Goal: Task Accomplishment & Management: Use online tool/utility

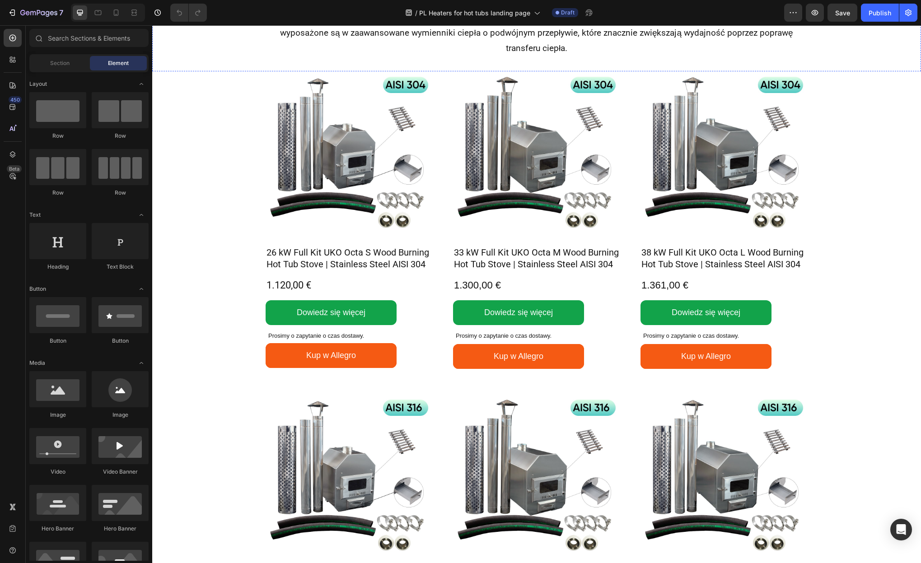
scroll to position [296, 0]
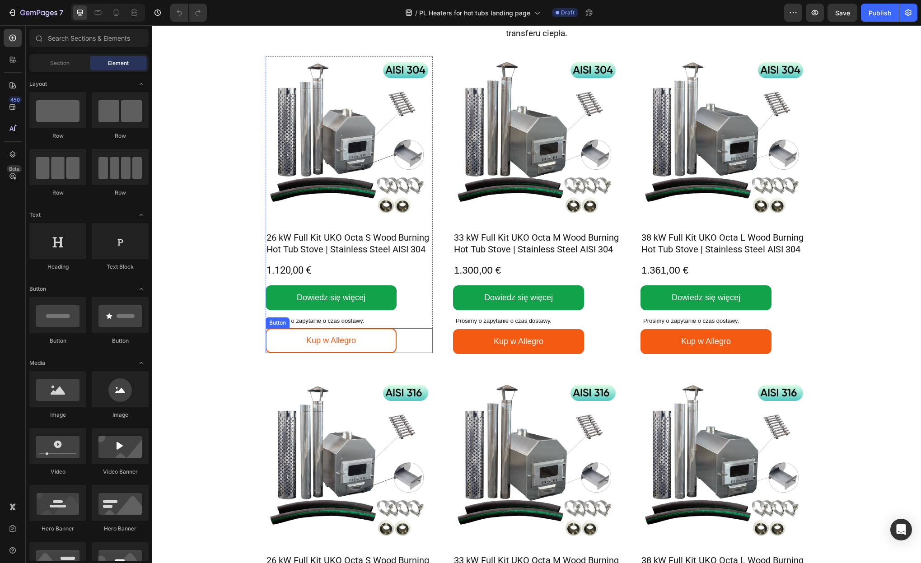
click at [384, 337] on link "Kup w Allegro" at bounding box center [331, 340] width 131 height 25
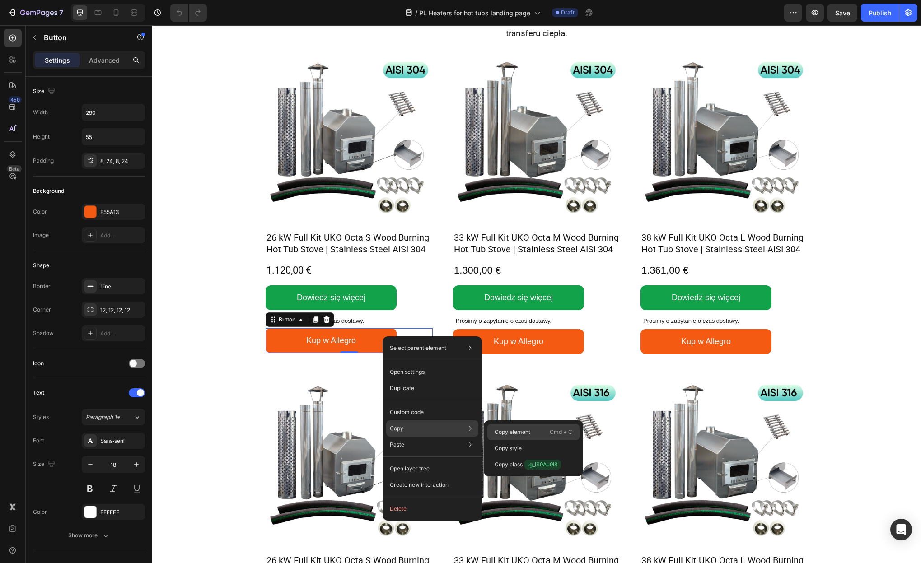
drag, startPoint x: 499, startPoint y: 429, endPoint x: 346, endPoint y: 401, distance: 156.1
click at [499, 429] on p "Copy element" at bounding box center [513, 432] width 36 height 8
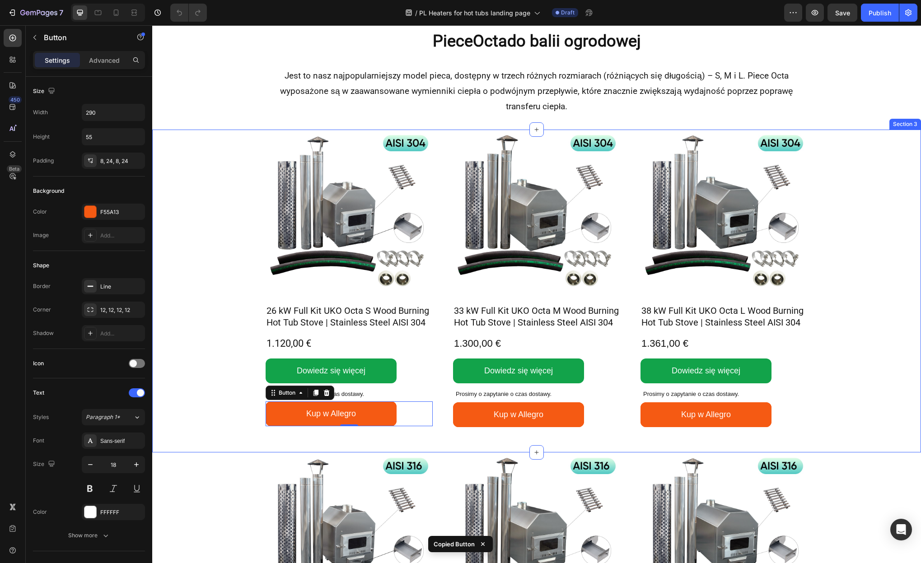
scroll to position [214, 0]
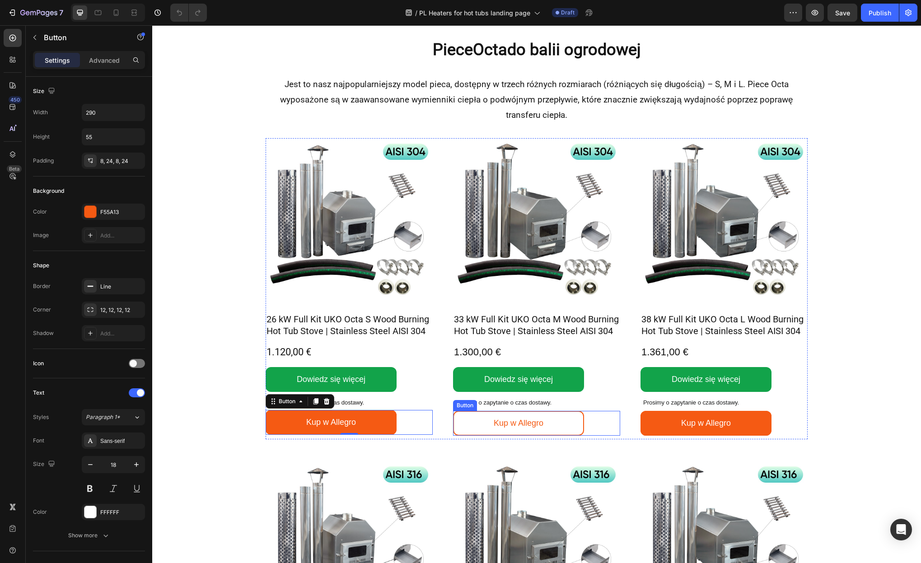
click at [557, 415] on link "Kup w Allegro" at bounding box center [518, 423] width 131 height 25
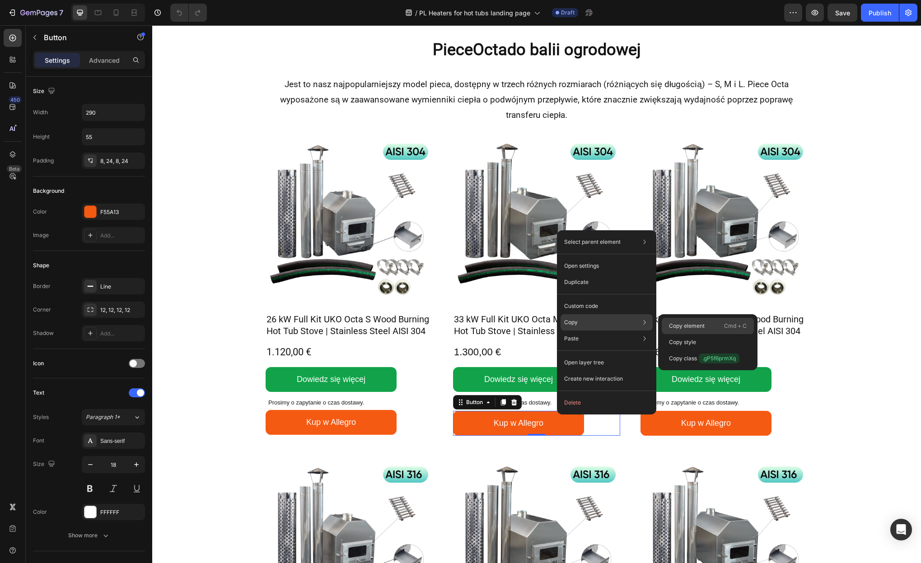
click at [671, 328] on p "Copy element" at bounding box center [687, 326] width 36 height 8
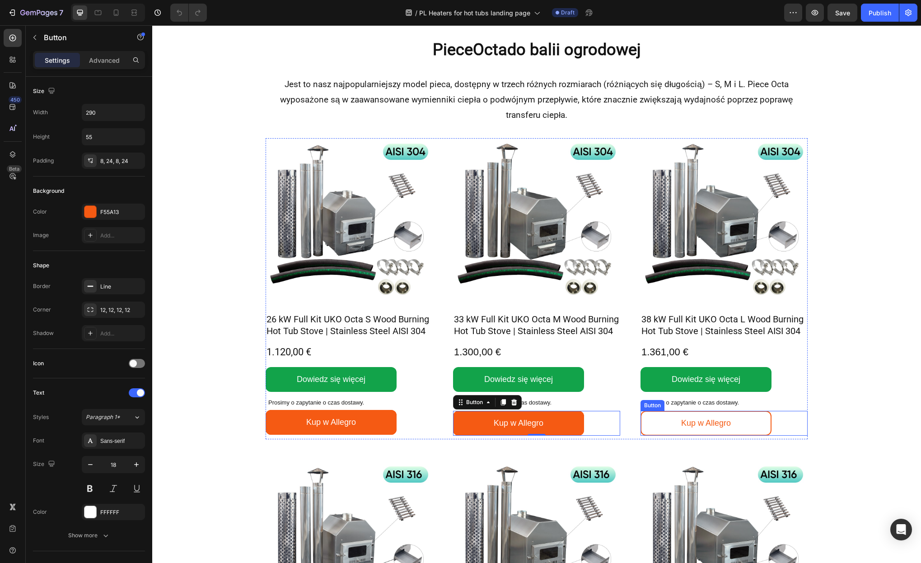
click at [661, 423] on link "Kup w Allegro" at bounding box center [706, 423] width 131 height 25
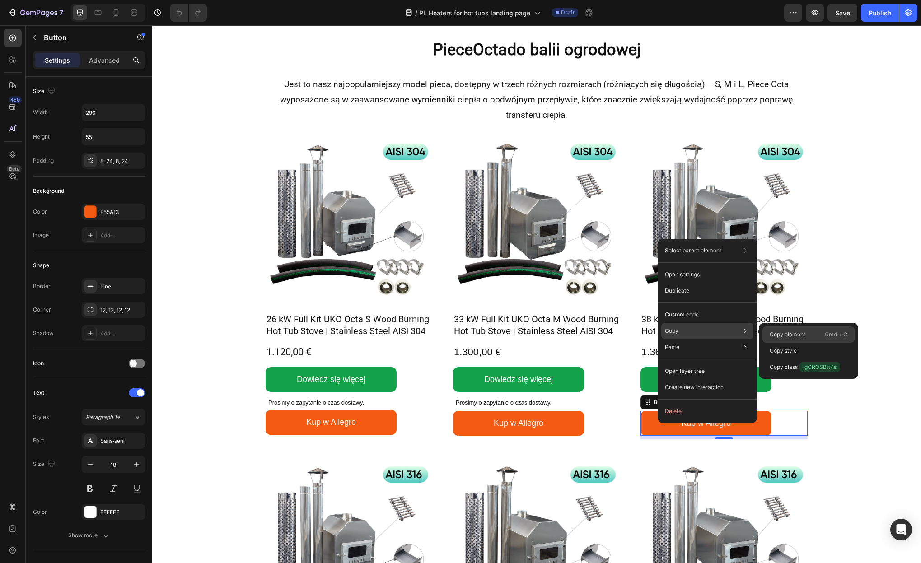
click at [736, 334] on p "Copy element" at bounding box center [788, 335] width 36 height 8
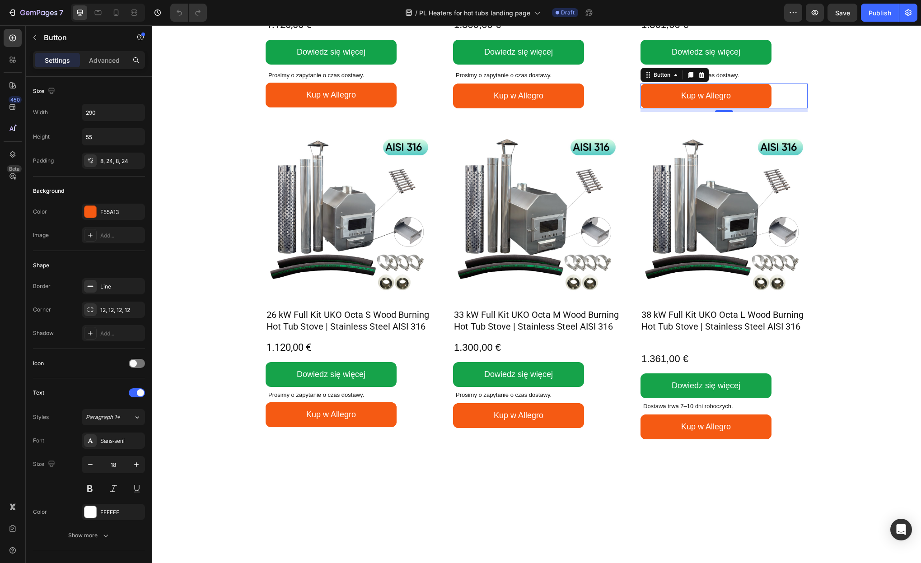
scroll to position [603, 0]
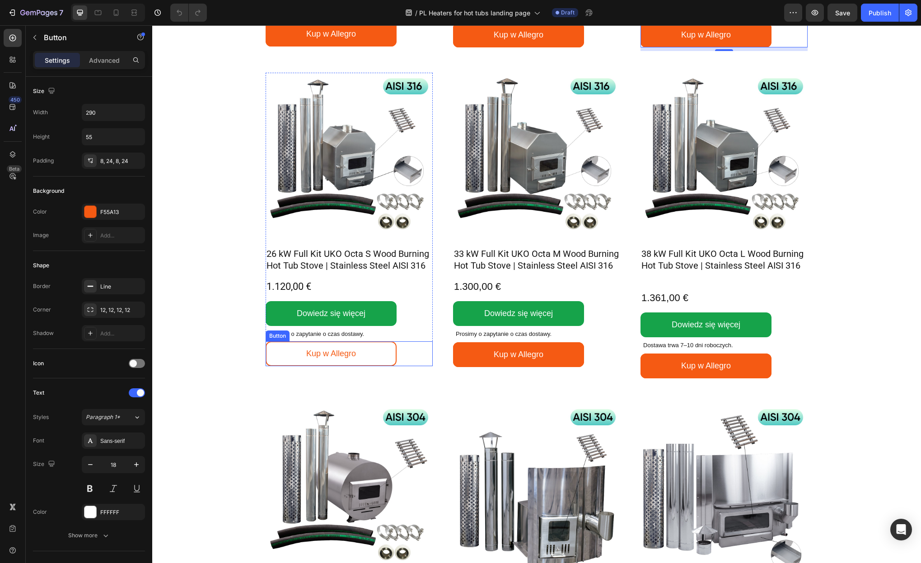
click at [390, 347] on link "Kup w Allegro" at bounding box center [331, 354] width 131 height 25
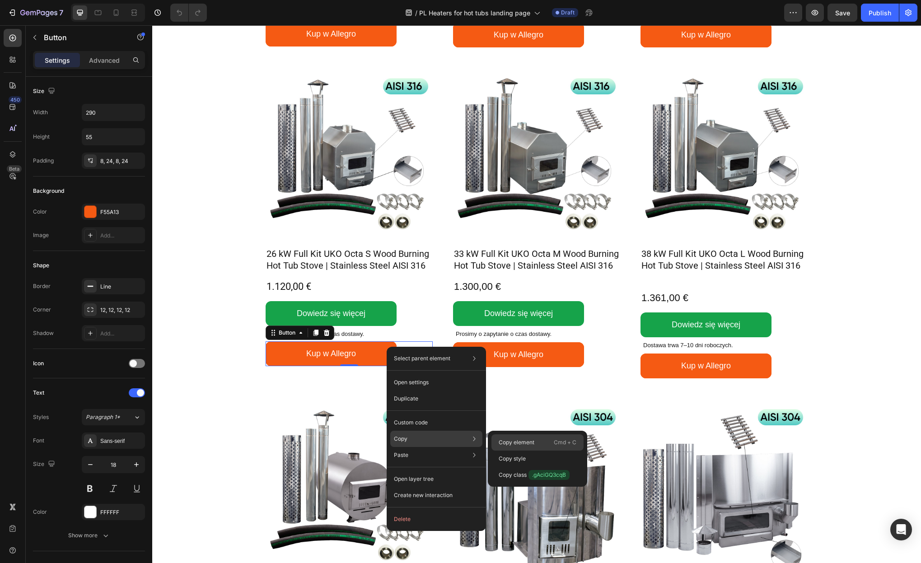
drag, startPoint x: 510, startPoint y: 438, endPoint x: 358, endPoint y: 404, distance: 155.6
click at [510, 439] on p "Copy element" at bounding box center [517, 443] width 36 height 8
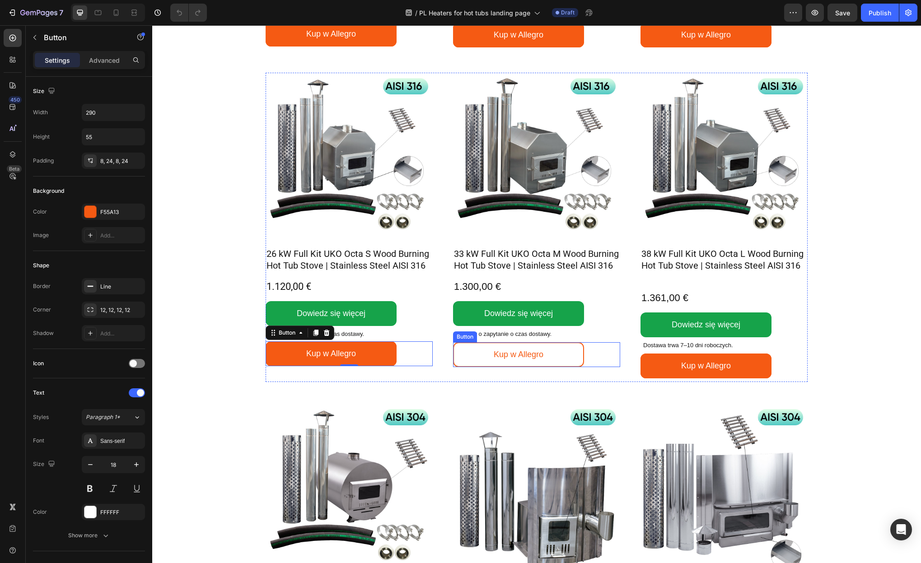
click at [563, 350] on link "Kup w Allegro" at bounding box center [518, 354] width 131 height 25
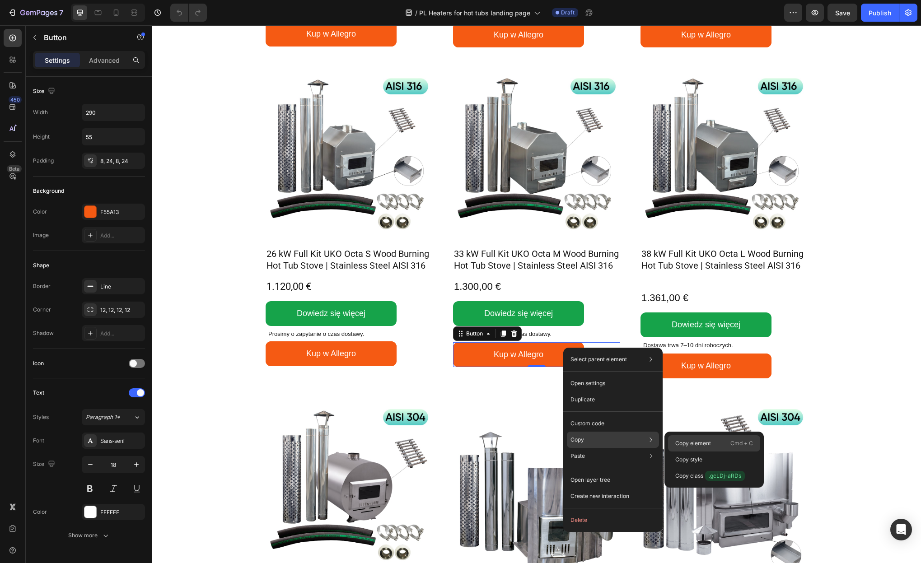
click at [692, 444] on p "Copy element" at bounding box center [693, 444] width 36 height 8
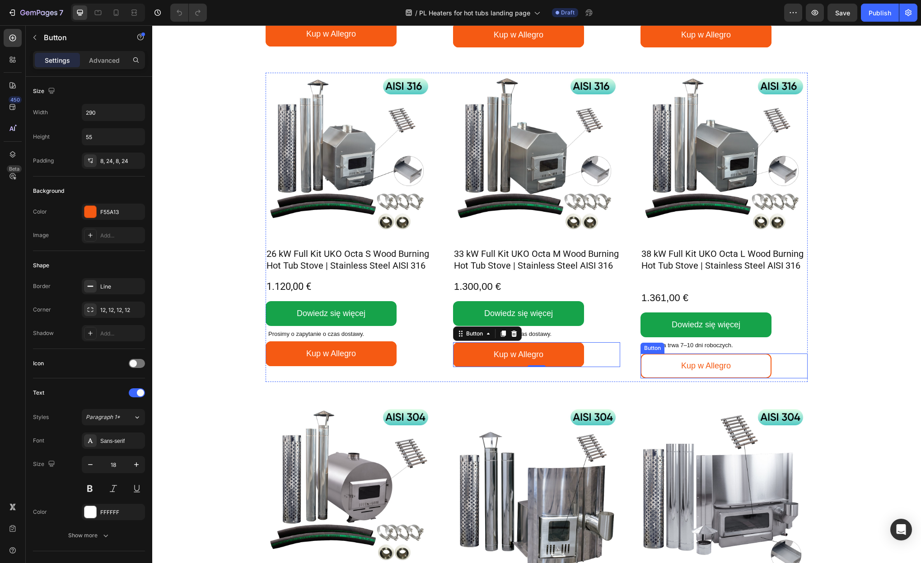
scroll to position [606, 0]
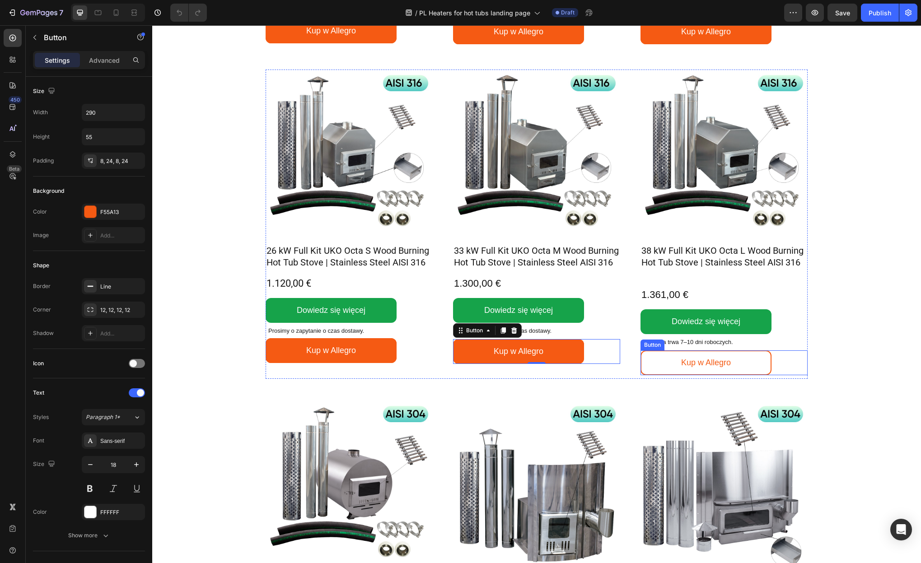
click at [736, 359] on link "Kup w Allegro" at bounding box center [706, 363] width 131 height 25
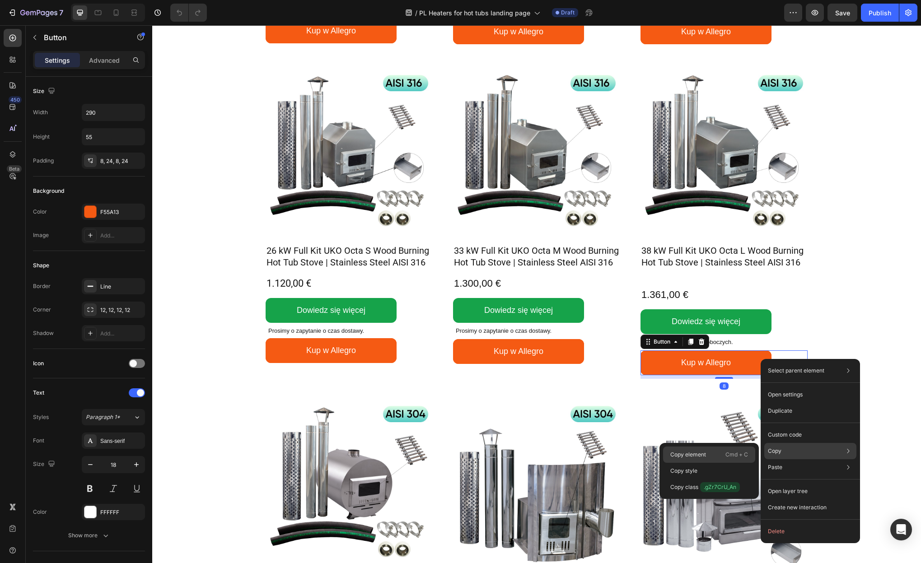
drag, startPoint x: 705, startPoint y: 454, endPoint x: 556, endPoint y: 418, distance: 153.7
click at [705, 454] on p "Copy element" at bounding box center [688, 455] width 36 height 8
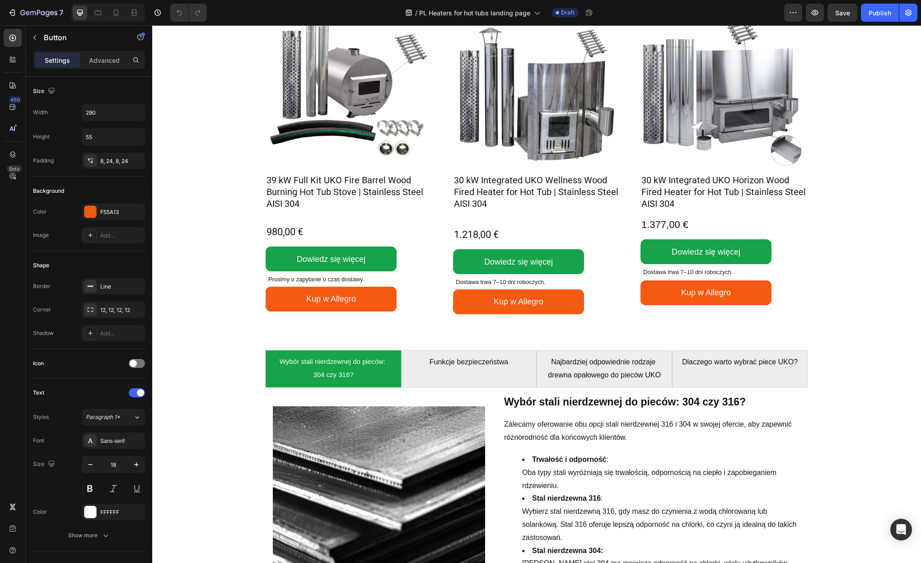
scroll to position [1030, 0]
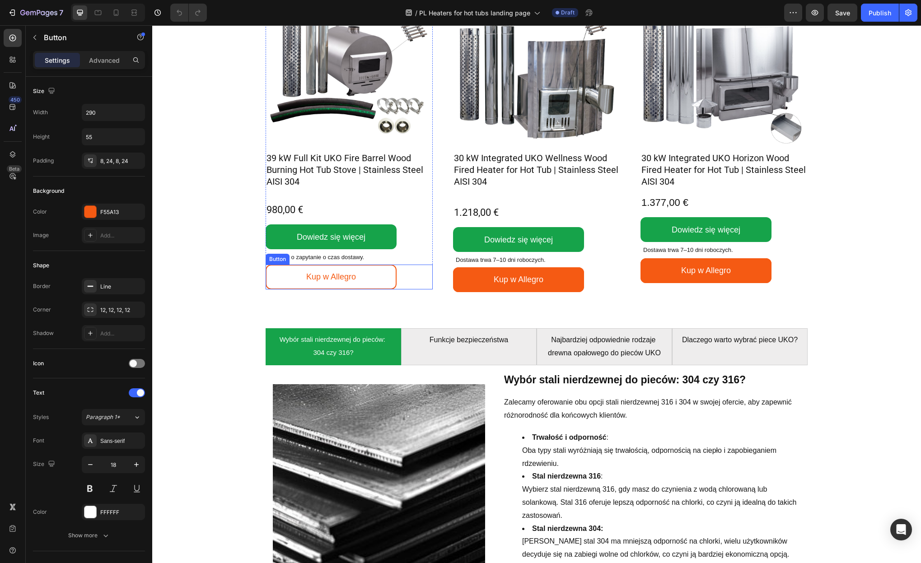
click at [386, 275] on link "Kup w Allegro" at bounding box center [331, 277] width 131 height 25
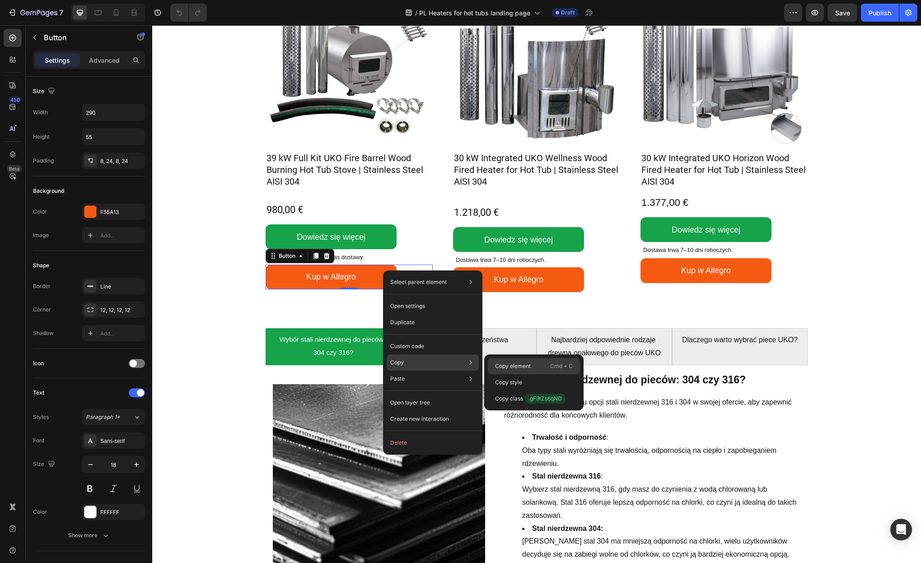
click at [515, 367] on p "Copy element" at bounding box center [513, 366] width 36 height 8
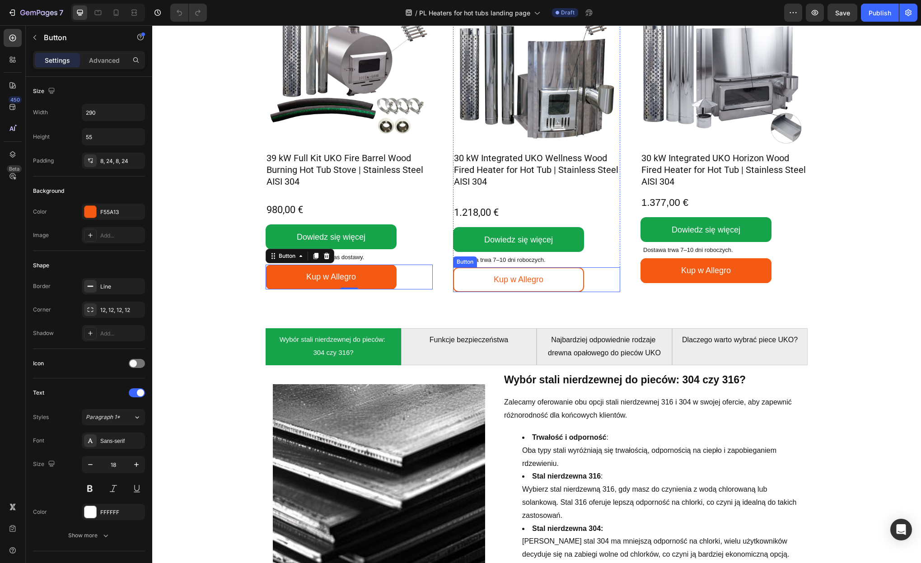
click at [571, 280] on link "Kup w Allegro" at bounding box center [518, 279] width 131 height 25
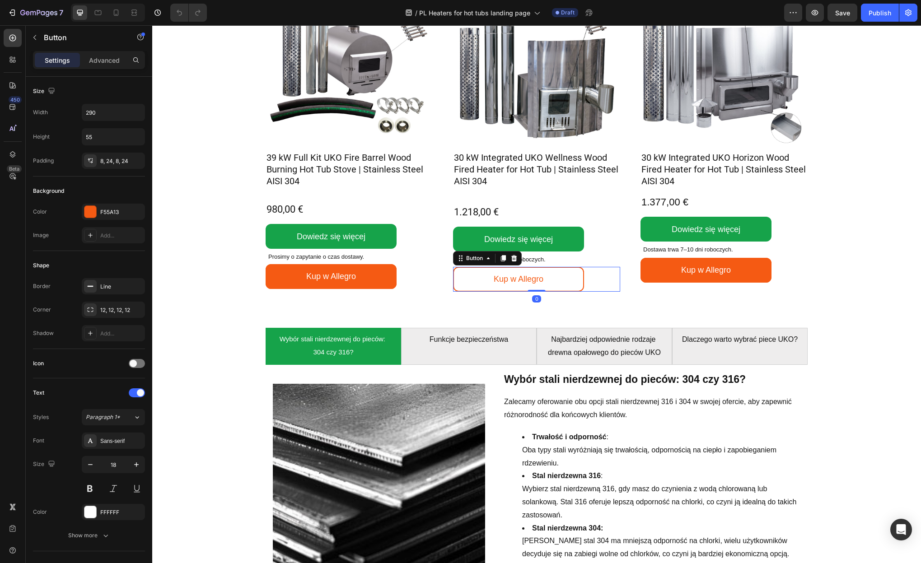
scroll to position [1023, 0]
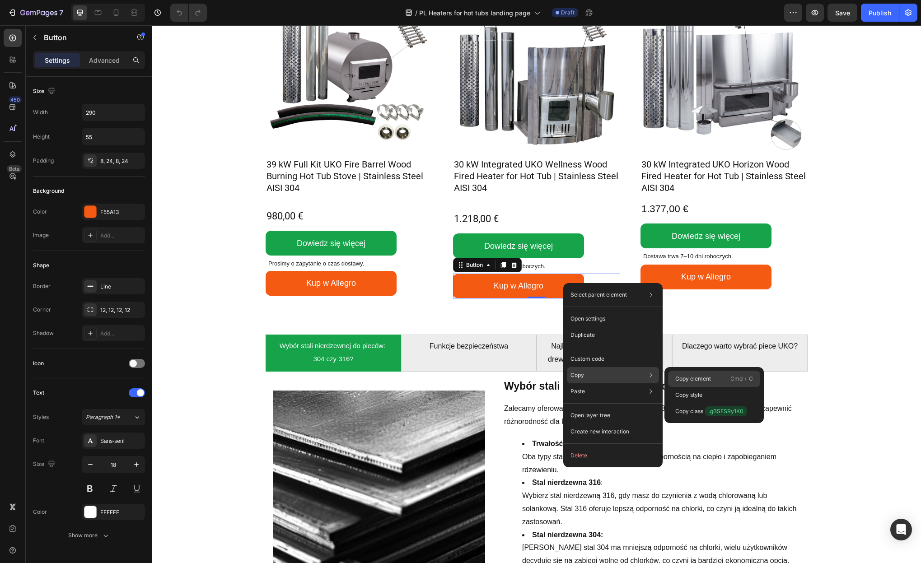
drag, startPoint x: 689, startPoint y: 375, endPoint x: 535, endPoint y: 346, distance: 156.1
click at [689, 375] on p "Copy element" at bounding box center [693, 379] width 36 height 8
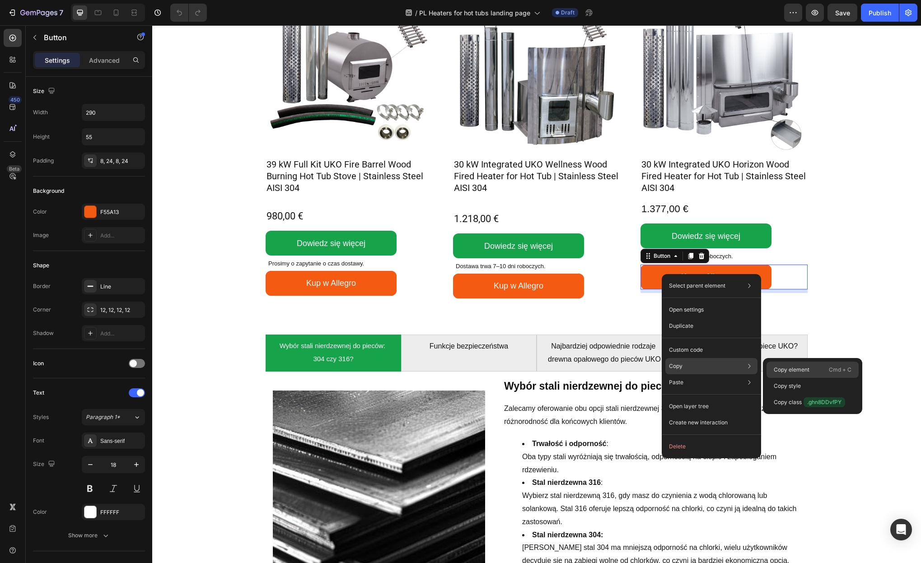
drag, startPoint x: 773, startPoint y: 368, endPoint x: 581, endPoint y: 181, distance: 268.3
click at [736, 368] on p "Copy element" at bounding box center [792, 370] width 36 height 8
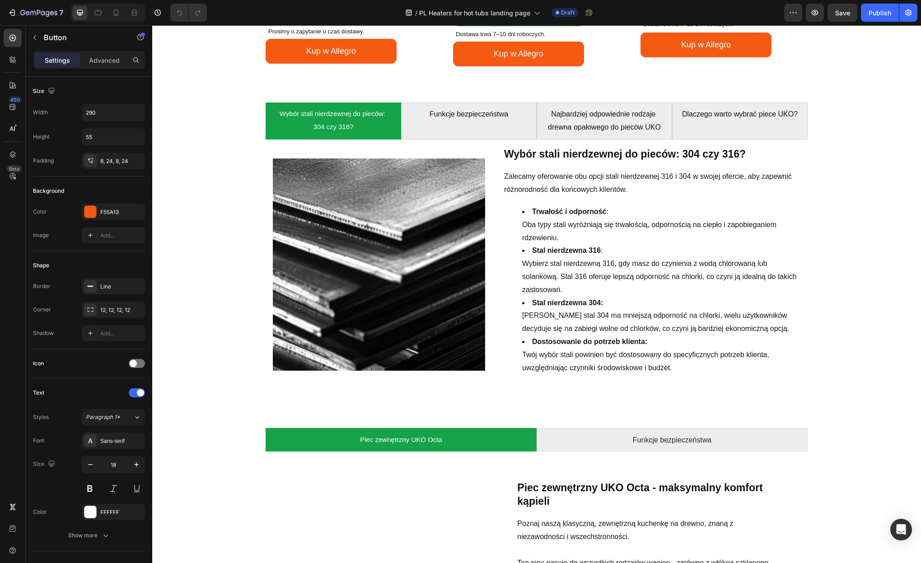
scroll to position [1241, 0]
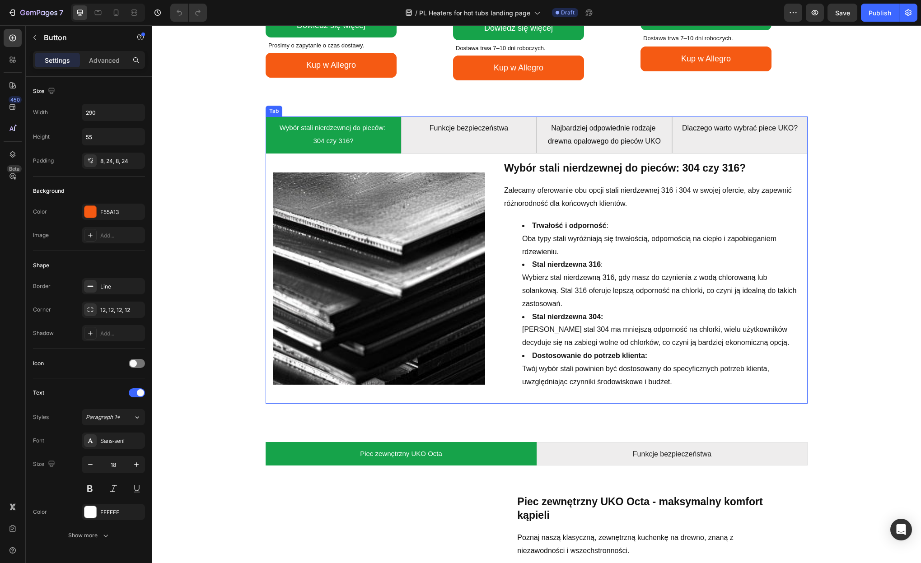
click at [352, 137] on span "Wybór stali nierdzewnej do pieców: 304 czy 316?" at bounding box center [334, 134] width 108 height 21
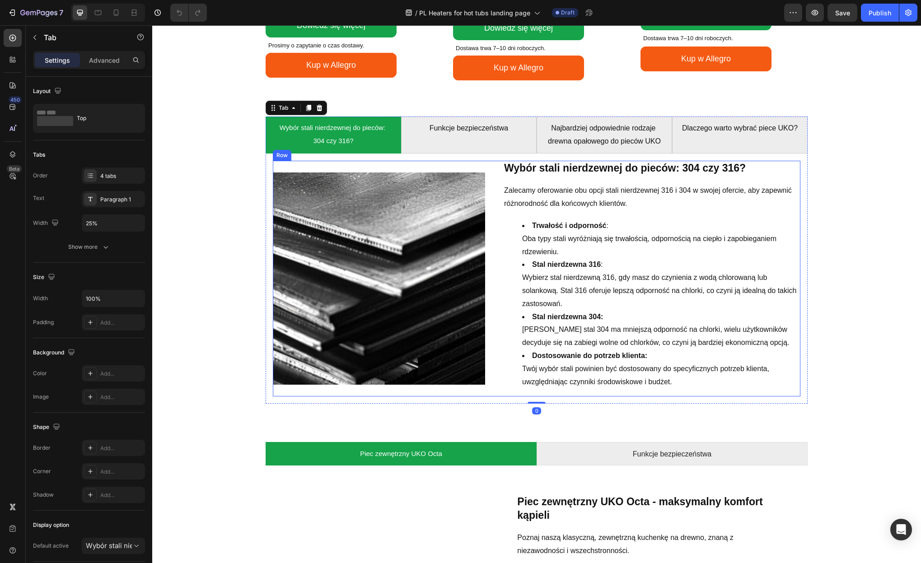
click at [502, 164] on div "Image Wybór stali nierdzewnej do pieców: 304 czy 316? Heading Zalecamy oferowan…" at bounding box center [537, 279] width 528 height 236
click at [348, 133] on p "Wybór stali nierdzewnej do pieców: 304 czy 316?" at bounding box center [333, 135] width 118 height 26
click at [367, 146] on p "Wybór stali nierdzewnej do pieców: 304 czy 316?" at bounding box center [333, 135] width 118 height 26
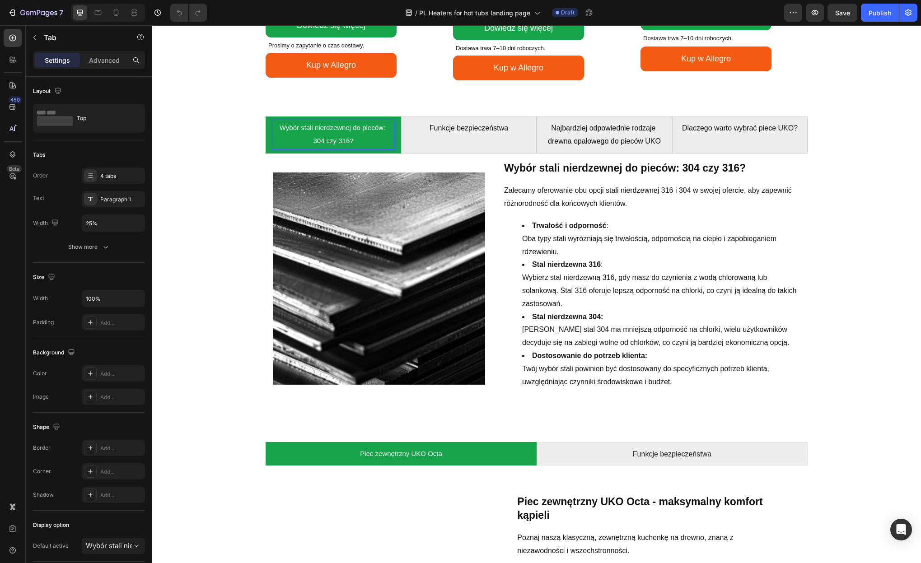
click at [362, 141] on p "Wybór stali nierdzewnej do pieców: 304 czy 316?" at bounding box center [333, 135] width 118 height 26
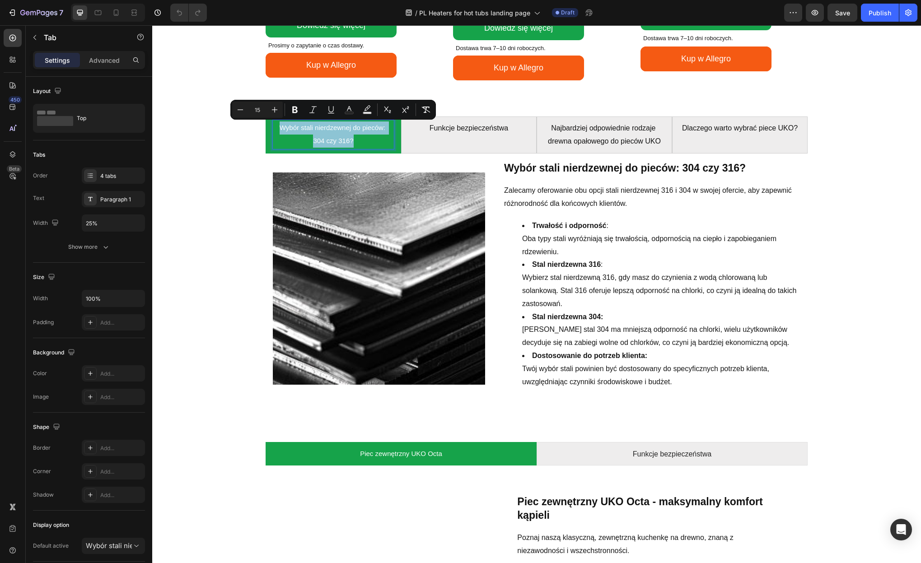
copy span "Wybór stali nierdzewnej do pieców: 304 czy 316?"
click at [561, 162] on h3 "Wybór stali nierdzewnej do pieców: 304 czy 316?" at bounding box center [634, 168] width 262 height 15
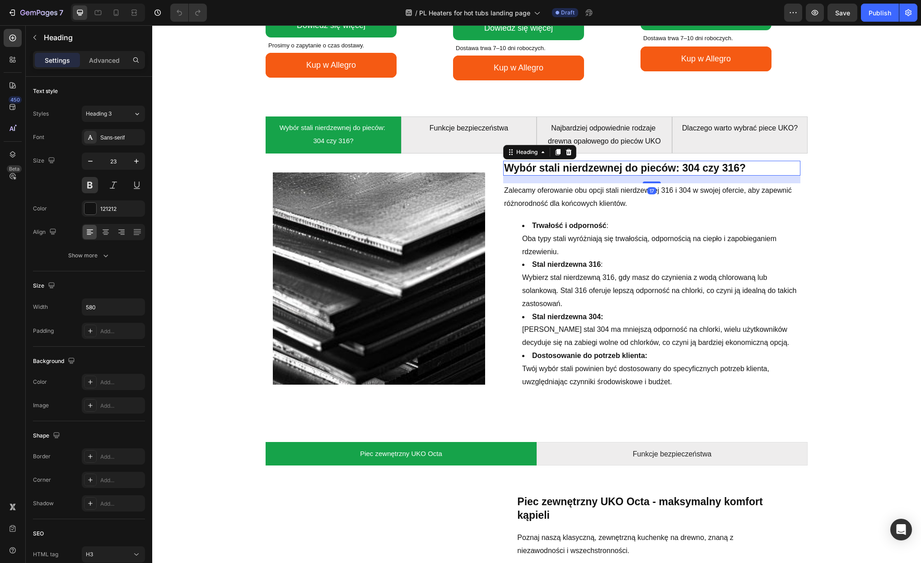
click at [557, 167] on h3 "Wybór stali nierdzewnej do pieców: 304 czy 316?" at bounding box center [634, 168] width 262 height 15
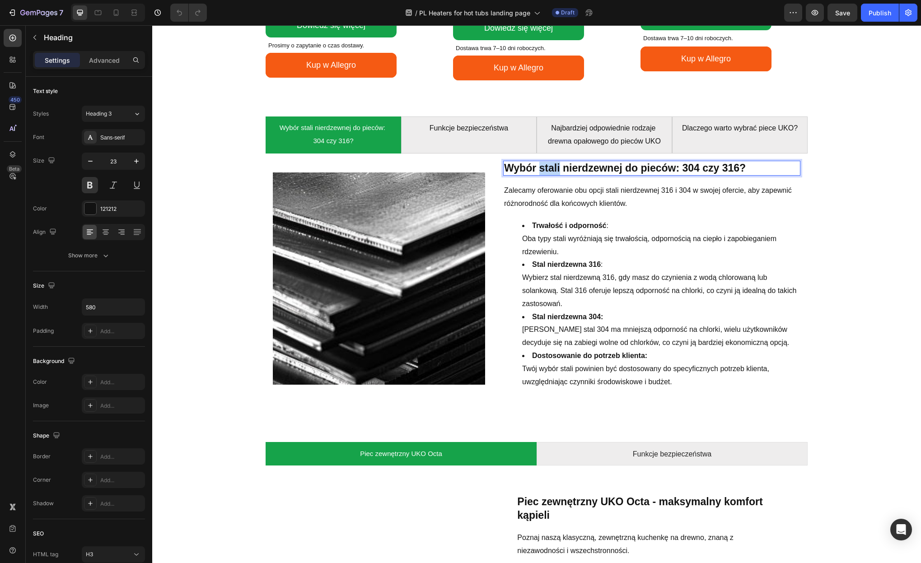
click at [557, 167] on p "Wybór stali nierdzewnej do pieców: 304 czy 316?" at bounding box center [634, 169] width 260 height 14
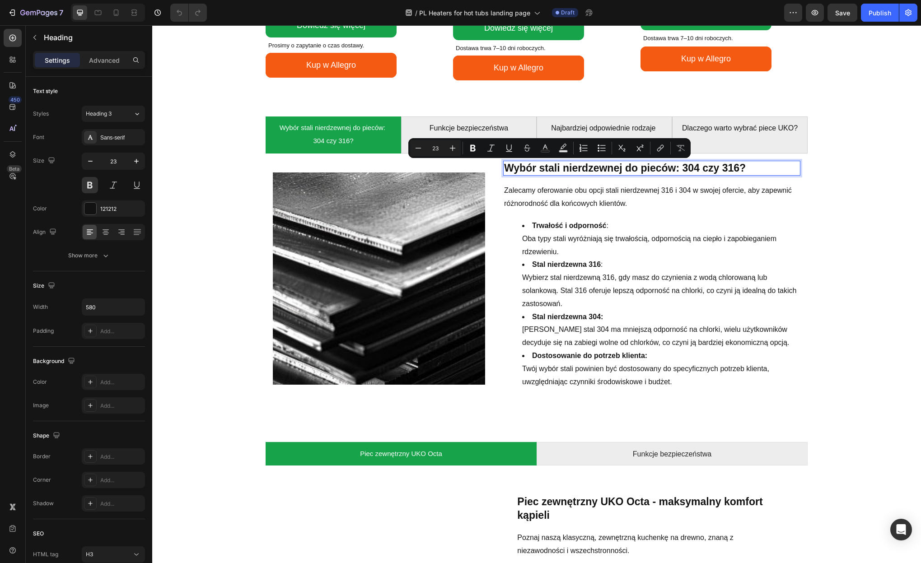
click at [590, 169] on p "Wybór stali nierdzewnej do pieców: 304 czy 316?" at bounding box center [634, 169] width 260 height 14
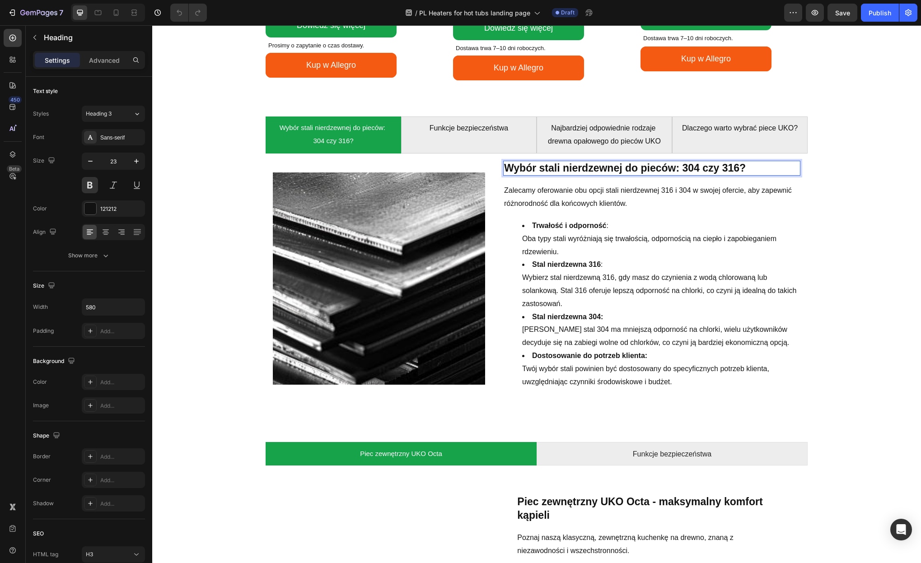
click at [576, 188] on p "Zalecamy oferowanie obu opcji stali nierdzewnej 316 i 304 w swojej ofercie, aby…" at bounding box center [651, 197] width 295 height 26
click at [608, 166] on p "Wybór stali nierdzewnej do pieców: 304 czy 316?" at bounding box center [634, 169] width 260 height 14
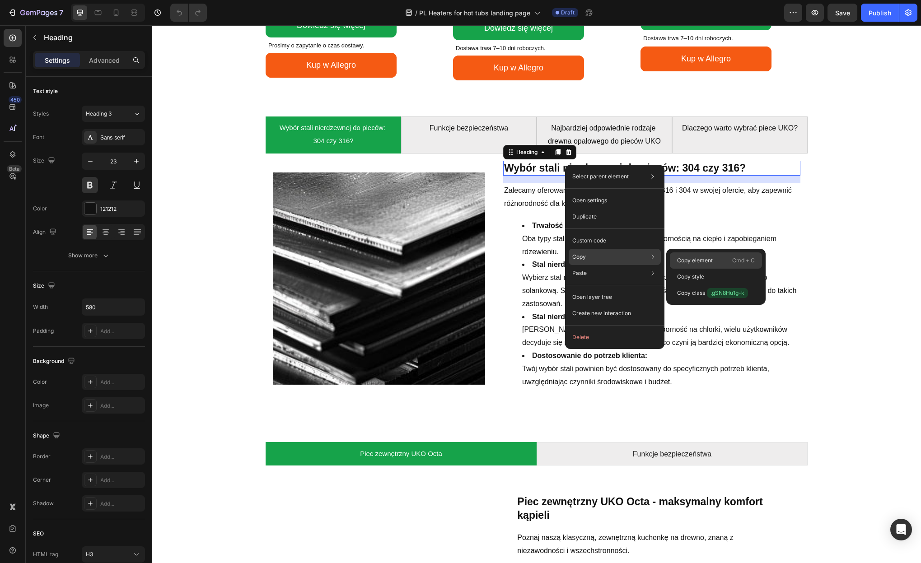
drag, startPoint x: 686, startPoint y: 261, endPoint x: 534, endPoint y: 235, distance: 154.3
click at [686, 261] on p "Copy element" at bounding box center [695, 261] width 36 height 8
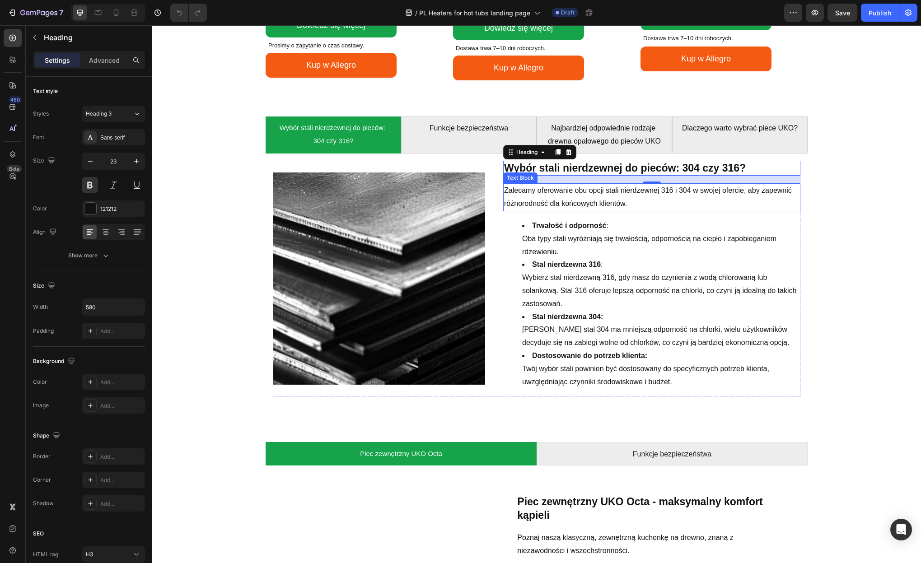
click at [516, 206] on p "Zalecamy oferowanie obu opcji stali nierdzewnej 316 i 304 w swojej ofercie, aby…" at bounding box center [651, 197] width 295 height 26
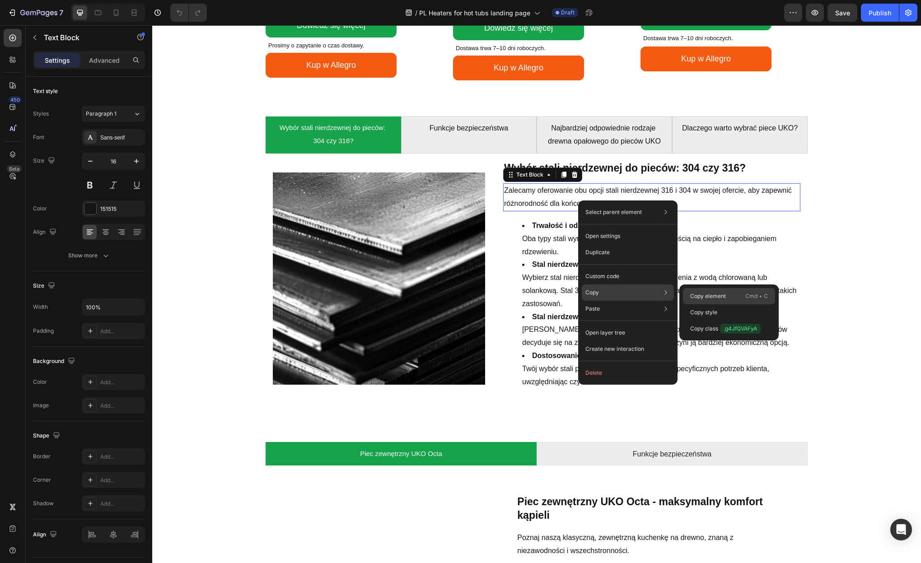
click at [686, 304] on div "Copy element Cmd + C" at bounding box center [729, 312] width 92 height 16
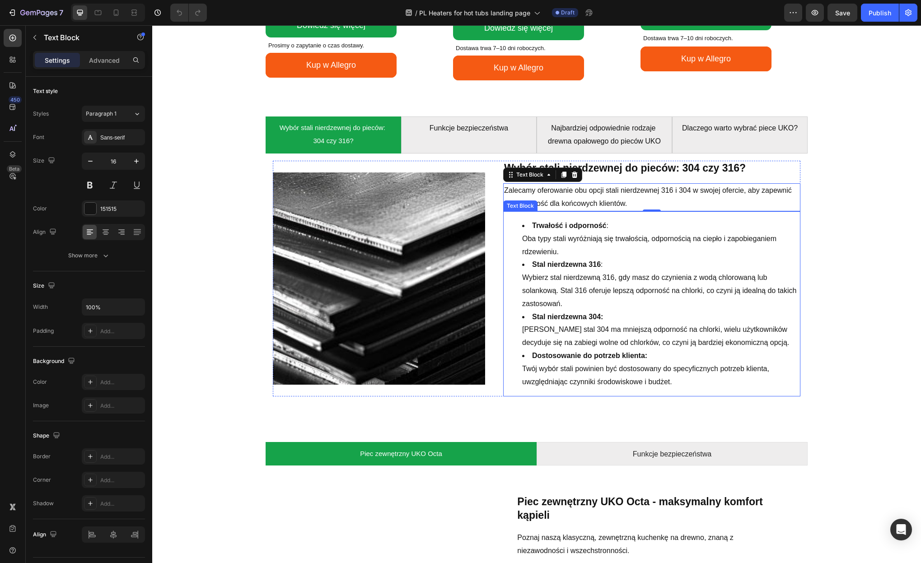
click at [547, 248] on li "Trwałość i odporność : Oba typy stali wyróżniają się trwałością, odpornością na…" at bounding box center [660, 239] width 277 height 39
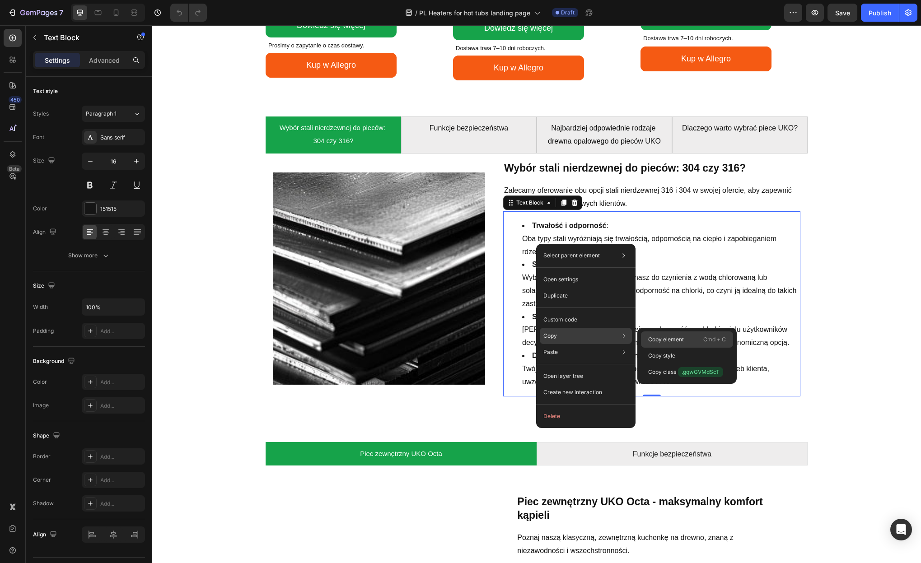
drag, startPoint x: 653, startPoint y: 340, endPoint x: 379, endPoint y: 198, distance: 308.5
click at [653, 340] on p "Copy element" at bounding box center [666, 340] width 36 height 8
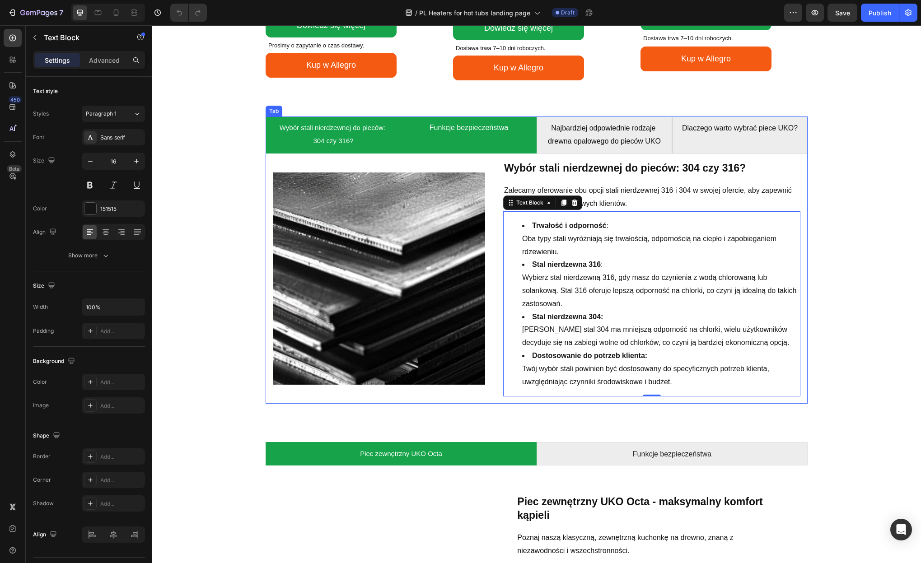
click at [401, 138] on li "Funkcje bezpieczeństwa" at bounding box center [469, 135] width 136 height 37
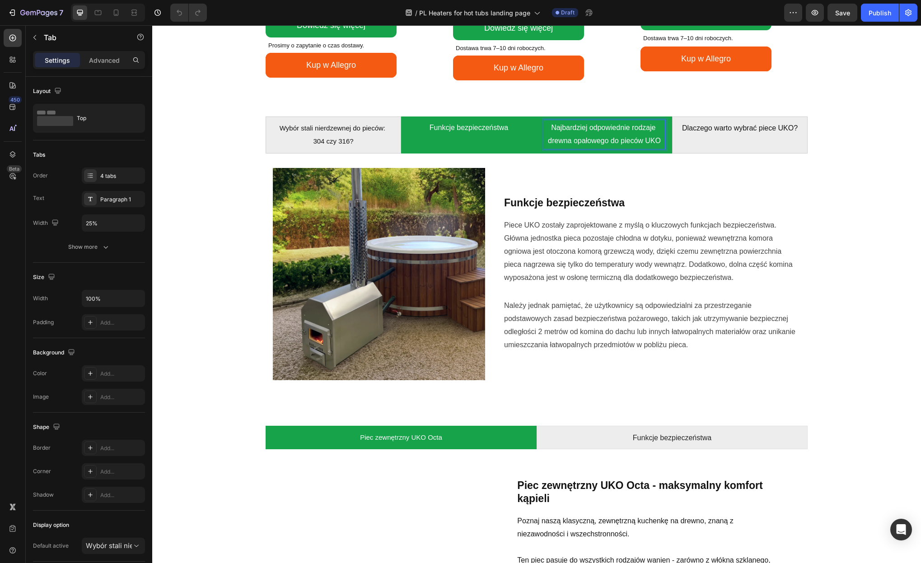
click at [592, 128] on span "Najbardziej odpowiednie rodzaje drewna opałowego do pieców UKO" at bounding box center [604, 134] width 113 height 21
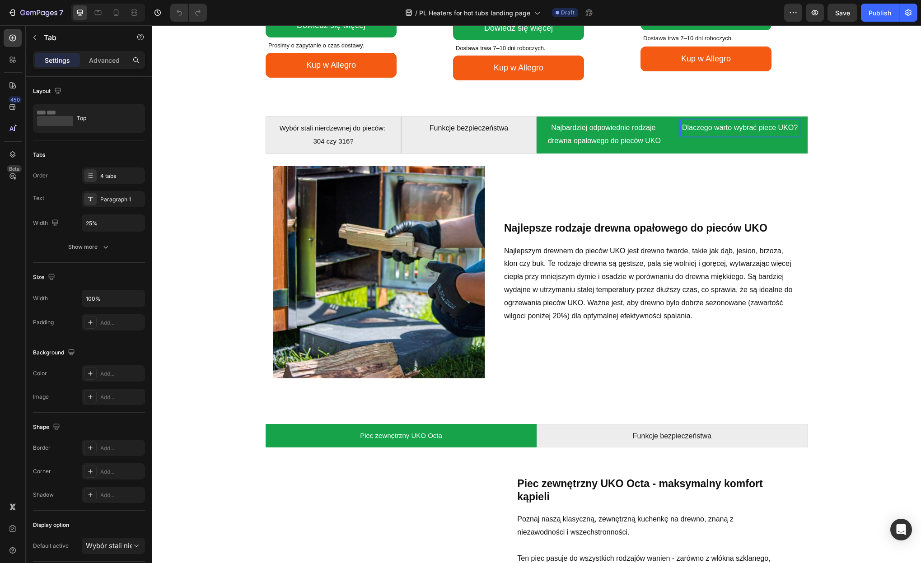
click at [711, 131] on span "Dlaczego warto wybrać piece UKO?" at bounding box center [740, 128] width 116 height 8
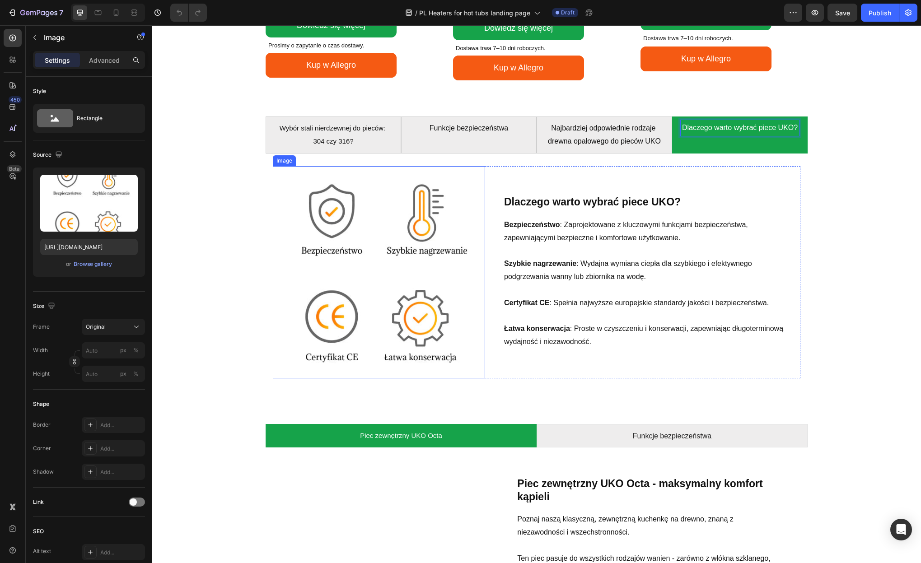
click at [454, 231] on img at bounding box center [379, 272] width 212 height 212
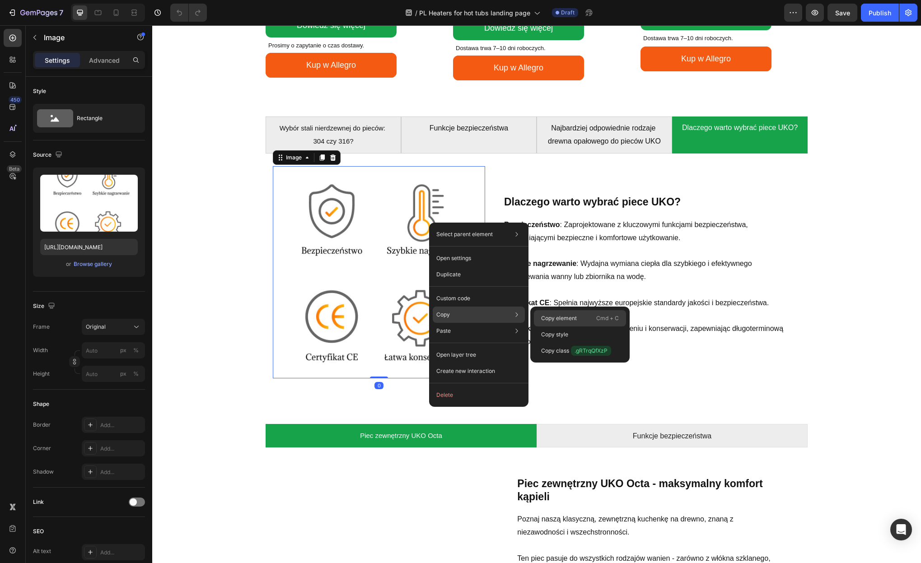
click at [575, 321] on p "Copy element" at bounding box center [559, 318] width 36 height 8
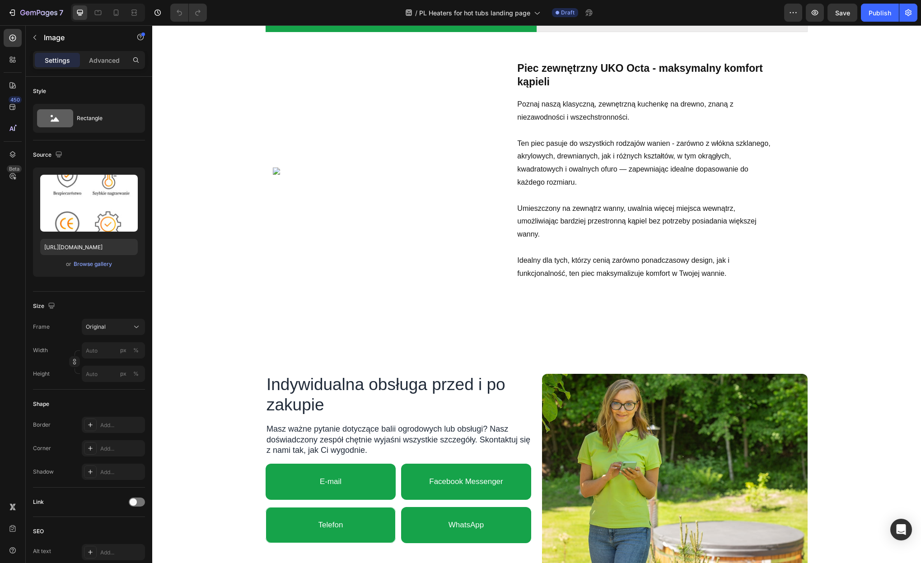
scroll to position [1518, 0]
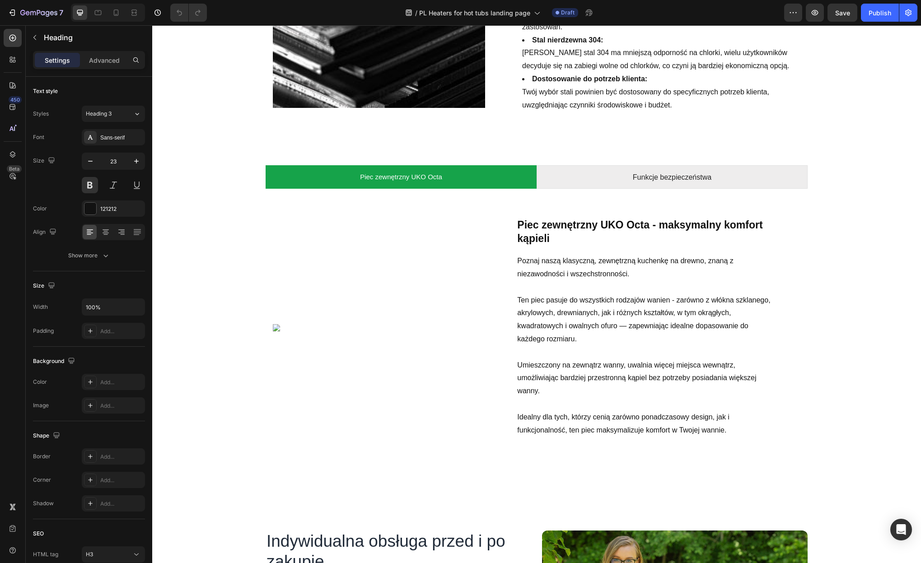
click at [523, 220] on h3 "Piec zewnętrzny UKO Octa - maksymalny komfort kąpieli" at bounding box center [647, 232] width 262 height 29
click at [550, 271] on p "Poznaj naszą klasyczną, zewnętrzną kuchenkę na drewno, znaną z niezawodności i …" at bounding box center [647, 268] width 261 height 26
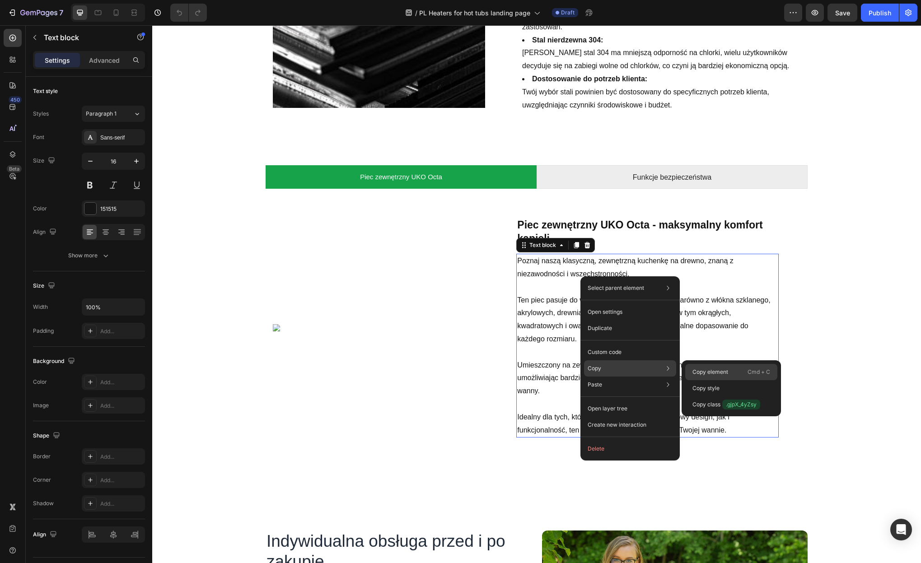
drag, startPoint x: 696, startPoint y: 369, endPoint x: 541, endPoint y: 341, distance: 157.5
click at [696, 369] on p "Copy element" at bounding box center [711, 372] width 36 height 8
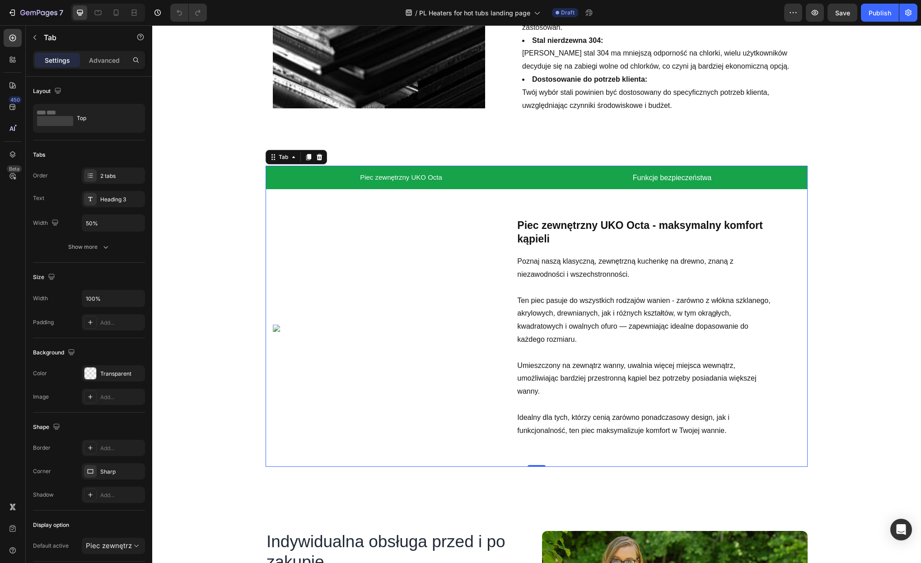
click at [577, 178] on li "Funkcje bezpieczeństwa" at bounding box center [672, 177] width 271 height 23
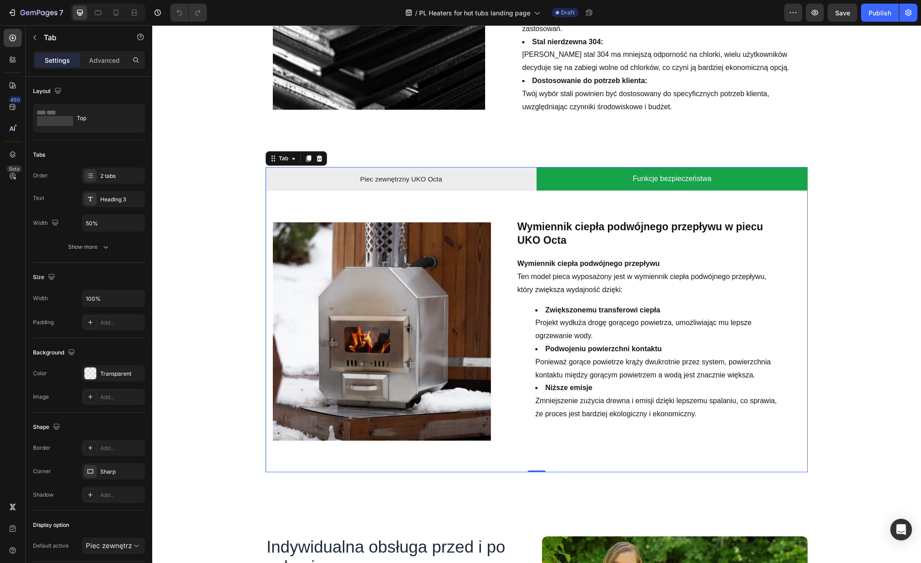
scroll to position [1516, 0]
click at [659, 179] on span "Funkcje bezpieczeństwa" at bounding box center [672, 179] width 79 height 8
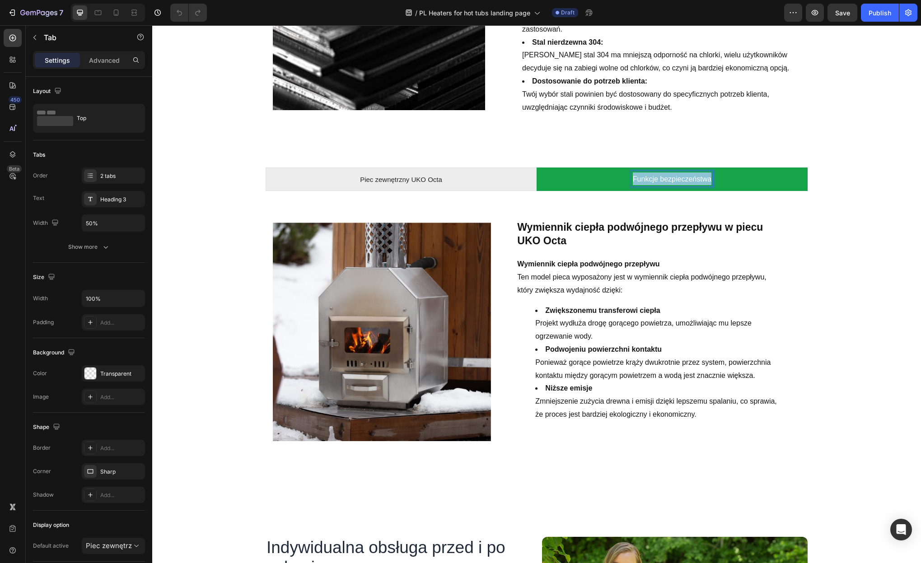
click at [659, 179] on span "Funkcje bezpieczeństwa" at bounding box center [672, 179] width 79 height 8
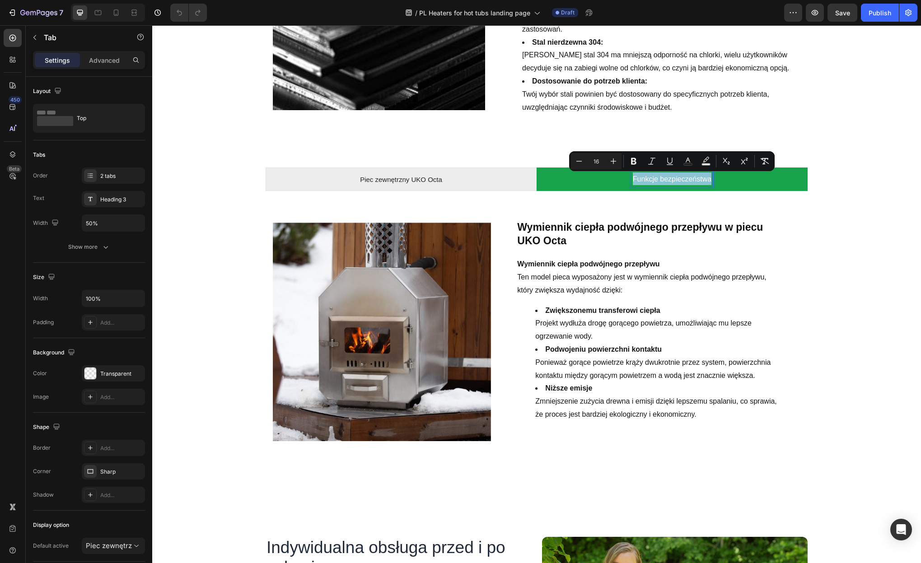
copy span "Funkcje bezpieczeństwa"
click at [552, 223] on h3 "Wymiennik ciepła podwójnego przepływu w piecu UKO Octa" at bounding box center [647, 234] width 262 height 29
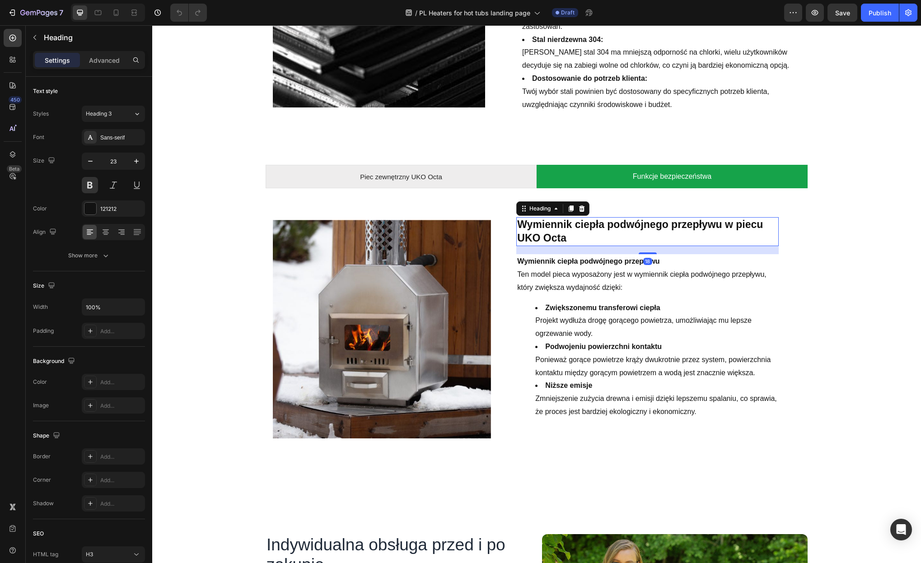
scroll to position [1515, 0]
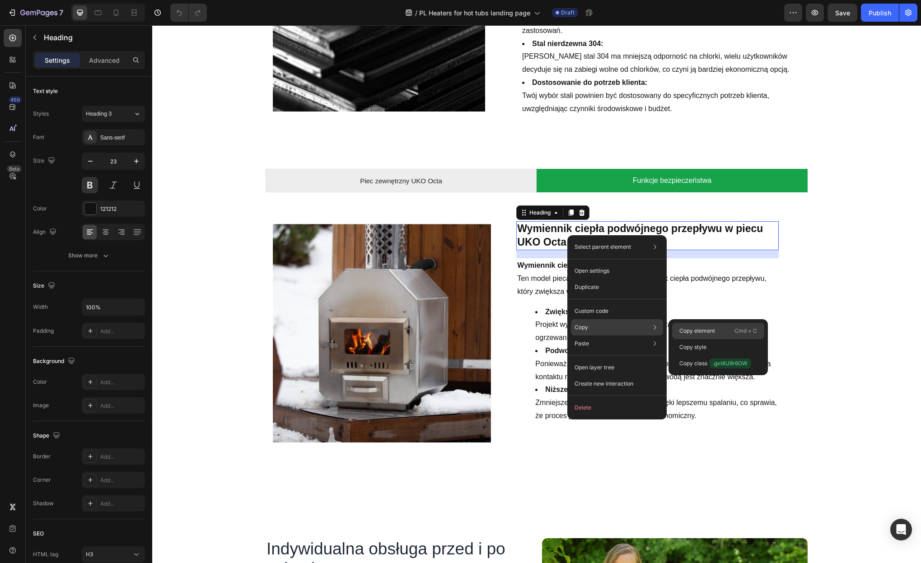
click at [685, 328] on p "Copy element" at bounding box center [697, 331] width 36 height 8
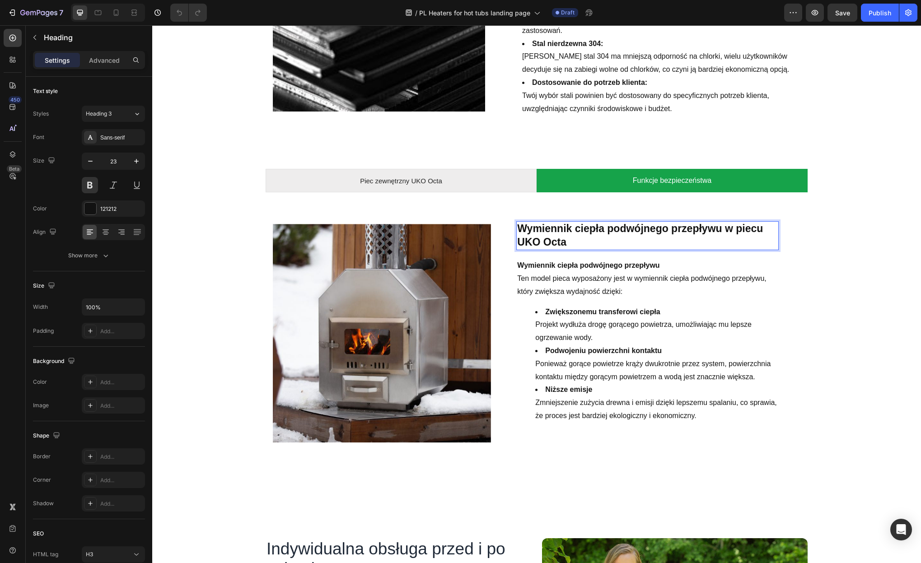
click at [616, 230] on h3 "Wymiennik ciepła podwójnego przepływu w piecu UKO Octa" at bounding box center [647, 235] width 262 height 29
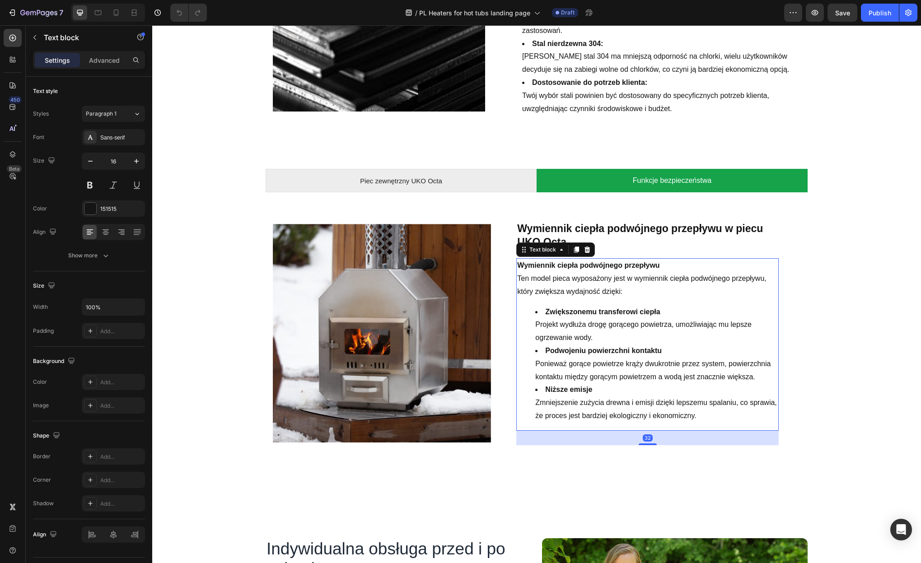
click at [609, 262] on strong "Wymiennik ciepła podwójnego przepływu" at bounding box center [588, 266] width 142 height 8
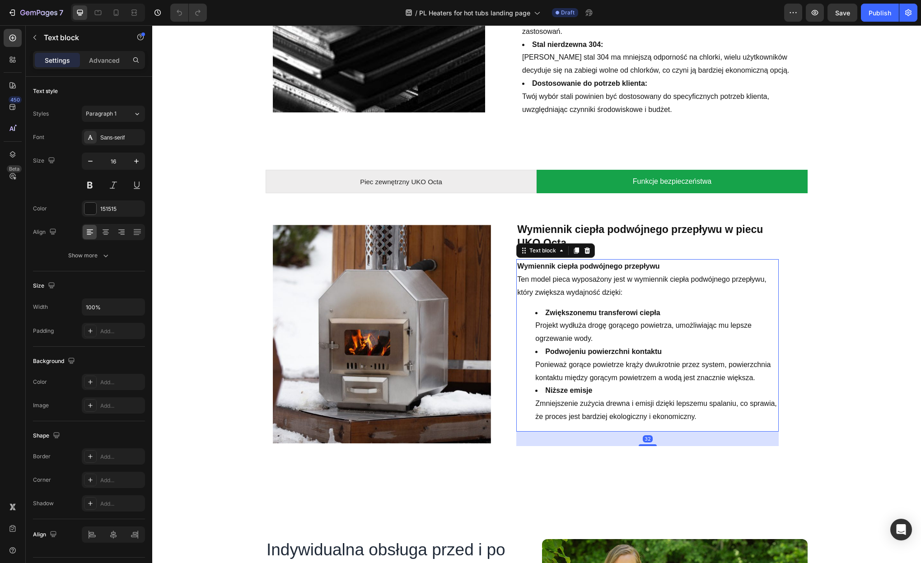
scroll to position [1511, 0]
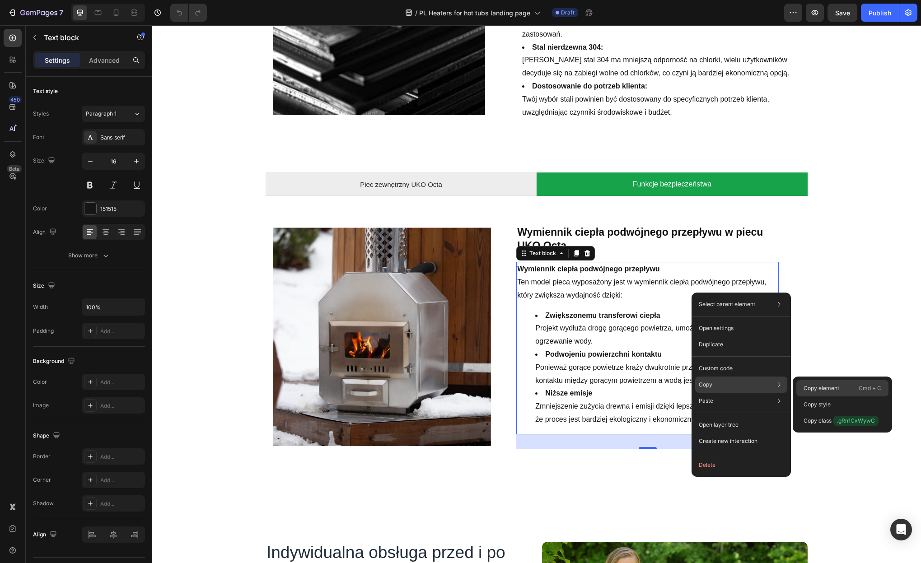
drag, startPoint x: 810, startPoint y: 388, endPoint x: 451, endPoint y: 81, distance: 472.6
click at [736, 388] on p "Copy element" at bounding box center [822, 388] width 36 height 8
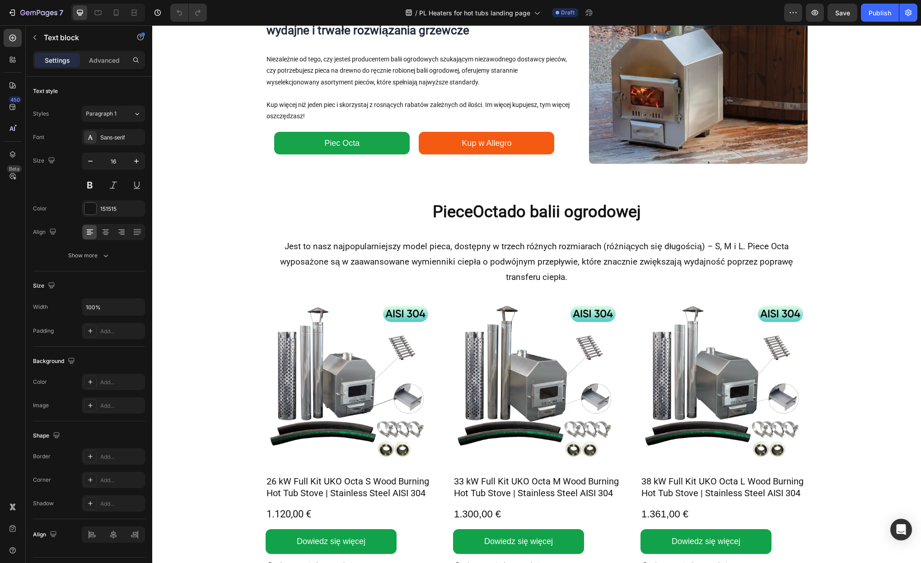
scroll to position [0, 0]
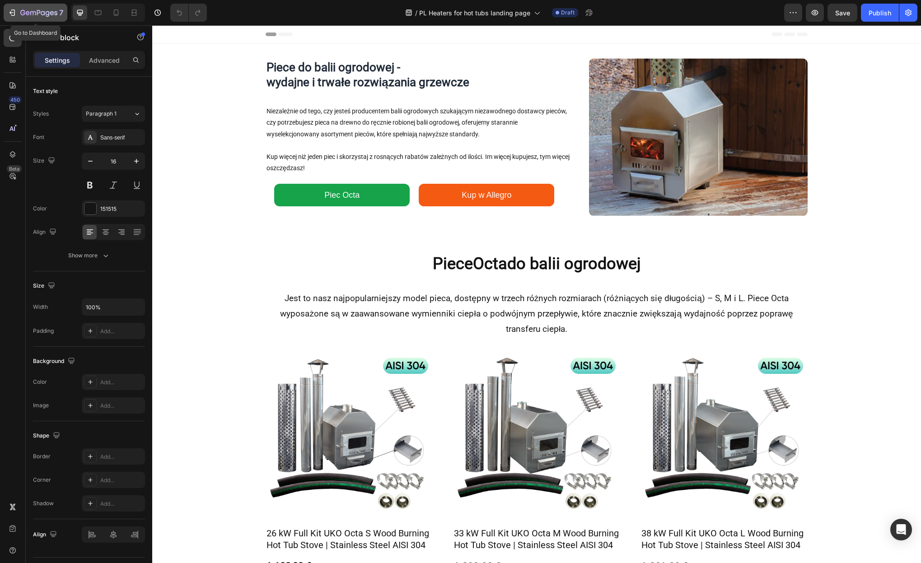
click at [10, 11] on icon "button" at bounding box center [12, 12] width 9 height 9
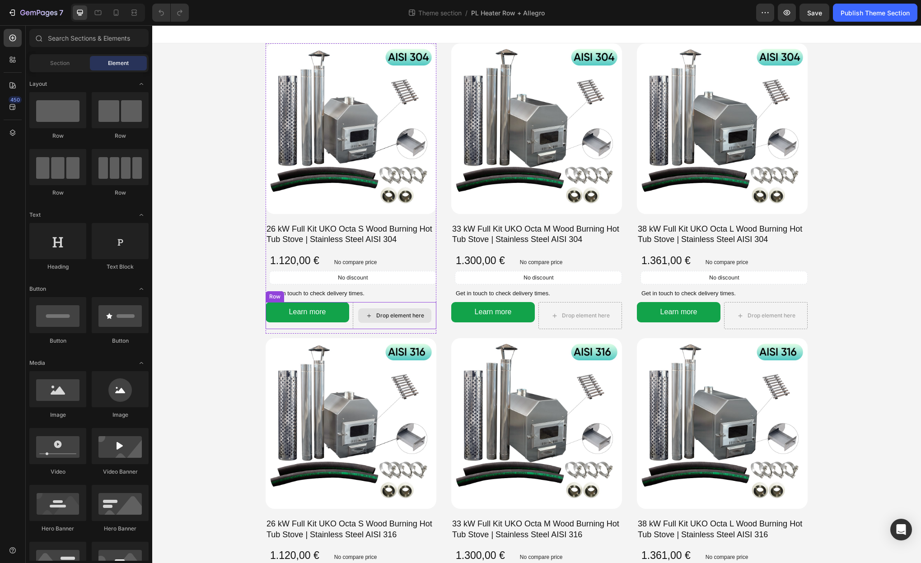
click at [355, 304] on div "Drop element here" at bounding box center [395, 315] width 84 height 27
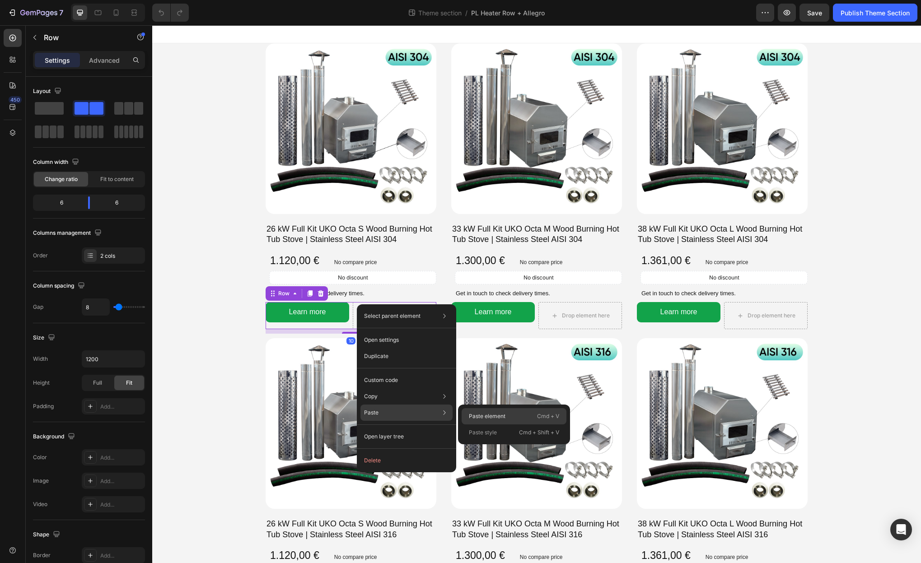
click at [493, 417] on p "Paste element" at bounding box center [487, 416] width 37 height 8
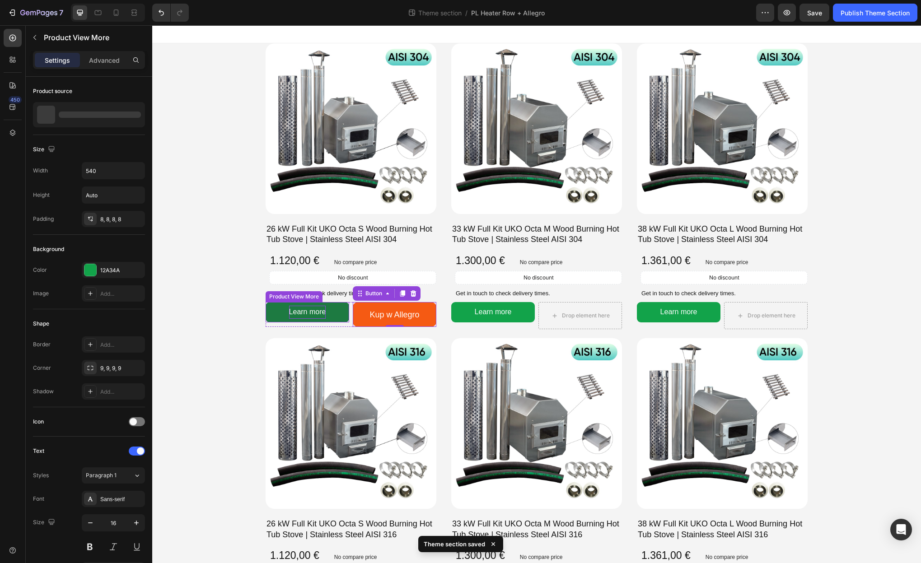
click at [322, 311] on div "Learn more" at bounding box center [307, 312] width 37 height 13
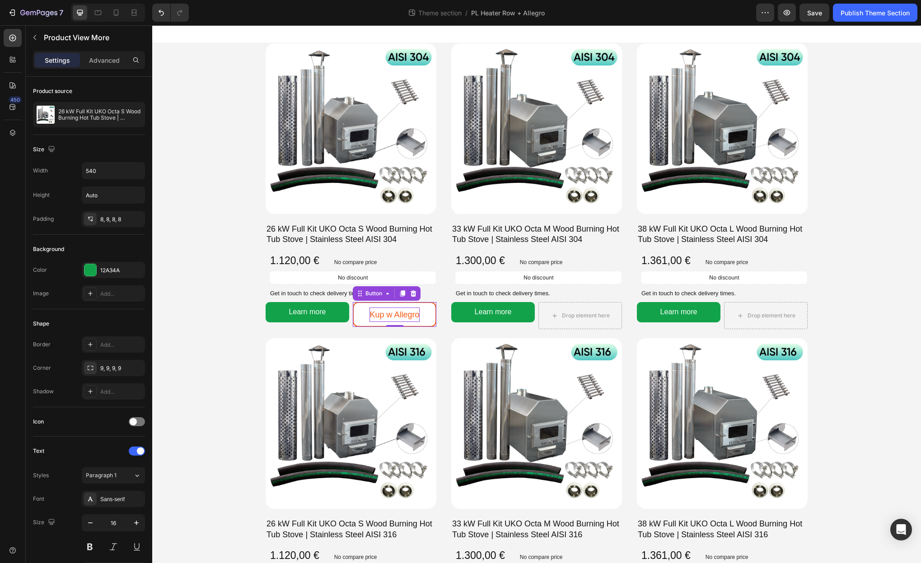
click at [389, 316] on p "Kup w Allegro" at bounding box center [395, 315] width 50 height 14
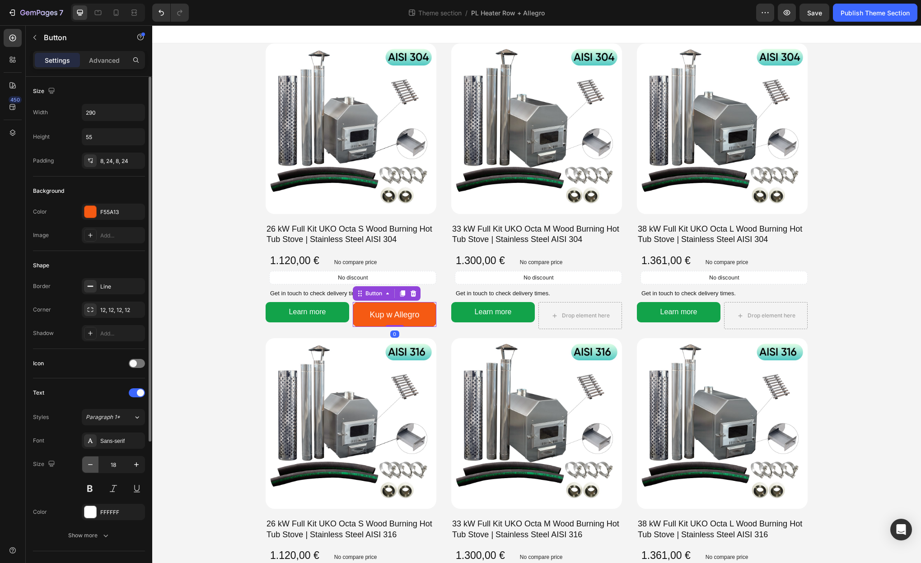
click at [90, 466] on icon "button" at bounding box center [90, 464] width 9 height 9
click at [90, 465] on icon "button" at bounding box center [90, 464] width 9 height 9
type input "16"
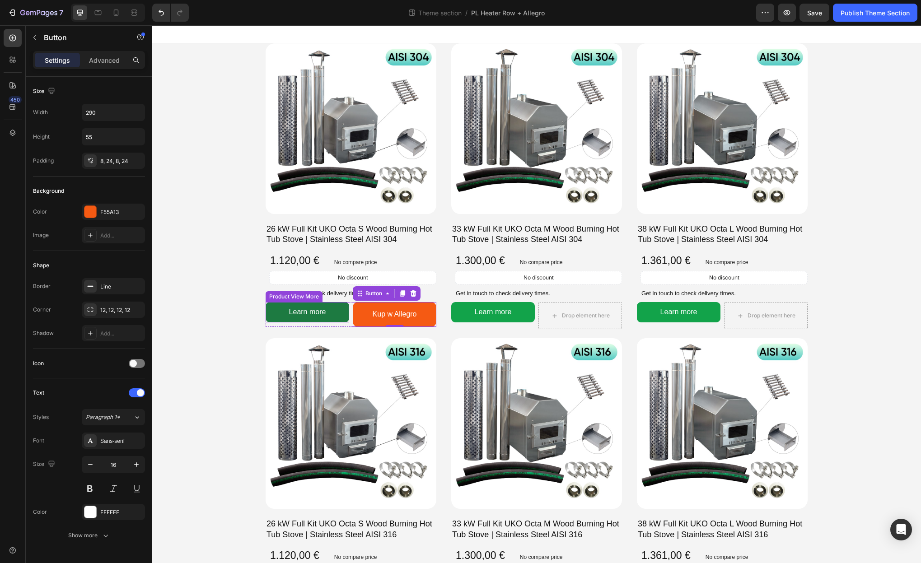
click at [339, 314] on button "Learn more" at bounding box center [308, 312] width 84 height 20
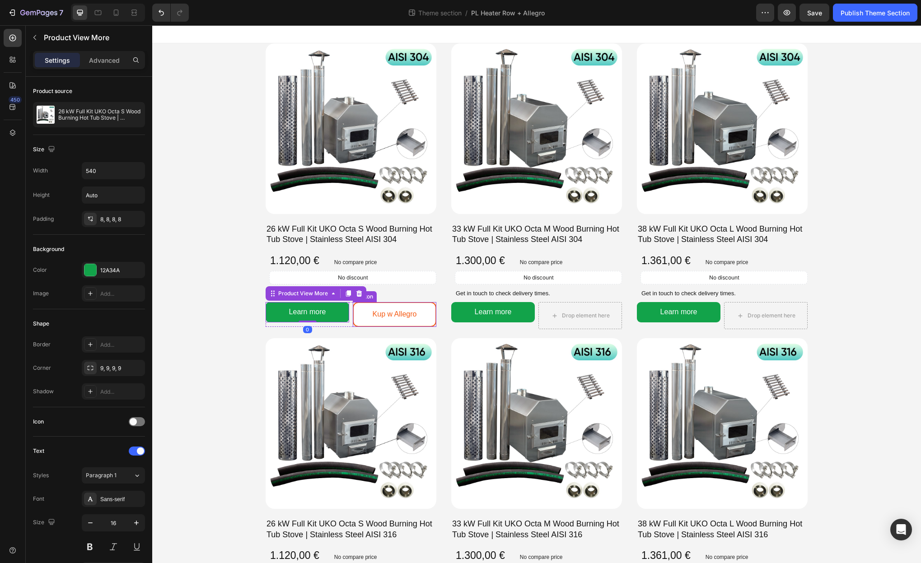
click at [363, 314] on link "Kup w Allegro" at bounding box center [395, 314] width 84 height 25
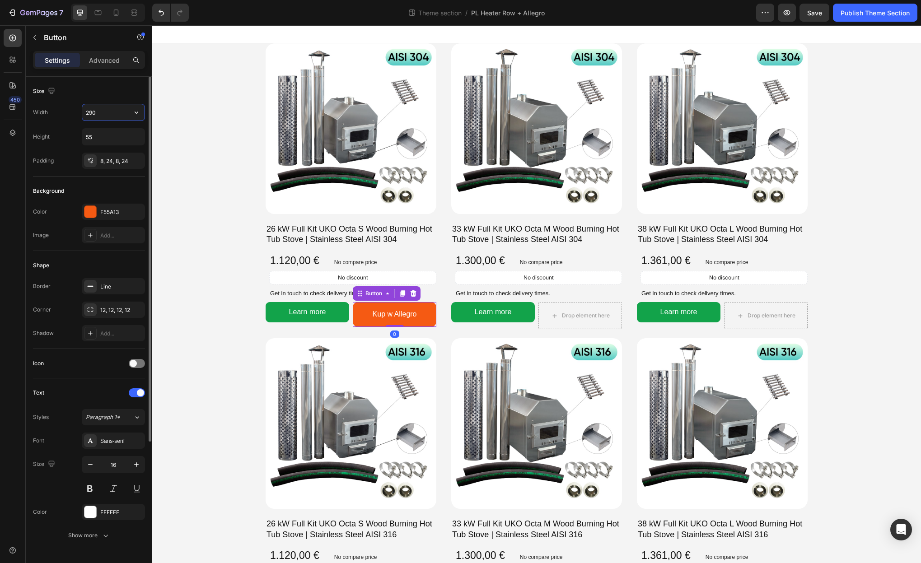
click at [100, 115] on input "290" at bounding box center [113, 112] width 62 height 16
type input "540"
click at [93, 138] on input "55" at bounding box center [113, 137] width 62 height 16
click at [142, 136] on button "button" at bounding box center [136, 137] width 16 height 16
click at [127, 159] on span "Auto" at bounding box center [131, 160] width 12 height 8
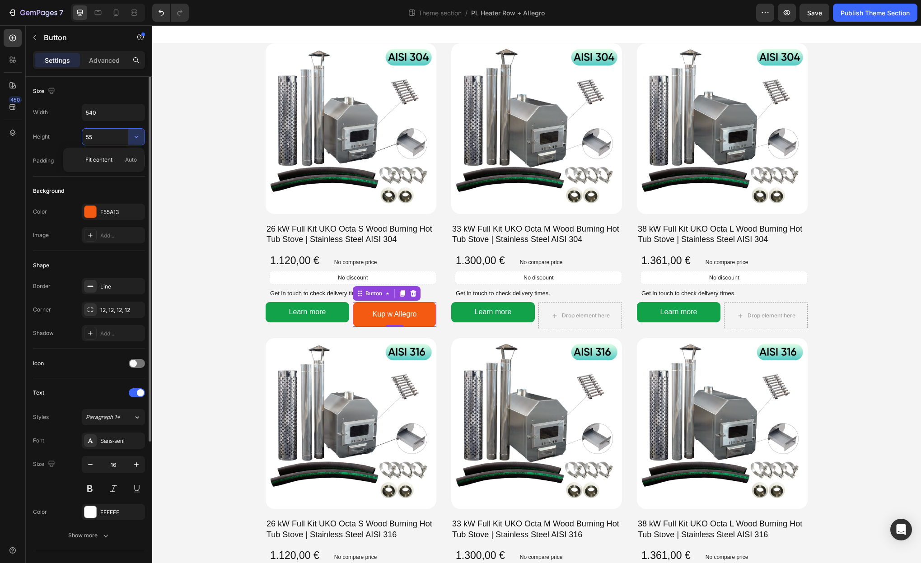
type input "Auto"
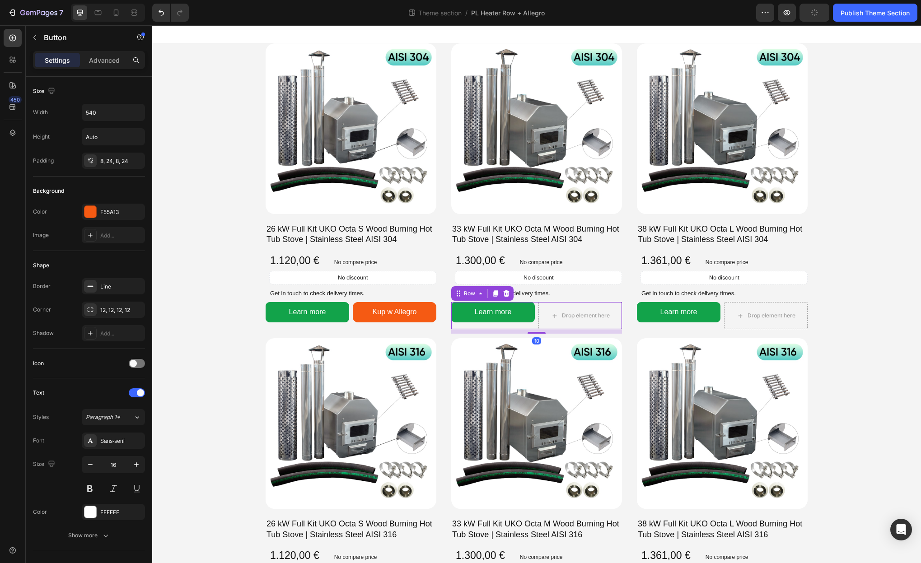
click at [452, 329] on div "Learn more Product View More Drop element here Row 10" at bounding box center [536, 315] width 171 height 27
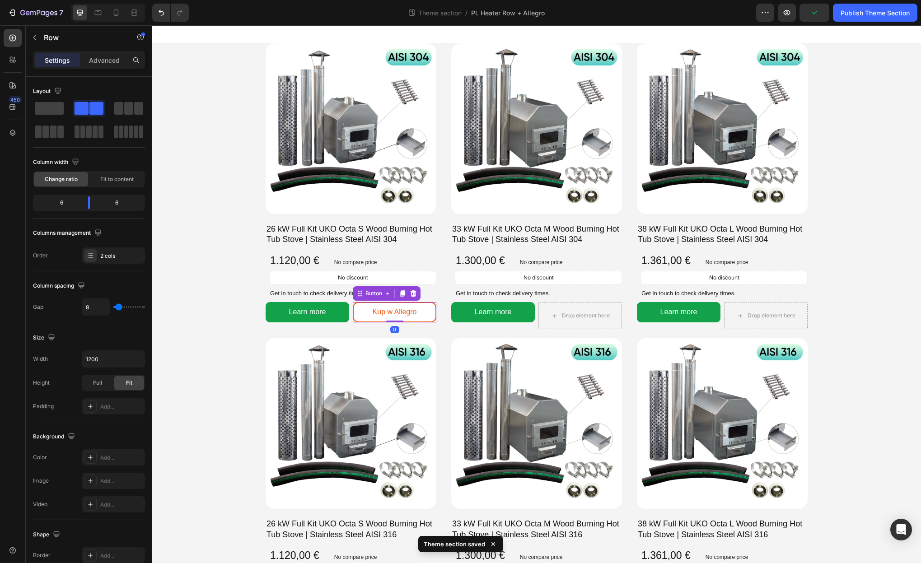
click at [428, 310] on link "Kup w Allegro" at bounding box center [395, 312] width 84 height 20
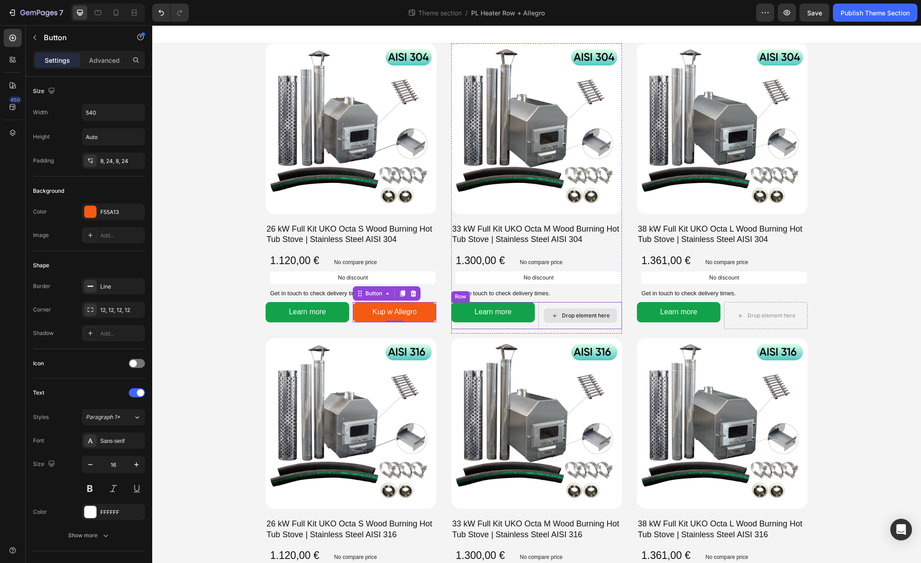
click at [601, 324] on div "Drop element here" at bounding box center [580, 315] width 84 height 27
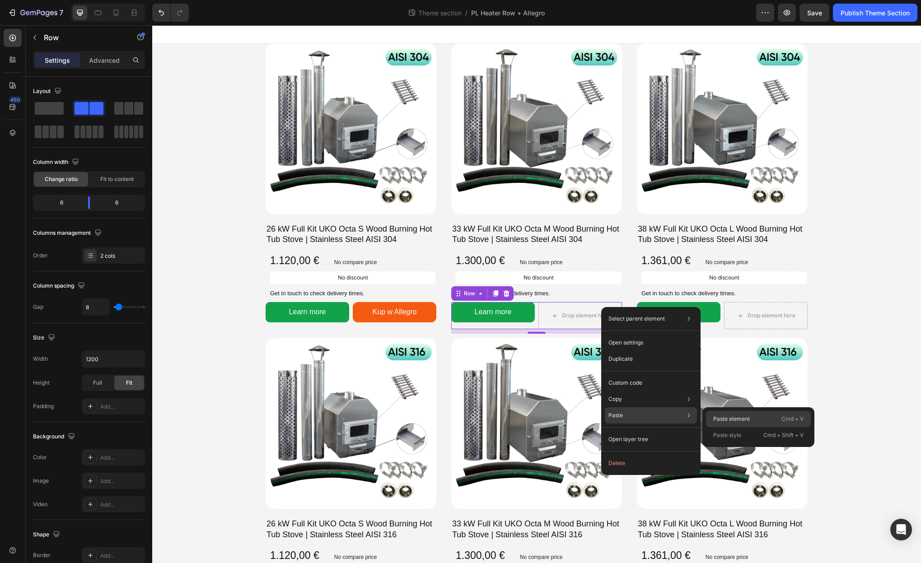
drag, startPoint x: 743, startPoint y: 416, endPoint x: 589, endPoint y: 390, distance: 156.2
click at [743, 416] on p "Paste element" at bounding box center [731, 419] width 37 height 8
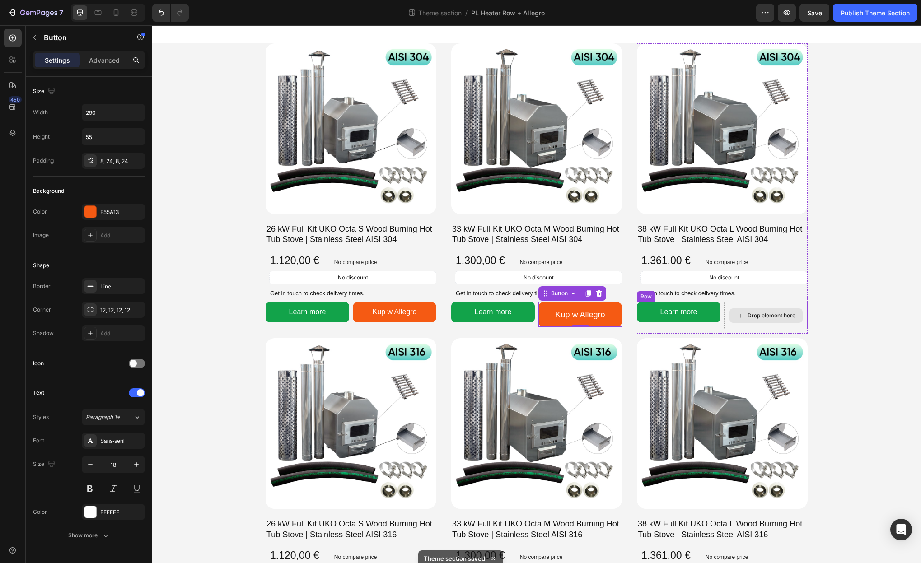
click at [736, 305] on div "Drop element here" at bounding box center [766, 315] width 84 height 27
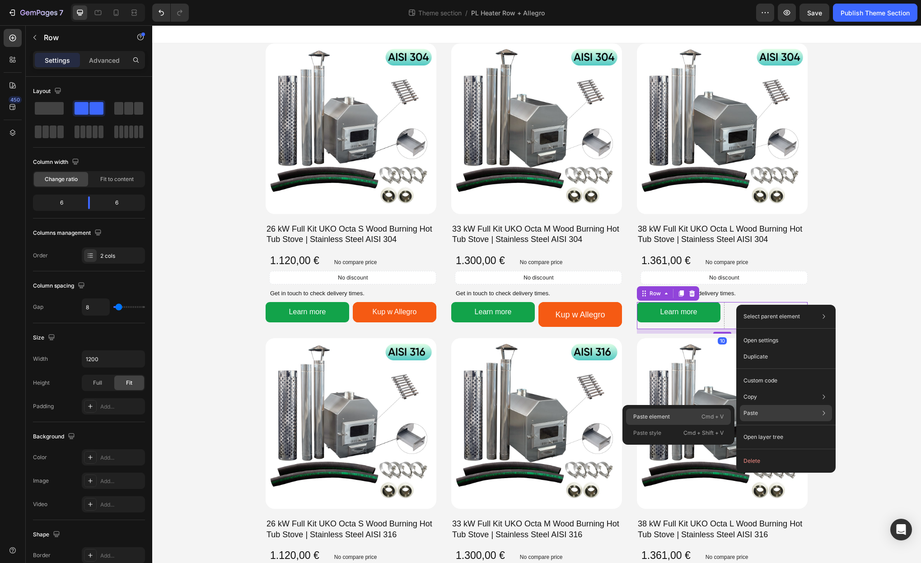
click at [681, 425] on div "Paste element Cmd + V" at bounding box center [678, 433] width 105 height 16
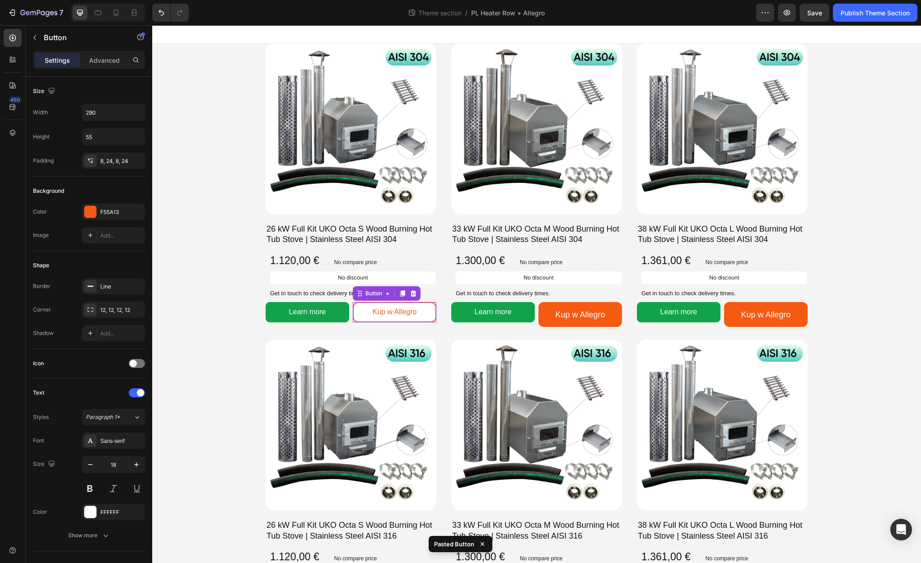
click at [412, 304] on link "Kup w Allegro" at bounding box center [395, 312] width 84 height 20
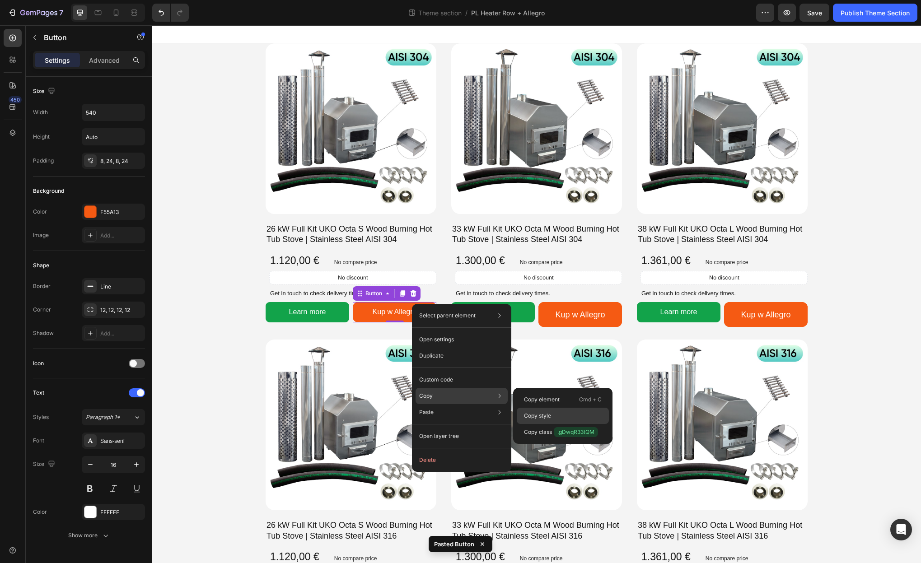
click at [544, 414] on p "Copy style" at bounding box center [537, 416] width 27 height 8
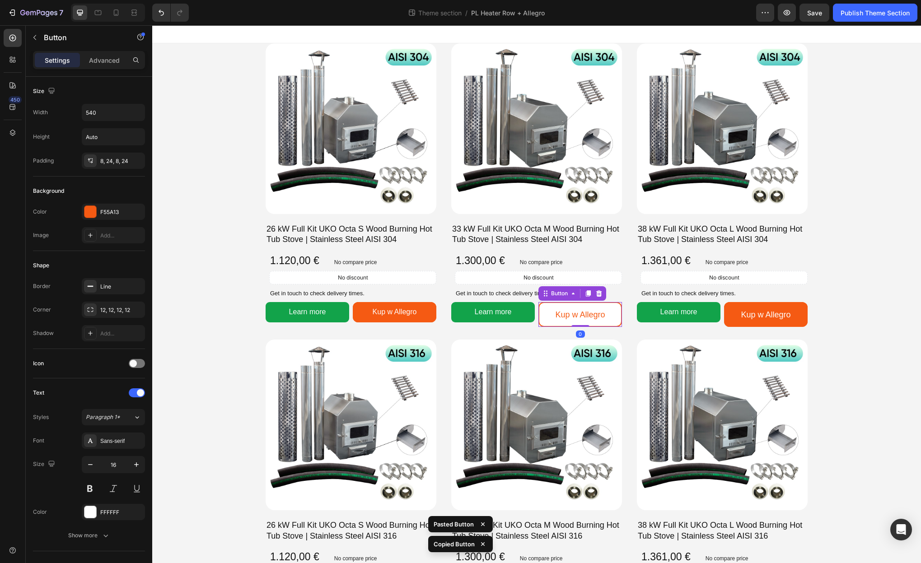
click at [563, 303] on link "Kup w Allegro" at bounding box center [580, 314] width 84 height 25
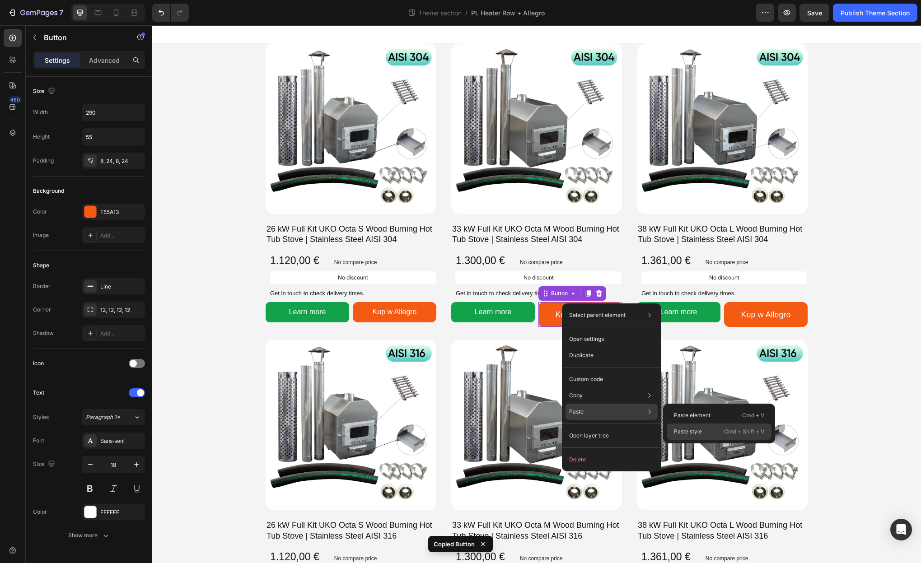
click at [703, 431] on div "Paste style Cmd + Shift + V" at bounding box center [719, 432] width 105 height 16
type input "540"
type input "16"
type input "Auto"
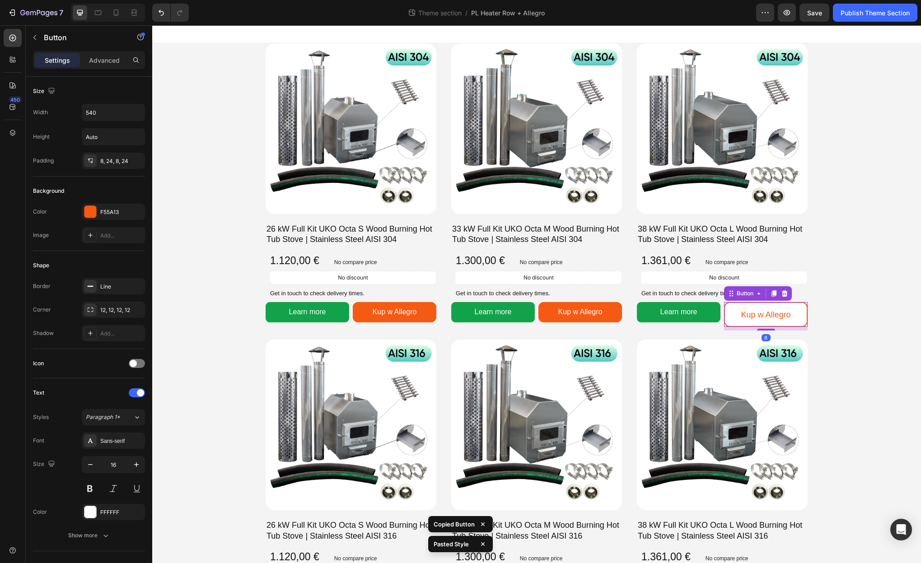
click at [746, 304] on link "Kup w Allegro" at bounding box center [766, 314] width 84 height 25
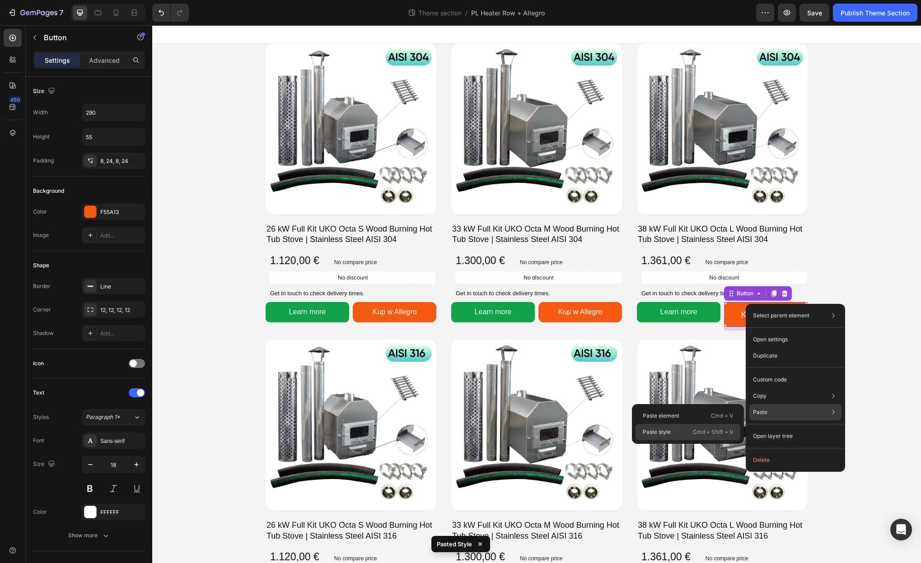
click at [692, 432] on div "Paste style Cmd + Shift + V" at bounding box center [688, 432] width 105 height 16
type input "540"
type input "16"
type input "Auto"
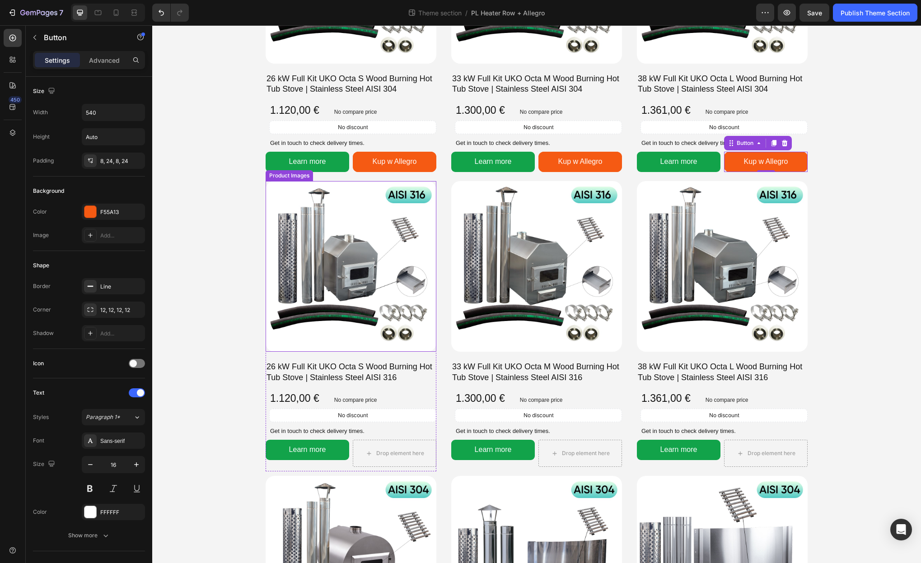
scroll to position [203, 0]
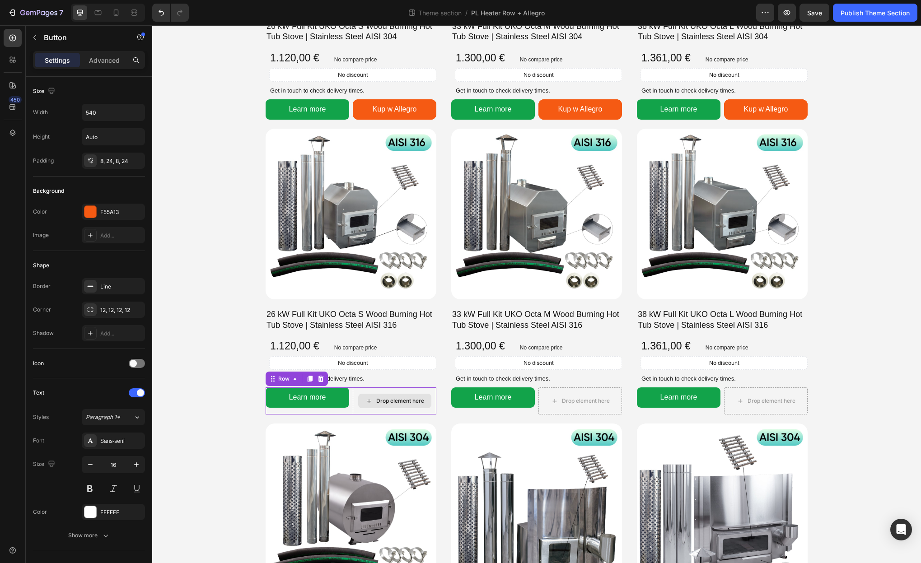
click at [417, 390] on div "Drop element here" at bounding box center [395, 401] width 84 height 27
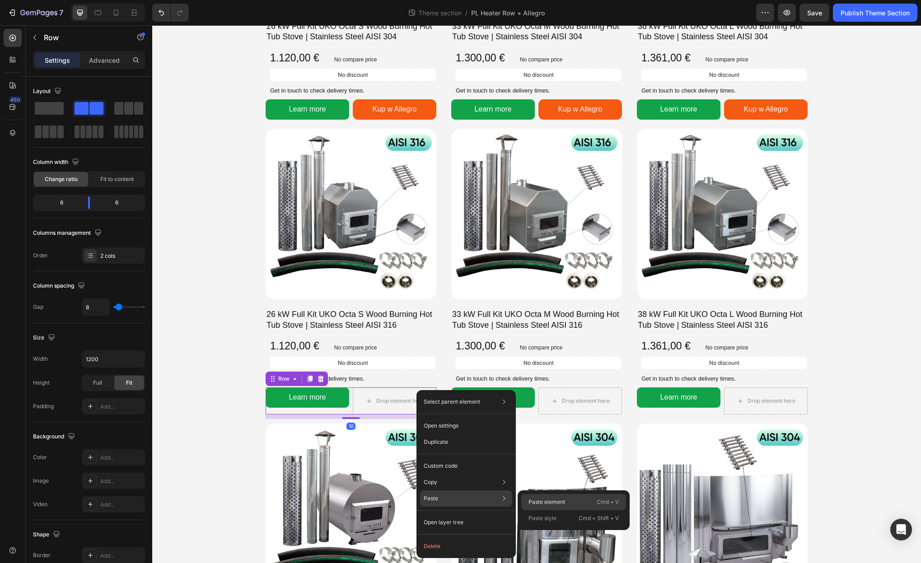
click at [540, 499] on p "Paste element" at bounding box center [547, 502] width 37 height 8
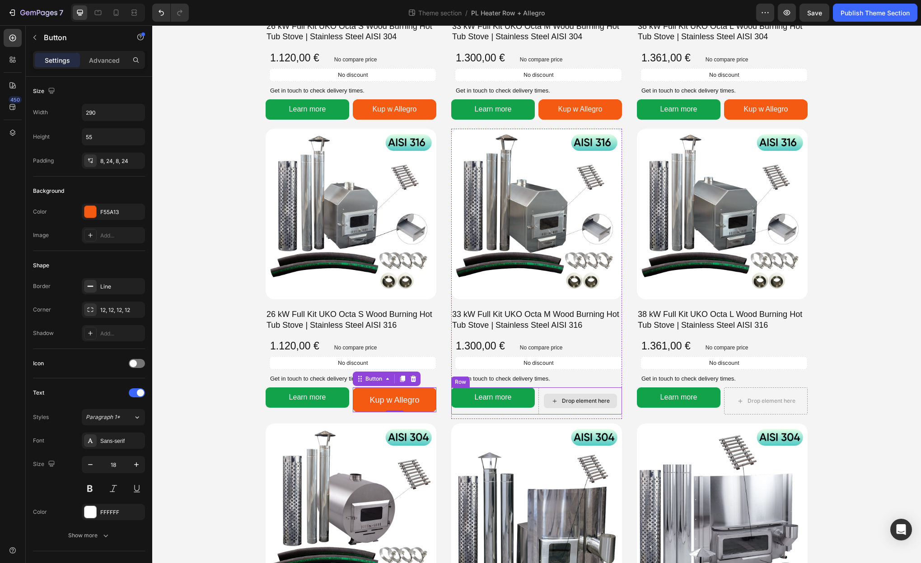
click at [615, 391] on div "Drop element here" at bounding box center [580, 401] width 84 height 27
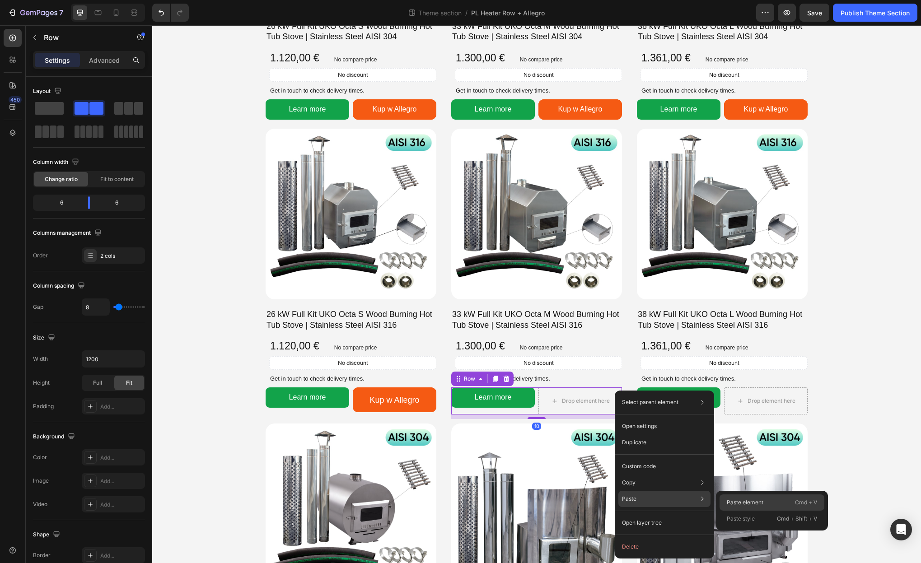
drag, startPoint x: 727, startPoint y: 500, endPoint x: 534, endPoint y: 424, distance: 207.9
click at [727, 500] on p "Paste element" at bounding box center [745, 503] width 37 height 8
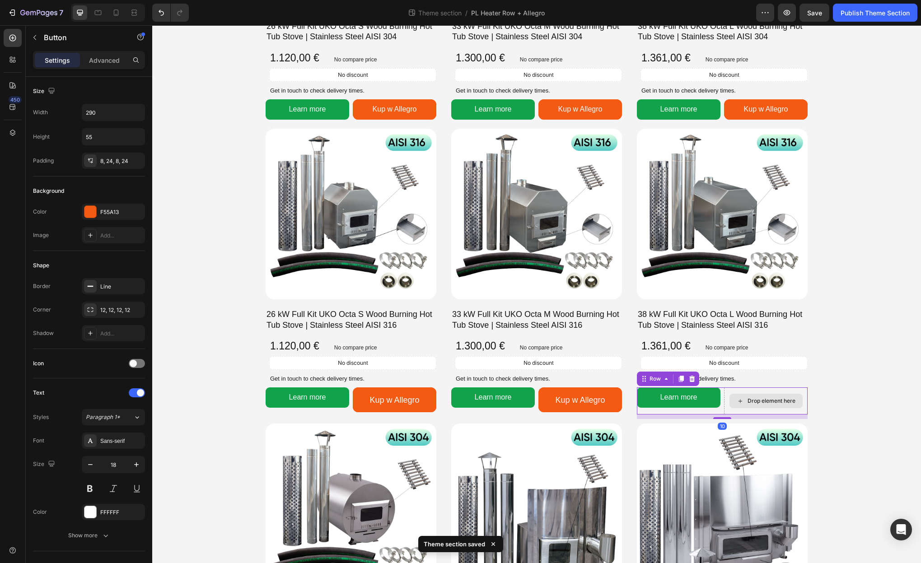
click at [775, 389] on div "Drop element here" at bounding box center [766, 401] width 84 height 27
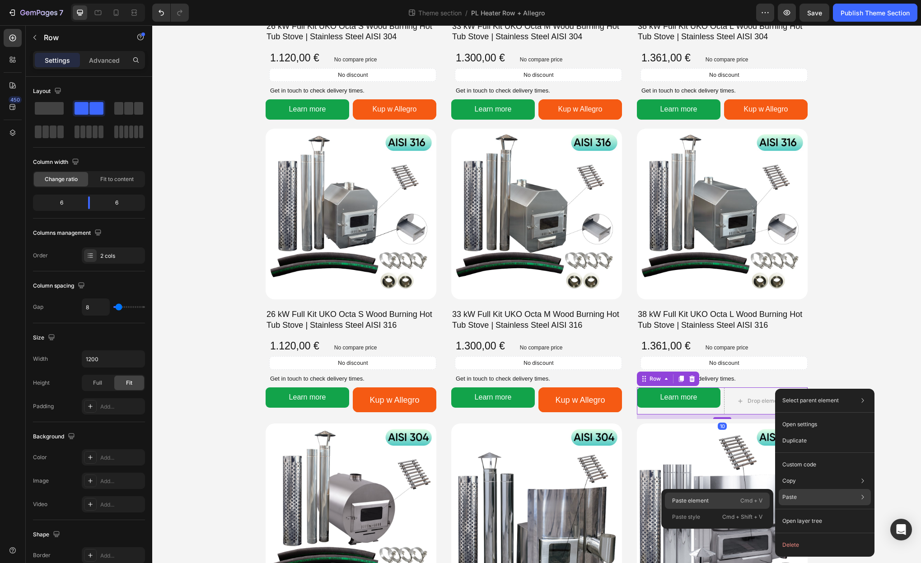
click at [699, 505] on p "Paste element" at bounding box center [690, 501] width 37 height 8
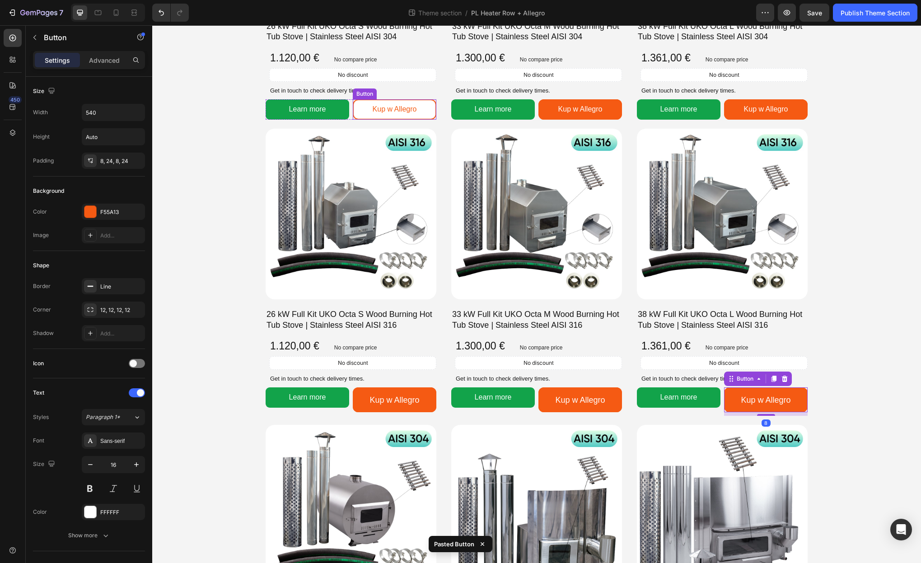
click at [429, 104] on link "Kup w Allegro" at bounding box center [395, 109] width 84 height 20
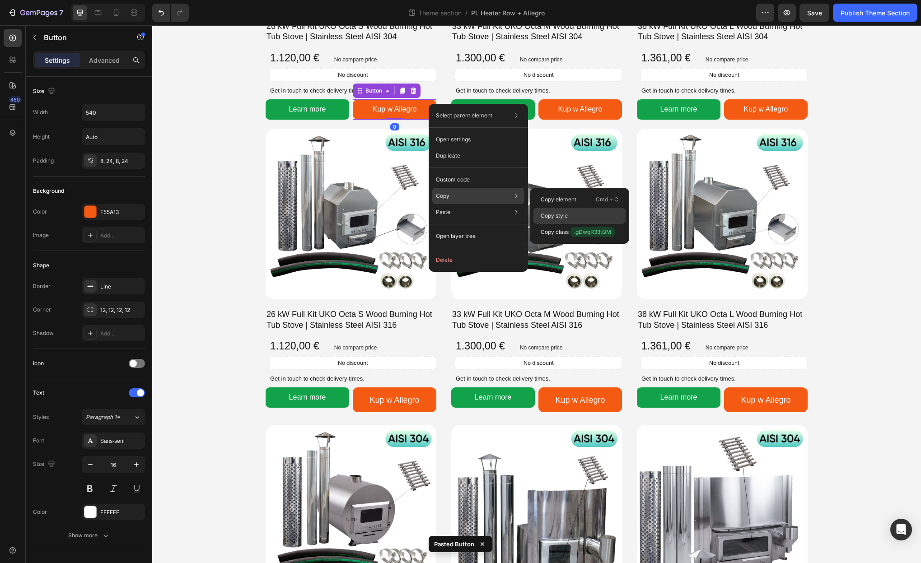
drag, startPoint x: 571, startPoint y: 215, endPoint x: 380, endPoint y: 260, distance: 196.4
click at [571, 224] on div "Copy style" at bounding box center [580, 232] width 92 height 16
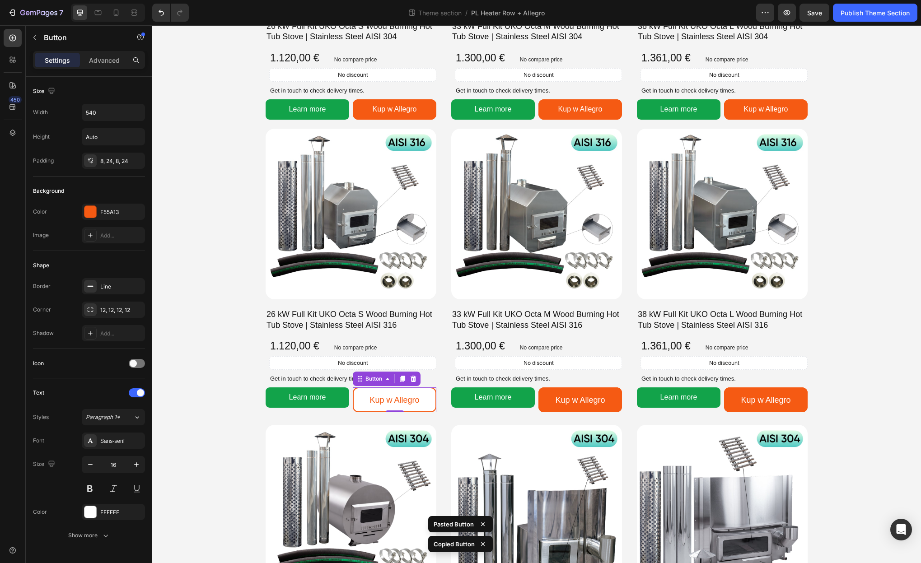
click at [424, 397] on link "Kup w Allegro" at bounding box center [395, 400] width 84 height 25
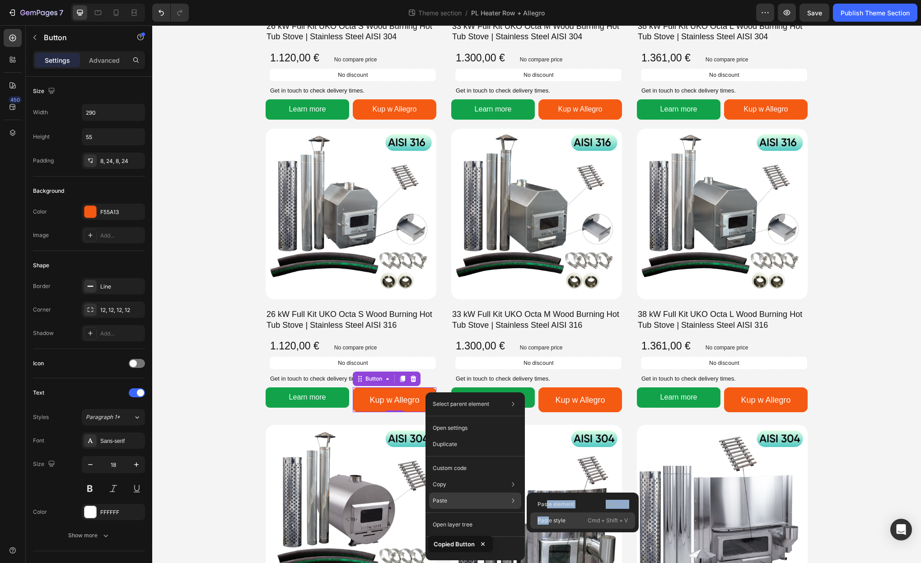
drag, startPoint x: 546, startPoint y: 502, endPoint x: 549, endPoint y: 520, distance: 18.4
click at [549, 520] on div "Paste element Cmd + V Paste style Cmd + Shift + V" at bounding box center [583, 513] width 112 height 40
click at [549, 520] on p "Paste style" at bounding box center [552, 521] width 28 height 8
type input "540"
type input "16"
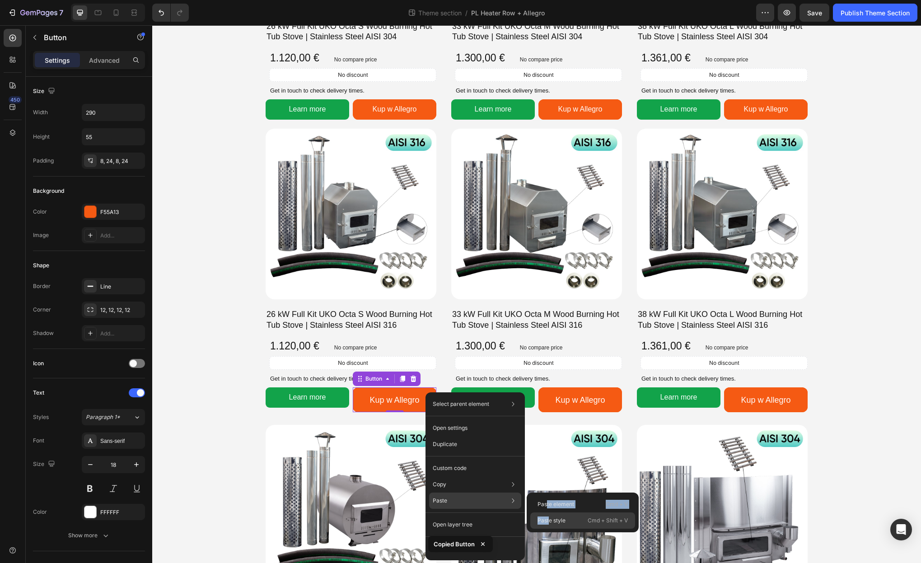
type input "Auto"
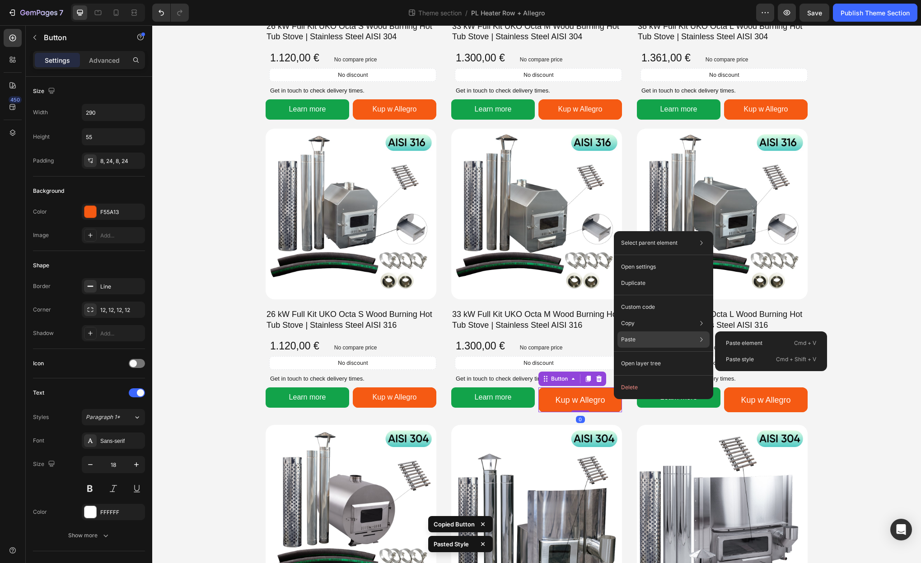
click at [627, 339] on p "Paste" at bounding box center [628, 340] width 14 height 8
drag, startPoint x: 752, startPoint y: 354, endPoint x: 601, endPoint y: 331, distance: 152.7
click at [752, 354] on div "Paste style Cmd + Shift + V" at bounding box center [771, 359] width 105 height 16
type input "540"
type input "16"
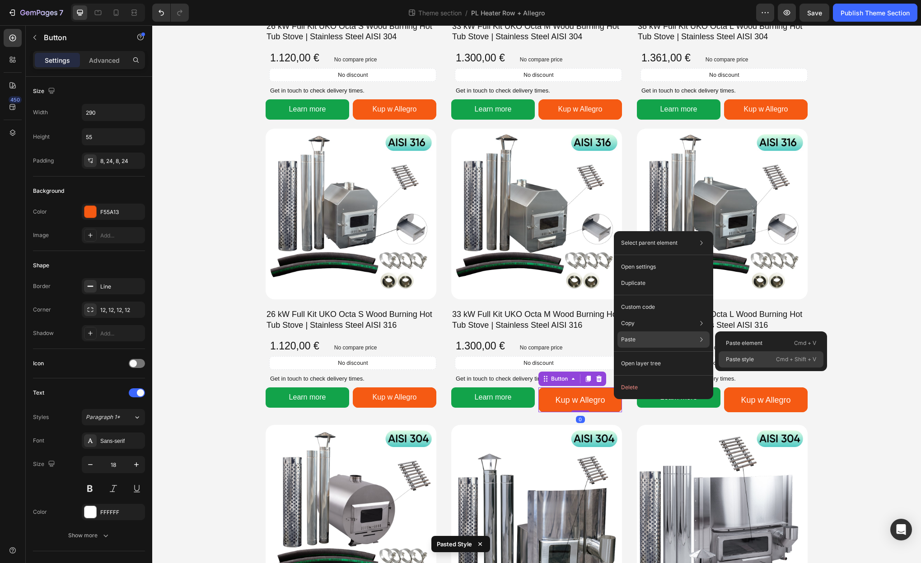
type input "Auto"
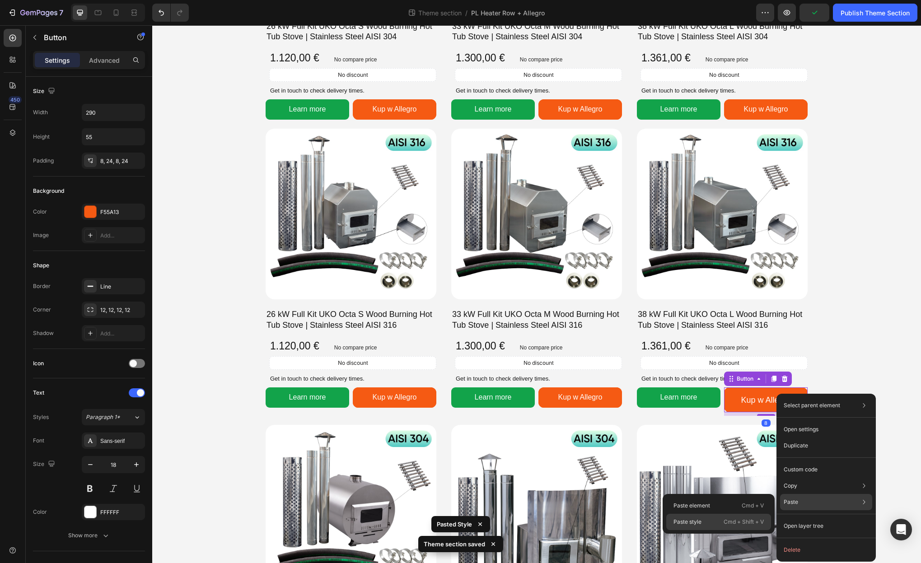
click at [730, 521] on p "Cmd + Shift + V" at bounding box center [744, 522] width 40 height 9
type input "540"
type input "16"
type input "Auto"
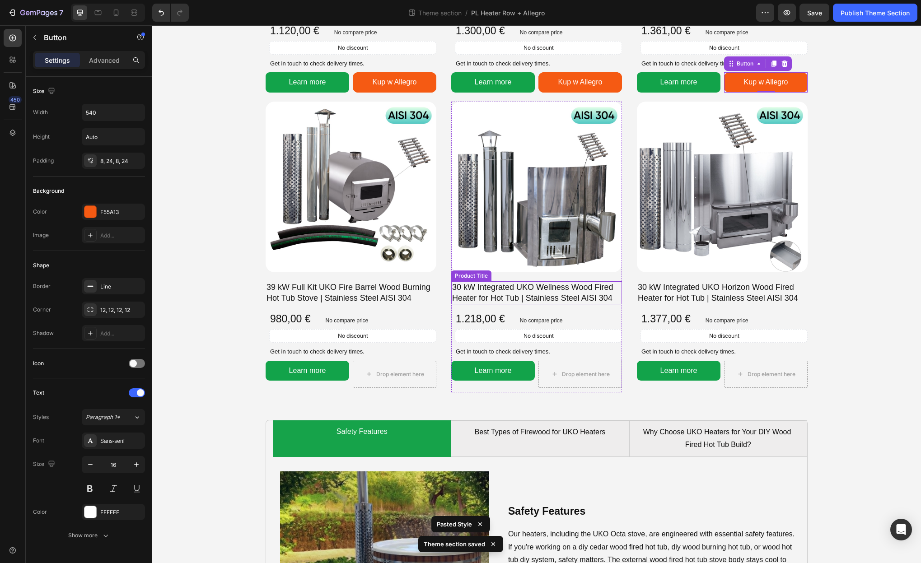
scroll to position [533, 0]
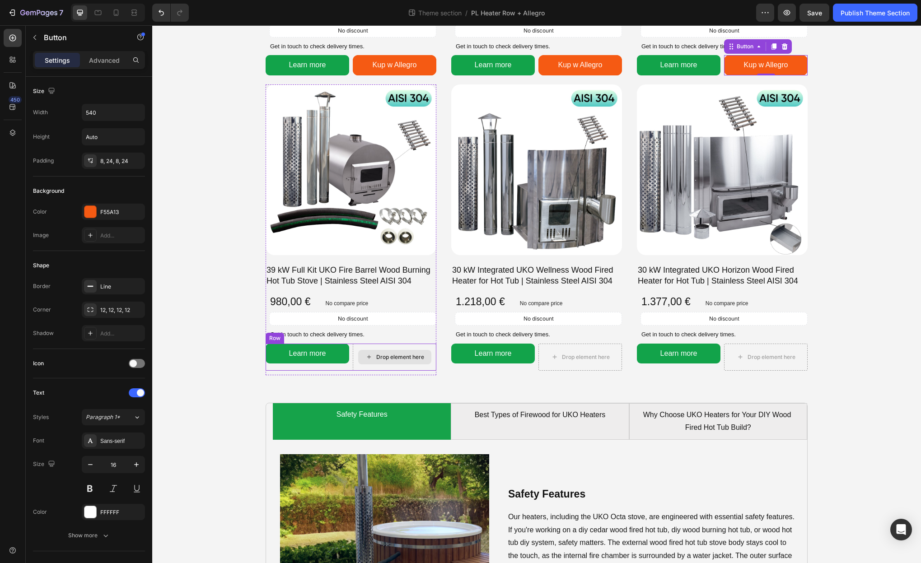
click at [428, 348] on div "Drop element here" at bounding box center [395, 357] width 84 height 27
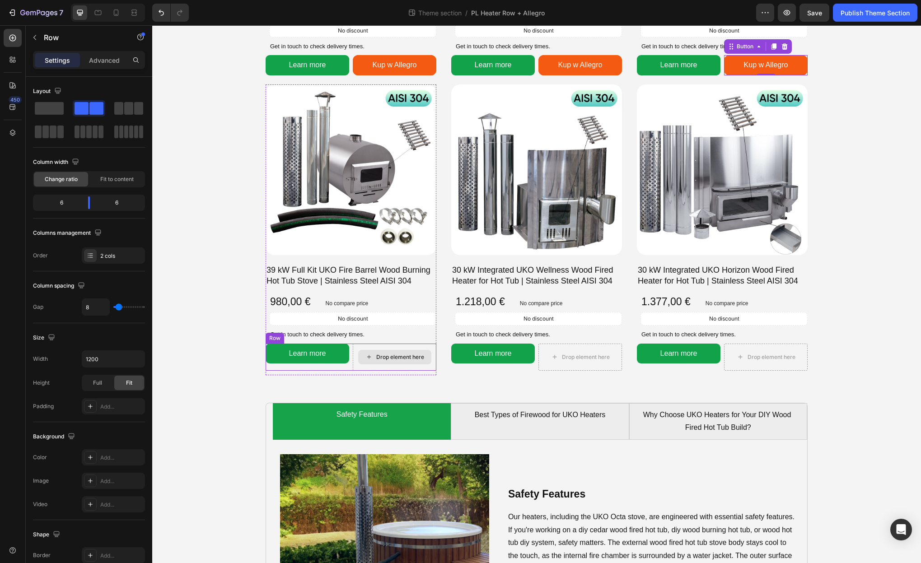
scroll to position [536, 0]
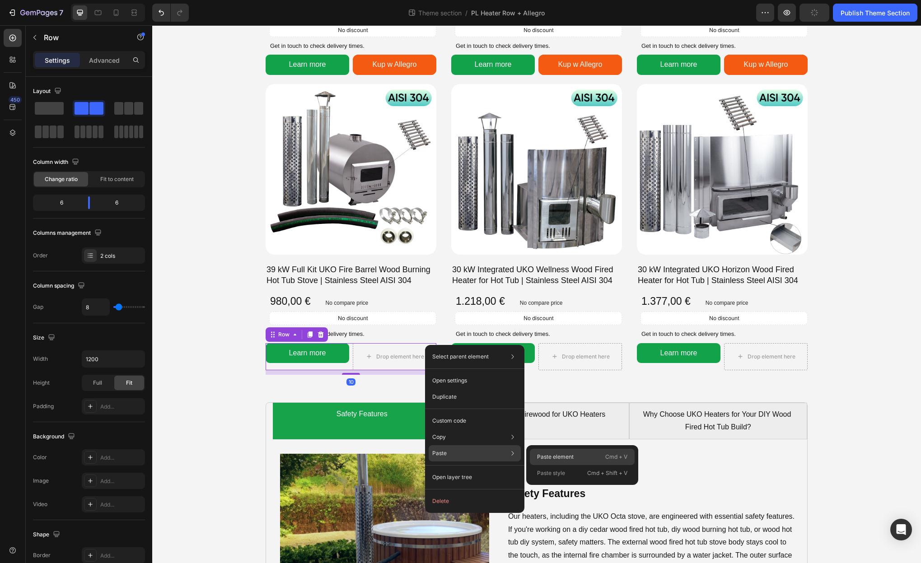
drag, startPoint x: 541, startPoint y: 453, endPoint x: 389, endPoint y: 427, distance: 154.5
click at [541, 453] on p "Paste element" at bounding box center [555, 457] width 37 height 8
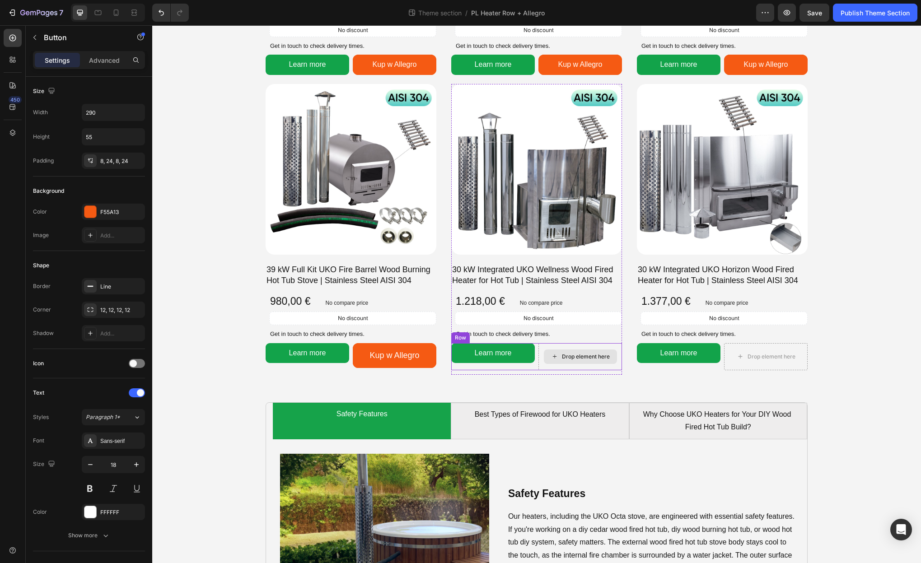
click at [602, 351] on div "Drop element here" at bounding box center [580, 357] width 73 height 14
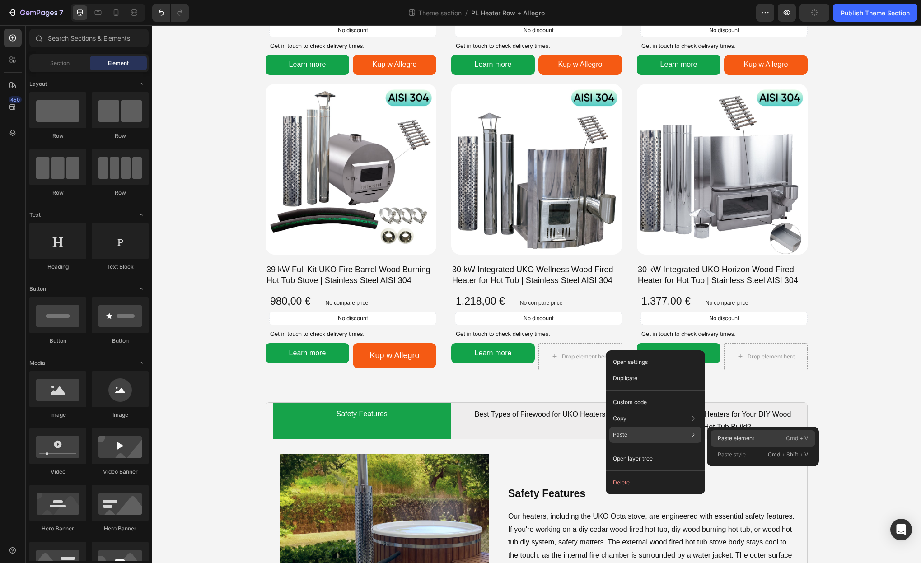
click at [737, 435] on p "Paste element" at bounding box center [736, 439] width 37 height 8
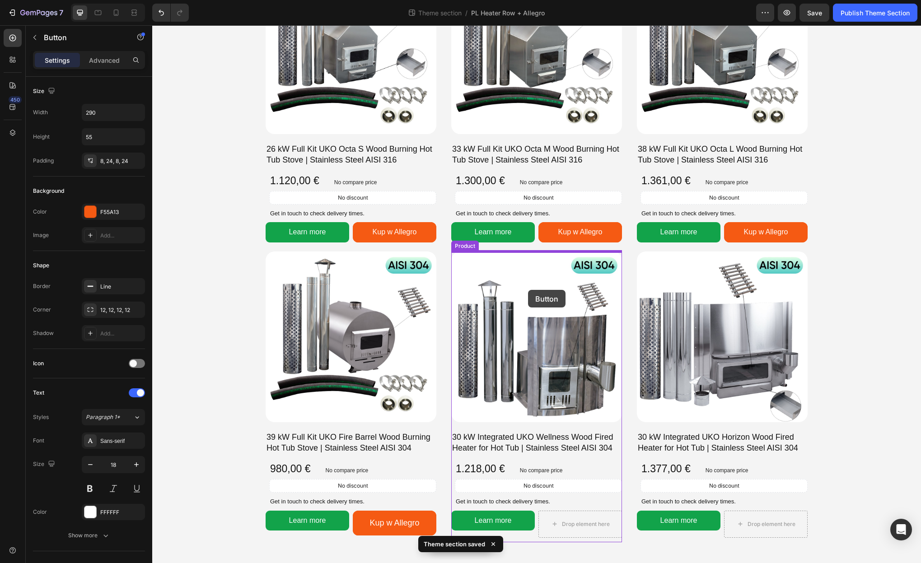
scroll to position [385, 0]
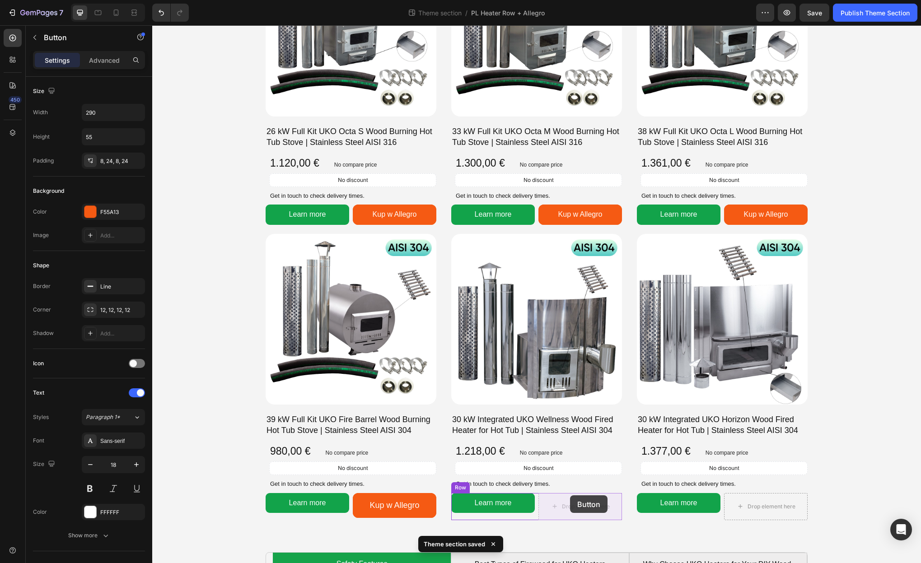
drag, startPoint x: 164, startPoint y: 533, endPoint x: 571, endPoint y: 498, distance: 408.5
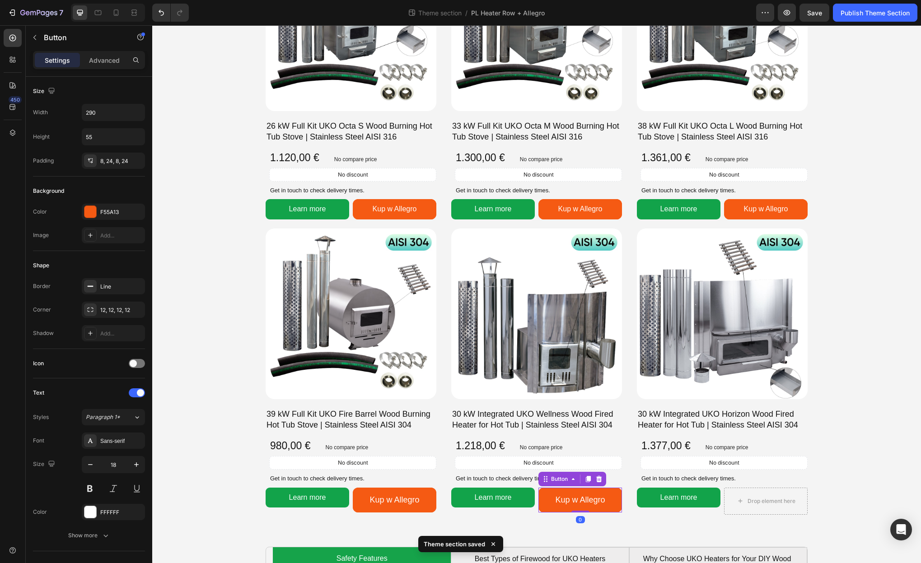
scroll to position [391, 0]
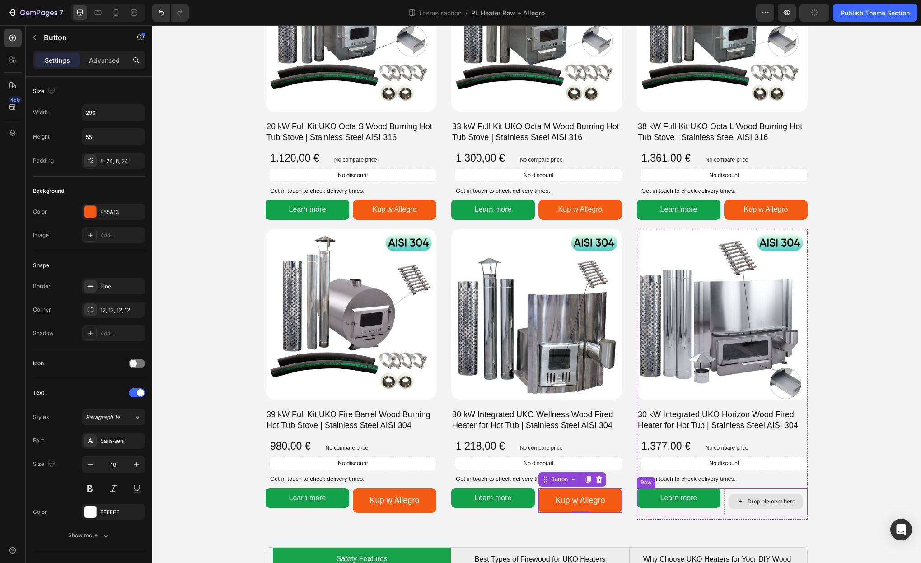
click at [736, 491] on div "Drop element here" at bounding box center [766, 501] width 84 height 27
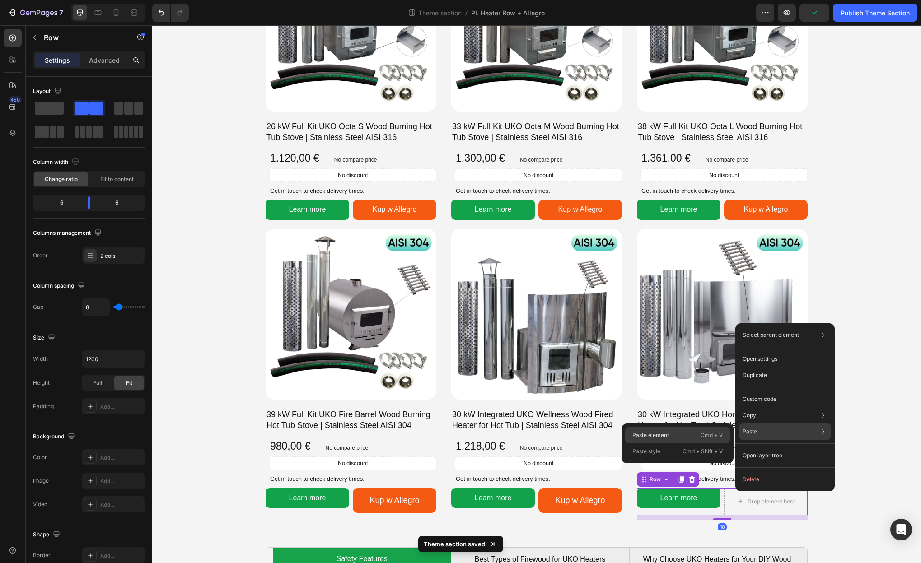
click at [677, 444] on div "Paste element Cmd + V" at bounding box center [677, 452] width 105 height 16
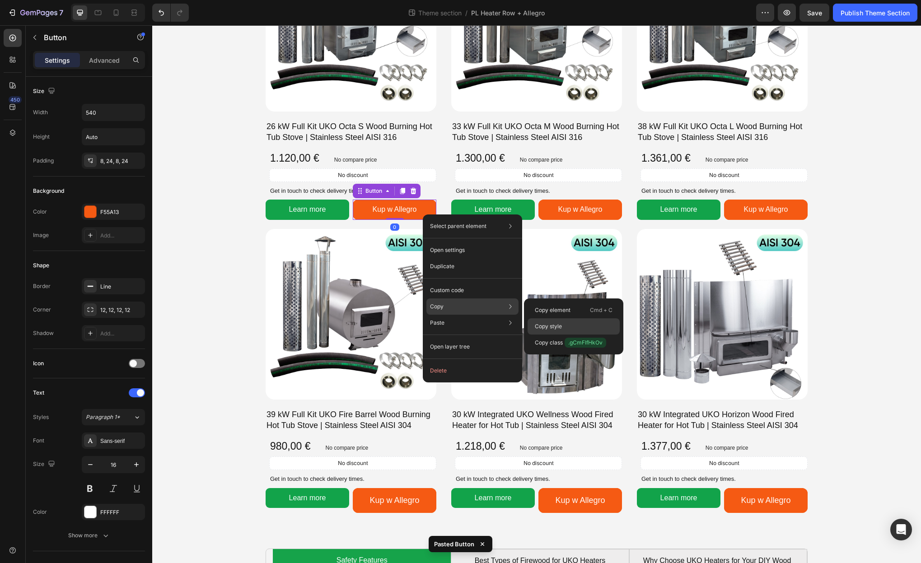
drag, startPoint x: 547, startPoint y: 327, endPoint x: 342, endPoint y: 387, distance: 213.7
click at [547, 327] on p "Copy style" at bounding box center [548, 327] width 27 height 8
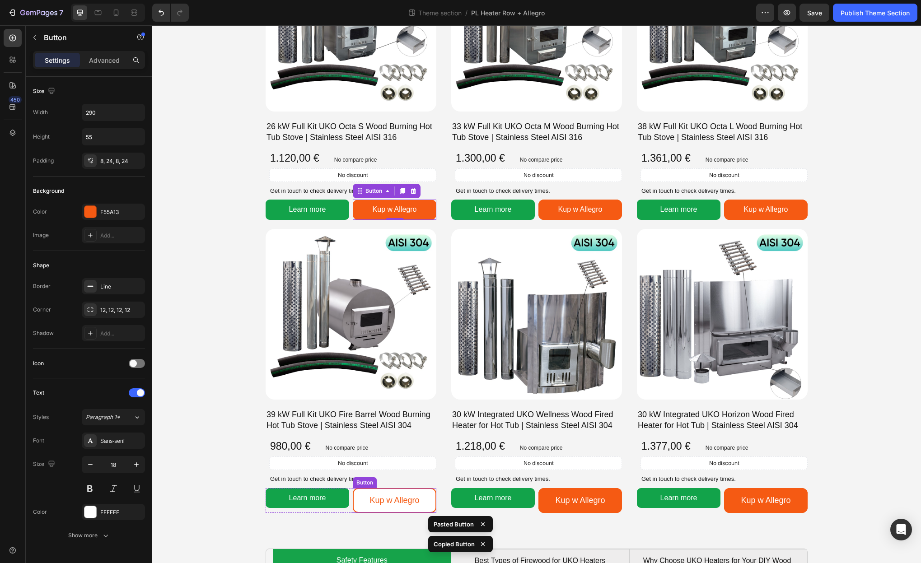
click at [431, 495] on link "Kup w Allegro" at bounding box center [395, 500] width 84 height 25
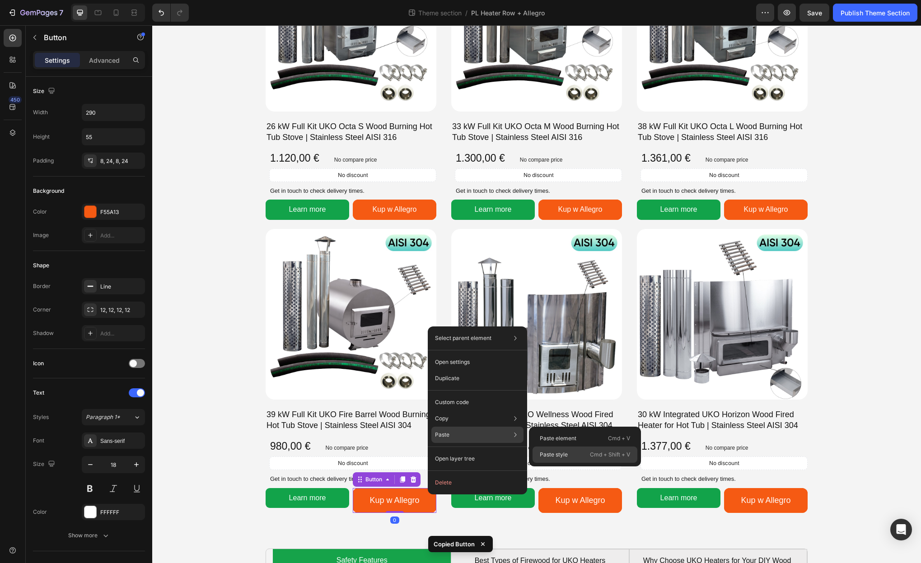
drag, startPoint x: 573, startPoint y: 458, endPoint x: 434, endPoint y: 451, distance: 139.3
click at [573, 458] on div "Paste style Cmd + Shift + V" at bounding box center [585, 455] width 105 height 16
type input "540"
type input "16"
type input "Auto"
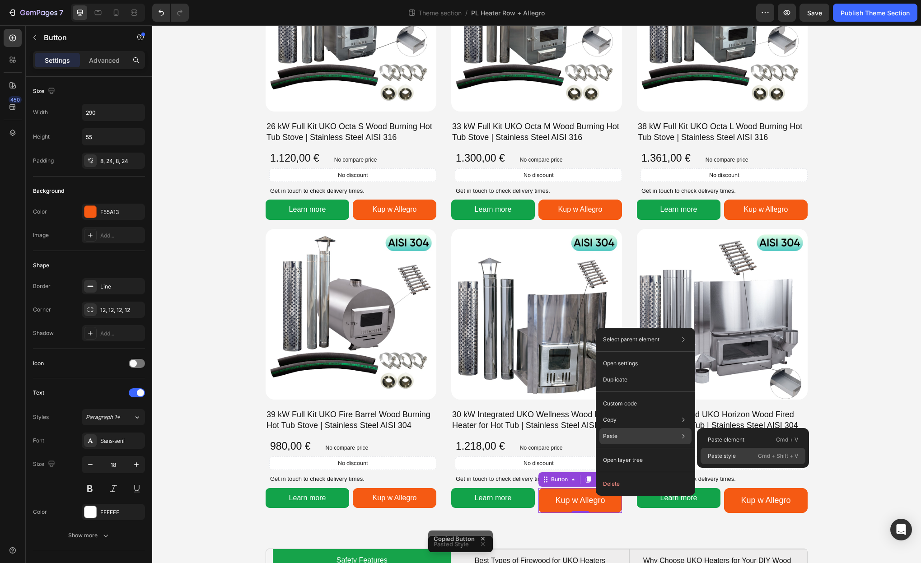
click at [723, 454] on p "Paste style" at bounding box center [722, 456] width 28 height 8
type input "540"
type input "16"
type input "Auto"
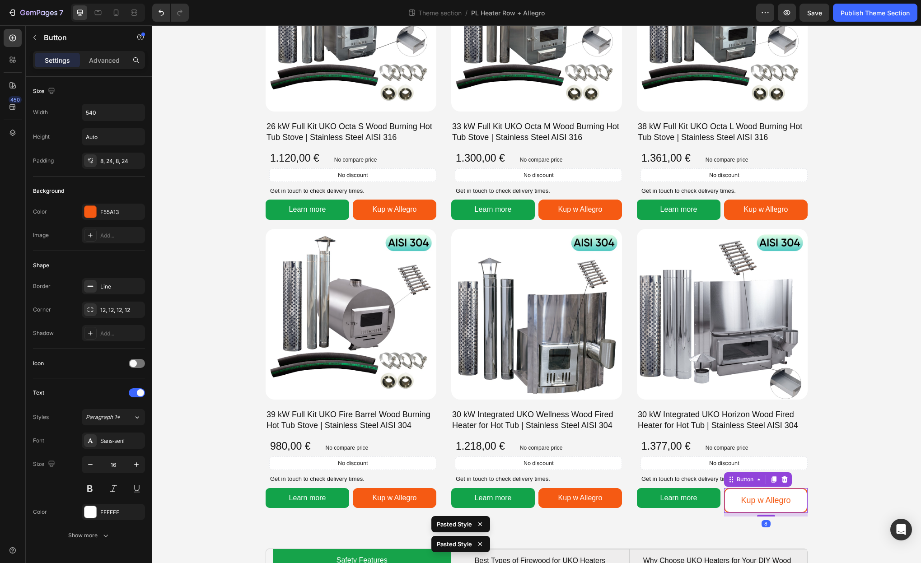
click at [739, 496] on link "Kup w Allegro" at bounding box center [766, 500] width 84 height 25
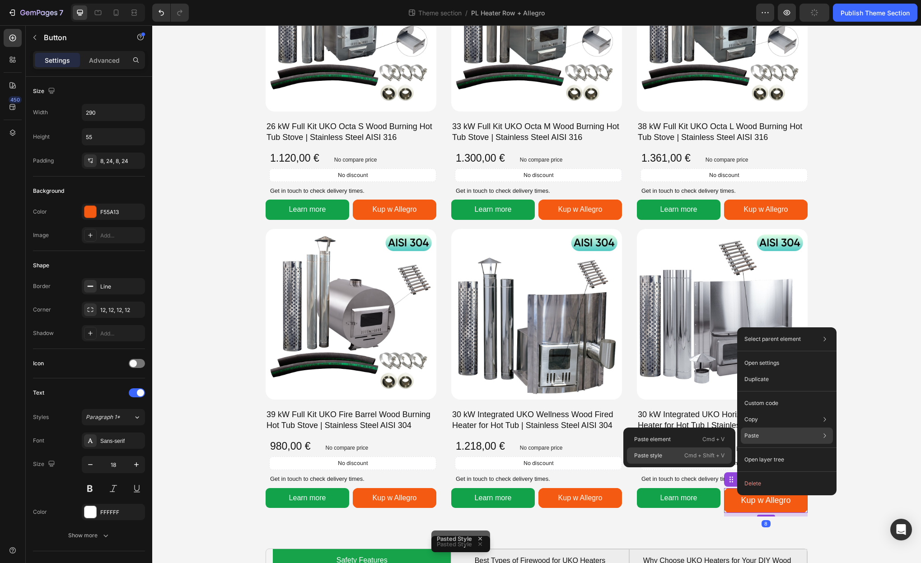
drag, startPoint x: 691, startPoint y: 453, endPoint x: 524, endPoint y: 484, distance: 169.7
click at [691, 453] on p "Cmd + Shift + V" at bounding box center [704, 455] width 40 height 9
type input "540"
type input "16"
type input "Auto"
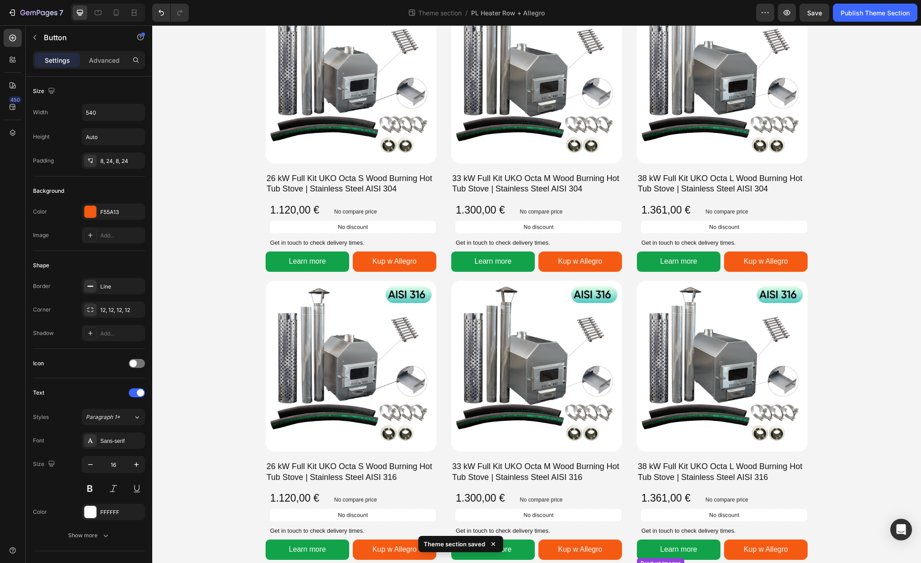
scroll to position [47, 0]
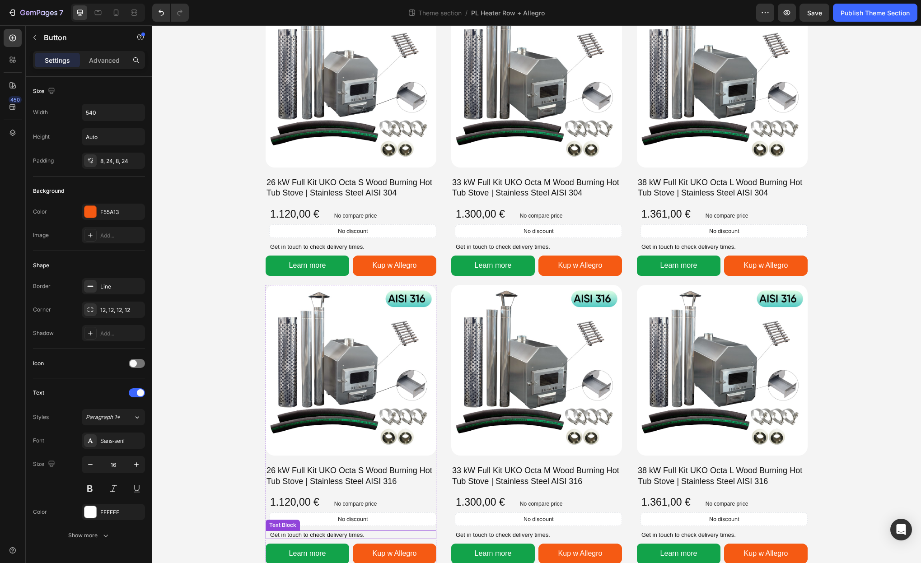
click at [334, 534] on p "Get in touch to check delivery times." at bounding box center [352, 535] width 165 height 7
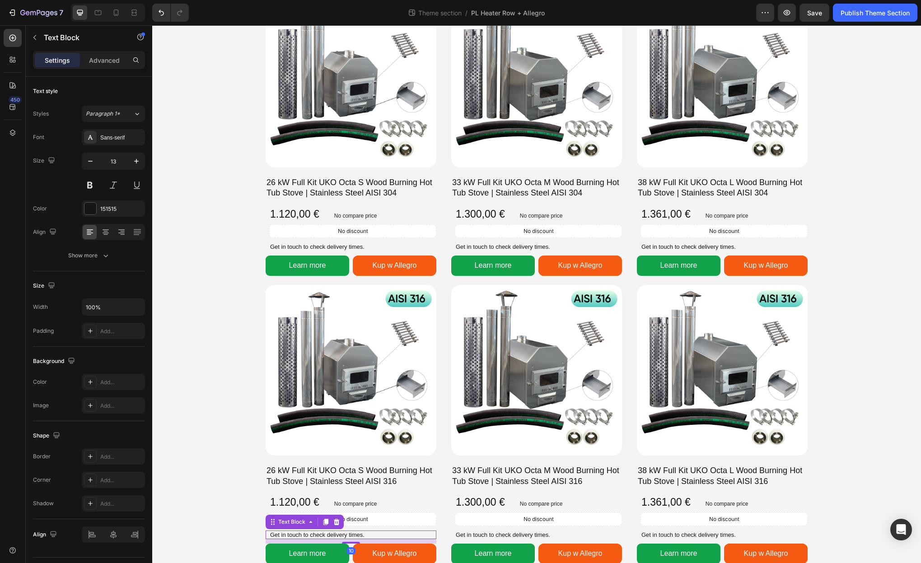
click at [333, 534] on p "Get in touch to check delivery times." at bounding box center [352, 535] width 165 height 7
click at [529, 534] on p "Get in touch to check delivery times." at bounding box center [538, 535] width 165 height 7
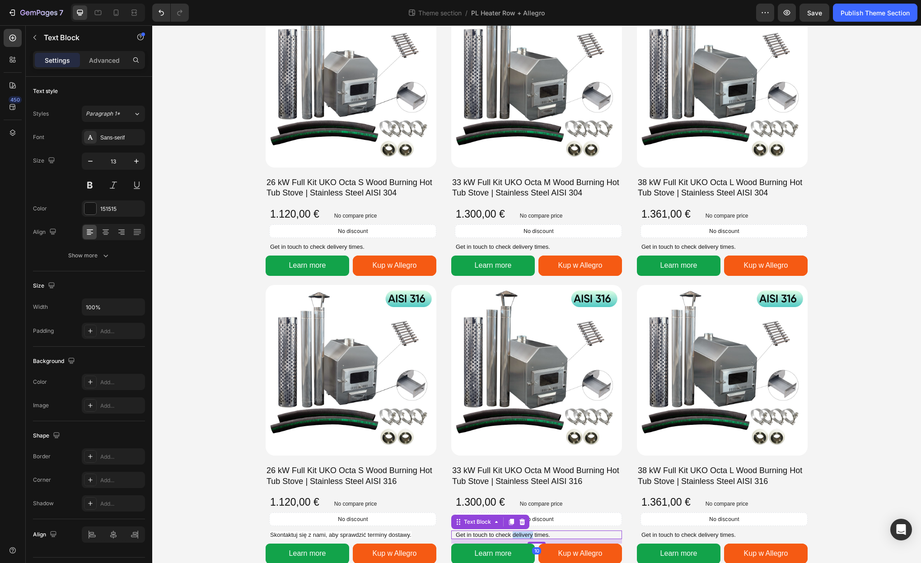
click at [529, 534] on p "Get in touch to check delivery times." at bounding box center [538, 535] width 165 height 7
click at [687, 537] on p "Get in touch to check delivery times." at bounding box center [723, 535] width 165 height 7
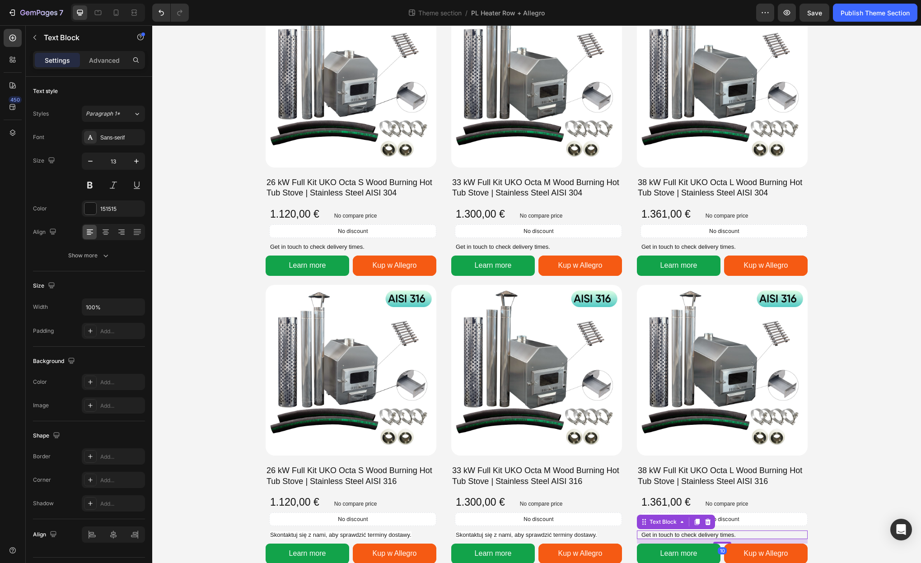
click at [687, 537] on p "Get in touch to check delivery times." at bounding box center [723, 535] width 165 height 7
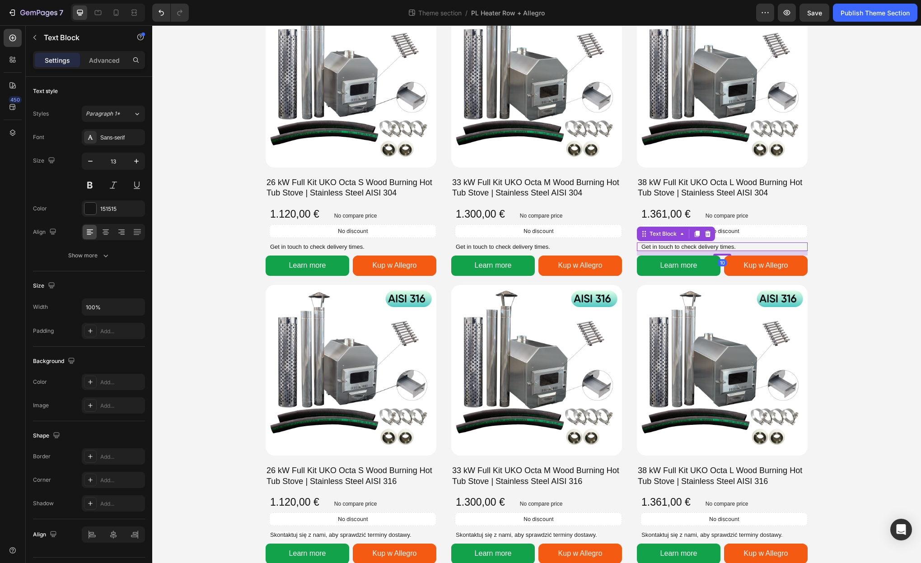
click at [693, 247] on p "Get in touch to check delivery times." at bounding box center [723, 246] width 165 height 7
click at [521, 246] on p "Get in touch to check delivery times." at bounding box center [538, 246] width 165 height 7
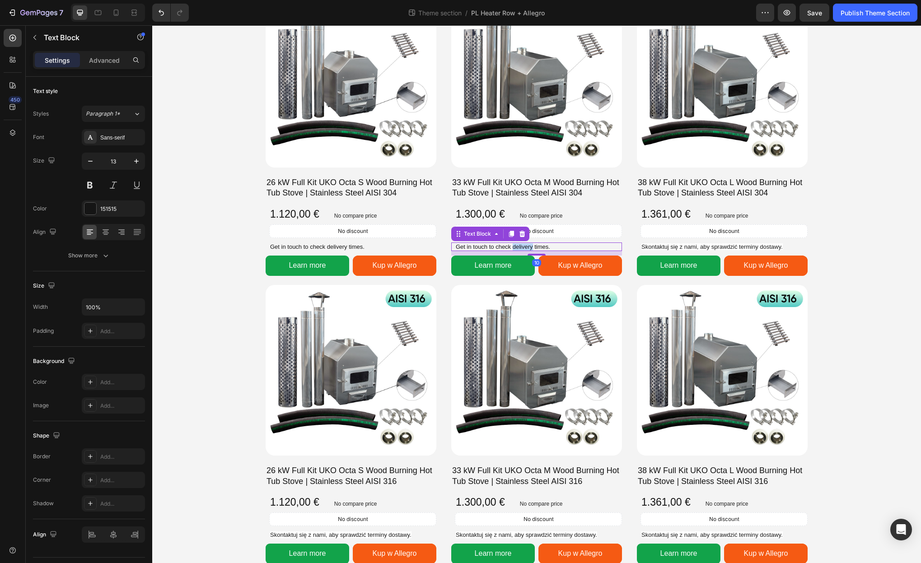
click at [521, 246] on p "Get in touch to check delivery times." at bounding box center [538, 246] width 165 height 7
click at [319, 244] on p "Get in touch to check delivery times." at bounding box center [352, 246] width 165 height 7
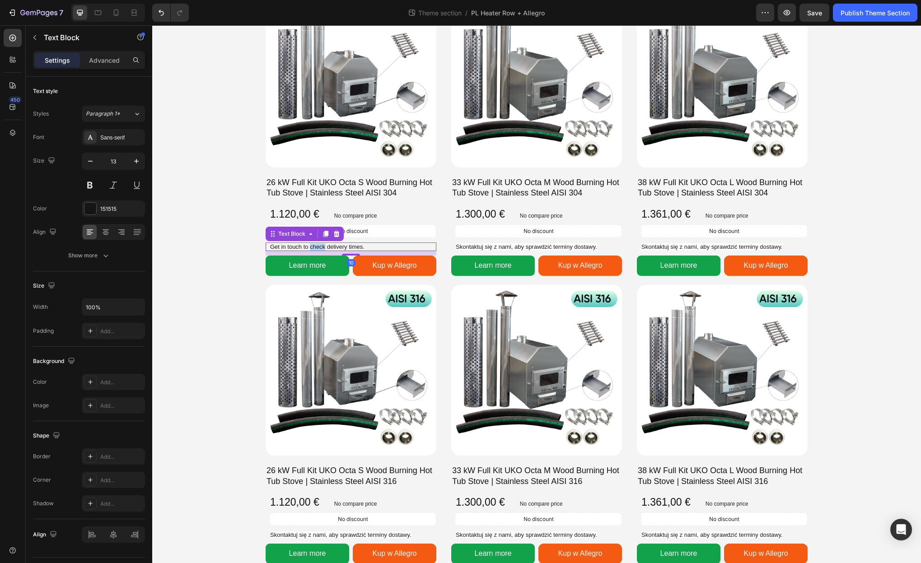
click at [319, 244] on p "Get in touch to check delivery times." at bounding box center [352, 246] width 165 height 7
click at [392, 247] on span "Skontaktuj się z nami, aby sprawdzić terminy dostawy." at bounding box center [340, 246] width 141 height 7
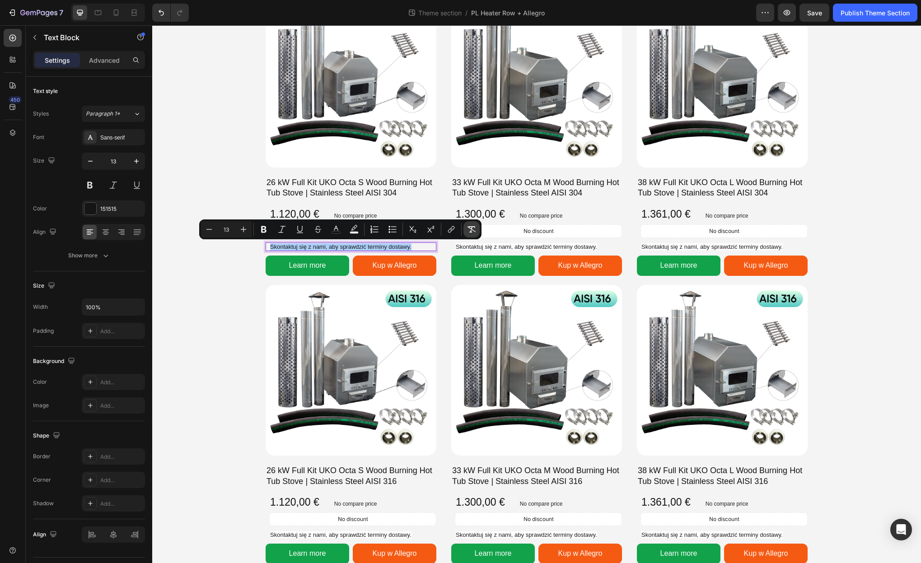
drag, startPoint x: 468, startPoint y: 232, endPoint x: 333, endPoint y: 214, distance: 136.2
click at [468, 232] on icon "Editor contextual toolbar" at bounding box center [471, 229] width 9 height 9
click at [503, 248] on span "Skontaktuj się z nami, aby sprawdzić terminy dostawy." at bounding box center [526, 246] width 141 height 7
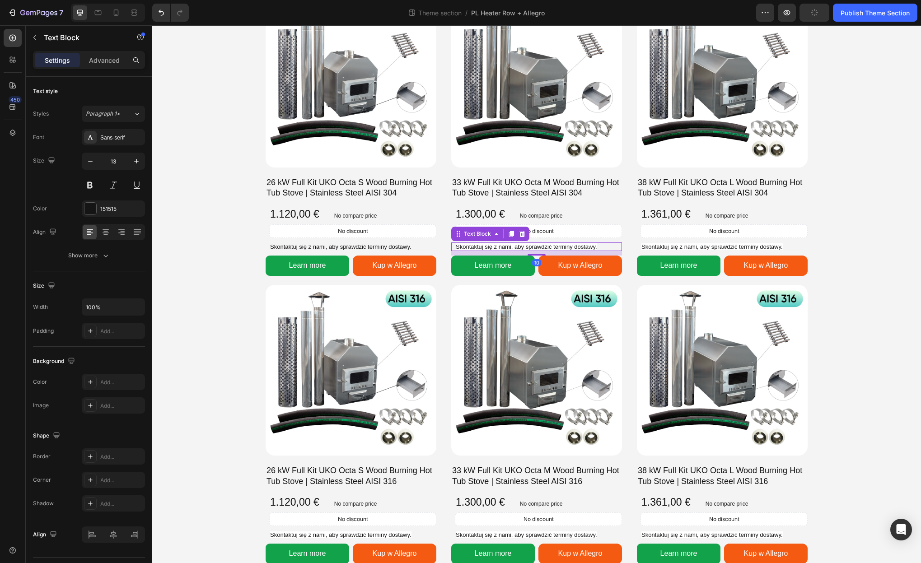
click at [503, 248] on span "Skontaktuj się z nami, aby sprawdzić terminy dostawy." at bounding box center [526, 246] width 141 height 7
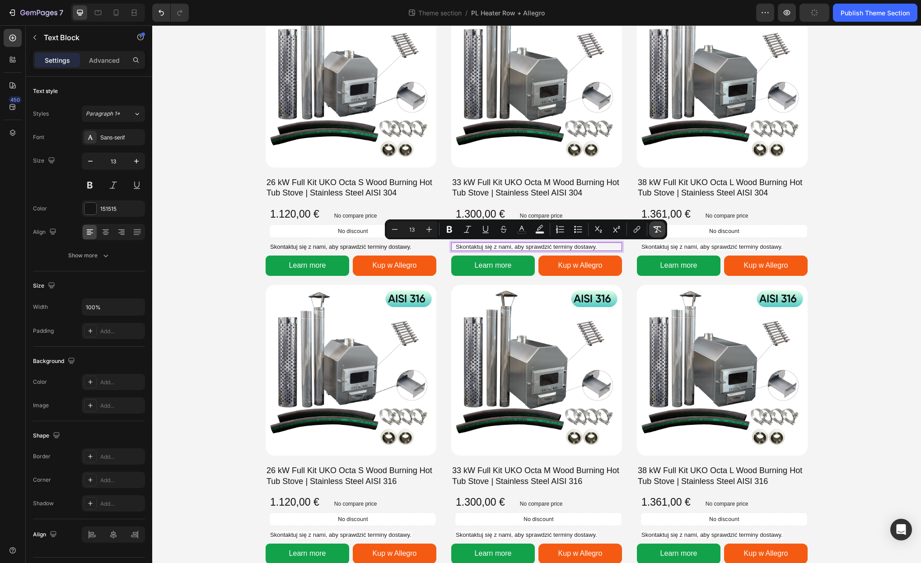
click at [655, 230] on icon "Editor contextual toolbar" at bounding box center [657, 229] width 9 height 9
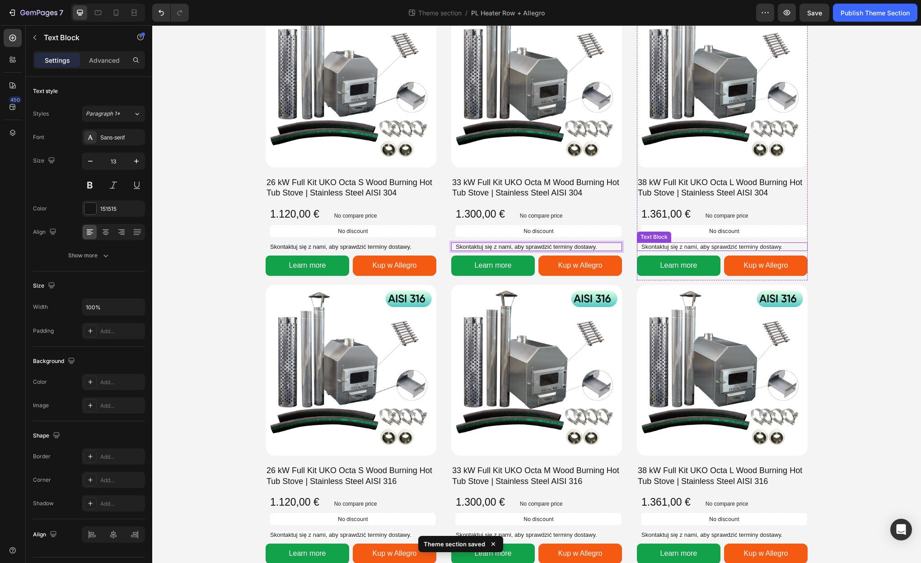
click at [670, 243] on span "Skontaktuj się z nami, aby sprawdzić terminy dostawy." at bounding box center [711, 246] width 141 height 7
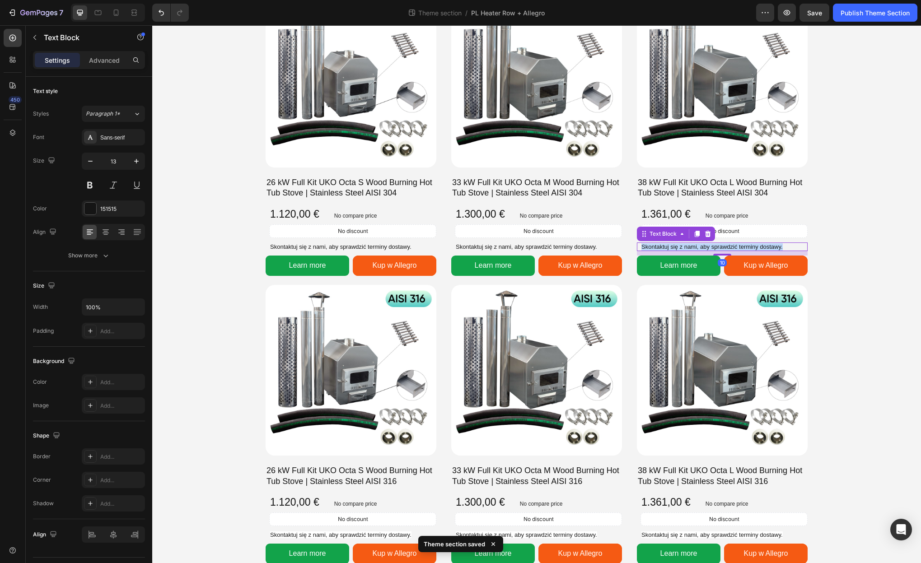
click at [670, 243] on span "Skontaktuj się z nami, aby sprawdzić terminy dostawy." at bounding box center [711, 246] width 141 height 7
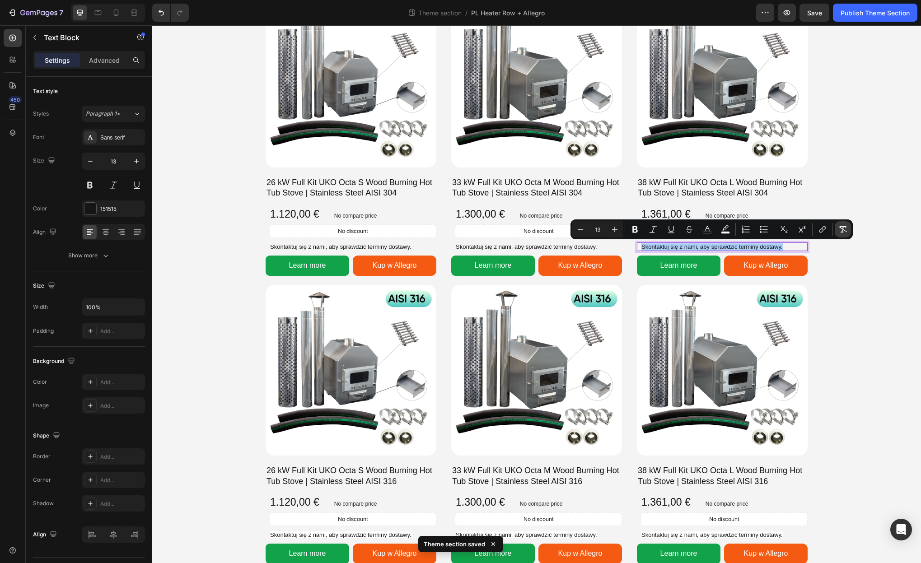
click at [843, 229] on icon "Editor contextual toolbar" at bounding box center [843, 229] width 9 height 6
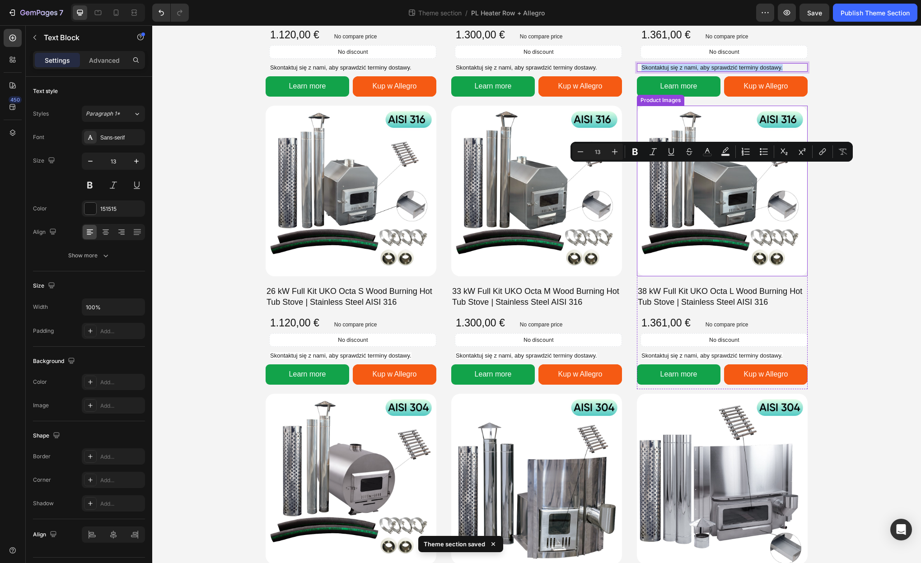
scroll to position [257, 0]
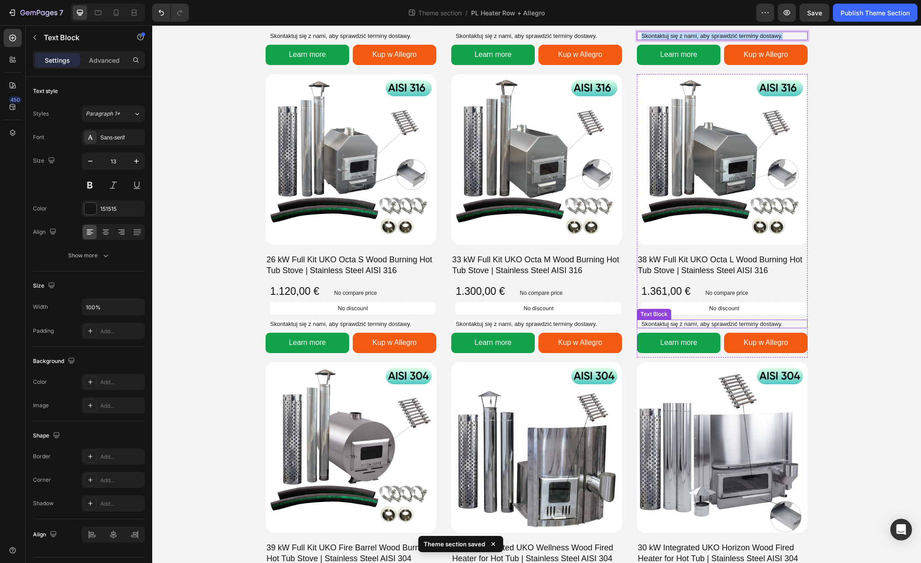
click at [718, 324] on span "Skontaktuj się z nami, aby sprawdzić terminy dostawy." at bounding box center [711, 324] width 141 height 7
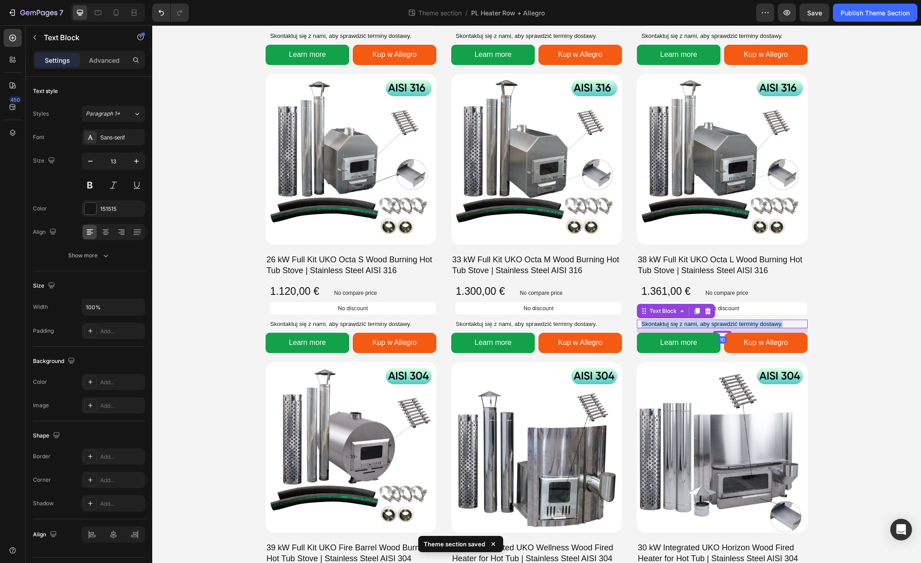
click at [718, 324] on span "Skontaktuj się z nami, aby sprawdzić terminy dostawy." at bounding box center [711, 324] width 141 height 7
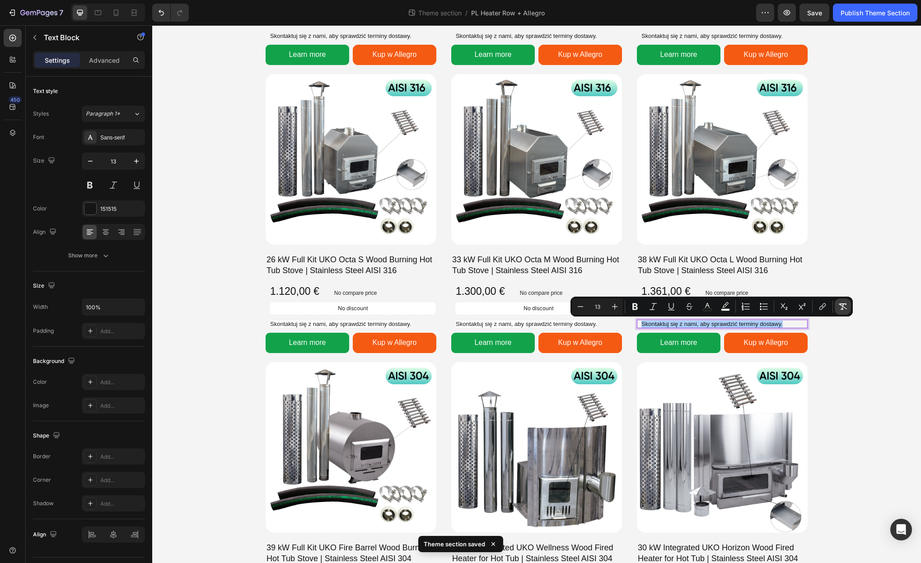
click at [840, 309] on icon "Editor contextual toolbar" at bounding box center [842, 306] width 9 height 9
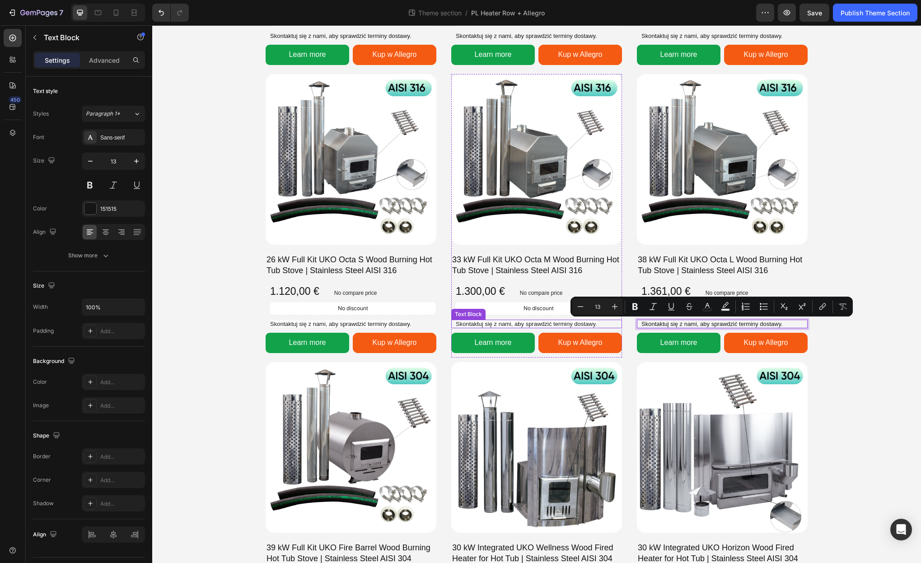
click at [524, 323] on span "Skontaktuj się z nami, aby sprawdzić terminy dostawy." at bounding box center [526, 324] width 141 height 7
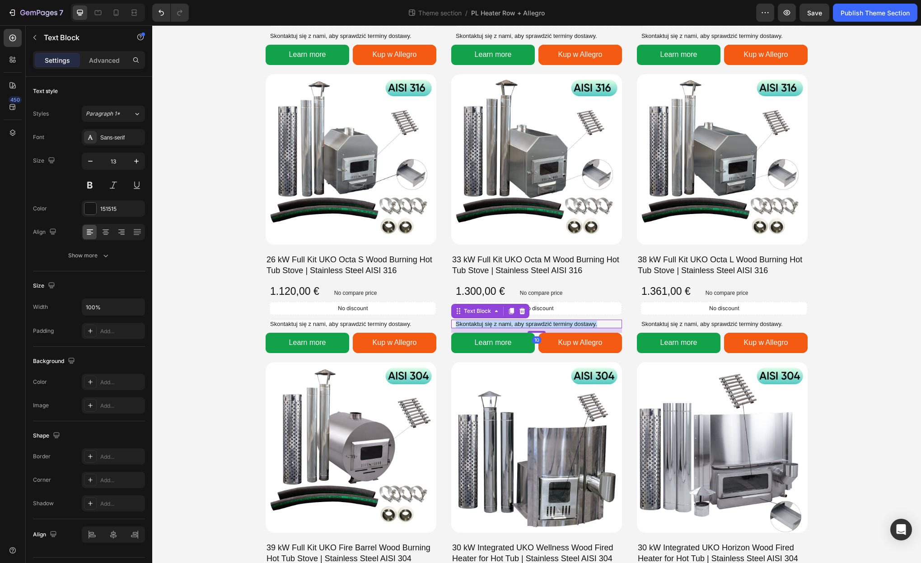
click at [524, 323] on span "Skontaktuj się z nami, aby sprawdzić terminy dostawy." at bounding box center [526, 324] width 141 height 7
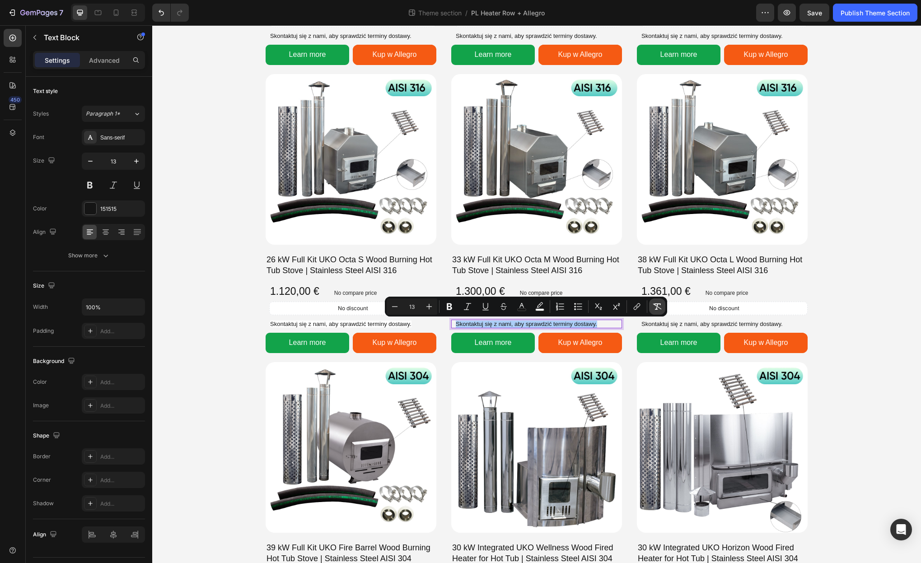
click at [660, 306] on icon "Editor contextual toolbar" at bounding box center [657, 306] width 9 height 9
click at [390, 322] on span "Skontaktuj się z nami, aby sprawdzić terminy dostawy." at bounding box center [340, 324] width 141 height 7
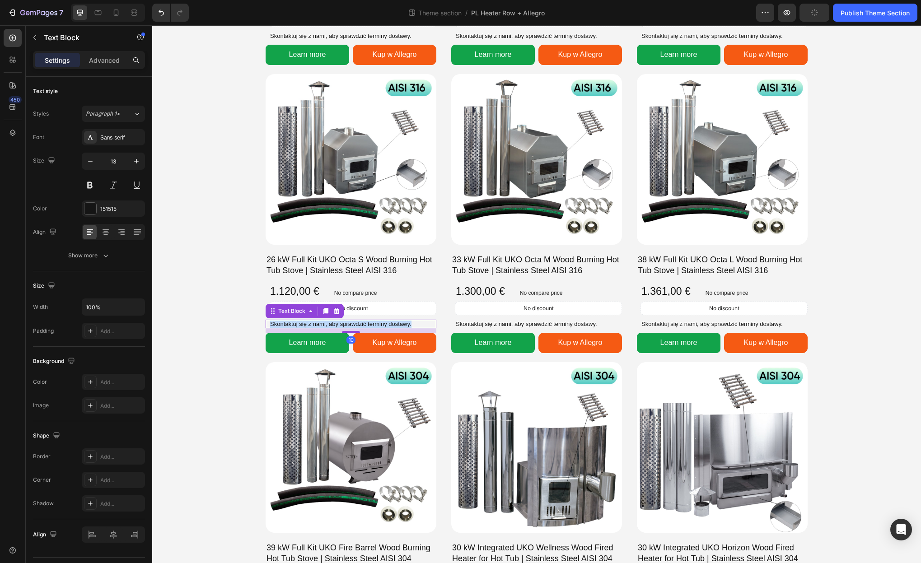
click at [390, 322] on span "Skontaktuj się z nami, aby sprawdzić terminy dostawy." at bounding box center [340, 324] width 141 height 7
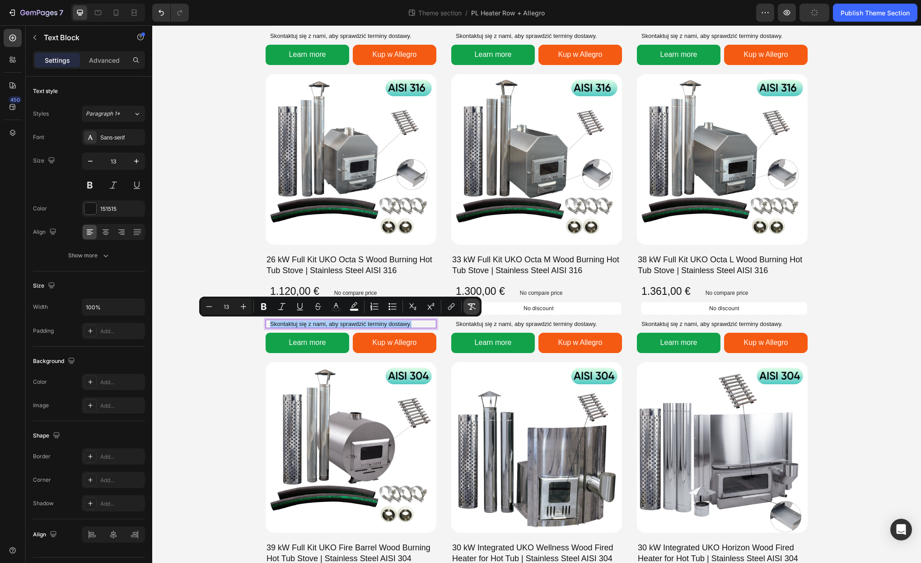
click at [471, 308] on icon "Editor contextual toolbar" at bounding box center [472, 307] width 9 height 6
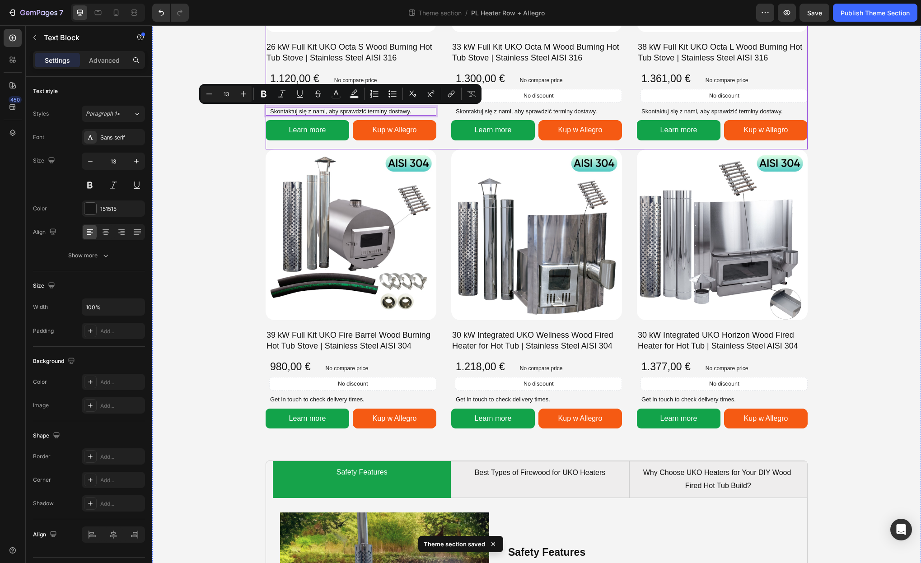
scroll to position [504, 0]
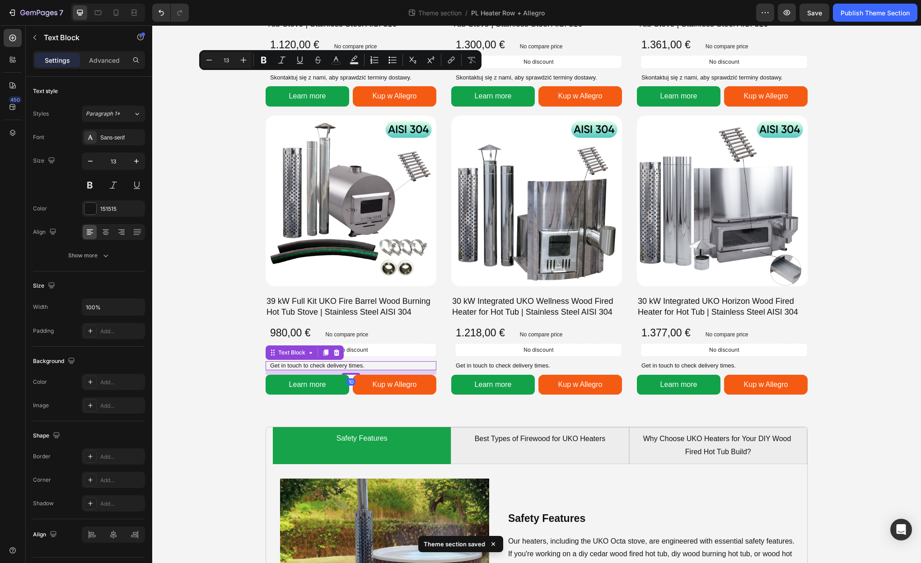
click at [351, 363] on p "Get in touch to check delivery times." at bounding box center [352, 365] width 165 height 7
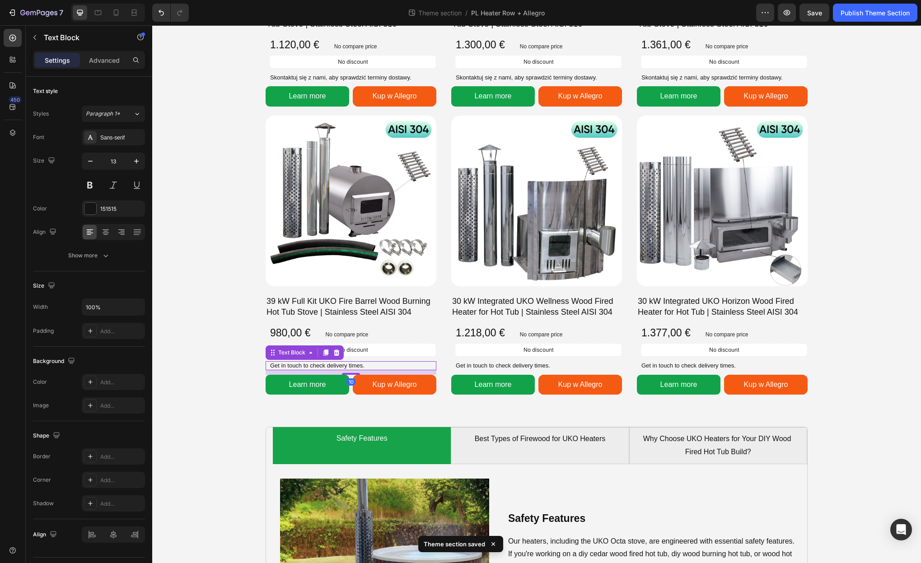
click at [351, 363] on p "Get in touch to check delivery times." at bounding box center [352, 365] width 165 height 7
click at [351, 363] on span "Skontaktuj się z nami, aby sprawdzić terminy dostawy." at bounding box center [340, 365] width 141 height 7
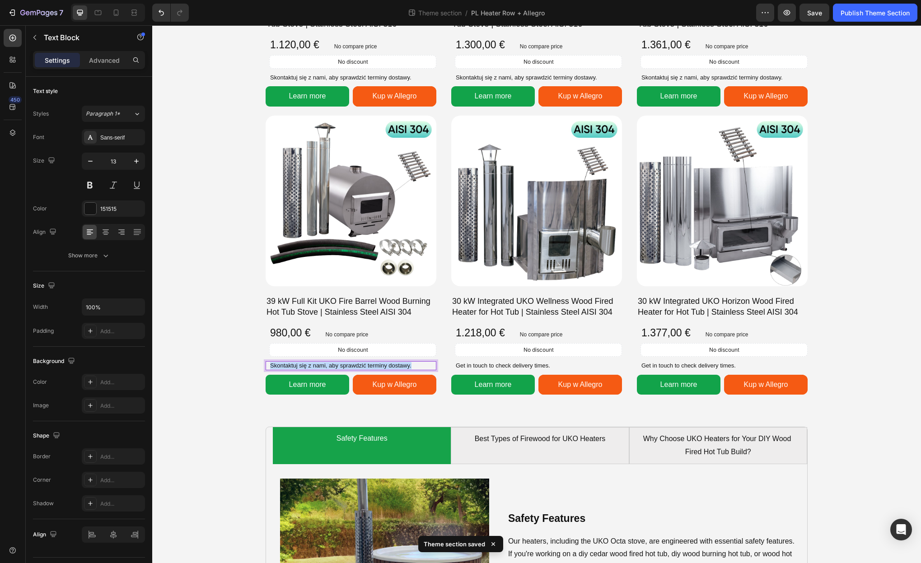
click at [351, 363] on span "Skontaktuj się z nami, aby sprawdzić terminy dostawy." at bounding box center [340, 365] width 141 height 7
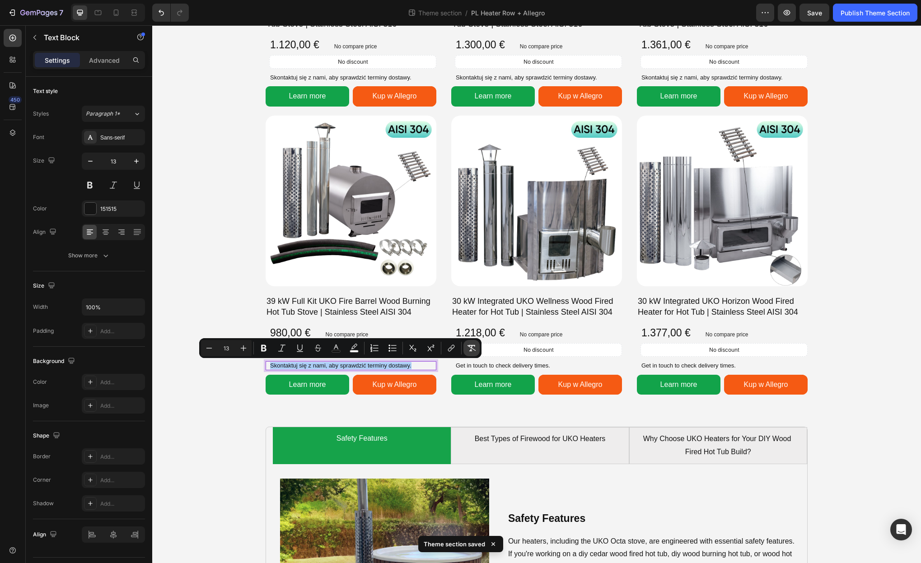
click at [468, 351] on icon "Editor contextual toolbar" at bounding box center [471, 348] width 9 height 9
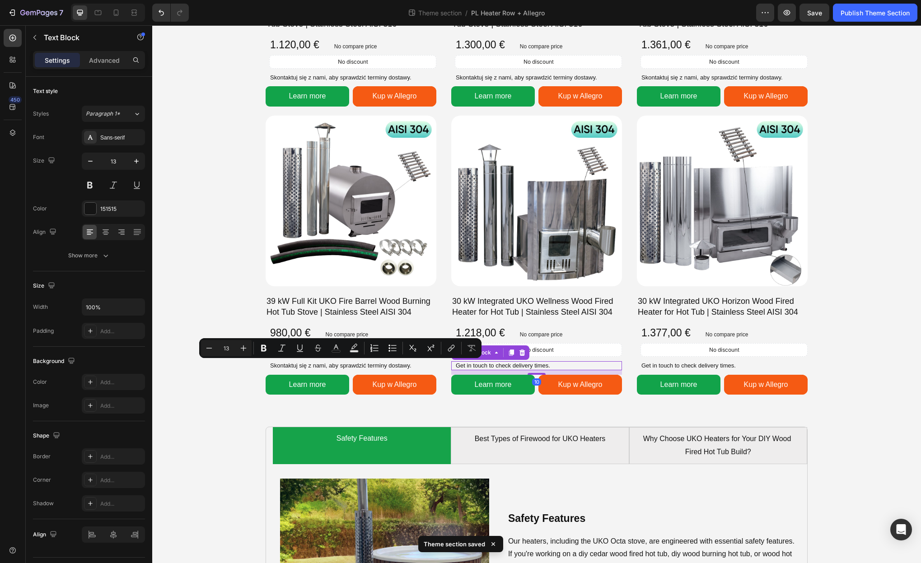
click at [490, 364] on p "Get in touch to check delivery times." at bounding box center [538, 365] width 165 height 7
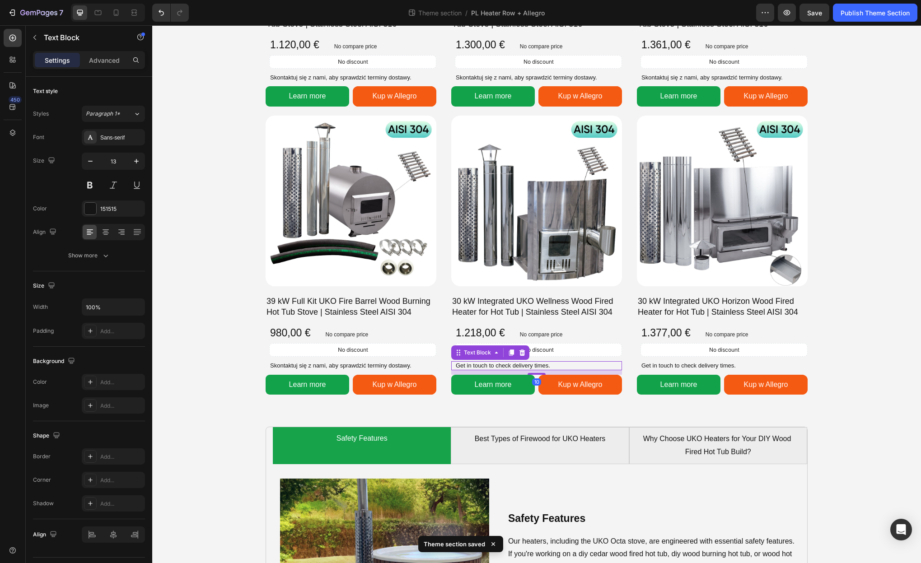
click at [490, 364] on p "Get in touch to check delivery times." at bounding box center [538, 365] width 165 height 7
click at [596, 366] on span "Skontaktuj się z nami, aby sprawdzić terminy dostawy." at bounding box center [526, 365] width 141 height 7
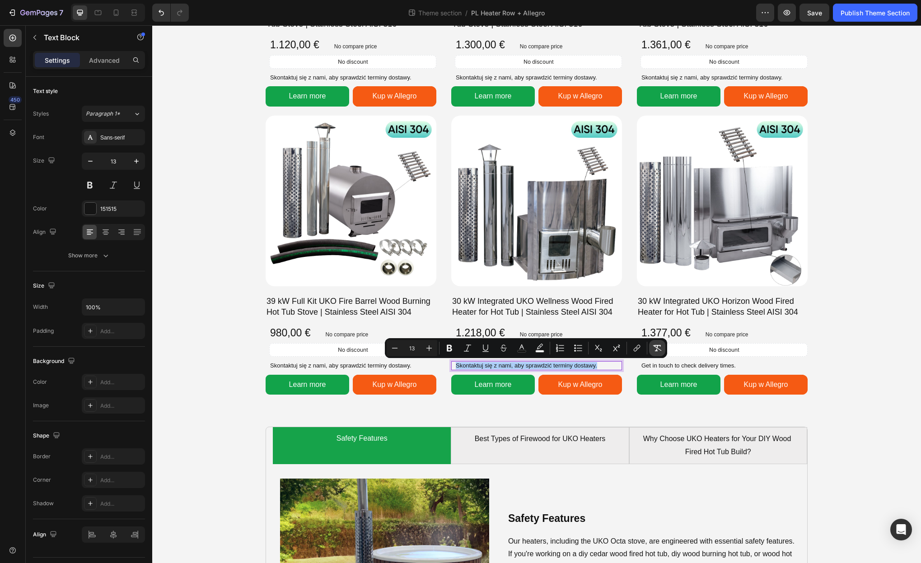
click at [656, 350] on icon "Editor contextual toolbar" at bounding box center [657, 348] width 9 height 9
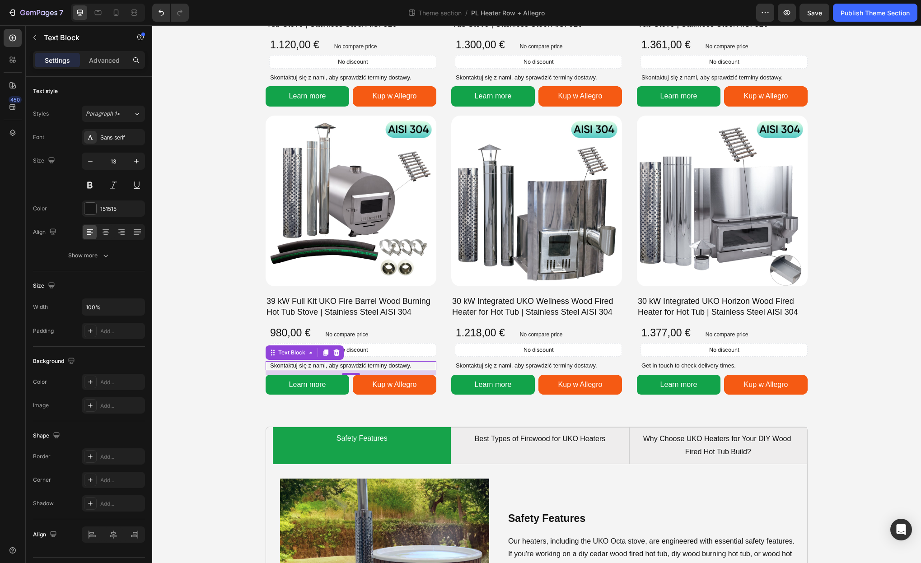
click at [406, 364] on p "Skontaktuj się z nami, aby sprawdzić terminy dostawy." at bounding box center [352, 365] width 165 height 7
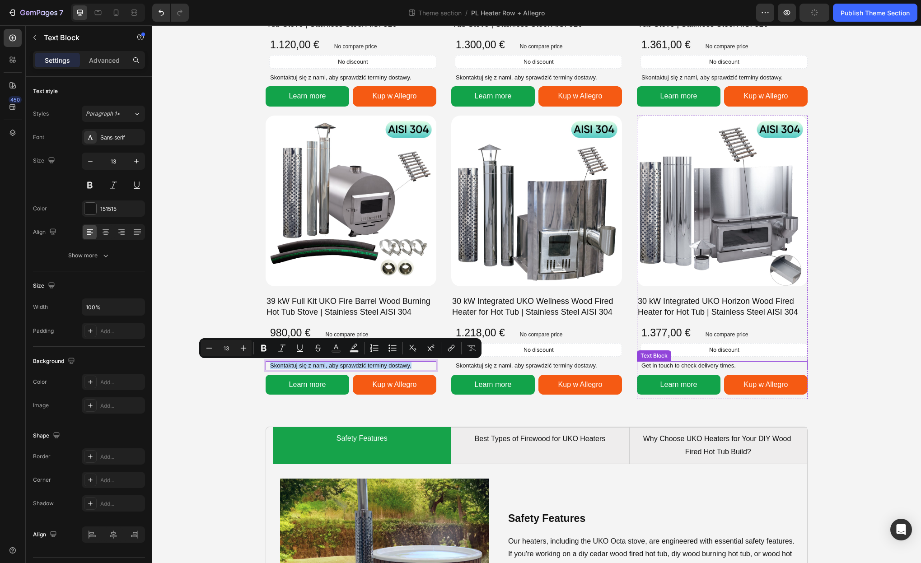
click at [691, 362] on p "Get in touch to check delivery times." at bounding box center [723, 365] width 165 height 7
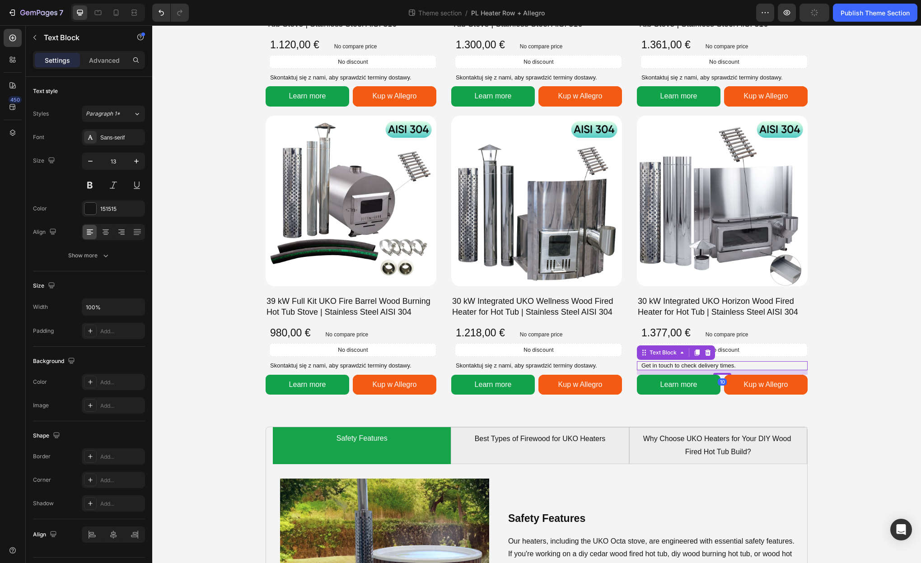
click at [682, 365] on p "Get in touch to check delivery times." at bounding box center [723, 365] width 165 height 7
click at [870, 378] on div "Product Images 26 kW Full Kit UKO Octa S Wood Burning Hot Tub Stove | Stainless…" at bounding box center [536, 251] width 769 height 1425
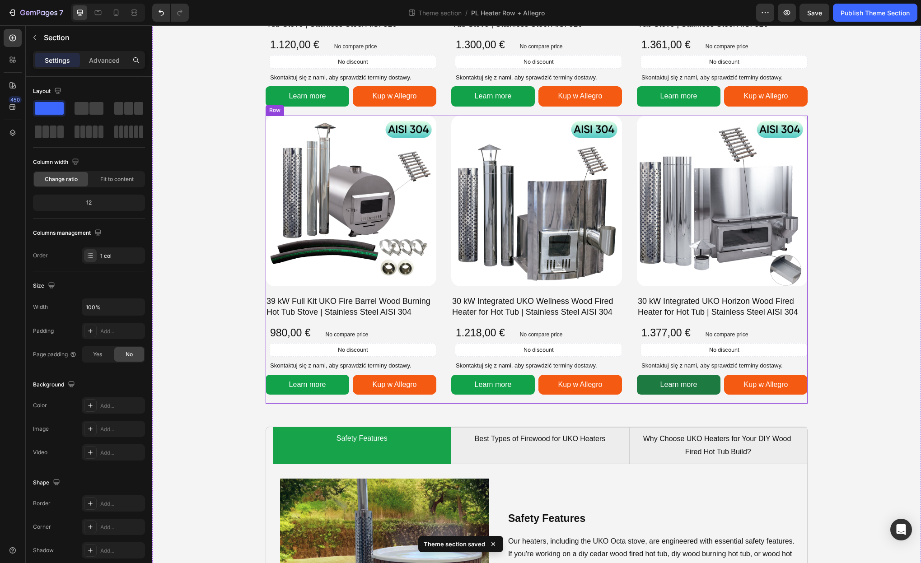
click at [675, 393] on div "Learn more Product View More" at bounding box center [679, 385] width 84 height 20
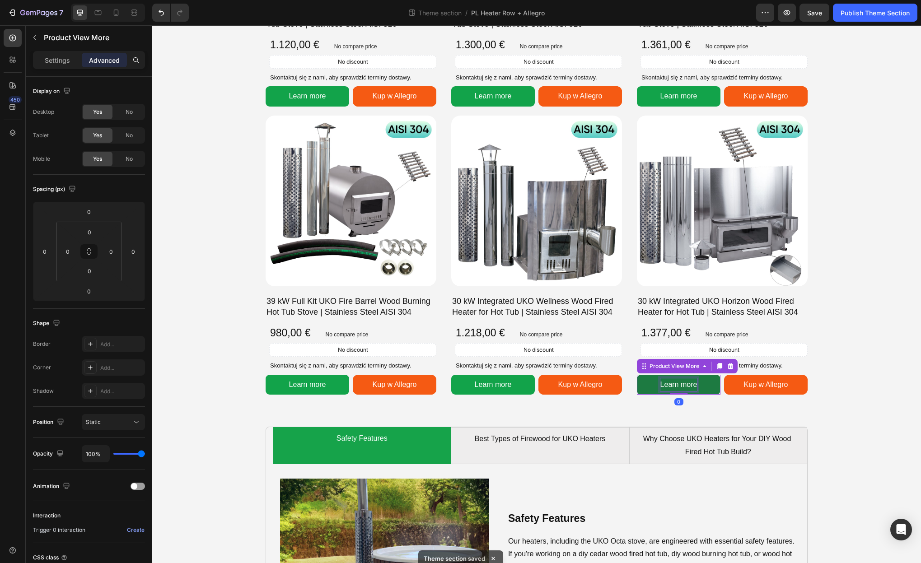
click at [678, 385] on div "Learn more" at bounding box center [678, 385] width 37 height 13
click at [678, 385] on p "Learn more" at bounding box center [678, 385] width 37 height 13
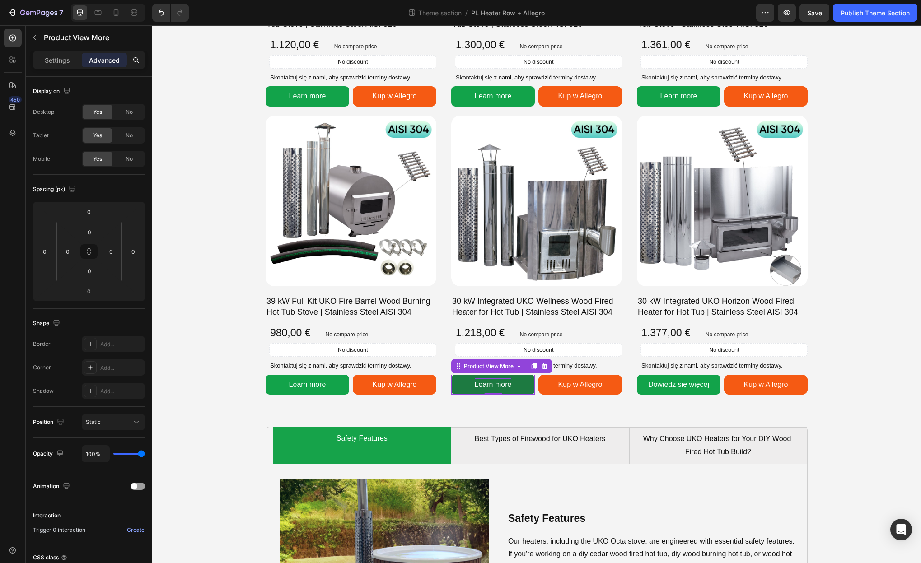
drag, startPoint x: 484, startPoint y: 384, endPoint x: 493, endPoint y: 385, distance: 8.8
click at [484, 384] on div "Learn more" at bounding box center [493, 385] width 37 height 13
click at [493, 385] on div "Learn more" at bounding box center [493, 385] width 37 height 13
click at [493, 385] on p "Learn more" at bounding box center [493, 385] width 37 height 13
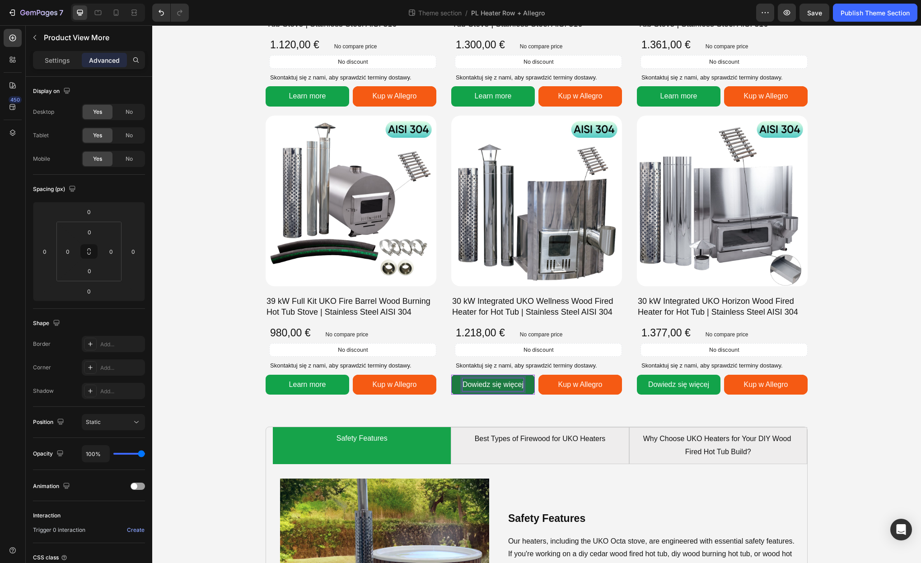
click at [493, 385] on span "Dowiedz się więcej" at bounding box center [493, 385] width 61 height 8
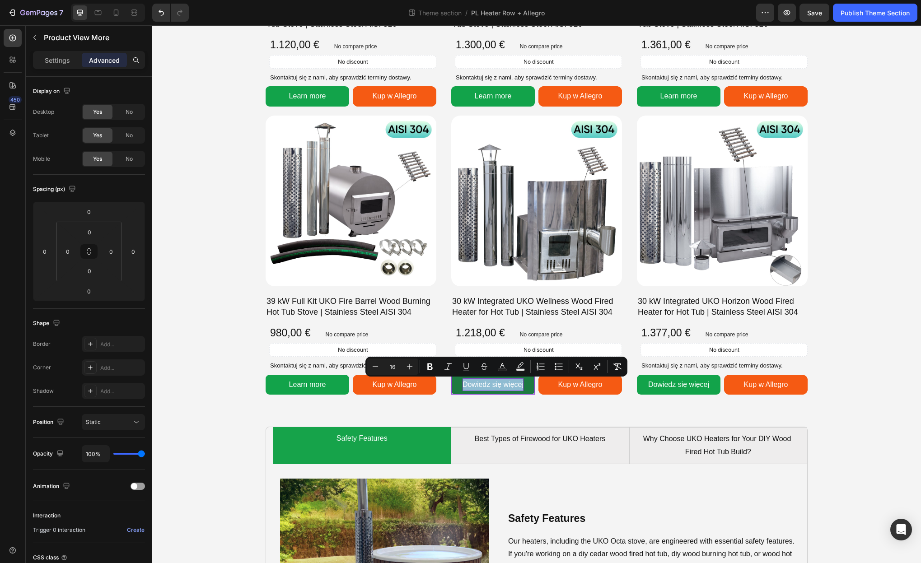
click at [493, 385] on span "Dowiedz się więcej" at bounding box center [493, 385] width 61 height 8
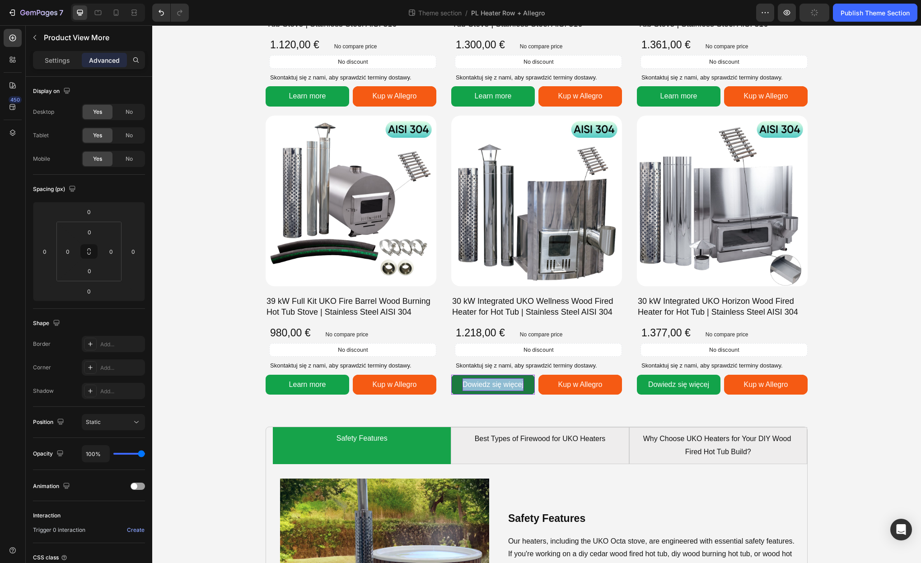
click at [493, 385] on span "Dowiedz się więcej" at bounding box center [493, 385] width 61 height 8
click at [515, 384] on span "Dowiedz się więcej" at bounding box center [493, 385] width 61 height 8
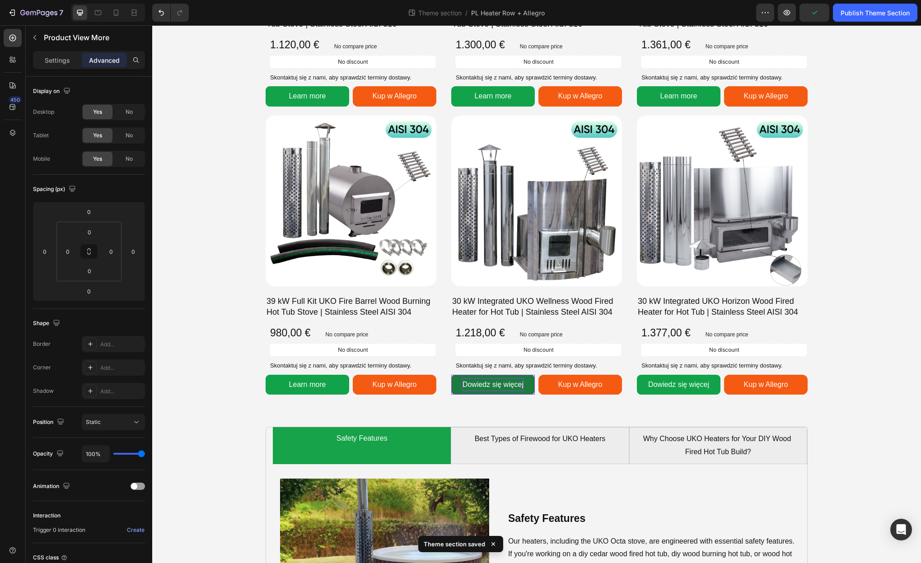
click at [514, 385] on span "Dowiedz się więcej" at bounding box center [493, 385] width 61 height 8
click at [318, 386] on div "Learn more" at bounding box center [307, 385] width 37 height 13
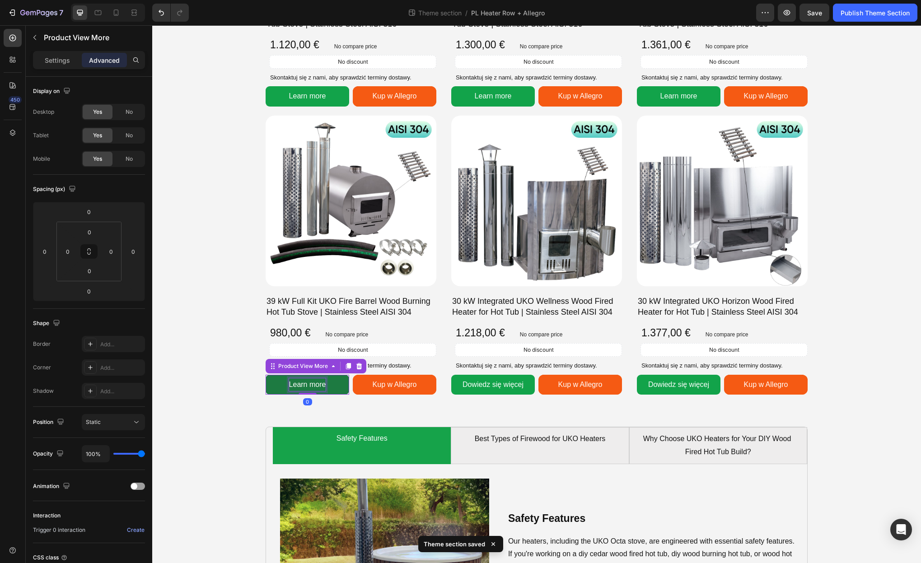
click at [318, 386] on div "Learn more" at bounding box center [307, 385] width 37 height 13
click at [318, 386] on p "Learn more" at bounding box center [307, 385] width 37 height 13
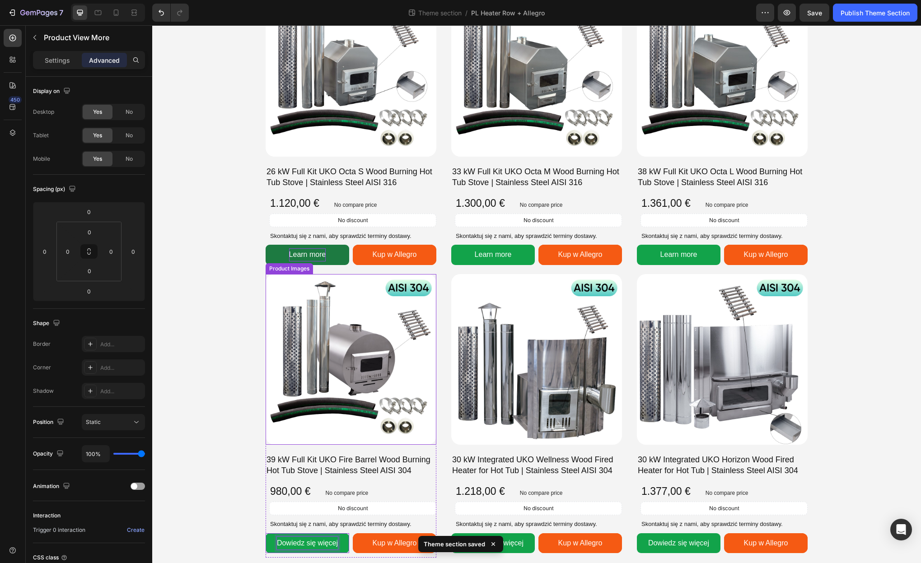
scroll to position [342, 0]
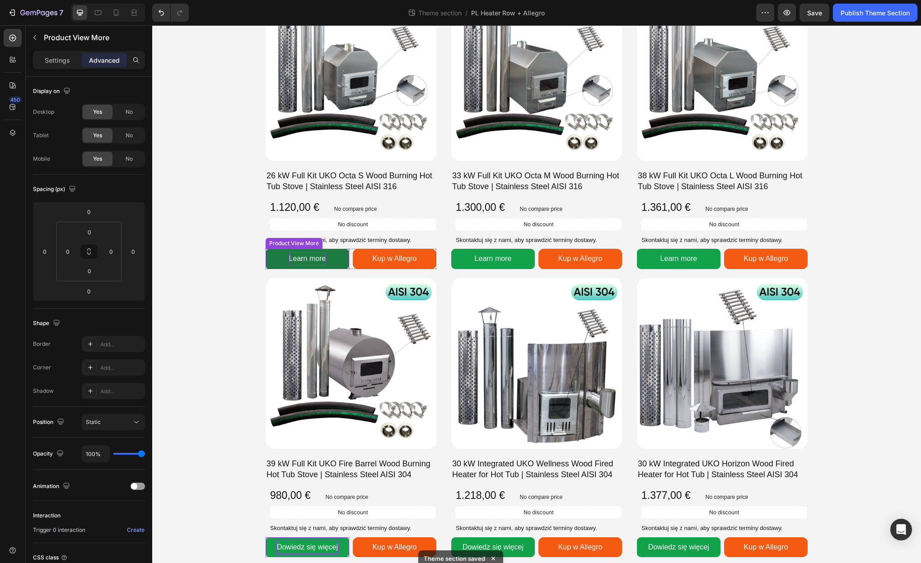
click at [303, 257] on div "Learn more" at bounding box center [307, 259] width 37 height 13
click at [303, 257] on p "Learn more" at bounding box center [307, 259] width 37 height 13
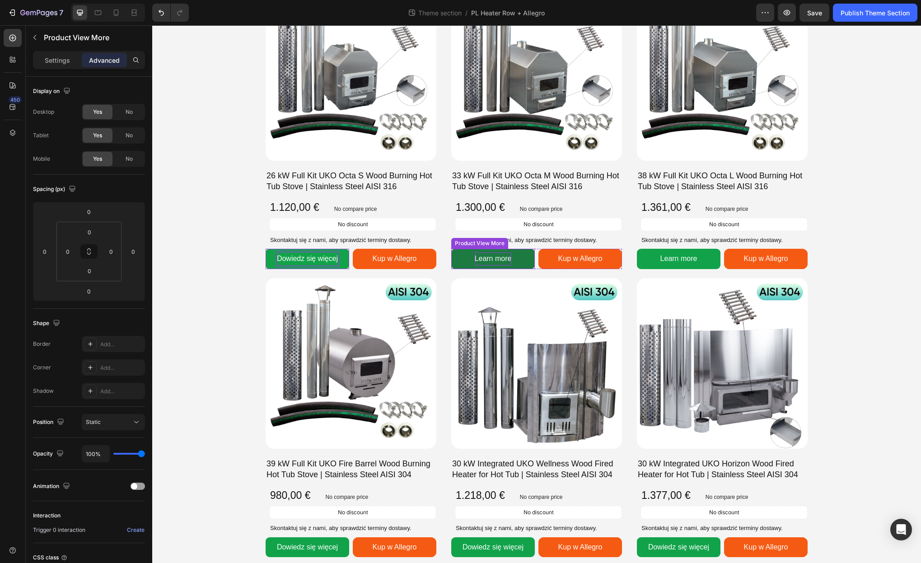
click at [496, 257] on div "Learn more" at bounding box center [493, 259] width 37 height 13
click at [496, 257] on p "Learn more" at bounding box center [493, 259] width 37 height 13
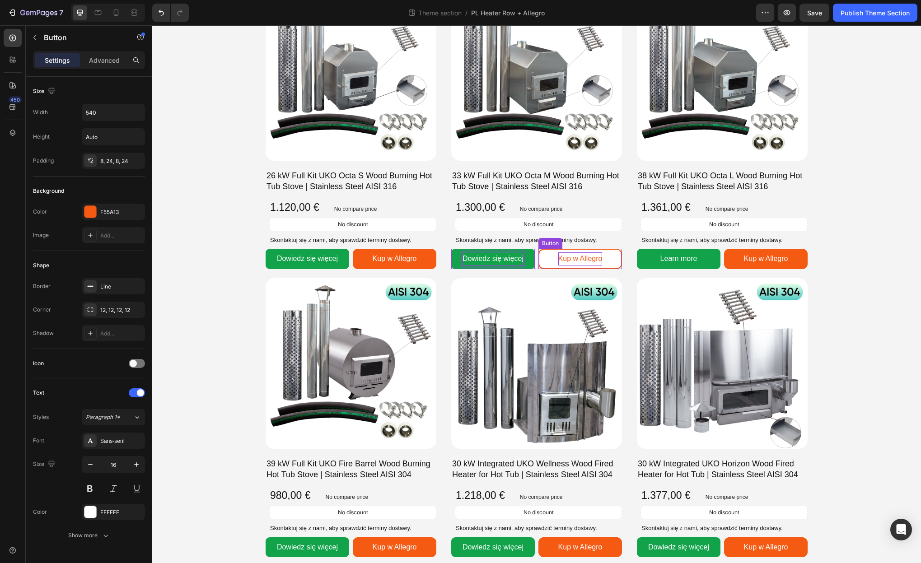
click at [568, 260] on p "Kup w Allegro" at bounding box center [580, 259] width 44 height 13
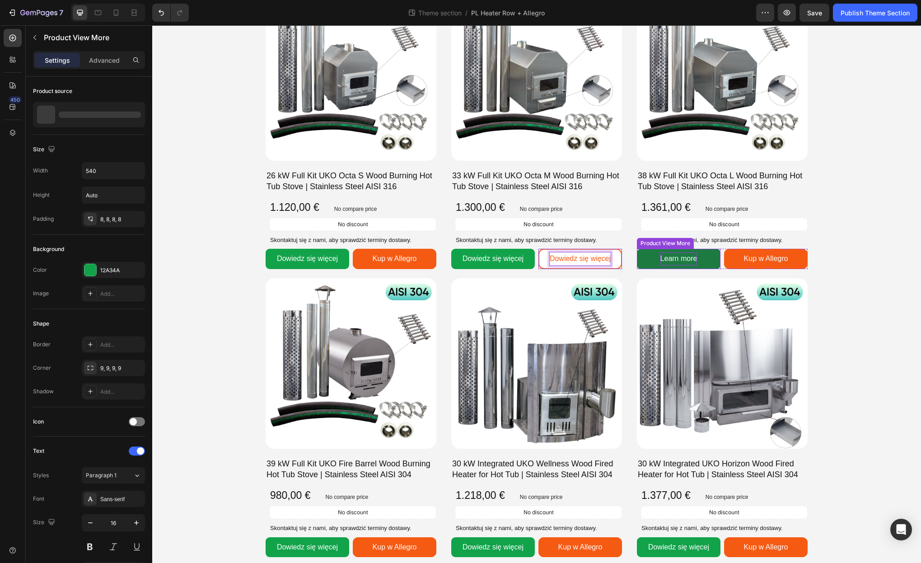
click at [680, 260] on div "Learn more" at bounding box center [678, 259] width 37 height 13
click at [680, 260] on p "Learn more" at bounding box center [678, 259] width 37 height 13
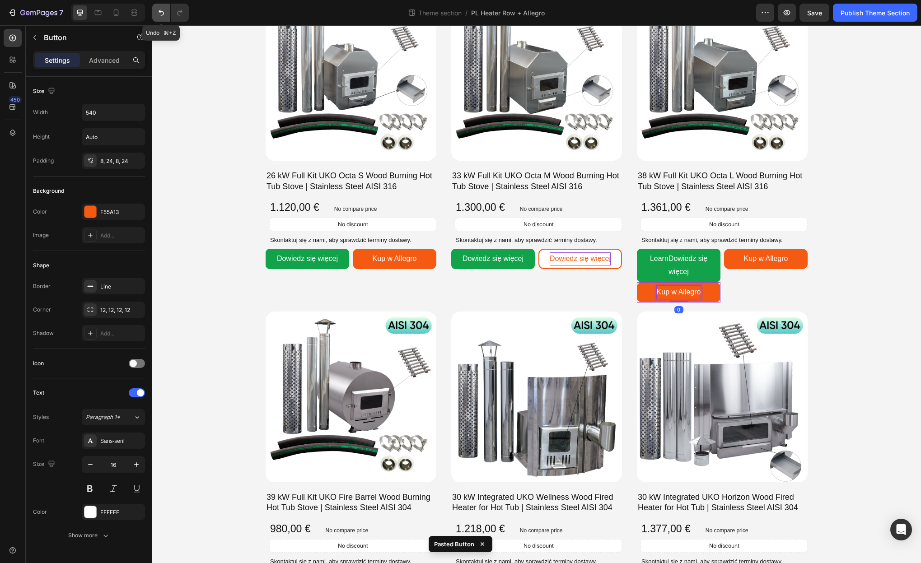
click at [163, 12] on icon "Undo/Redo" at bounding box center [161, 13] width 5 height 6
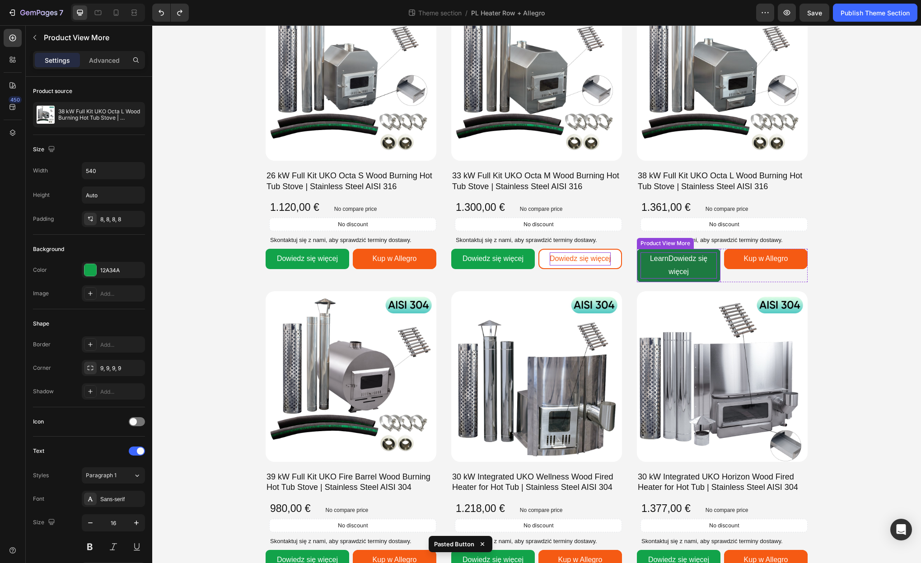
click at [680, 260] on span "Dowiedz się więcej" at bounding box center [688, 265] width 39 height 21
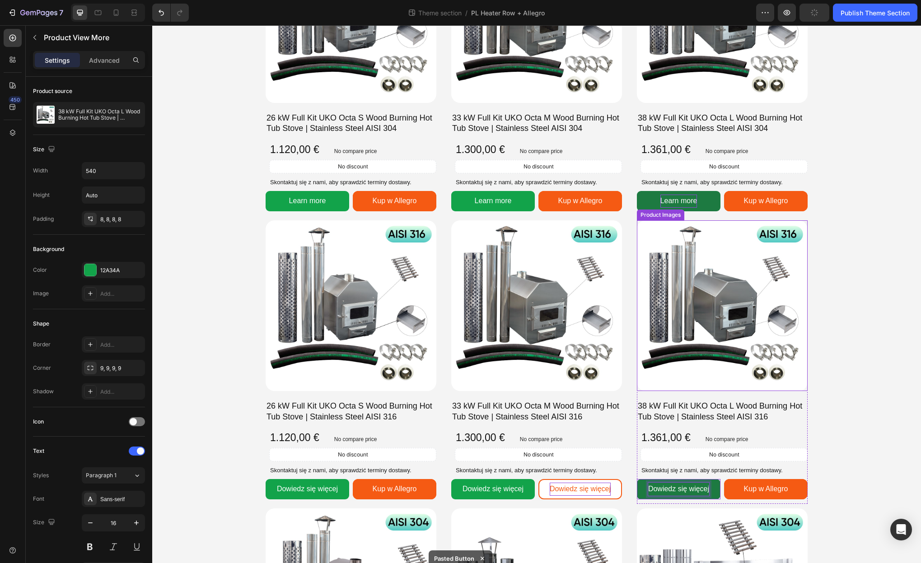
scroll to position [100, 0]
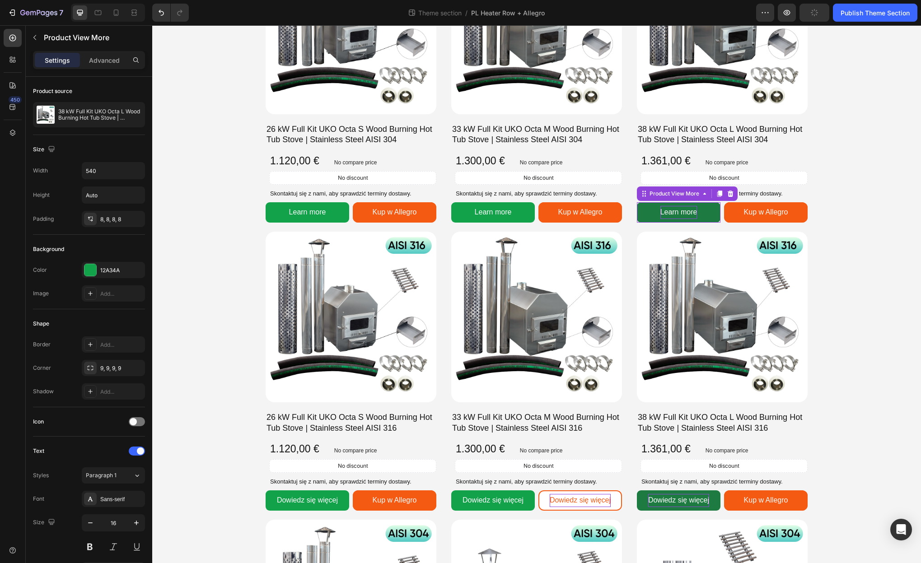
click at [671, 211] on div "Learn more" at bounding box center [678, 212] width 37 height 13
click at [671, 211] on p "Learn more" at bounding box center [678, 212] width 37 height 13
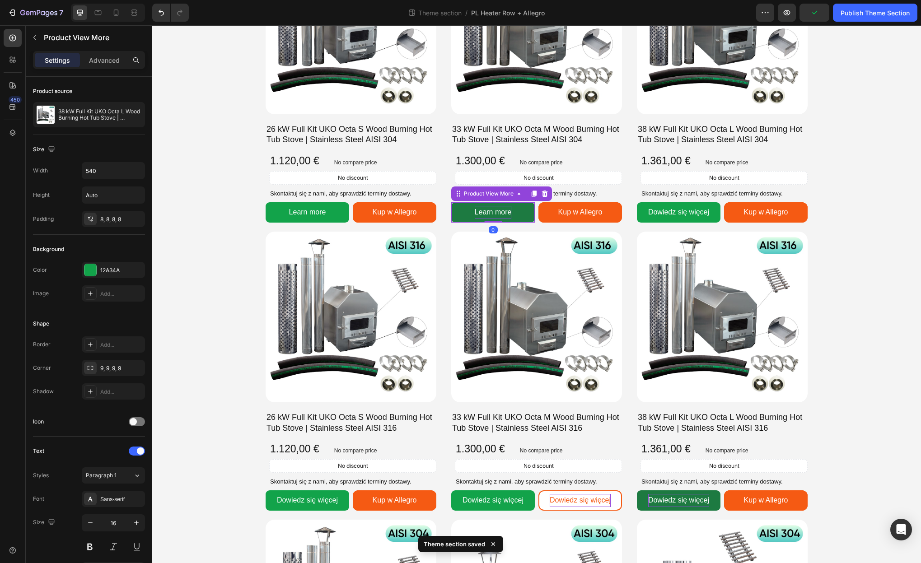
click at [503, 210] on div "Learn more" at bounding box center [493, 212] width 37 height 13
click at [503, 210] on p "Learn more" at bounding box center [493, 212] width 37 height 13
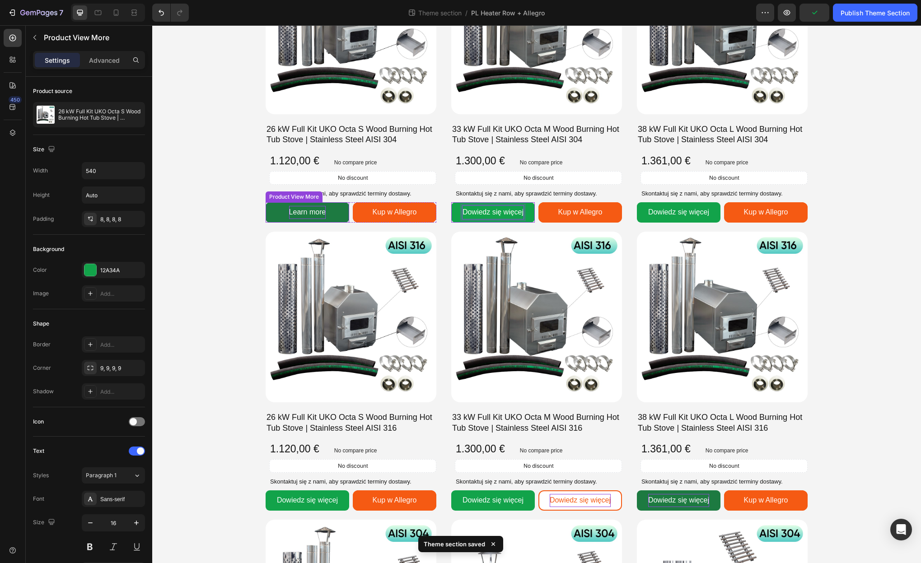
click at [304, 212] on div "Learn more" at bounding box center [307, 212] width 37 height 13
click at [304, 212] on p "Learn more" at bounding box center [307, 212] width 37 height 13
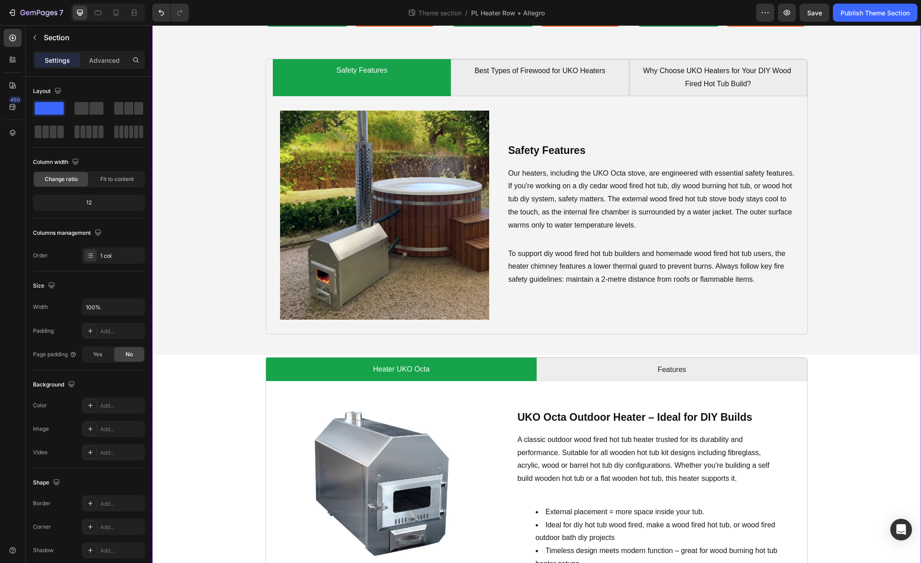
scroll to position [904, 0]
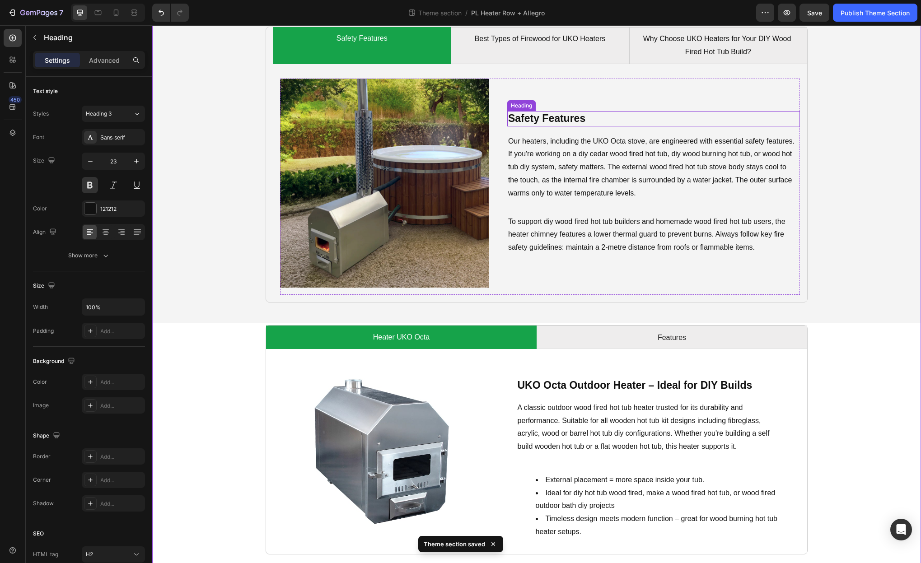
click at [538, 120] on h2 "Safety Features" at bounding box center [653, 118] width 293 height 15
click at [537, 120] on h2 "Safety Features" at bounding box center [653, 118] width 293 height 15
click at [537, 120] on p "Safety Features" at bounding box center [653, 119] width 291 height 14
click at [539, 119] on strong "Funkcje bezpieczeństwa" at bounding box center [599, 118] width 121 height 12
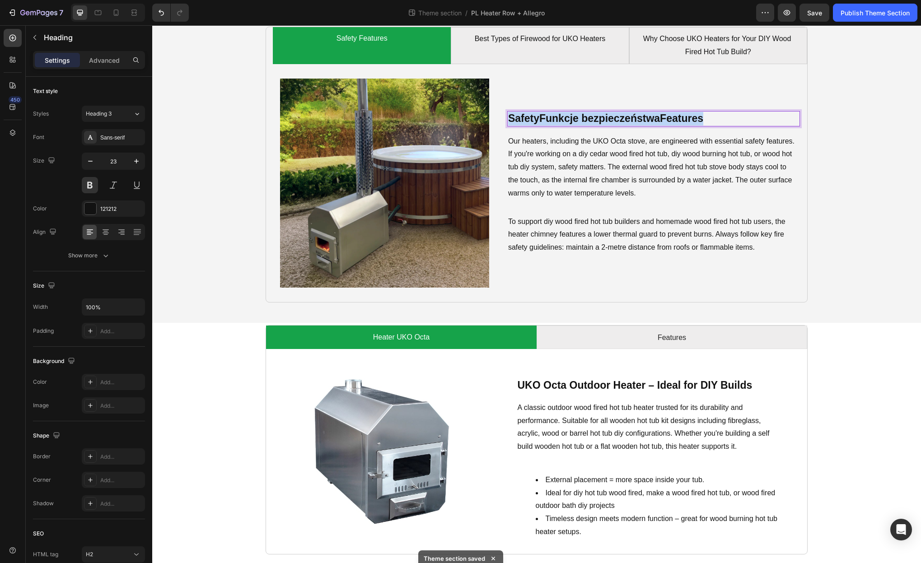
click at [539, 119] on strong "Funkcje bezpieczeństwa" at bounding box center [599, 118] width 121 height 12
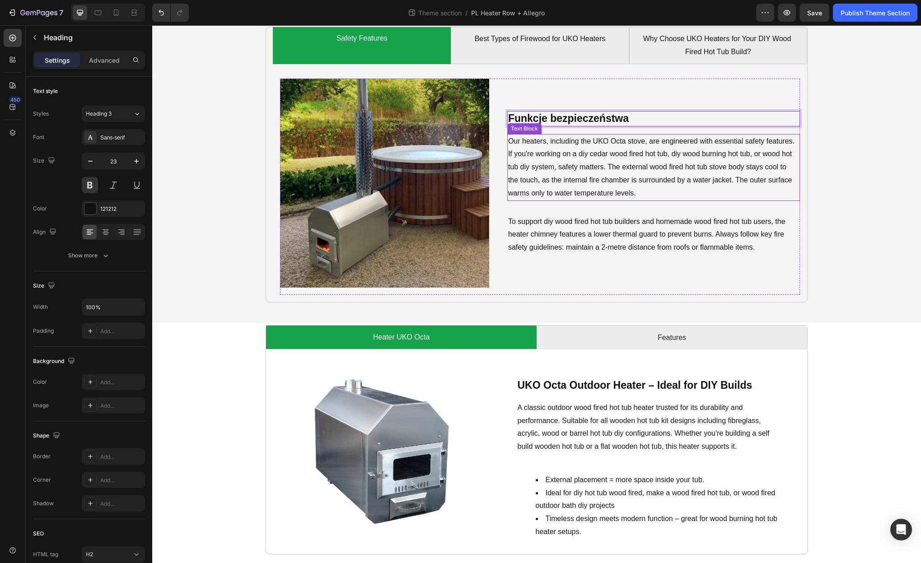
click at [581, 164] on p "Our heaters, including the UKO Octa stove, are engineered with essential safety…" at bounding box center [653, 167] width 291 height 65
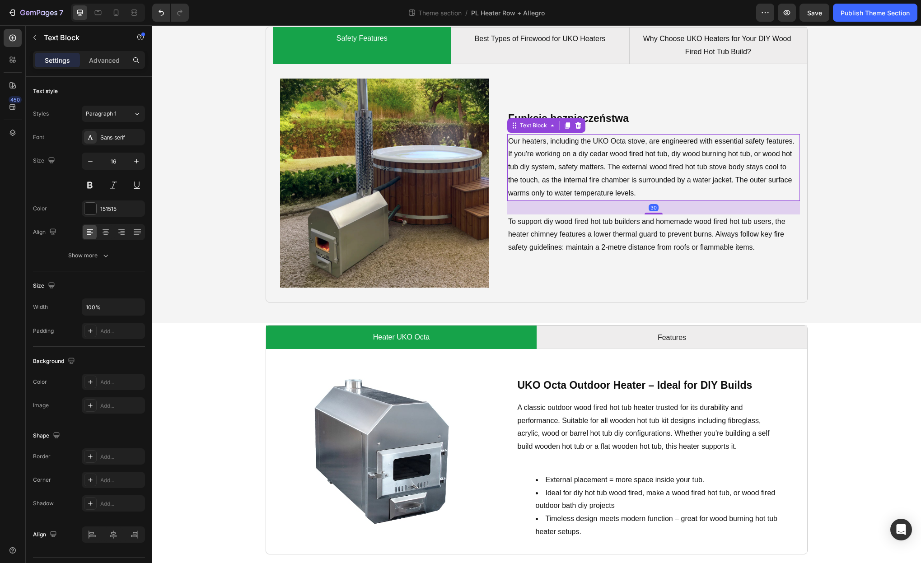
click at [581, 164] on p "Our heaters, including the UKO Octa stove, are engineered with essential safety…" at bounding box center [653, 167] width 291 height 65
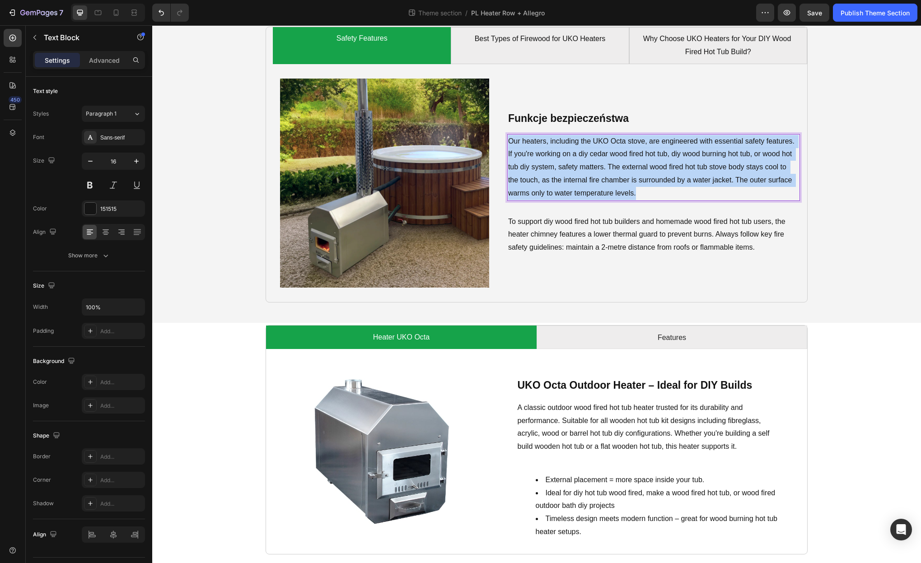
click at [581, 164] on p "Our heaters, including the UKO Octa stove, are engineered with essential safety…" at bounding box center [653, 167] width 291 height 65
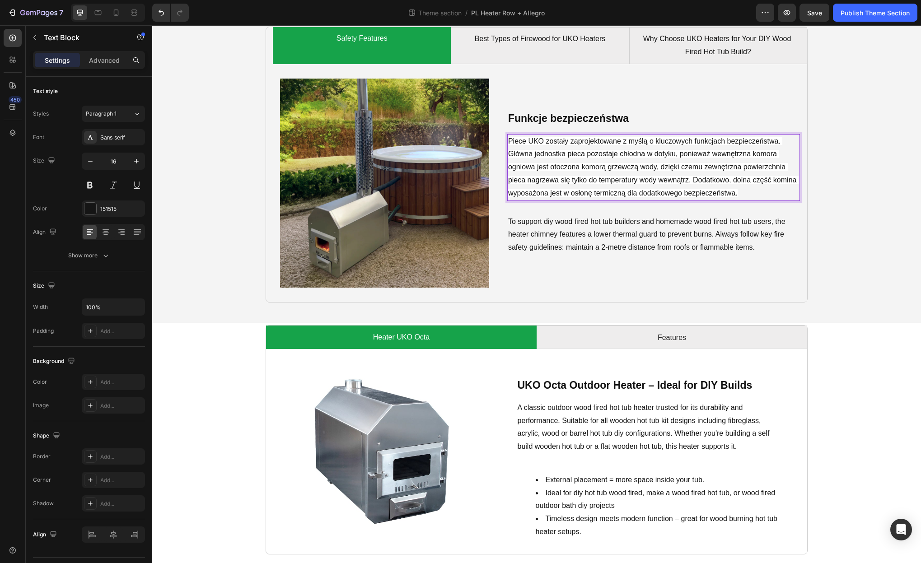
click at [618, 181] on span "Piece UKO zostały zaprojektowane z myślą o kluczowych funkcjach bezpieczeństwa.…" at bounding box center [653, 167] width 290 height 60
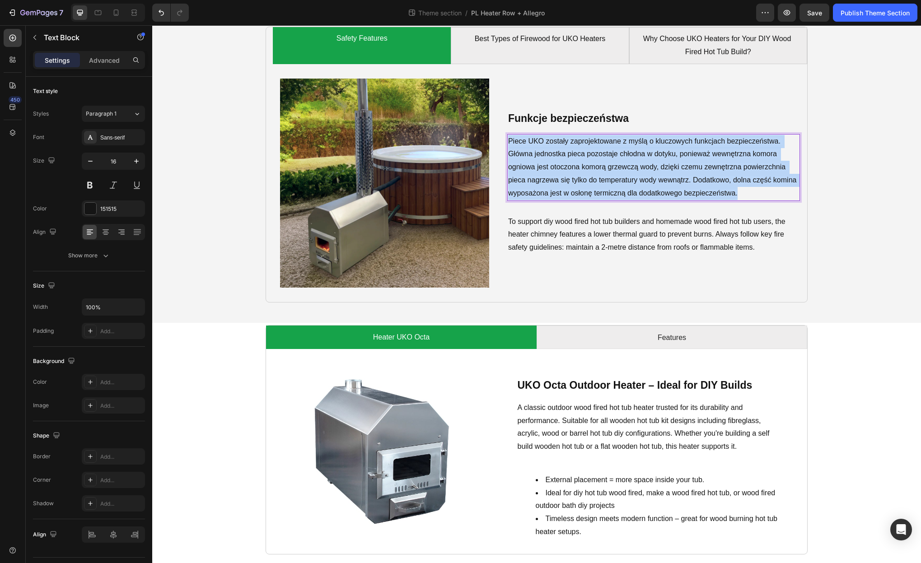
click at [618, 181] on span "Piece UKO zostały zaprojektowane z myślą o kluczowych funkcjach bezpieczeństwa.…" at bounding box center [653, 167] width 290 height 60
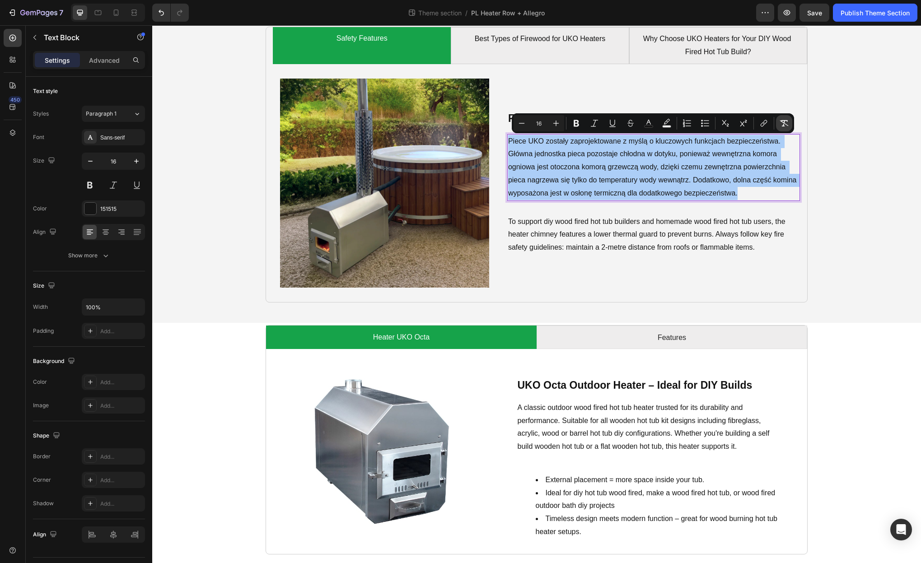
click at [784, 122] on icon "Editor contextual toolbar" at bounding box center [784, 123] width 9 height 6
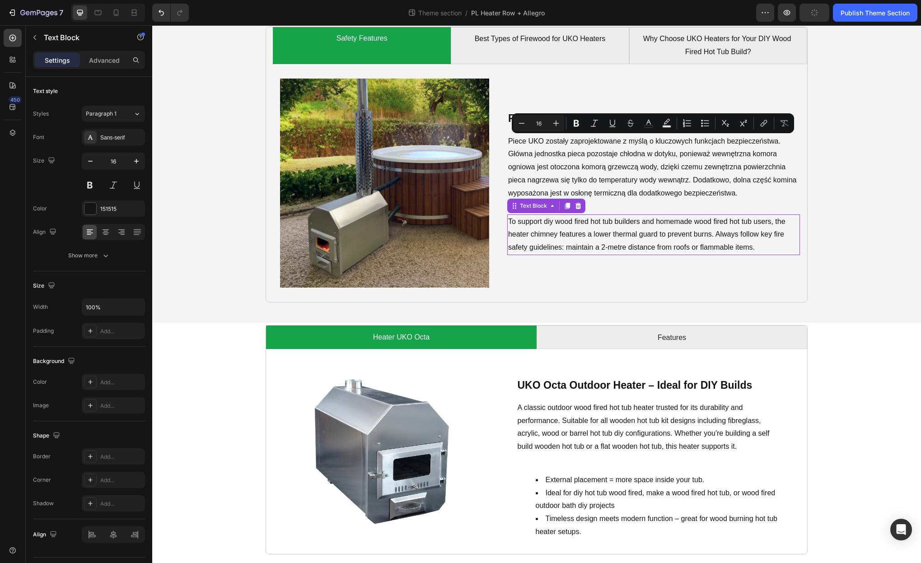
click at [636, 221] on p "To support diy wood fired hot tub builders and homemade wood fired hot tub user…" at bounding box center [653, 234] width 291 height 39
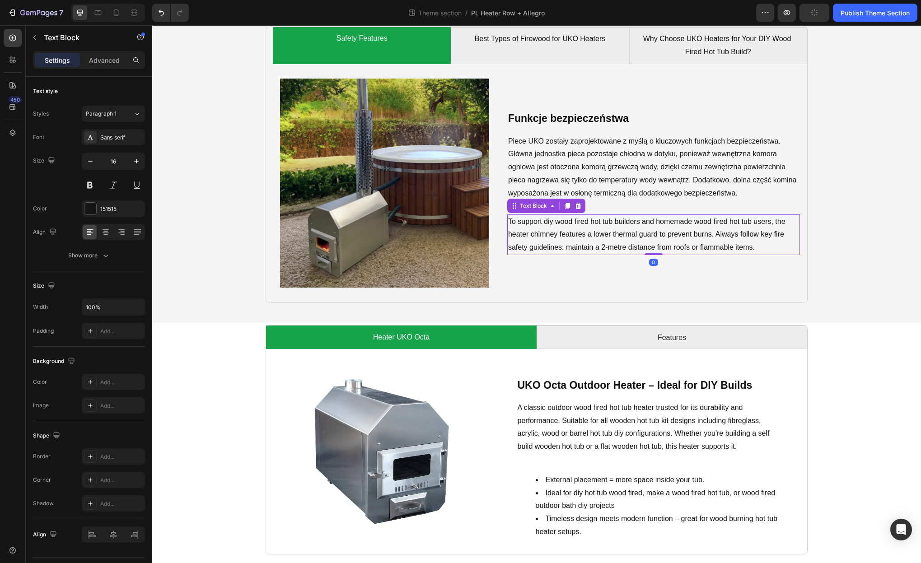
click at [632, 222] on p "To support diy wood fired hot tub builders and homemade wood fired hot tub user…" at bounding box center [653, 234] width 291 height 39
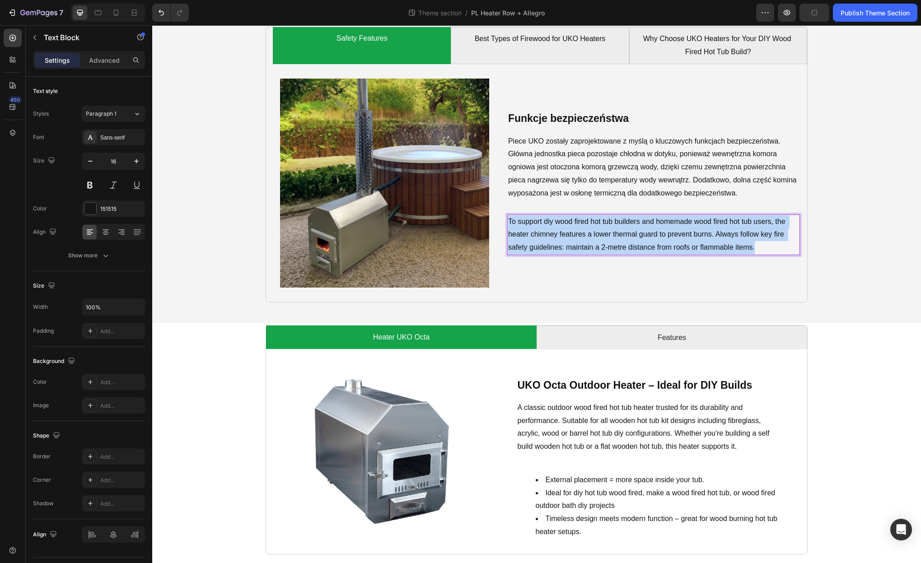
click at [632, 222] on p "To support diy wood fired hot tub builders and homemade wood fired hot tub user…" at bounding box center [653, 234] width 291 height 39
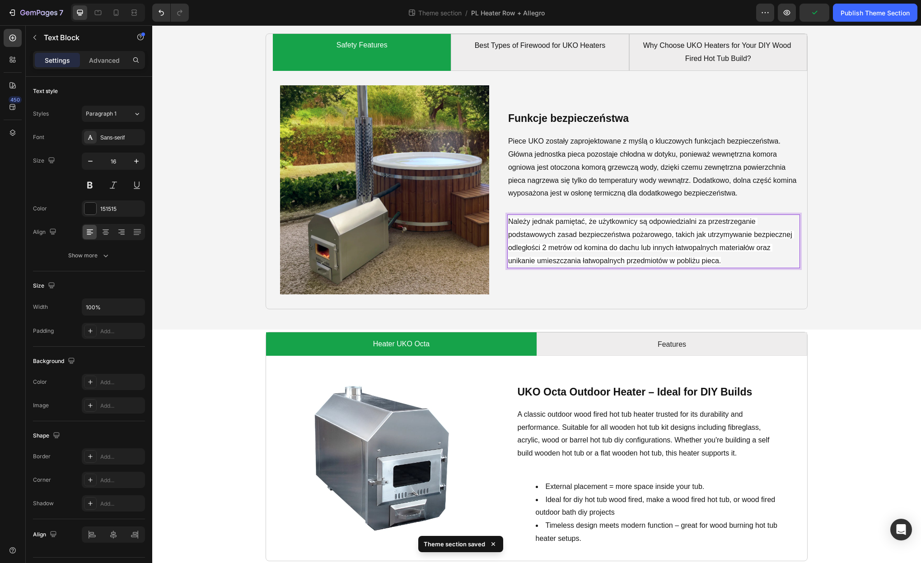
click at [633, 224] on span "Należy jednak pamiętać, że użytkownicy są odpowiedzialni za przestrzeganie pods…" at bounding box center [651, 241] width 286 height 47
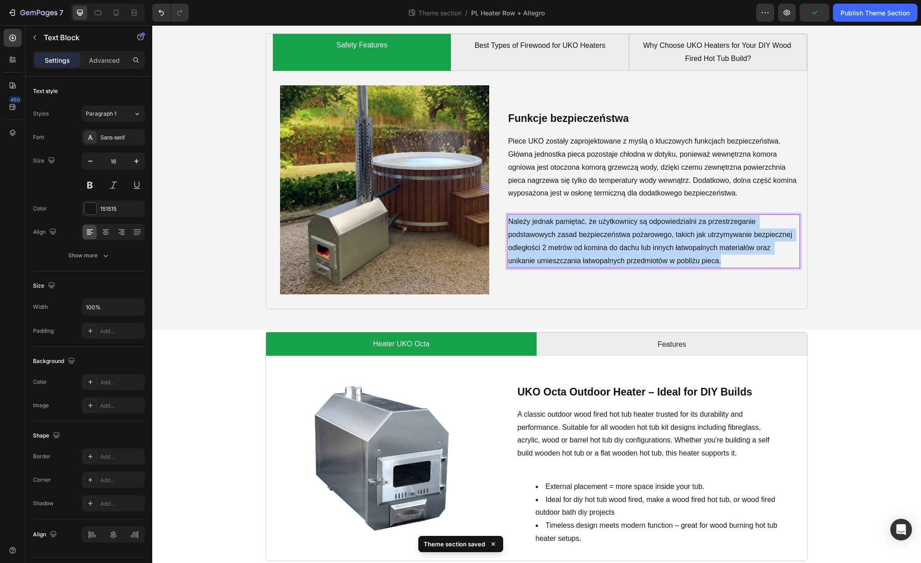
click at [633, 224] on span "Należy jednak pamiętać, że użytkownicy są odpowiedzialni za przestrzeganie pods…" at bounding box center [651, 241] width 286 height 47
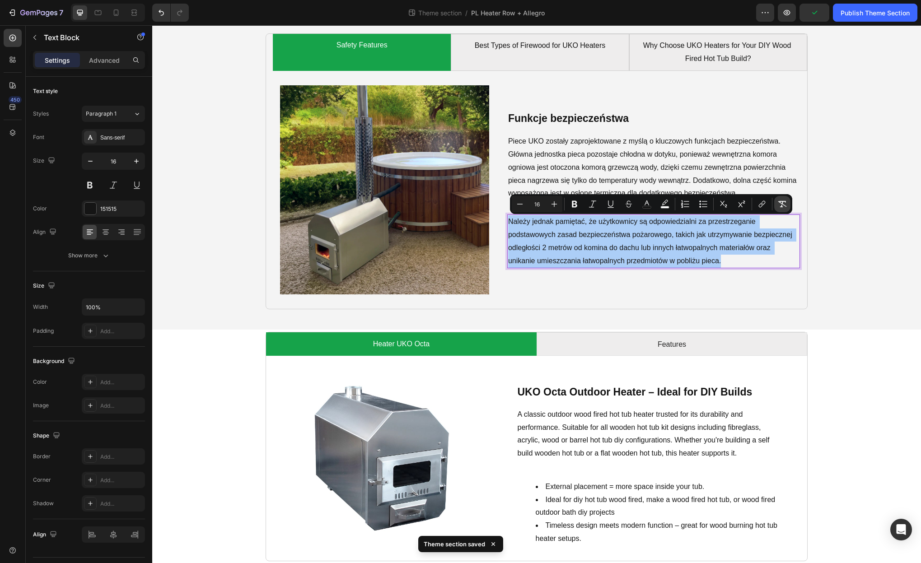
click at [786, 205] on icon "Editor contextual toolbar" at bounding box center [782, 204] width 9 height 9
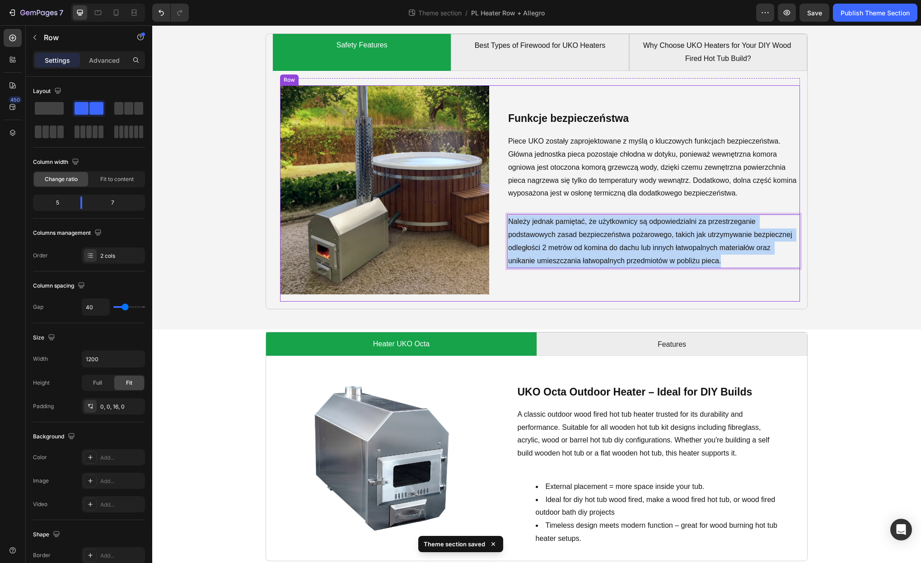
click at [758, 291] on div "⁠⁠⁠⁠⁠⁠⁠ Funkcje bezpieczeństwa Heading Piece UKO zostały zaprojektowane z myślą…" at bounding box center [653, 189] width 293 height 209
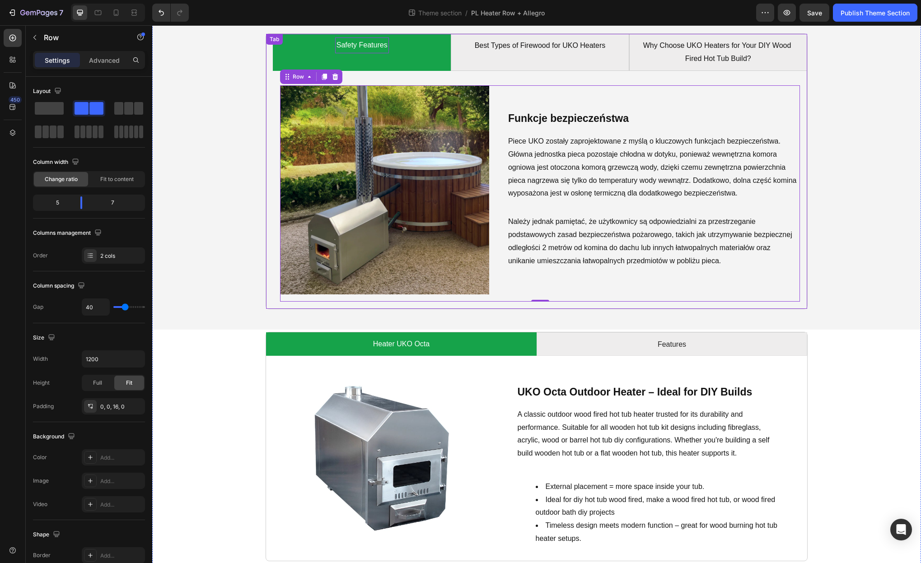
click at [362, 49] on p "Safety Features" at bounding box center [362, 45] width 51 height 13
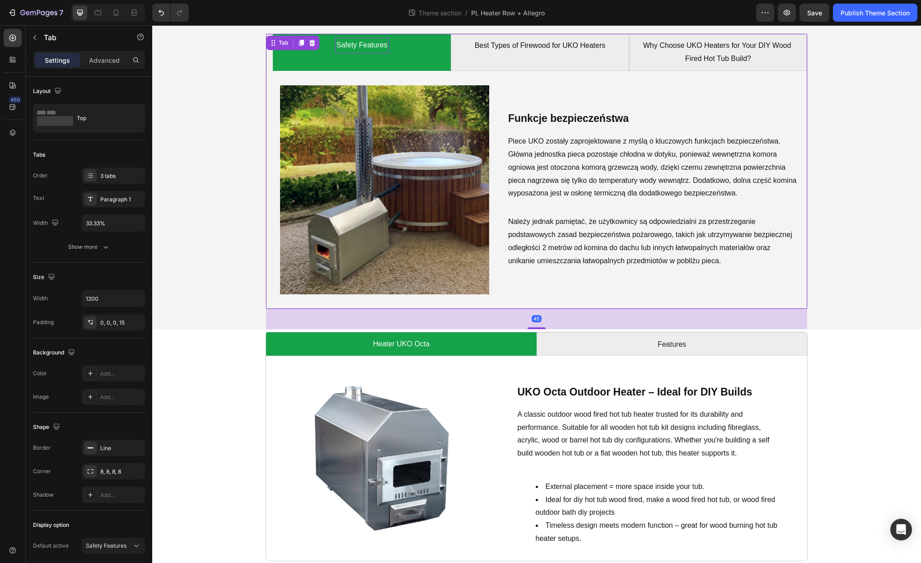
click at [347, 44] on p "Safety Features" at bounding box center [362, 45] width 51 height 13
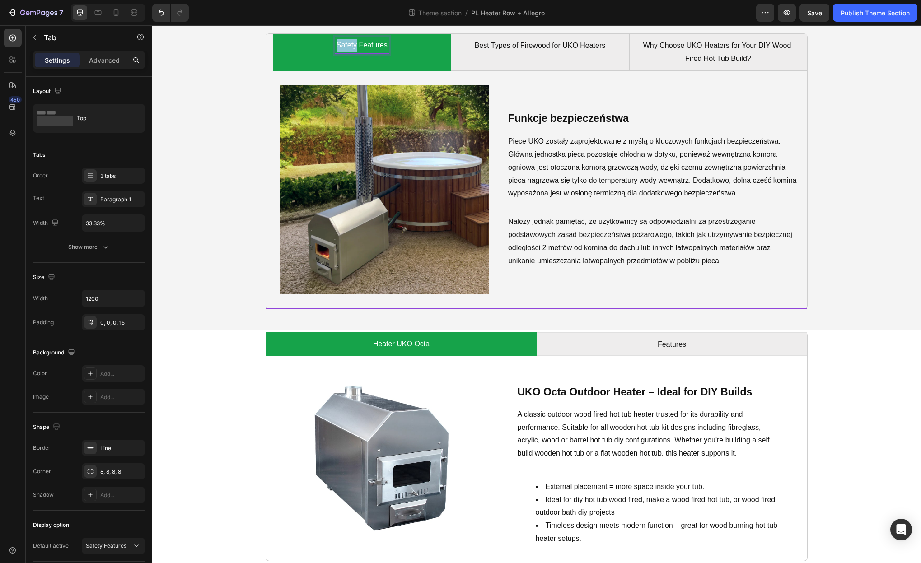
click at [347, 44] on p "Safety Features" at bounding box center [362, 45] width 51 height 13
click at [370, 45] on p "Funkcje Features" at bounding box center [362, 45] width 54 height 13
drag, startPoint x: 361, startPoint y: 46, endPoint x: 393, endPoint y: 47, distance: 32.1
click at [393, 47] on li "Funkcje Features" at bounding box center [362, 52] width 178 height 37
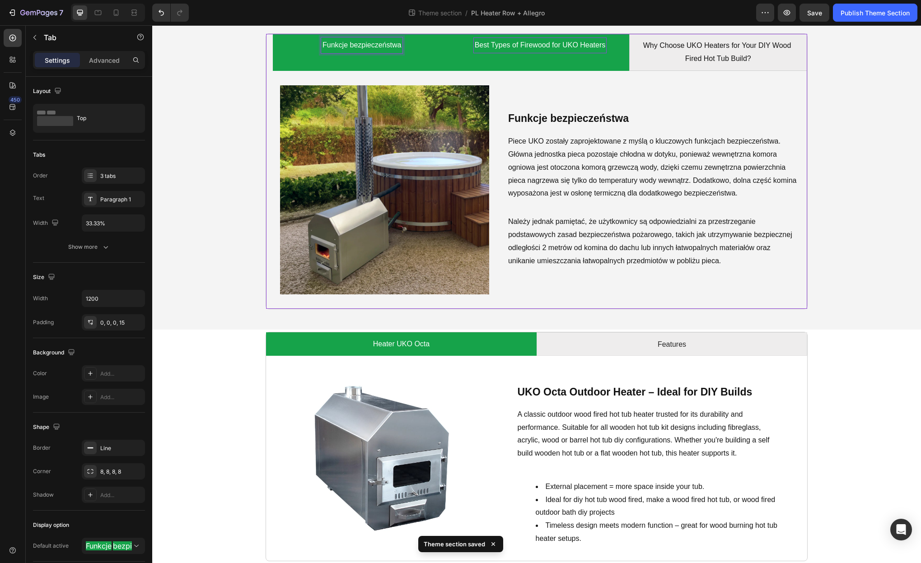
click at [510, 49] on p "Best Types of Firewood for UKO Heaters" at bounding box center [540, 45] width 131 height 13
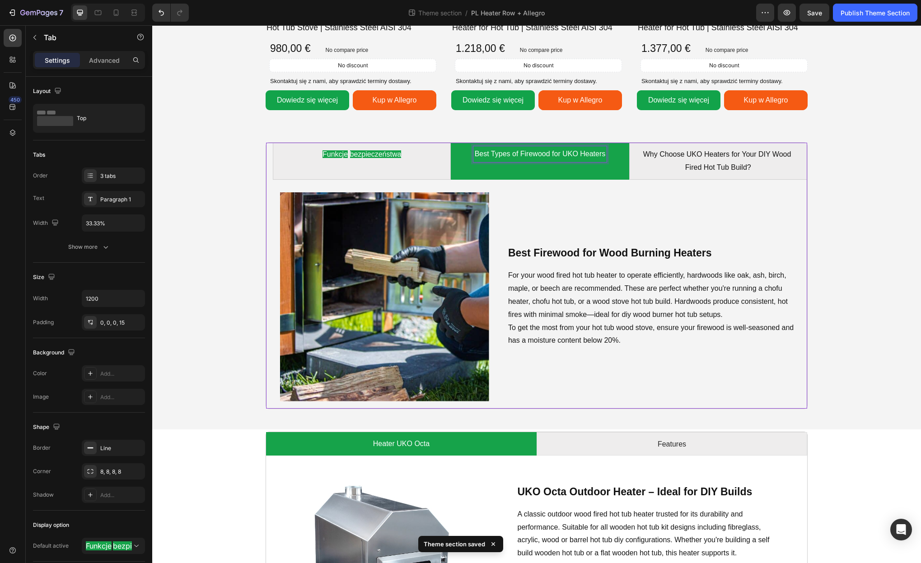
scroll to position [895, 0]
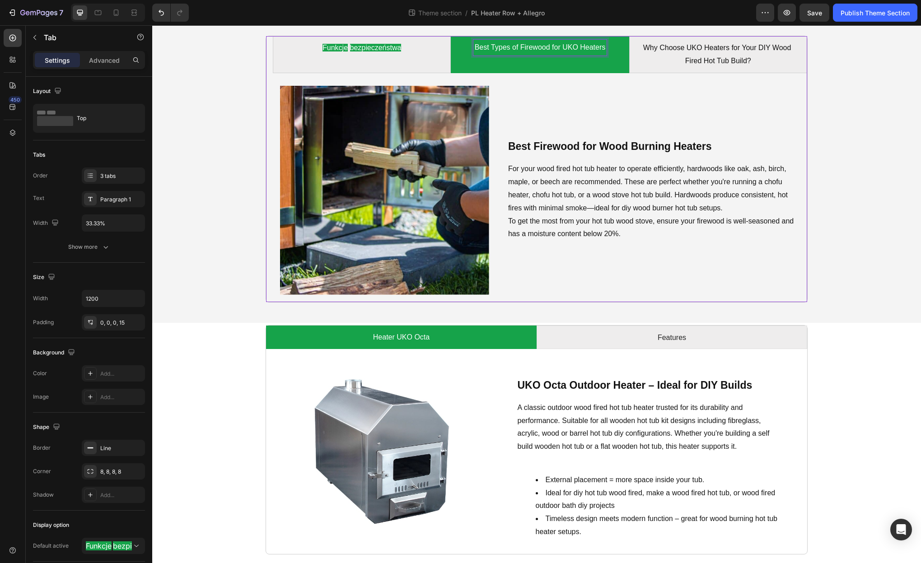
click at [486, 49] on p "Best Types of Firewood for UKO Heaters" at bounding box center [540, 47] width 131 height 13
click at [538, 49] on span "Najbardziejodpowiednie" at bounding box center [540, 47] width 77 height 8
click at [579, 49] on div "Najbardziej odpowiednie" at bounding box center [539, 48] width 81 height 16
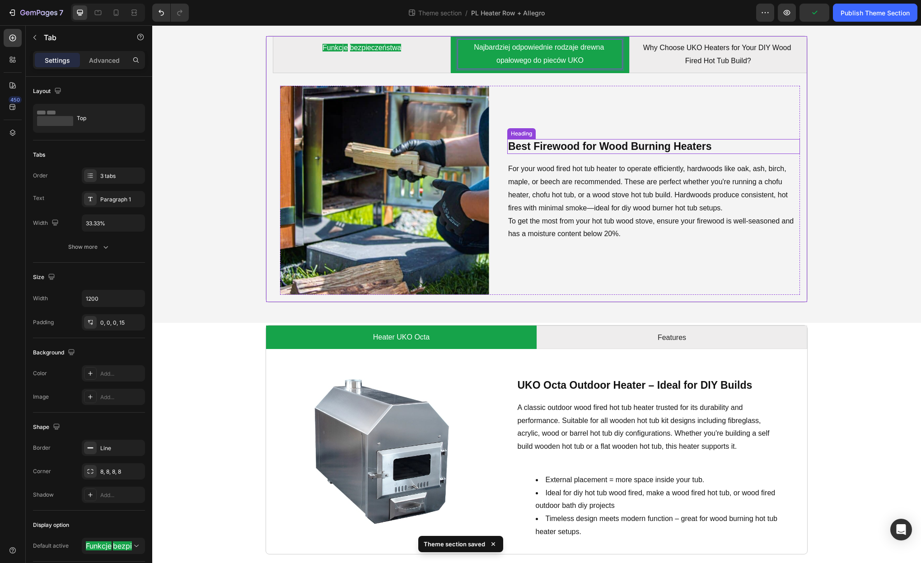
click at [566, 146] on strong "Best Firewood for Wood Burning Heaters" at bounding box center [610, 146] width 204 height 12
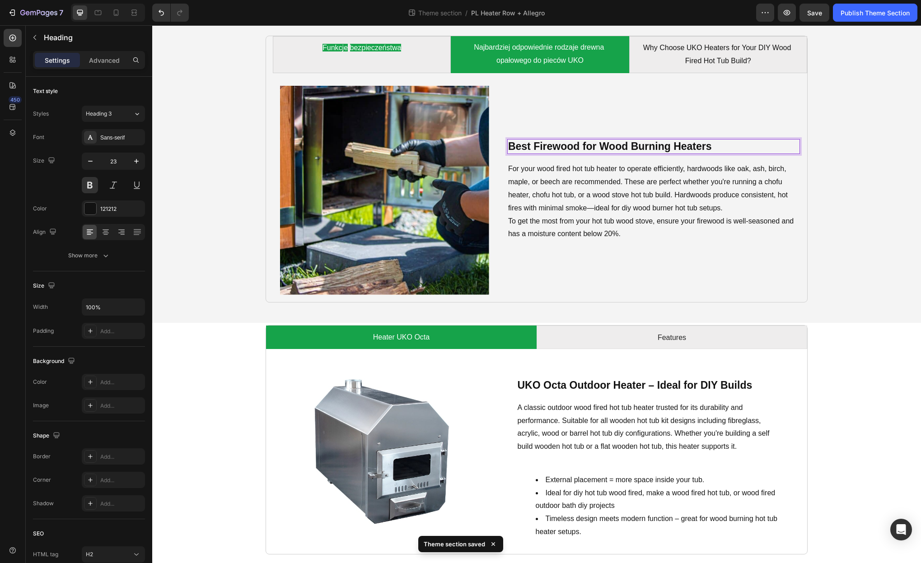
click at [566, 146] on strong "Best Firewood for Wood Burning Heaters" at bounding box center [610, 146] width 204 height 12
click at [541, 183] on p "For your wood fired hot tub heater to operate efficiently, hardwoods like oak, …" at bounding box center [653, 189] width 291 height 52
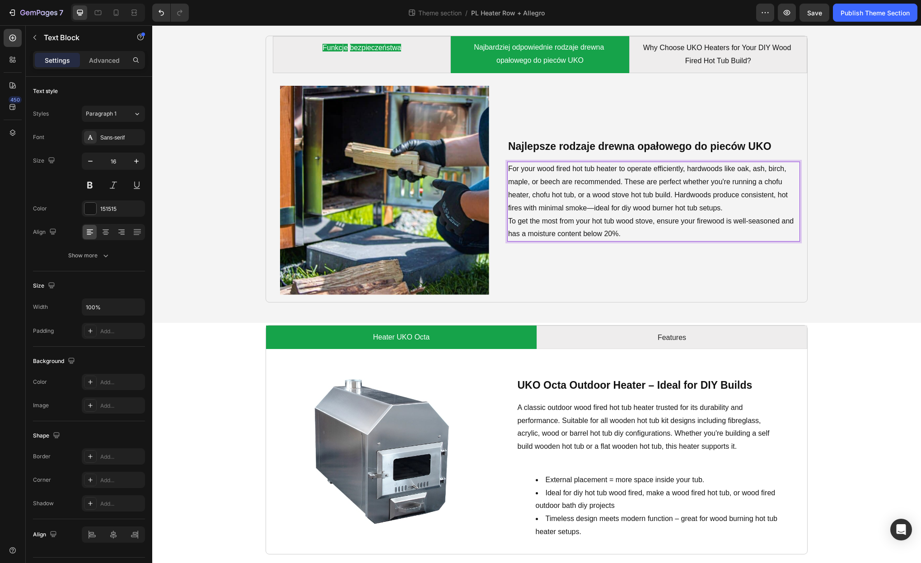
click at [517, 174] on p "For your wood fired hot tub heater to operate efficiently, hardwoods like oak, …" at bounding box center [653, 189] width 291 height 52
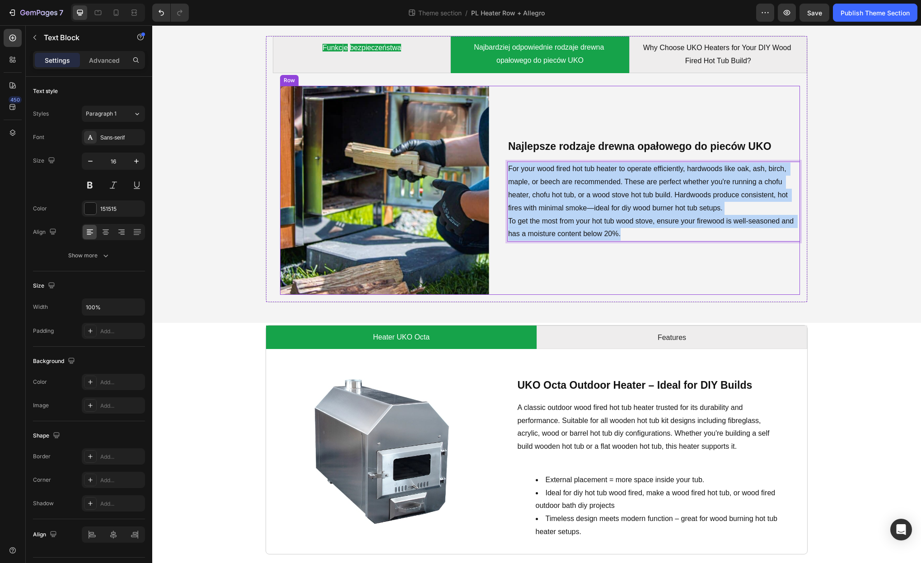
drag, startPoint x: 508, startPoint y: 169, endPoint x: 624, endPoint y: 242, distance: 137.2
click at [624, 242] on div "⁠⁠⁠⁠⁠⁠⁠ Najlepsze rodzaje drewna opałowego do pieców UKO Heading For your wood …" at bounding box center [653, 190] width 293 height 209
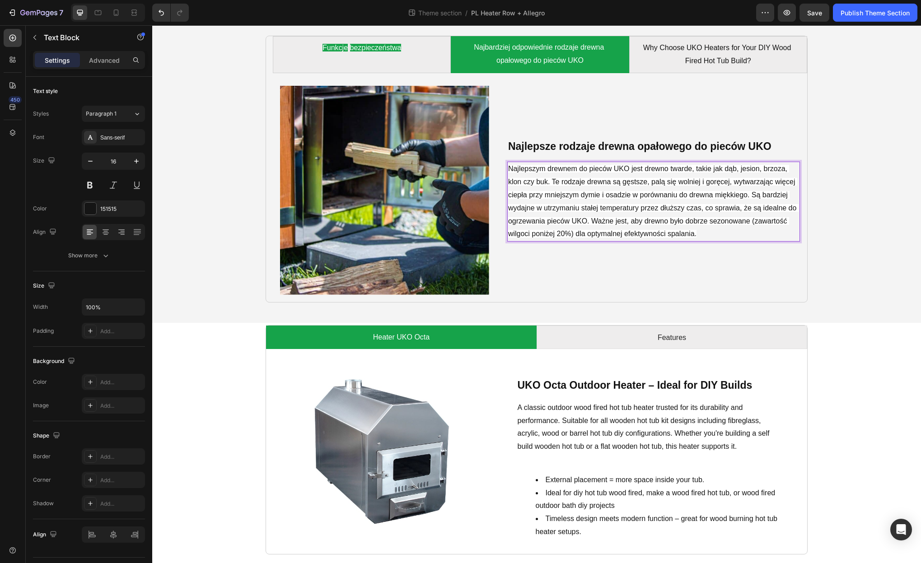
click at [633, 234] on span "Najlepszym drewnem do pieców UKO jest drewno twarde, takie jak dąb, jesion, brz…" at bounding box center [653, 201] width 290 height 73
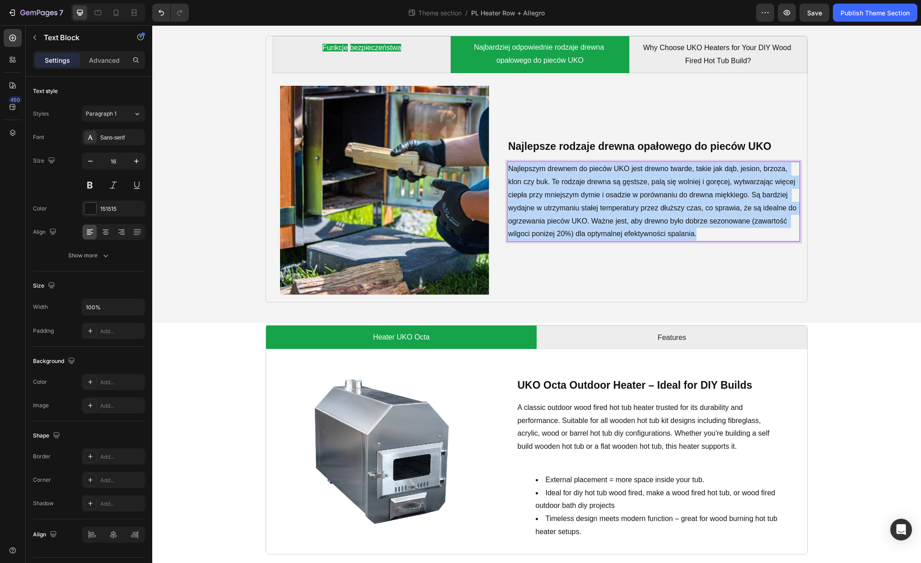
click at [633, 234] on span "Najlepszym drewnem do pieców UKO jest drewno twarde, takie jak dąb, jesion, brz…" at bounding box center [653, 201] width 290 height 73
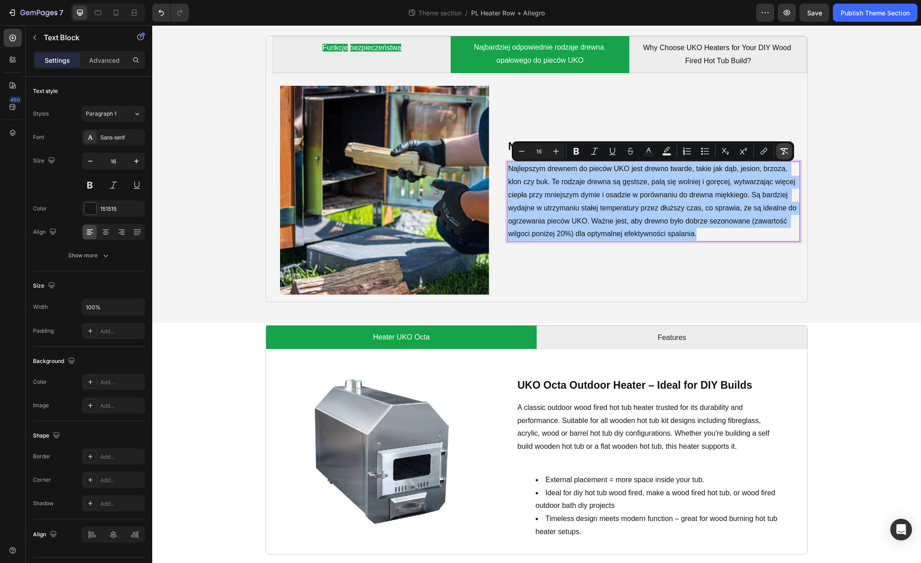
click at [782, 148] on icon "Editor contextual toolbar" at bounding box center [784, 151] width 9 height 9
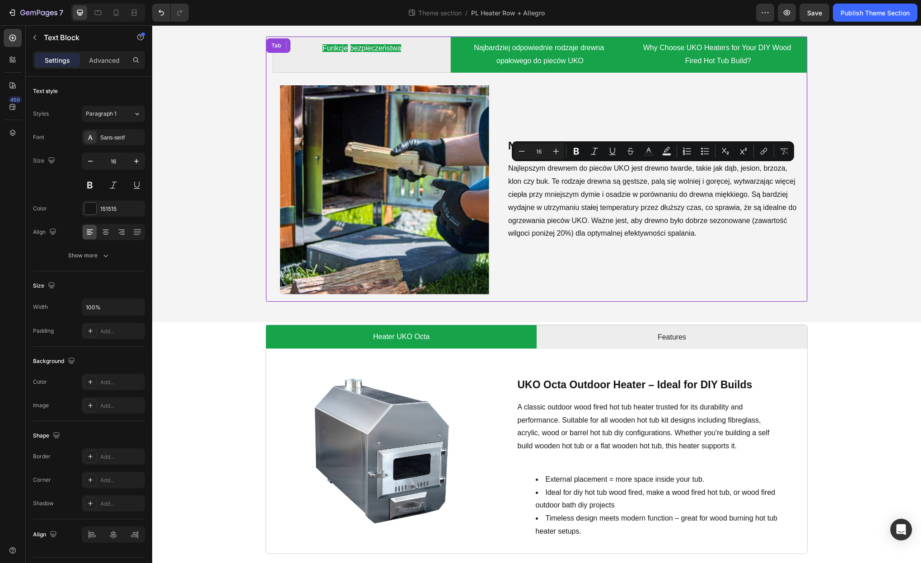
scroll to position [842, 0]
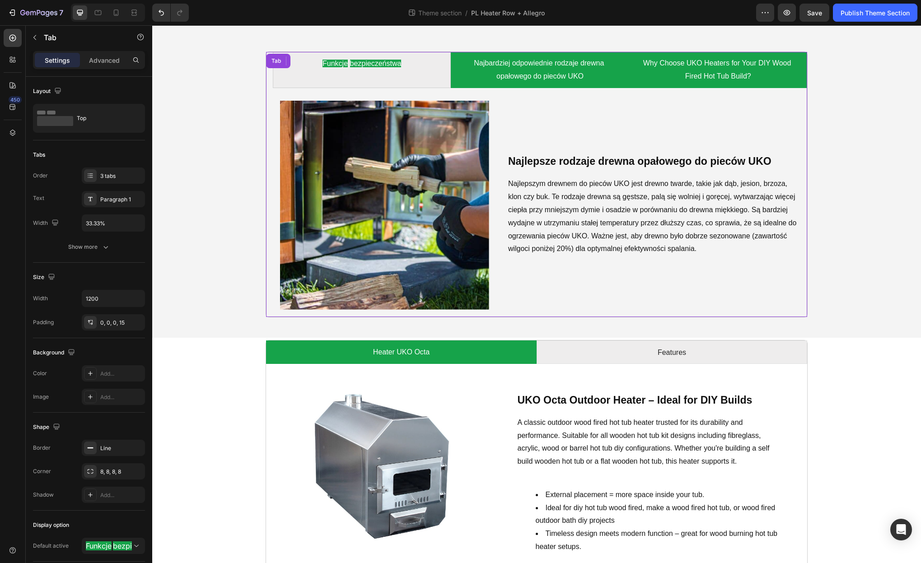
click at [736, 70] on li "Why Choose UKO Heaters for Your DIY Wood Fired Hot Tub Build?" at bounding box center [718, 70] width 178 height 36
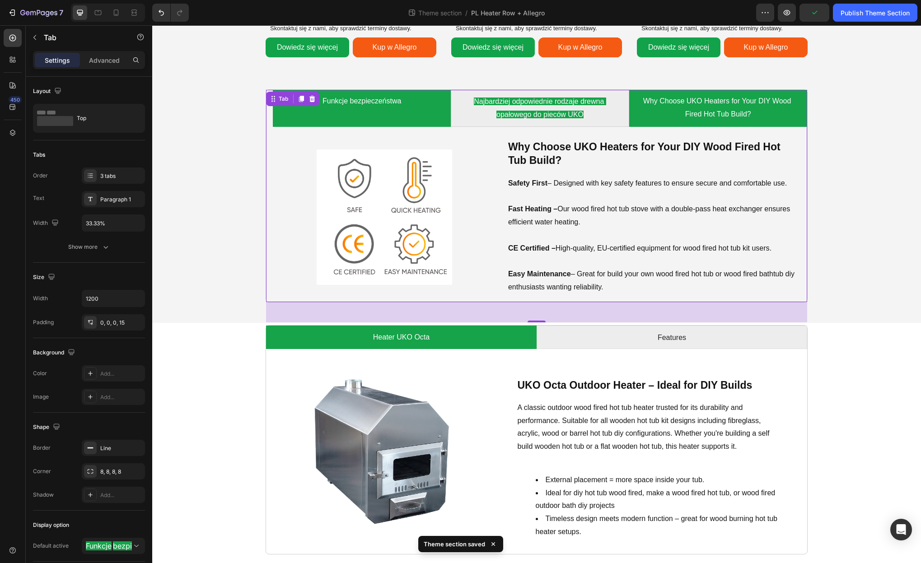
click at [403, 110] on li "Funkcje bezpieczeństwa" at bounding box center [362, 108] width 178 height 37
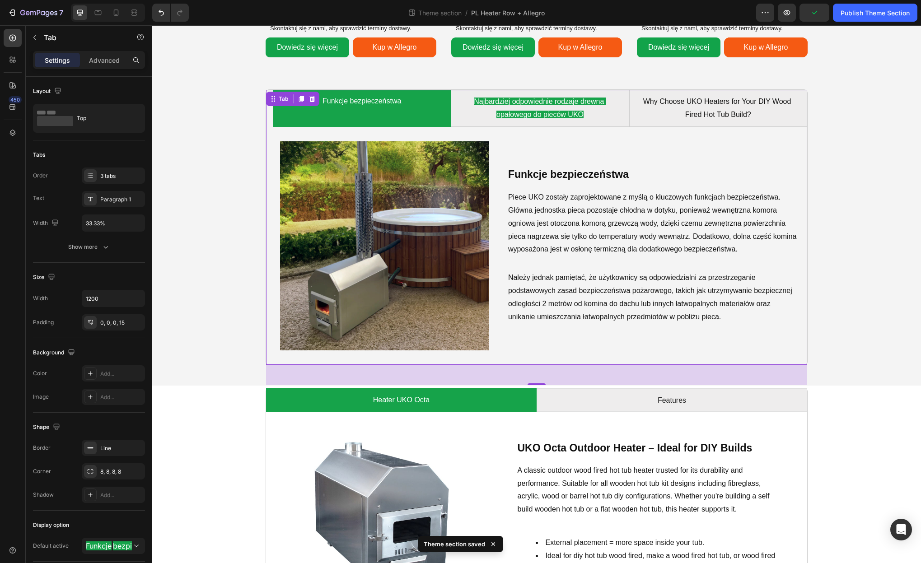
scroll to position [894, 0]
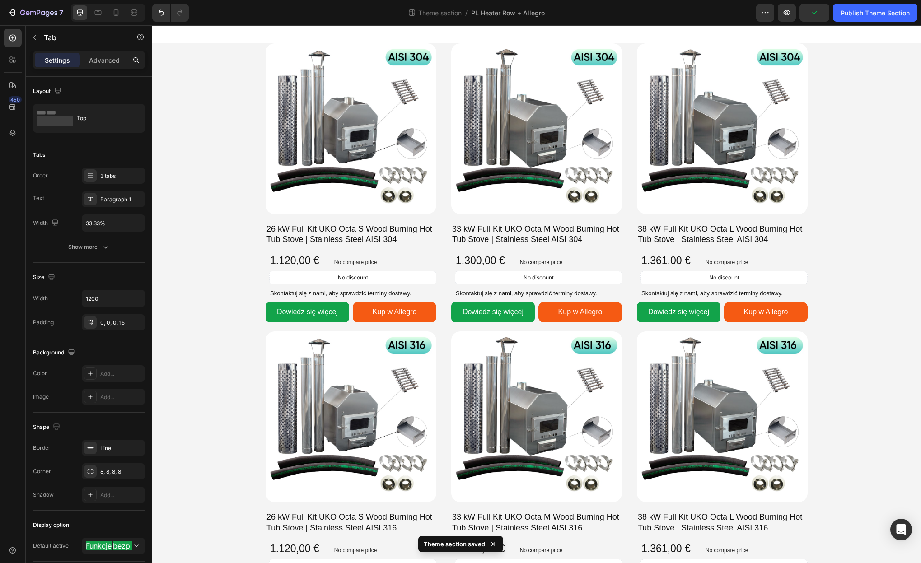
scroll to position [894, 0]
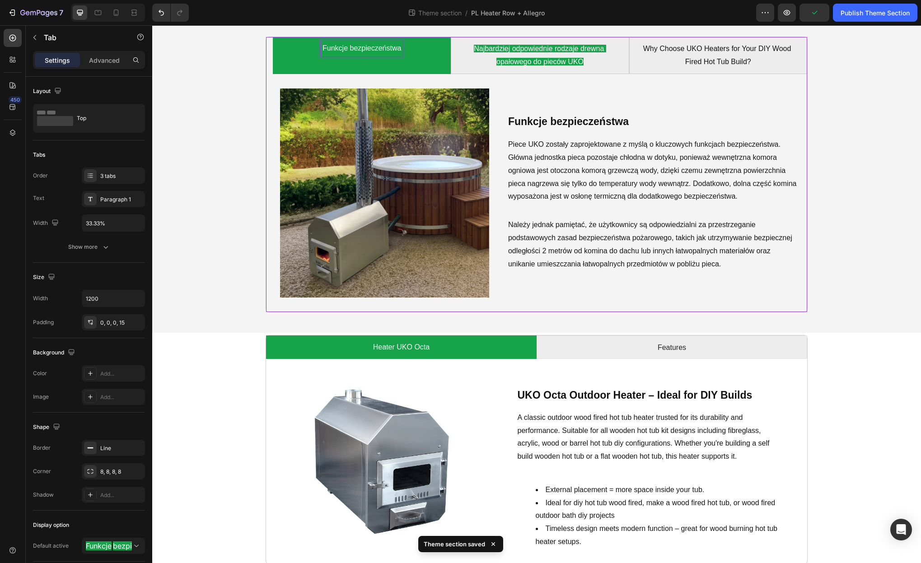
click at [377, 51] on span "bezpieczeństwa" at bounding box center [375, 48] width 51 height 8
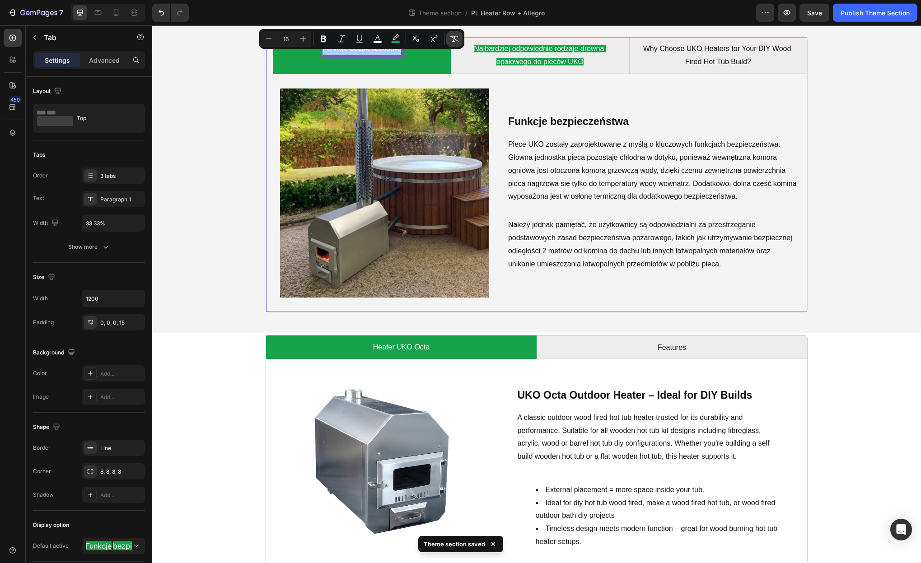
click at [453, 37] on icon "Editor contextual toolbar" at bounding box center [454, 39] width 9 height 6
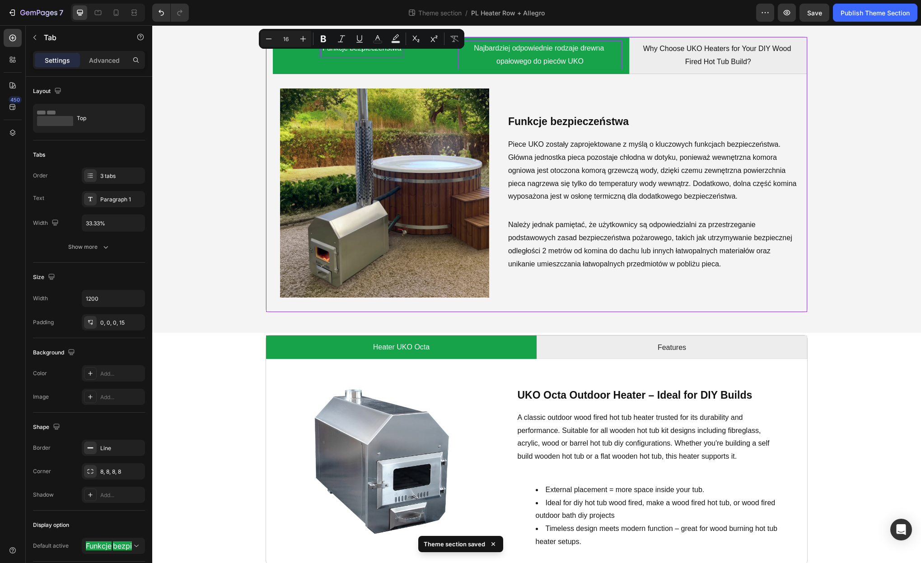
click at [499, 48] on span "Najbardziej odpowiednie rodzaje drewna opałowego do pieców UKO" at bounding box center [540, 54] width 132 height 21
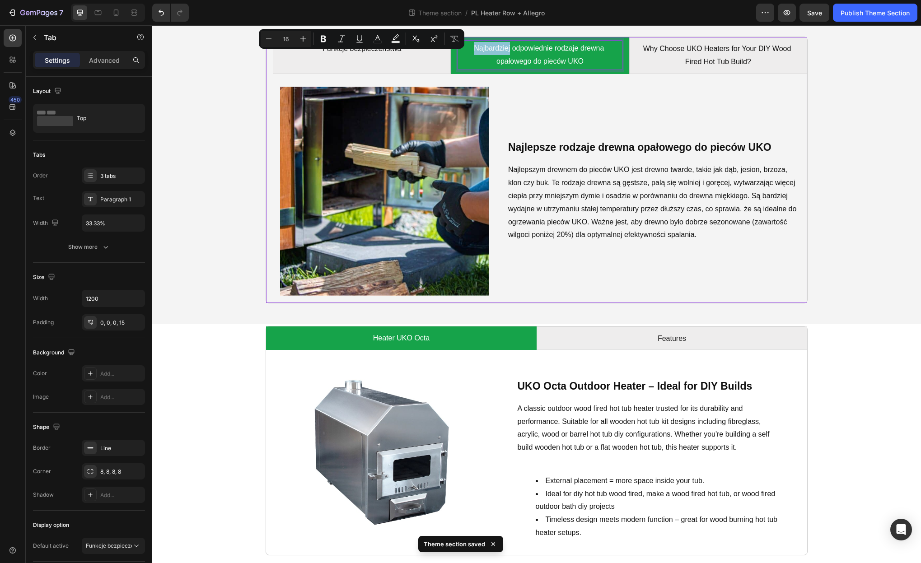
click at [499, 48] on span "Najbardziej odpowiednie rodzaje drewna opałowego do pieców UKO" at bounding box center [540, 54] width 132 height 21
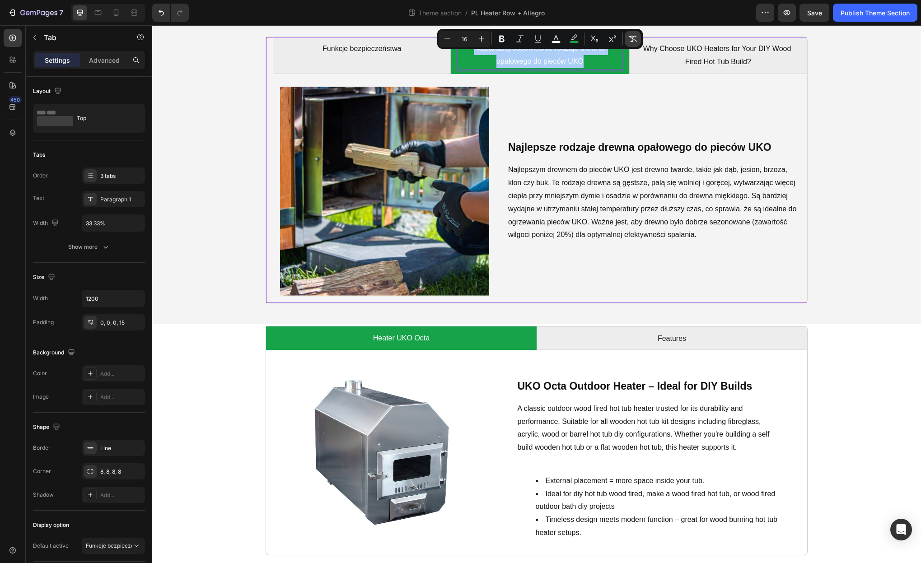
click at [626, 40] on button "Remove Format" at bounding box center [633, 39] width 16 height 16
click at [600, 74] on div "Image ⁠⁠⁠⁠⁠⁠⁠ Funkcje bezpieczeństwa Heading Piece UKO zostały zaprojektowane z…" at bounding box center [540, 188] width 534 height 229
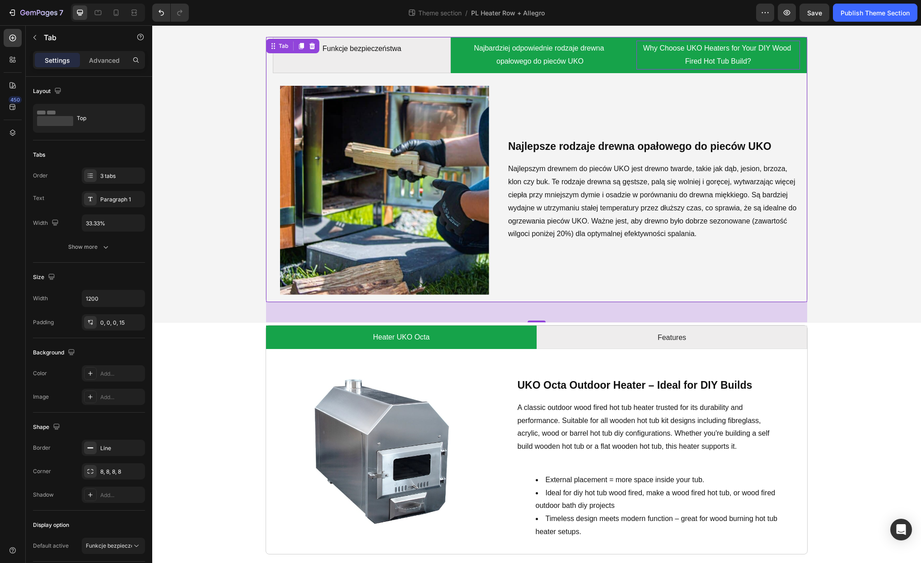
click at [679, 58] on p "Why Choose UKO Heaters for Your DIY Wood Fired Hot Tub Build?" at bounding box center [718, 55] width 161 height 26
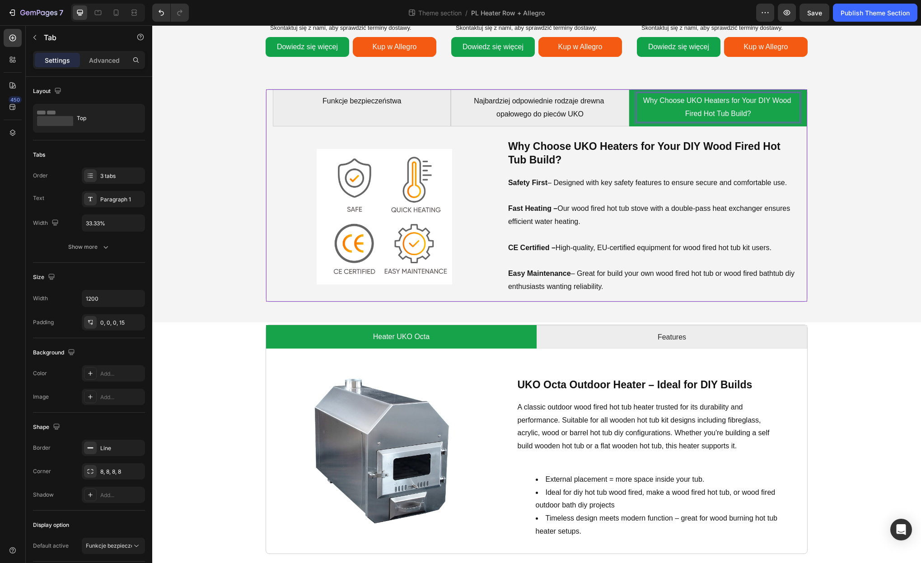
scroll to position [842, 0]
click at [699, 100] on p "Why Choose UKO Heaters for Your DIY Wood Fired Hot Tub Build?" at bounding box center [718, 108] width 161 height 26
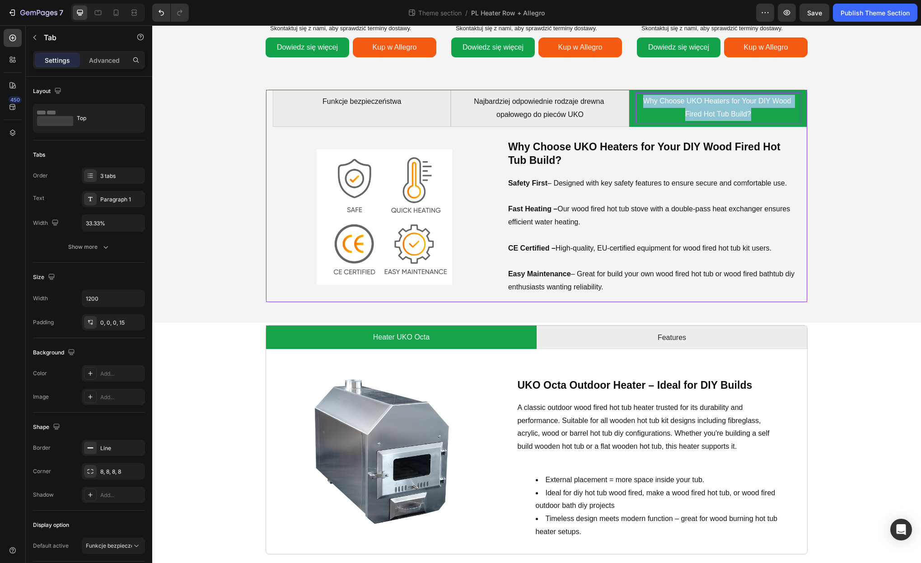
click at [699, 100] on p "Why Choose UKO Heaters for Your DIY Wood Fired Hot Tub Build?" at bounding box center [718, 108] width 161 height 26
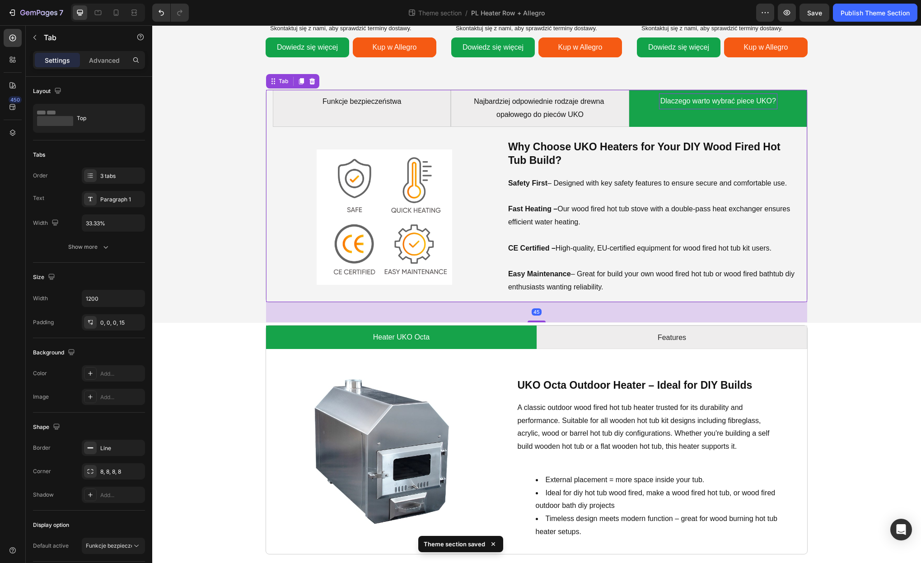
click at [785, 111] on li "Dlaczego warto wybrać piece UKO?" at bounding box center [718, 108] width 178 height 37
click at [659, 154] on h2 "Why Choose UKO Heaters for Your DIY Wood Fired Hot Tub Build?" at bounding box center [653, 154] width 293 height 29
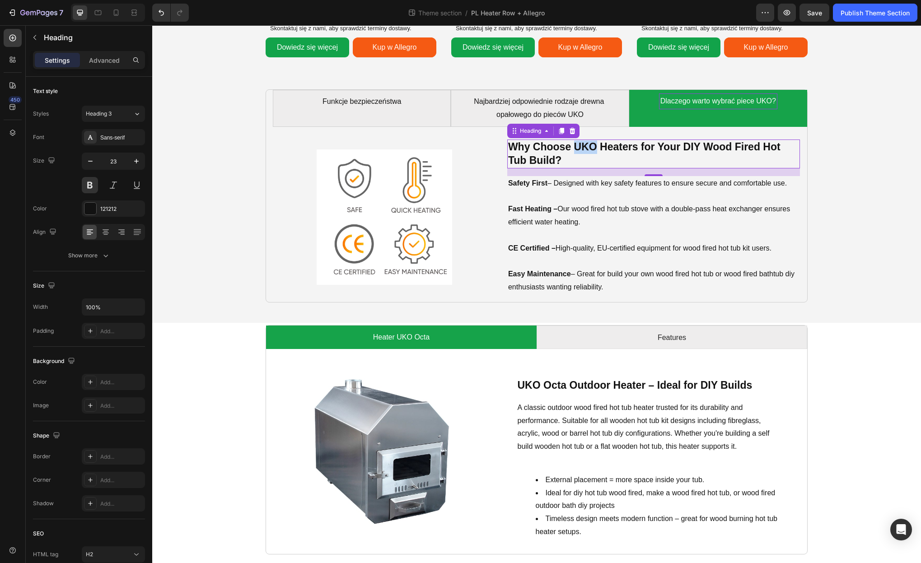
click at [590, 146] on strong "Why Choose UKO Heaters for Your DIY Wood Fired Hot Tub Build?" at bounding box center [645, 153] width 275 height 25
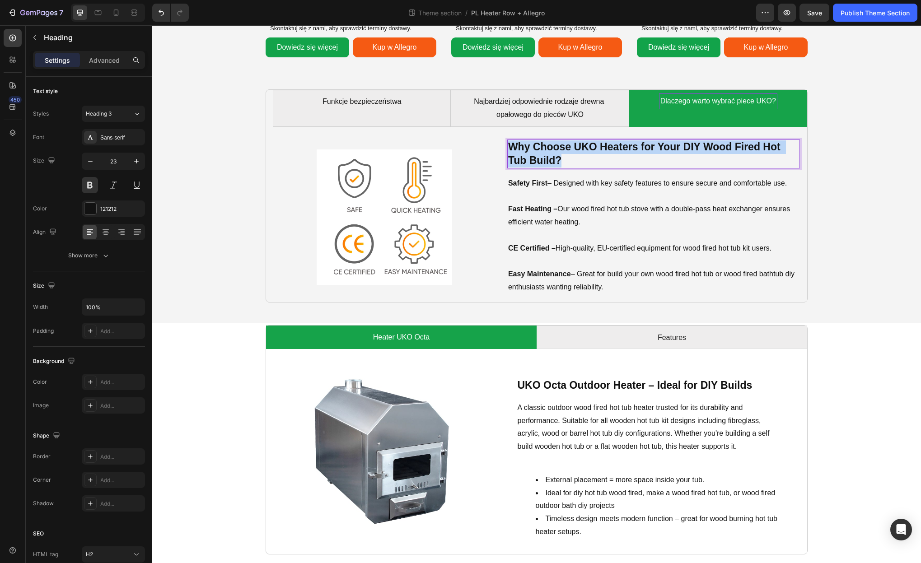
click at [590, 146] on strong "Why Choose UKO Heaters for Your DIY Wood Fired Hot Tub Build?" at bounding box center [645, 153] width 275 height 25
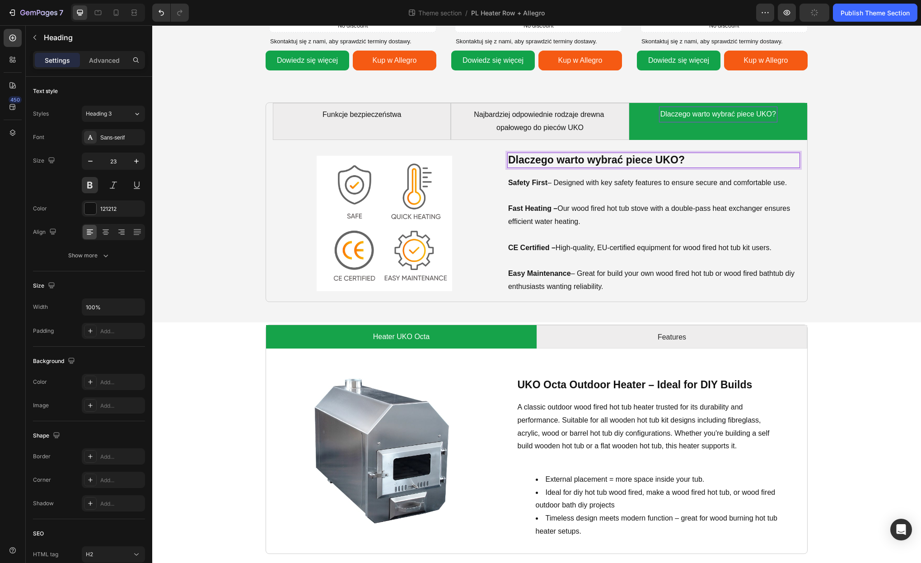
scroll to position [828, 0]
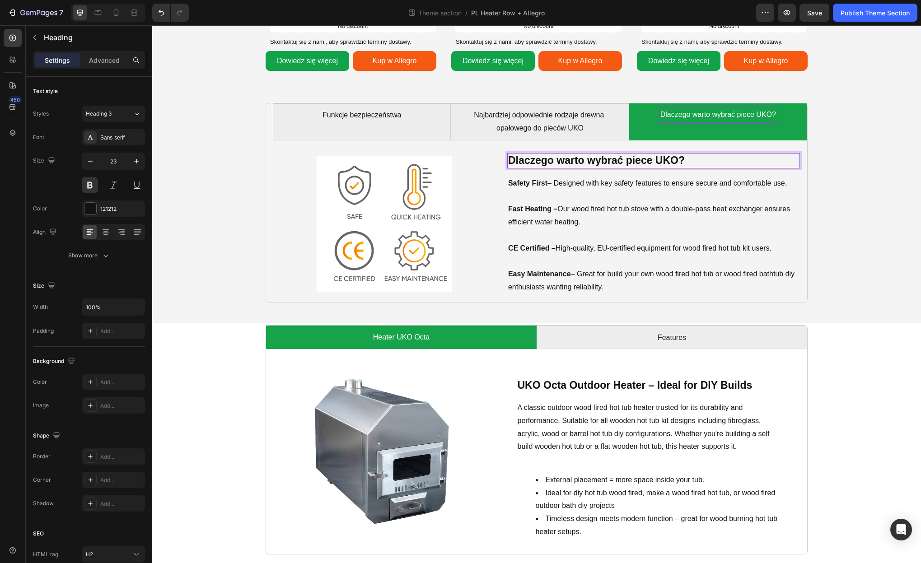
click at [528, 183] on strong "Safety First" at bounding box center [527, 183] width 39 height 8
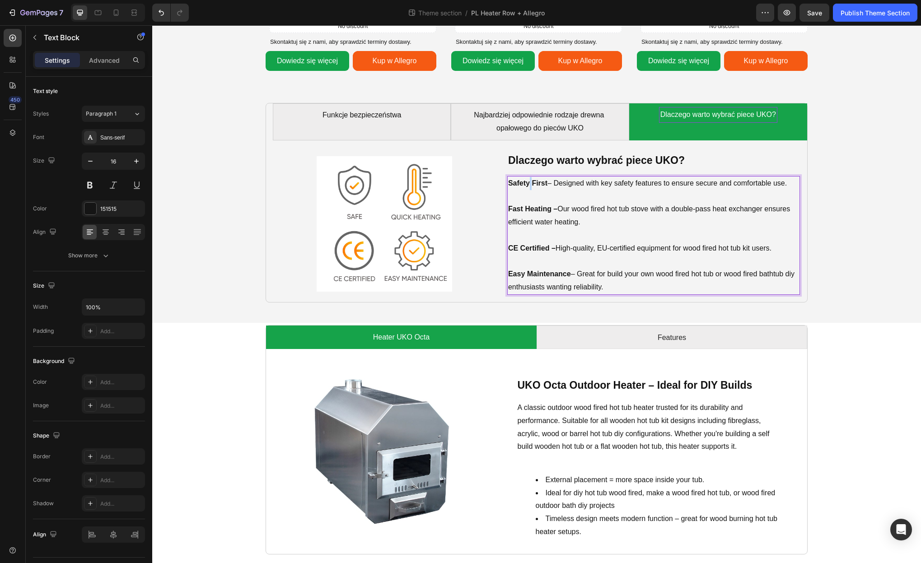
click at [528, 183] on strong "Safety First" at bounding box center [527, 183] width 39 height 8
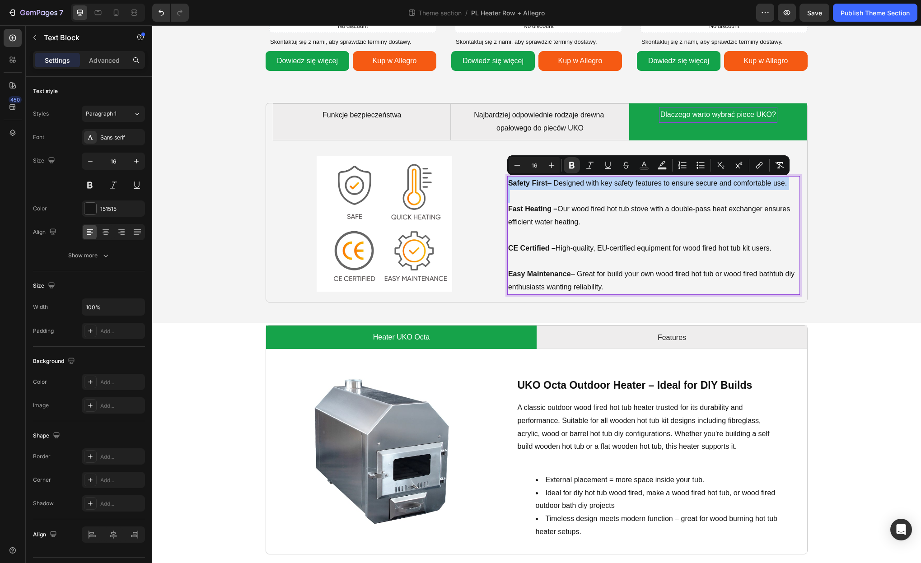
click at [530, 183] on strong "Safety First" at bounding box center [527, 183] width 39 height 8
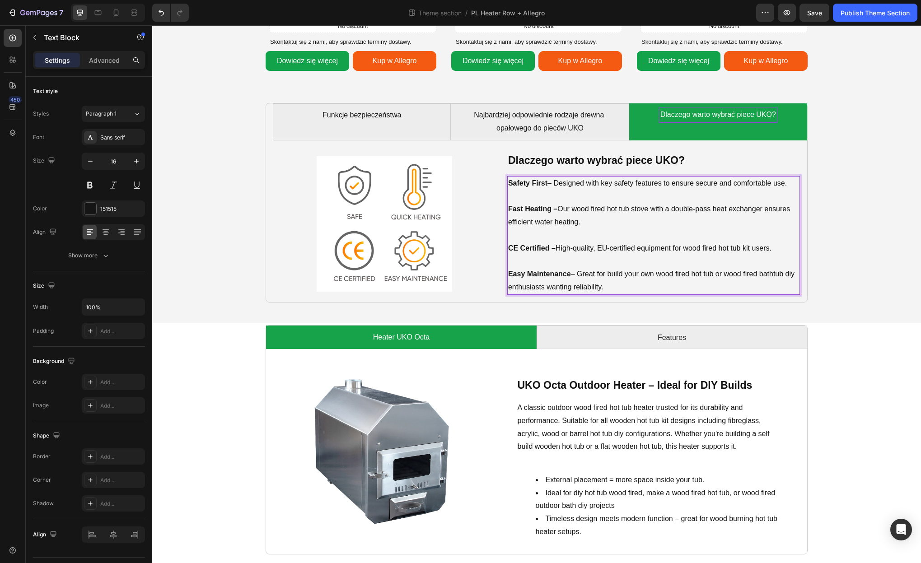
click at [539, 184] on strong "Safety First" at bounding box center [527, 183] width 39 height 8
drag, startPoint x: 548, startPoint y: 183, endPoint x: 509, endPoint y: 183, distance: 38.4
click at [509, 183] on strong "Safety First" at bounding box center [527, 183] width 39 height 8
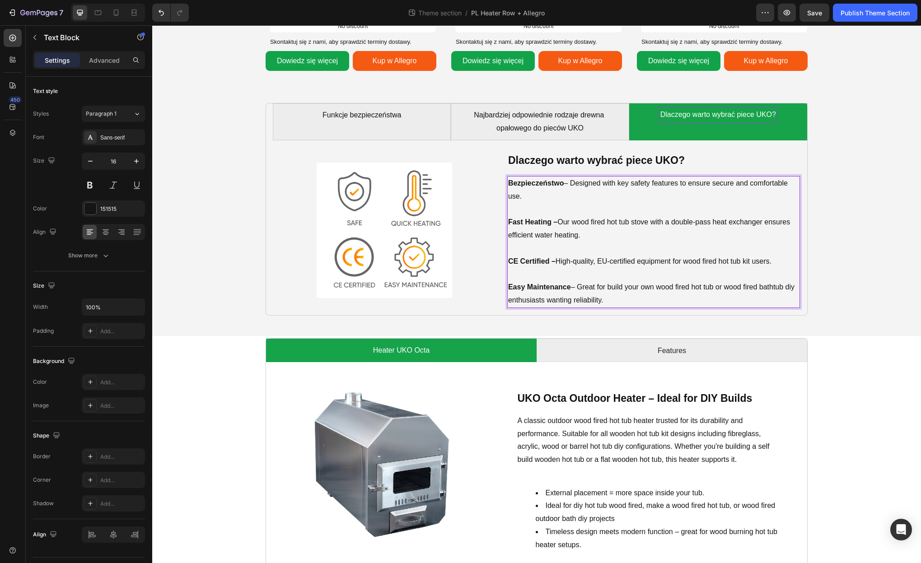
click at [574, 183] on p "Bezpieczeństwo – Designed with key safety features to ensure secure and comfort…" at bounding box center [653, 190] width 291 height 26
drag, startPoint x: 567, startPoint y: 184, endPoint x: 618, endPoint y: 190, distance: 51.8
click at [618, 190] on p "Bezpieczeństwo – Designed with key safety features to ensure secure and comfort…" at bounding box center [653, 190] width 291 height 26
drag, startPoint x: 584, startPoint y: 187, endPoint x: 571, endPoint y: 184, distance: 13.8
click at [584, 187] on span "– Zaprojektowane z kluczowymi funkcjami bezpieczeństwa, zapewniającymi bezpiecz…" at bounding box center [632, 189] width 248 height 21
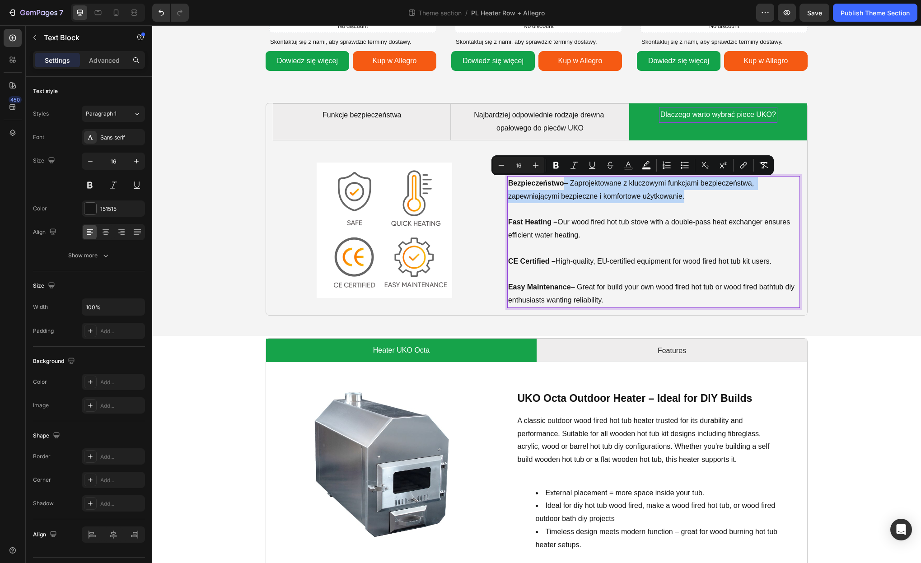
drag, startPoint x: 571, startPoint y: 185, endPoint x: 691, endPoint y: 197, distance: 120.3
click at [691, 197] on p "Bezpieczeństwo – Zaprojektowane z kluczowymi funkcjami bezpieczeństwa, zapewnia…" at bounding box center [653, 190] width 291 height 26
click at [762, 168] on icon "Editor contextual toolbar" at bounding box center [763, 165] width 9 height 9
click at [533, 223] on strong "Fast Heating –" at bounding box center [532, 222] width 49 height 8
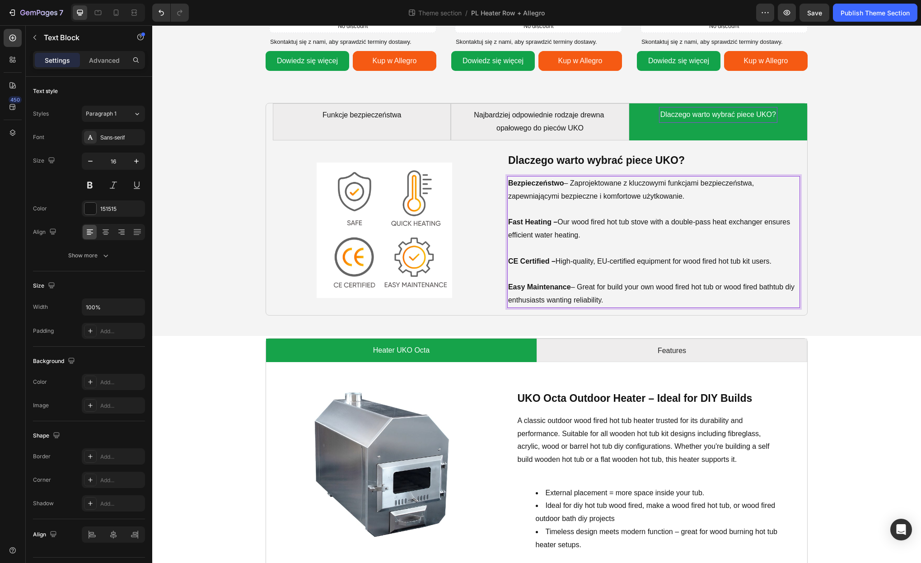
click at [542, 223] on strong "Fast Heating –" at bounding box center [532, 222] width 49 height 8
drag, startPoint x: 551, startPoint y: 222, endPoint x: 510, endPoint y: 222, distance: 41.6
click at [510, 222] on strong "Fast Heating –" at bounding box center [532, 222] width 49 height 8
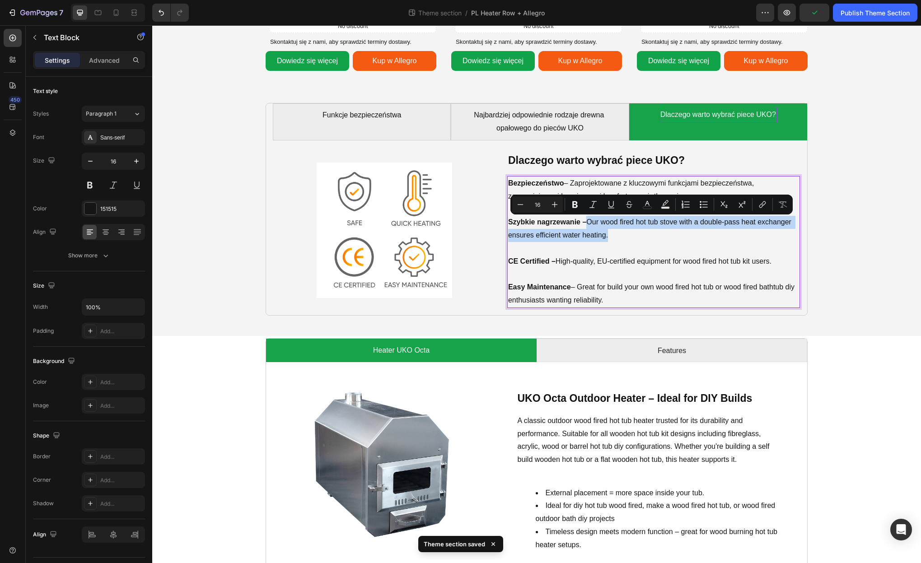
drag, startPoint x: 589, startPoint y: 224, endPoint x: 608, endPoint y: 231, distance: 20.1
click at [608, 231] on p "Szybkie nagrzewanie – Our wood fired hot tub stove with a double-pass heat exch…" at bounding box center [653, 229] width 291 height 26
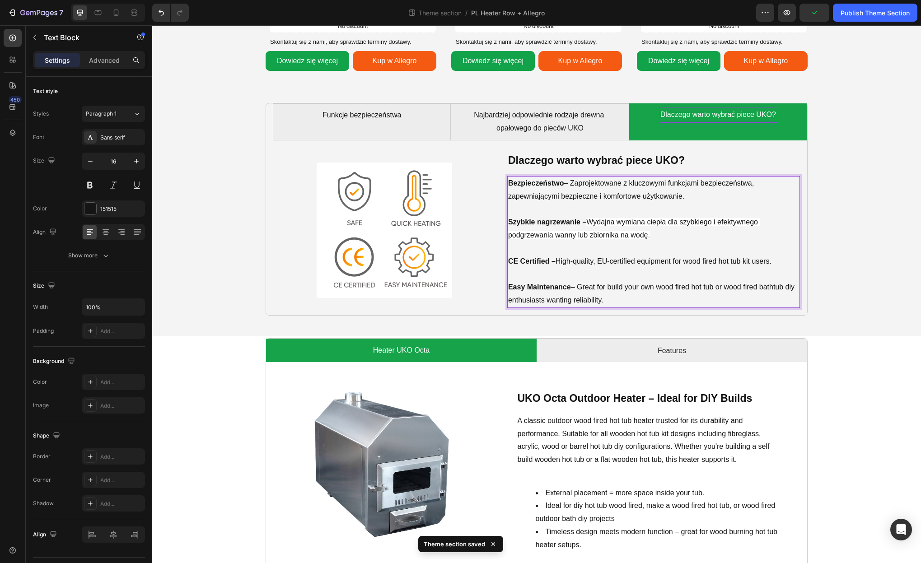
drag, startPoint x: 599, startPoint y: 220, endPoint x: 592, endPoint y: 221, distance: 7.4
click at [599, 220] on span "Wydajna wymiana ciepła dla szybkiego i efektywnego podgrzewania wanny lub zbior…" at bounding box center [634, 228] width 252 height 21
drag, startPoint x: 590, startPoint y: 223, endPoint x: 658, endPoint y: 239, distance: 70.1
click at [658, 239] on p "Szybkie nagrzewanie – Wydajna wymiana ciepła dla szybkiego i efektywnego podgrz…" at bounding box center [653, 229] width 291 height 26
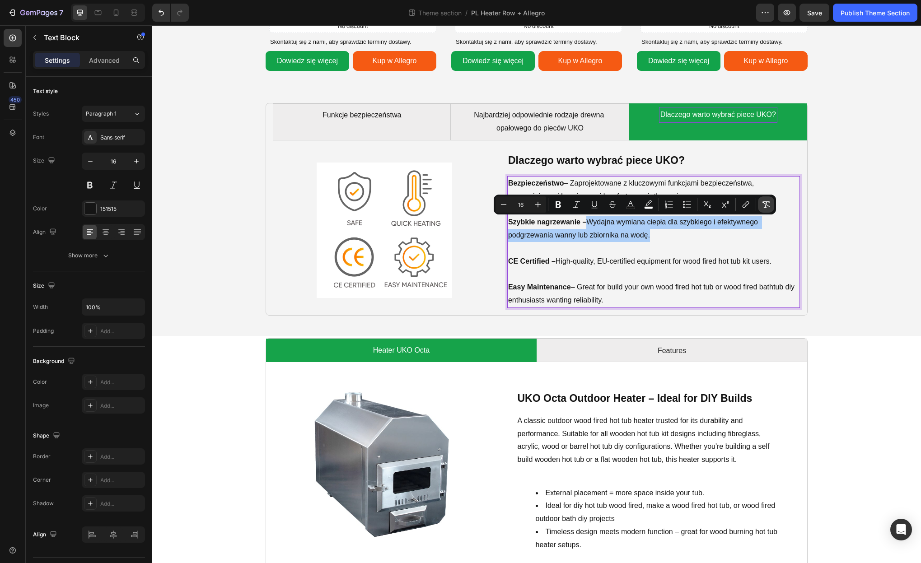
click at [768, 204] on icon "Editor contextual toolbar" at bounding box center [766, 204] width 9 height 9
click at [725, 229] on p "Szybkie nagrzewanie – Wydajna wymiana ciepła dla szybkiego i efektywnego podgrz…" at bounding box center [653, 229] width 291 height 26
click at [648, 230] on p "Szybkie nagrzewanie – Wydajna wymiana ciepła dla szybkiego i efektywnego podgrz…" at bounding box center [653, 229] width 291 height 26
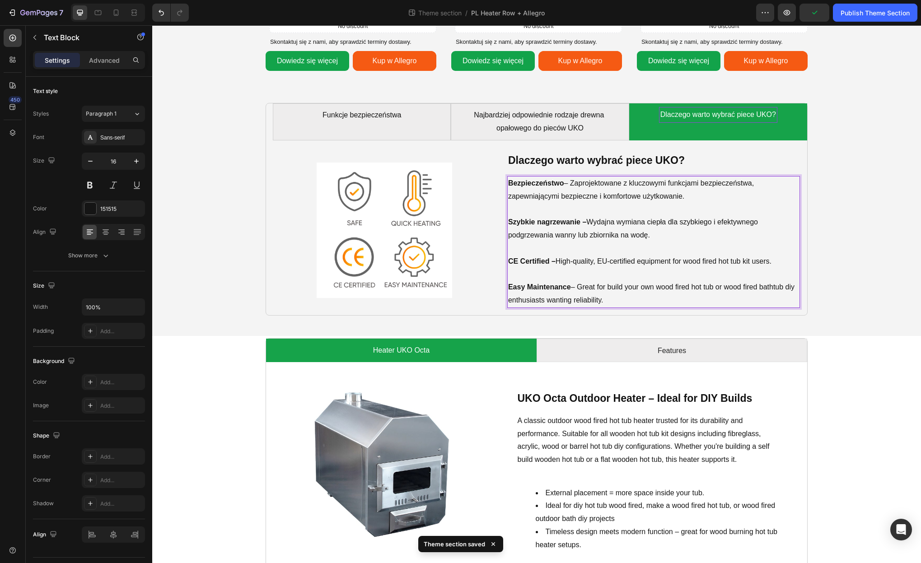
click at [543, 264] on strong "CE Certified –" at bounding box center [531, 261] width 47 height 8
drag, startPoint x: 549, startPoint y: 263, endPoint x: 507, endPoint y: 262, distance: 41.6
click at [507, 262] on div "Bezpieczeństwo – Zaprojektowane z kluczowymi funkcjami bezpieczeństwa, zapewnia…" at bounding box center [653, 242] width 293 height 132
click at [524, 262] on strong "Certyfikat CE –" at bounding box center [533, 261] width 51 height 8
click at [552, 262] on strong "Certyfikat CE –" at bounding box center [533, 261] width 51 height 8
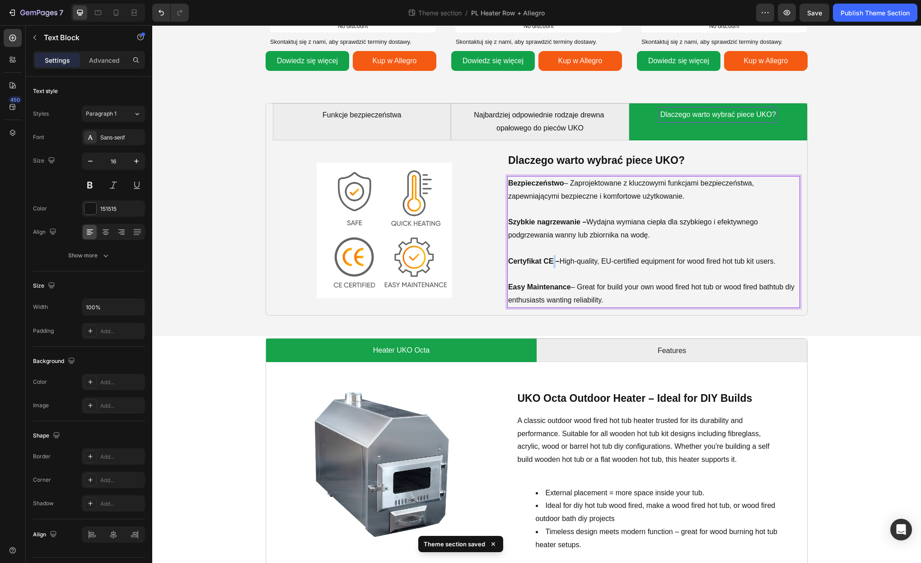
click at [552, 262] on strong "Certyfikat CE –" at bounding box center [533, 261] width 51 height 8
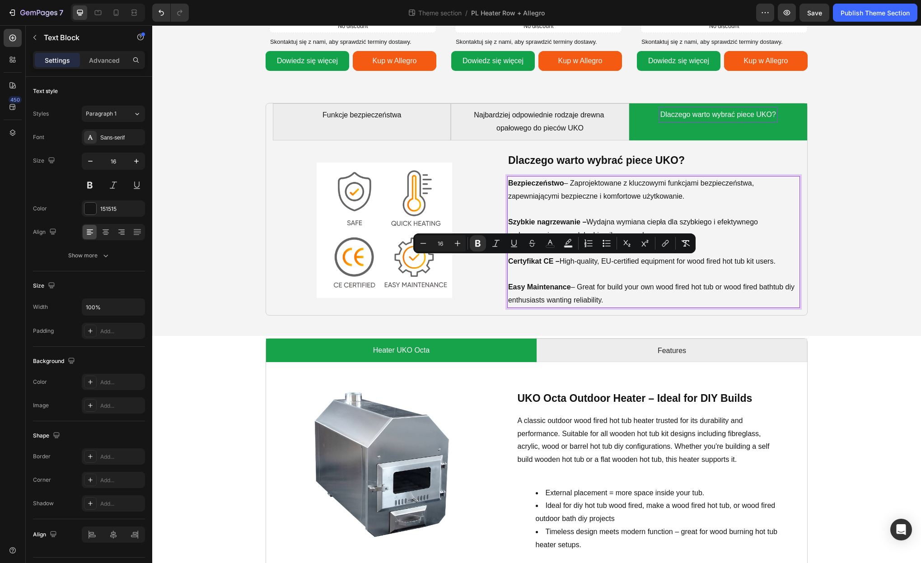
click at [562, 262] on p "Certyfikat CE – High-quality, EU-certified equipment for wood fired hot tub kit…" at bounding box center [653, 261] width 291 height 13
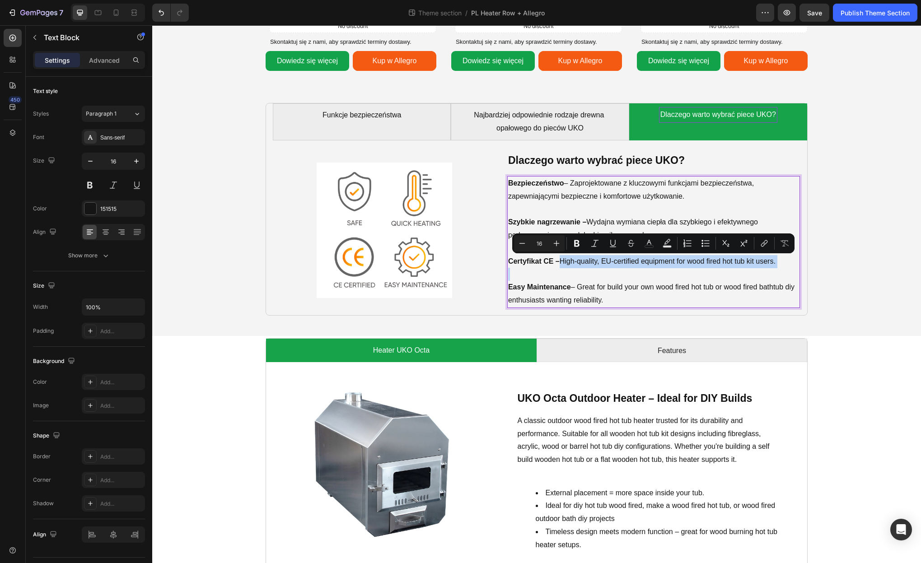
drag, startPoint x: 562, startPoint y: 262, endPoint x: 783, endPoint y: 268, distance: 221.9
click at [783, 268] on div "Bezpieczeństwo – Zaprojektowane z kluczowymi funkcjami bezpieczeństwa, zapewnia…" at bounding box center [653, 242] width 293 height 132
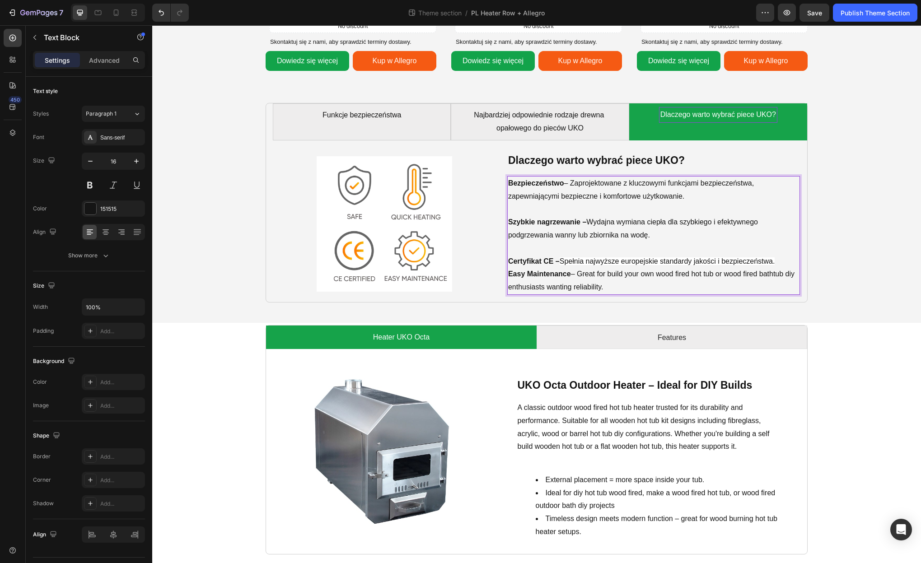
click at [643, 258] on span "Spełnia najwyższe europejskie standardy jakości i bezpieczeństwa." at bounding box center [667, 261] width 215 height 8
drag, startPoint x: 562, startPoint y: 263, endPoint x: 777, endPoint y: 265, distance: 215.5
click at [777, 265] on p "Certyfikat CE – Spełnia najwyższe europejskie standardy jakości i bezpieczeństw…" at bounding box center [653, 261] width 291 height 13
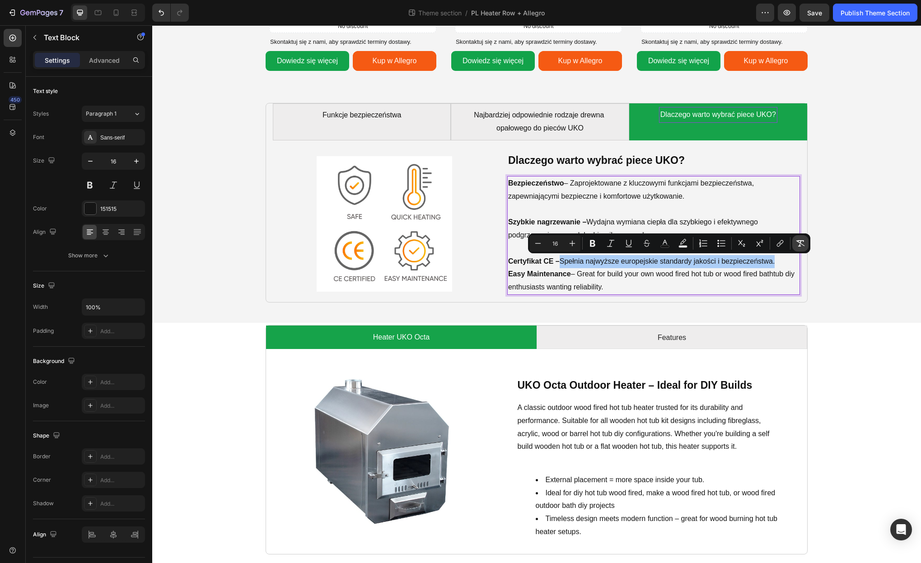
click at [796, 245] on icon "Editor contextual toolbar" at bounding box center [800, 243] width 9 height 9
click at [789, 259] on p "Certyfikat CE – Spełnia najwyższe europejskie standardy jakości i bezpieczeństw…" at bounding box center [653, 261] width 291 height 13
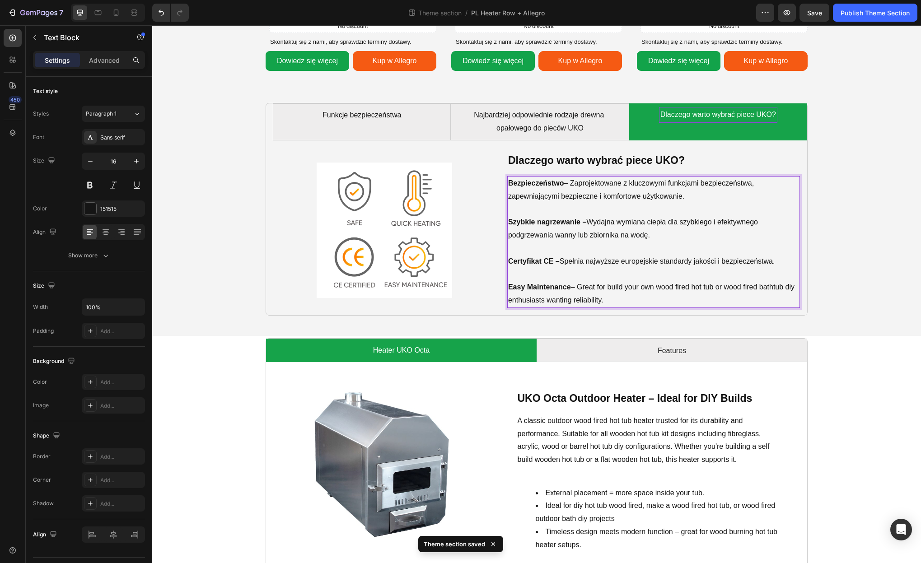
click at [568, 287] on strong "Easy Maintenance" at bounding box center [539, 287] width 63 height 8
drag, startPoint x: 570, startPoint y: 287, endPoint x: 507, endPoint y: 287, distance: 62.3
click at [507, 287] on div "Bezpieczeństwo – Zaprojektowane z kluczowymi funkcjami bezpieczeństwa, zapewnia…" at bounding box center [653, 242] width 293 height 132
click at [548, 286] on strong "Łatwa konserwacja" at bounding box center [541, 287] width 66 height 8
click at [586, 288] on p "Łatwa konserwacja – Great for build your own wood fired hot tub or wood fired b…" at bounding box center [653, 294] width 291 height 26
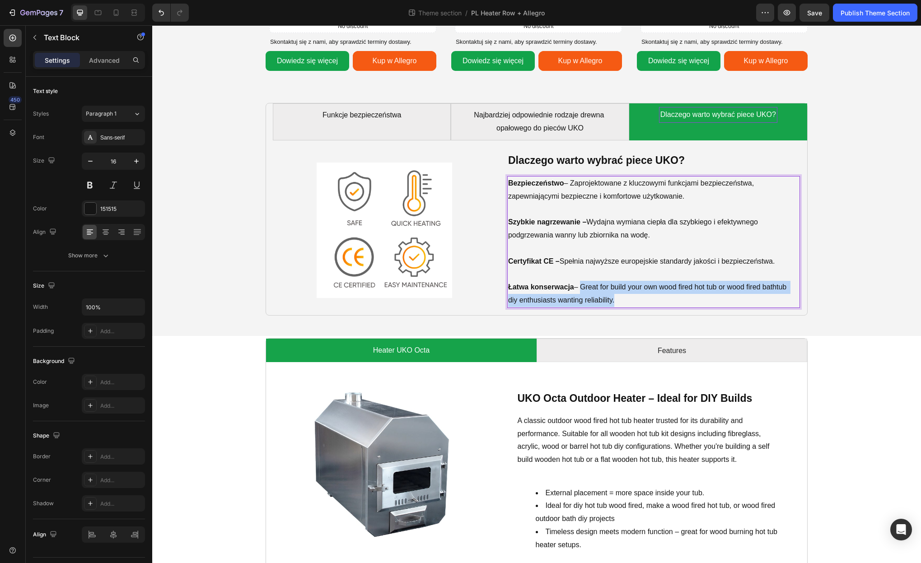
drag, startPoint x: 582, startPoint y: 288, endPoint x: 628, endPoint y: 300, distance: 47.8
click at [628, 300] on p "Łatwa konserwacja – Great for build your own wood fired hot tub or wood fired b…" at bounding box center [653, 294] width 291 height 26
click at [585, 285] on span "Proste w czyszczeniu i konserwacji, zapewniając długoterminową wydajność i niez…" at bounding box center [648, 293] width 281 height 21
drag, startPoint x: 582, startPoint y: 287, endPoint x: 600, endPoint y: 301, distance: 22.6
click at [600, 301] on p "Łatwa konserwacja – Proste w czyszczeniu i konserwacji, zapewniając długotermin…" at bounding box center [653, 294] width 291 height 26
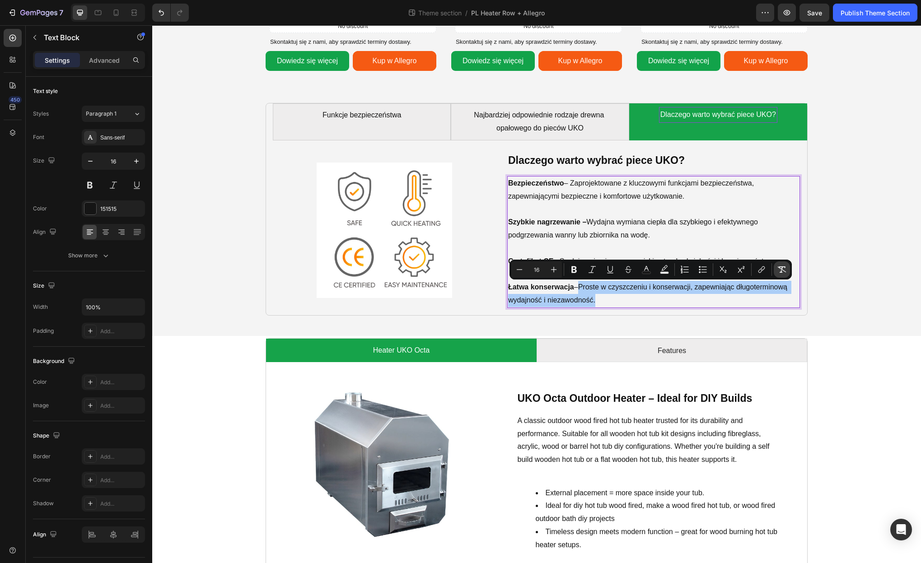
click at [784, 270] on icon "Editor contextual toolbar" at bounding box center [781, 269] width 9 height 9
click at [742, 302] on p "Łatwa konserwacja – Proste w czyszczeniu i konserwacji, zapewniając długotermin…" at bounding box center [653, 294] width 291 height 26
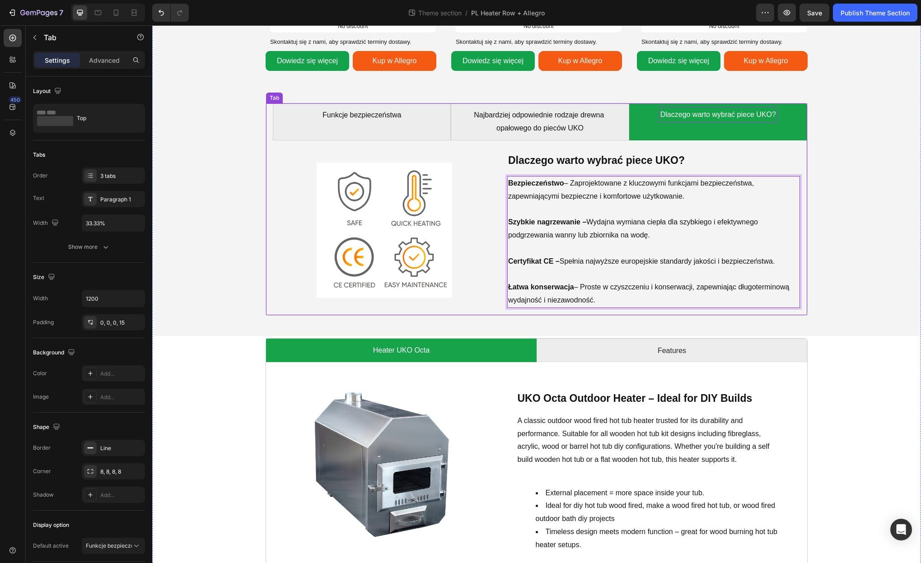
click at [678, 134] on div "Dlaczego warto wybrać piece UKO?" at bounding box center [718, 122] width 118 height 30
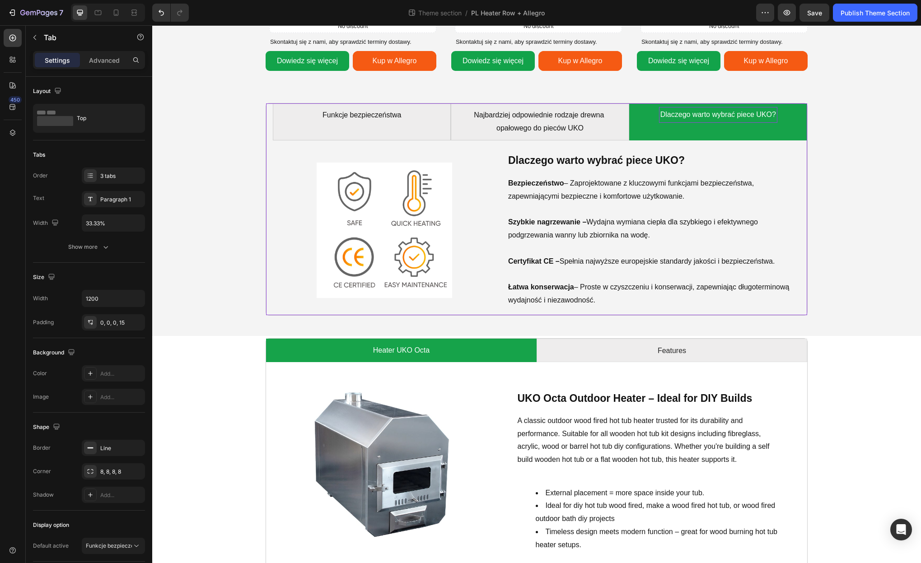
click at [690, 147] on div "Image ⁠⁠⁠⁠⁠⁠⁠ Funkcje bezpieczeństwa Heading Piece UKO zostały zaprojektowane z…" at bounding box center [540, 227] width 534 height 175
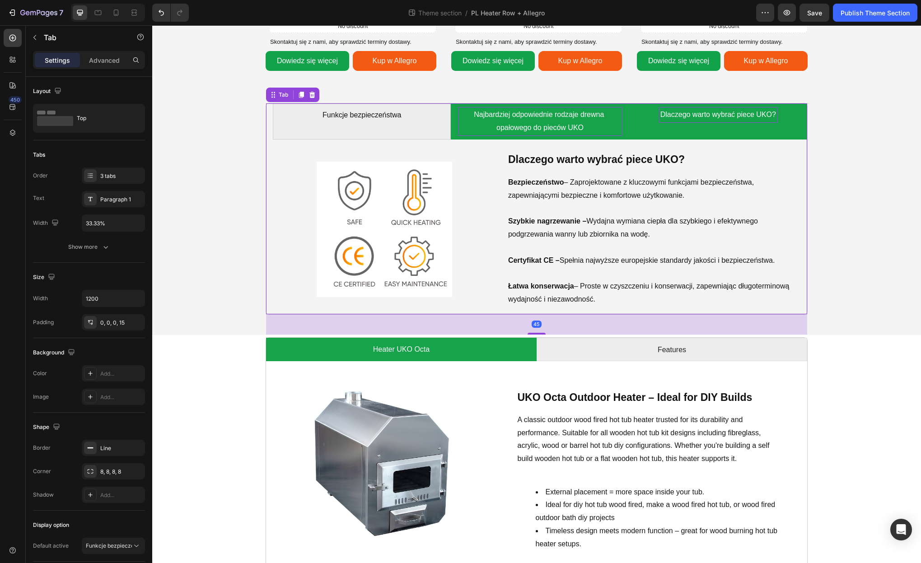
click at [542, 110] on p "Najbardziej odpowiednie rodzaje drewna opałowego do pieców UKO" at bounding box center [539, 121] width 161 height 26
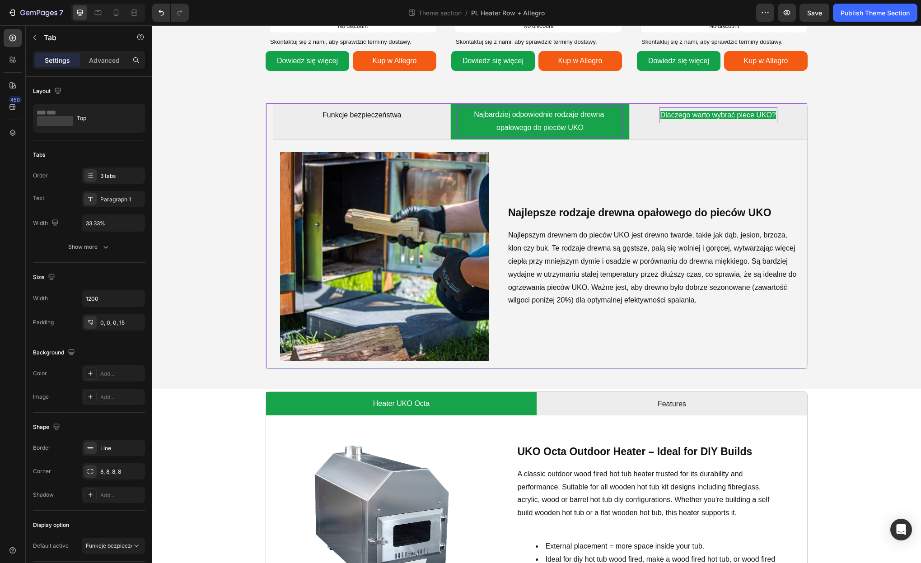
click at [676, 111] on span "Dlaczego warto wybrać piece UKO?" at bounding box center [718, 115] width 116 height 8
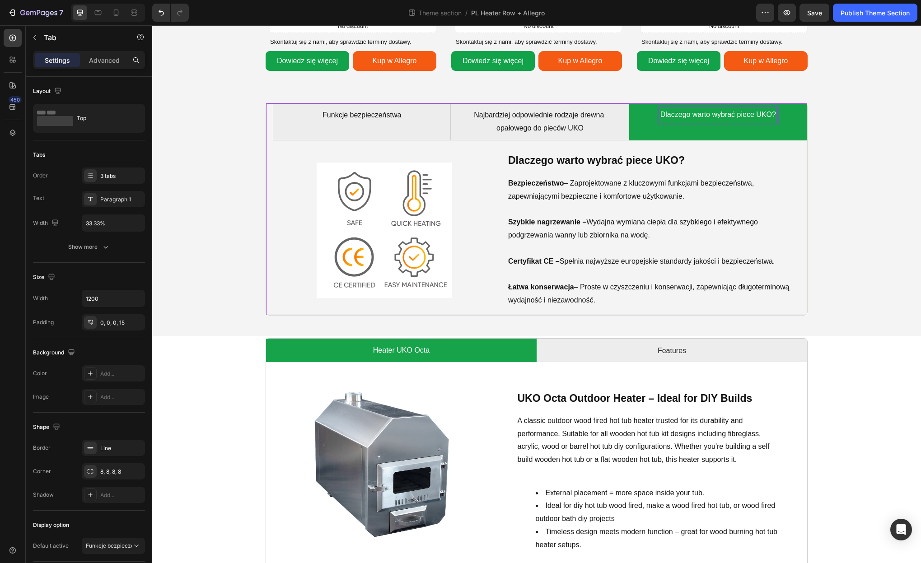
click at [676, 112] on span "Dlaczego warto wybrać piece UKO?" at bounding box center [718, 115] width 116 height 8
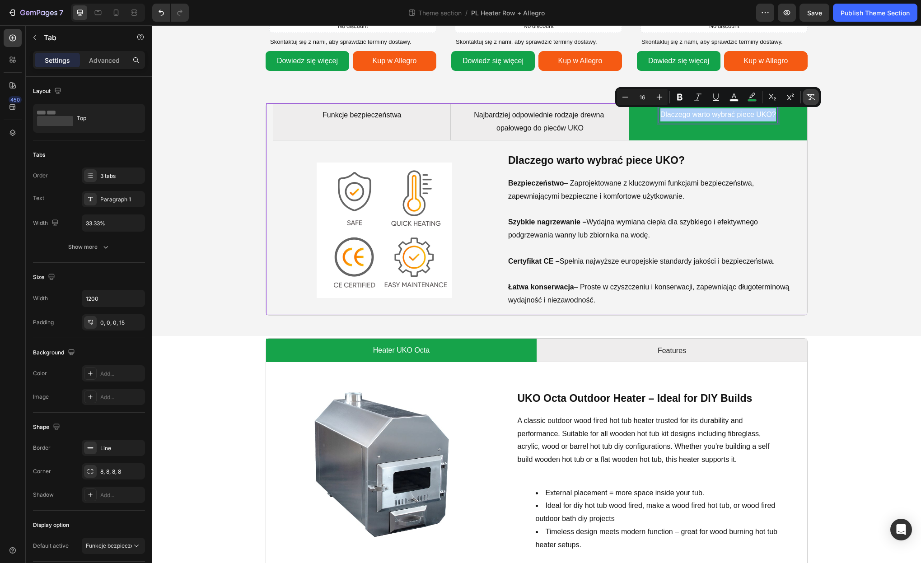
click at [810, 100] on icon "Editor contextual toolbar" at bounding box center [810, 97] width 9 height 9
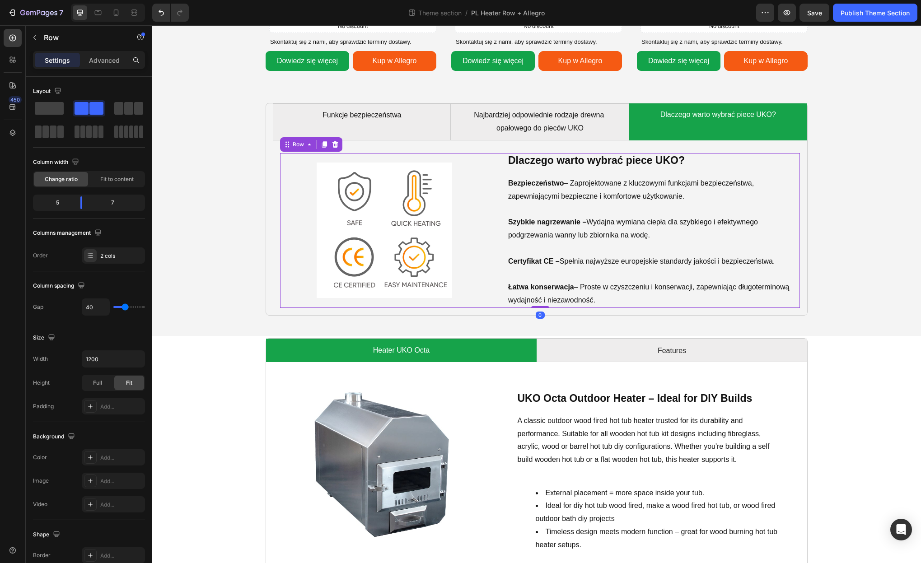
click at [764, 169] on div "⁠⁠⁠⁠⁠⁠⁠ Dlaczego warto wybrać piece UKO? Heading Bezpieczeństwo – Zaprojektowan…" at bounding box center [653, 230] width 293 height 155
click at [765, 174] on div "⁠⁠⁠⁠⁠⁠⁠ Dlaczego warto wybrać piece UKO? Heading Bezpieczeństwo – Zaprojektowan…" at bounding box center [653, 230] width 293 height 155
click at [391, 340] on li "Heater UKO Octa" at bounding box center [401, 350] width 271 height 23
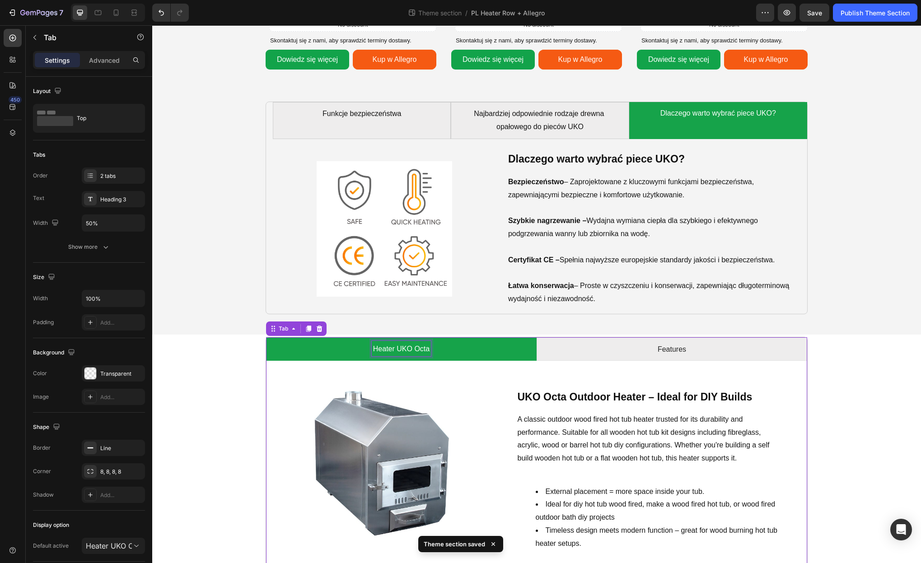
click at [397, 352] on span "Heater UKO Octa" at bounding box center [401, 349] width 56 height 8
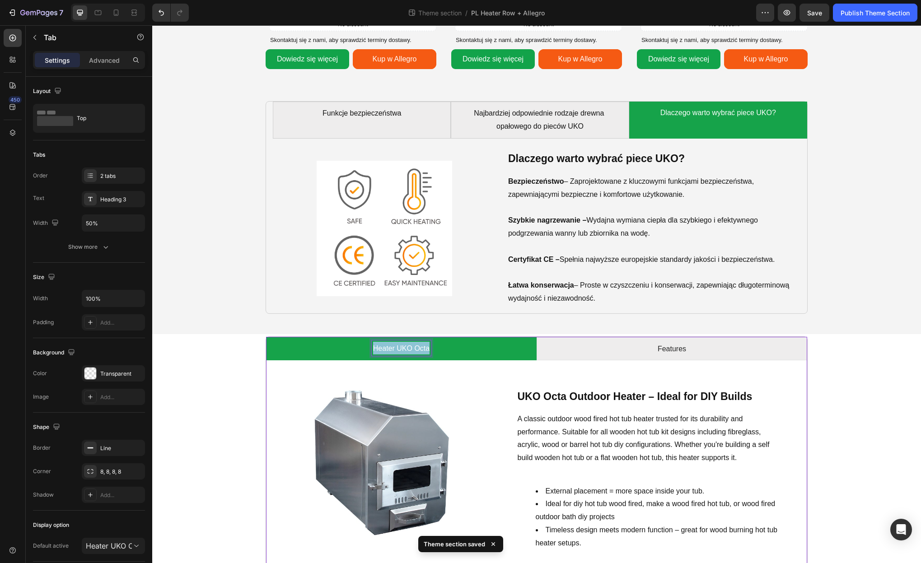
click at [397, 352] on span "Heater UKO Octa" at bounding box center [401, 349] width 56 height 8
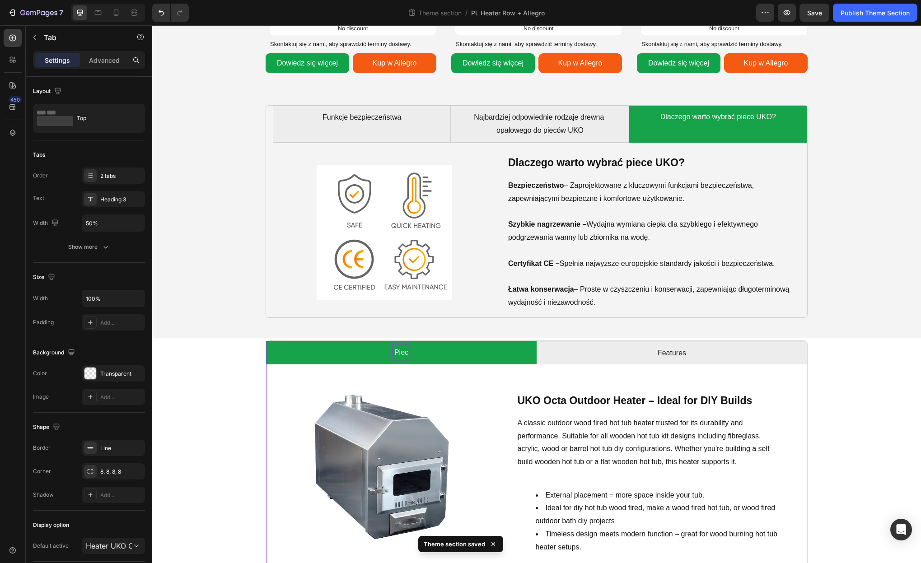
scroll to position [825, 0]
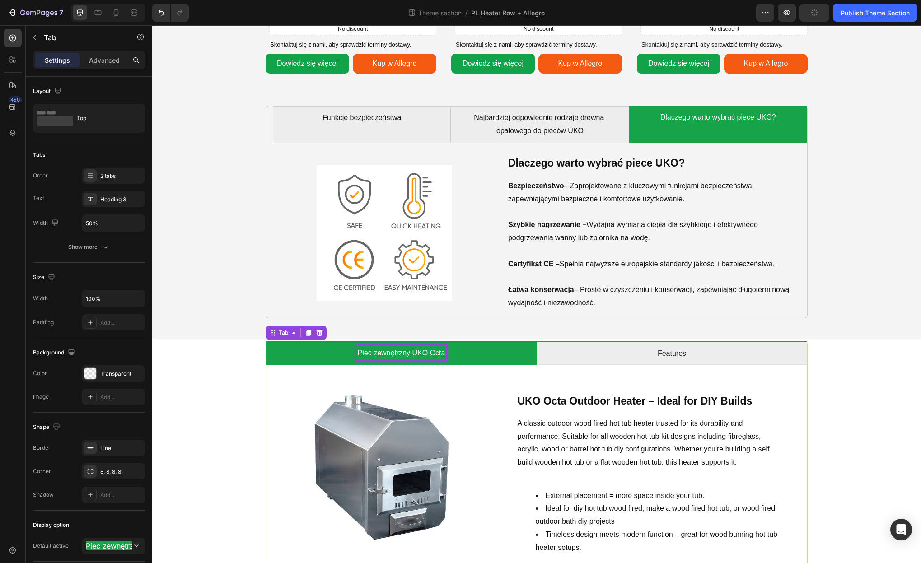
click at [611, 399] on strong "UKO Octa Outdoor Heater – Ideal for DIY Builds" at bounding box center [635, 401] width 235 height 12
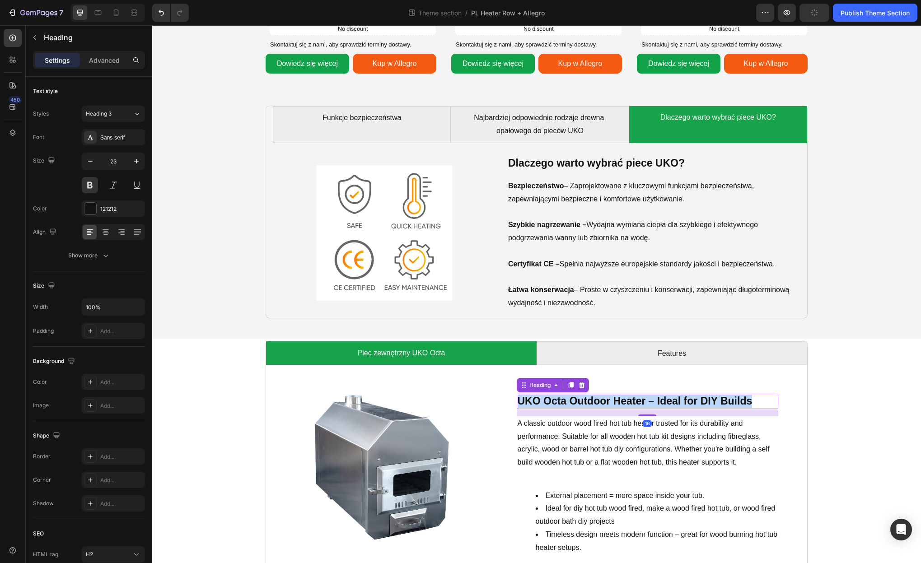
click at [611, 399] on strong "UKO Octa Outdoor Heater – Ideal for DIY Builds" at bounding box center [635, 401] width 235 height 12
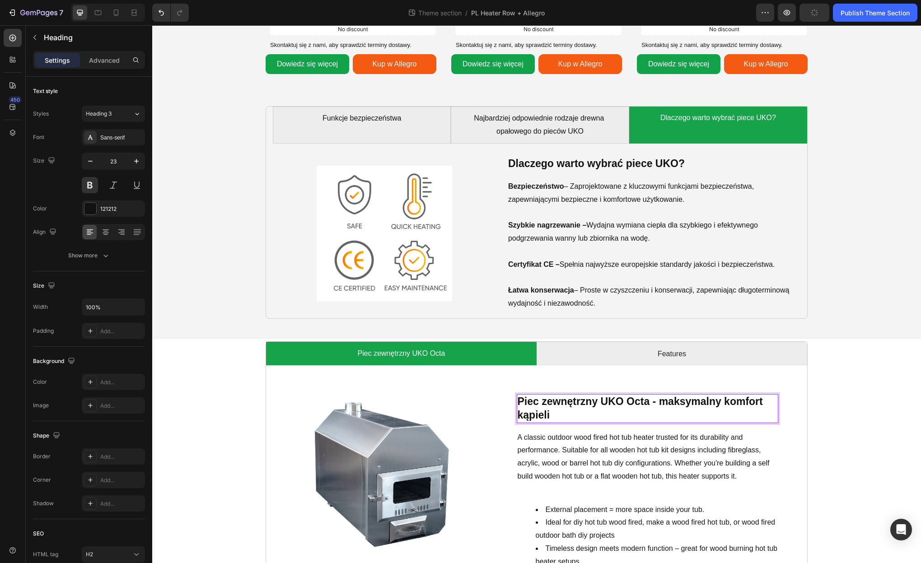
scroll to position [855, 0]
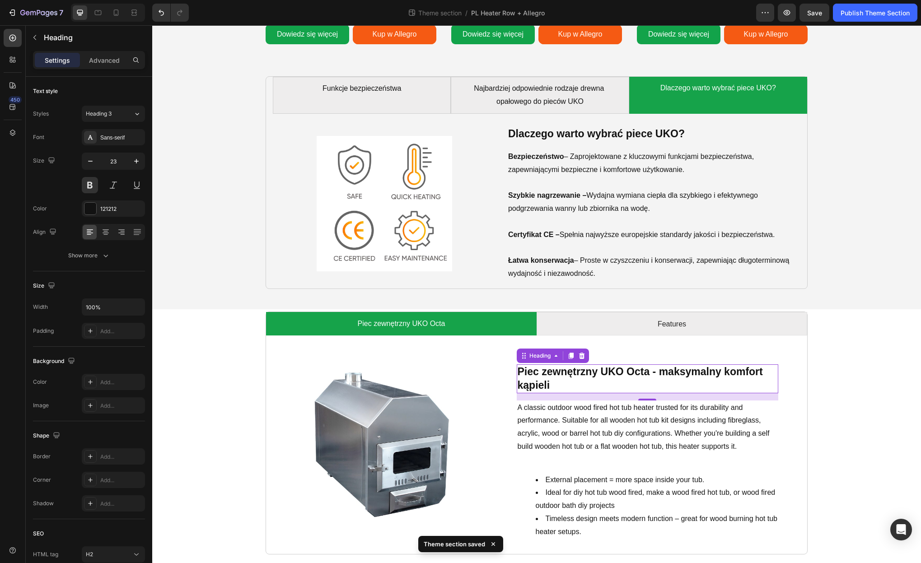
click at [577, 413] on p "A classic outdoor wood fired hot tub heater trusted for its durability and perf…" at bounding box center [648, 428] width 260 height 52
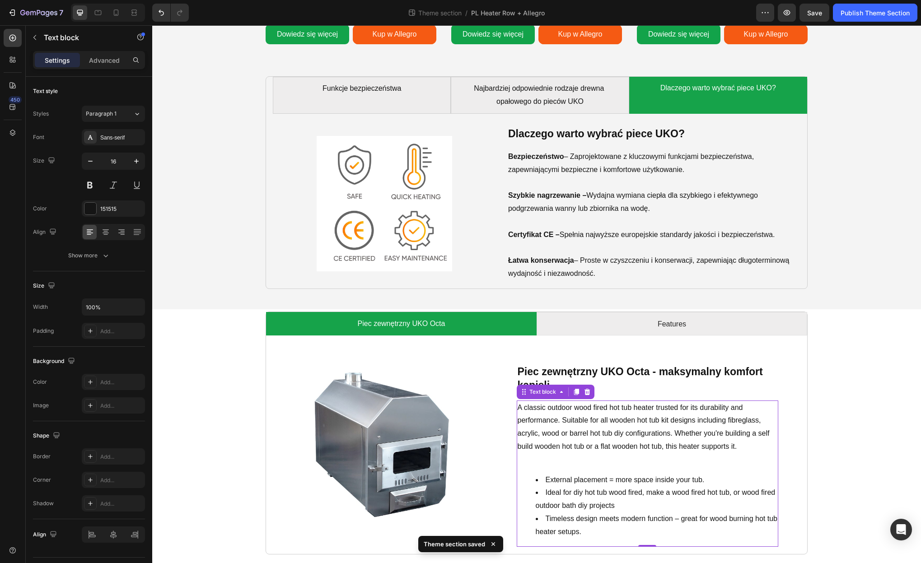
click at [544, 410] on p "A classic outdoor wood fired hot tub heater trusted for its durability and perf…" at bounding box center [648, 428] width 260 height 52
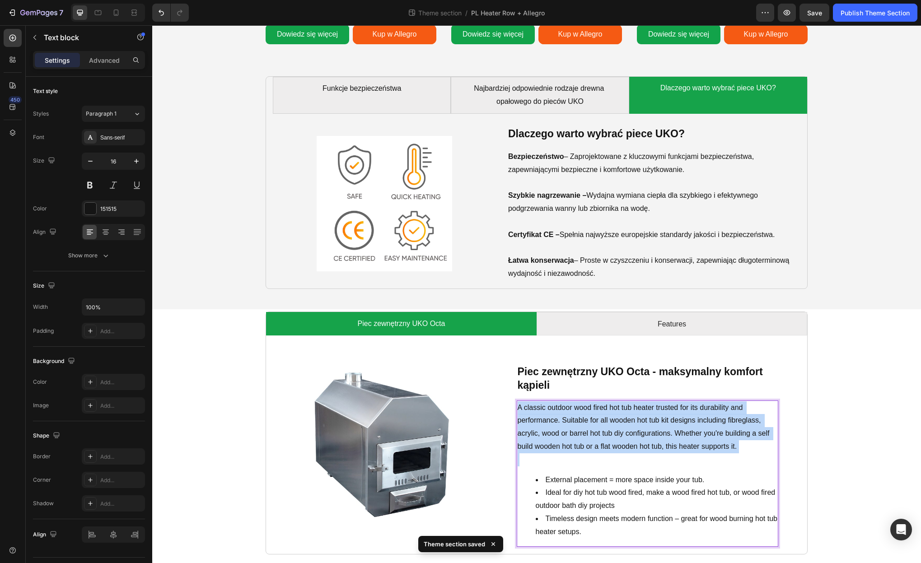
click at [544, 410] on p "A classic outdoor wood fired hot tub heater trusted for its durability and perf…" at bounding box center [648, 428] width 260 height 52
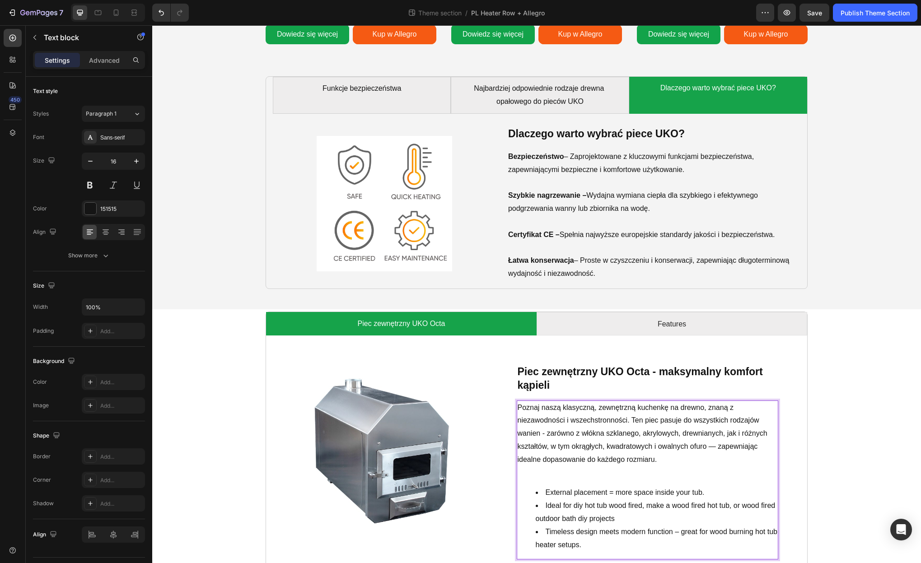
click at [583, 501] on li "Ideal for diy hot tub wood fired, make a wood fired hot tub, or wood fired outd…" at bounding box center [657, 513] width 242 height 26
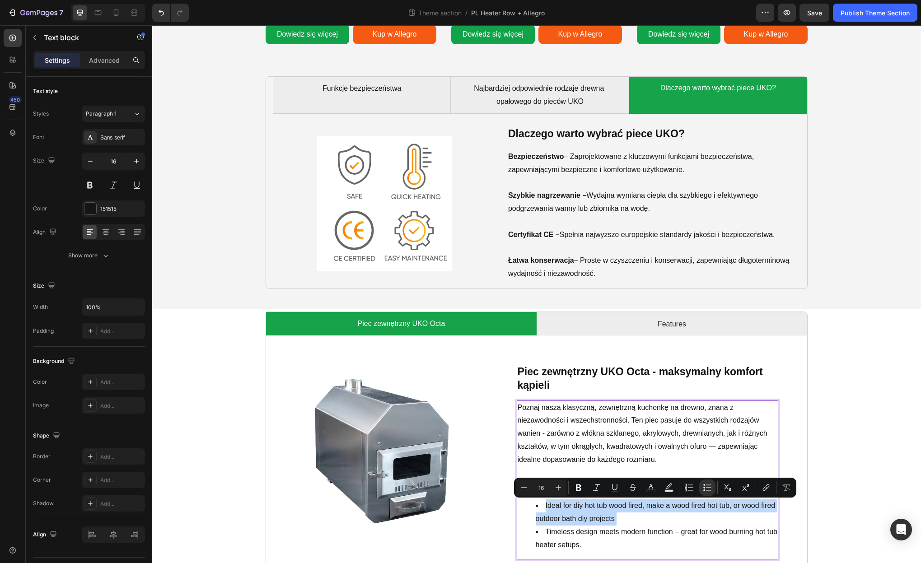
click at [583, 501] on li "Ideal for diy hot tub wood fired, make a wood fired hot tub, or wood fired outd…" at bounding box center [657, 513] width 242 height 26
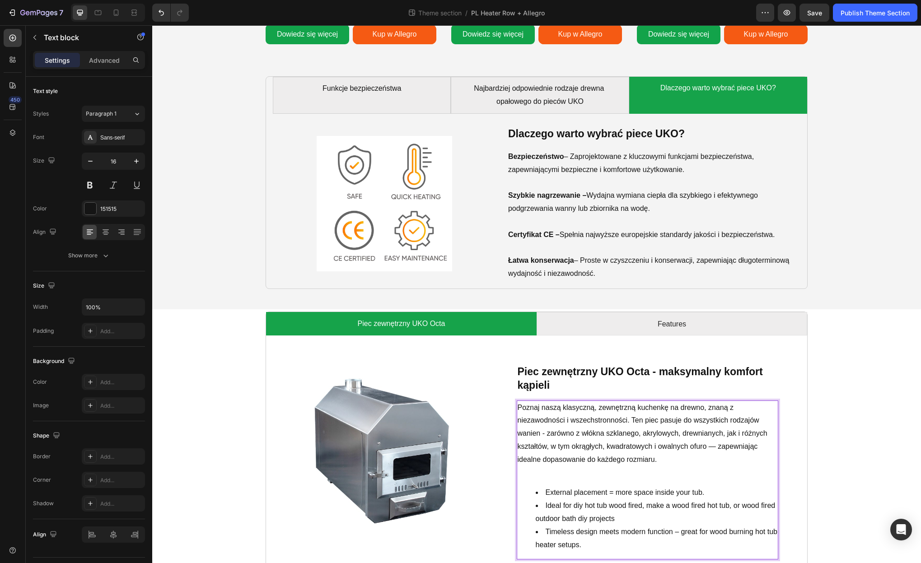
click at [560, 499] on li "External placement = more space inside your tub." at bounding box center [657, 493] width 242 height 13
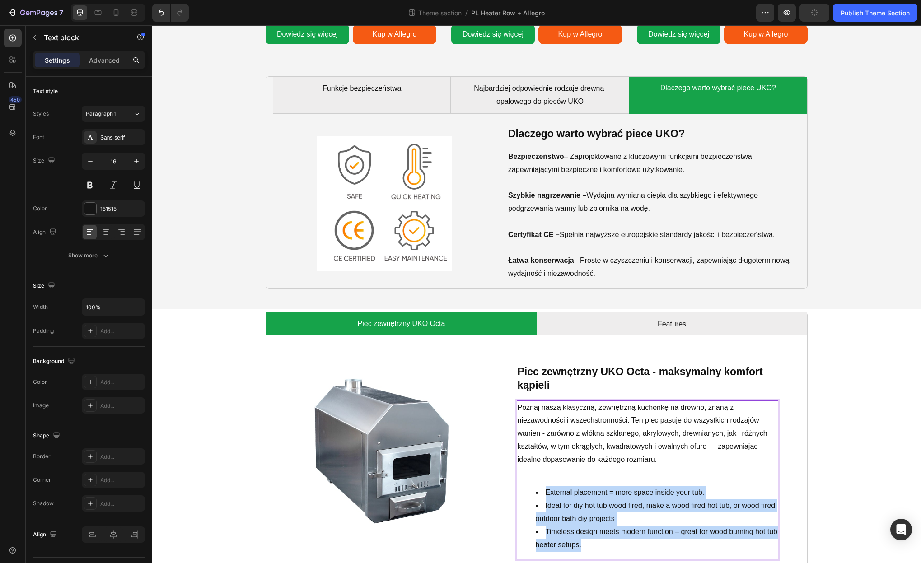
drag, startPoint x: 545, startPoint y: 493, endPoint x: 597, endPoint y: 550, distance: 76.7
click at [597, 550] on ul "External placement = more space inside your tub. Ideal for diy hot tub wood fir…" at bounding box center [648, 519] width 260 height 65
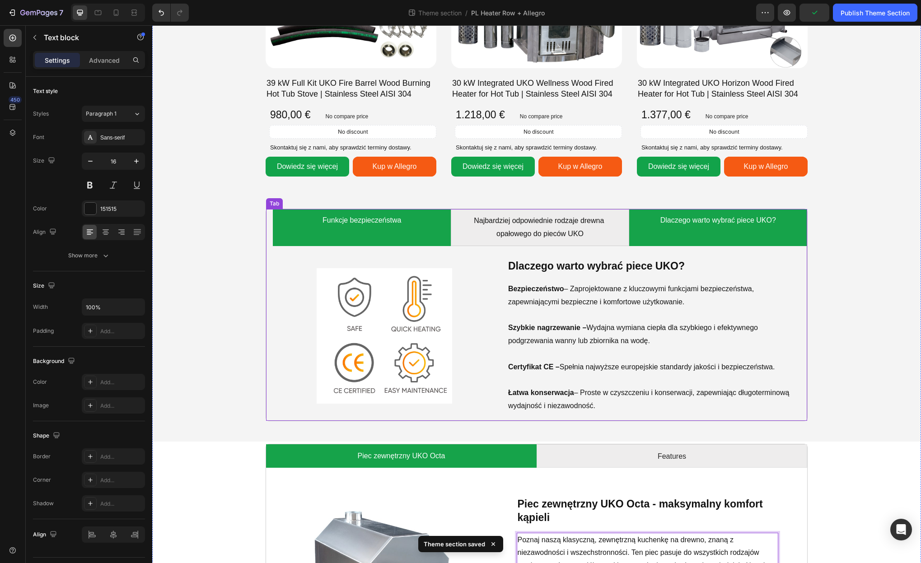
scroll to position [701, 0]
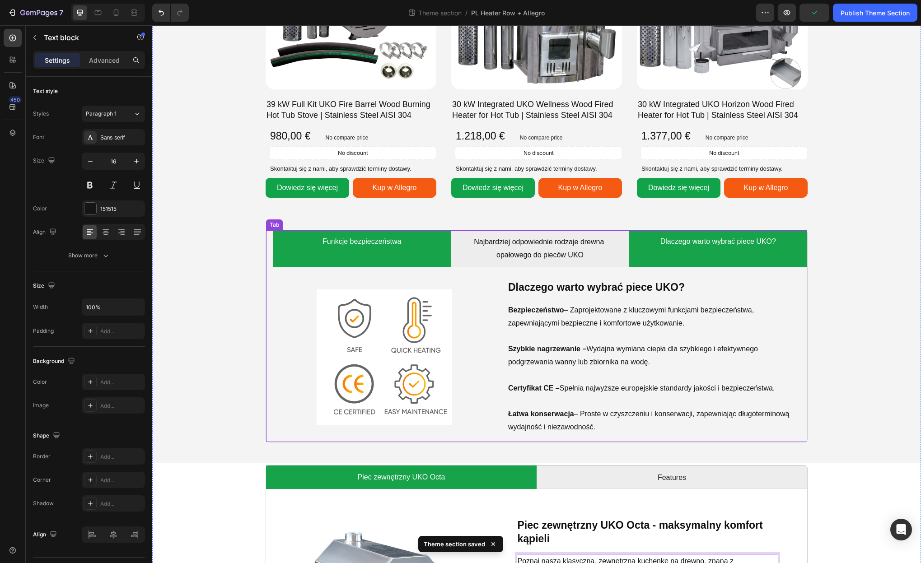
click at [396, 240] on p "Funkcje bezpieczeństwa" at bounding box center [362, 241] width 79 height 13
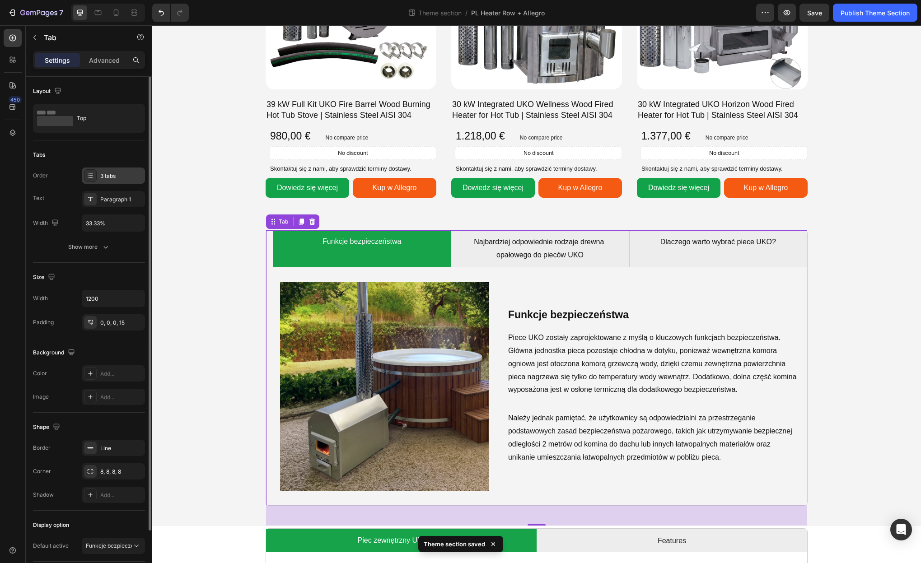
click at [105, 178] on div "3 tabs" at bounding box center [121, 176] width 42 height 8
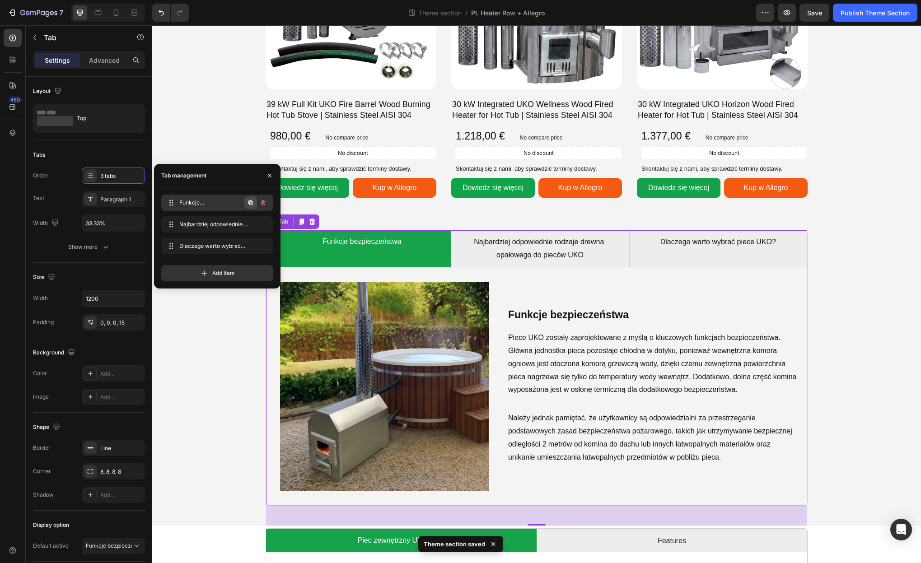
click at [249, 202] on icon "button" at bounding box center [250, 203] width 5 height 5
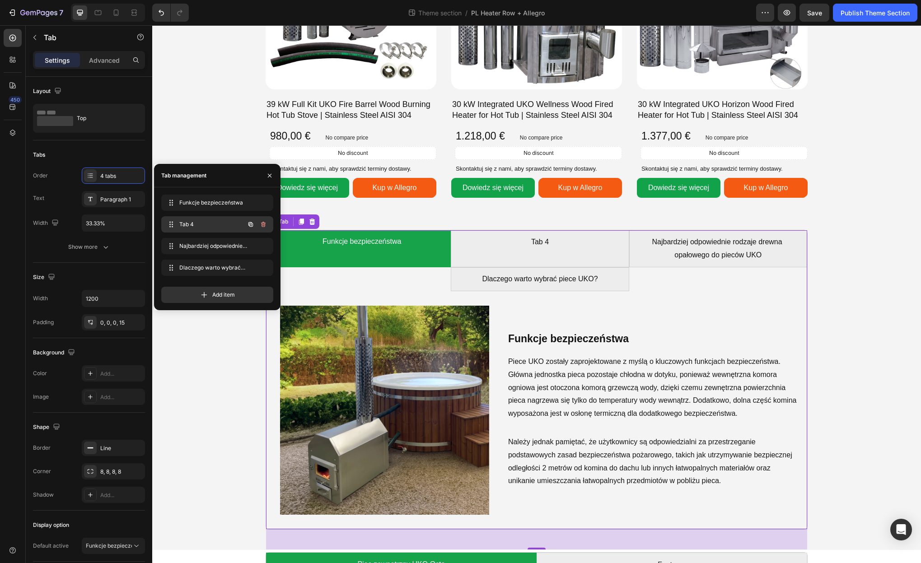
click at [215, 221] on span "Tab 4" at bounding box center [204, 224] width 51 height 8
drag, startPoint x: 173, startPoint y: 226, endPoint x: 176, endPoint y: 201, distance: 24.5
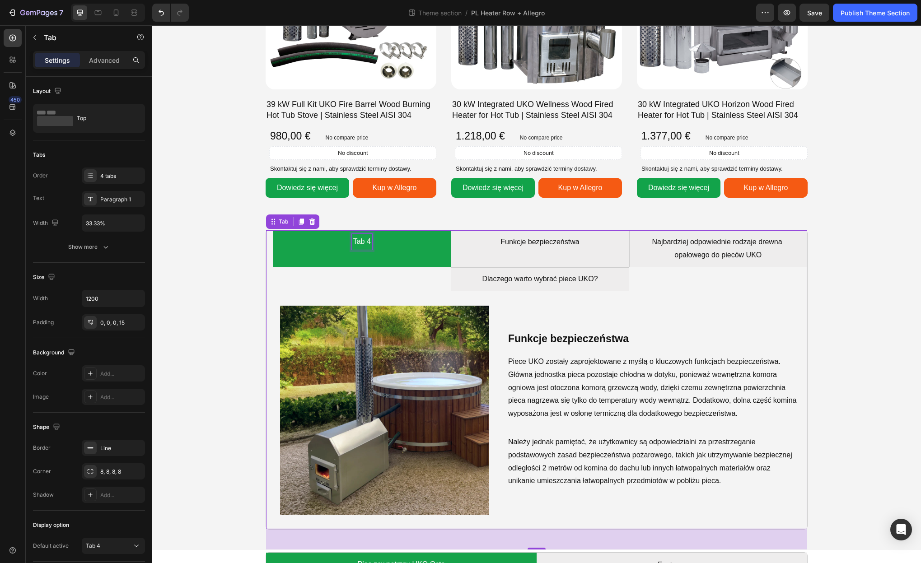
click at [362, 242] on div "Tab 4" at bounding box center [362, 242] width 20 height 16
click at [362, 242] on p "Tab 4" at bounding box center [362, 241] width 18 height 13
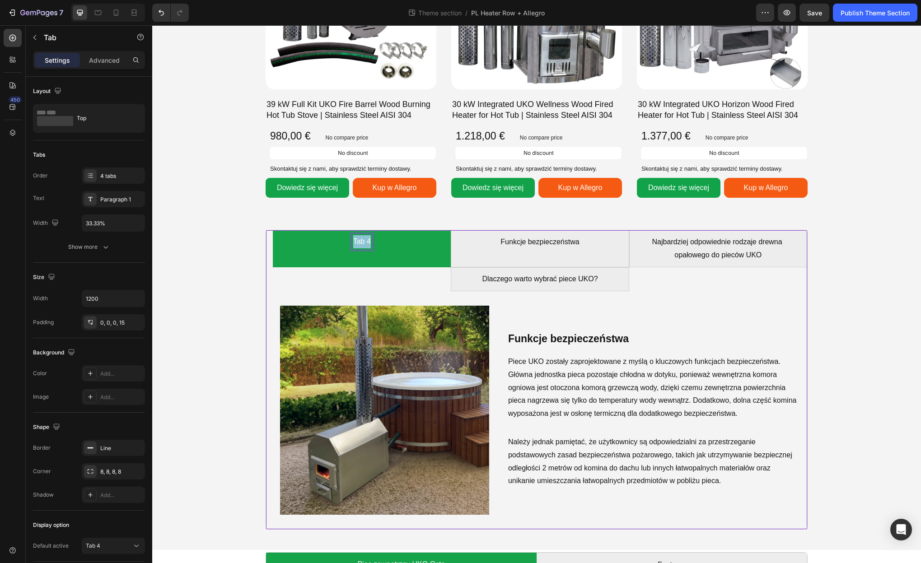
click at [362, 242] on p "Tab 4" at bounding box center [362, 241] width 18 height 13
click at [370, 241] on span "Wybór stali nierdzewnej do pieców: 304 czy 316?" at bounding box center [362, 242] width 148 height 8
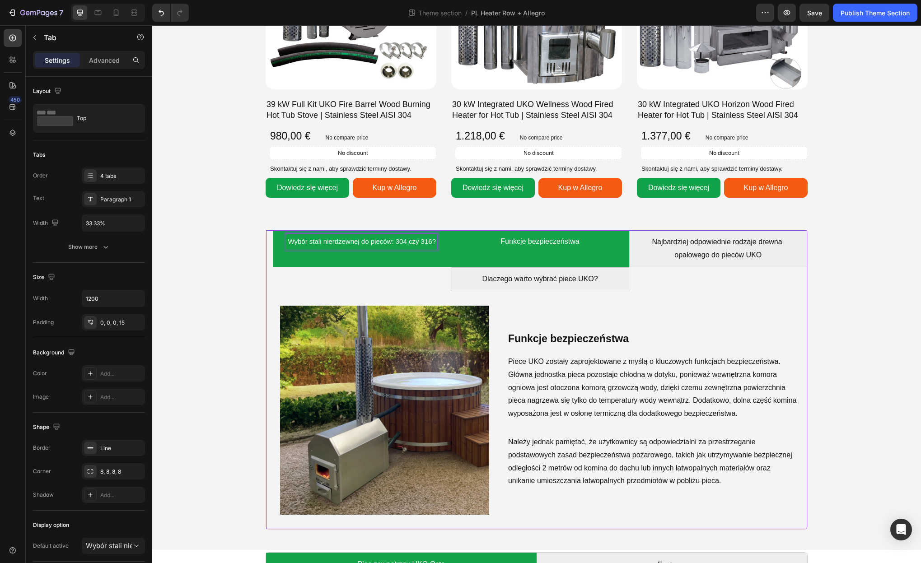
click at [491, 249] on li "Funkcje bezpieczeństwa" at bounding box center [540, 248] width 178 height 37
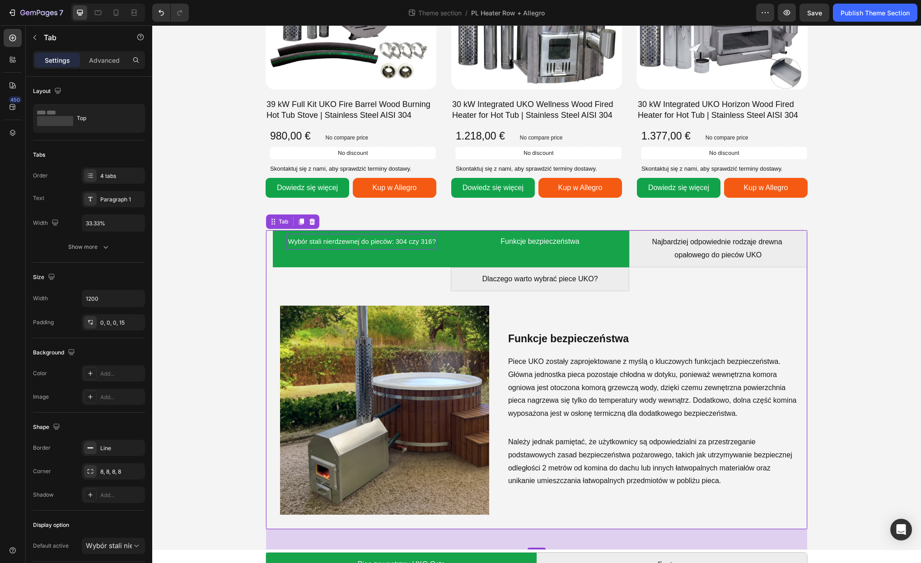
click at [399, 246] on p "Wybór stali nierdzewnej do pieców: 304 czy 316?" at bounding box center [362, 241] width 148 height 13
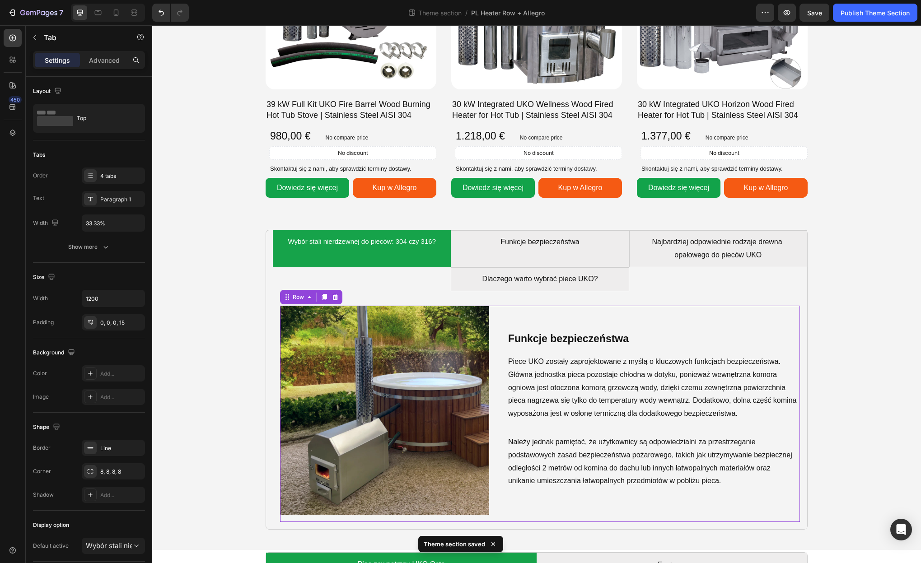
click at [536, 329] on div "Funkcje bezpieczeństwa Heading Piece UKO zostały zaprojektowane z myślą o klucz…" at bounding box center [653, 410] width 293 height 209
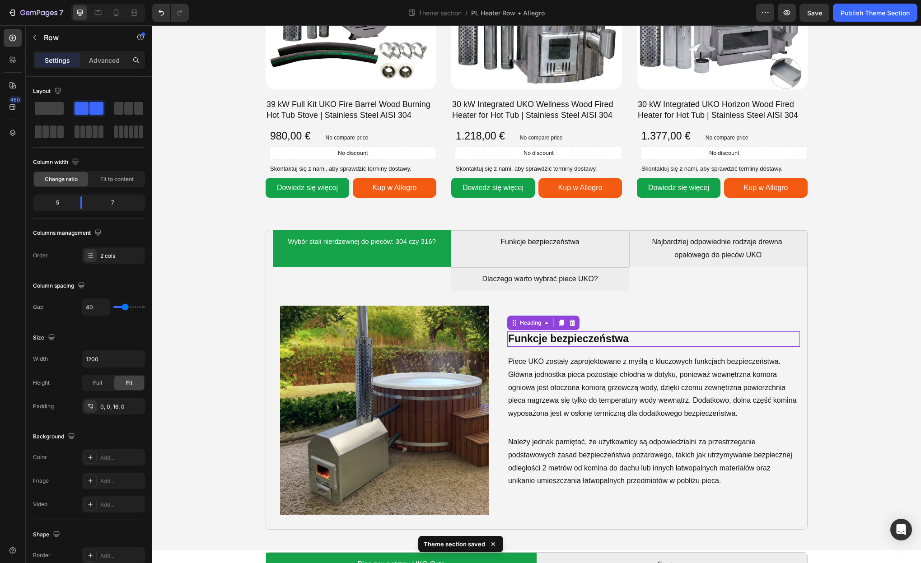
click at [536, 342] on strong "Funkcje bezpieczeństwa" at bounding box center [568, 339] width 121 height 12
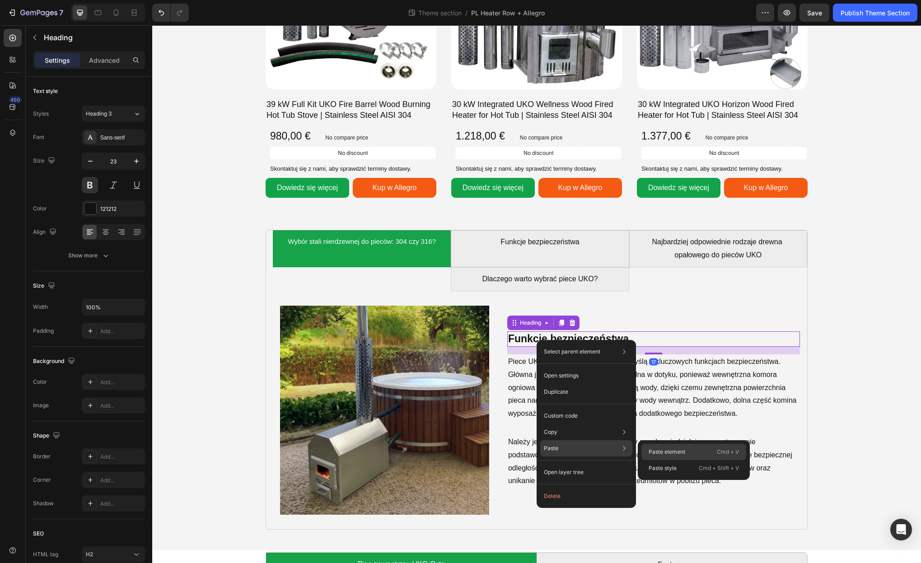
click at [651, 448] on p "Paste element" at bounding box center [667, 452] width 37 height 8
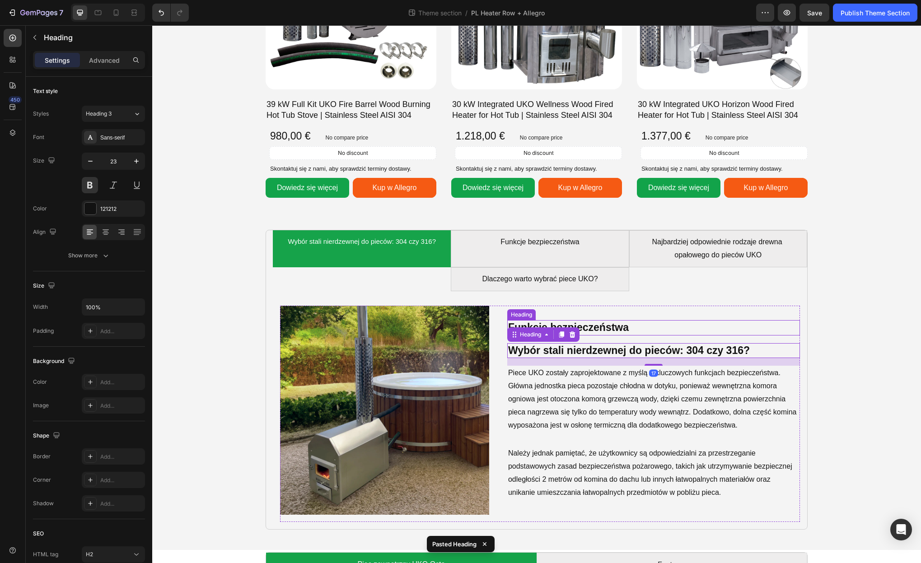
click at [601, 327] on strong "Funkcje bezpieczeństwa" at bounding box center [568, 328] width 121 height 12
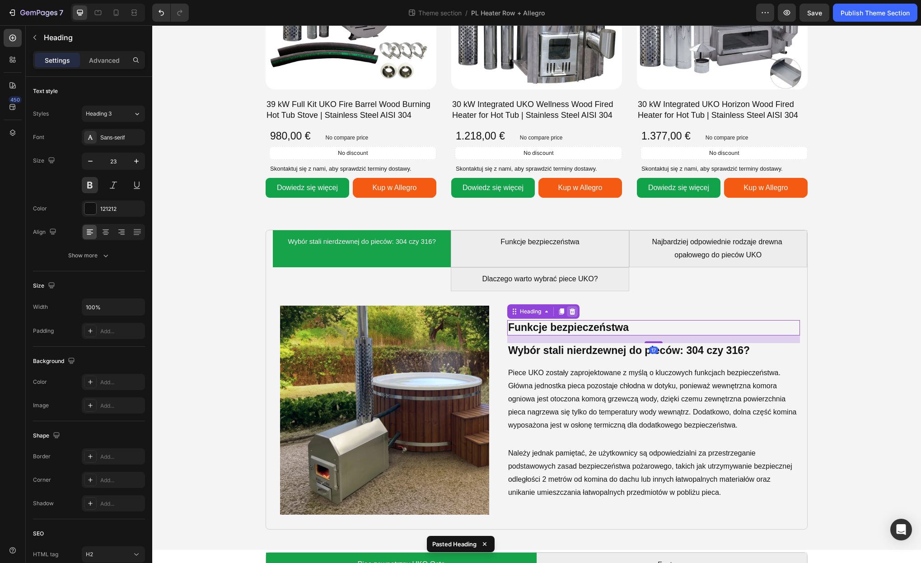
click at [576, 312] on icon at bounding box center [572, 311] width 7 height 7
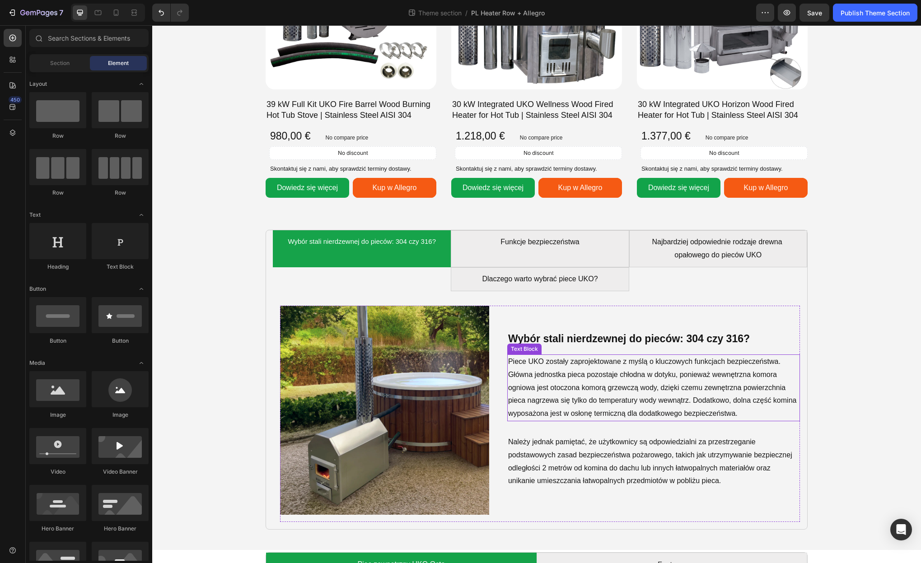
click at [566, 378] on p "Piece UKO zostały zaprojektowane z myślą o kluczowych funkcjach bezpieczeństwa.…" at bounding box center [653, 388] width 291 height 65
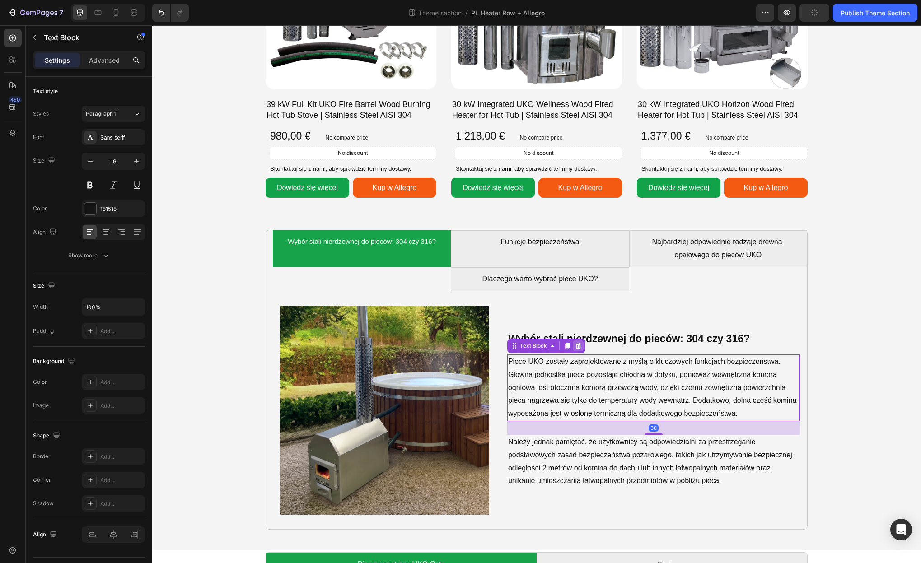
click at [580, 348] on icon at bounding box center [578, 346] width 6 height 6
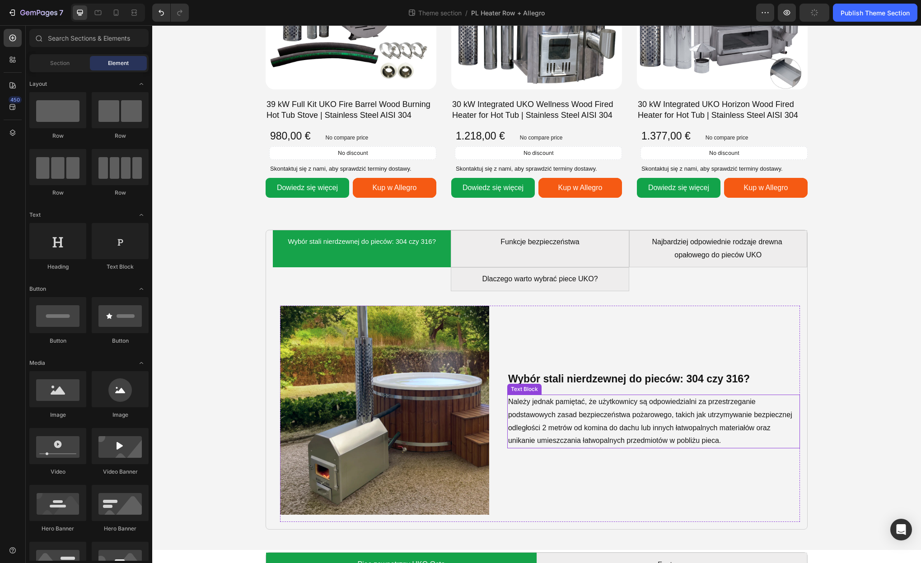
click at [596, 439] on p "Należy jednak pamiętać, że użytkownicy są odpowiedzialni za przestrzeganie pods…" at bounding box center [653, 422] width 291 height 52
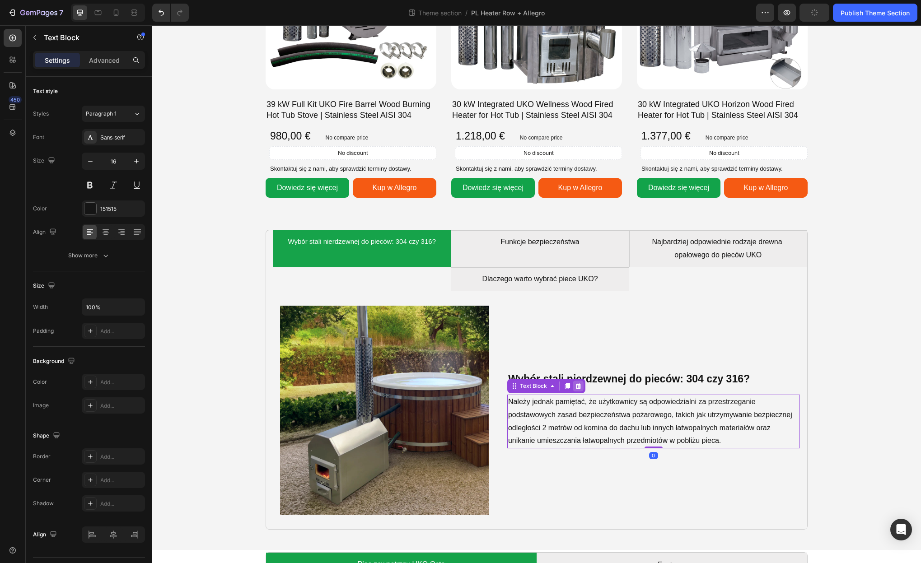
click at [579, 388] on icon at bounding box center [578, 386] width 6 height 6
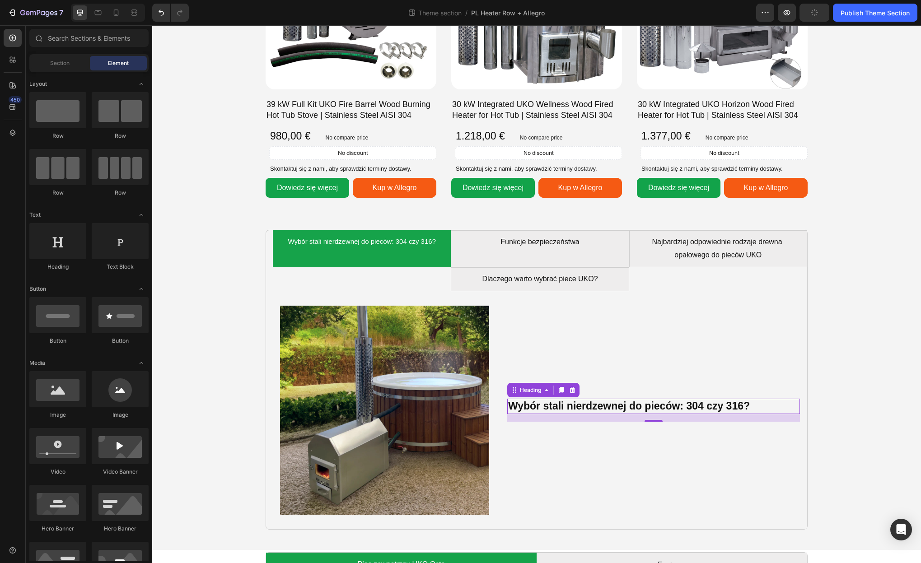
click at [579, 410] on h3 "Wybór stali nierdzewnej do pieców: 304 czy 316?" at bounding box center [638, 406] width 262 height 15
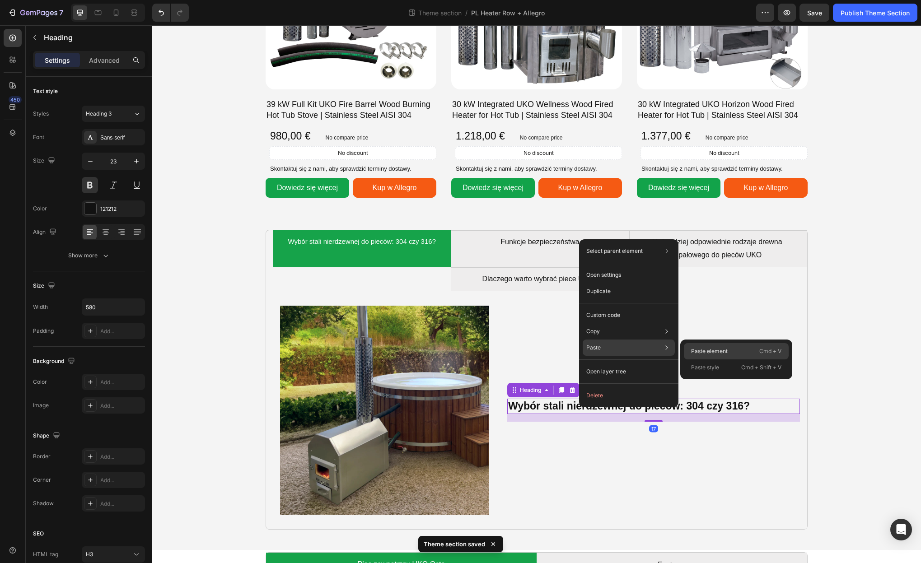
click at [709, 351] on p "Paste element" at bounding box center [709, 351] width 37 height 8
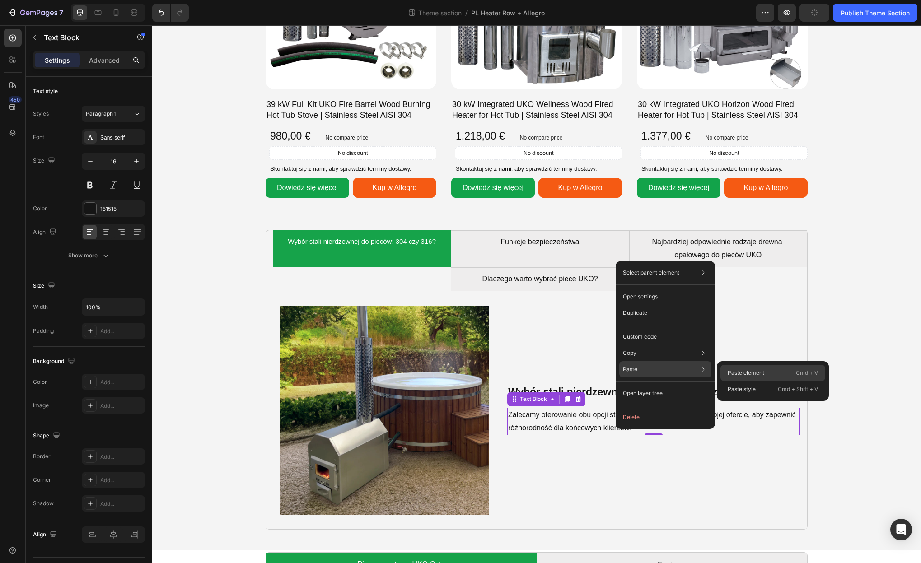
click at [726, 381] on div "Paste element Cmd + V" at bounding box center [773, 389] width 105 height 16
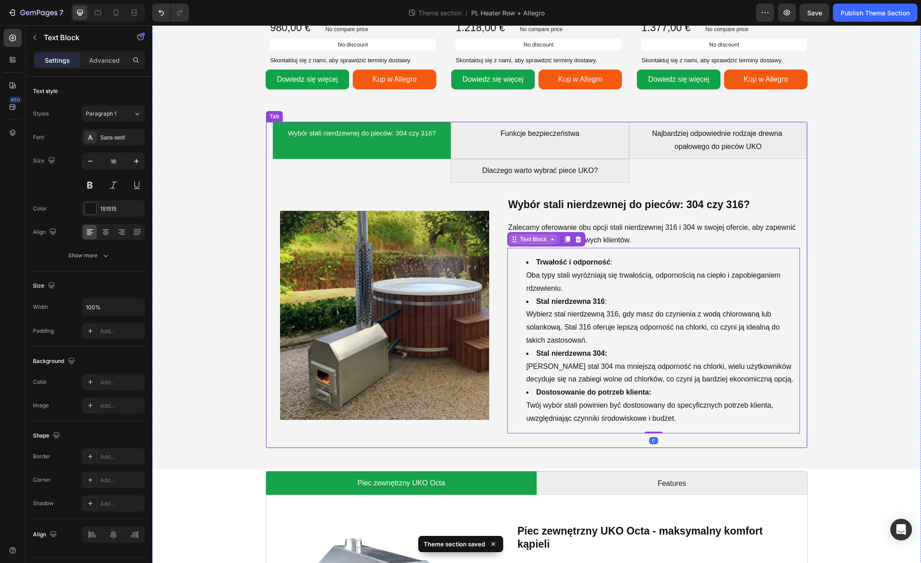
scroll to position [829, 0]
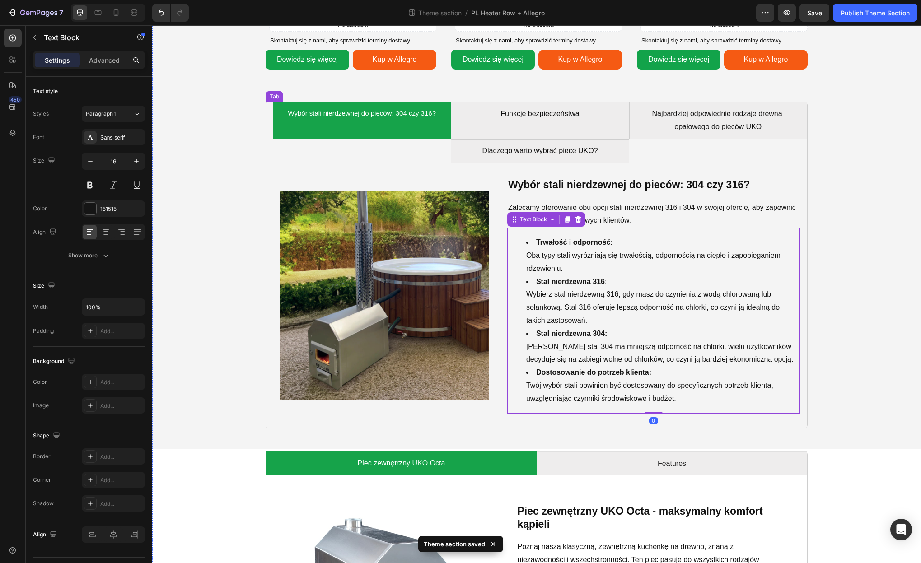
click at [433, 213] on img at bounding box center [384, 295] width 209 height 209
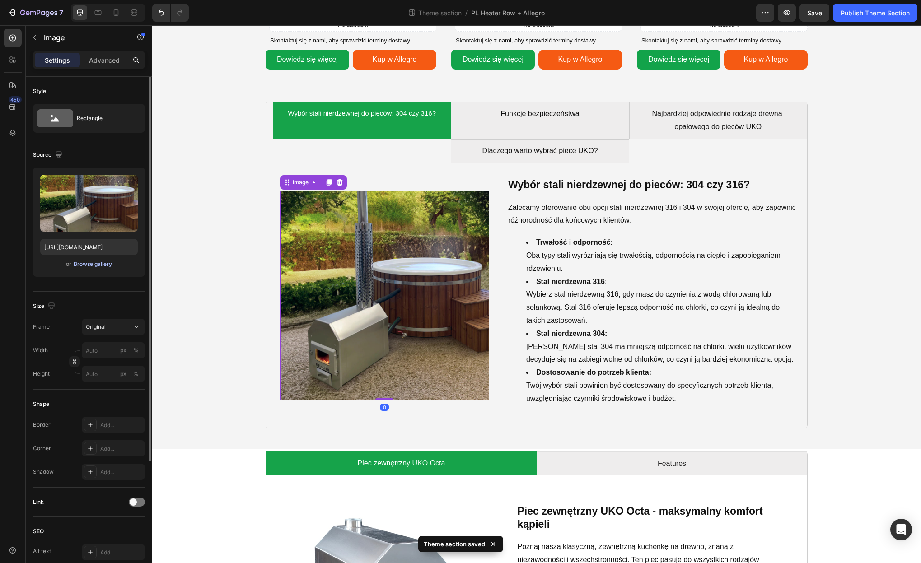
click at [97, 264] on div "Browse gallery" at bounding box center [93, 264] width 38 height 8
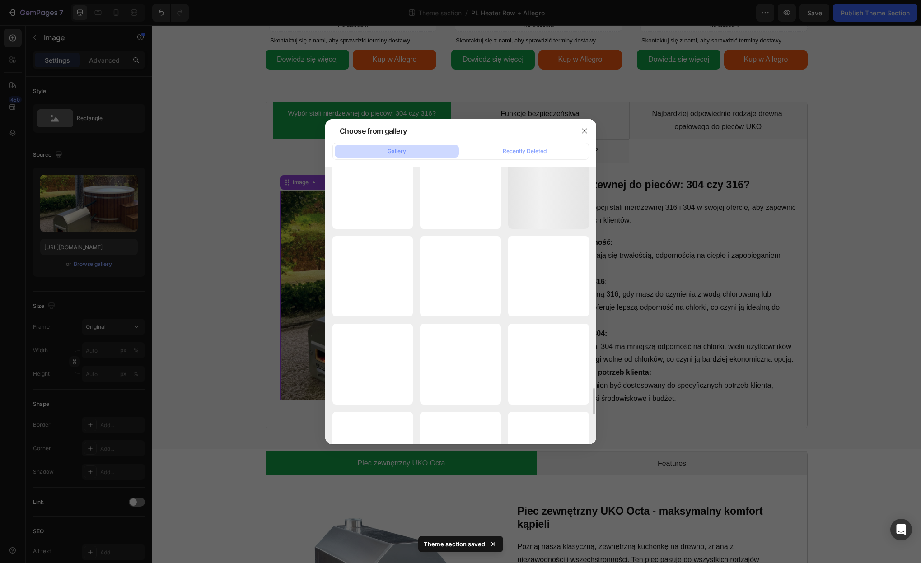
scroll to position [2314, 0]
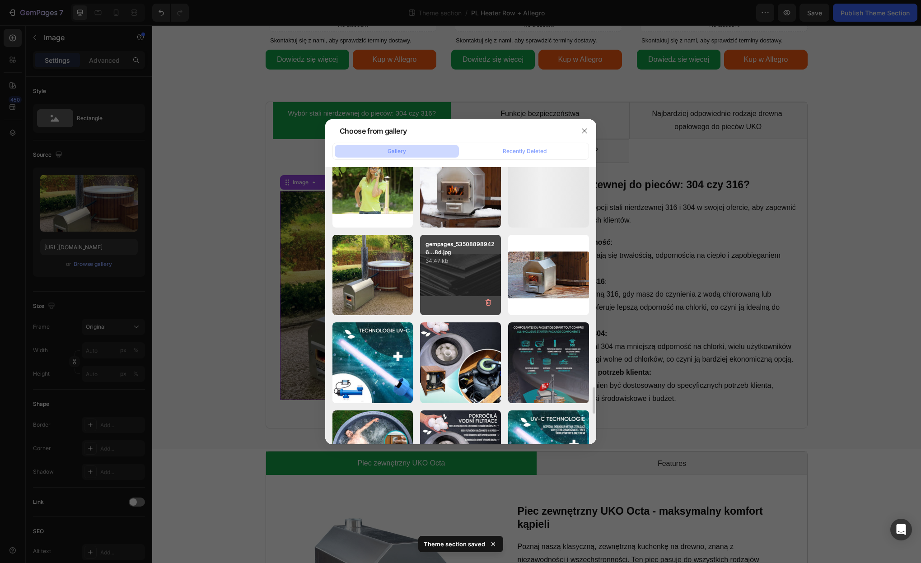
click at [469, 276] on div "gempages_535088989426...8d.jpg 34.47 kb" at bounding box center [460, 275] width 81 height 81
type input "https://cdn.shopify.com/s/files/1/0849/1067/0089/files/gempages_544226901498004…"
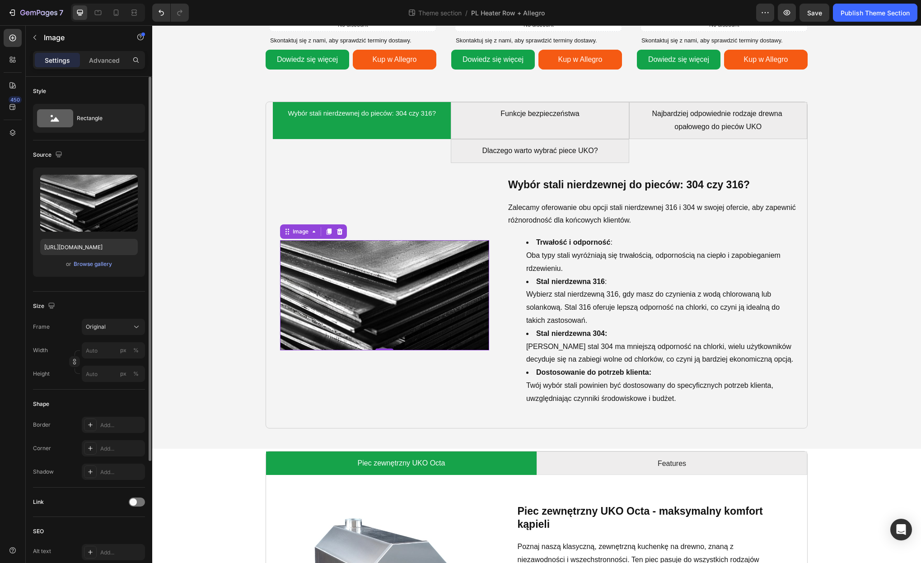
click at [117, 336] on div "Frame Original Width px % Height px %" at bounding box center [89, 350] width 112 height 63
click at [120, 331] on div "Original" at bounding box center [108, 327] width 44 height 8
click at [119, 343] on div "Square" at bounding box center [105, 349] width 72 height 17
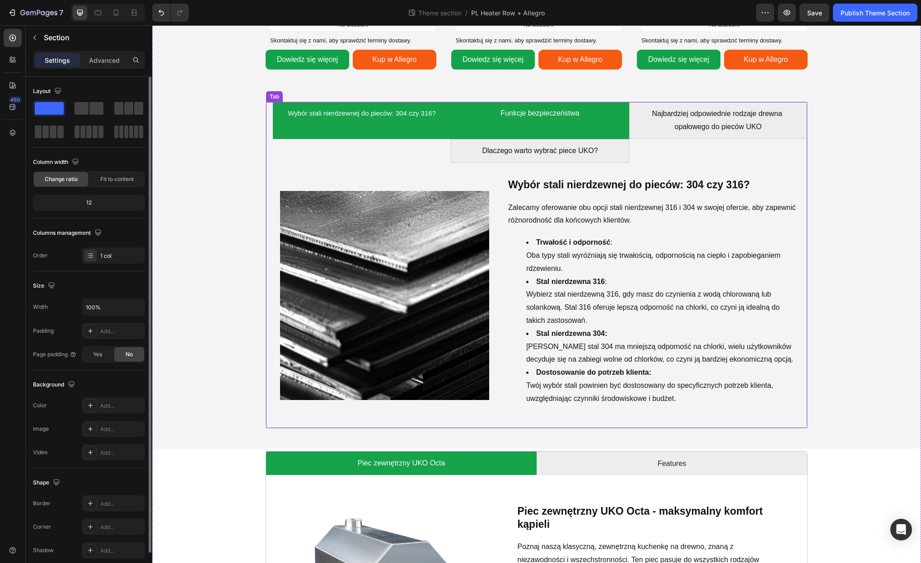
click at [485, 114] on li "Funkcje bezpieczeństwa" at bounding box center [540, 120] width 178 height 37
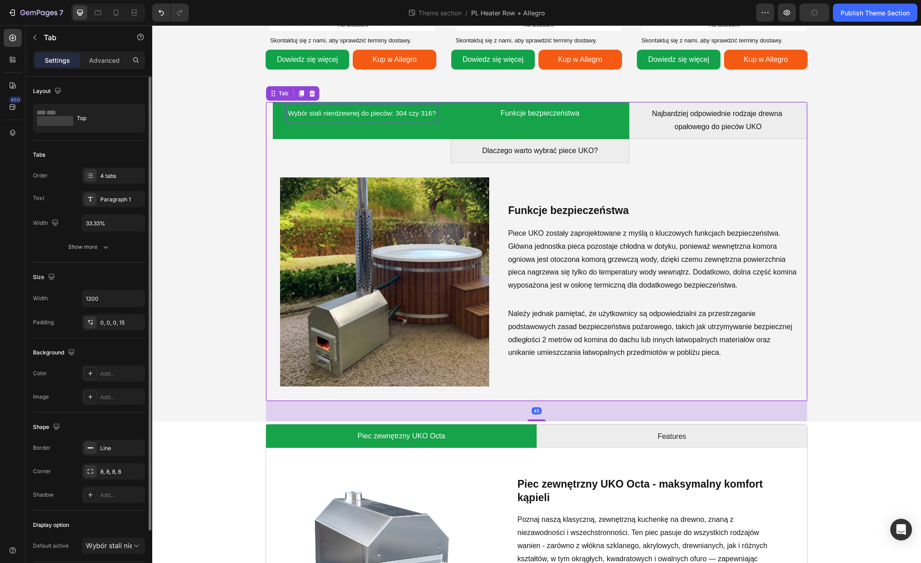
click at [403, 112] on span "Wybór stali nierdzewnej do pieców: 304 czy 316?" at bounding box center [362, 113] width 148 height 8
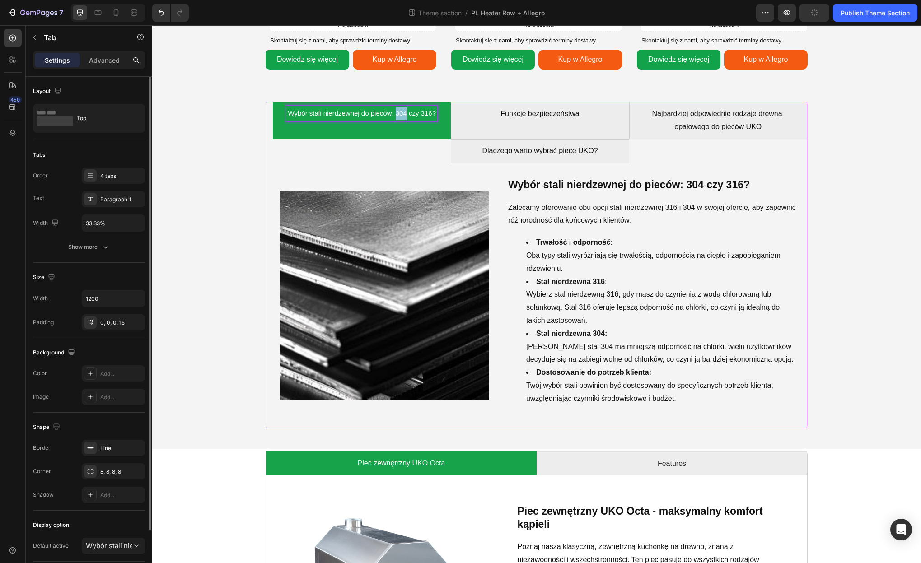
click at [403, 112] on span "Wybór stali nierdzewnej do pieców: 304 czy 316?" at bounding box center [362, 113] width 148 height 8
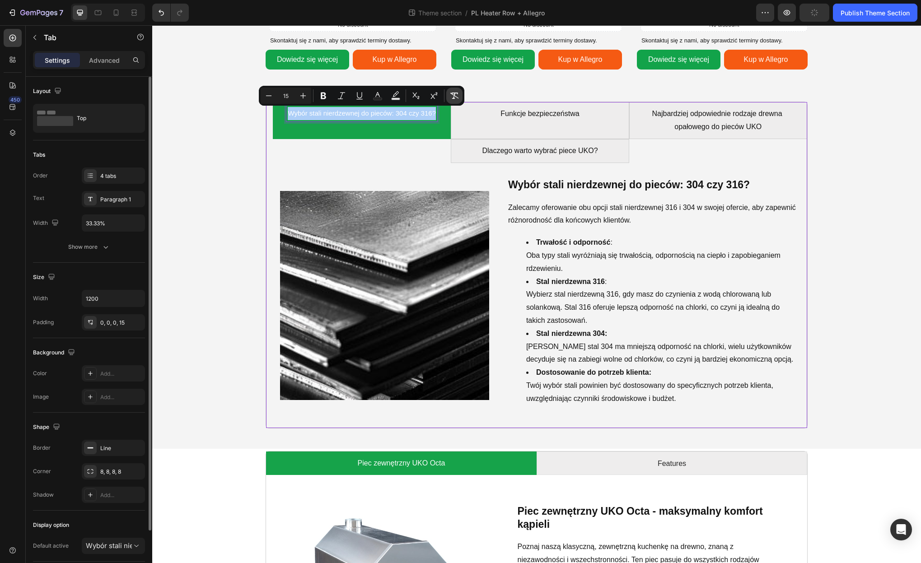
click at [454, 98] on icon "Editor contextual toolbar" at bounding box center [454, 96] width 9 height 6
type input "16"
click at [647, 170] on div "Image Wybór stali nierdzewnej do pieców: 304 czy 316? Heading Zalecamy oferowan…" at bounding box center [540, 295] width 520 height 251
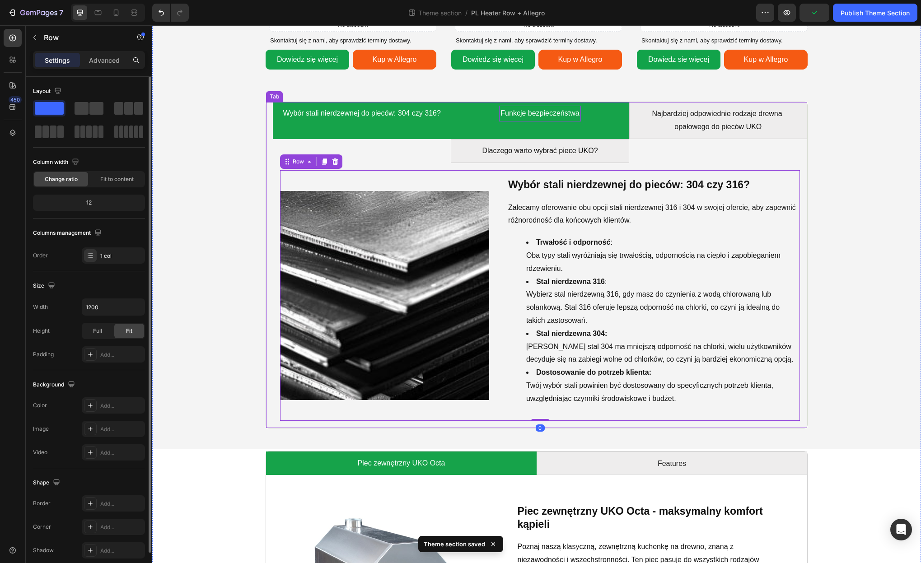
click at [537, 116] on p "Funkcje bezpieczeństwa" at bounding box center [540, 113] width 79 height 13
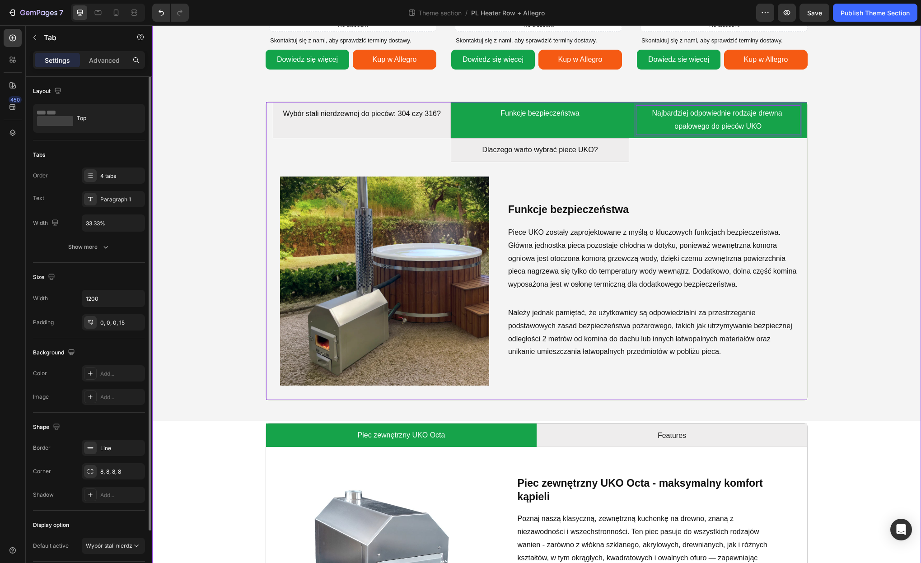
scroll to position [830, 0]
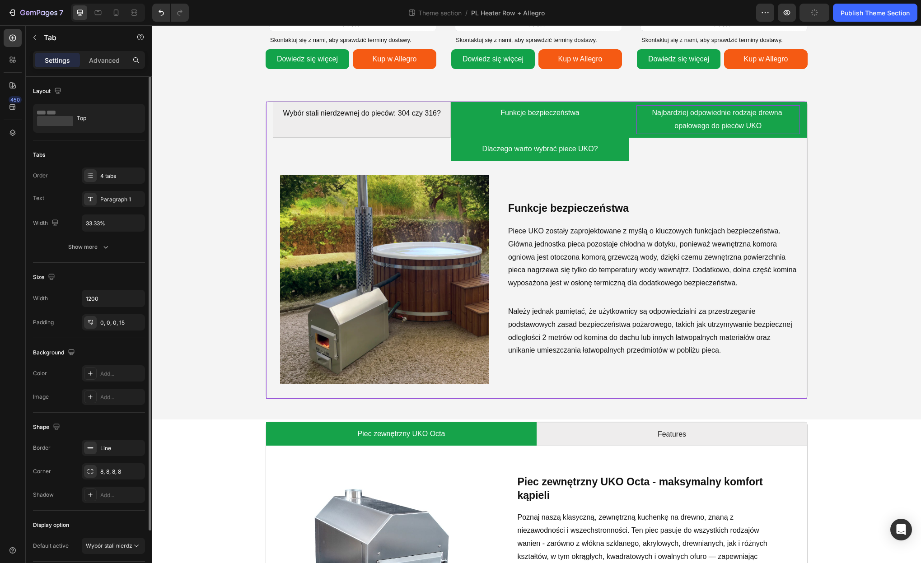
click at [626, 151] on li "Dlaczego warto wybrać piece UKO?" at bounding box center [540, 149] width 178 height 23
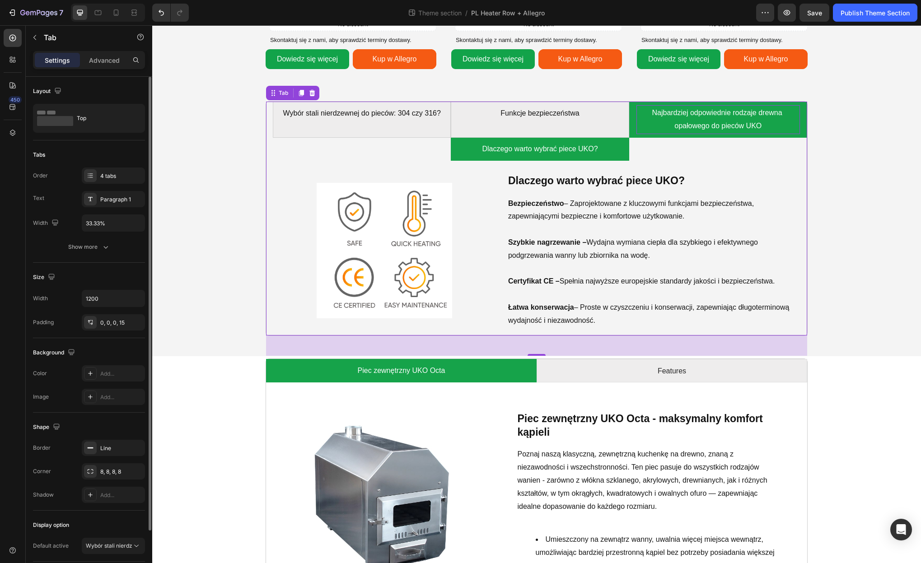
click at [377, 228] on img at bounding box center [385, 251] width 136 height 136
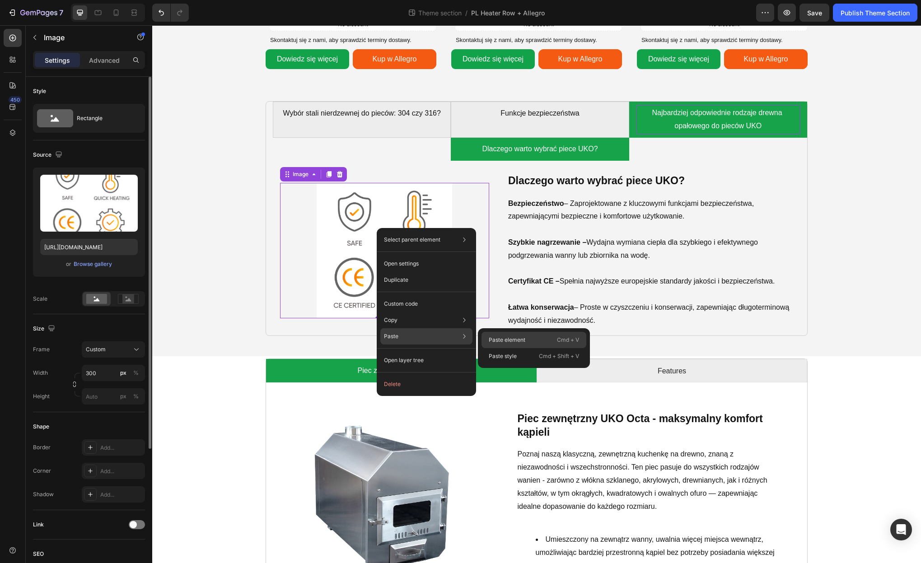
click at [509, 342] on p "Paste element" at bounding box center [507, 340] width 37 height 8
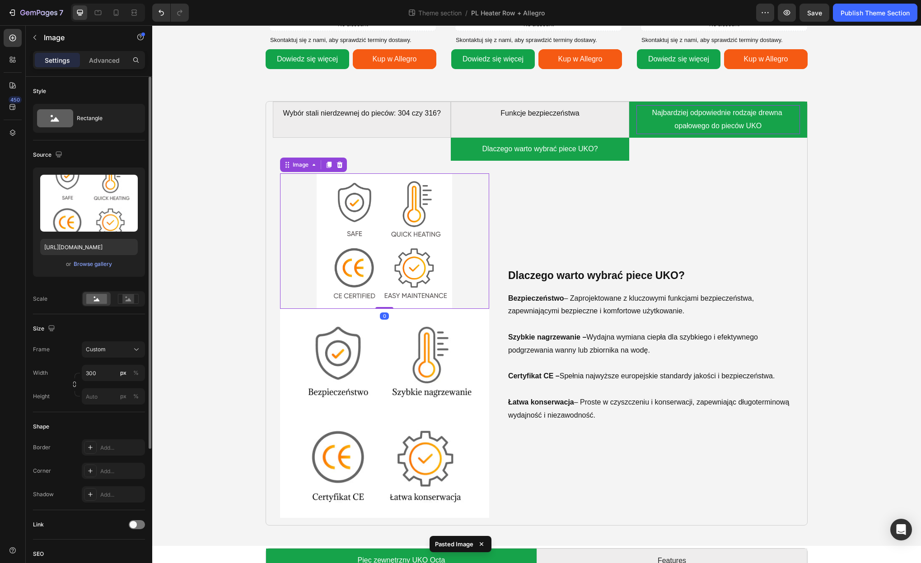
click at [406, 252] on img at bounding box center [385, 241] width 136 height 136
click at [340, 167] on icon at bounding box center [340, 165] width 6 height 6
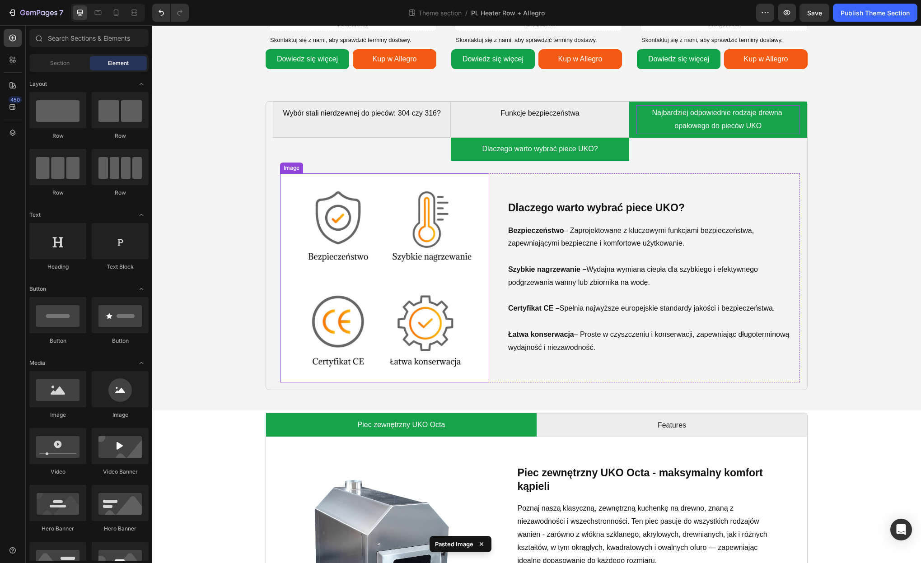
click at [406, 220] on img at bounding box center [384, 277] width 209 height 209
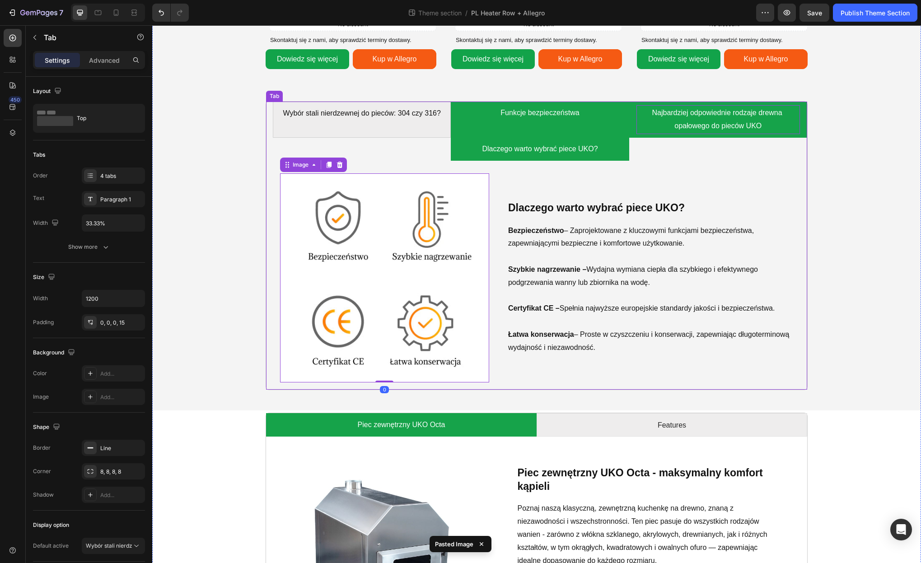
click at [590, 113] on li "Funkcje bezpieczeństwa" at bounding box center [540, 120] width 178 height 36
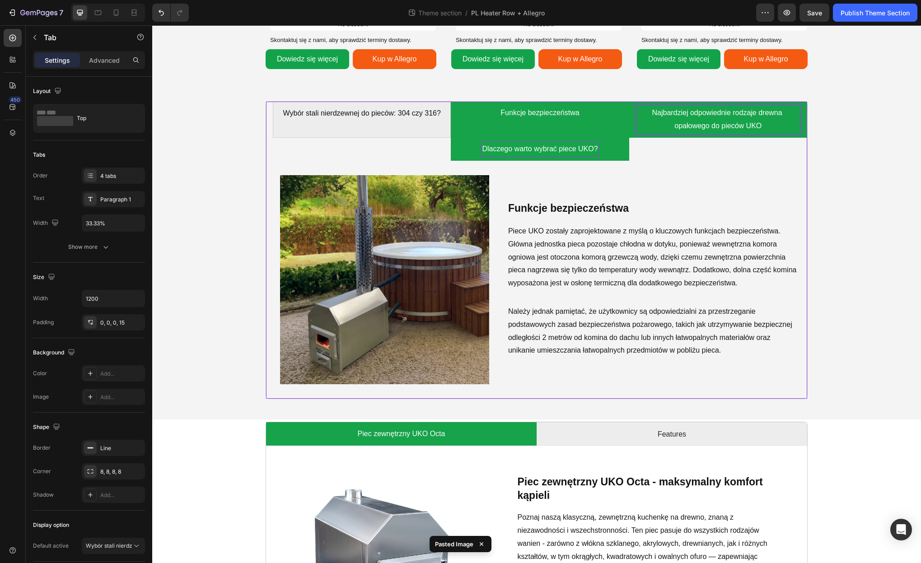
scroll to position [830, 0]
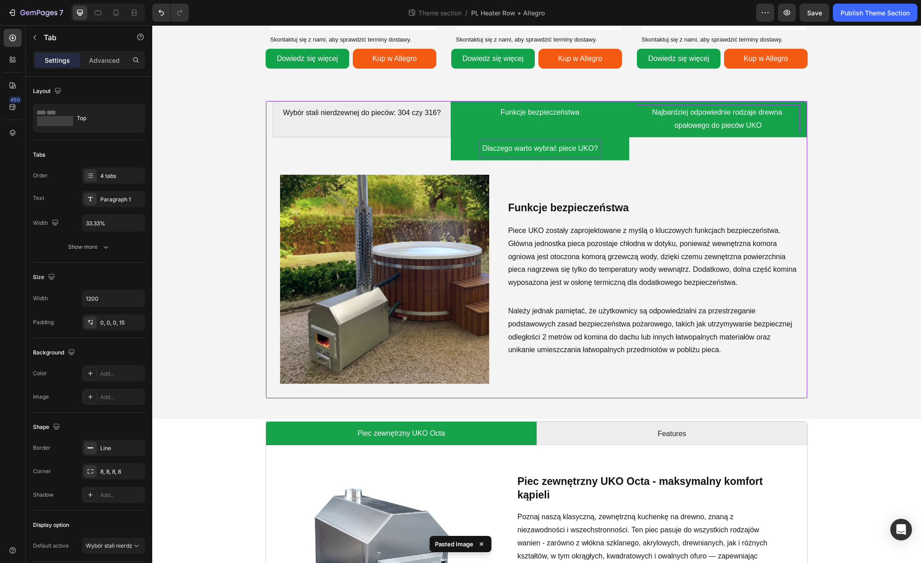
click at [553, 144] on p "Dlaczego warto wybrać piece UKO?" at bounding box center [540, 148] width 116 height 13
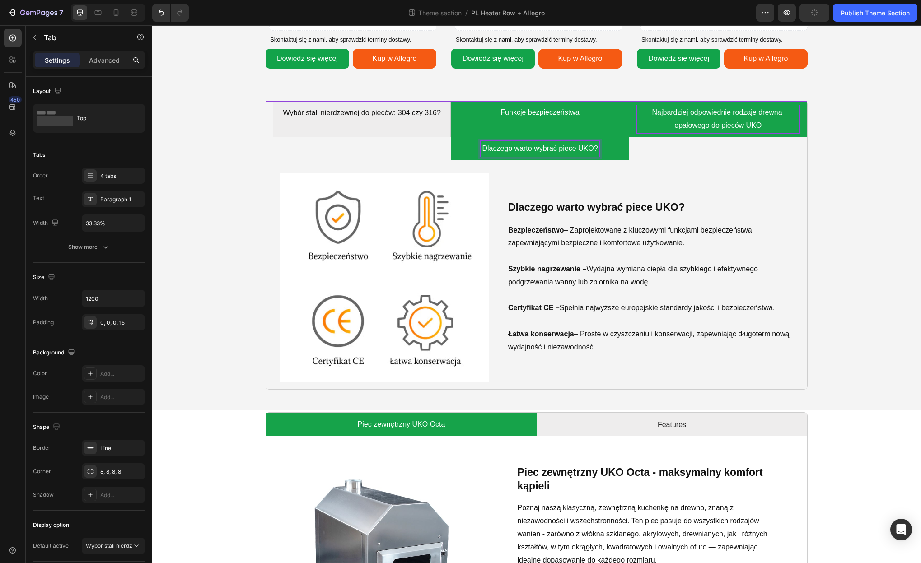
click at [533, 122] on div "Funkcje bezpieczeństwa" at bounding box center [539, 119] width 81 height 29
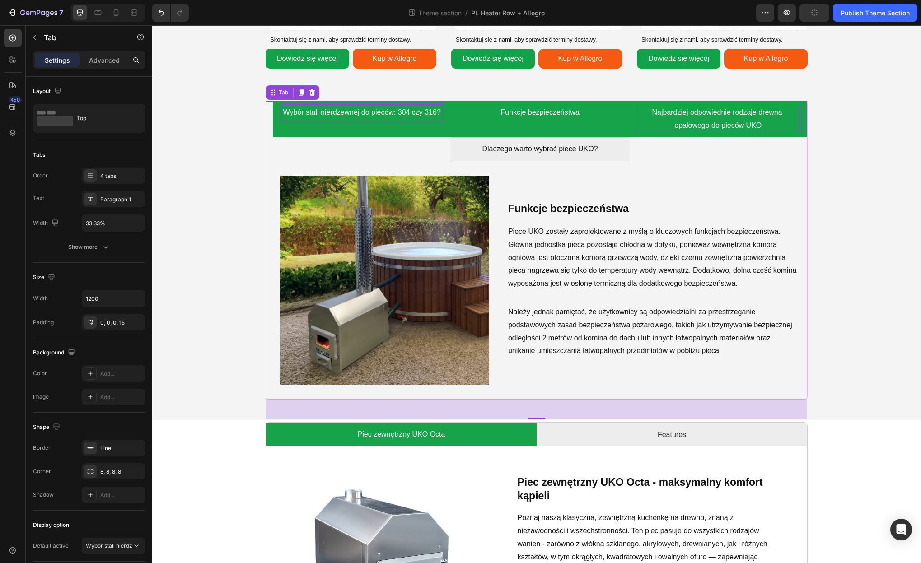
click at [378, 117] on p "Wybór stali nierdzewnej do pieców: 304 czy 316?" at bounding box center [362, 112] width 158 height 13
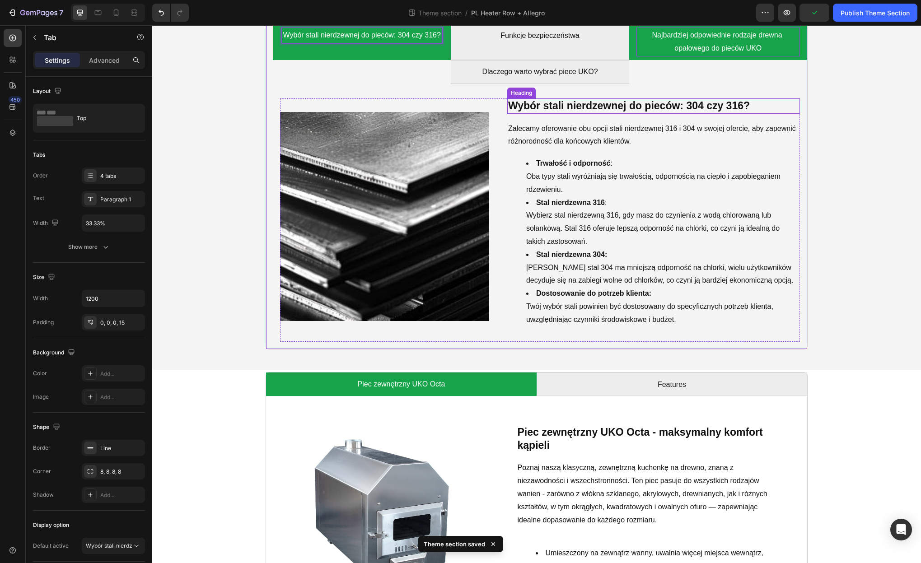
scroll to position [982, 0]
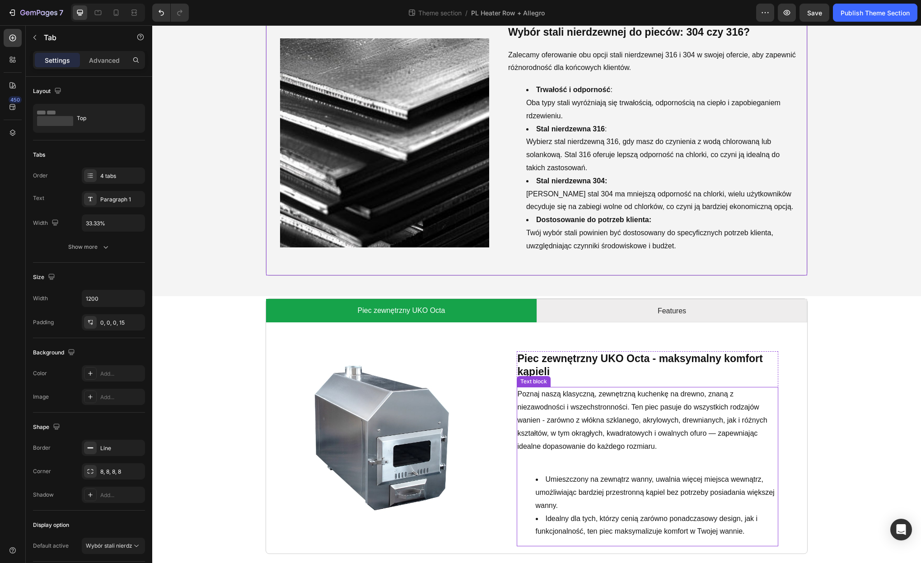
click at [594, 417] on span "Poznaj naszą klasyczną, zewnętrzną kuchenkę na drewno, znaną z niezawodności i …" at bounding box center [644, 420] width 252 height 60
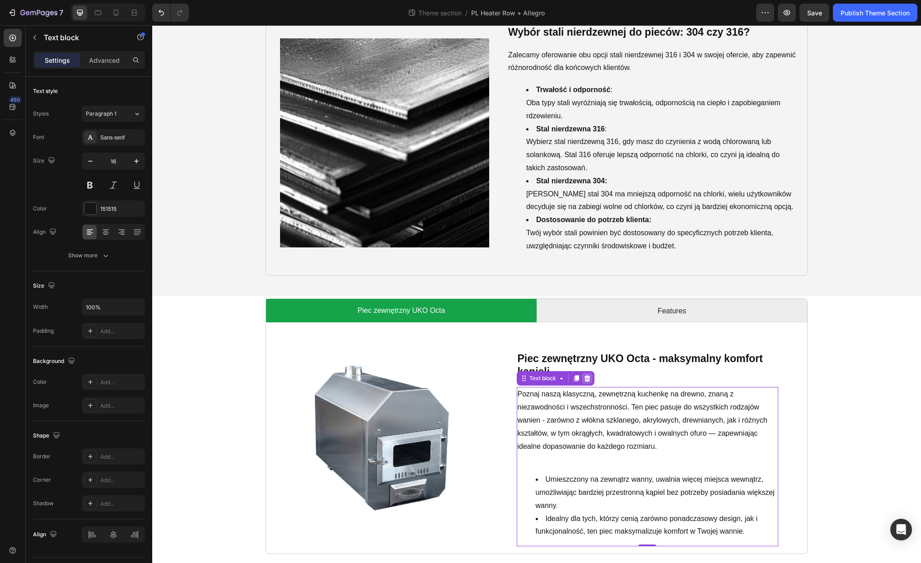
click at [590, 379] on icon at bounding box center [587, 378] width 7 height 7
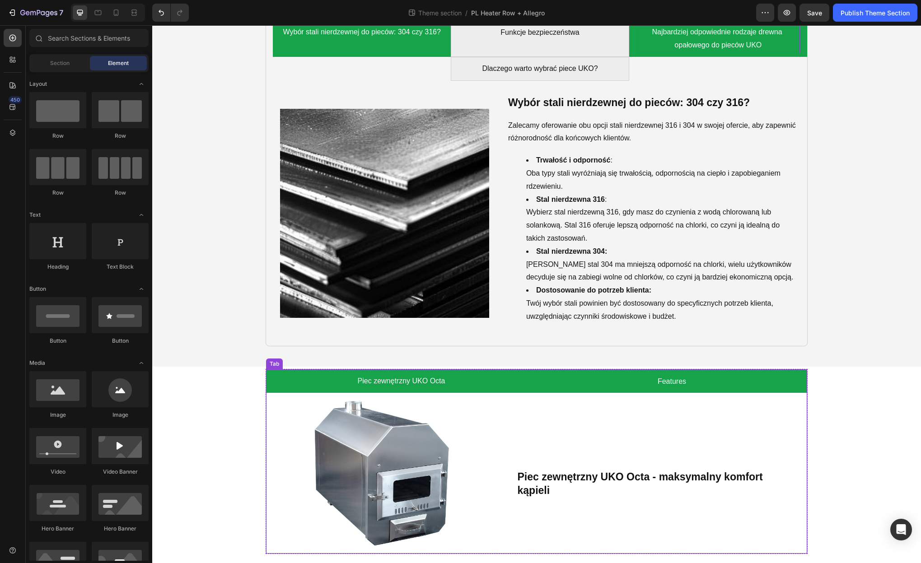
scroll to position [911, 0]
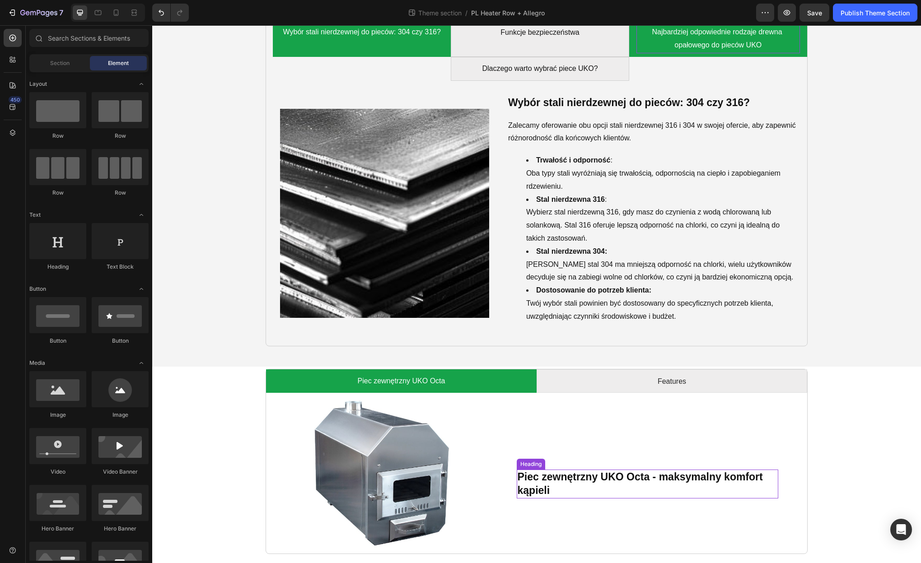
click at [577, 481] on strong "Piec zewnętrzny UKO Octa - maksymalny komfort kąpieli" at bounding box center [642, 483] width 248 height 25
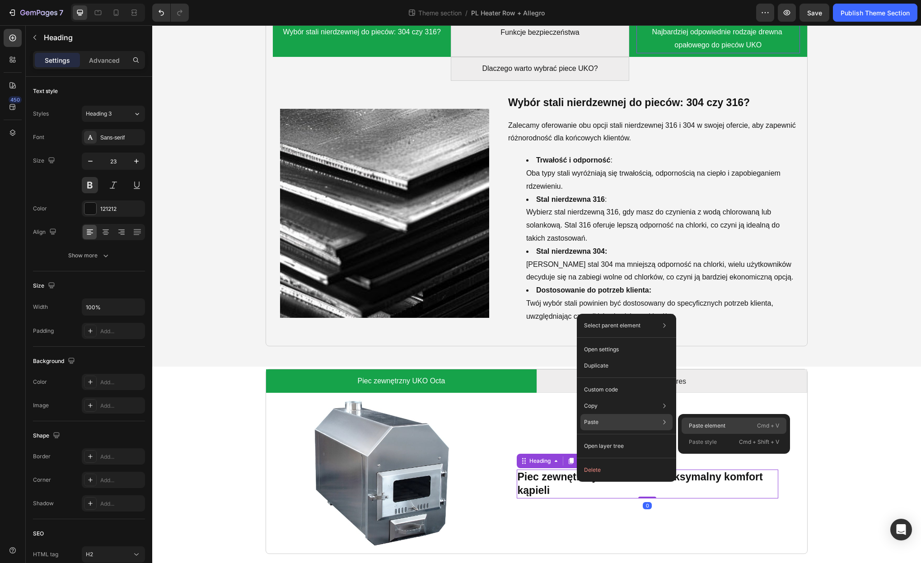
click at [712, 422] on p "Paste element" at bounding box center [707, 426] width 37 height 8
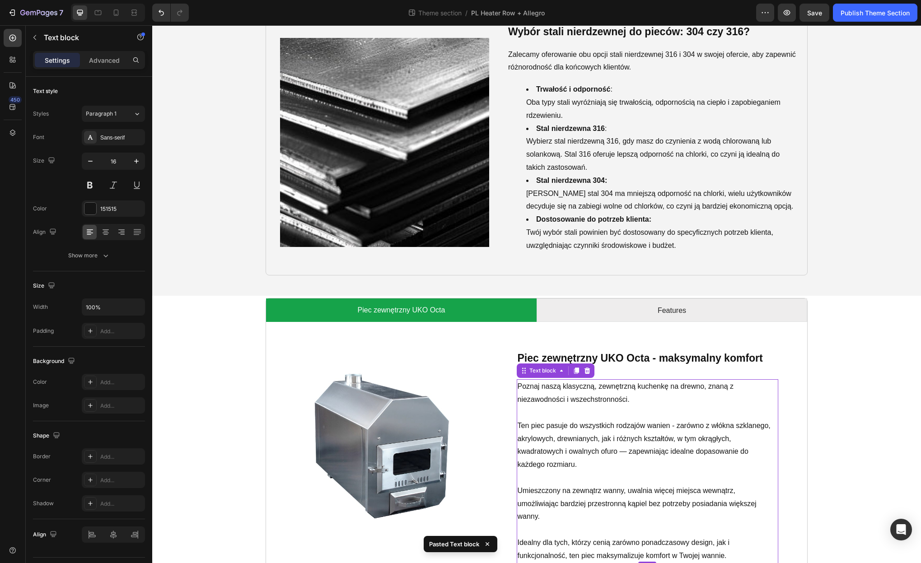
scroll to position [999, 0]
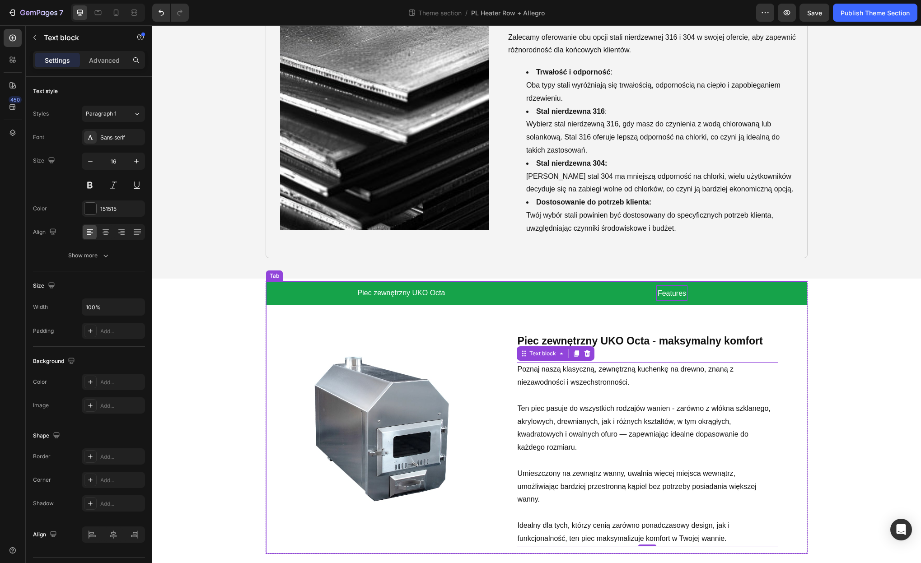
click at [684, 286] on div "Features" at bounding box center [671, 293] width 31 height 15
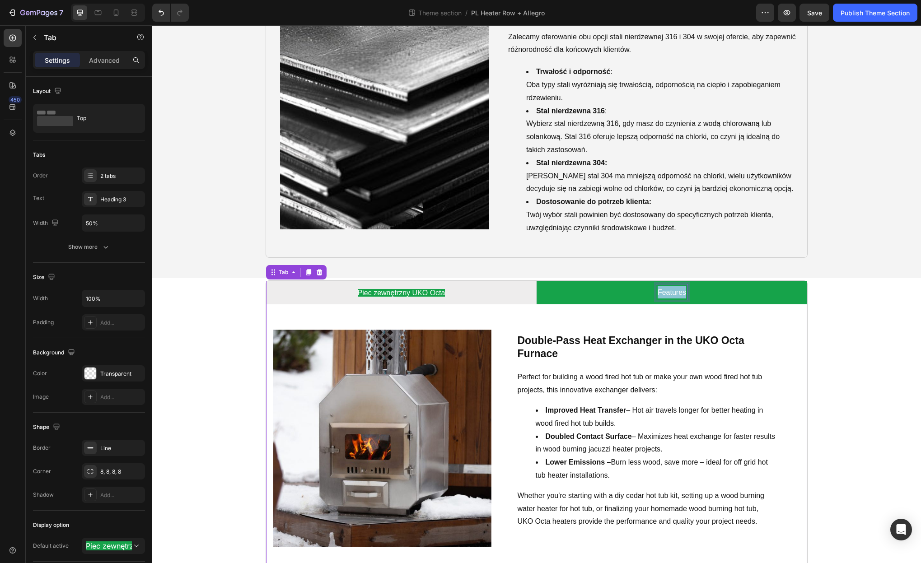
click at [680, 291] on span "Features" at bounding box center [672, 293] width 28 height 8
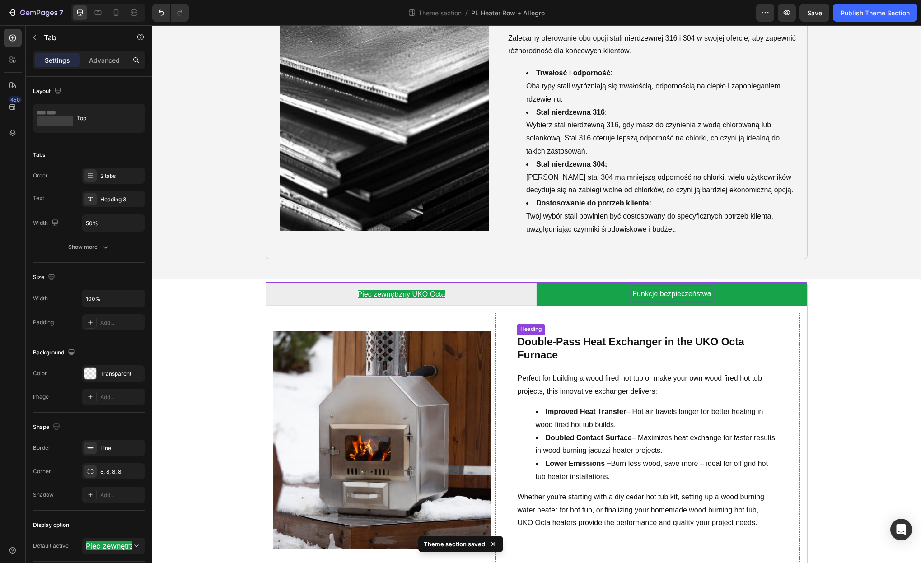
click at [613, 346] on strong "Double-Pass Heat Exchanger in the UKO Octa Furnace" at bounding box center [631, 348] width 227 height 25
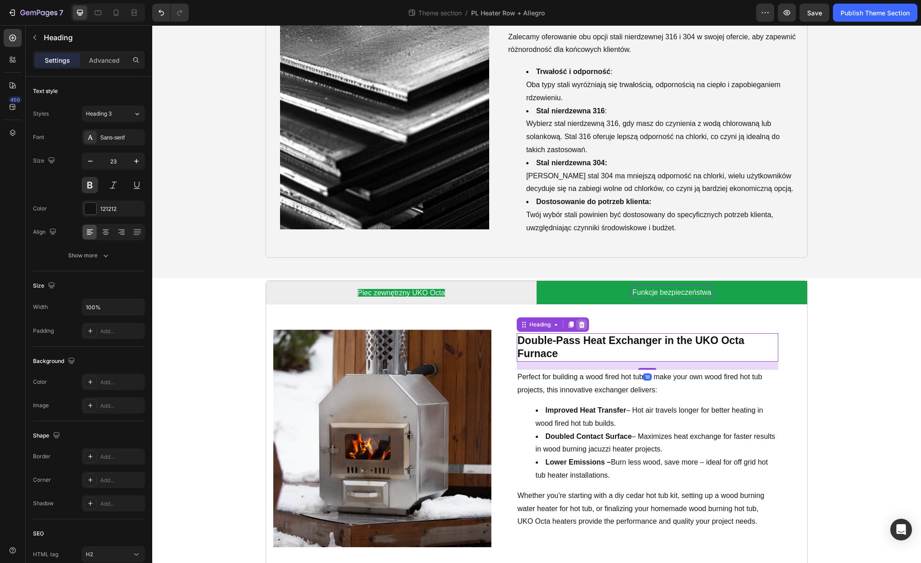
click at [585, 327] on icon at bounding box center [581, 324] width 7 height 7
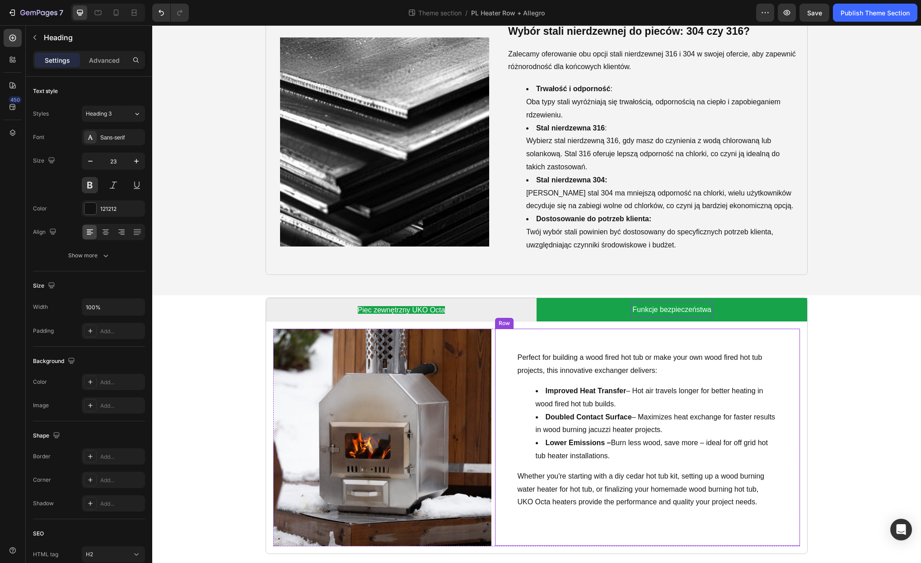
scroll to position [983, 0]
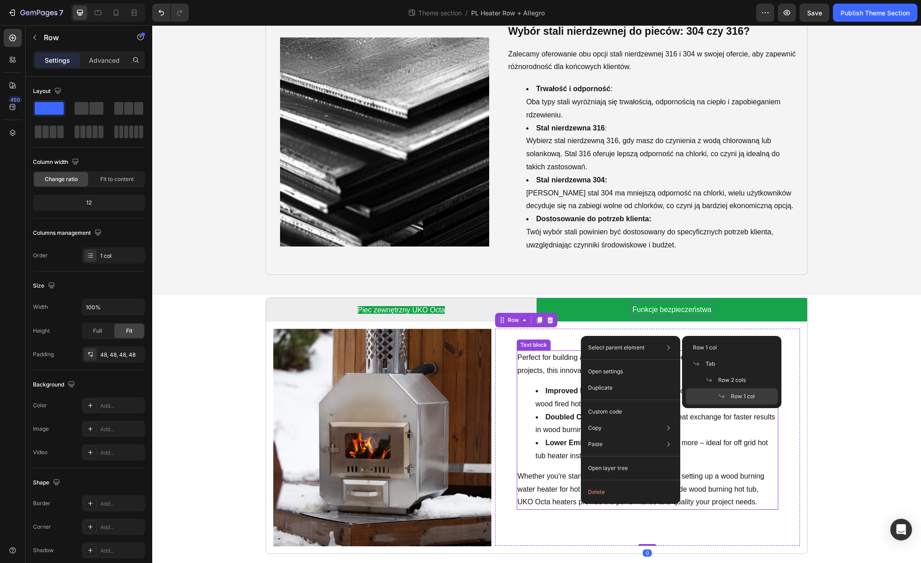
click at [569, 360] on p "Perfect for building a wood fired hot tub or make your own wood fired hot tub p…" at bounding box center [648, 364] width 260 height 26
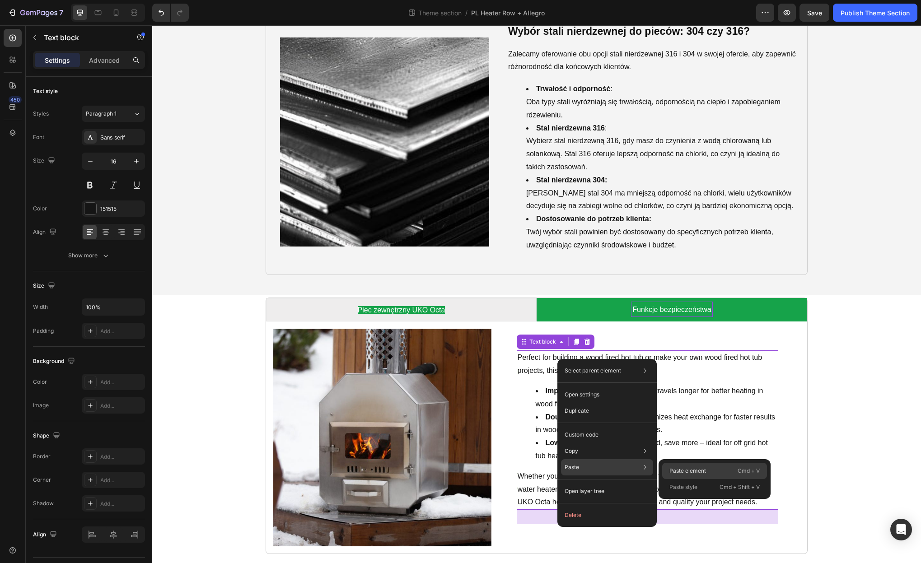
drag, startPoint x: 676, startPoint y: 472, endPoint x: 518, endPoint y: 447, distance: 159.6
click at [676, 472] on p "Paste element" at bounding box center [687, 471] width 37 height 8
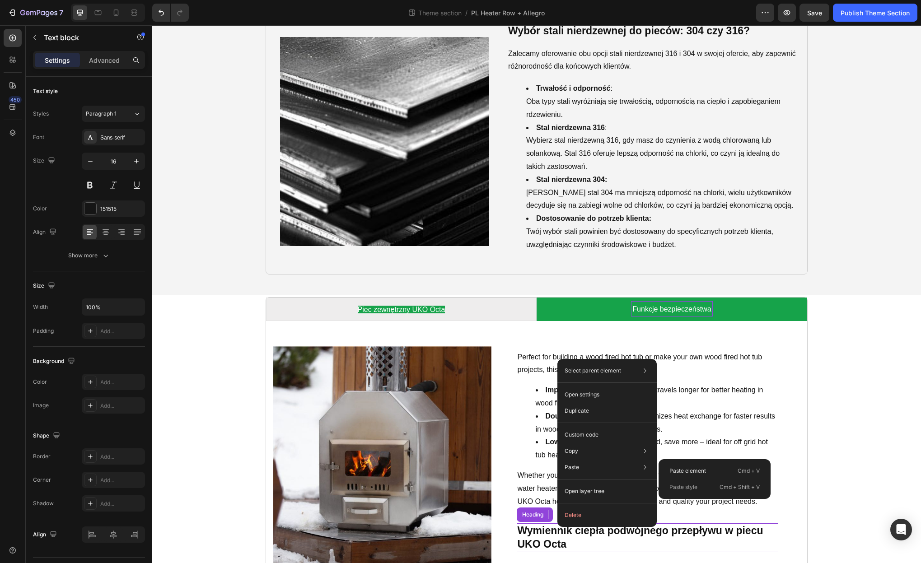
scroll to position [999, 0]
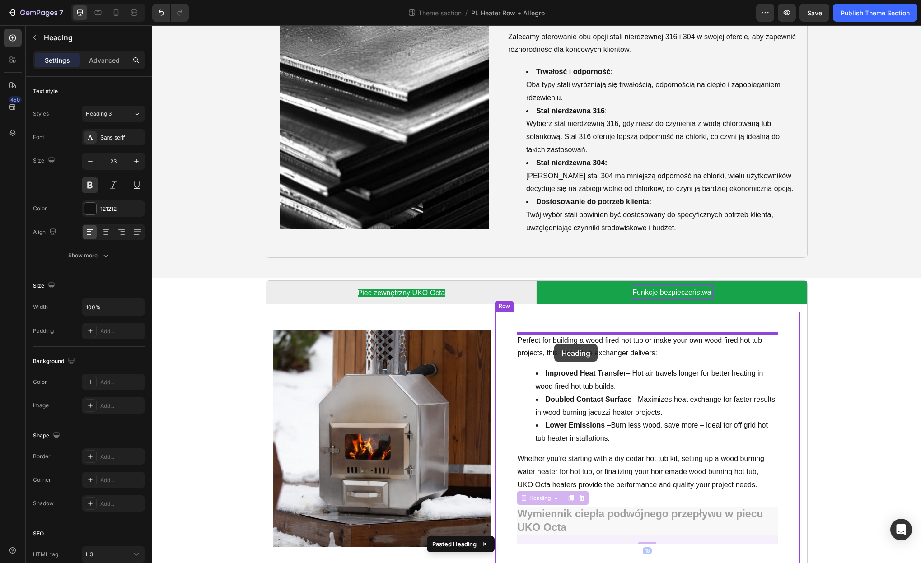
drag, startPoint x: 523, startPoint y: 499, endPoint x: 554, endPoint y: 340, distance: 162.0
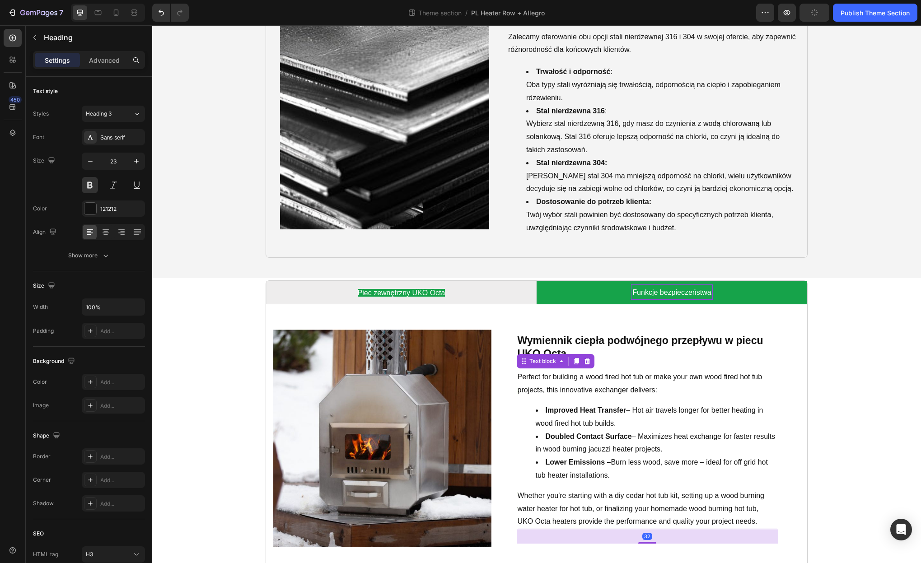
click at [598, 381] on p "Perfect for building a wood fired hot tub or make your own wood fired hot tub p…" at bounding box center [648, 384] width 260 height 26
click at [586, 361] on icon at bounding box center [587, 361] width 6 height 6
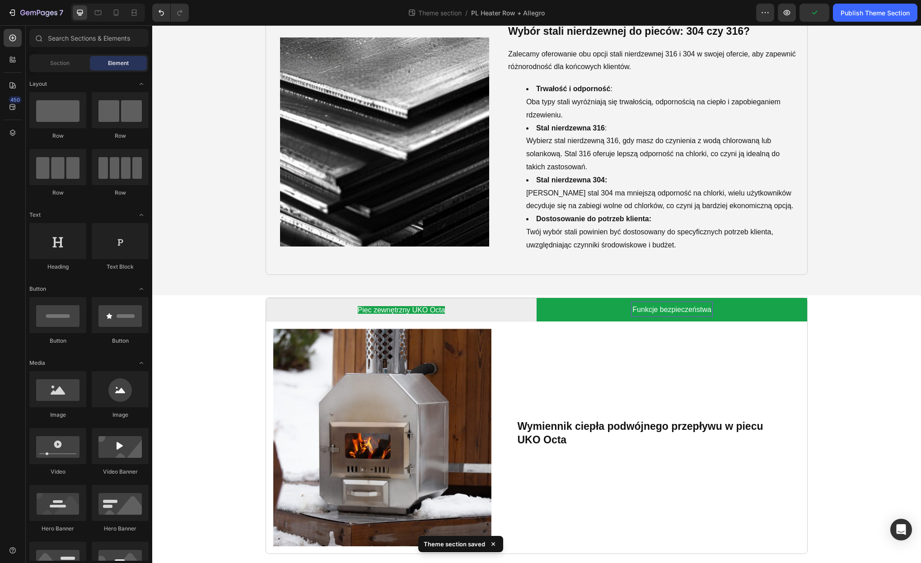
scroll to position [983, 0]
click at [593, 428] on h3 "Wymiennik ciepła podwójnego przepływu w piecu UKO Octa" at bounding box center [648, 433] width 262 height 29
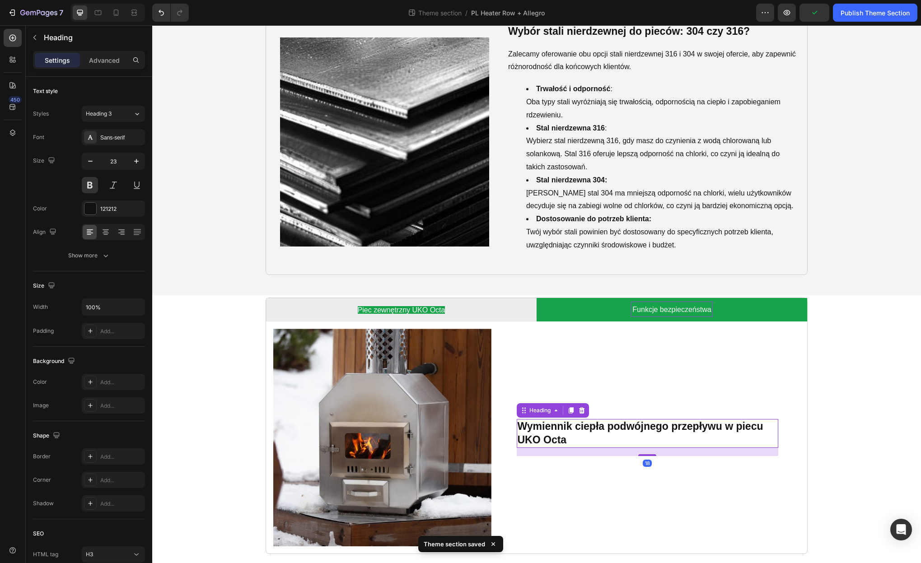
scroll to position [979, 0]
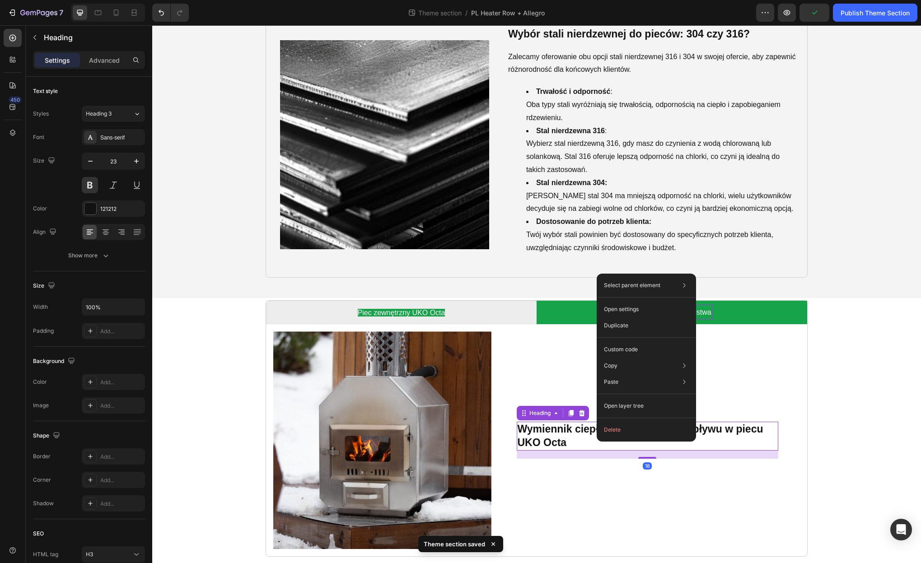
drag, startPoint x: 597, startPoint y: 442, endPoint x: 752, endPoint y: 460, distance: 156.5
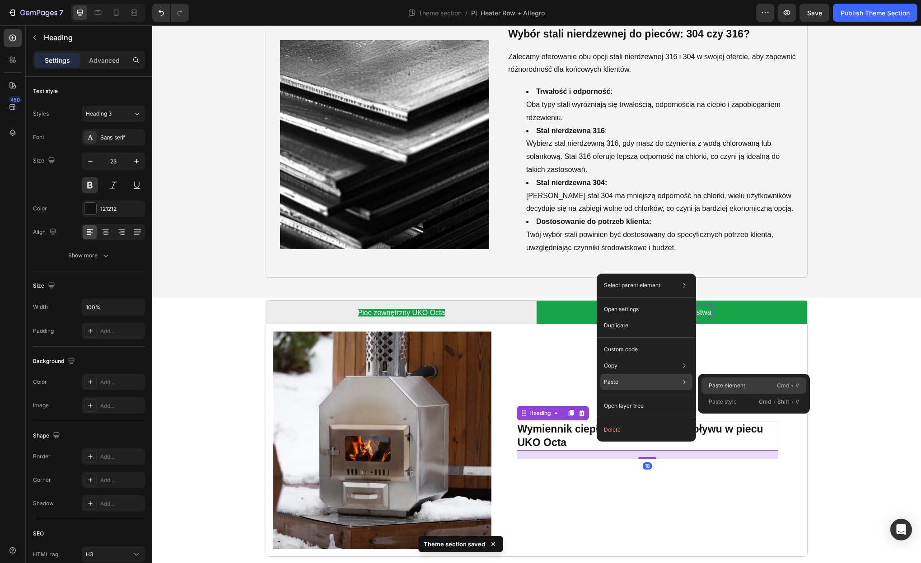
click at [730, 385] on p "Paste element" at bounding box center [727, 386] width 37 height 8
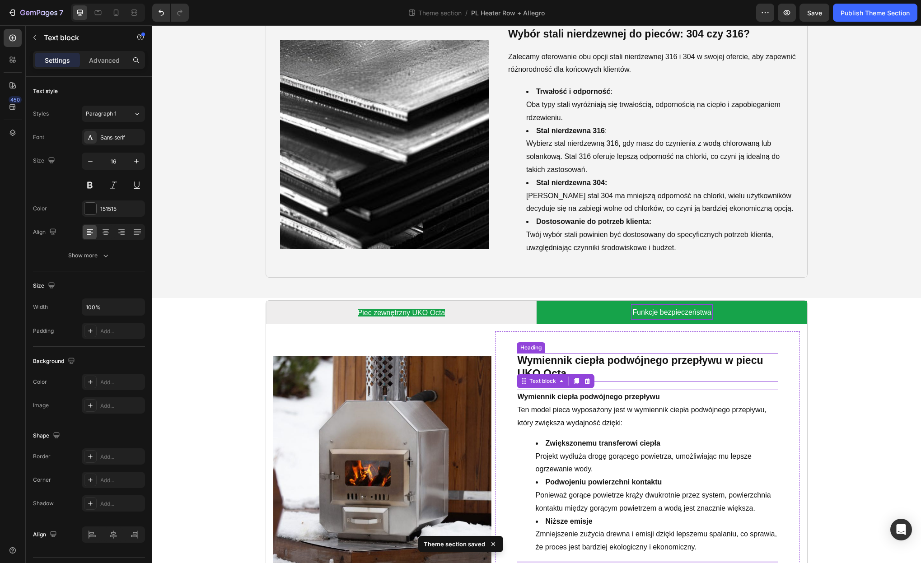
scroll to position [1032, 0]
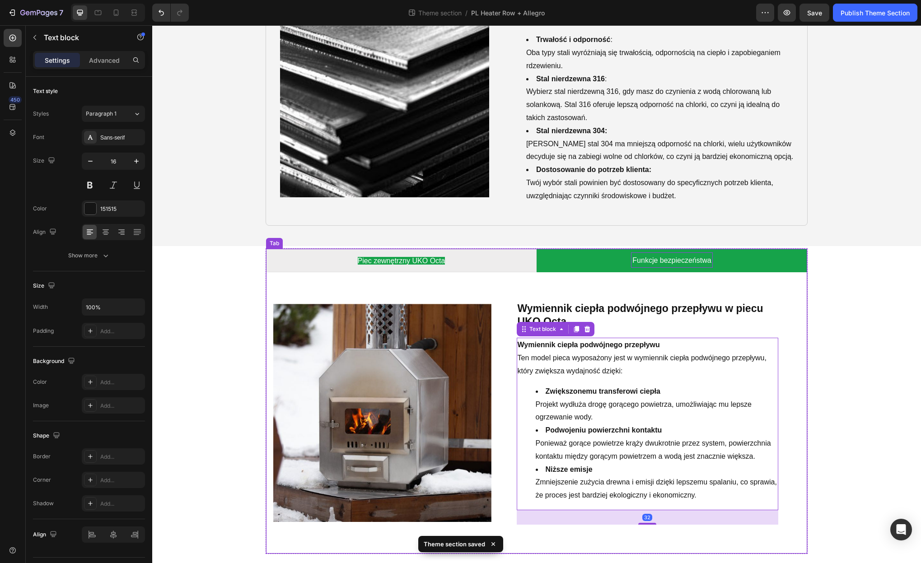
click at [802, 403] on div "Image ⁠⁠⁠⁠⁠⁠⁠ Piec zewnętrzny UKO Octa - maksymalny komfort kąpieli Heading Poz…" at bounding box center [536, 412] width 541 height 281
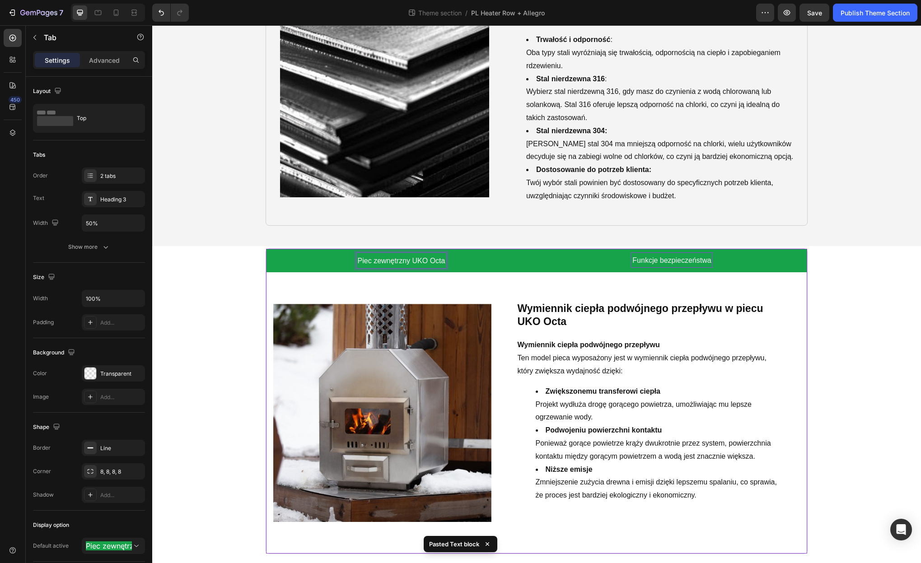
click at [423, 262] on span "Piec zewnętrzny UKO Octa" at bounding box center [402, 261] width 88 height 8
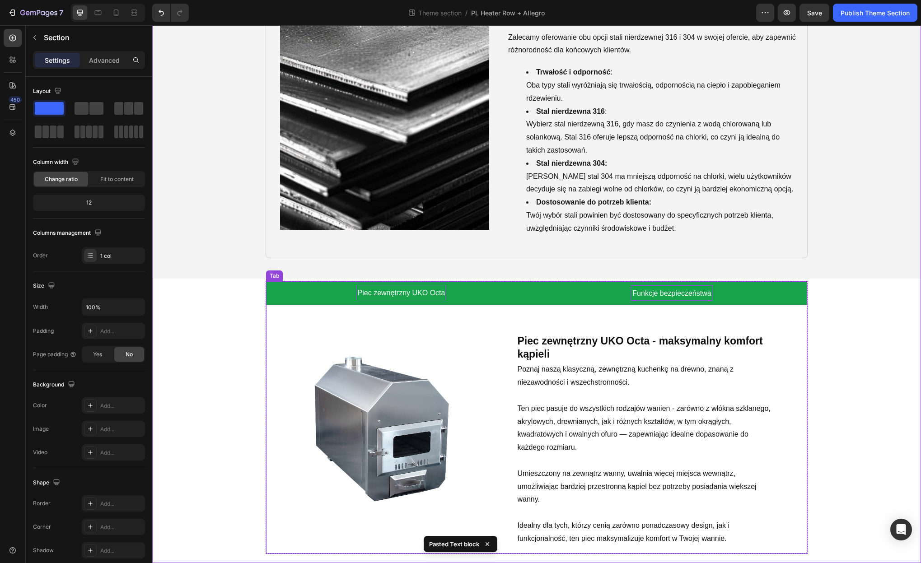
click at [427, 294] on span "Piec zewnętrzny UKO Octa" at bounding box center [402, 293] width 88 height 8
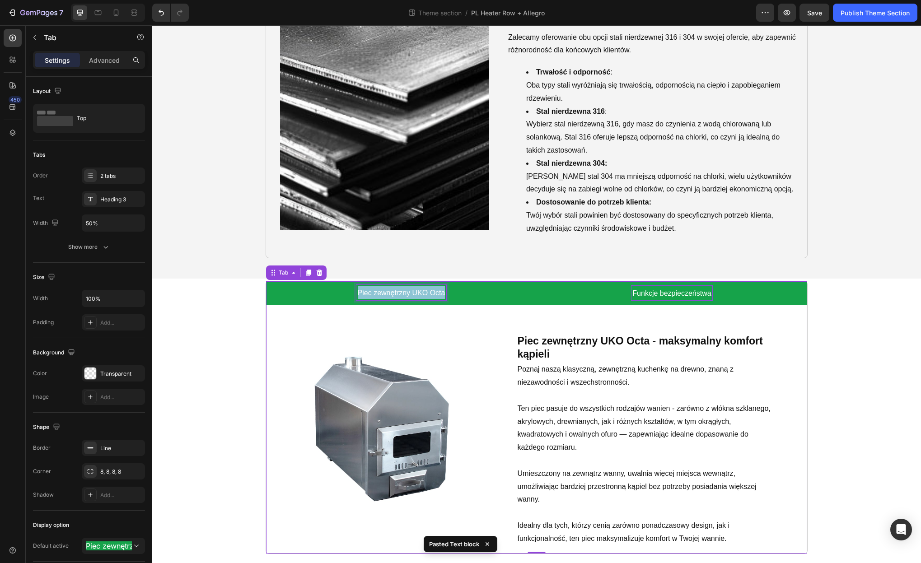
click at [427, 294] on span "Piec zewnętrzny UKO Octa" at bounding box center [402, 293] width 88 height 8
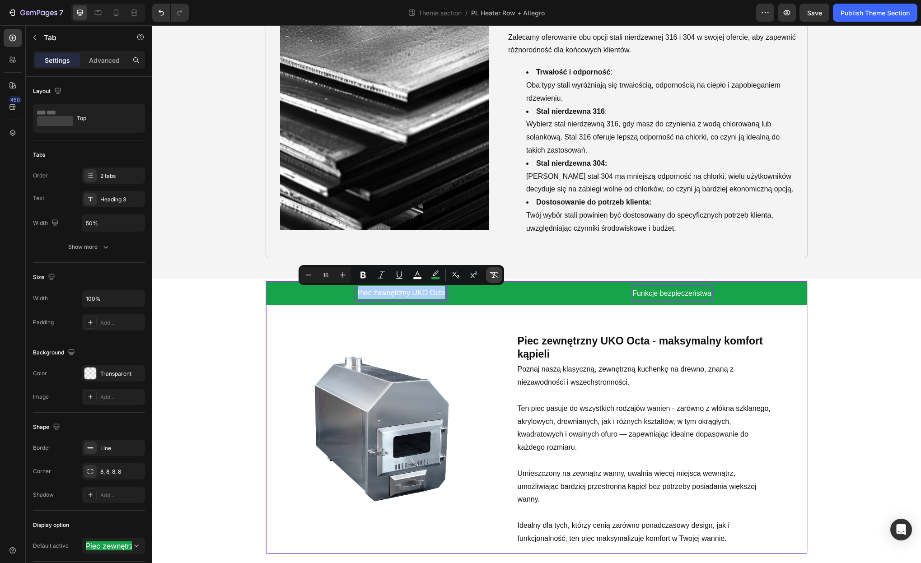
click at [493, 276] on icon "Editor contextual toolbar" at bounding box center [494, 275] width 9 height 9
type input "16"
click at [655, 293] on span "Funkcje bezpieczeństwa" at bounding box center [671, 294] width 79 height 8
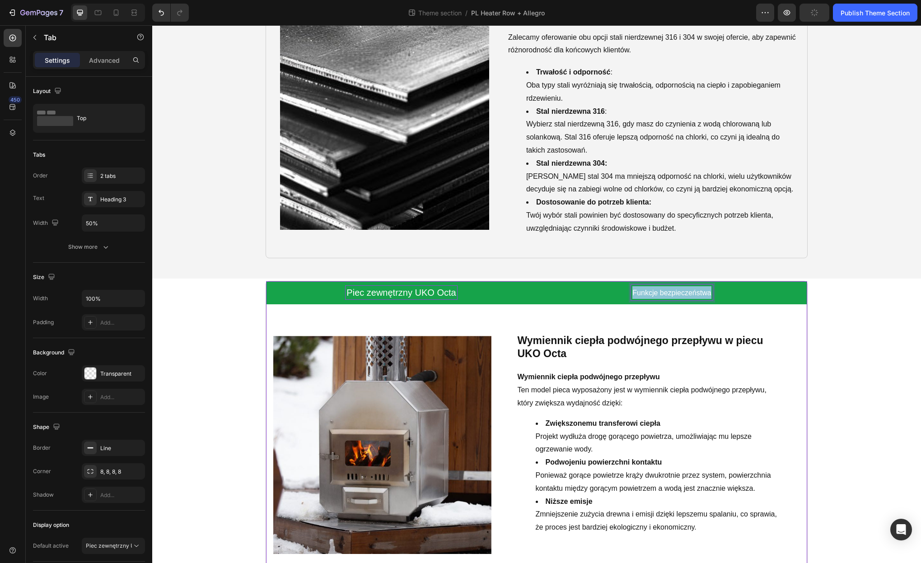
click at [655, 293] on span "Funkcje bezpieczeństwa" at bounding box center [671, 293] width 79 height 8
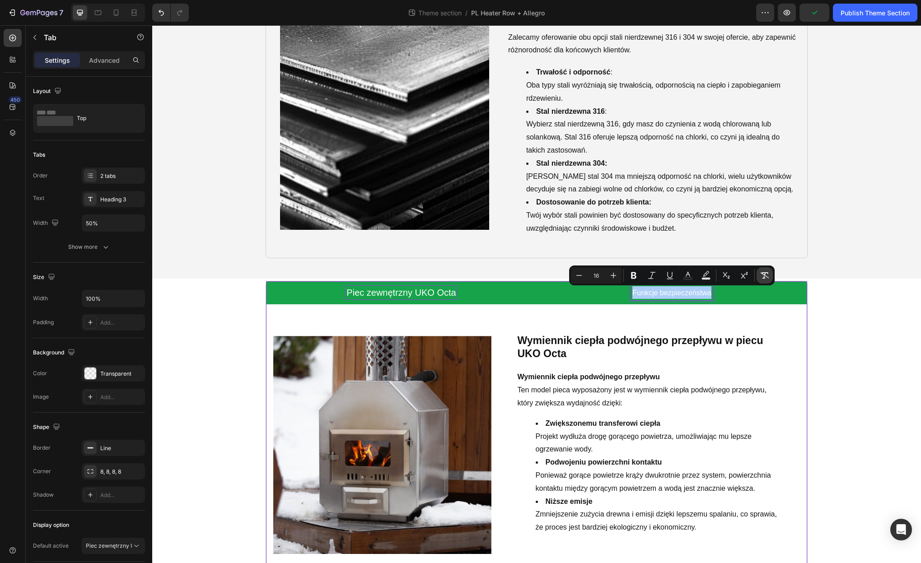
click at [762, 276] on icon "Editor contextual toolbar" at bounding box center [764, 275] width 9 height 9
type input "20"
click at [745, 311] on div "Image ⁠⁠⁠⁠⁠⁠⁠ Piec zewnętrzny UKO Octa - maksymalny komfort kąpieli Heading Poz…" at bounding box center [536, 444] width 541 height 281
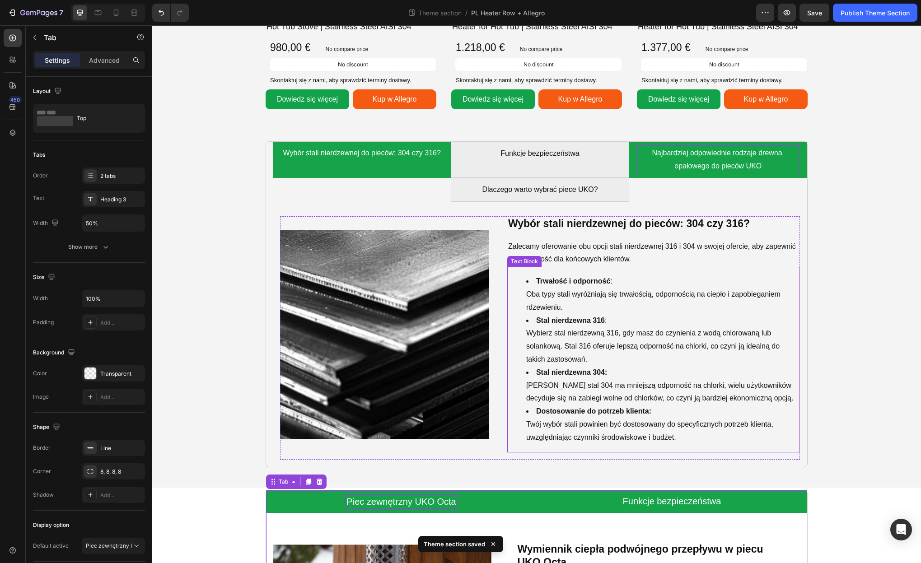
scroll to position [786, 0]
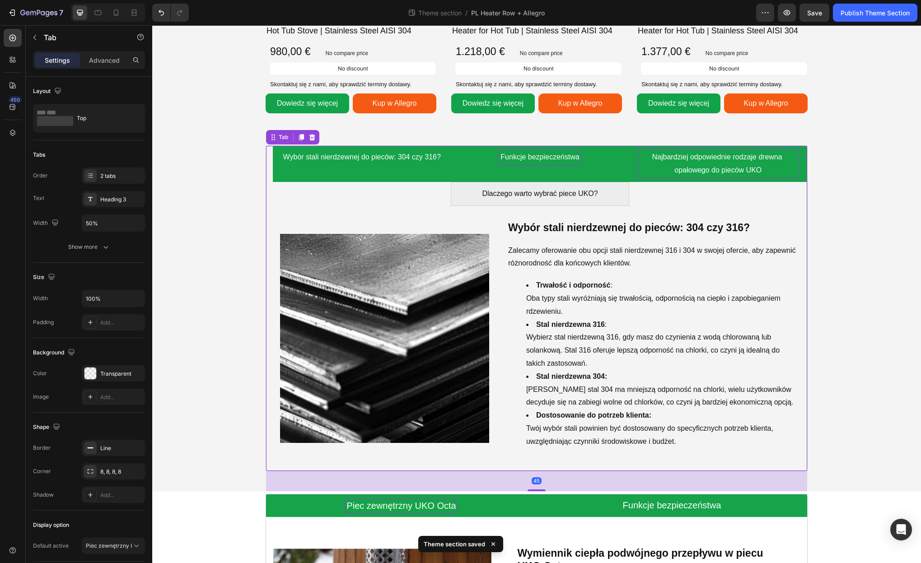
click at [545, 161] on p "Funkcje bezpieczeństwa" at bounding box center [540, 157] width 79 height 13
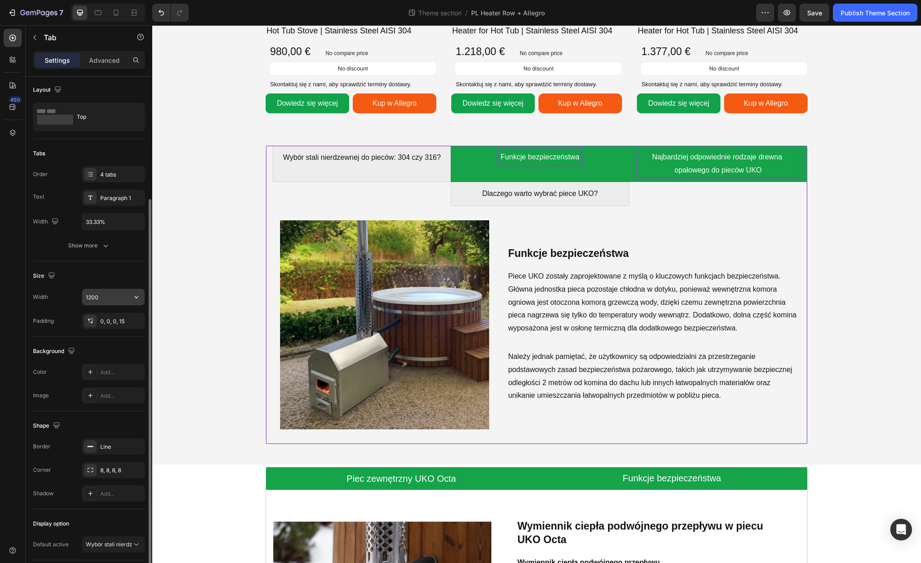
scroll to position [0, 0]
drag, startPoint x: 514, startPoint y: 155, endPoint x: 520, endPoint y: 158, distance: 6.7
click at [514, 156] on p "Funkcje bezpieczeństwa" at bounding box center [540, 157] width 79 height 13
click at [521, 158] on p "Funkcje bezpieczeństwa" at bounding box center [540, 157] width 79 height 13
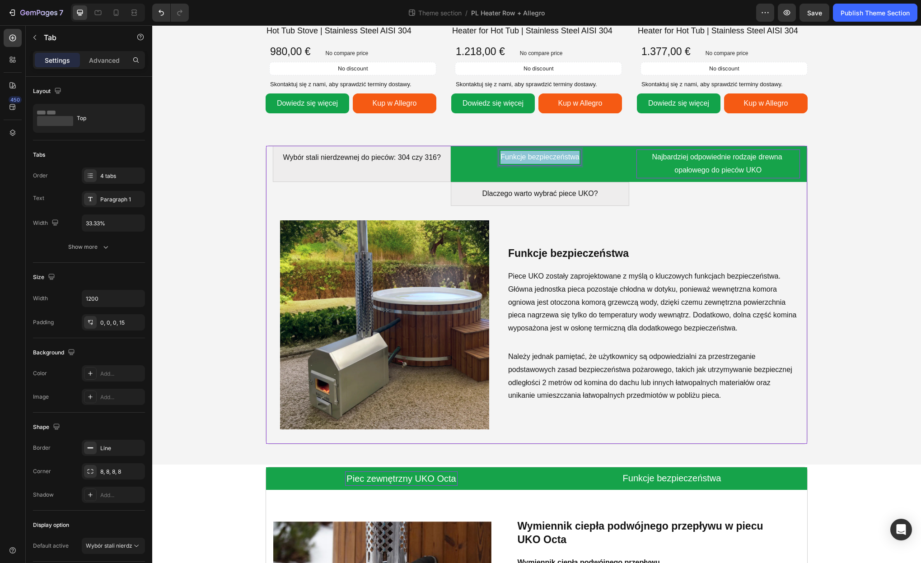
click at [521, 158] on p "Funkcje bezpieczeństwa" at bounding box center [540, 157] width 79 height 13
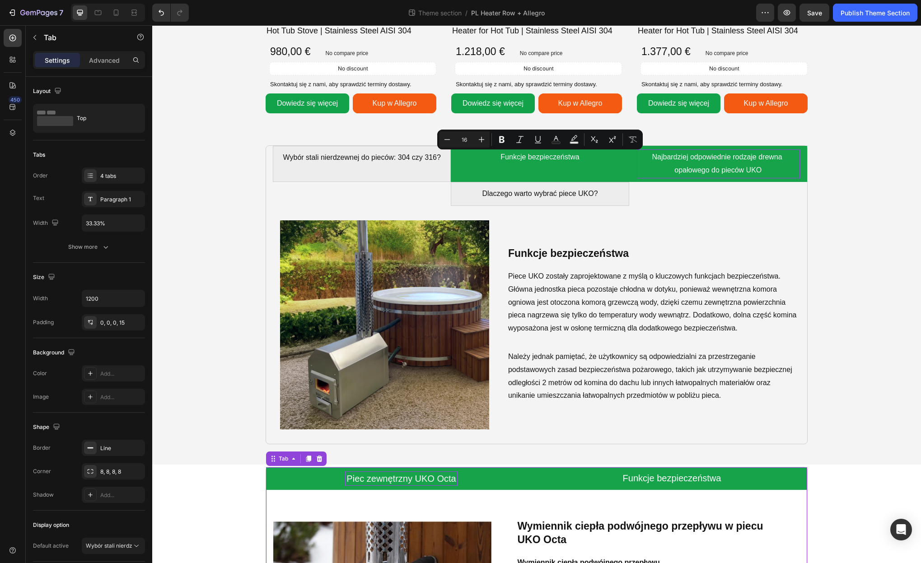
click at [431, 481] on p "Piec zewnętrzny UKO Octa" at bounding box center [400, 479] width 109 height 12
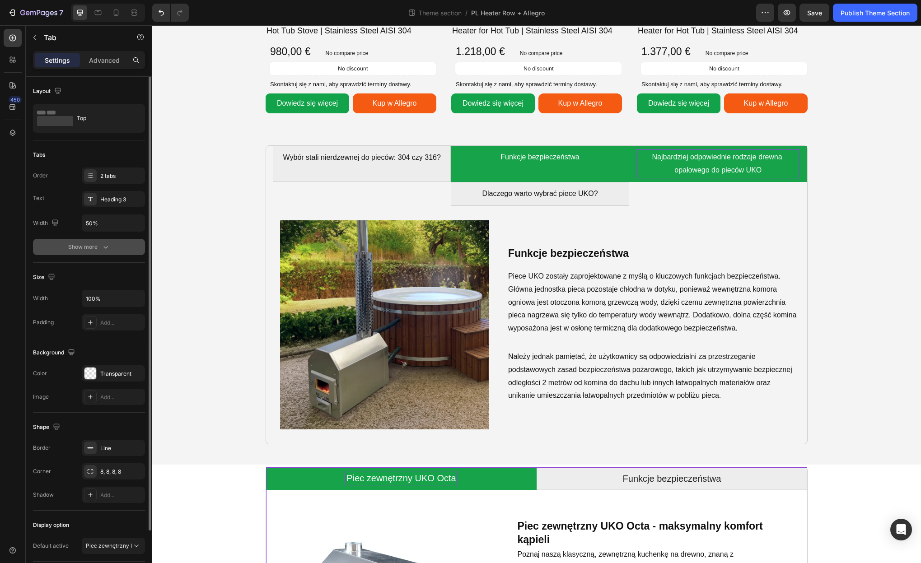
click at [108, 244] on icon "button" at bounding box center [105, 247] width 9 height 9
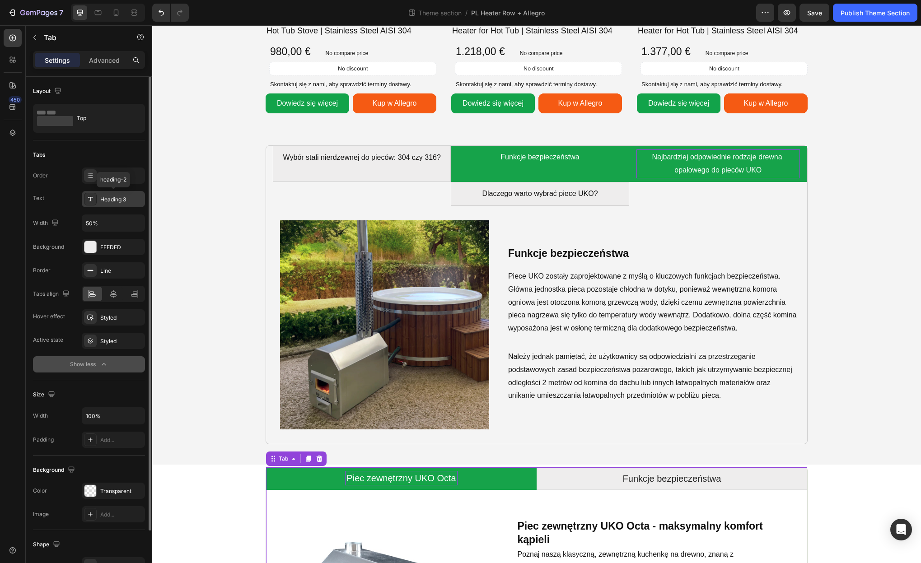
click at [119, 202] on div "Heading 3" at bounding box center [121, 200] width 42 height 8
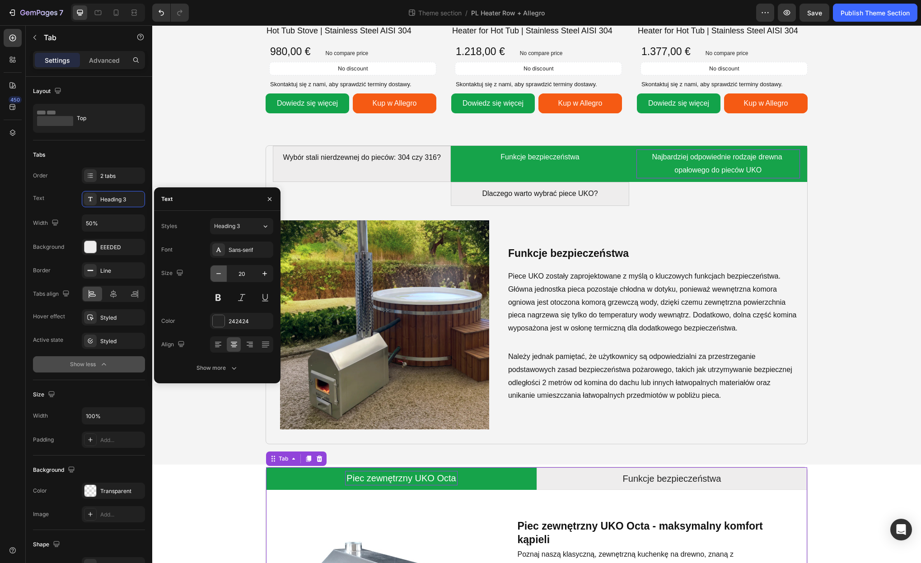
click at [213, 272] on button "button" at bounding box center [219, 274] width 16 height 16
click at [215, 272] on icon "button" at bounding box center [218, 273] width 9 height 9
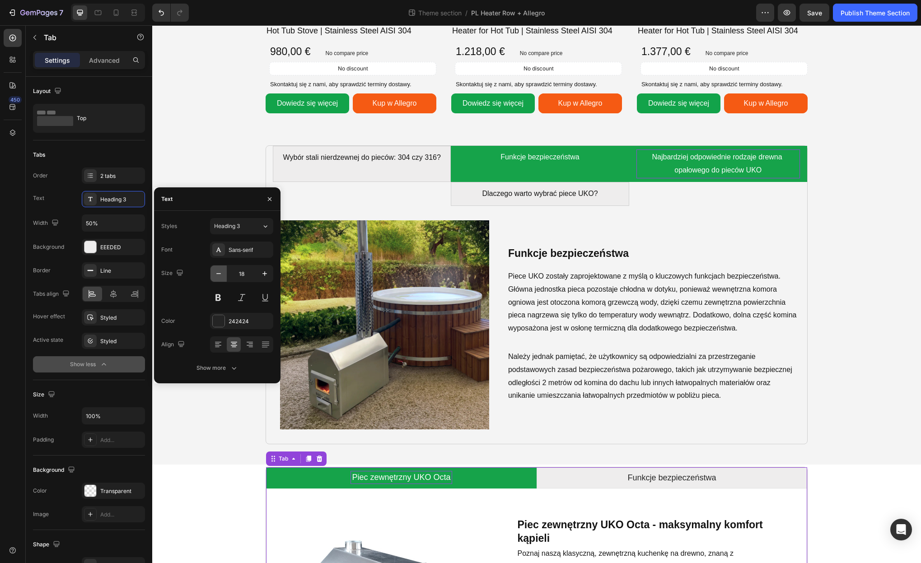
click at [215, 272] on icon "button" at bounding box center [218, 273] width 9 height 9
type input "16"
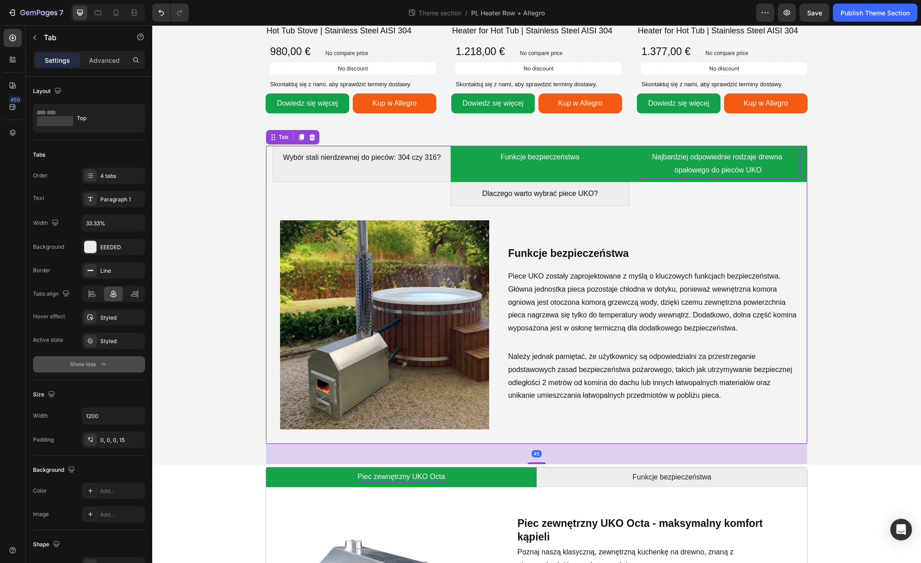
click at [661, 195] on ul "Wybór stali nierdzewnej do pieców: 304 czy 316? Funkcje bezpieczeństwa Najbardz…" at bounding box center [540, 176] width 534 height 60
click at [118, 178] on div "4 tabs" at bounding box center [121, 176] width 42 height 8
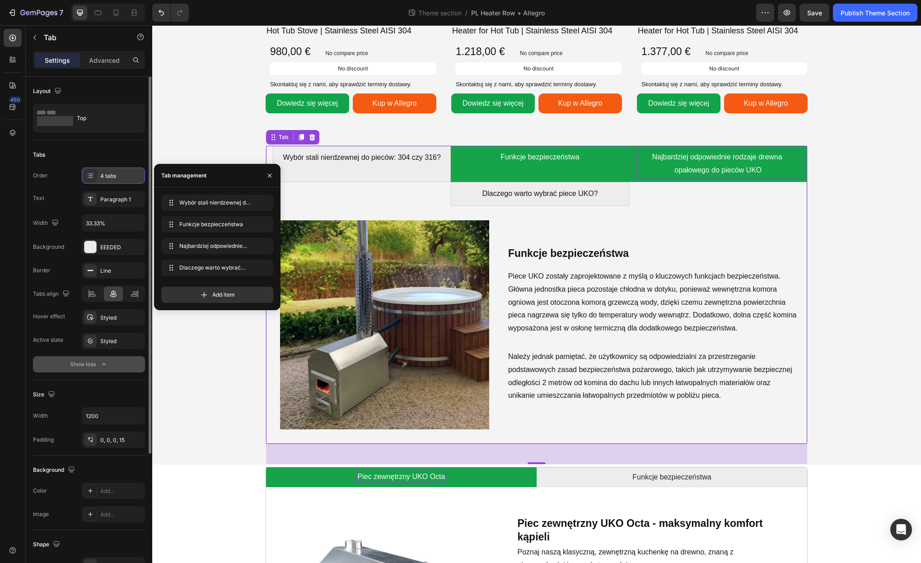
click at [118, 178] on div "4 tabs" at bounding box center [121, 176] width 42 height 8
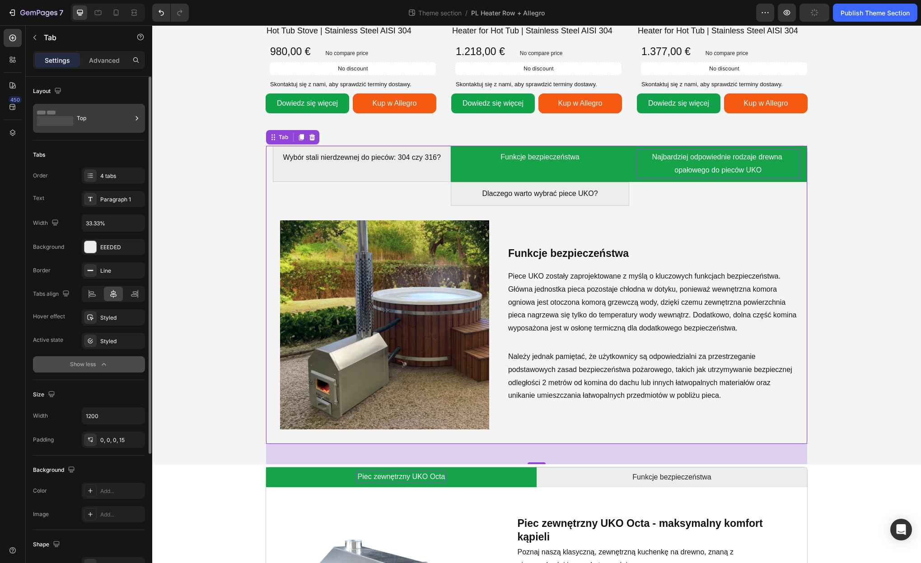
click at [106, 114] on div "Top" at bounding box center [104, 118] width 55 height 21
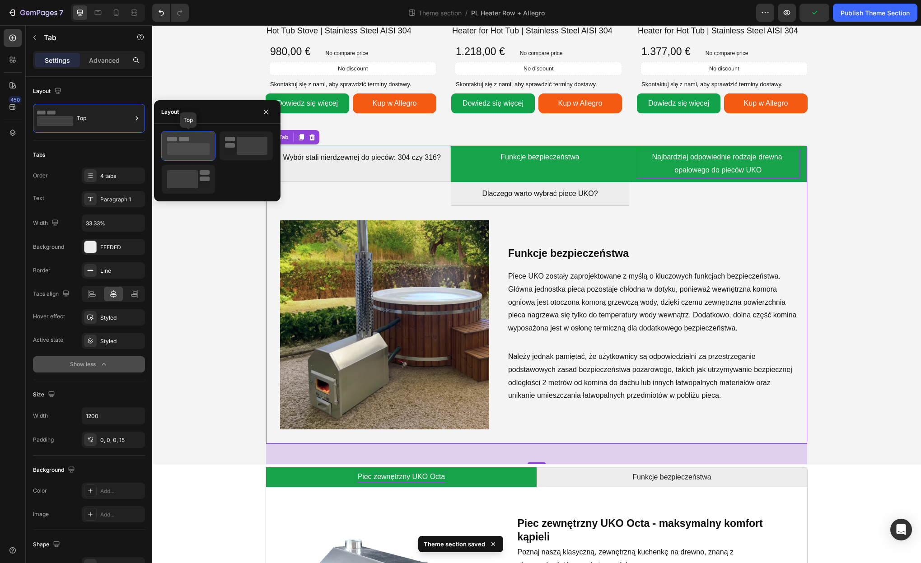
click at [172, 135] on div at bounding box center [188, 145] width 53 height 29
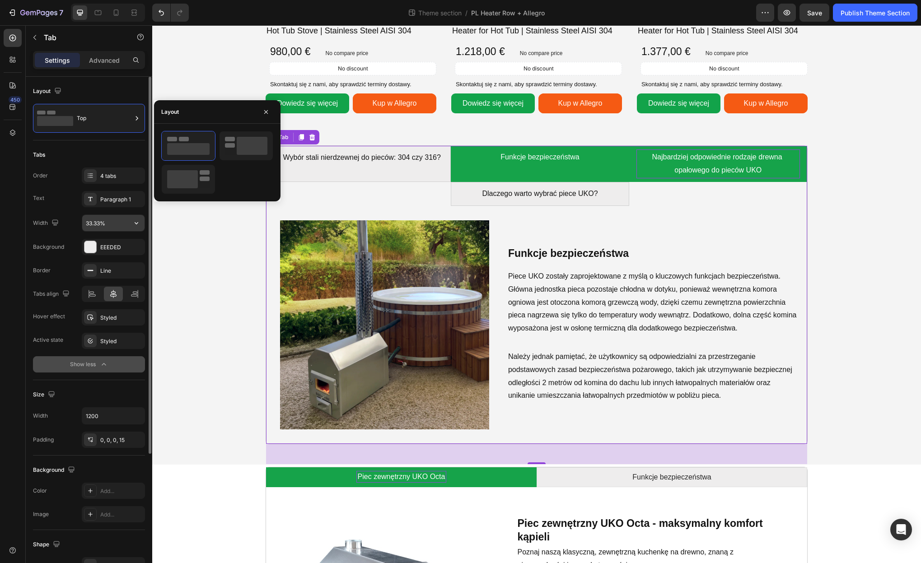
click at [106, 219] on input "33.33%" at bounding box center [113, 223] width 62 height 16
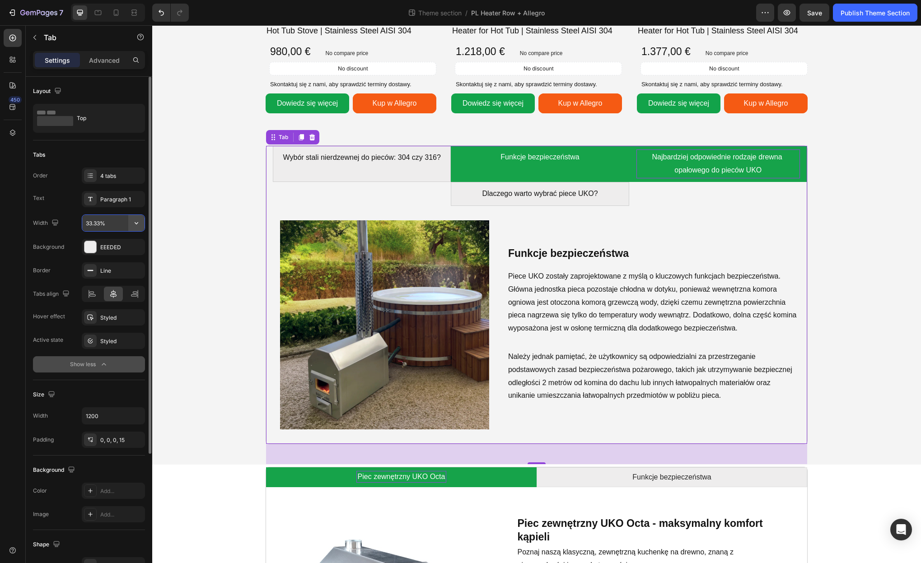
click at [132, 221] on icon "button" at bounding box center [136, 223] width 9 height 9
click at [112, 248] on span "Fit content" at bounding box center [98, 246] width 27 height 8
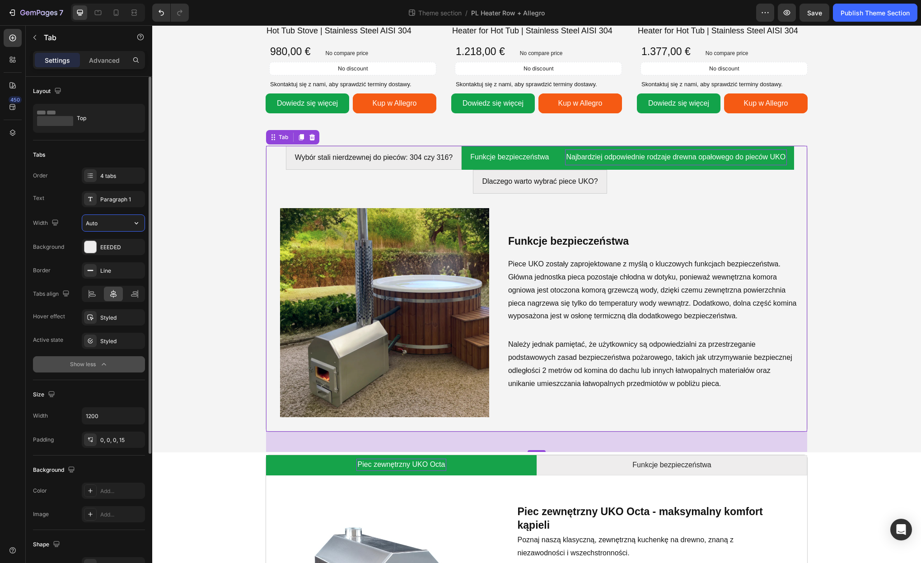
click at [105, 224] on input "Auto" at bounding box center [113, 223] width 62 height 16
click at [134, 222] on icon "button" at bounding box center [136, 223] width 9 height 9
click at [112, 262] on p "Full 100%" at bounding box center [110, 263] width 51 height 8
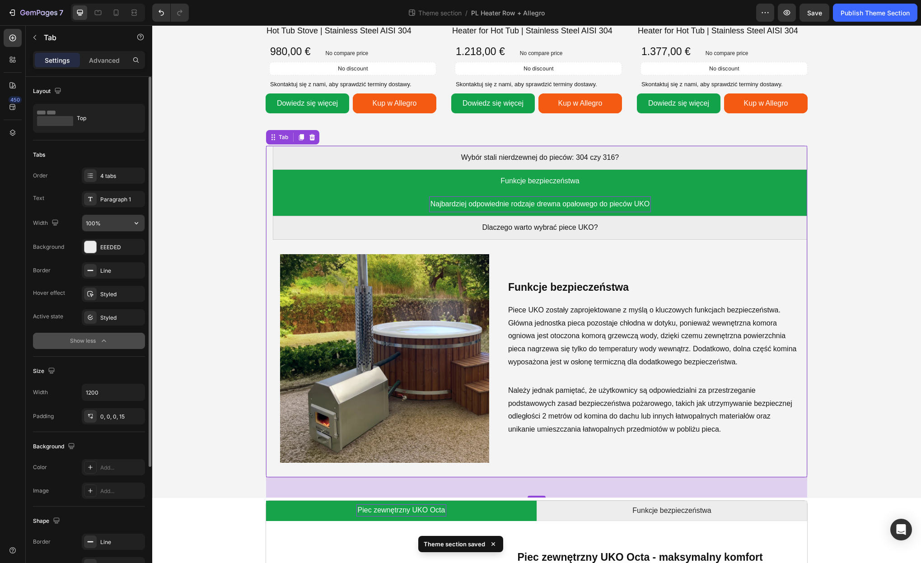
click at [106, 222] on input "100%" at bounding box center [113, 223] width 62 height 16
click at [127, 222] on input "100%" at bounding box center [113, 223] width 62 height 16
click at [130, 223] on button "button" at bounding box center [136, 223] width 16 height 16
click at [120, 247] on p "Fit content Auto" at bounding box center [110, 246] width 51 height 8
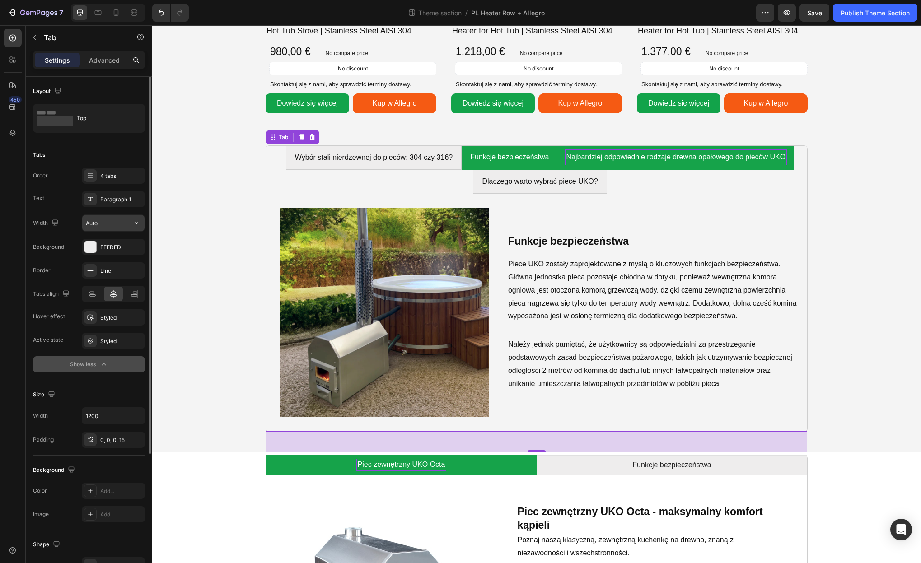
click at [122, 226] on input "Auto" at bounding box center [113, 223] width 62 height 16
click at [133, 225] on icon "button" at bounding box center [136, 223] width 9 height 9
click at [116, 258] on div "Full 100%" at bounding box center [104, 263] width 74 height 17
type input "100%"
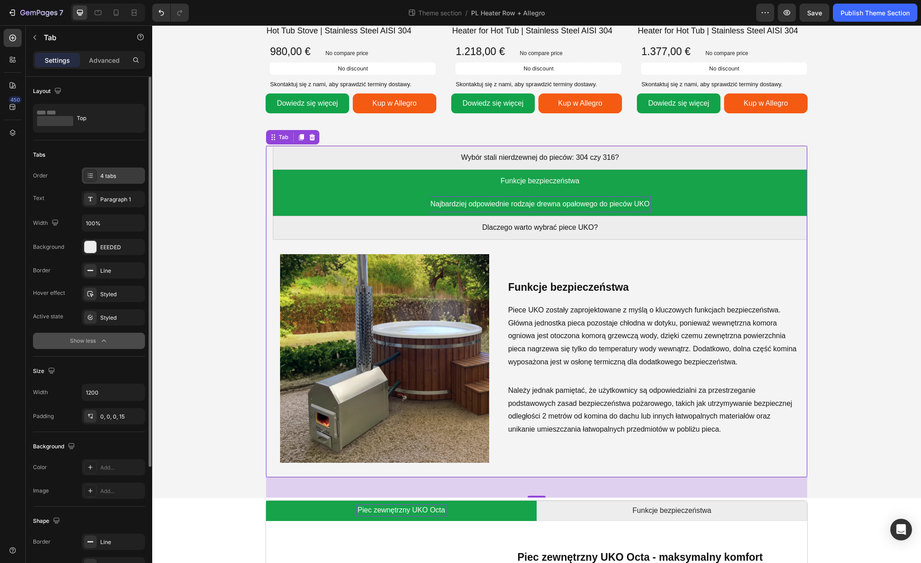
click at [115, 176] on div "4 tabs" at bounding box center [121, 176] width 42 height 8
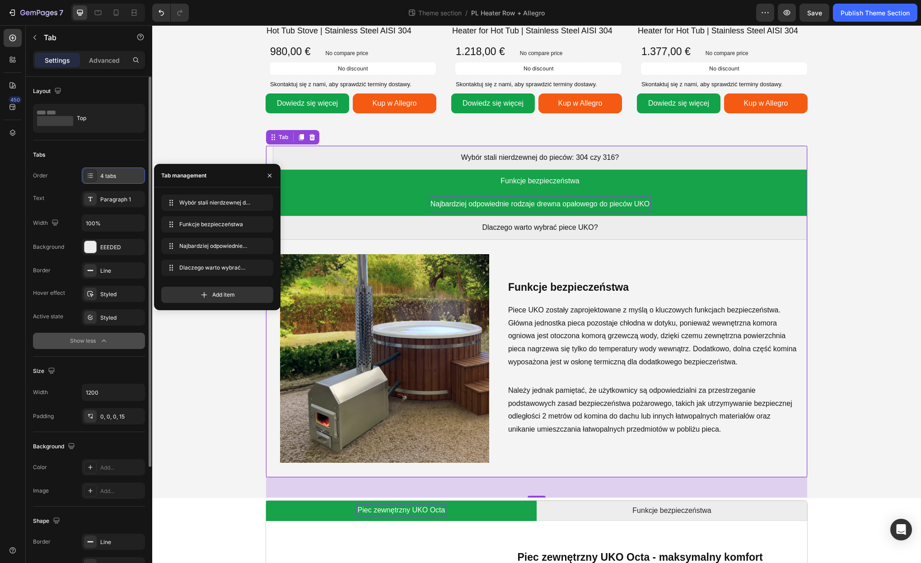
click at [115, 176] on div "4 tabs" at bounding box center [121, 176] width 42 height 8
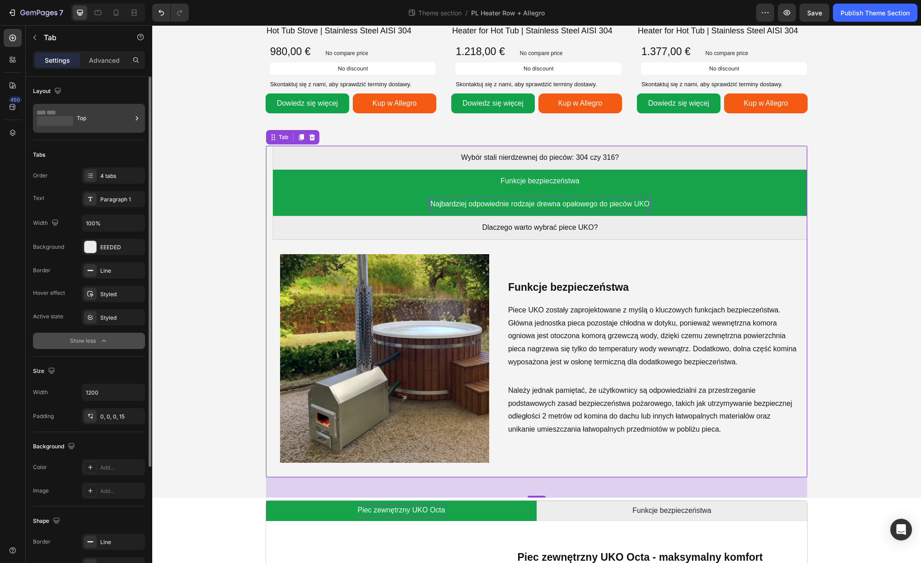
click at [86, 123] on div "Top" at bounding box center [104, 118] width 55 height 21
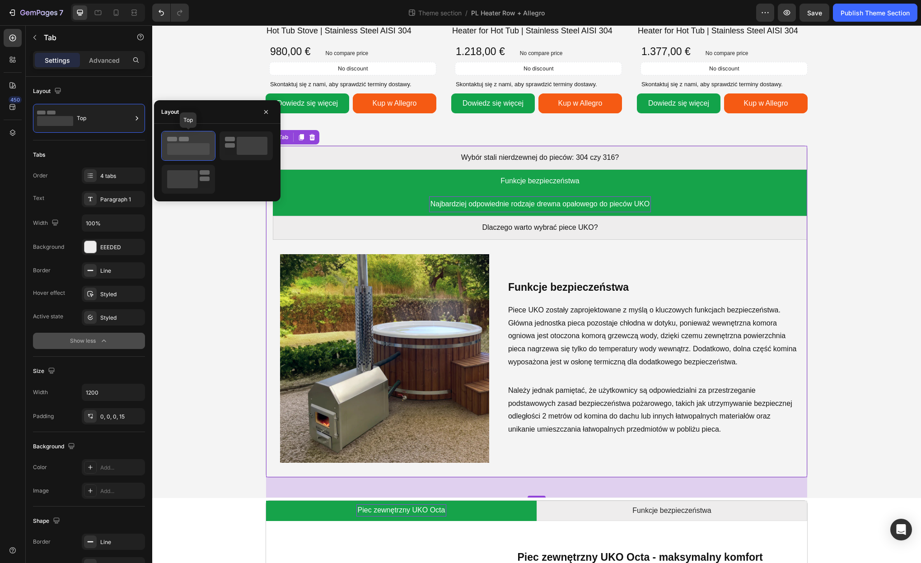
click at [185, 139] on rect at bounding box center [184, 139] width 10 height 5
click at [271, 243] on div "Wybór stali nierdzewnej do pieców: 304 czy 316? Funkcje bezpieczeństwa Najbardz…" at bounding box center [537, 311] width 542 height 332
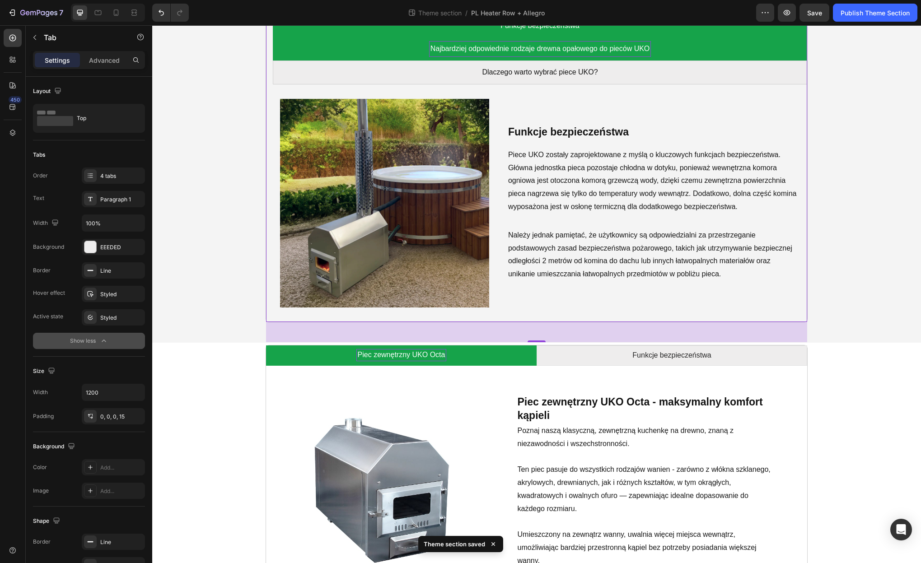
scroll to position [963, 0]
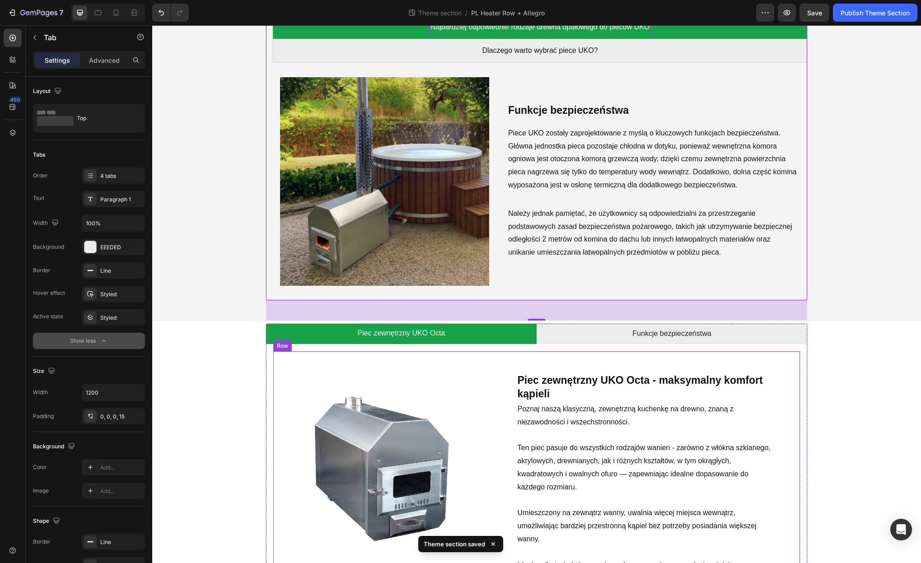
click at [278, 362] on div "Image" at bounding box center [382, 468] width 218 height 234
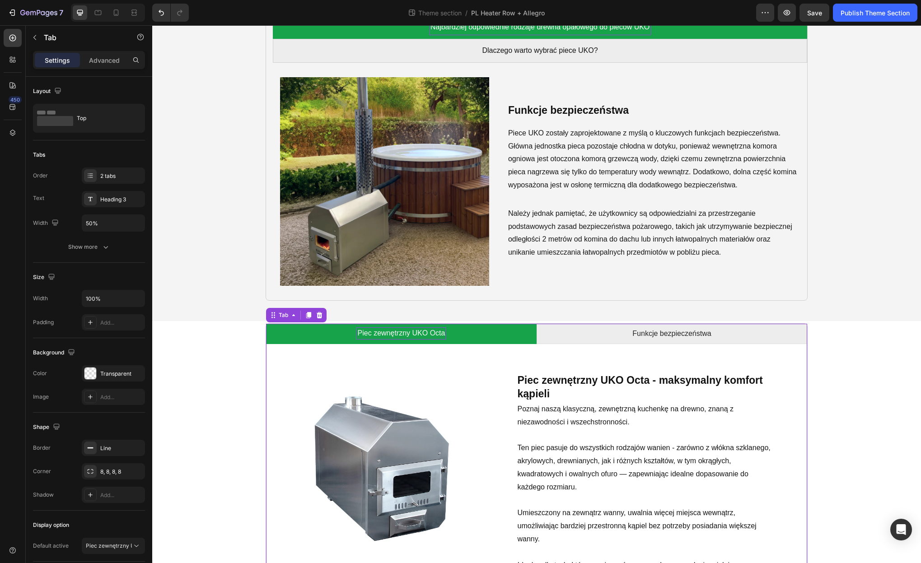
click at [271, 360] on div "Image ⁠⁠⁠⁠⁠⁠⁠ Piec zewnętrzny UKO Octa - maksymalny komfort kąpieli Heading Poz…" at bounding box center [536, 468] width 541 height 249
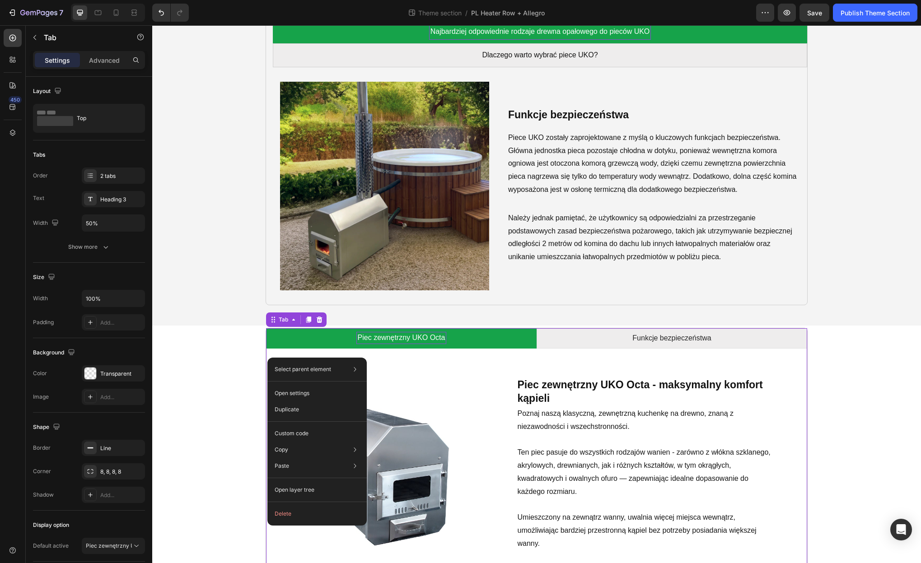
scroll to position [958, 0]
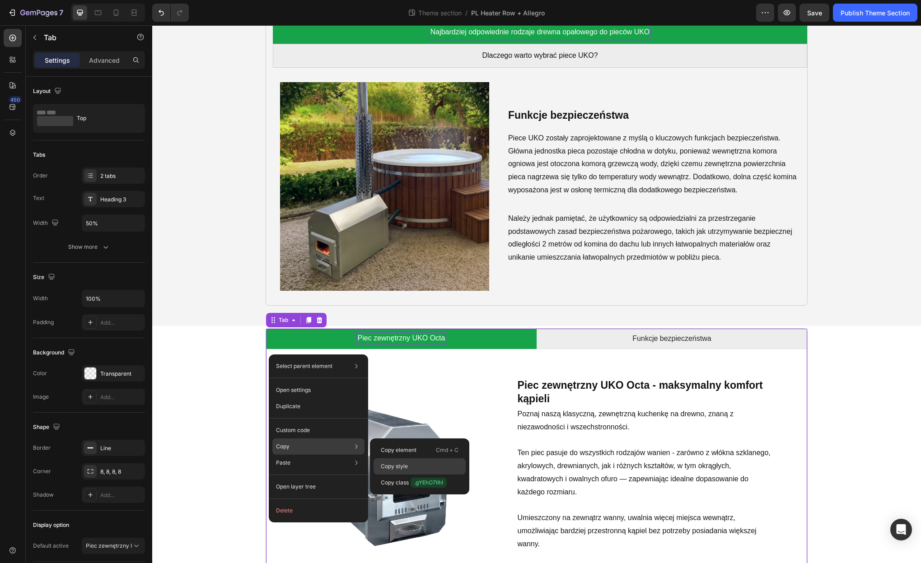
click at [386, 465] on p "Copy style" at bounding box center [394, 467] width 27 height 8
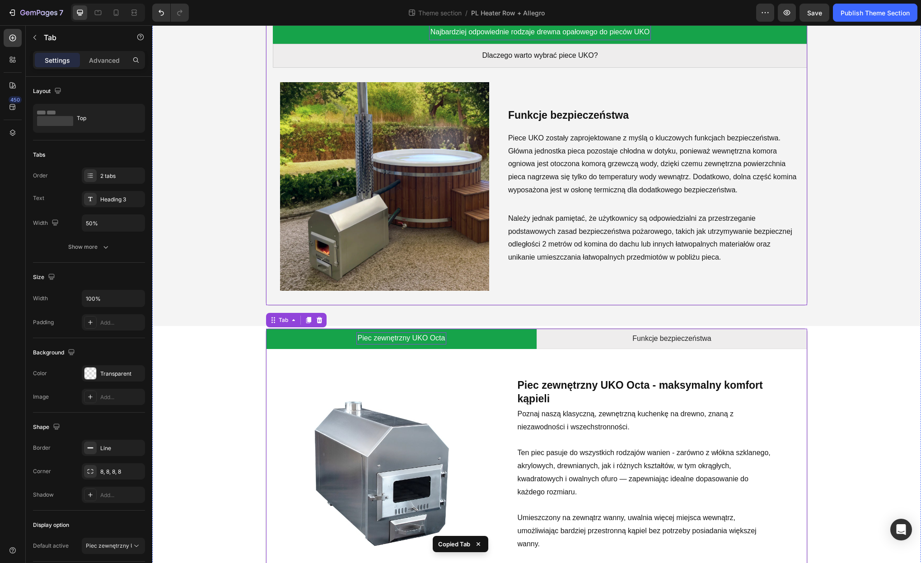
click at [272, 295] on div "Wybór stali nierdzewnej do pieców: 304 czy 316? Funkcje bezpieczeństwa Najbardz…" at bounding box center [537, 139] width 542 height 332
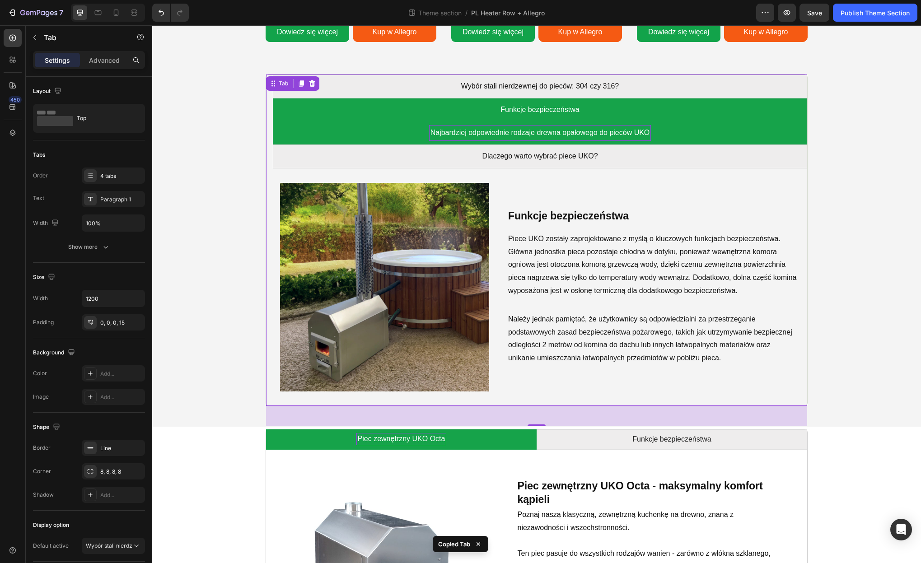
scroll to position [852, 0]
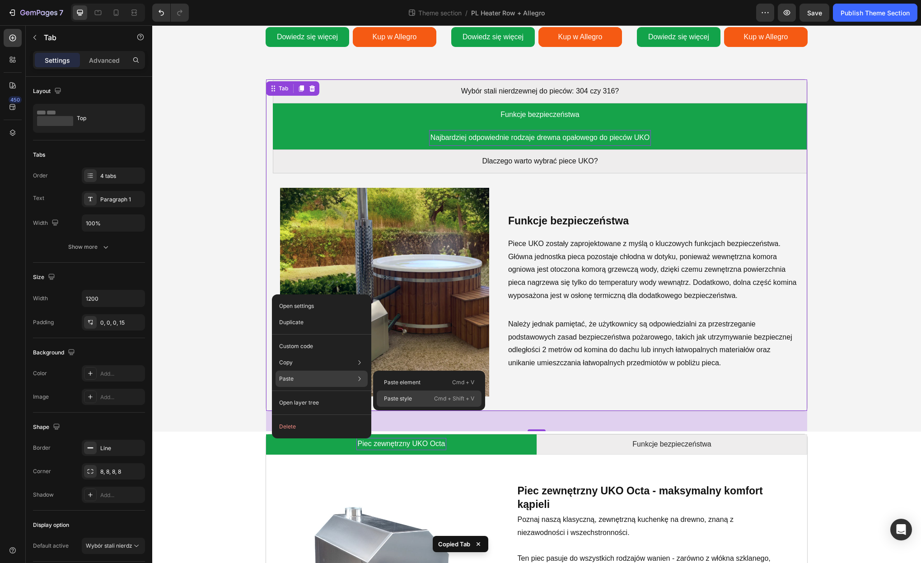
click at [399, 394] on div "Paste style Cmd + Shift + V" at bounding box center [429, 399] width 105 height 16
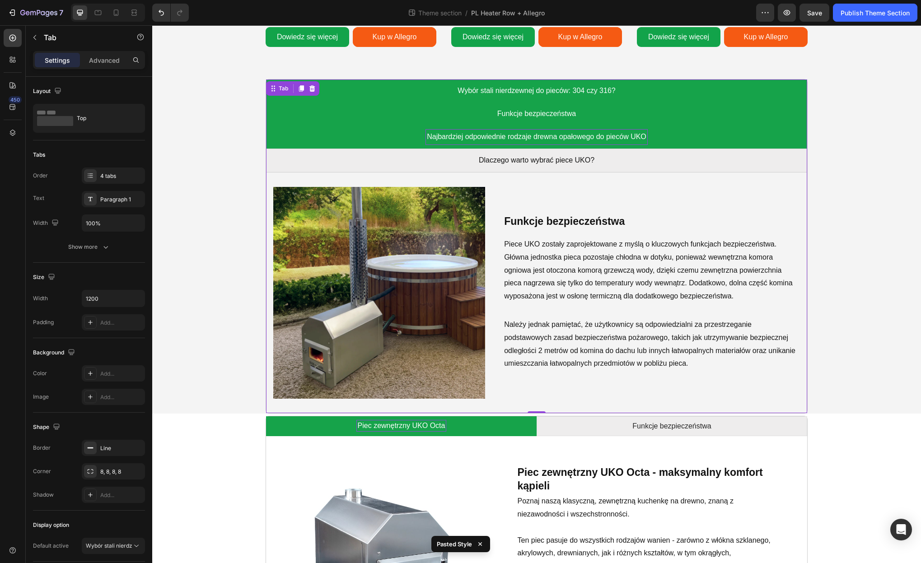
click at [644, 92] on li "Wybór stali nierdzewnej do pieców: 304 czy 316?" at bounding box center [536, 91] width 541 height 23
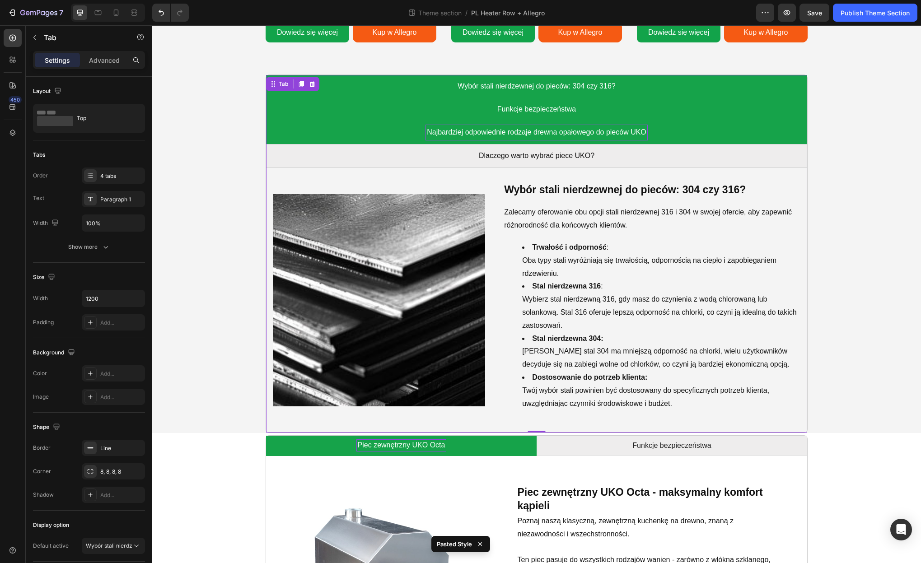
click at [612, 108] on li "Funkcje bezpieczeństwa" at bounding box center [536, 109] width 541 height 23
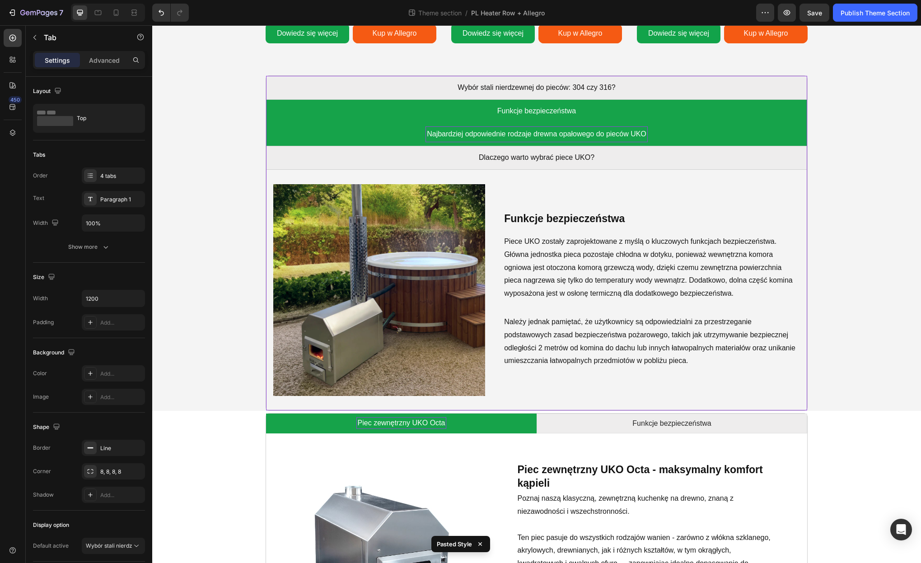
click at [606, 143] on li "Najbardziej odpowiednie rodzaje drewna opałowego do pieców UKO" at bounding box center [536, 134] width 541 height 23
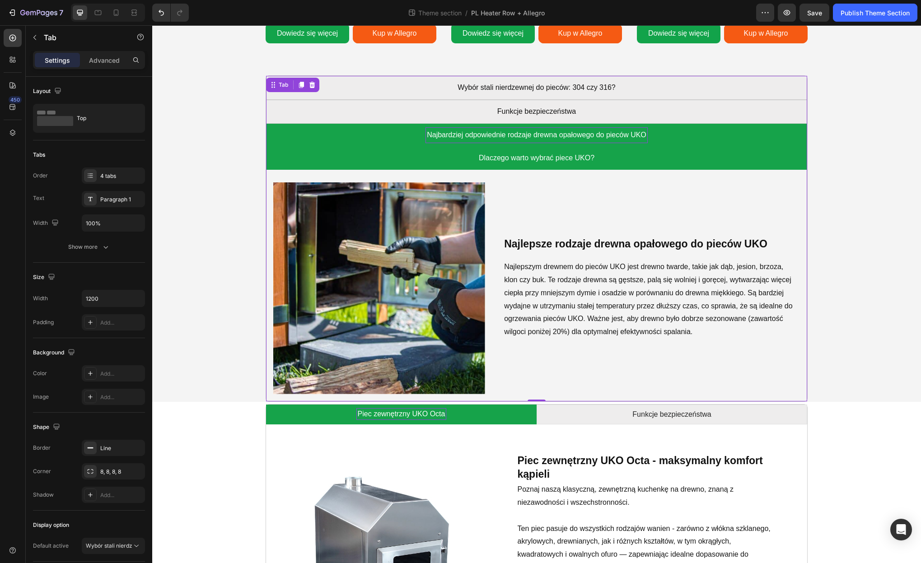
click at [607, 156] on li "Dlaczego warto wybrać piece UKO?" at bounding box center [536, 158] width 541 height 23
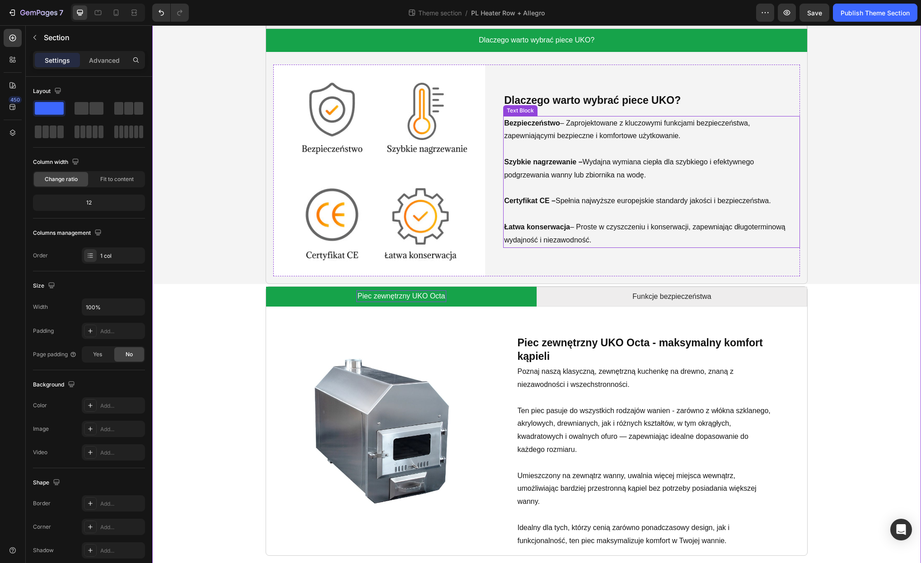
scroll to position [976, 0]
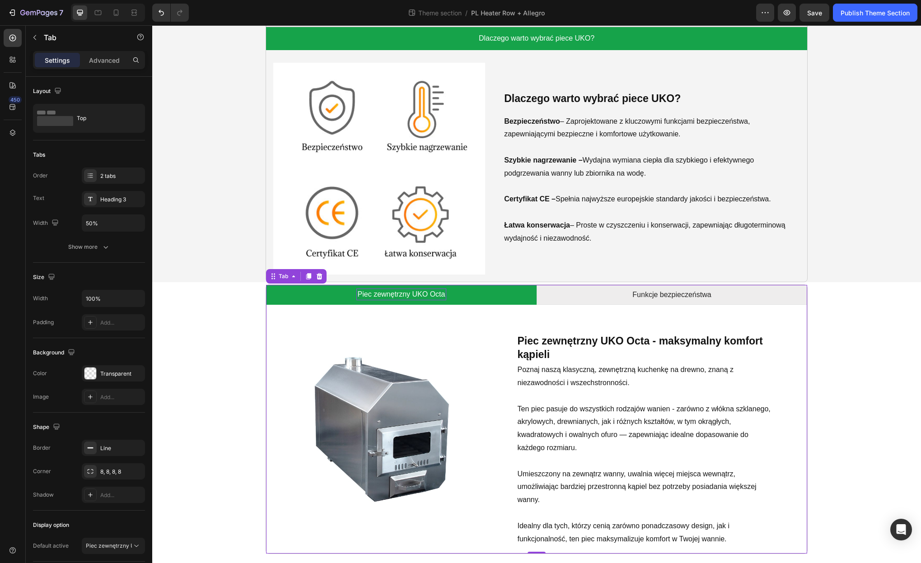
click at [595, 307] on div "Image ⁠⁠⁠⁠⁠⁠⁠ Piec zewnętrzny UKO Octa - maksymalny komfort kąpieli Heading Poz…" at bounding box center [536, 429] width 541 height 249
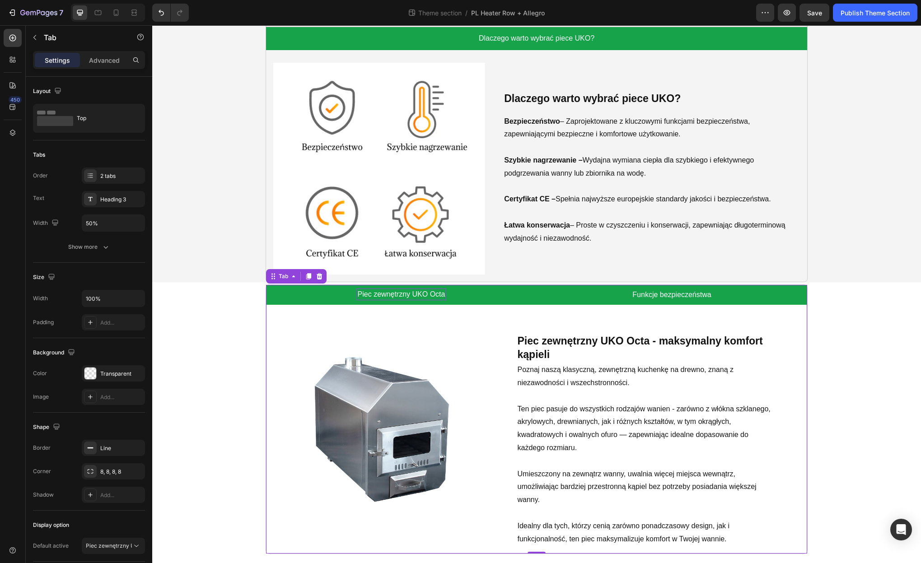
click at [602, 294] on li "Funkcje bezpieczeństwa" at bounding box center [672, 295] width 271 height 20
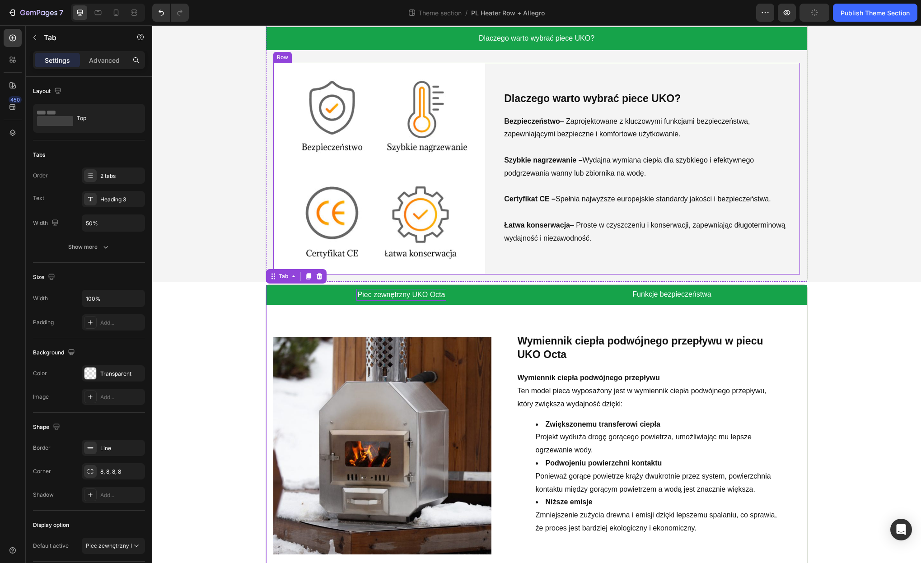
scroll to position [1009, 0]
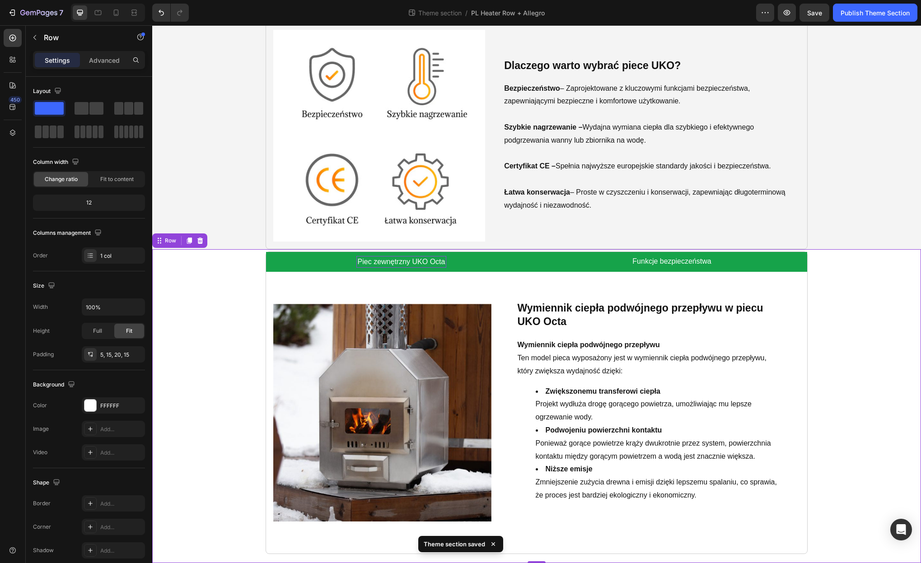
click at [819, 326] on div "Piec zewnętrzny UKO Octa Funkcje bezpieczeństwa Image ⁠⁠⁠⁠⁠⁠⁠ Piec zewnętrzny U…" at bounding box center [536, 403] width 755 height 303
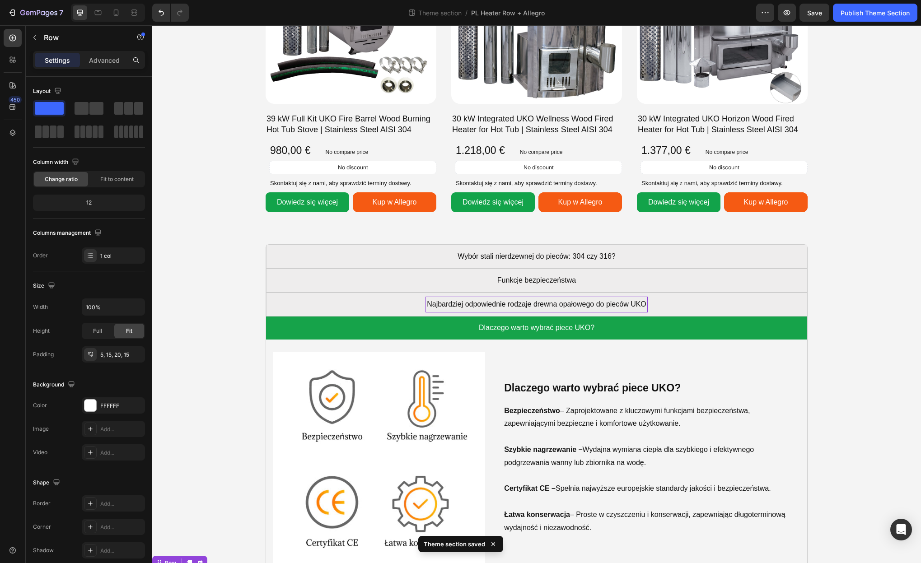
scroll to position [647, 0]
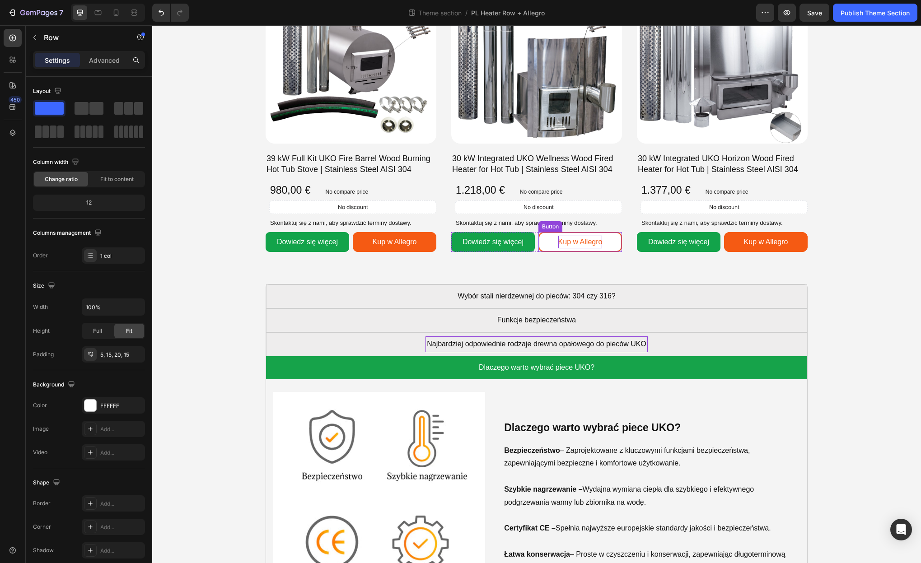
click at [586, 246] on p "Kup w Allegro" at bounding box center [580, 242] width 44 height 13
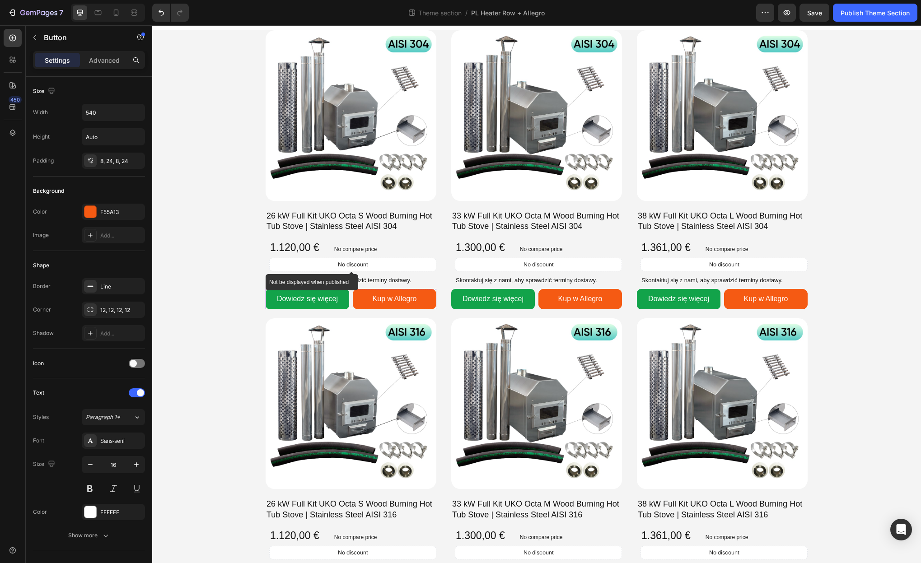
scroll to position [0, 0]
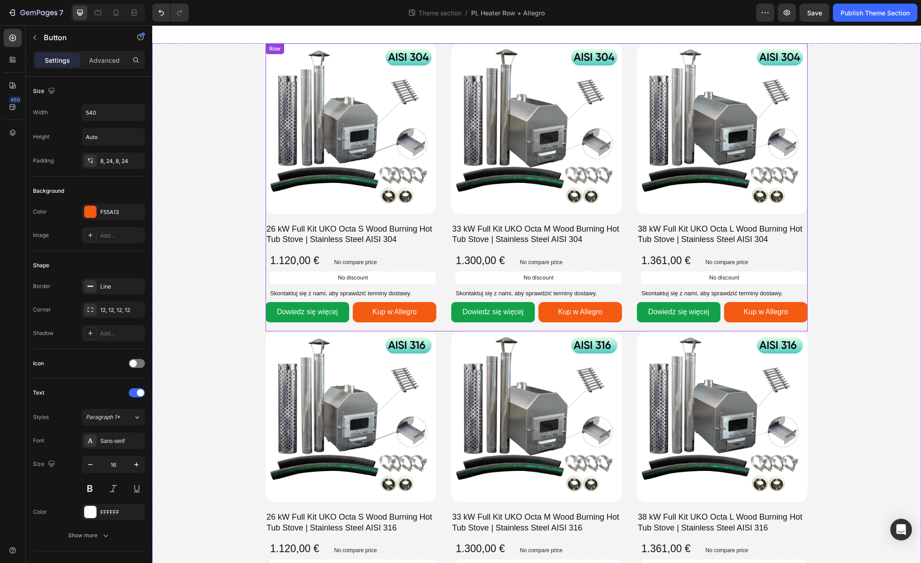
click at [448, 79] on div "Product Images 26 kW Full Kit UKO Octa S Wood Burning Hot Tub Stove | Stainless…" at bounding box center [537, 187] width 542 height 288
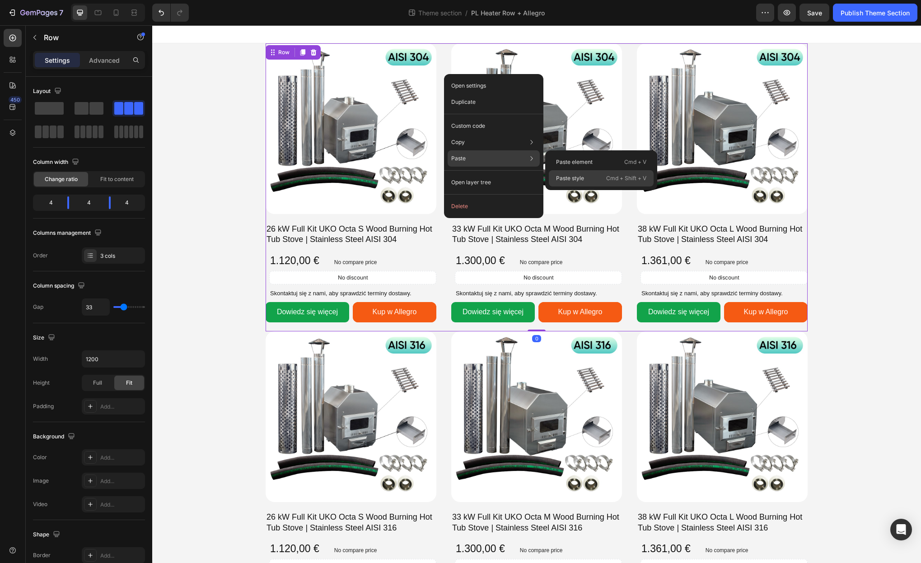
click at [576, 173] on div "Paste style Cmd + Shift + V" at bounding box center [601, 178] width 105 height 16
type input "38"
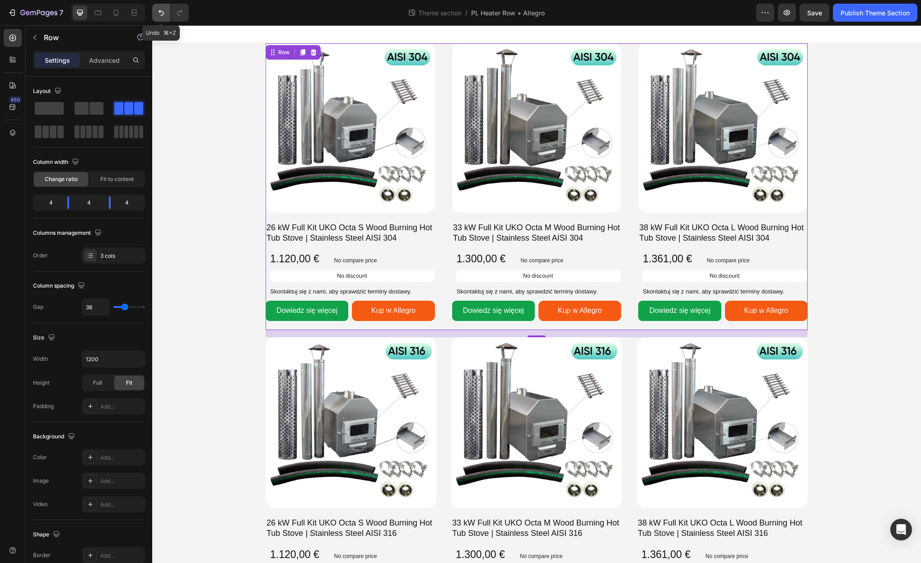
click at [161, 14] on icon "Undo/Redo" at bounding box center [161, 12] width 9 height 9
type input "33"
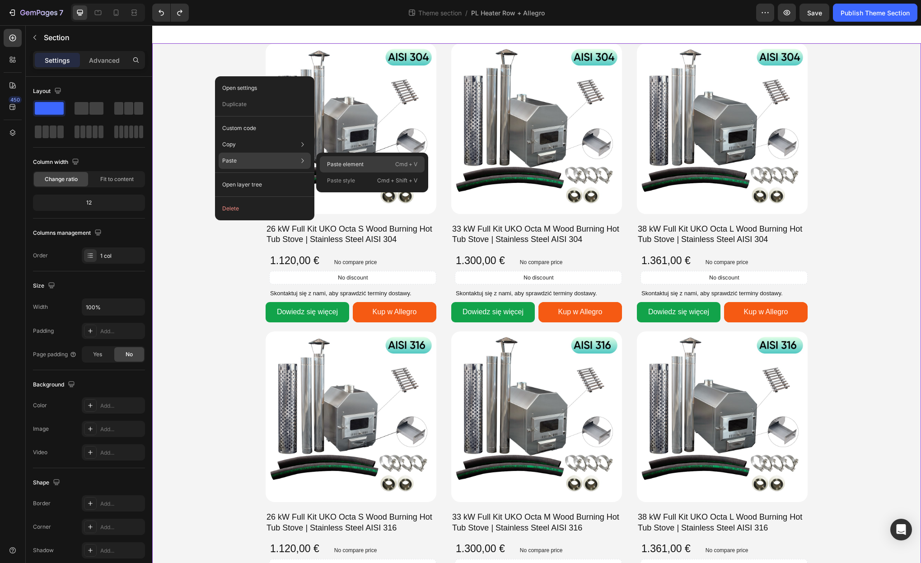
click at [330, 163] on p "Paste element" at bounding box center [345, 164] width 37 height 8
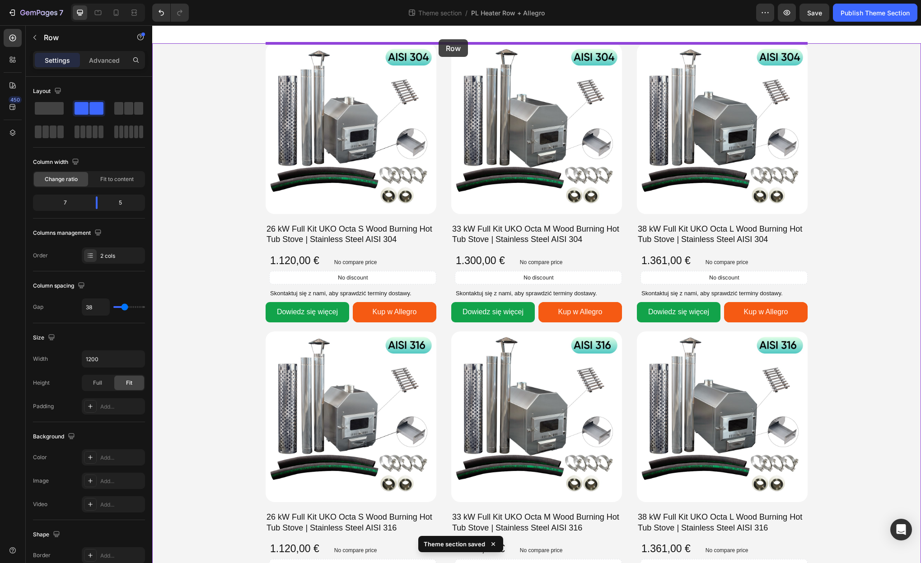
drag, startPoint x: 273, startPoint y: 364, endPoint x: 439, endPoint y: 39, distance: 364.5
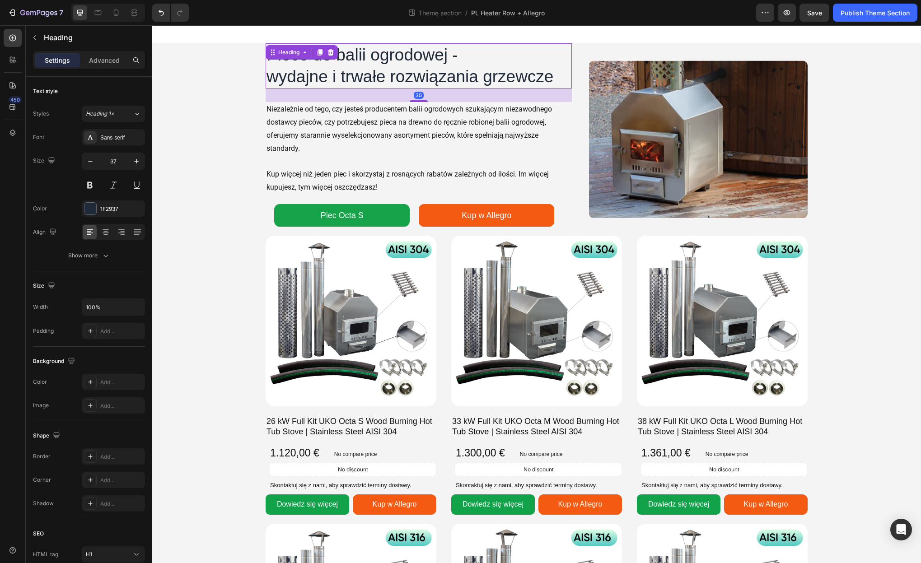
click at [403, 78] on h1 "Piece do balii ogrodowej - wydajne i trwałe rozwiązania grzewcze" at bounding box center [419, 65] width 306 height 45
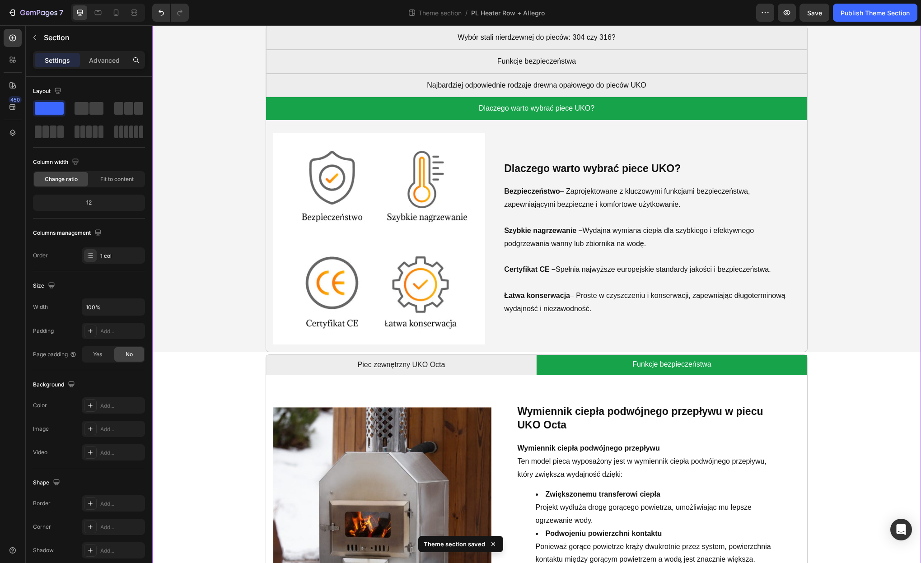
scroll to position [1202, 0]
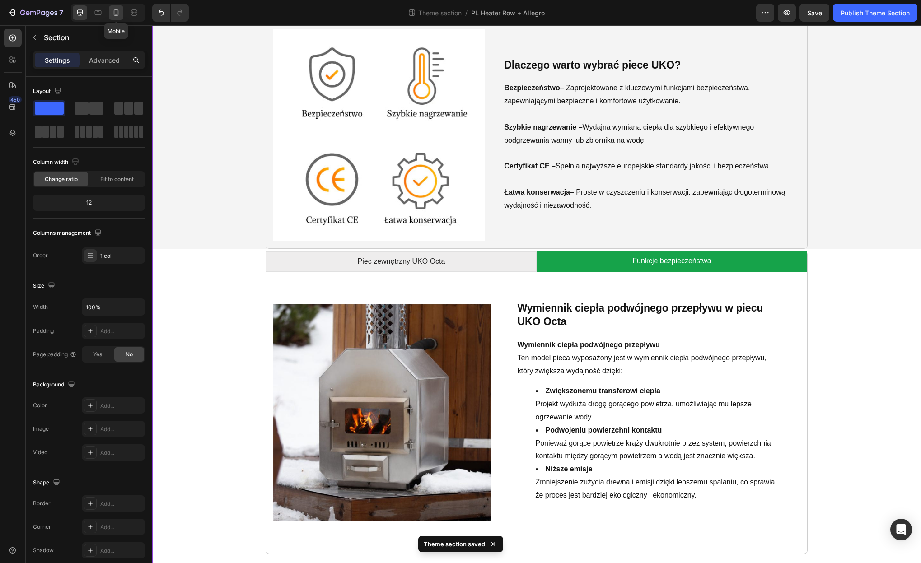
click at [117, 15] on icon at bounding box center [116, 12] width 5 height 6
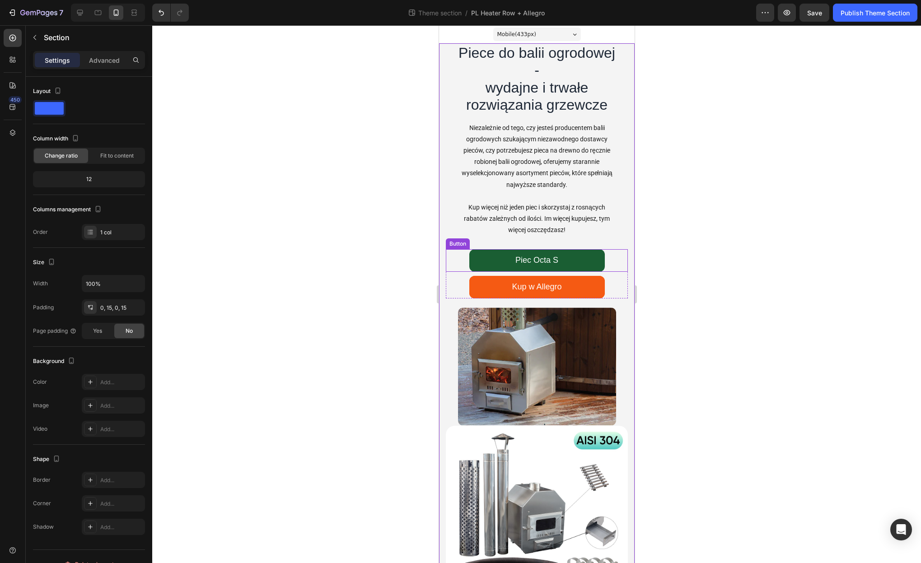
click at [581, 259] on link "Piec Octa S" at bounding box center [537, 260] width 136 height 23
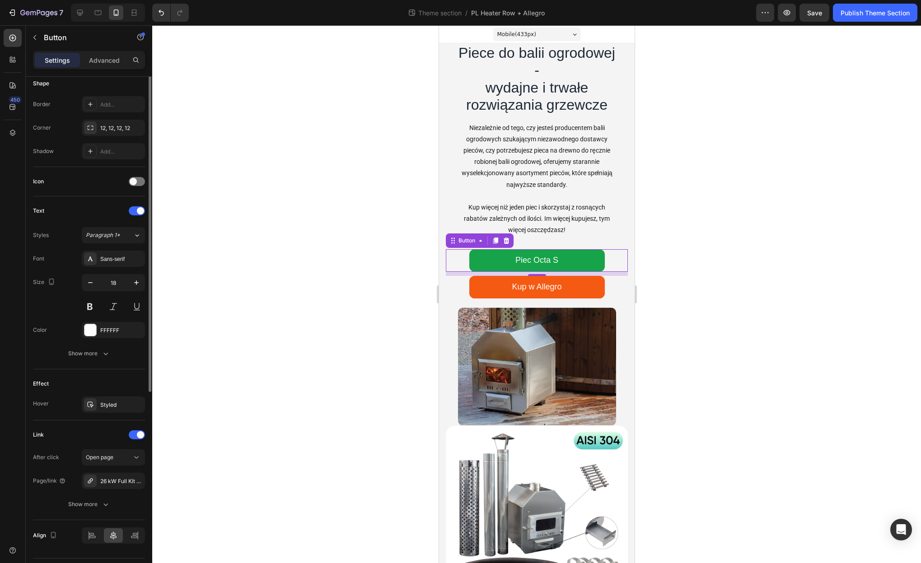
scroll to position [206, 0]
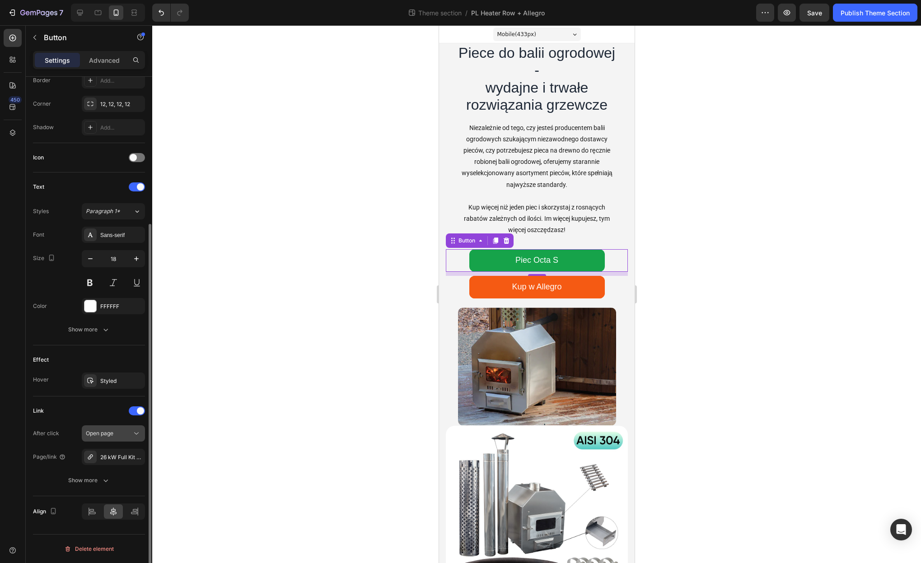
click at [120, 438] on div "Open page" at bounding box center [113, 433] width 55 height 9
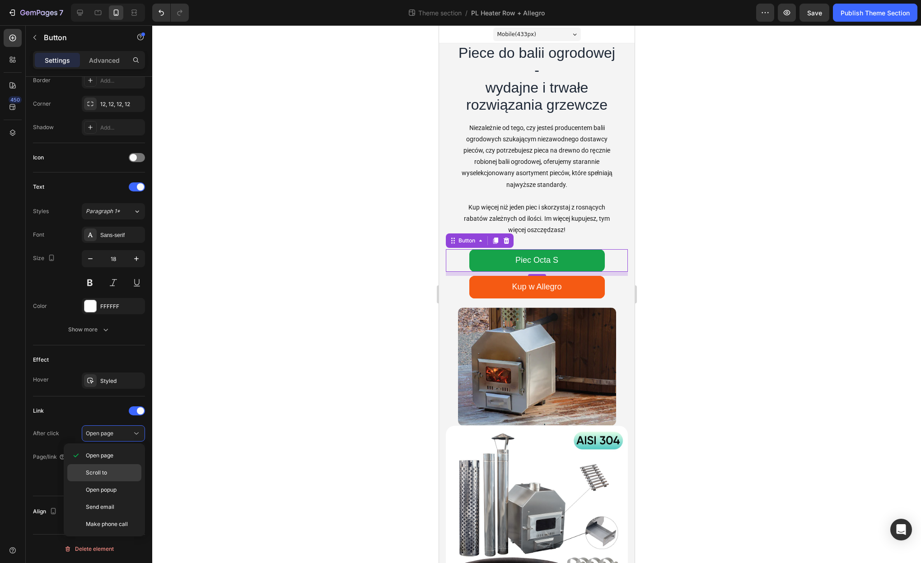
click at [114, 482] on div "Scroll to" at bounding box center [104, 490] width 74 height 17
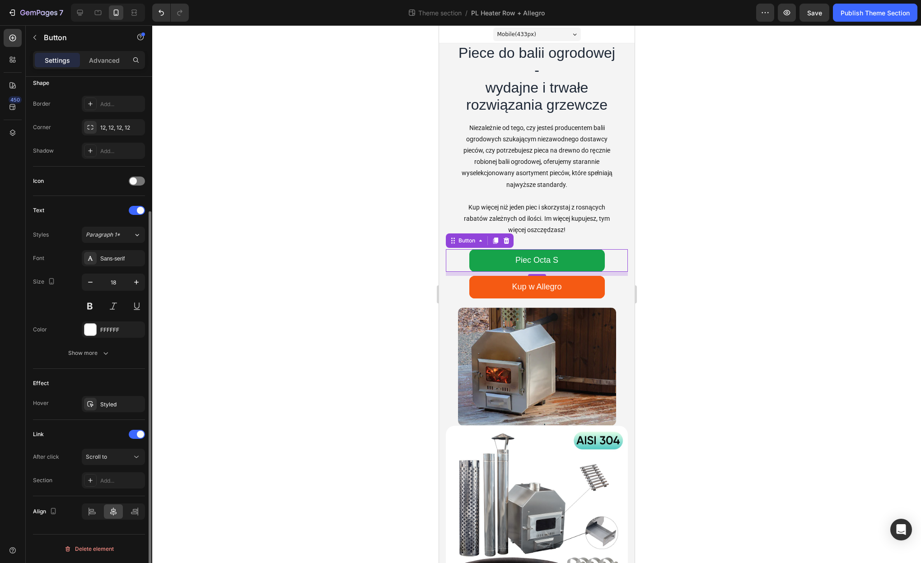
scroll to position [183, 0]
click at [112, 484] on div "Add..." at bounding box center [121, 481] width 42 height 8
click at [161, 14] on icon "Undo/Redo" at bounding box center [161, 12] width 9 height 9
click at [714, 197] on div at bounding box center [536, 294] width 769 height 538
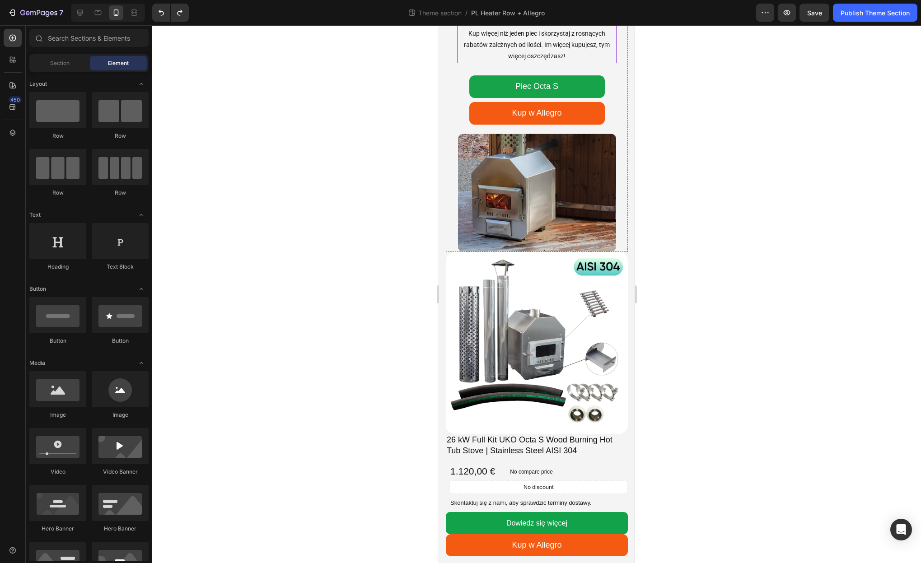
scroll to position [203, 0]
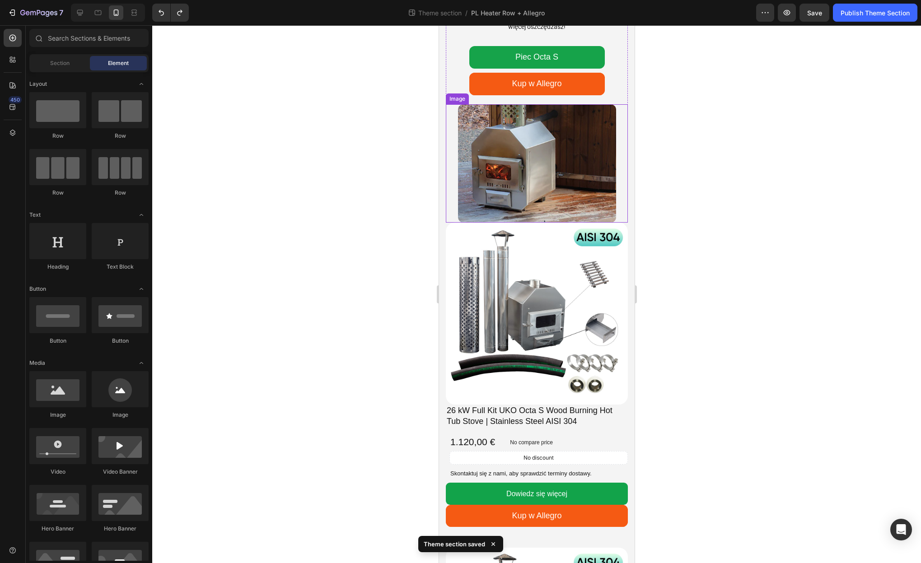
click at [591, 165] on img at bounding box center [537, 163] width 158 height 119
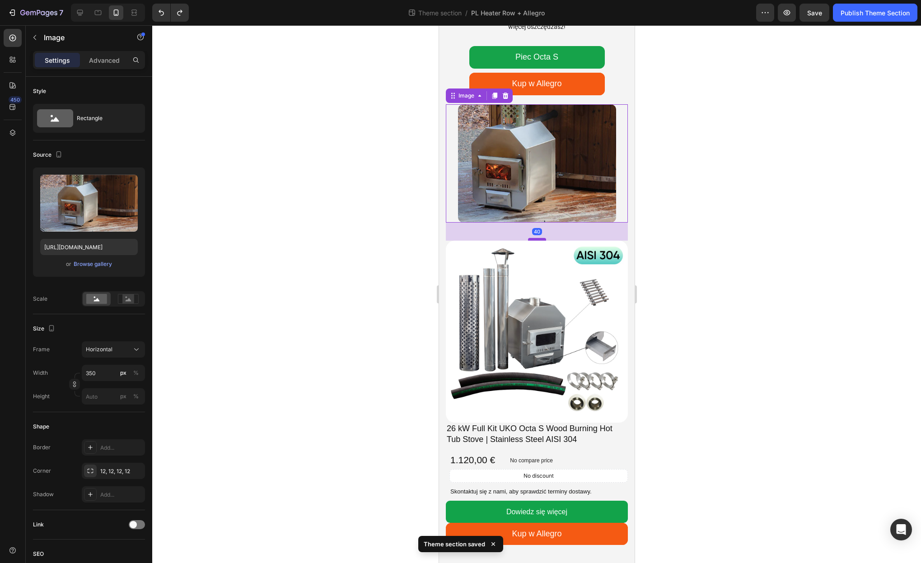
drag, startPoint x: 540, startPoint y: 222, endPoint x: 542, endPoint y: 240, distance: 18.2
click at [542, 240] on div at bounding box center [537, 239] width 18 height 3
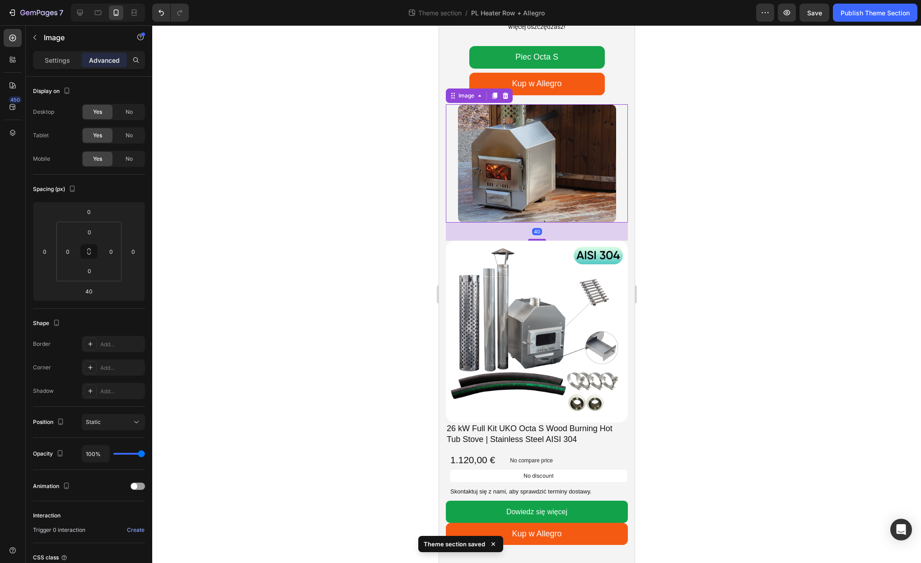
click at [674, 235] on div at bounding box center [536, 294] width 769 height 538
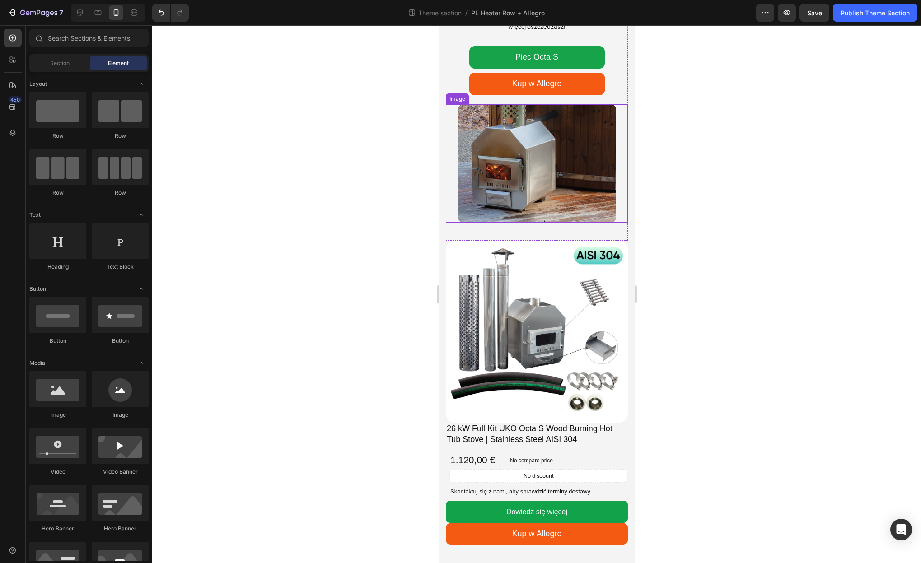
click at [568, 183] on img at bounding box center [537, 163] width 158 height 119
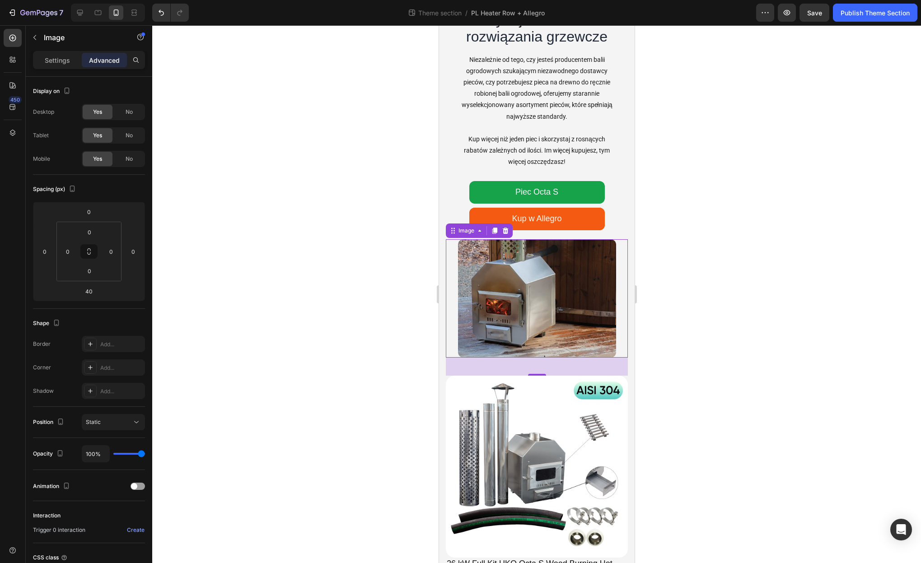
scroll to position [44, 0]
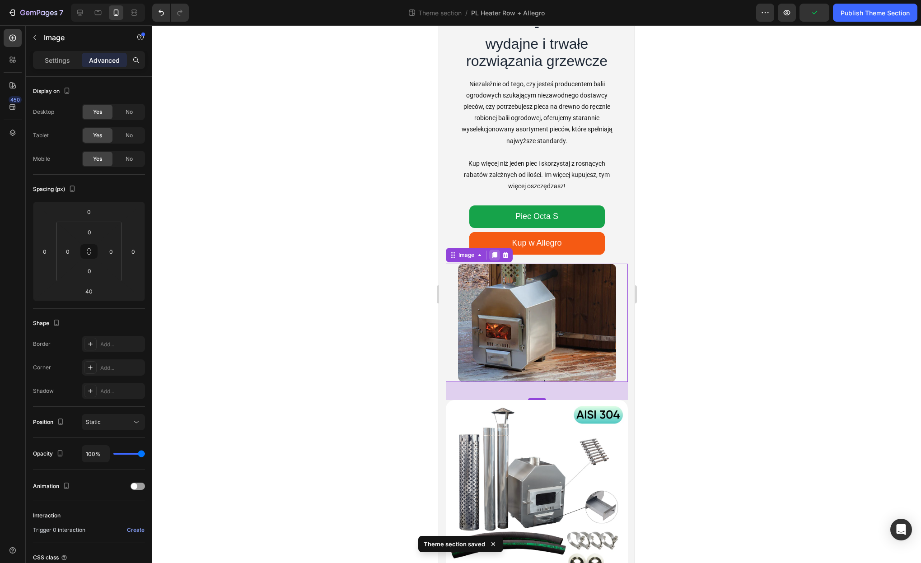
click at [494, 257] on icon at bounding box center [494, 255] width 5 height 6
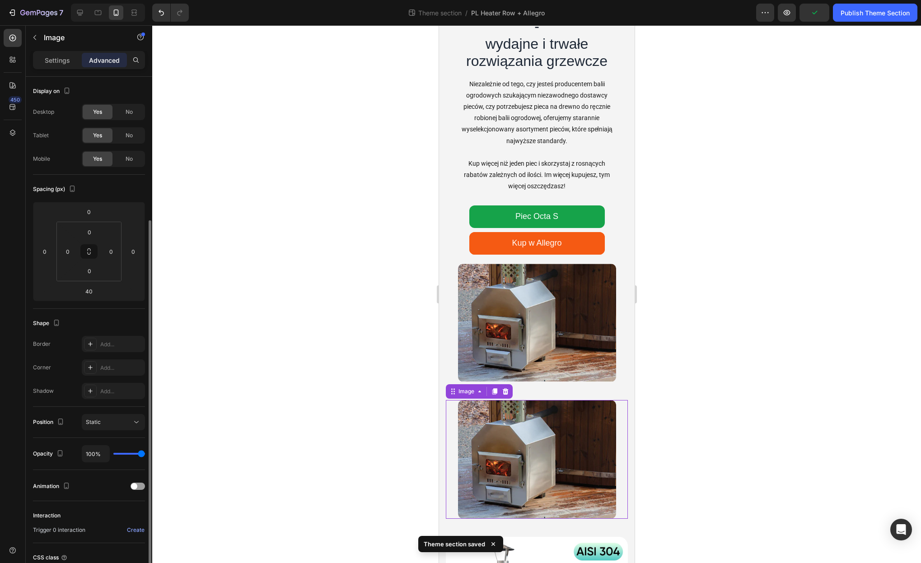
scroll to position [77, 0]
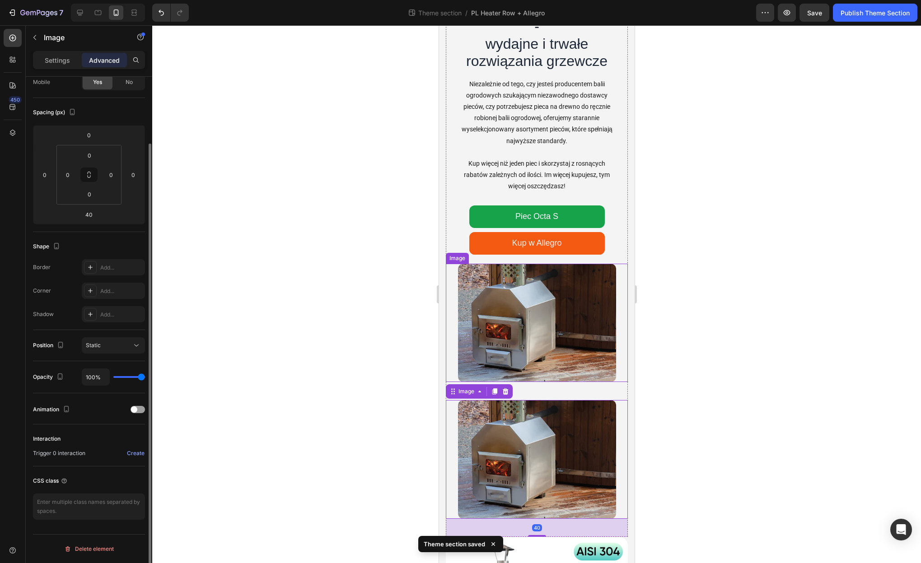
click at [498, 270] on img at bounding box center [537, 323] width 158 height 119
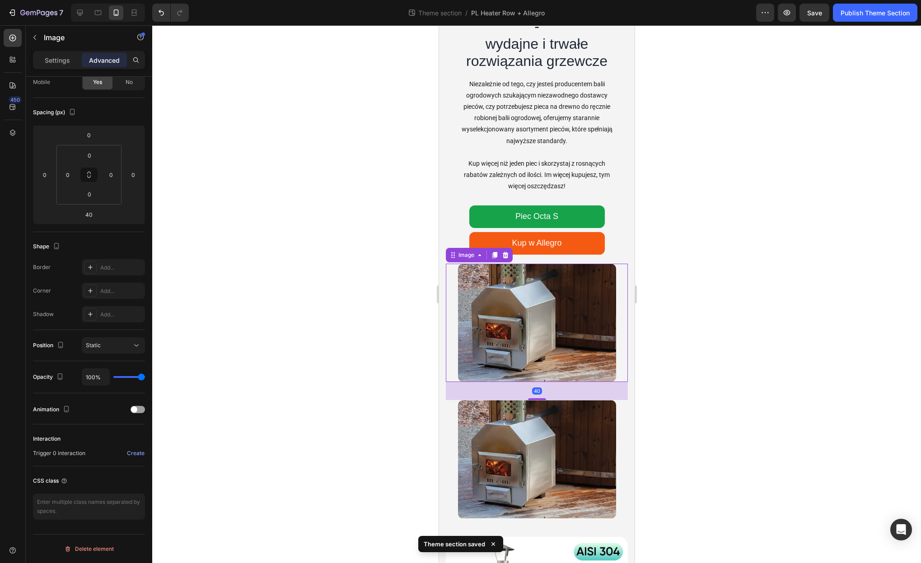
click at [111, 65] on p "Advanced" at bounding box center [104, 60] width 31 height 9
click at [111, 62] on p "Advanced" at bounding box center [104, 60] width 31 height 9
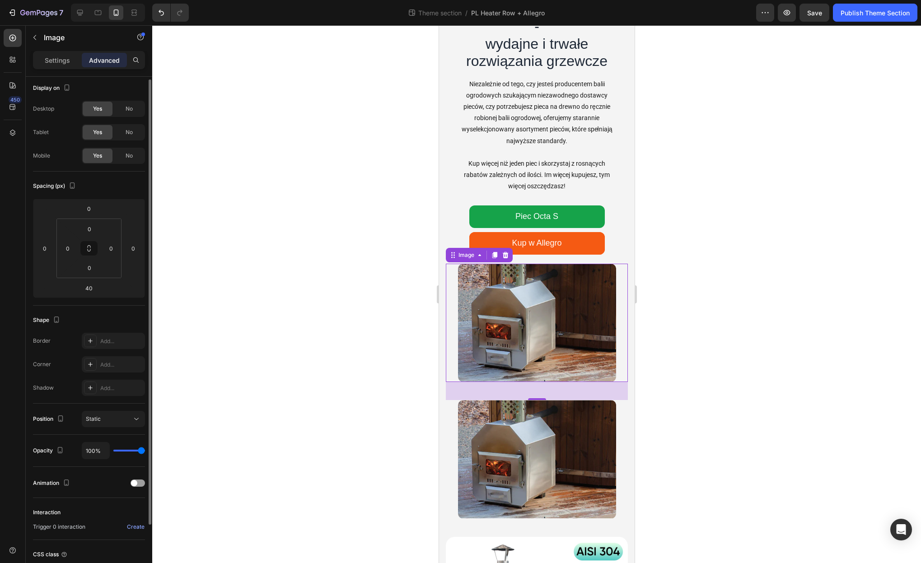
scroll to position [1, 0]
click at [127, 159] on span "No" at bounding box center [129, 158] width 7 height 8
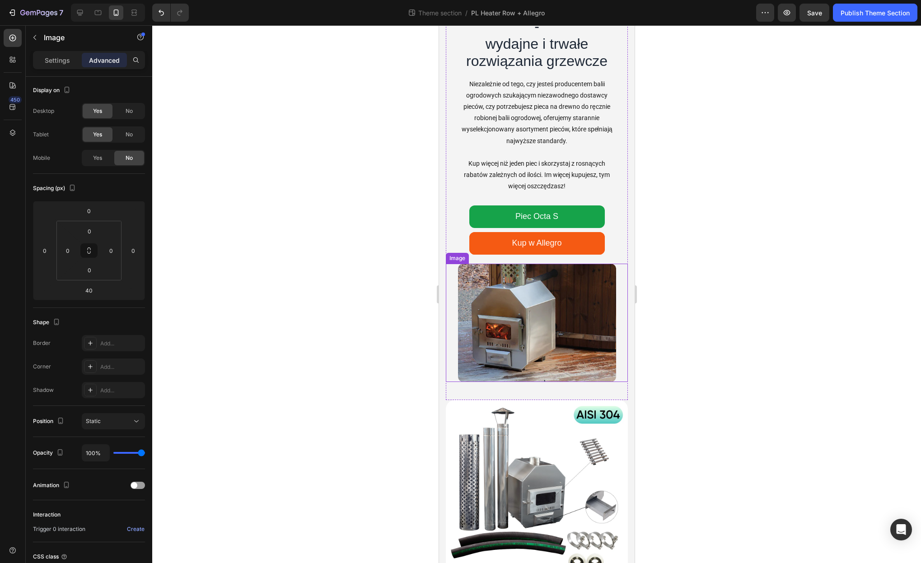
click at [552, 323] on img at bounding box center [537, 323] width 158 height 119
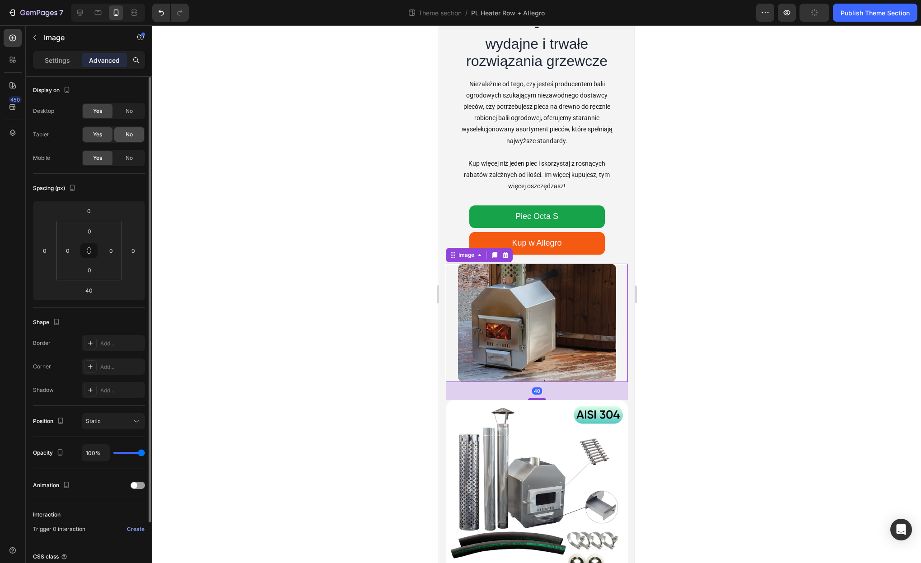
click at [133, 134] on div "No" at bounding box center [129, 134] width 30 height 14
click at [130, 112] on span "No" at bounding box center [129, 111] width 7 height 8
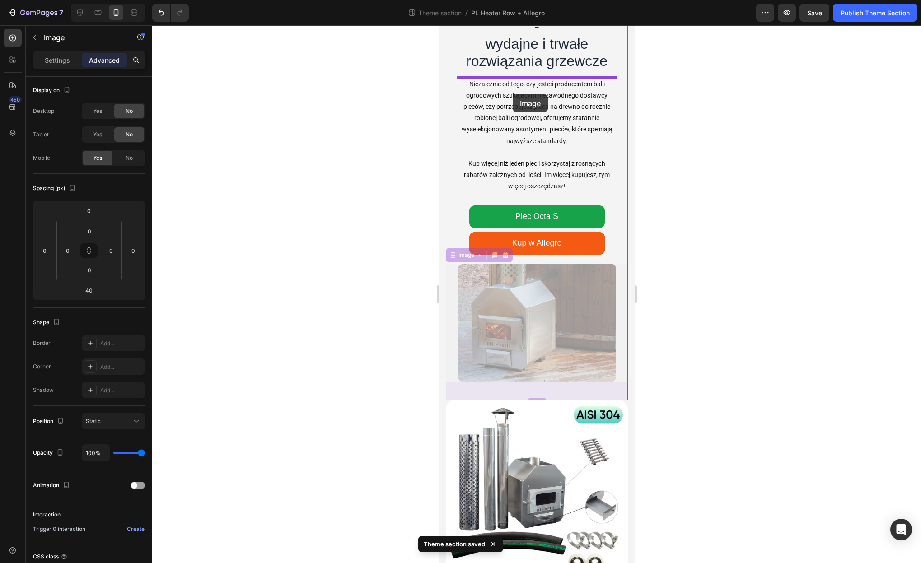
drag, startPoint x: 450, startPoint y: 258, endPoint x: 512, endPoint y: 94, distance: 175.9
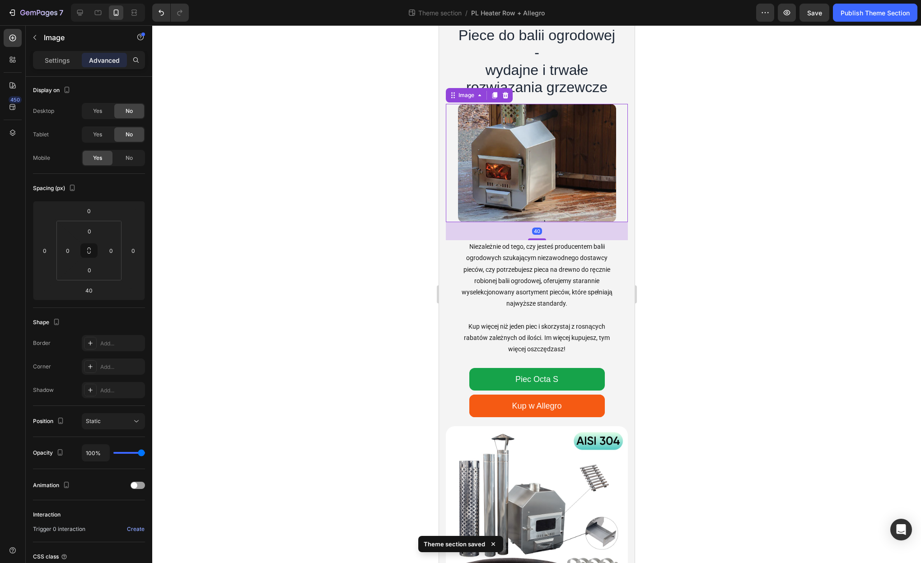
scroll to position [0, 0]
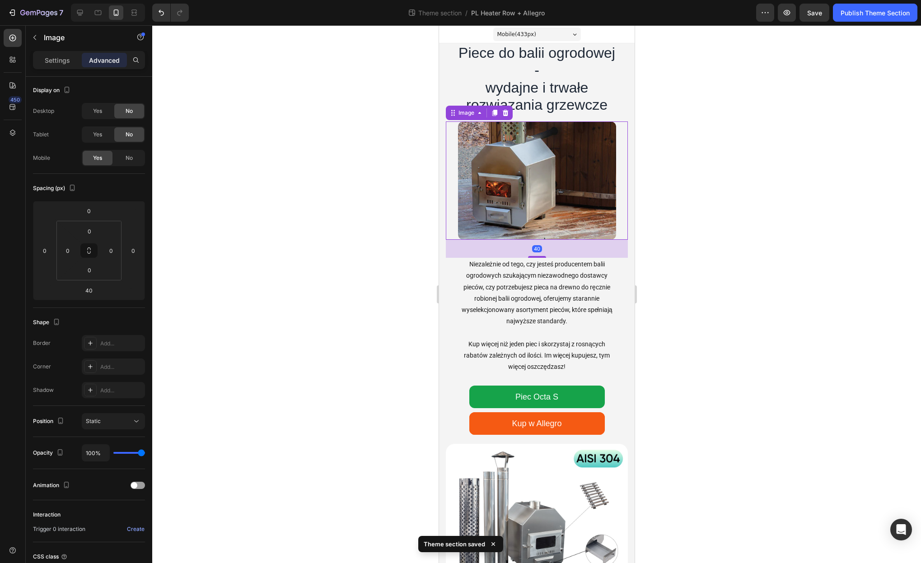
click at [669, 215] on div at bounding box center [536, 294] width 769 height 538
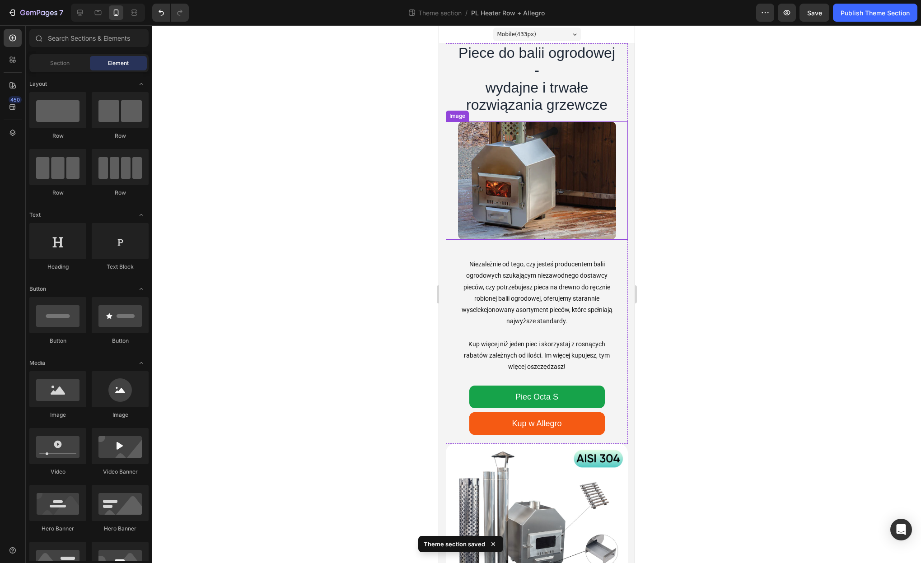
click at [526, 188] on img at bounding box center [537, 181] width 158 height 119
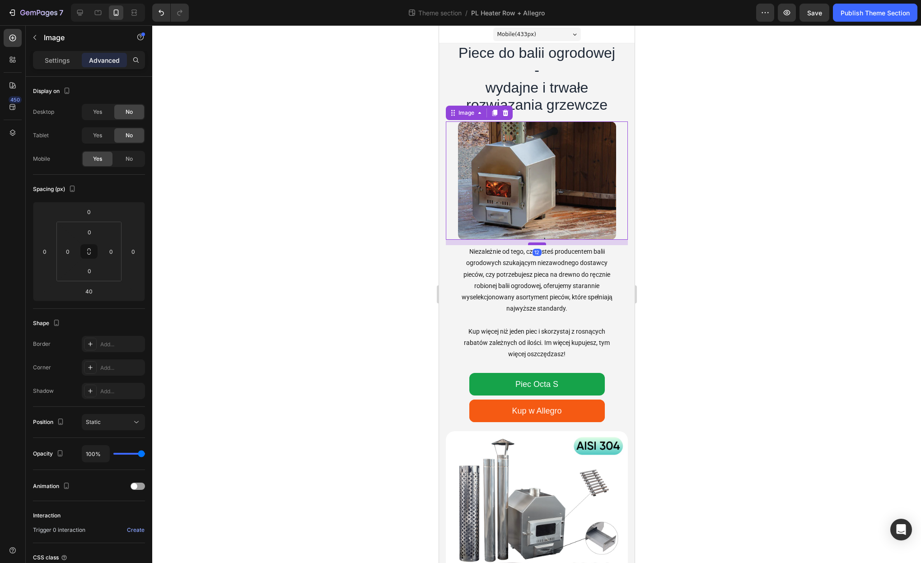
drag, startPoint x: 541, startPoint y: 256, endPoint x: 540, endPoint y: 243, distance: 12.7
click at [540, 243] on div at bounding box center [537, 244] width 18 height 3
type input "12"
click at [785, 274] on div at bounding box center [536, 294] width 769 height 538
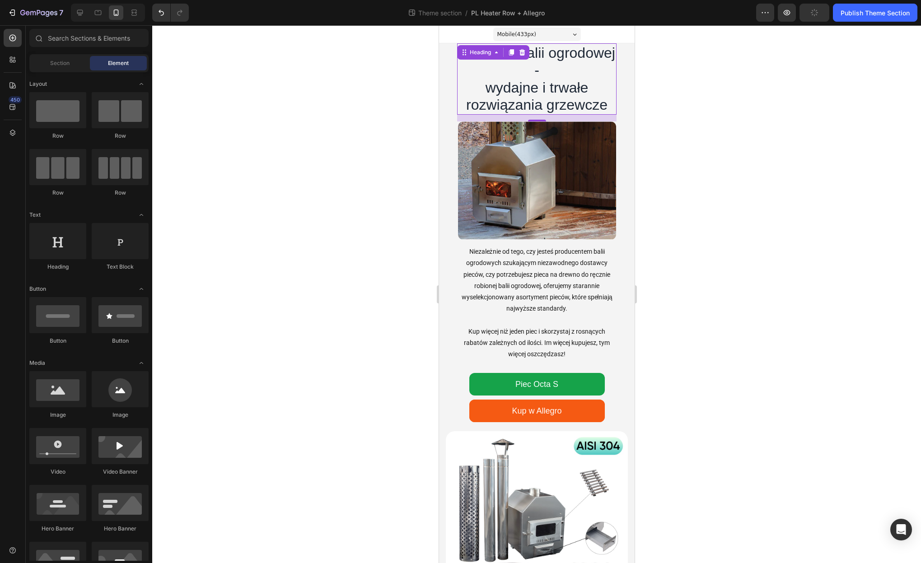
click at [537, 86] on h1 "Piece do balii ogrodowej - wydajne i trwałe rozwiązania grzewcze" at bounding box center [536, 78] width 159 height 71
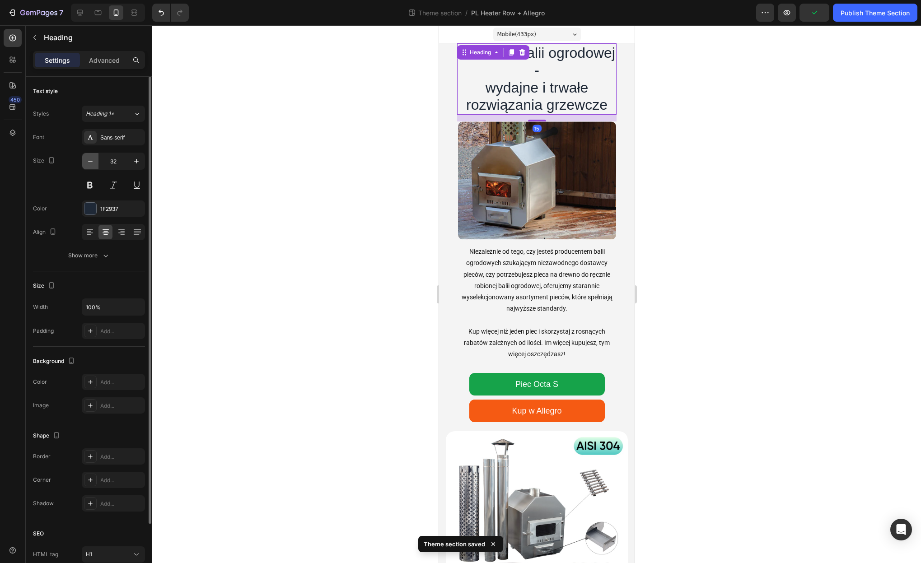
click at [94, 160] on icon "button" at bounding box center [90, 161] width 9 height 9
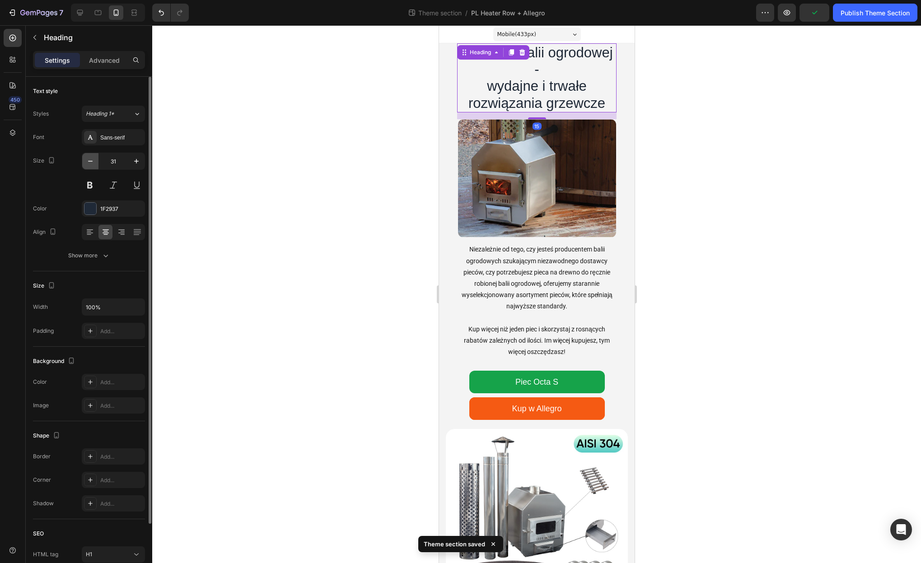
click at [94, 160] on icon "button" at bounding box center [90, 161] width 9 height 9
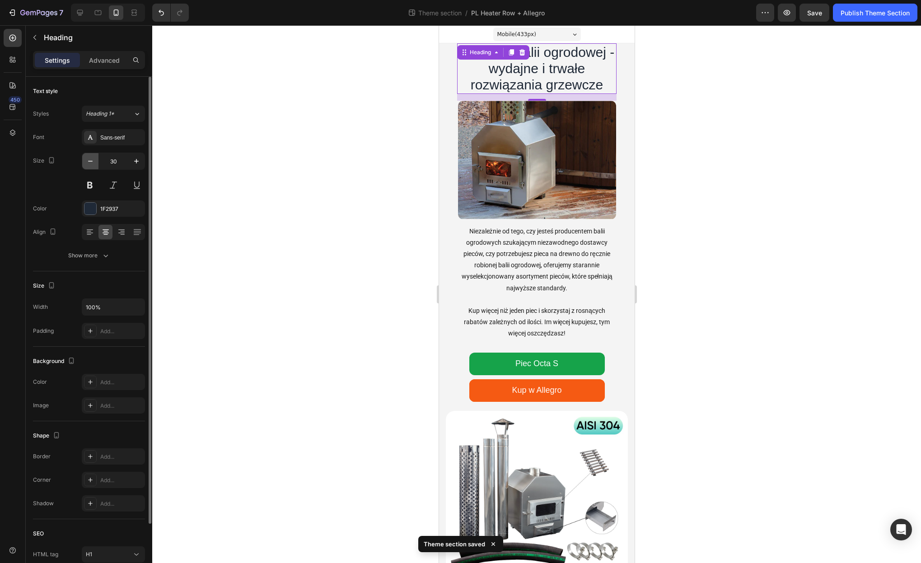
click at [94, 160] on icon "button" at bounding box center [90, 161] width 9 height 9
type input "29"
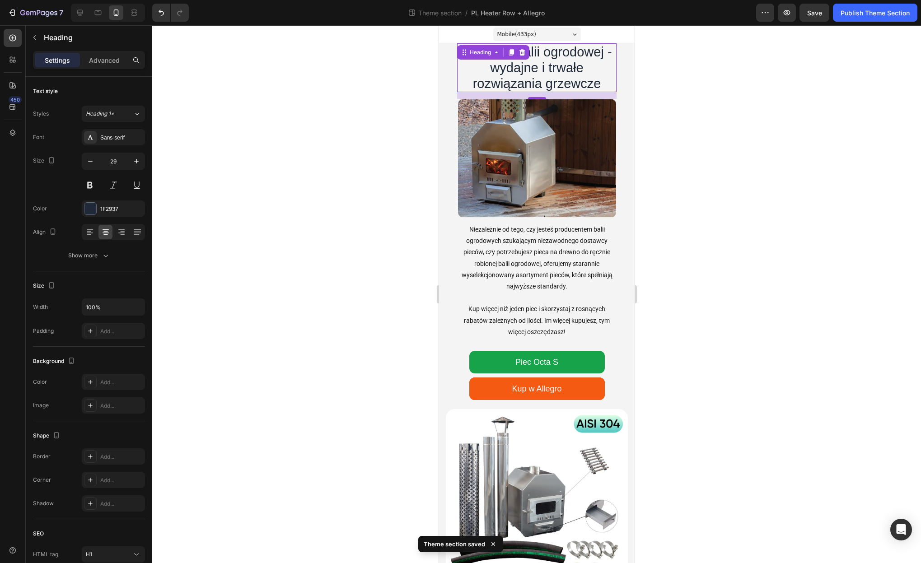
click at [699, 216] on div at bounding box center [536, 294] width 769 height 538
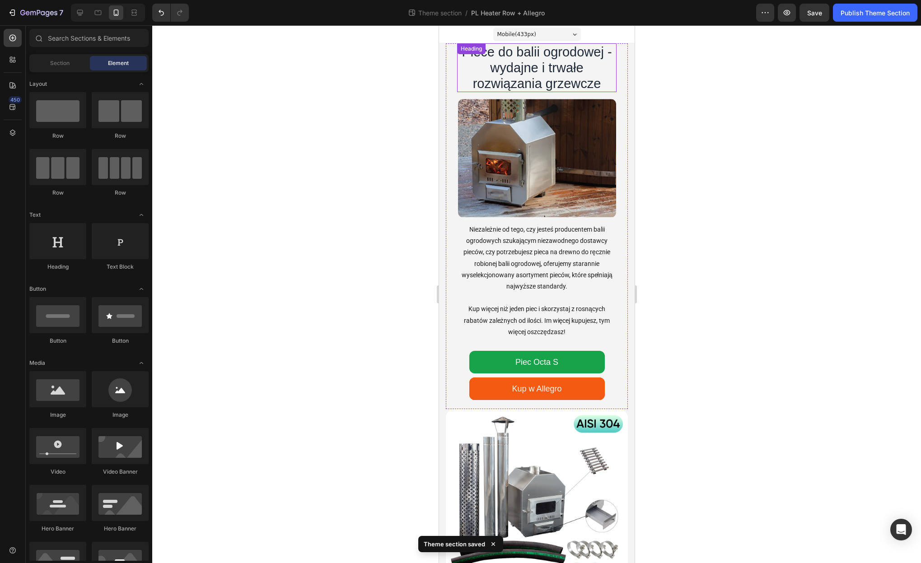
click at [502, 57] on div "Piece do balii ogrodowej - wydajne i trwałe rozwiązania grzewcze Heading" at bounding box center [536, 67] width 159 height 49
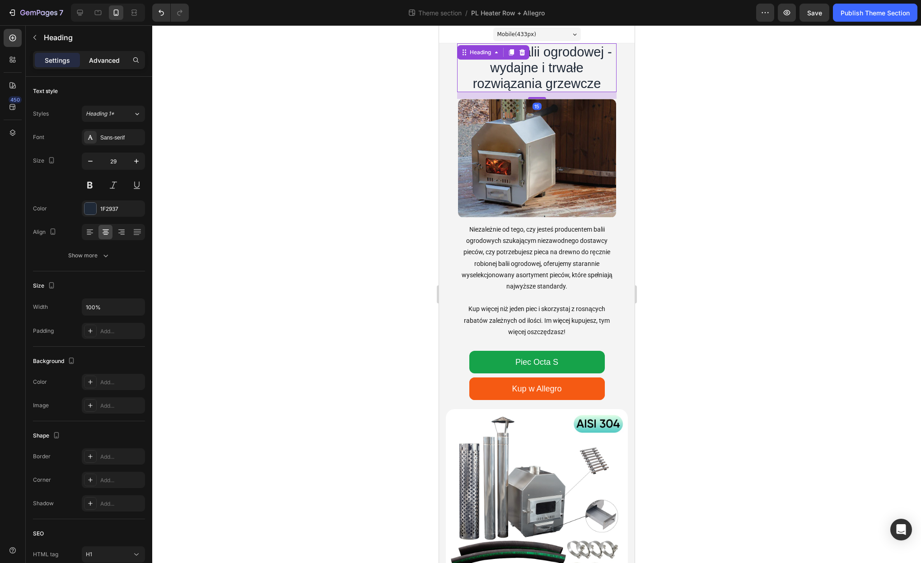
click at [111, 62] on p "Advanced" at bounding box center [104, 60] width 31 height 9
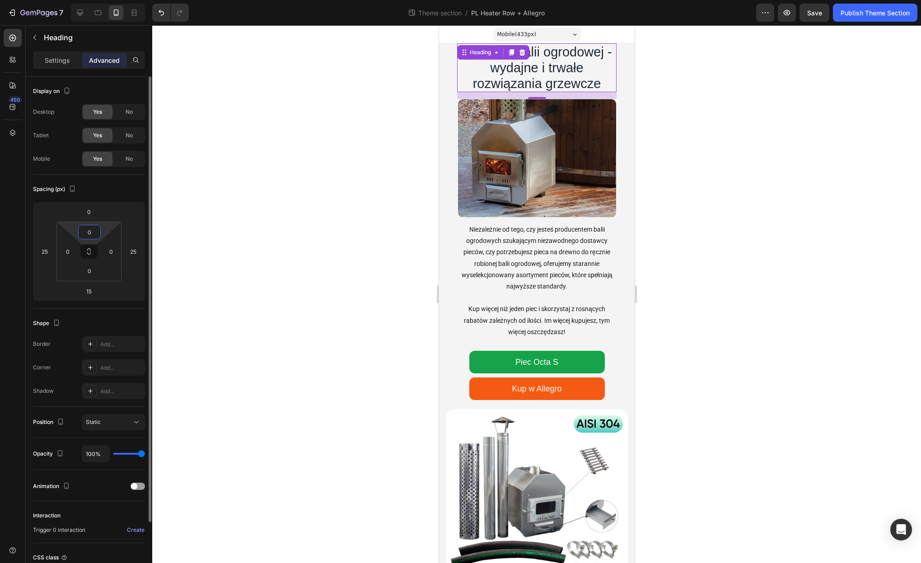
click at [96, 234] on input "0" at bounding box center [89, 232] width 18 height 14
click at [90, 213] on input "0" at bounding box center [89, 212] width 18 height 14
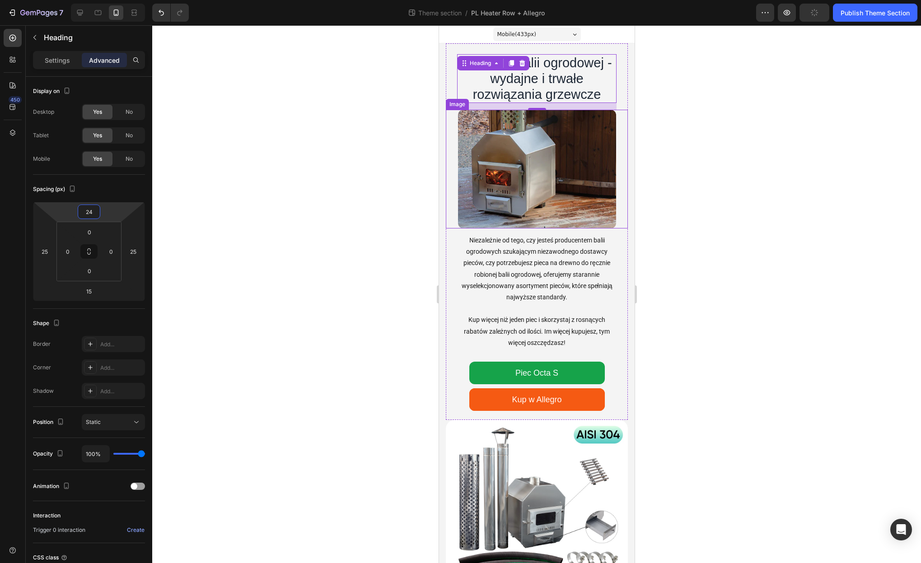
type input "25"
click at [778, 158] on div at bounding box center [536, 294] width 769 height 538
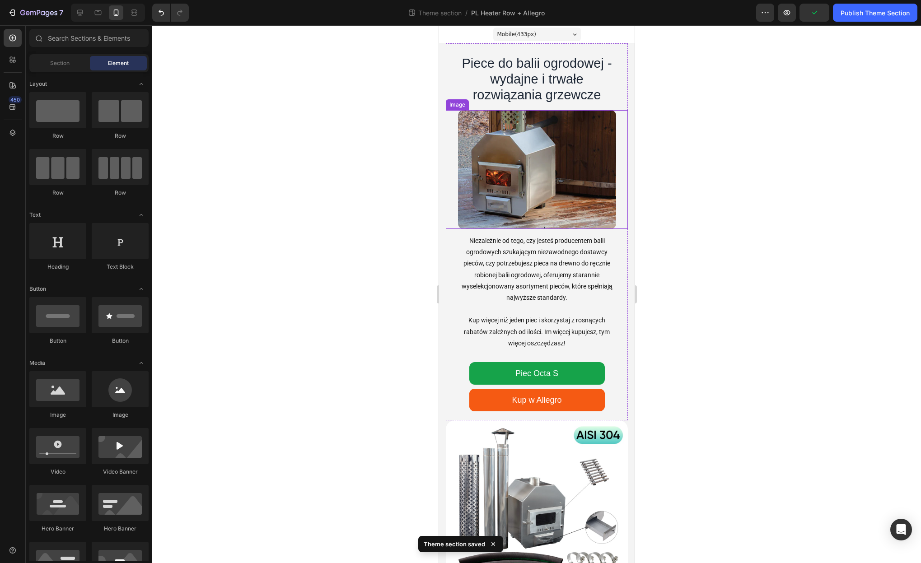
click at [776, 158] on div at bounding box center [536, 294] width 769 height 538
click at [571, 182] on img at bounding box center [537, 169] width 158 height 119
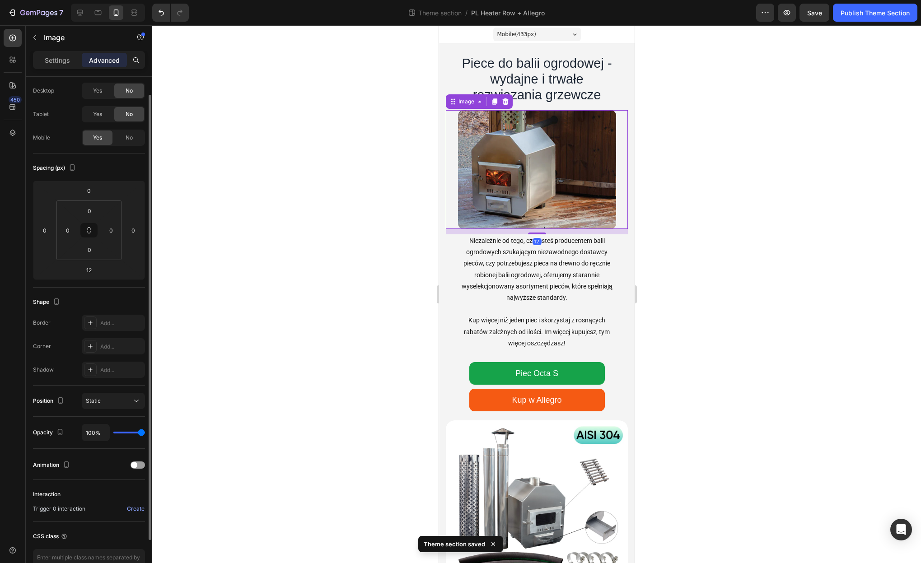
scroll to position [23, 0]
click at [45, 63] on p "Settings" at bounding box center [57, 60] width 25 height 9
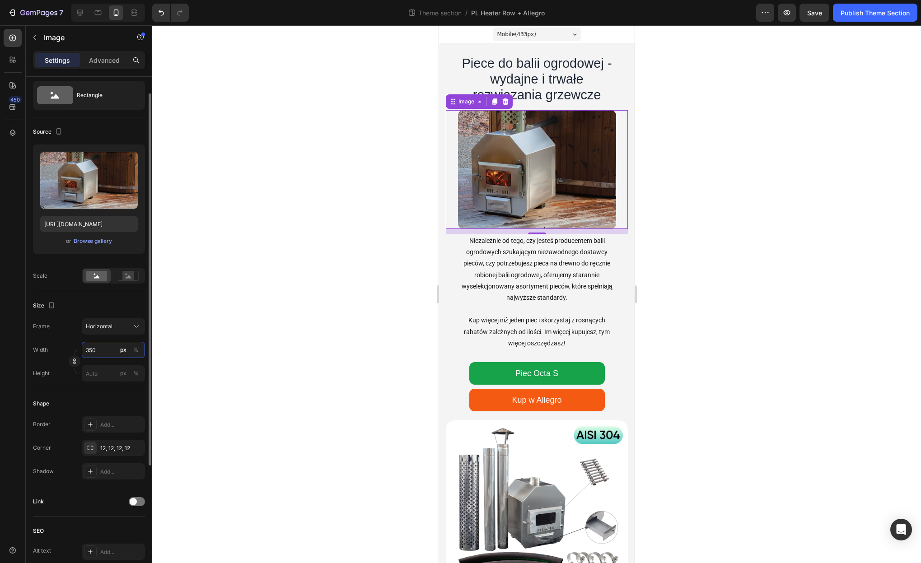
click at [101, 348] on input "350" at bounding box center [113, 350] width 63 height 16
type input "349"
type input "262"
type input "348"
type input "261"
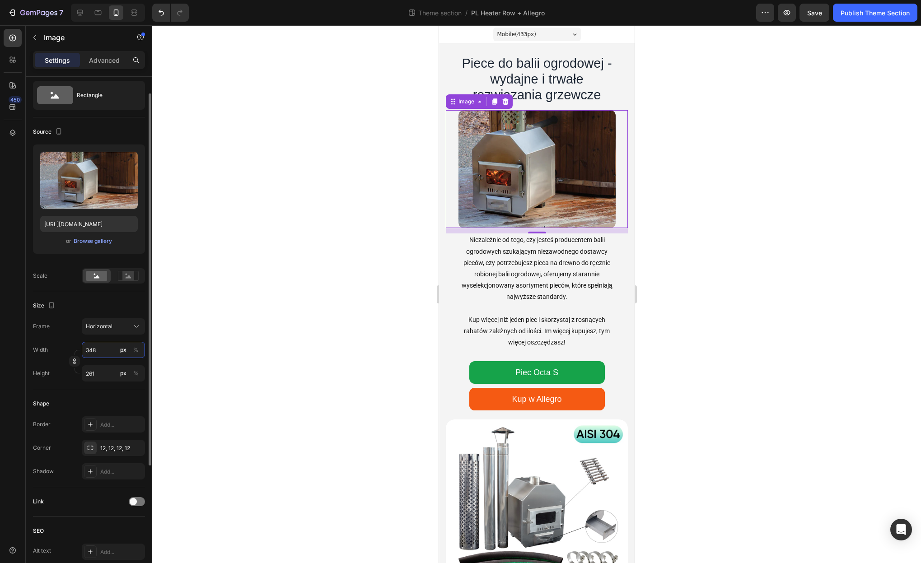
type input "347"
type input "260"
type input "345"
type input "259"
type input "344"
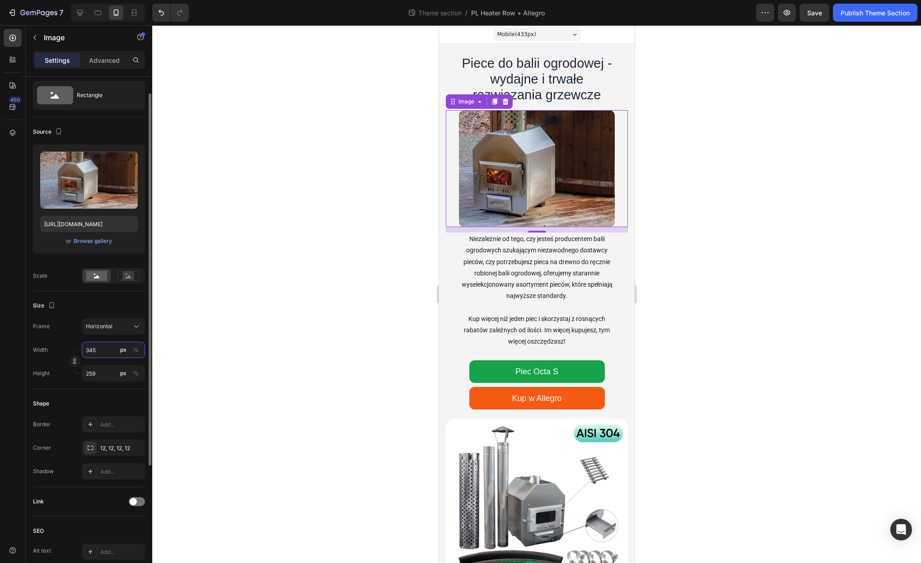
type input "258"
type input "343"
type input "257"
type input "341"
type input "256"
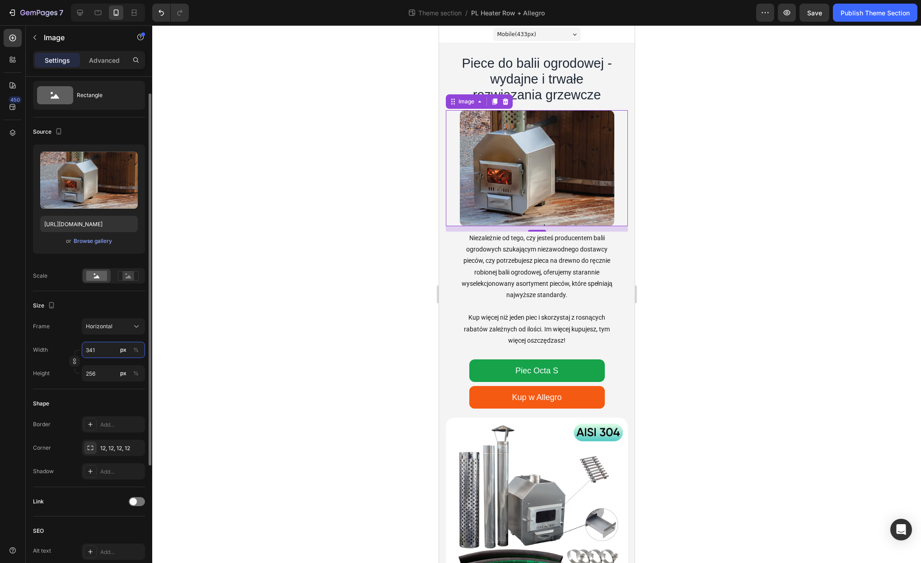
type input "340"
type input "255"
type input "339"
type input "254"
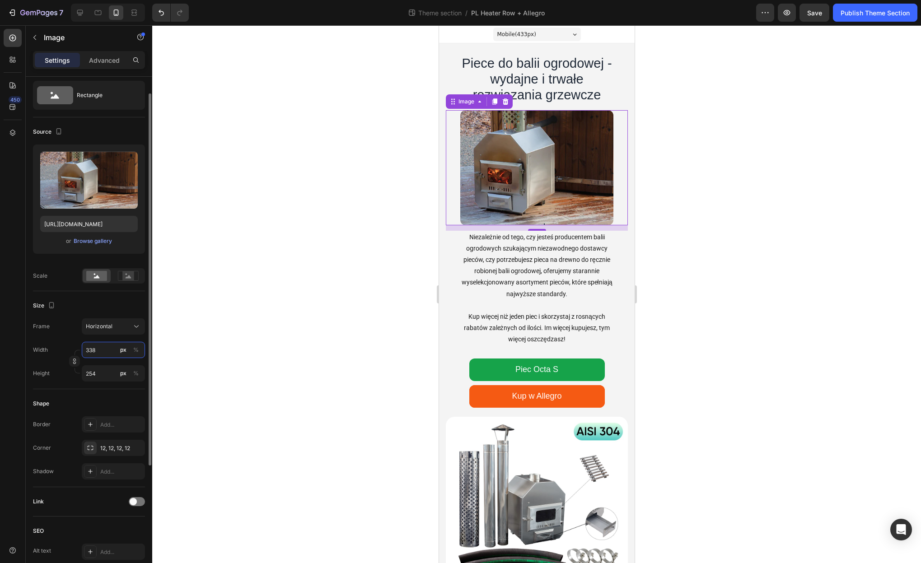
type input "337"
type input "253"
type input "336"
type input "252"
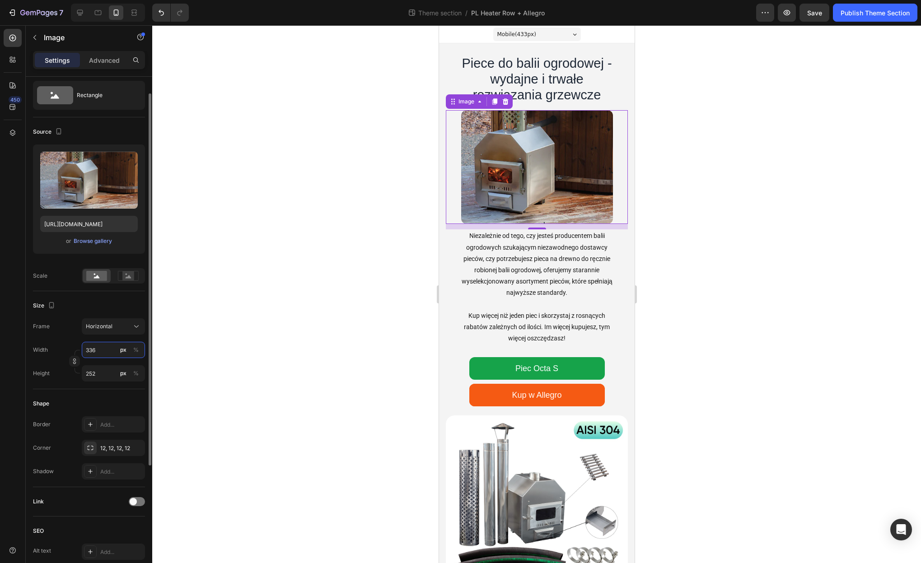
type input "335"
type input "251"
type input "333"
type input "250"
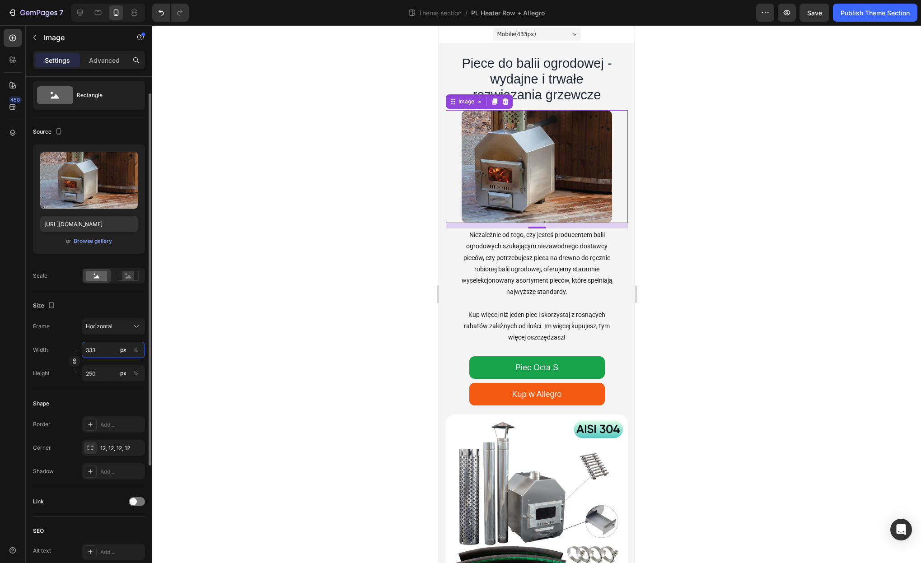
type input "332"
type input "249"
type input "331"
type input "248"
type input "329"
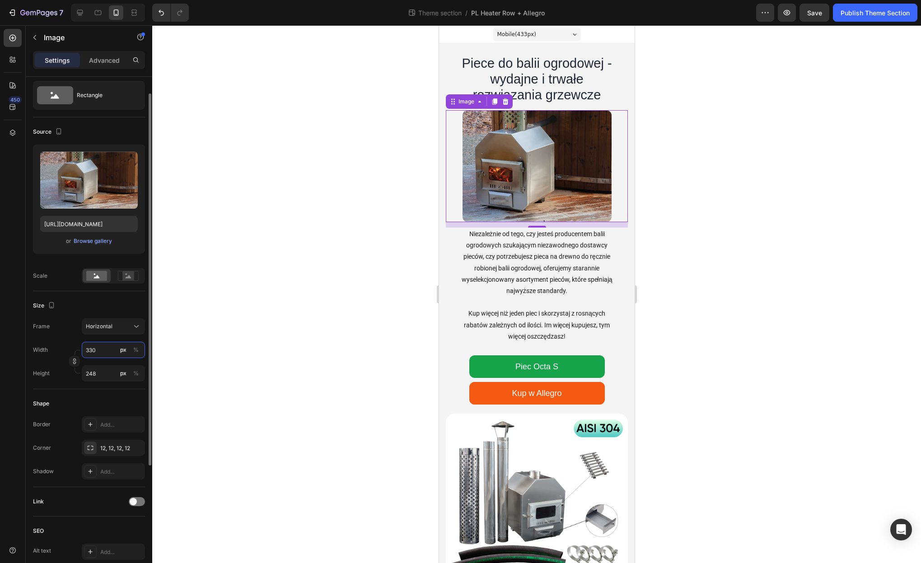
type input "247"
type input "328"
type input "246"
type input "327"
type input "245"
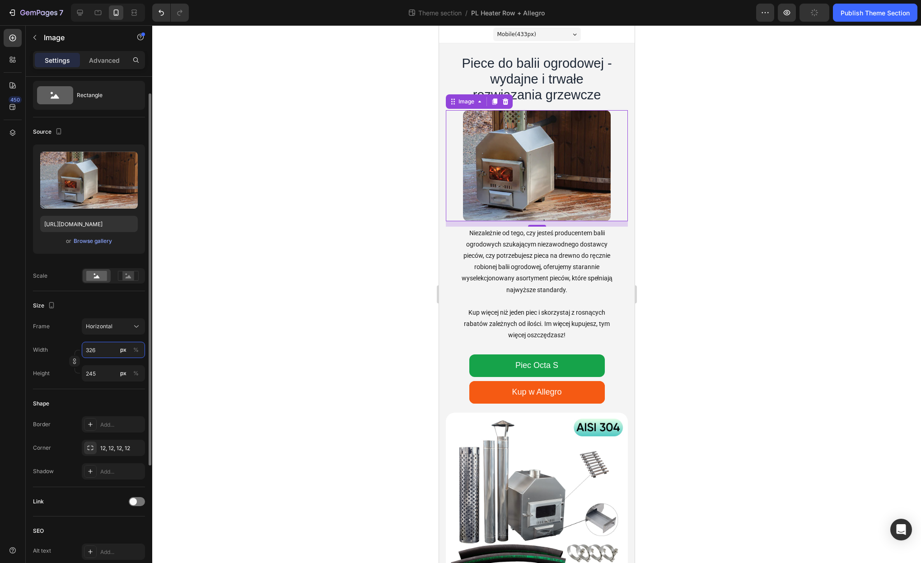
type input "325"
type input "244"
type input "324"
type input "243"
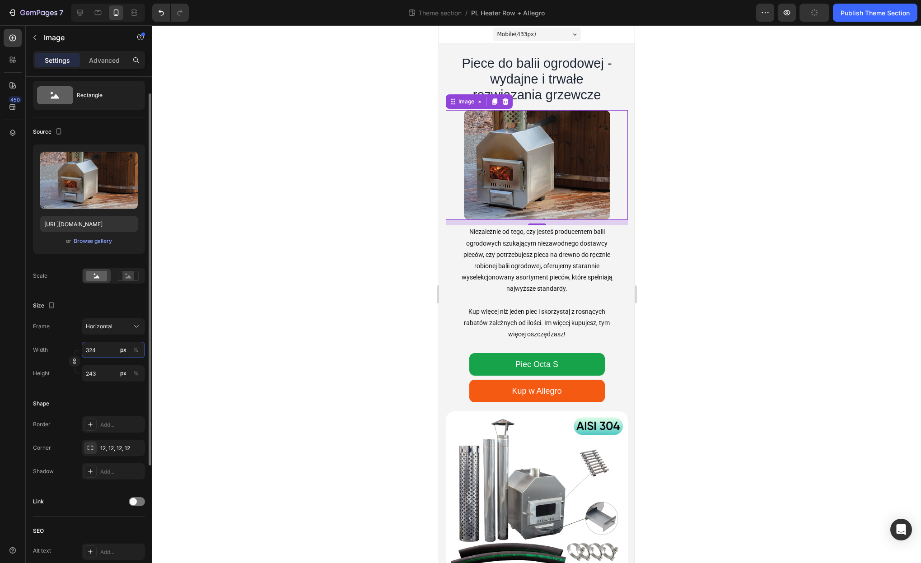
type input "323"
type input "242"
type input "321"
type input "241"
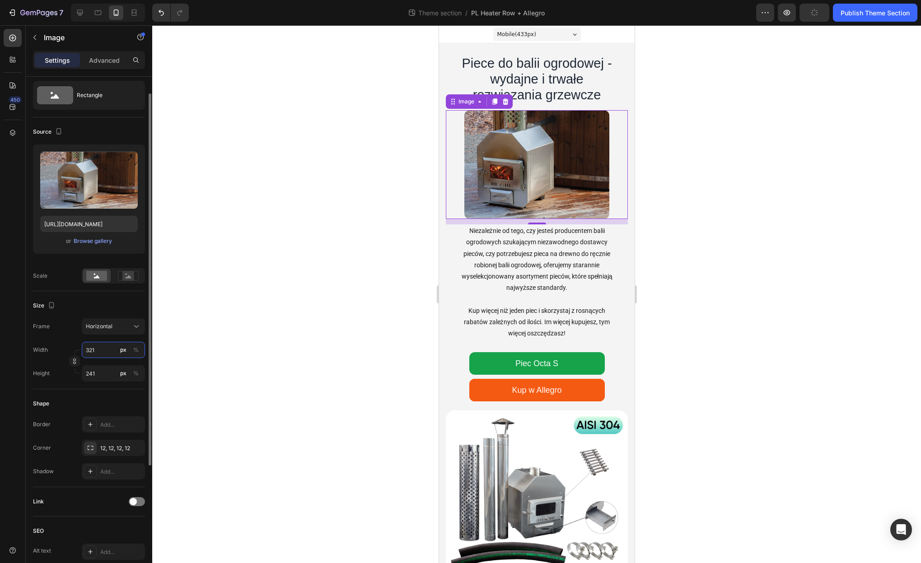
type input "320"
type input "240"
type input "319"
type input "239"
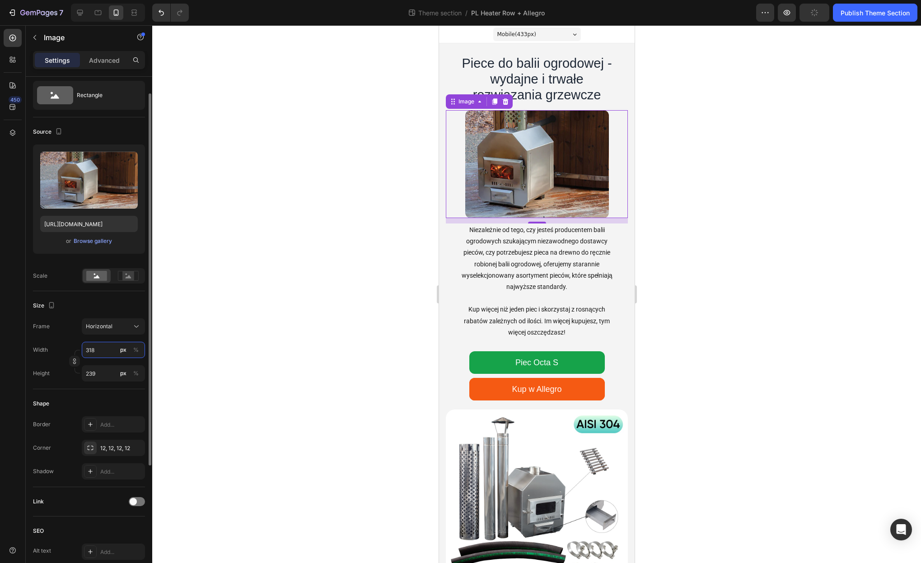
type input "317"
type input "238"
type input "316"
type input "237"
type input "315"
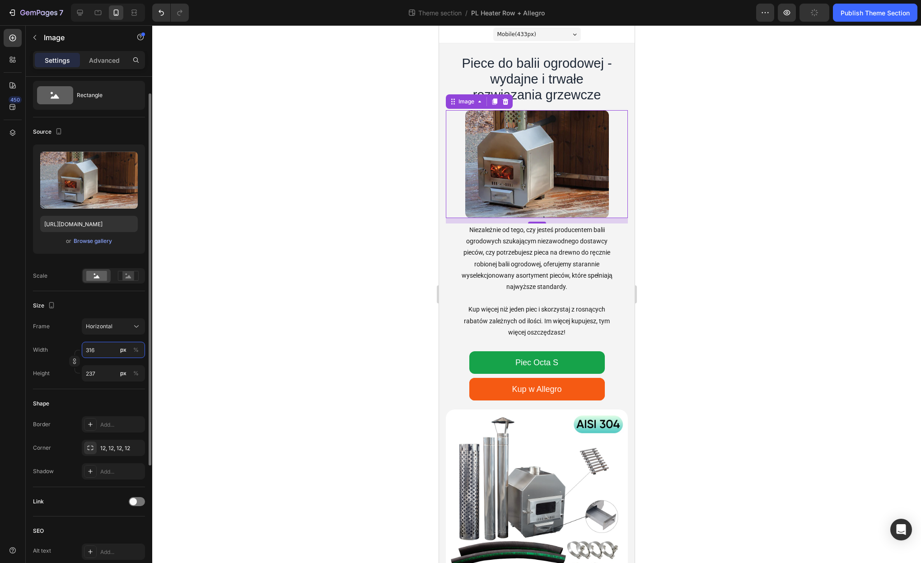
type input "236"
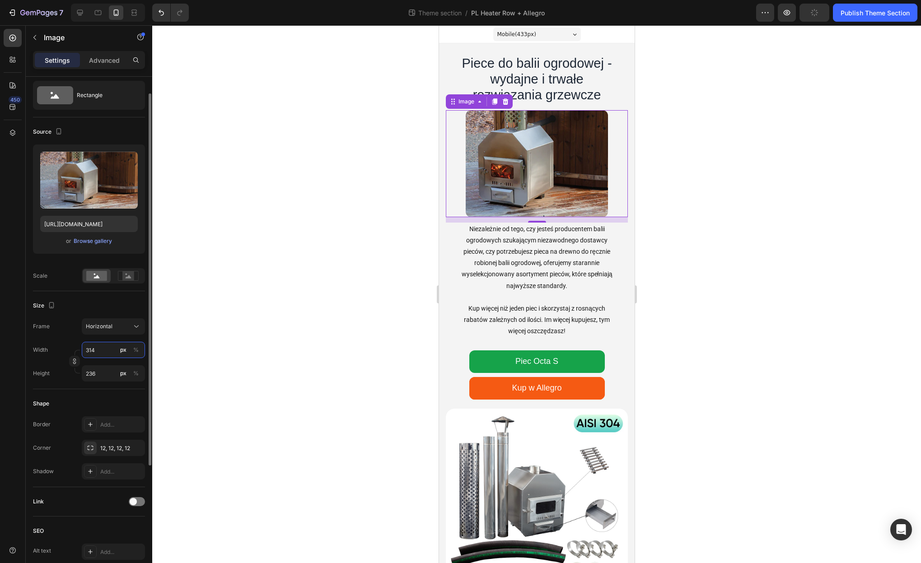
type input "313"
type input "235"
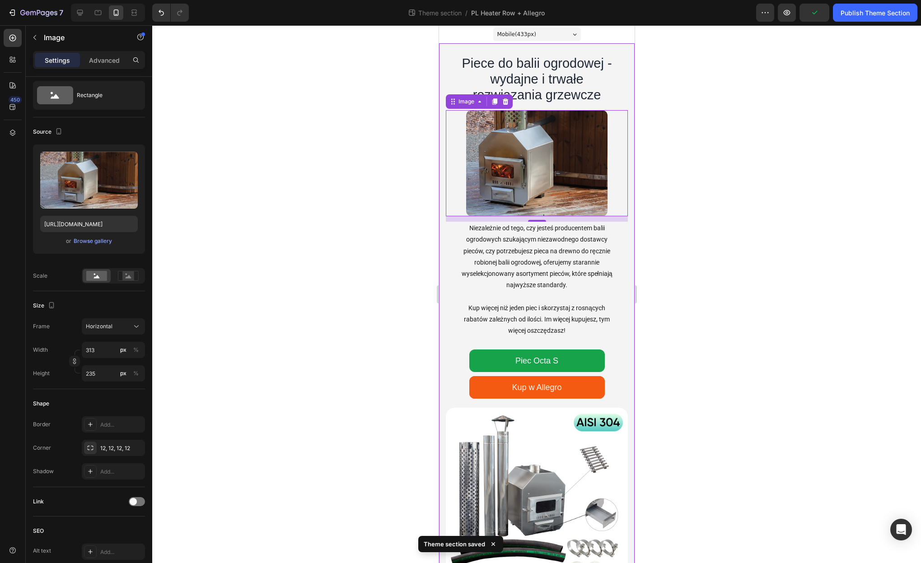
click at [719, 284] on div at bounding box center [536, 294] width 769 height 538
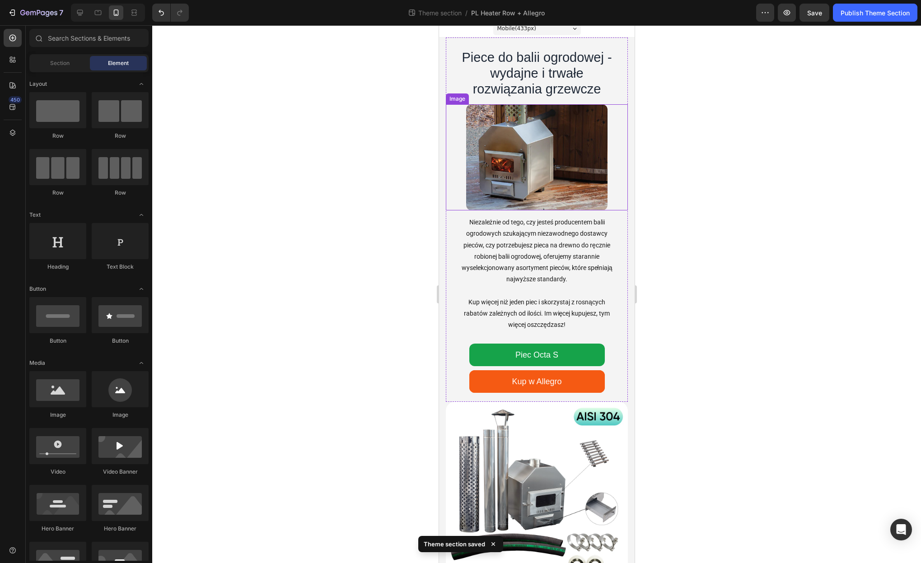
scroll to position [9, 0]
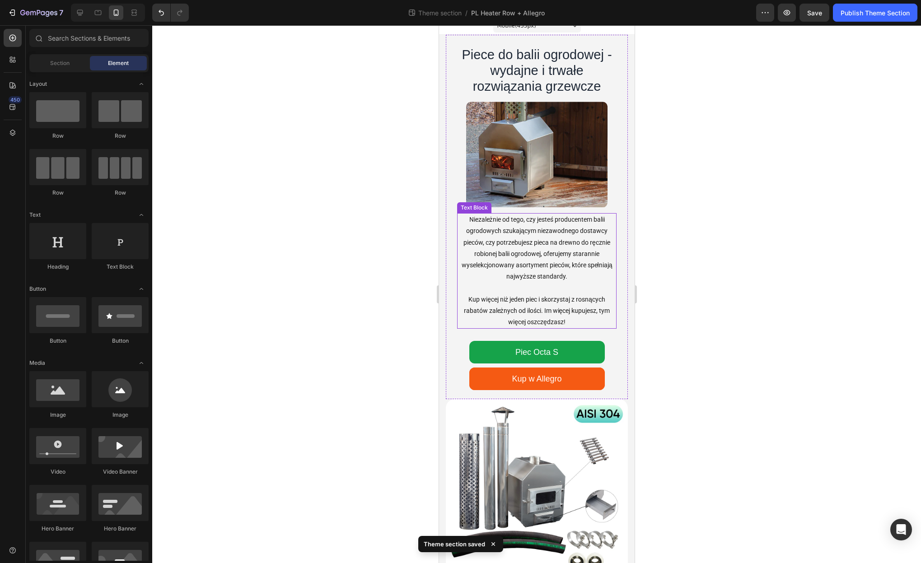
click at [564, 300] on p "Kup więcej niż jeden piec i skorzystaj z rosnących rabatów zależnych od ilości.…" at bounding box center [537, 311] width 158 height 34
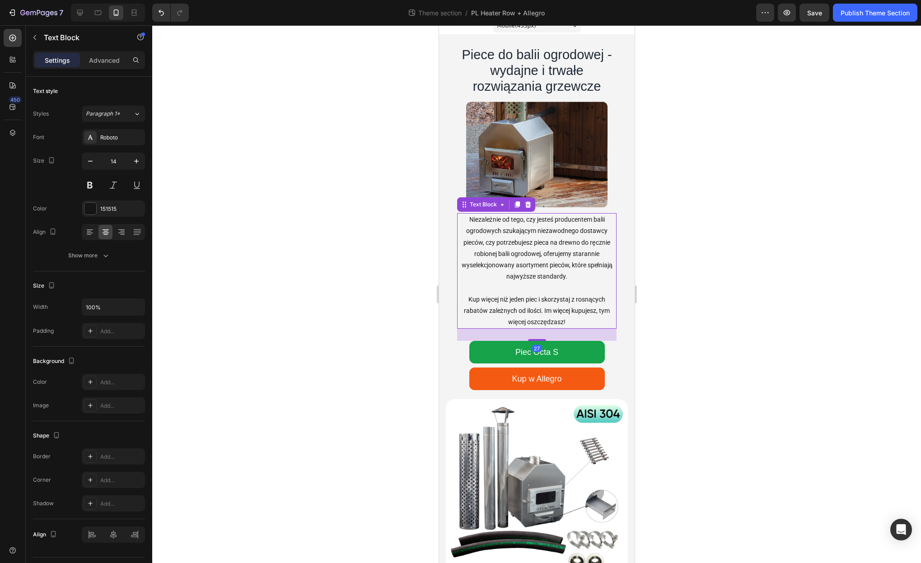
click at [552, 313] on p "Kup więcej niż jeden piec i skorzystaj z rosnących rabatów zależnych od ilości.…" at bounding box center [537, 311] width 158 height 34
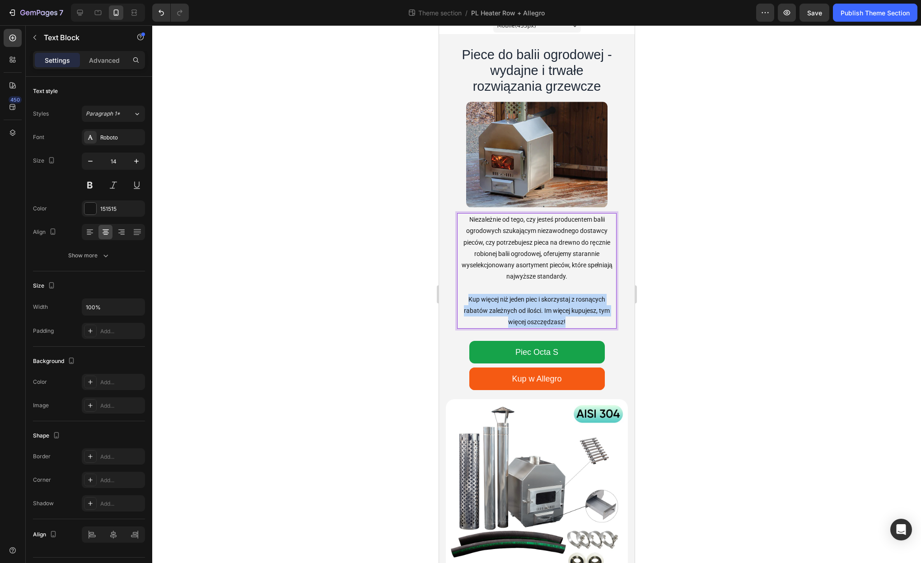
click at [552, 313] on p "Kup więcej niż jeden piec i skorzystaj z rosnących rabatów zależnych od ilości.…" at bounding box center [537, 311] width 158 height 34
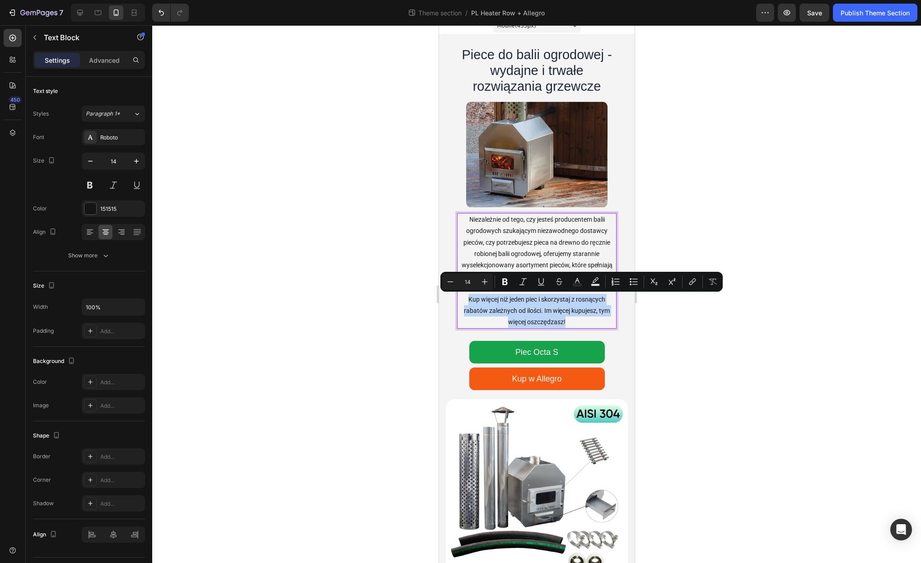
click at [558, 314] on p "Kup więcej niż jeden piec i skorzystaj z rosnących rabatów zależnych od ilości.…" at bounding box center [537, 311] width 158 height 34
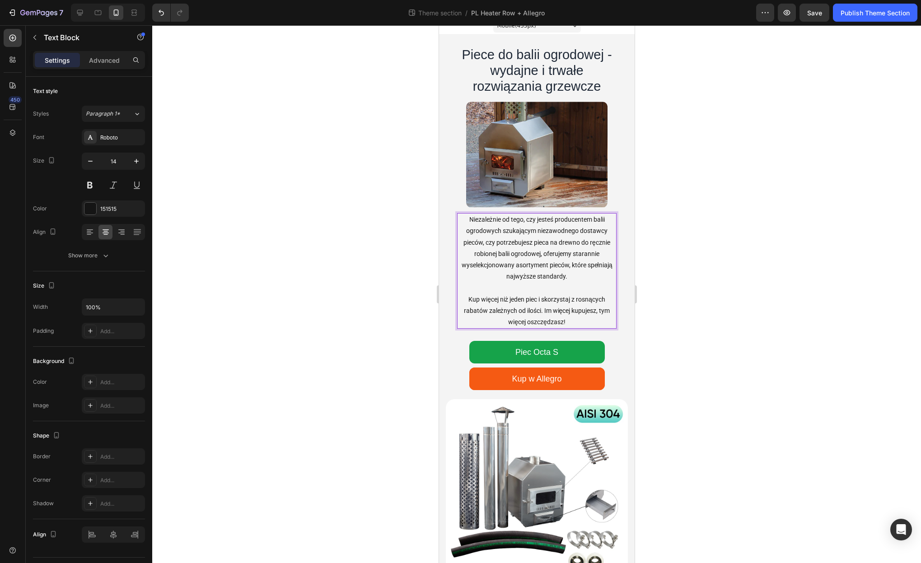
click at [570, 321] on p "Kup więcej niż jeden piec i skorzystaj z rosnących rabatów zależnych od ilości.…" at bounding box center [537, 311] width 158 height 34
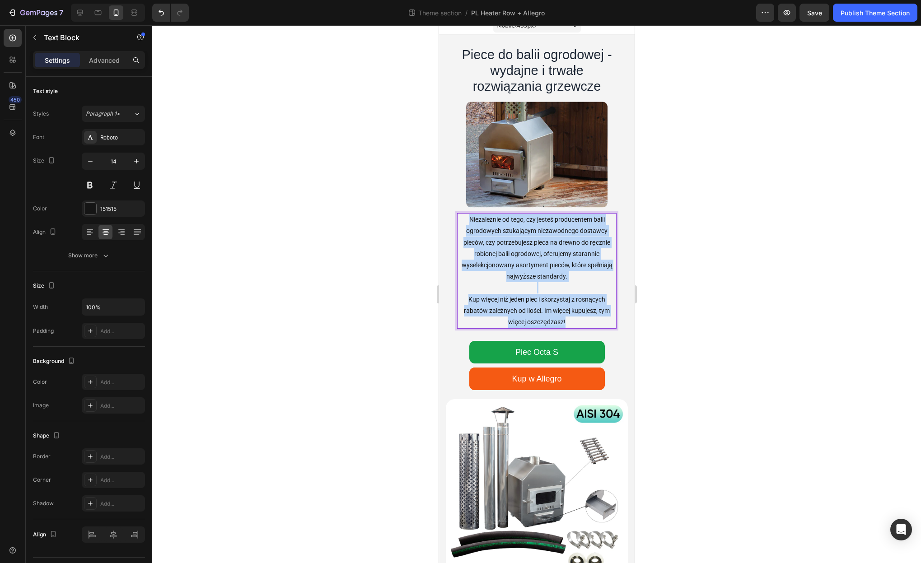
drag, startPoint x: 533, startPoint y: 282, endPoint x: 471, endPoint y: 213, distance: 93.4
click at [471, 213] on div "Niezależnie od tego, czy jesteś producentem balii ogrodowych szukającym niezawo…" at bounding box center [536, 271] width 159 height 116
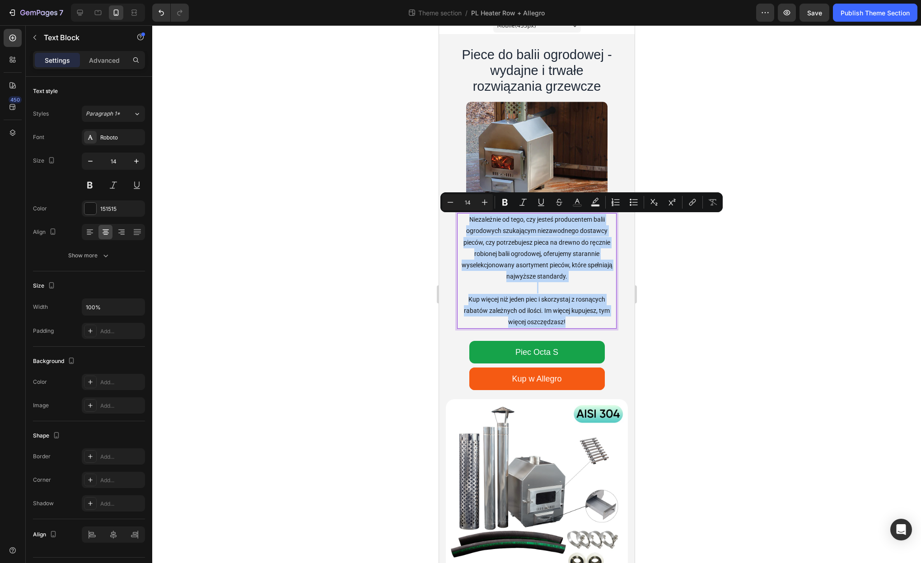
copy div "Niezależnie od tego, czy jesteś producentem balii ogrodowych szukającym niezawo…"
drag, startPoint x: 554, startPoint y: 307, endPoint x: 567, endPoint y: 316, distance: 16.5
click at [554, 307] on p "Kup więcej niż jeden piec i skorzystaj z rosnących rabatów zależnych od ilości.…" at bounding box center [537, 311] width 158 height 34
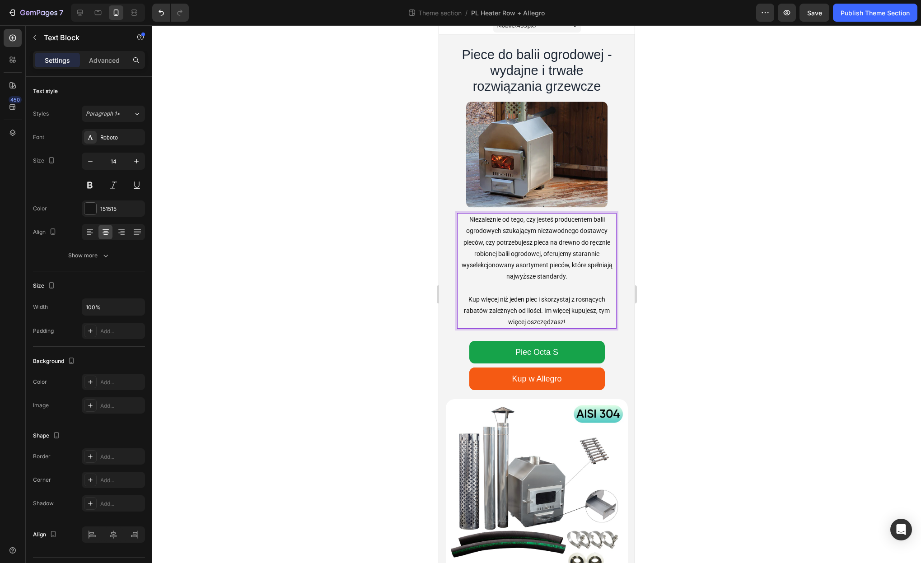
click at [571, 322] on p "Kup więcej niż jeden piec i skorzystaj z rosnących rabatów zależnych od ilości.…" at bounding box center [537, 311] width 158 height 34
drag, startPoint x: 570, startPoint y: 323, endPoint x: 464, endPoint y: 298, distance: 108.6
click at [464, 298] on p "Kup więcej niż jeden piec i skorzystaj z rosnących rabatów zależnych od ilości.…" at bounding box center [537, 311] width 158 height 34
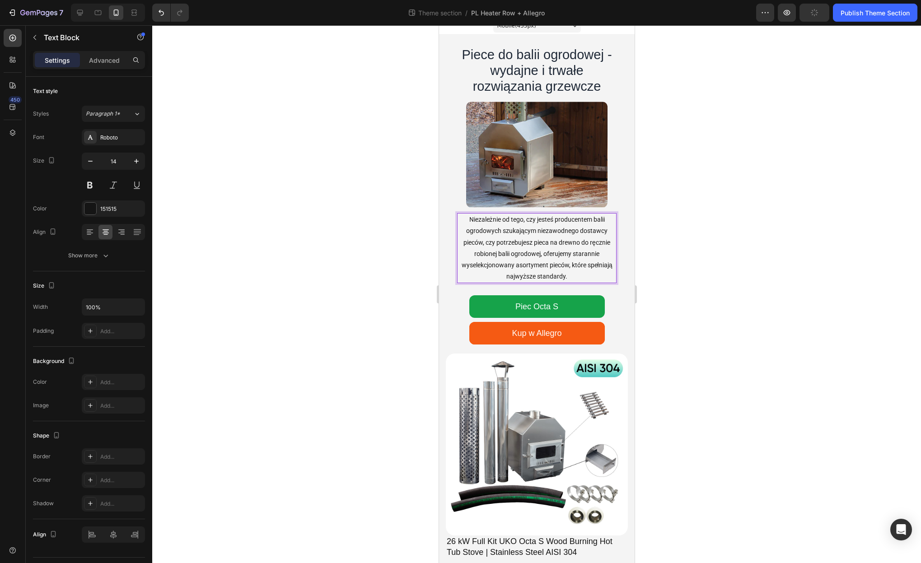
click at [749, 333] on div at bounding box center [536, 294] width 769 height 538
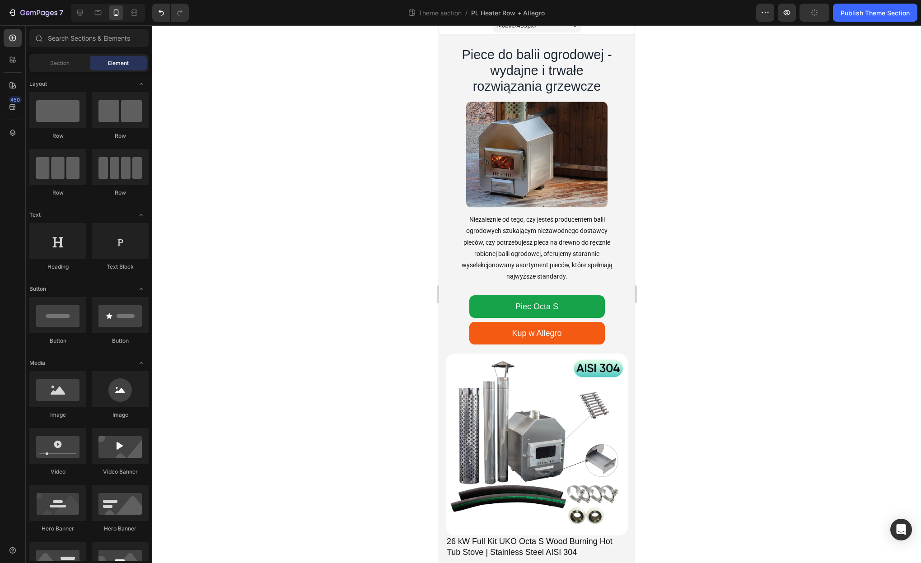
click at [820, 364] on div at bounding box center [536, 294] width 769 height 538
click at [541, 260] on p "Niezależnie od tego, czy jesteś producentem balii ogrodowych szukającym niezawo…" at bounding box center [537, 248] width 158 height 68
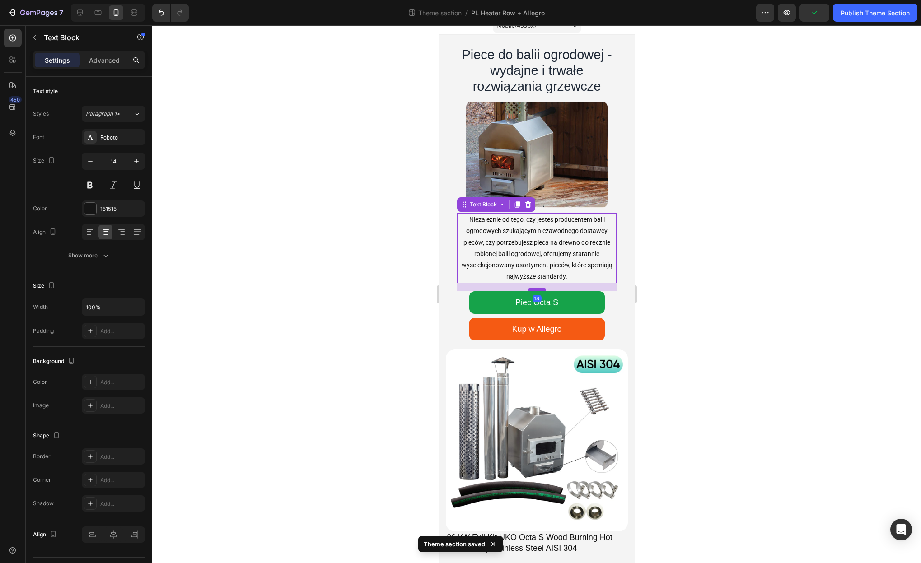
drag, startPoint x: 538, startPoint y: 294, endPoint x: 1133, endPoint y: 332, distance: 595.8
click at [539, 290] on div at bounding box center [537, 290] width 18 height 3
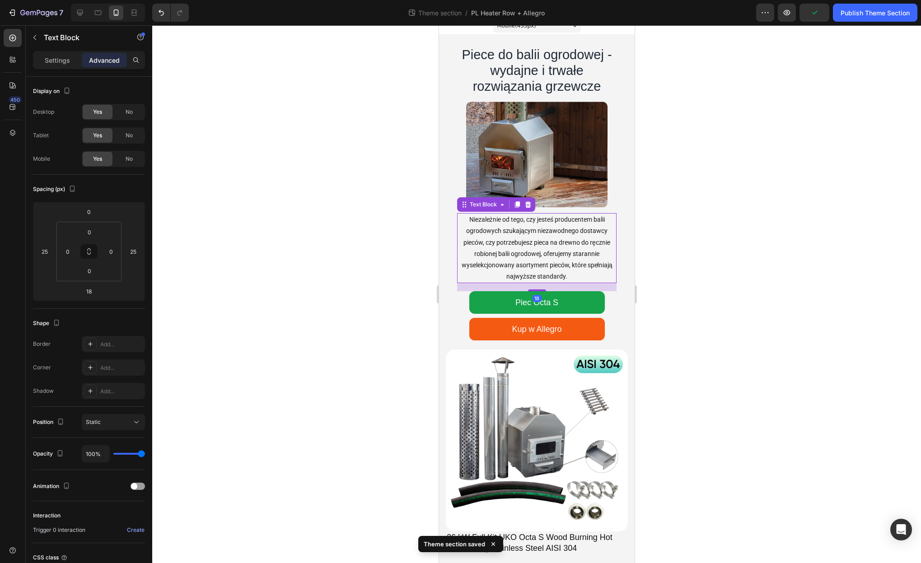
click at [694, 307] on div at bounding box center [536, 294] width 769 height 538
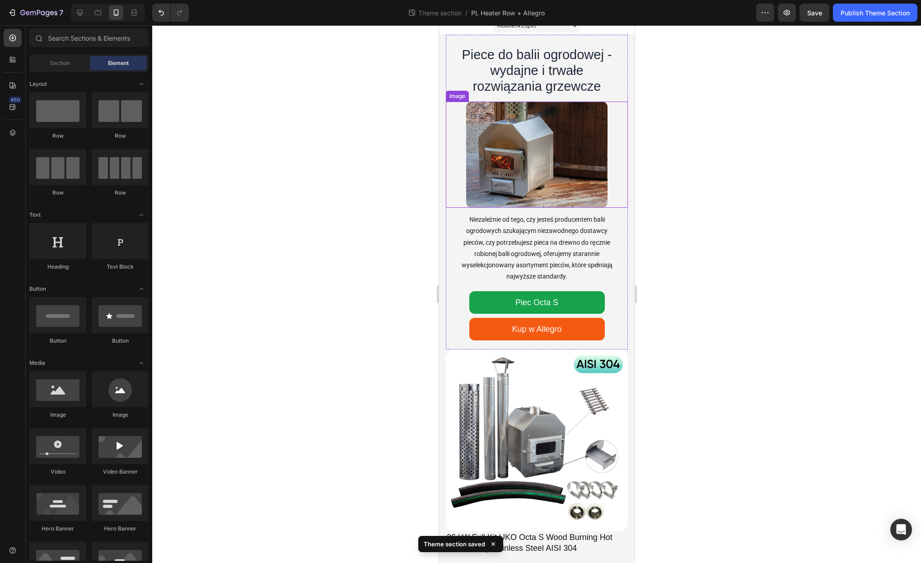
click at [514, 185] on img at bounding box center [536, 155] width 141 height 106
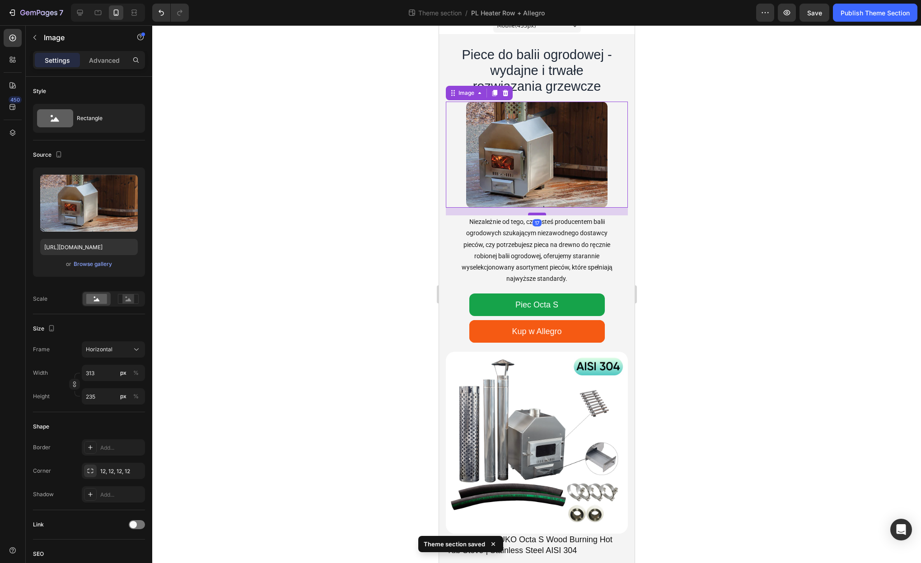
drag, startPoint x: 536, startPoint y: 211, endPoint x: 1083, endPoint y: 262, distance: 549.4
click at [536, 214] on div at bounding box center [537, 214] width 18 height 3
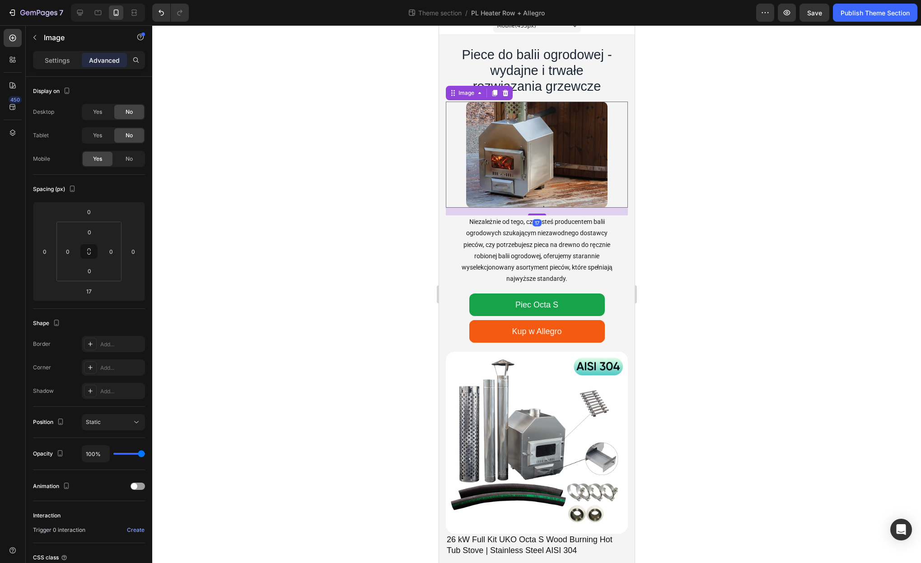
click at [688, 247] on div at bounding box center [536, 294] width 769 height 538
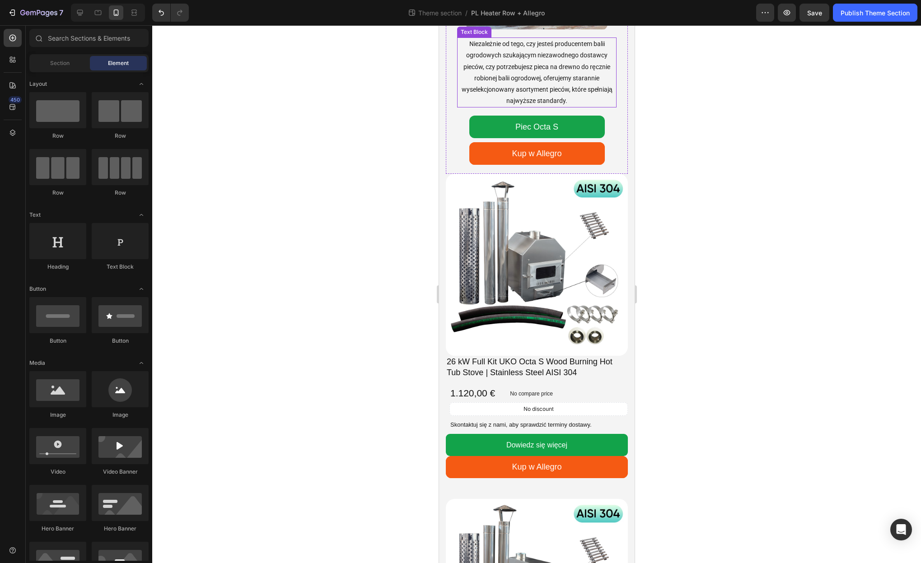
scroll to position [191, 0]
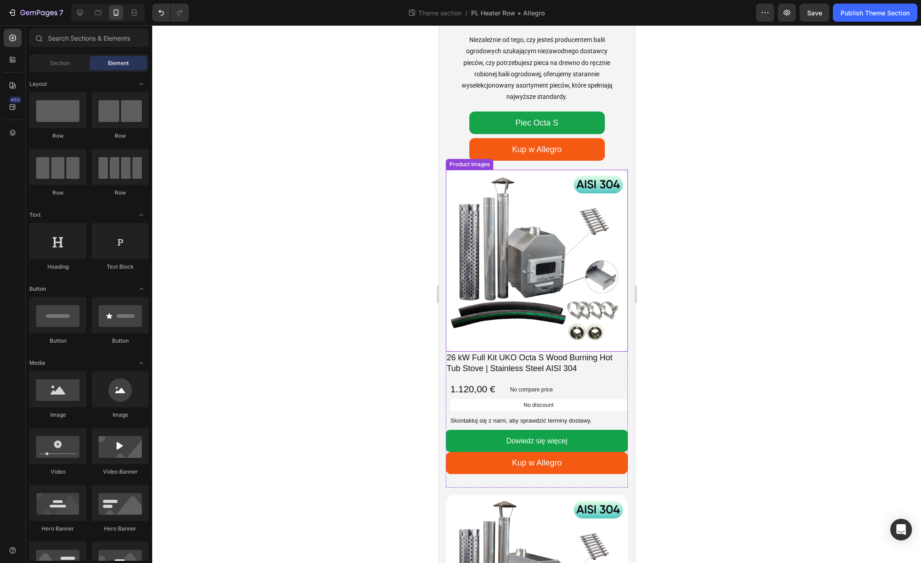
click at [531, 275] on img at bounding box center [536, 261] width 182 height 182
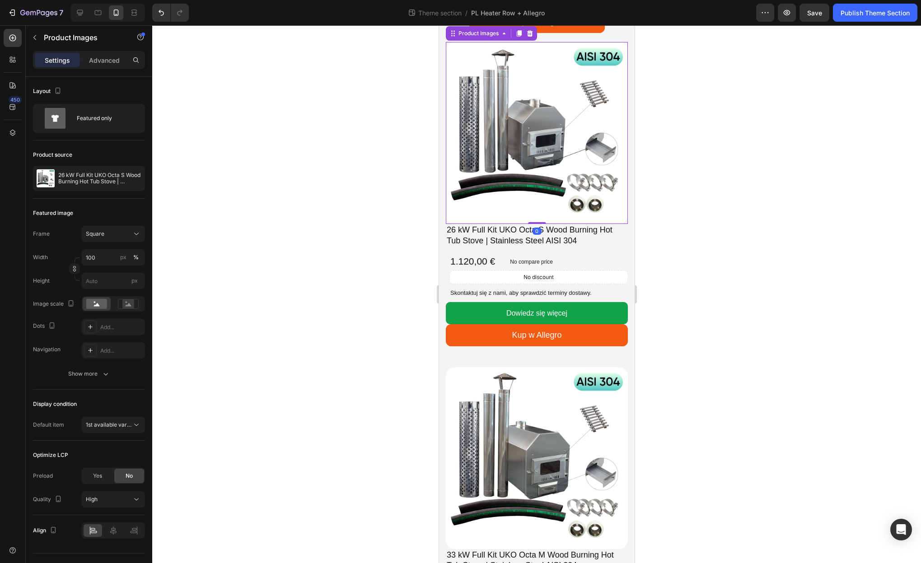
scroll to position [363, 0]
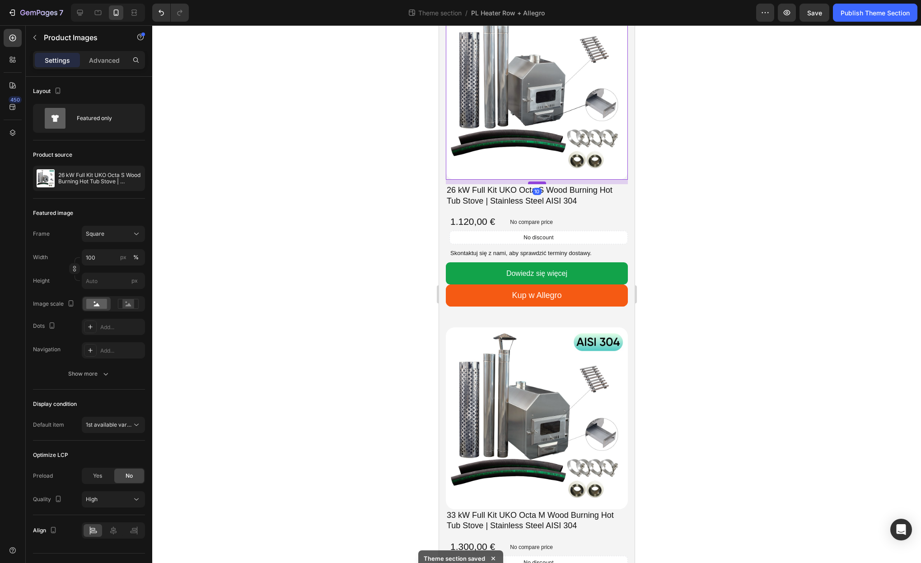
drag, startPoint x: 538, startPoint y: 178, endPoint x: 538, endPoint y: 183, distance: 4.6
click at [538, 183] on div at bounding box center [537, 183] width 18 height 3
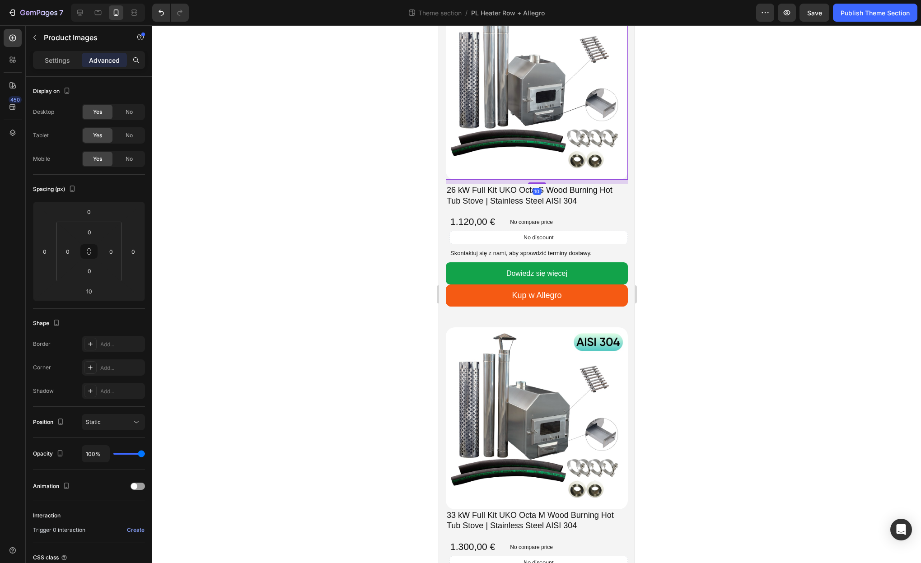
click at [689, 247] on div at bounding box center [536, 294] width 769 height 538
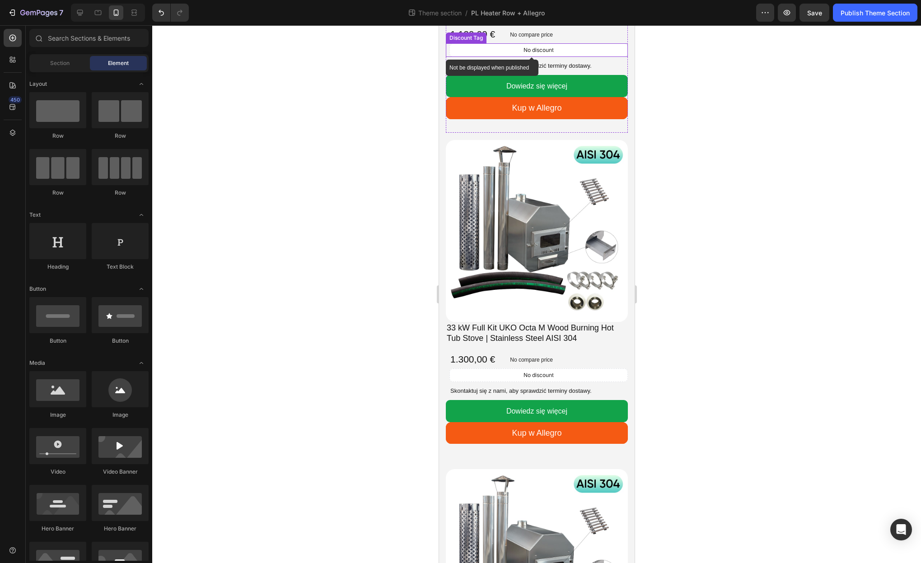
scroll to position [668, 0]
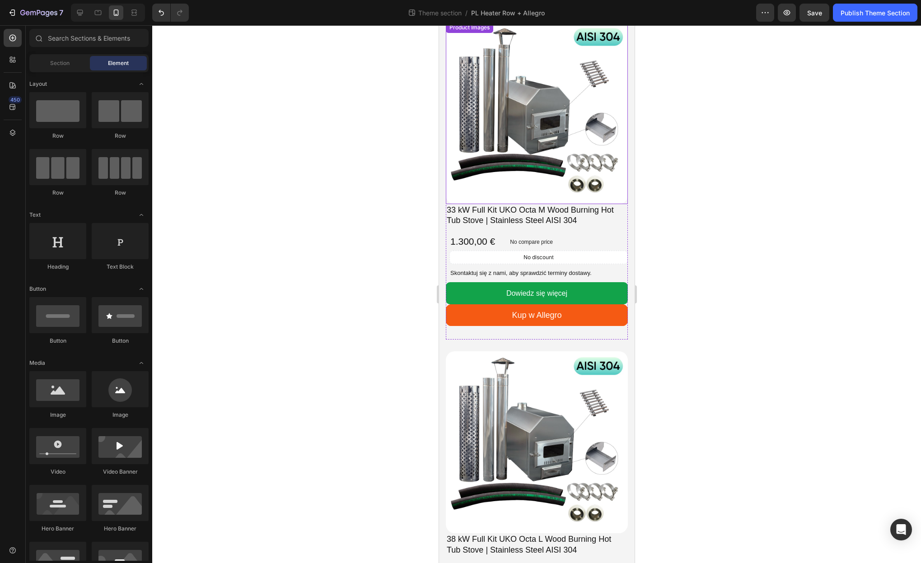
click at [538, 173] on img at bounding box center [536, 113] width 182 height 182
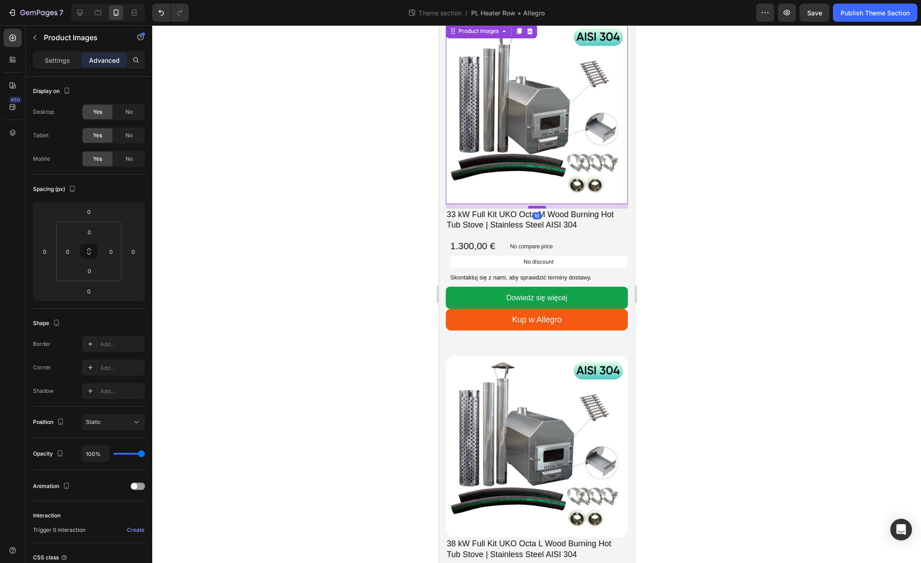
drag, startPoint x: 541, startPoint y: 203, endPoint x: 542, endPoint y: 208, distance: 4.5
click at [542, 208] on div at bounding box center [537, 207] width 18 height 3
type input "10"
click at [687, 253] on div at bounding box center [536, 294] width 769 height 538
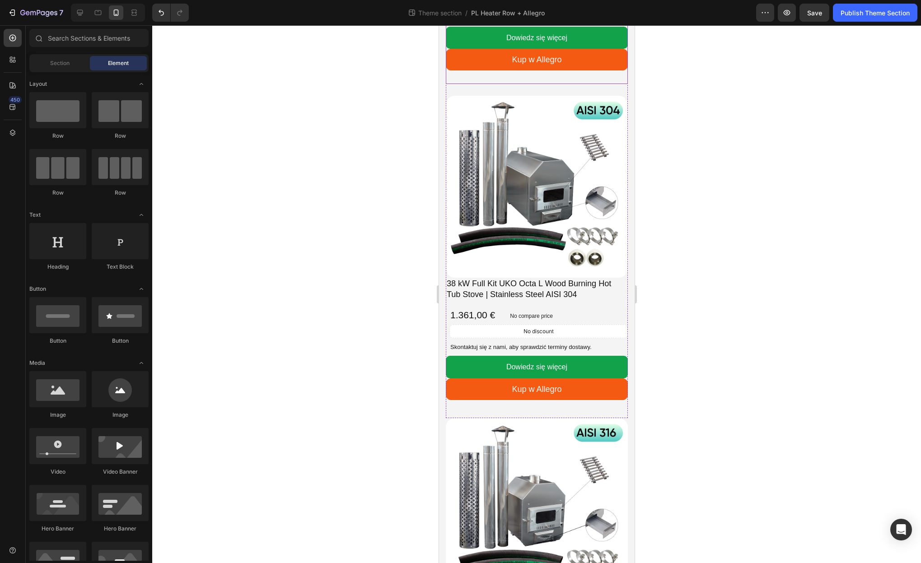
scroll to position [939, 0]
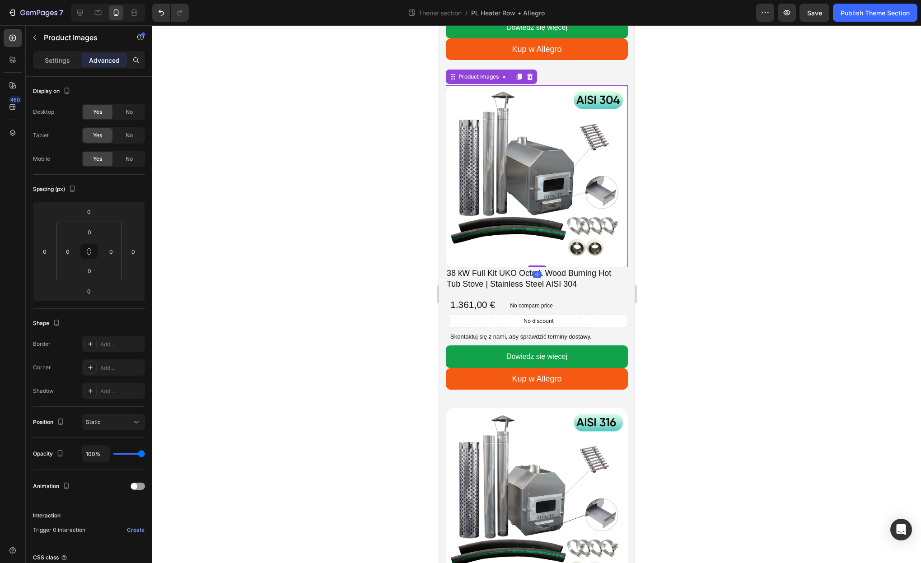
click at [576, 236] on img at bounding box center [536, 176] width 182 height 182
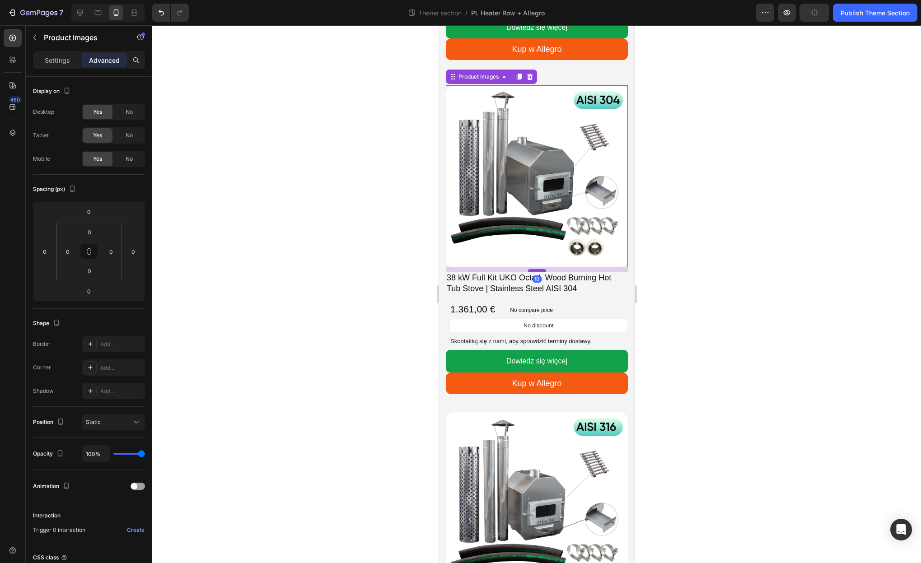
click at [538, 270] on div at bounding box center [537, 270] width 18 height 3
type input "10"
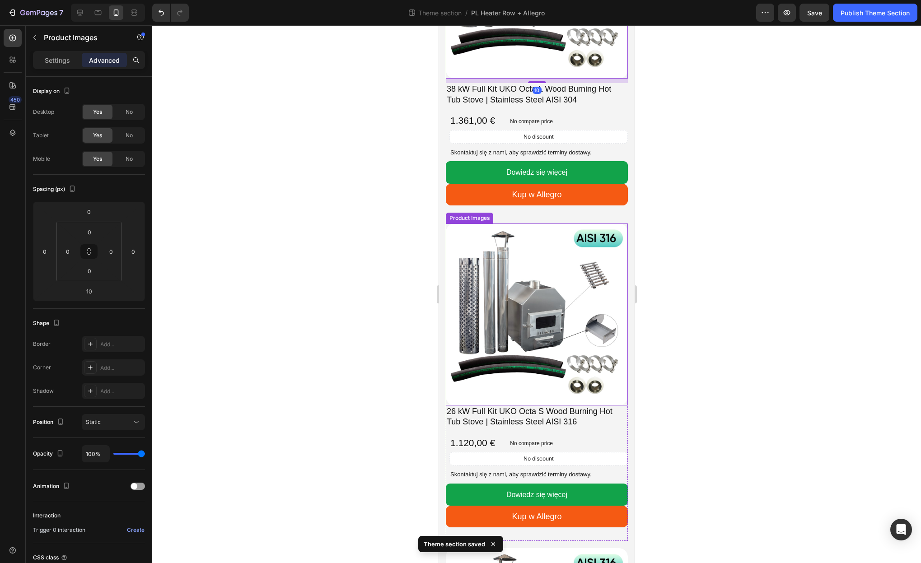
scroll to position [1129, 0]
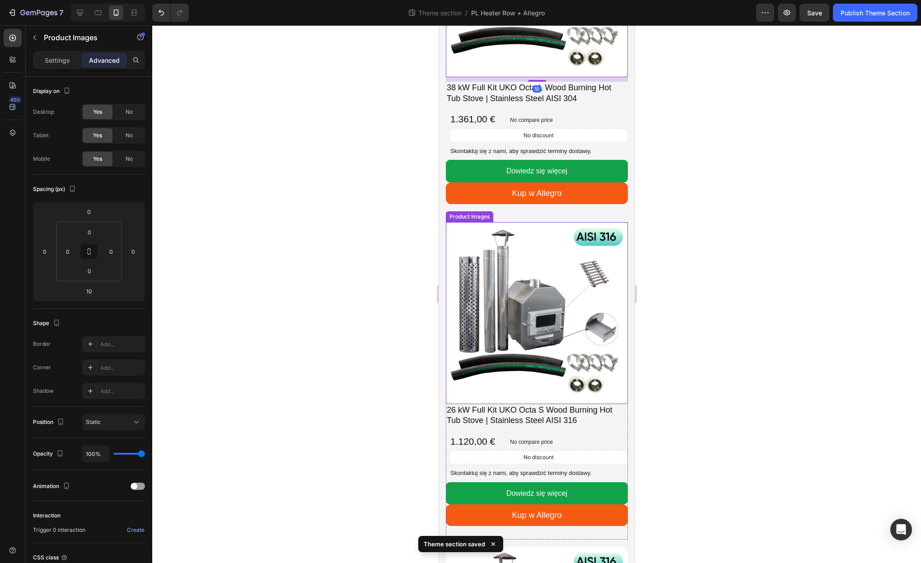
click at [545, 269] on img at bounding box center [536, 313] width 182 height 182
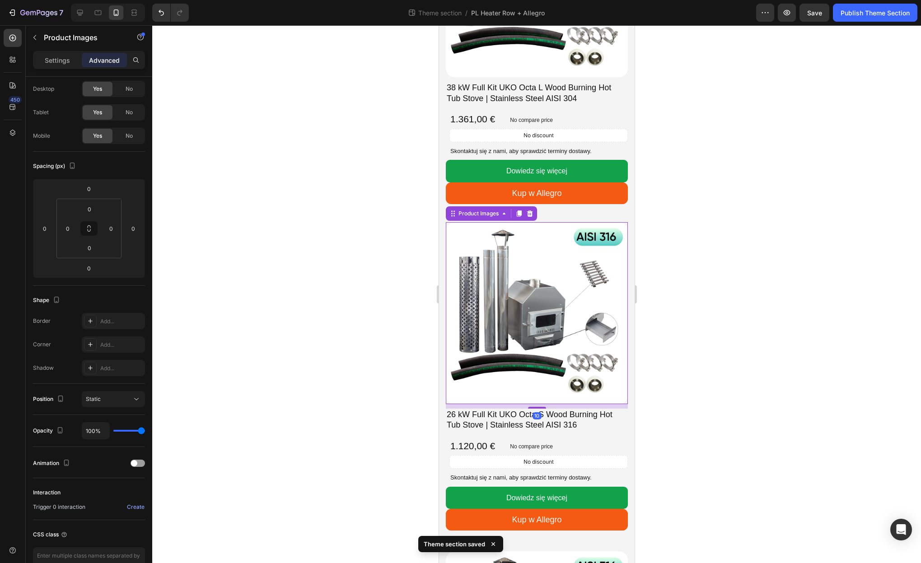
click at [538, 408] on div "Product Images 10 26 kW Full Kit UKO Octa S Wood Burning Hot Tub Stove | Stainl…" at bounding box center [536, 383] width 182 height 323
type input "10"
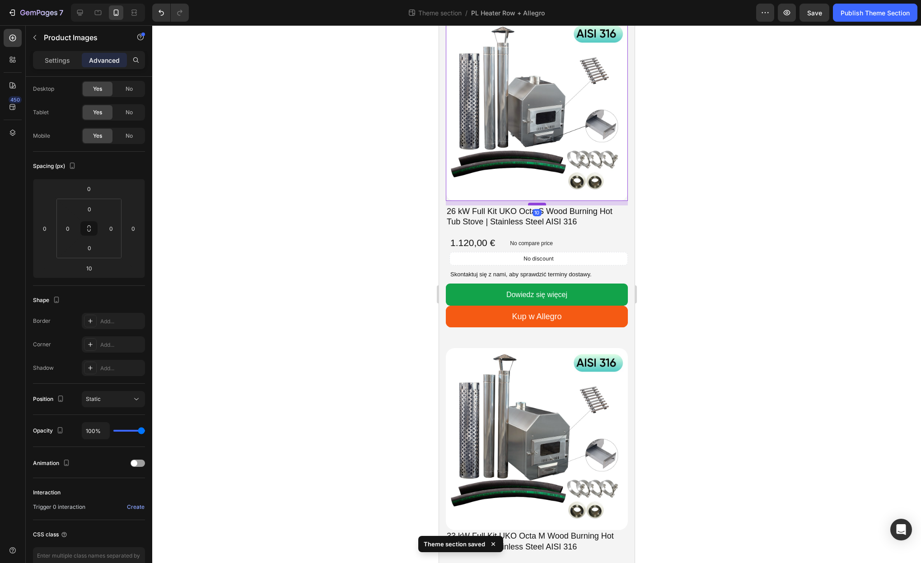
scroll to position [1367, 0]
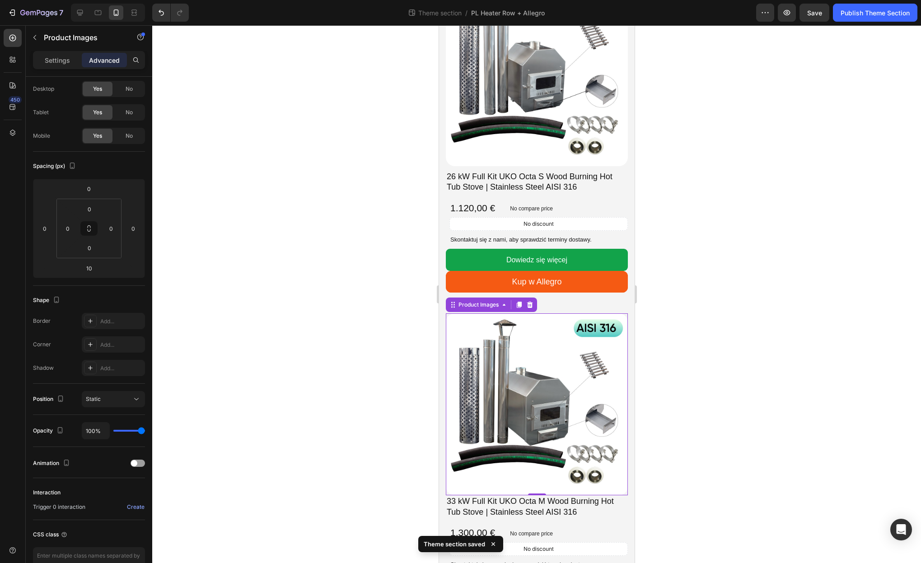
click at [543, 407] on img at bounding box center [536, 405] width 182 height 182
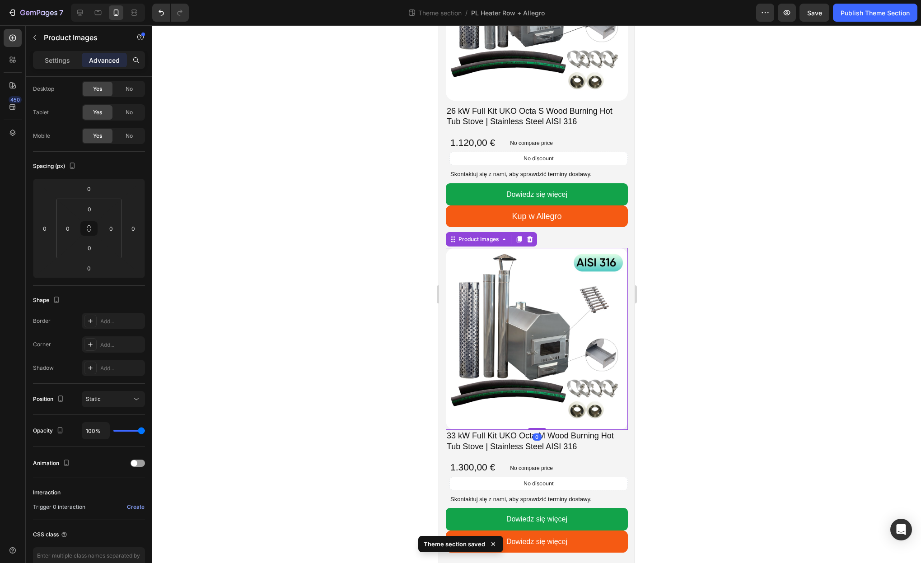
scroll to position [1448, 0]
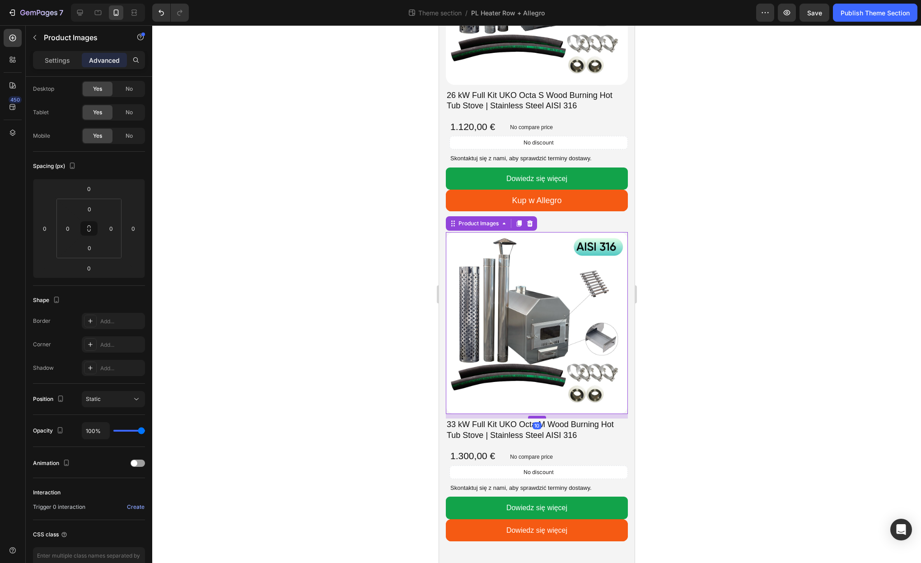
drag, startPoint x: 541, startPoint y: 414, endPoint x: 542, endPoint y: 418, distance: 4.6
click at [542, 418] on div at bounding box center [537, 417] width 18 height 3
type input "10"
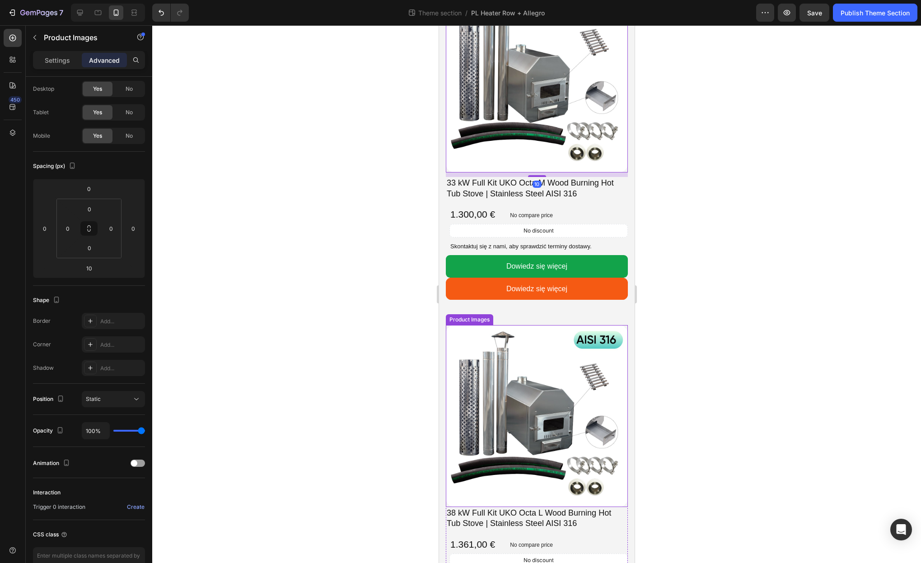
click at [546, 417] on img at bounding box center [536, 416] width 182 height 182
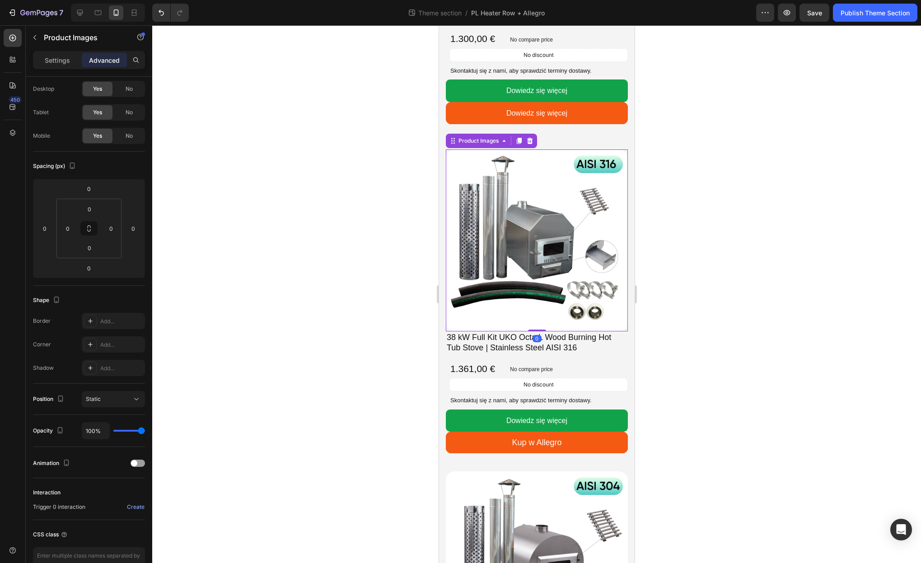
scroll to position [1946, 0]
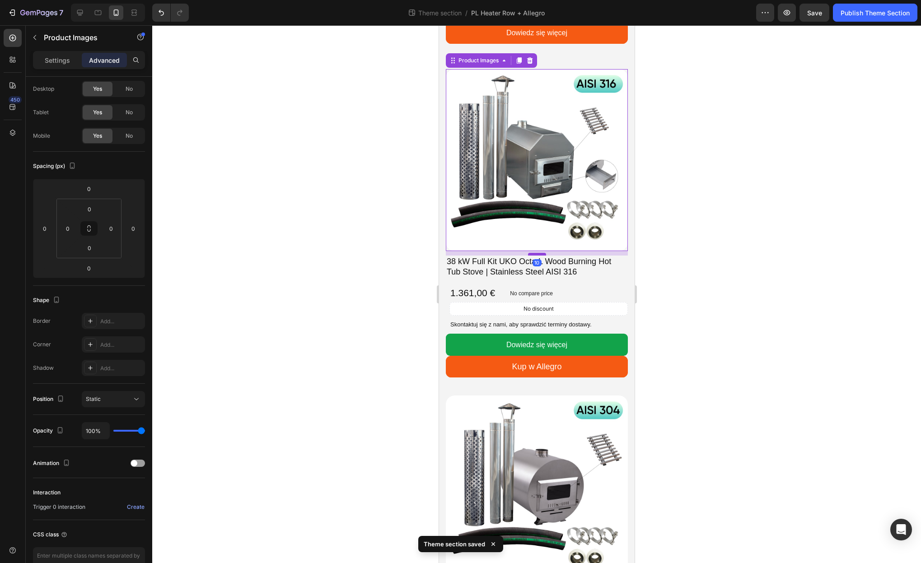
click at [536, 254] on div at bounding box center [537, 254] width 18 height 3
type input "10"
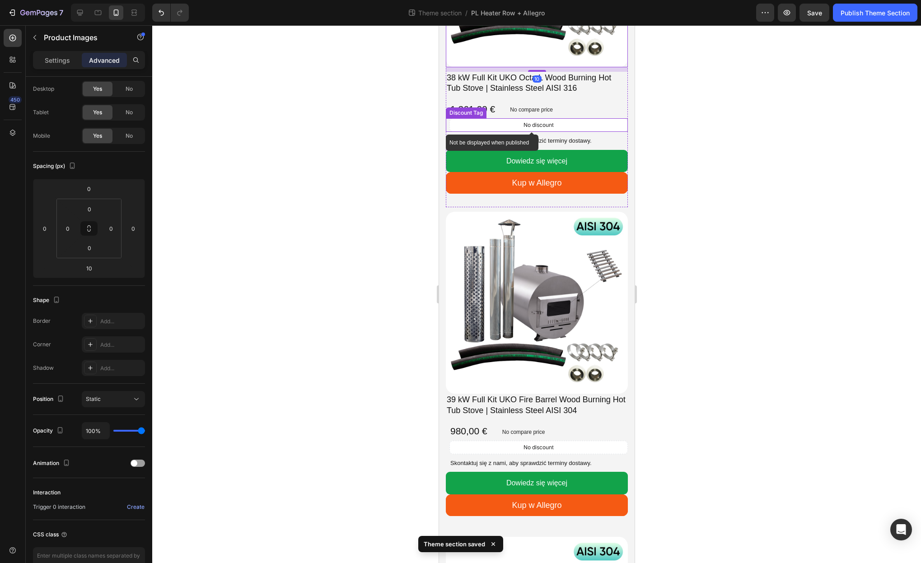
scroll to position [2182, 0]
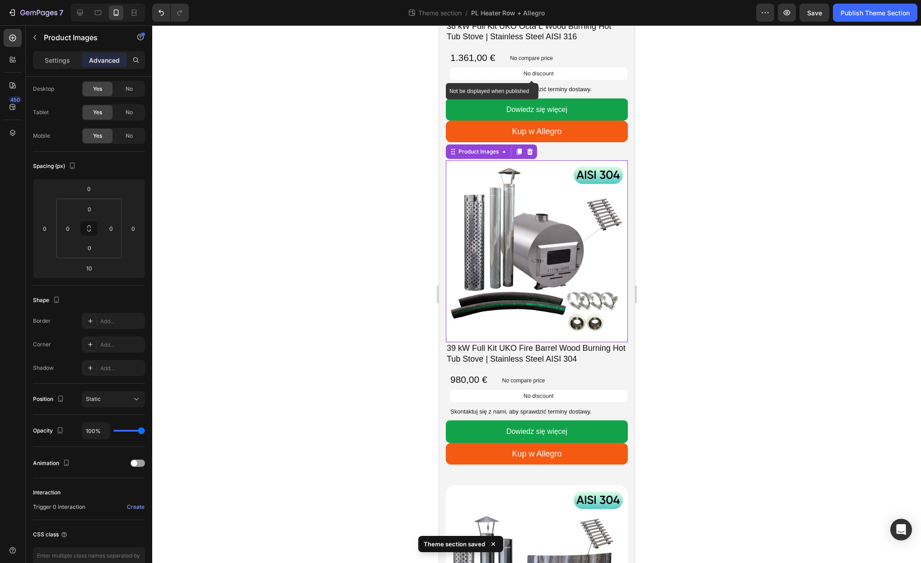
click at [557, 311] on img at bounding box center [536, 251] width 182 height 182
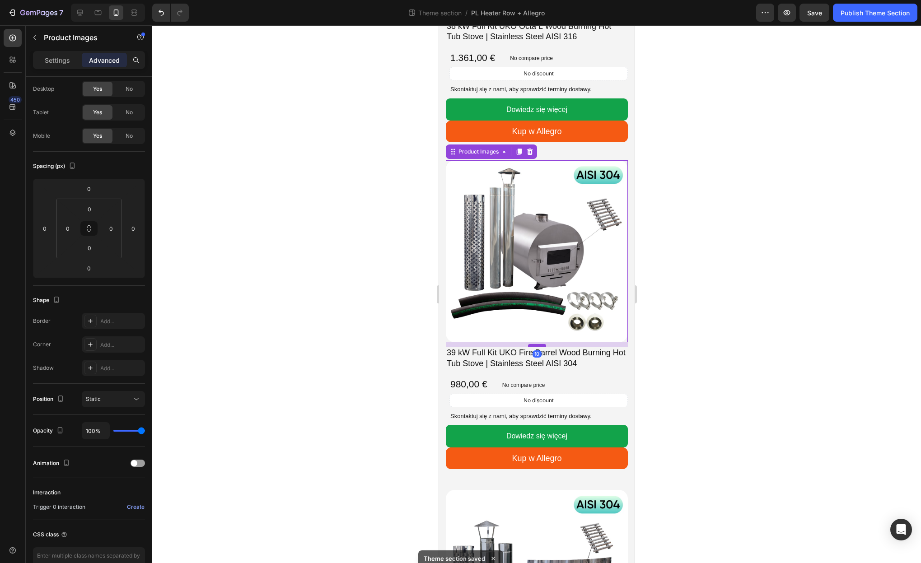
drag, startPoint x: 535, startPoint y: 341, endPoint x: 535, endPoint y: 346, distance: 4.5
click at [535, 346] on div at bounding box center [537, 345] width 18 height 3
type input "10"
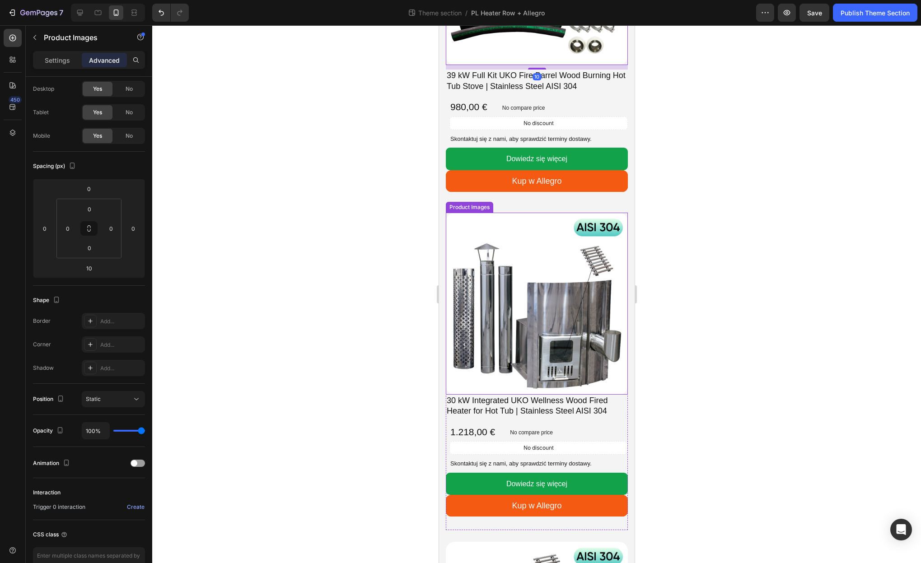
scroll to position [2479, 0]
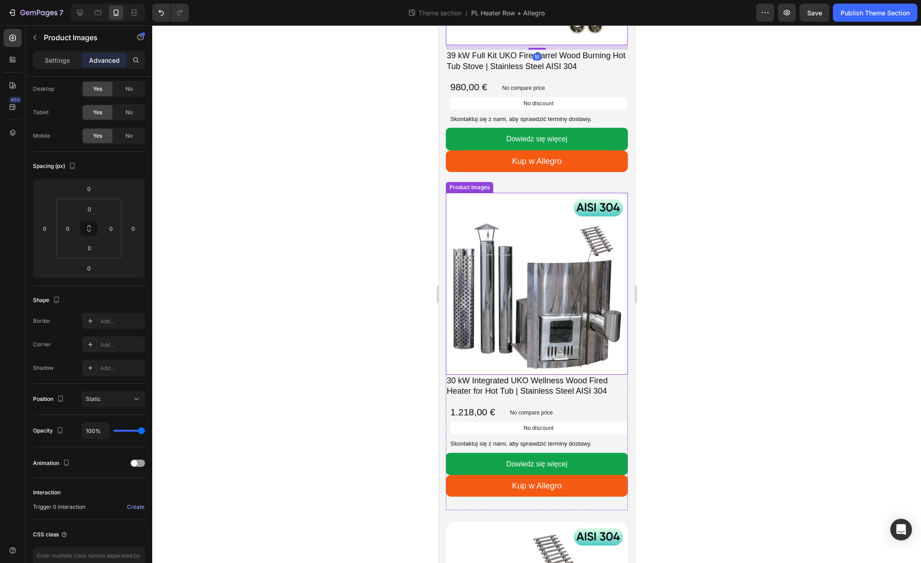
click at [551, 339] on img at bounding box center [536, 284] width 182 height 182
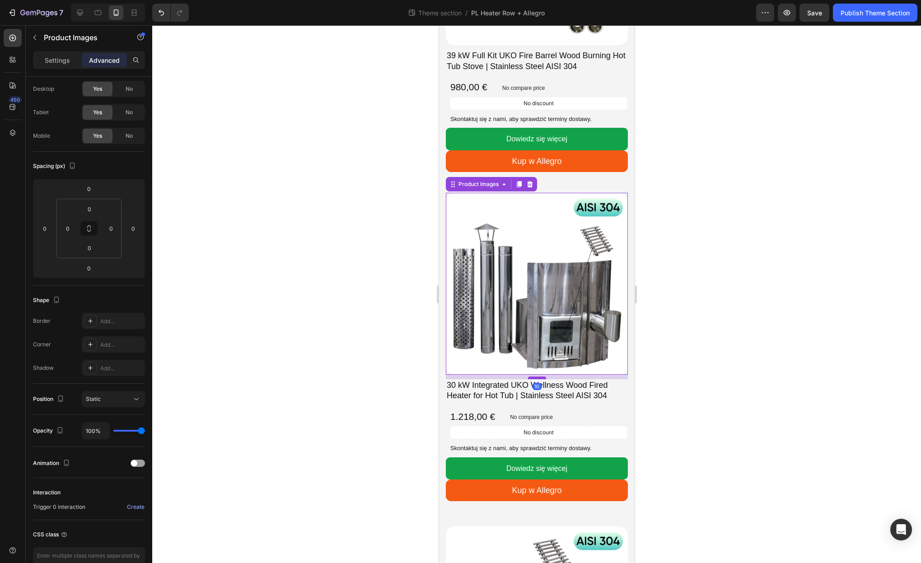
click at [539, 377] on div at bounding box center [537, 378] width 18 height 3
type input "10"
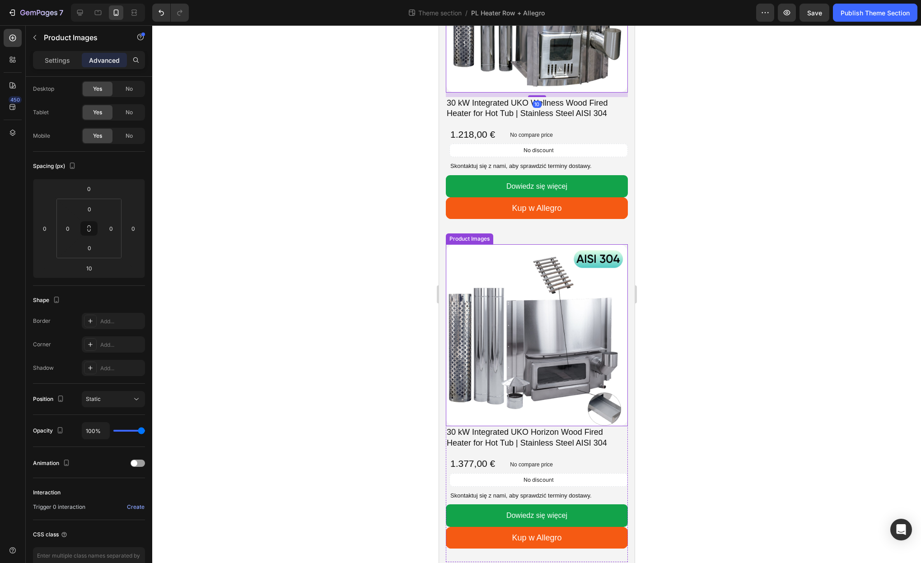
scroll to position [2796, 0]
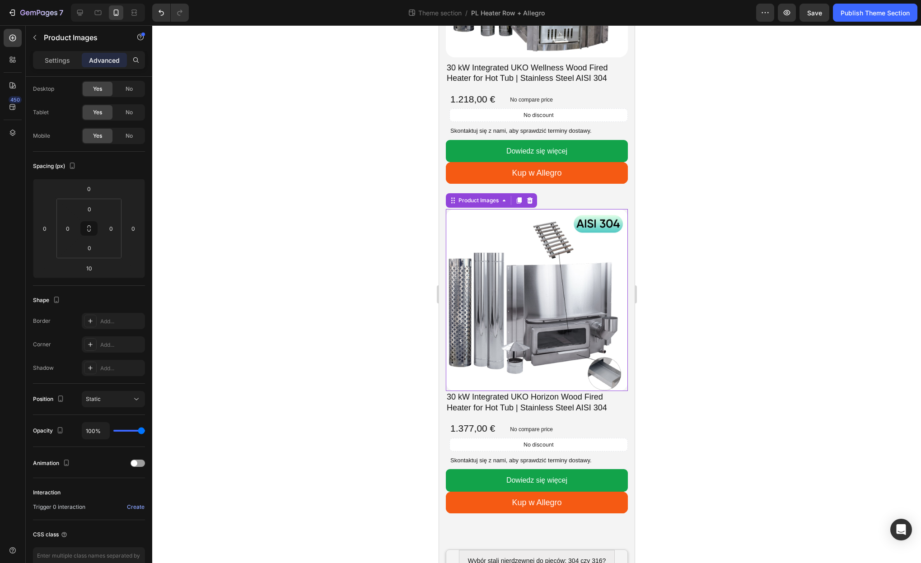
click at [560, 341] on img at bounding box center [536, 300] width 182 height 182
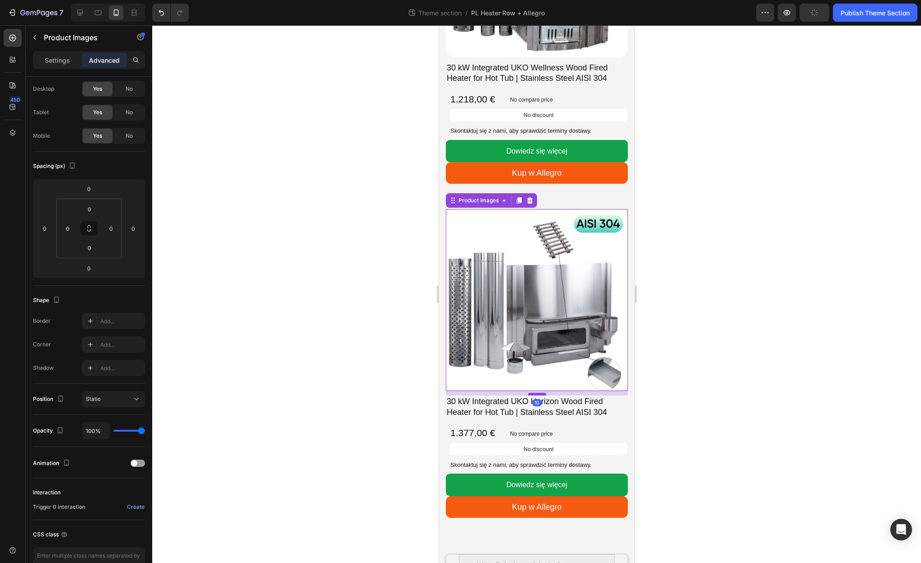
drag, startPoint x: 538, startPoint y: 390, endPoint x: 538, endPoint y: 394, distance: 4.6
click at [538, 394] on div at bounding box center [537, 394] width 18 height 3
type input "10"
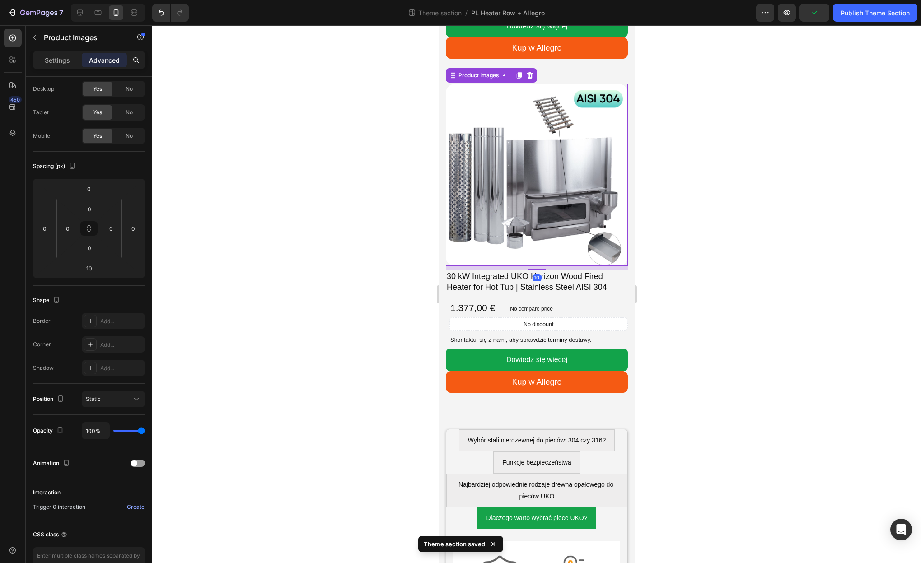
scroll to position [2958, 0]
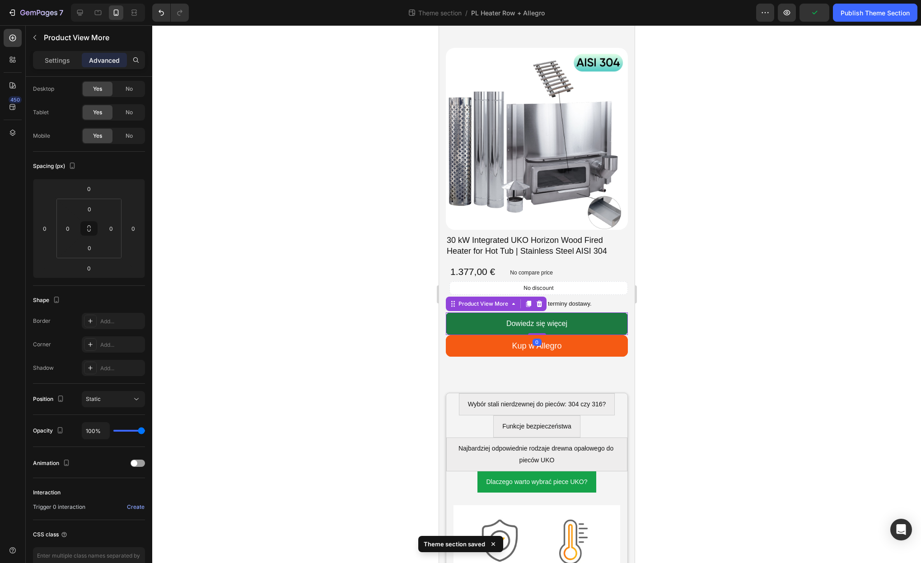
click at [579, 328] on button "Dowiedz się więcej" at bounding box center [536, 324] width 182 height 22
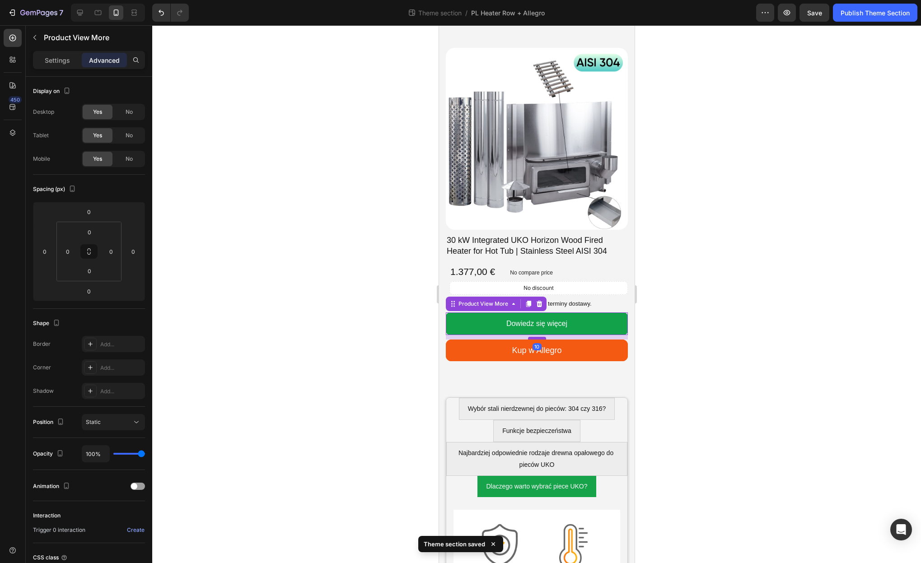
drag, startPoint x: 543, startPoint y: 334, endPoint x: 1088, endPoint y: 383, distance: 547.9
click at [542, 338] on div at bounding box center [537, 338] width 18 height 3
type input "10"
click at [697, 369] on div at bounding box center [536, 294] width 769 height 538
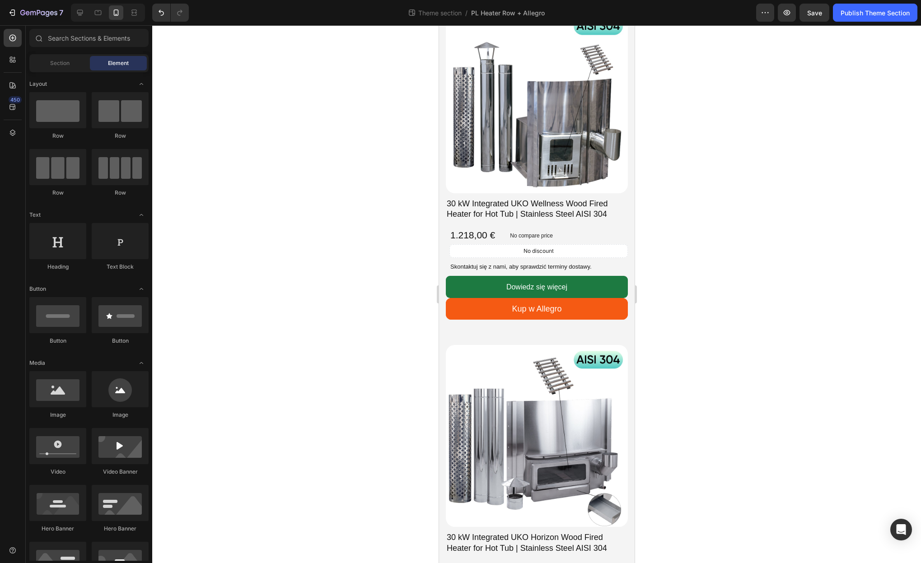
scroll to position [2621, 0]
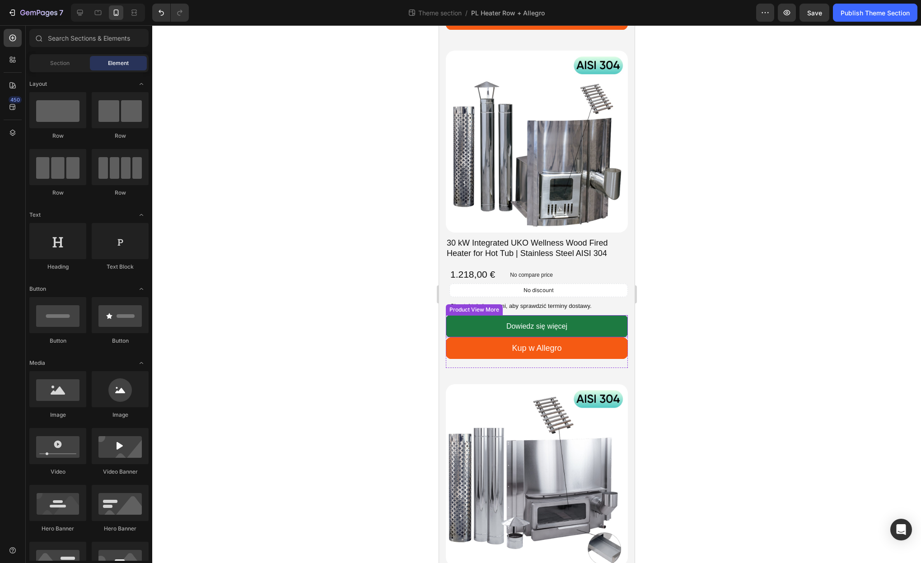
click at [590, 336] on button "Dowiedz się więcej" at bounding box center [536, 326] width 182 height 22
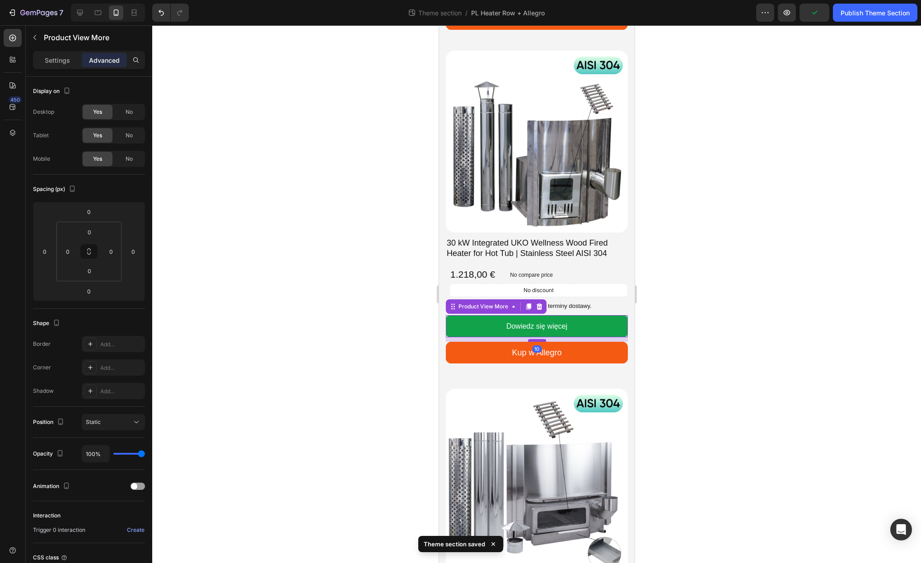
drag, startPoint x: 534, startPoint y: 337, endPoint x: 534, endPoint y: 341, distance: 4.5
click at [534, 341] on div at bounding box center [537, 340] width 18 height 3
type input "10"
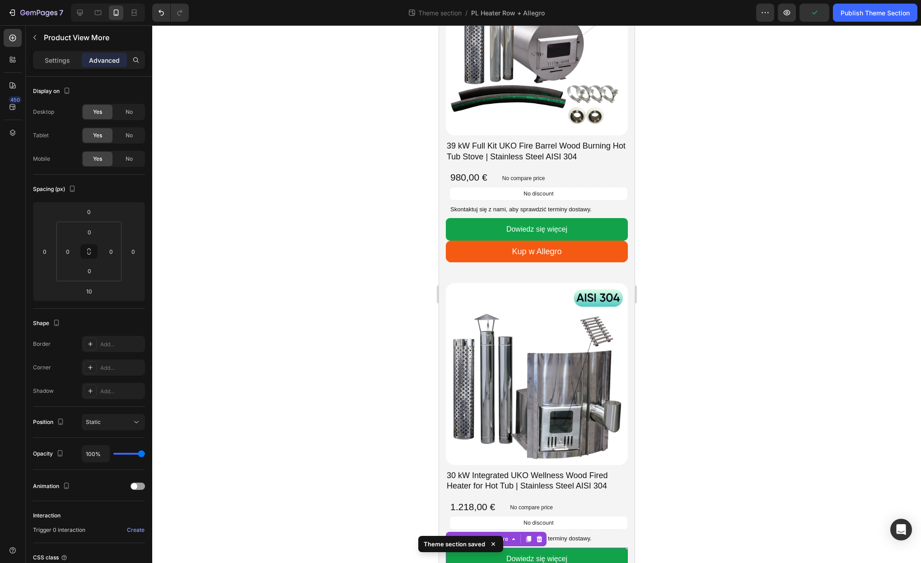
scroll to position [2369, 0]
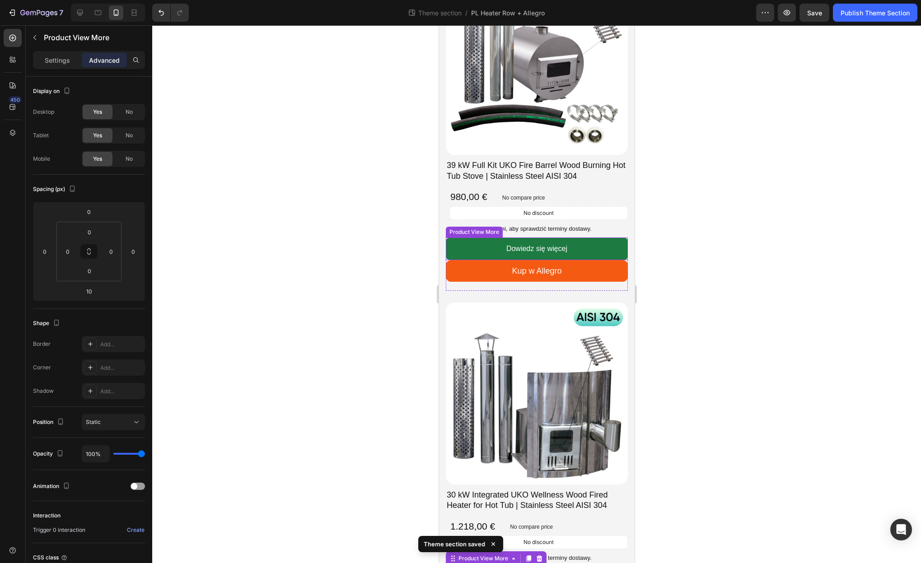
click at [581, 253] on button "Dowiedz się więcej" at bounding box center [536, 249] width 182 height 22
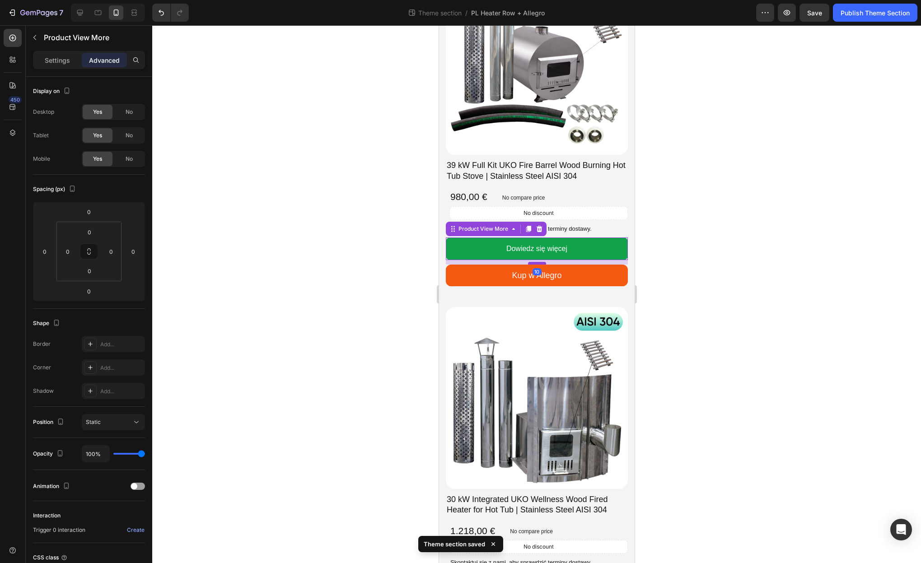
drag, startPoint x: 537, startPoint y: 258, endPoint x: 539, endPoint y: 263, distance: 5.9
click at [537, 262] on div at bounding box center [537, 263] width 18 height 3
type input "10"
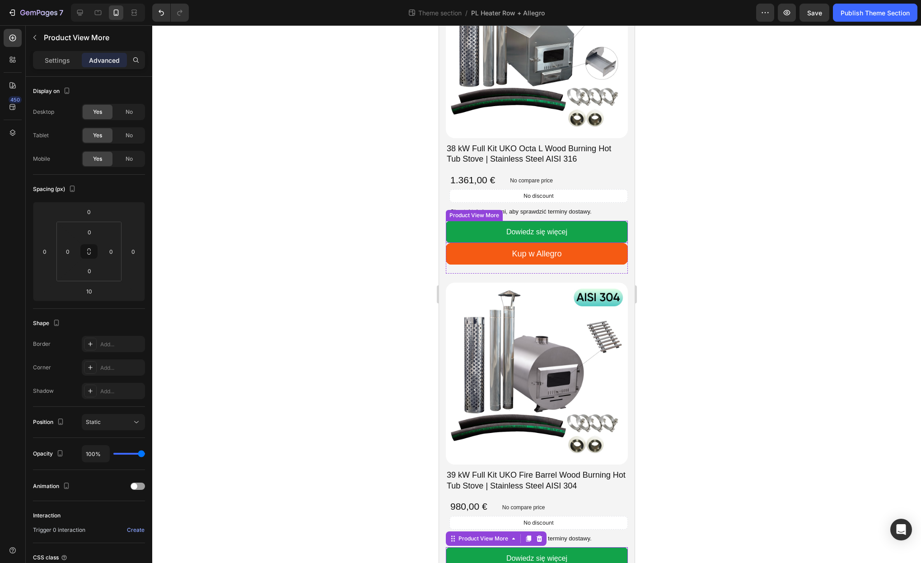
scroll to position [2049, 0]
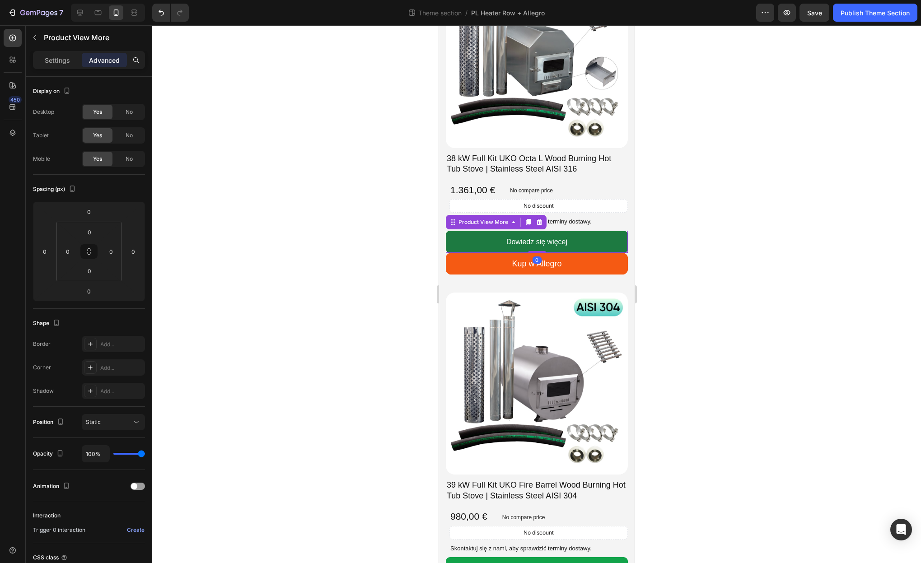
click at [581, 244] on button "Dowiedz się więcej" at bounding box center [536, 242] width 182 height 22
drag, startPoint x: 578, startPoint y: 241, endPoint x: 571, endPoint y: 243, distance: 6.9
click at [578, 241] on button "Dowiedz się więcej" at bounding box center [536, 242] width 182 height 22
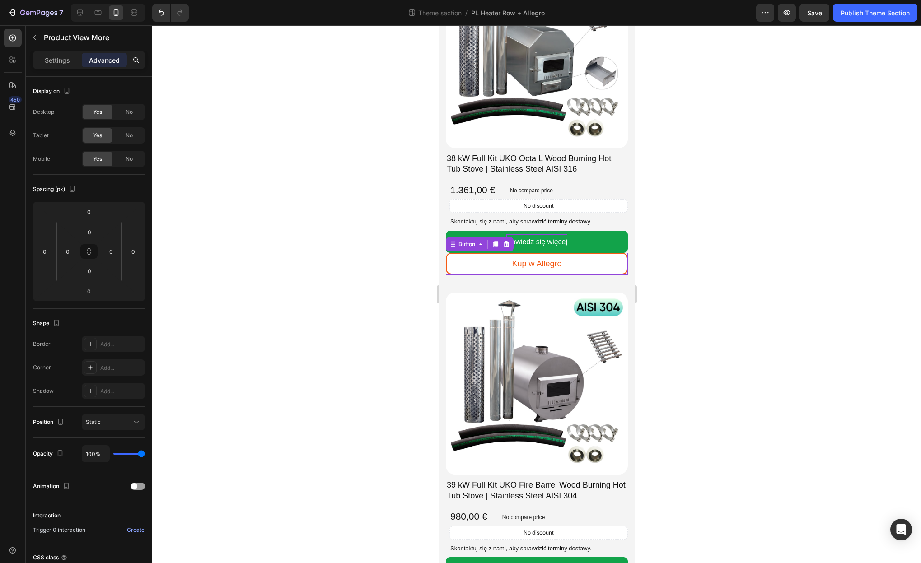
click at [545, 253] on link "Kup w Allegro" at bounding box center [536, 264] width 182 height 22
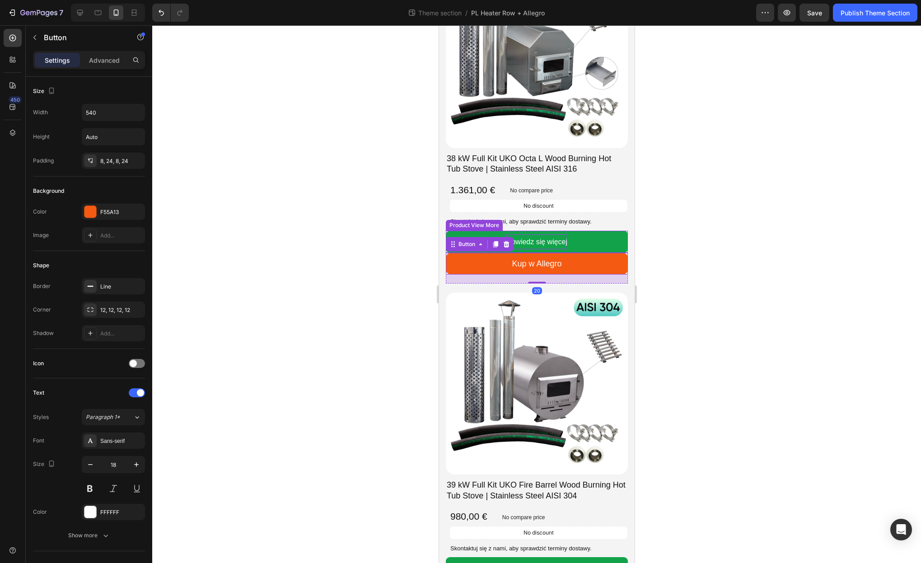
click at [645, 246] on div at bounding box center [536, 294] width 769 height 538
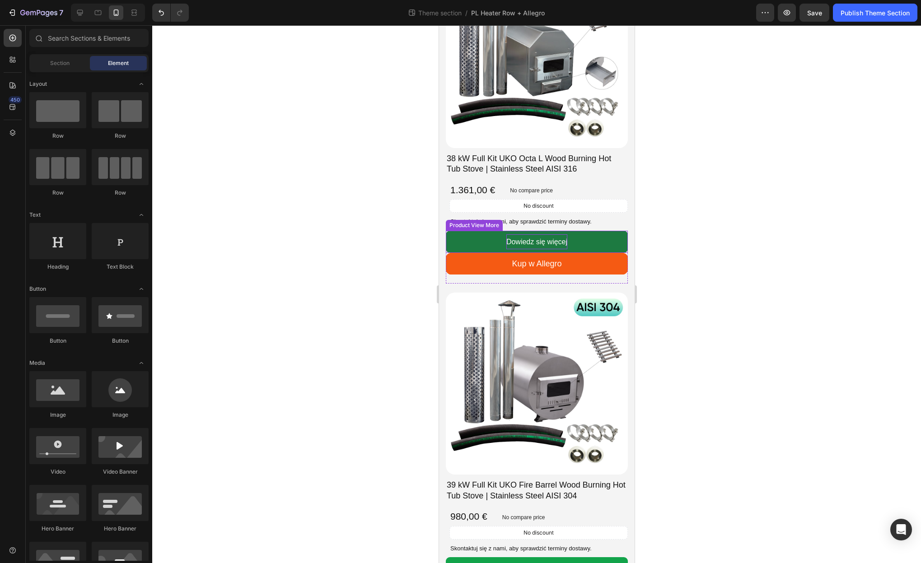
click at [612, 243] on button "Dowiedz się więcej" at bounding box center [536, 242] width 182 height 22
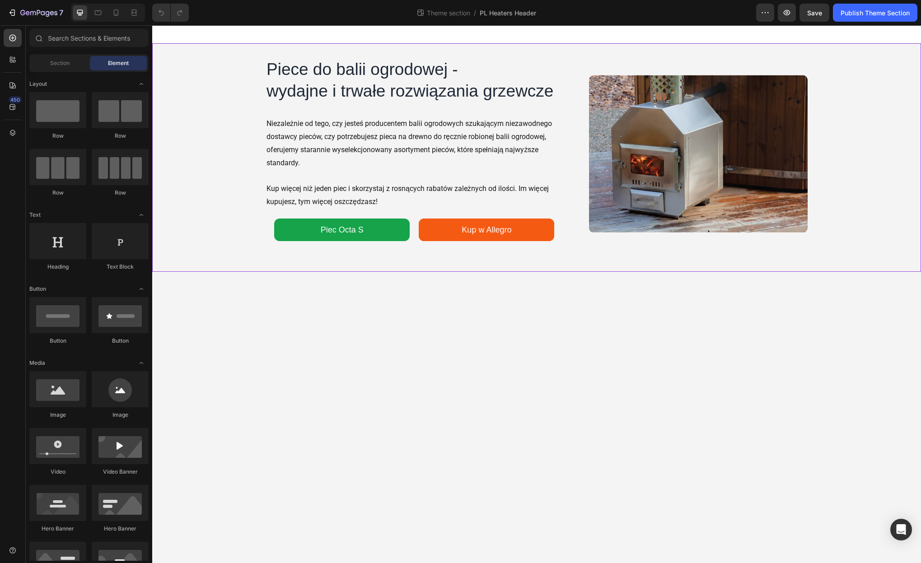
click at [232, 156] on div "Piece do balii ogrodowej - wydajne i trwałe rozwiązania grzewcze Heading Niezal…" at bounding box center [536, 158] width 769 height 200
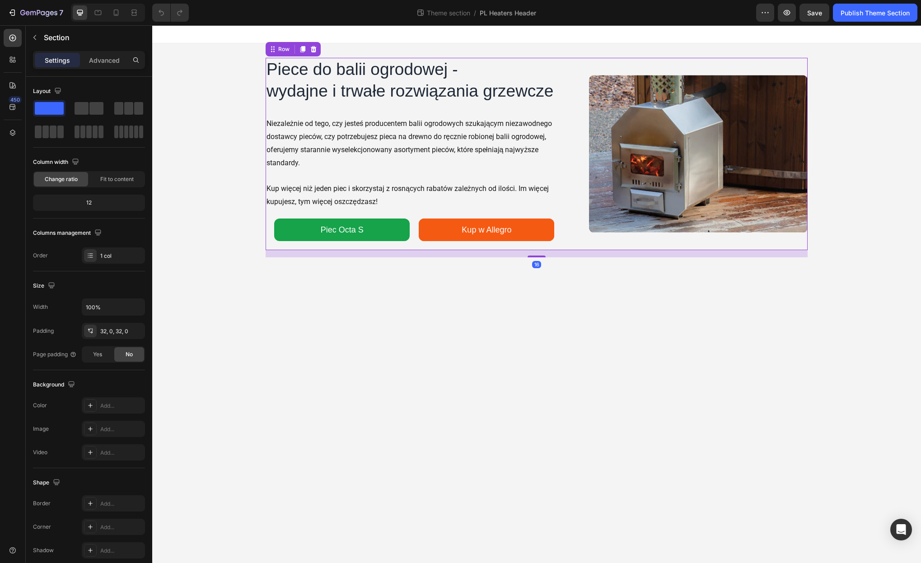
click at [276, 111] on div "Piece do balii ogrodowej - wydajne i trwałe rozwiązania grzewcze Heading Niezal…" at bounding box center [419, 154] width 306 height 192
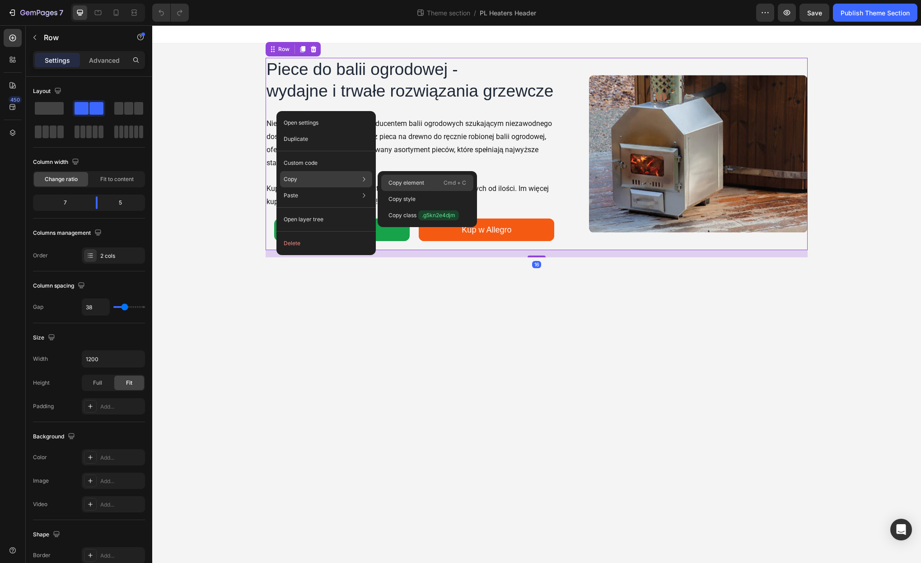
drag, startPoint x: 407, startPoint y: 185, endPoint x: 360, endPoint y: 20, distance: 170.9
click at [407, 185] on p "Copy element" at bounding box center [407, 183] width 36 height 8
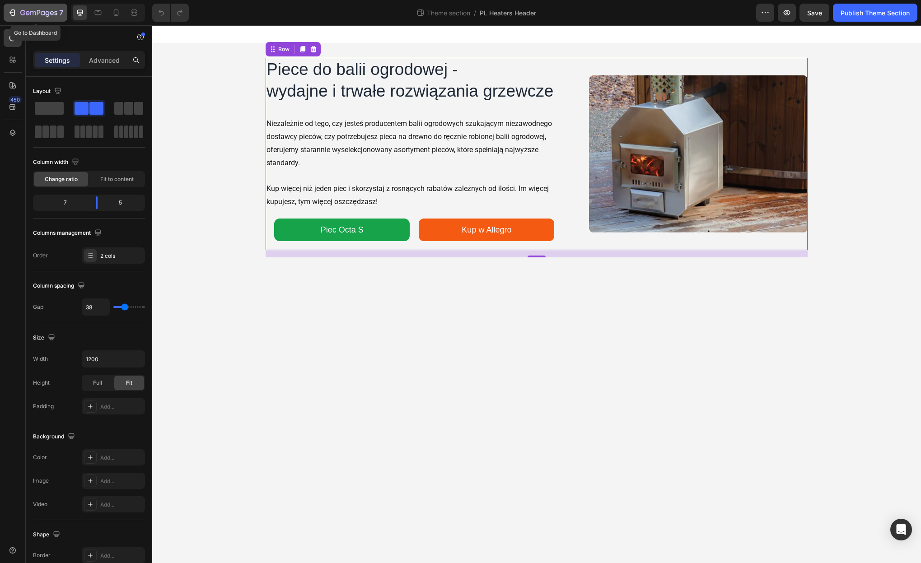
click at [30, 14] on icon "button" at bounding box center [32, 13] width 5 height 4
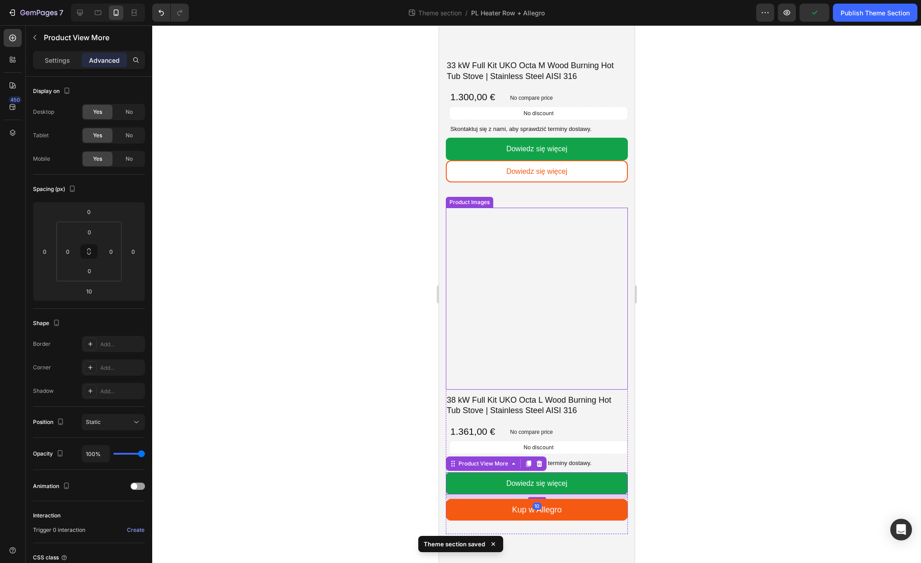
scroll to position [1799, 0]
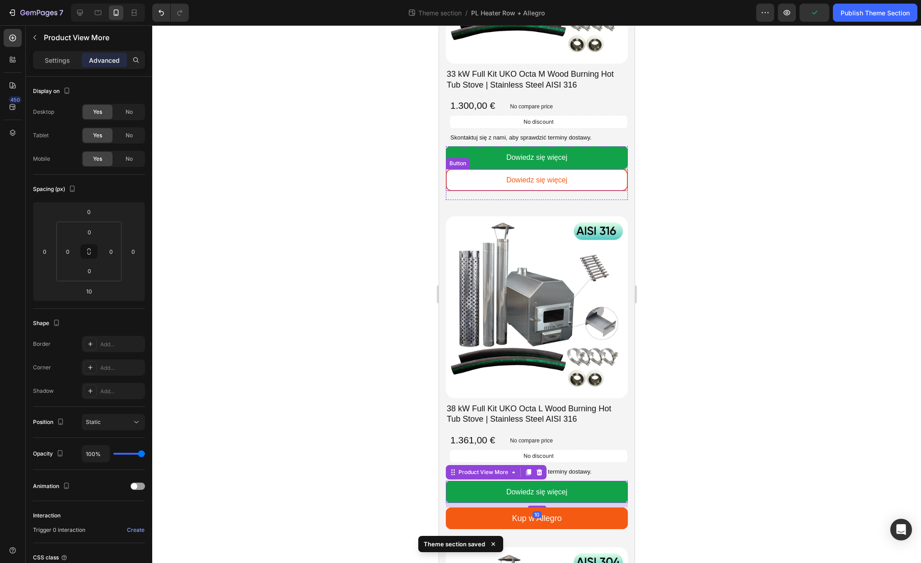
click at [585, 171] on link "Dowiedz się więcej" at bounding box center [536, 180] width 182 height 22
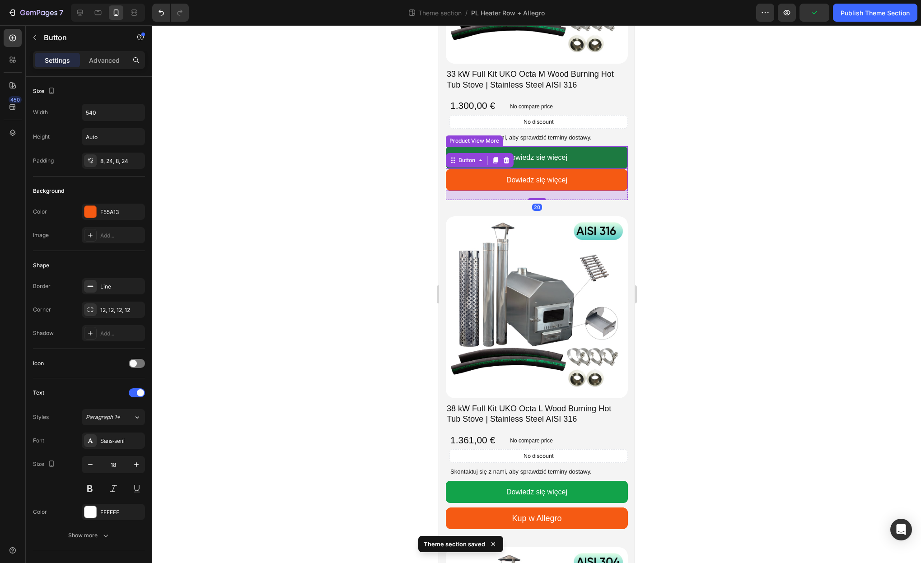
click at [590, 159] on button "Dowiedz się więcej" at bounding box center [536, 157] width 182 height 22
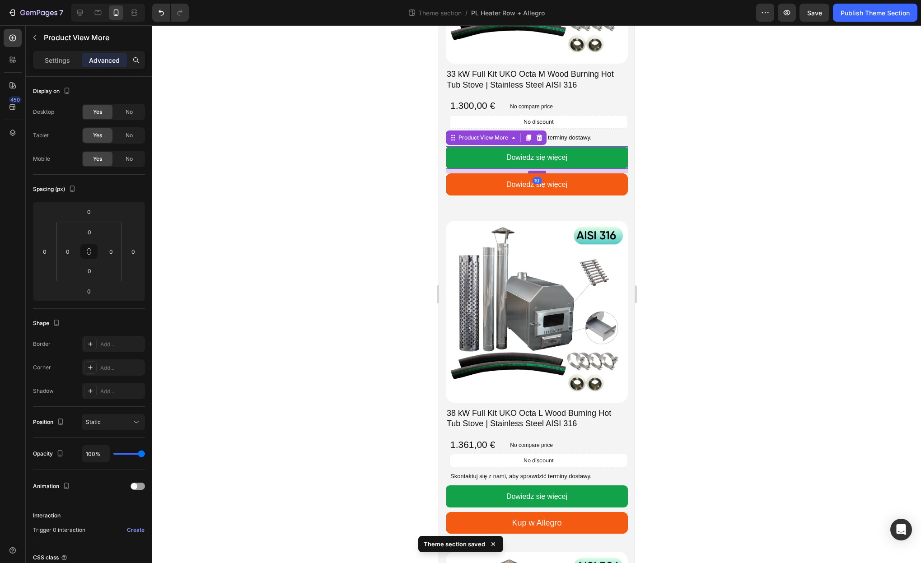
drag, startPoint x: 539, startPoint y: 167, endPoint x: 538, endPoint y: 172, distance: 4.6
click at [538, 172] on div at bounding box center [537, 172] width 18 height 3
type input "10"
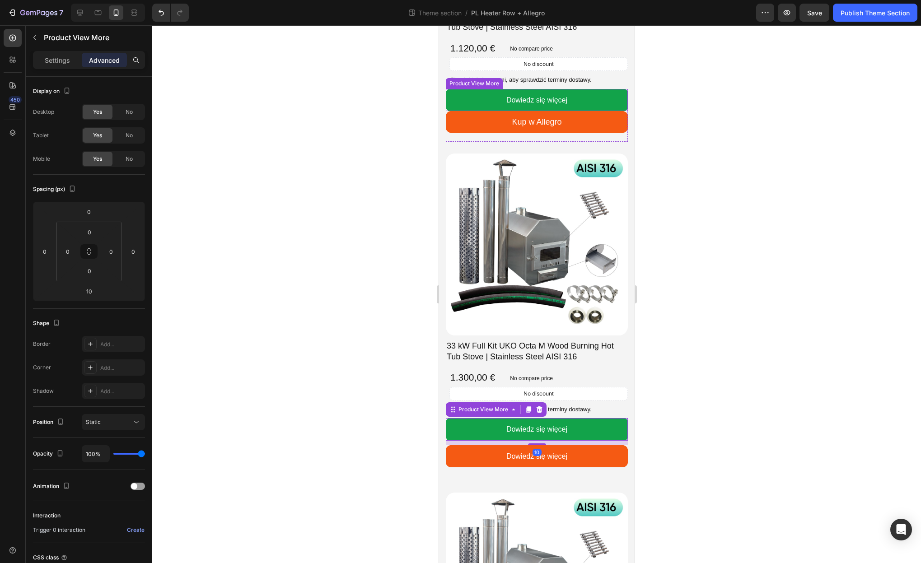
scroll to position [1396, 0]
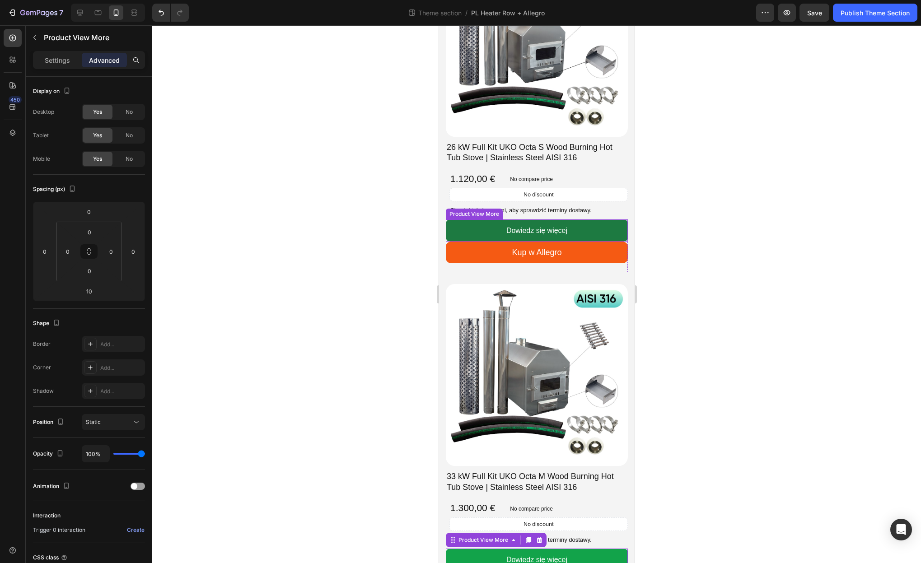
click at [600, 228] on button "Dowiedz się więcej" at bounding box center [536, 231] width 182 height 22
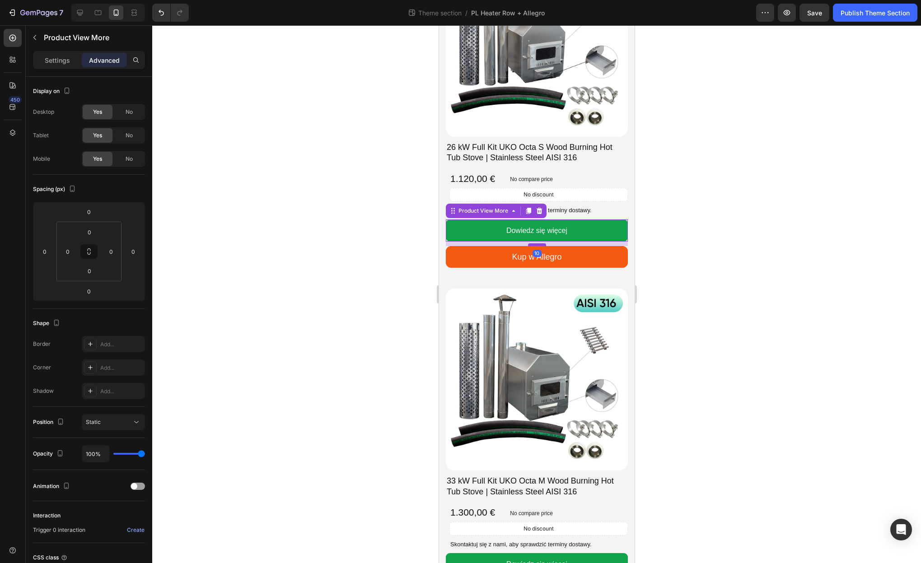
click at [537, 245] on div at bounding box center [537, 244] width 18 height 3
type input "10"
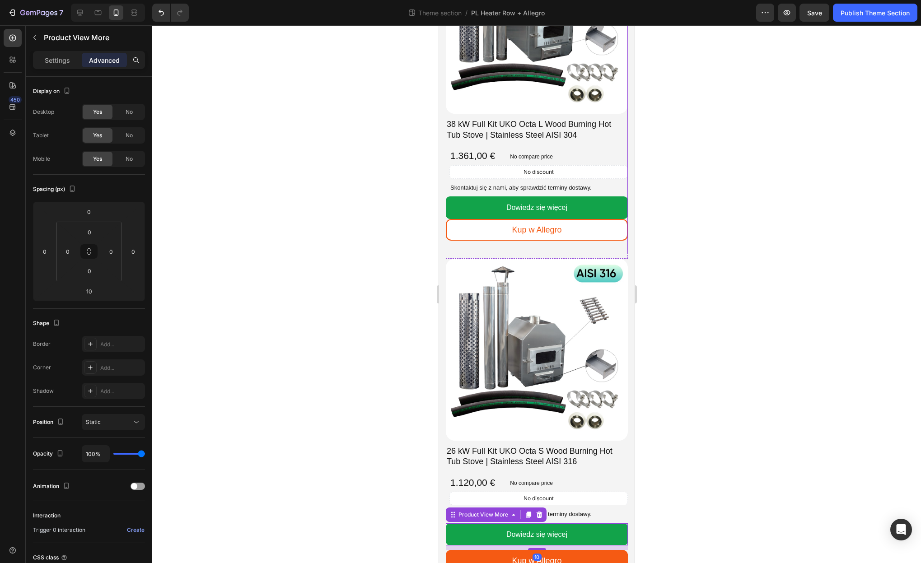
scroll to position [1088, 0]
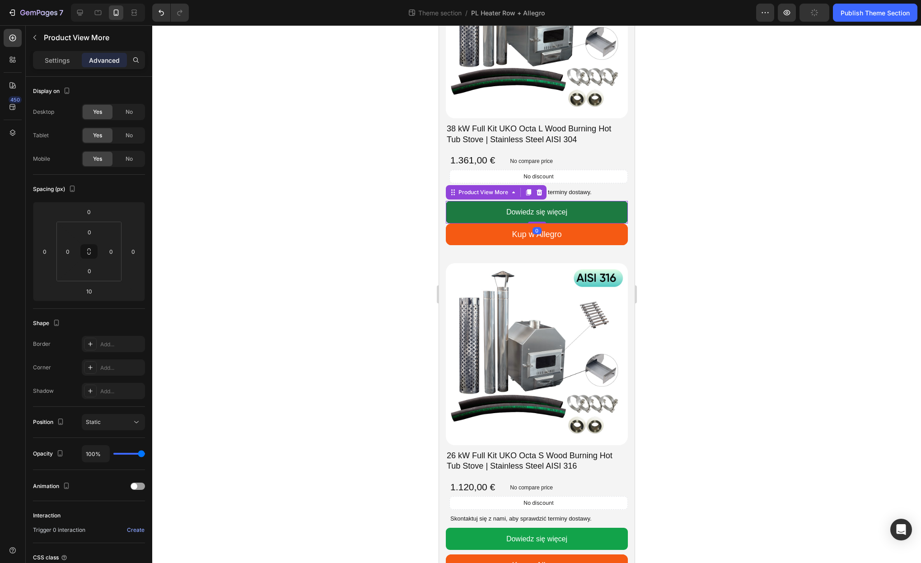
click at [590, 220] on button "Dowiedz się więcej" at bounding box center [536, 212] width 182 height 22
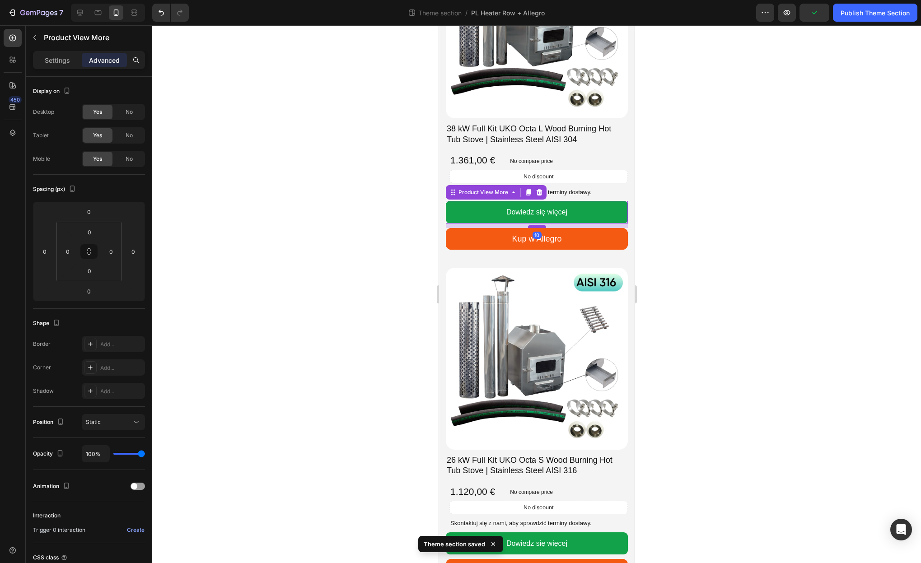
drag, startPoint x: 541, startPoint y: 221, endPoint x: 541, endPoint y: 225, distance: 4.5
click at [541, 225] on div at bounding box center [537, 226] width 18 height 3
type input "10"
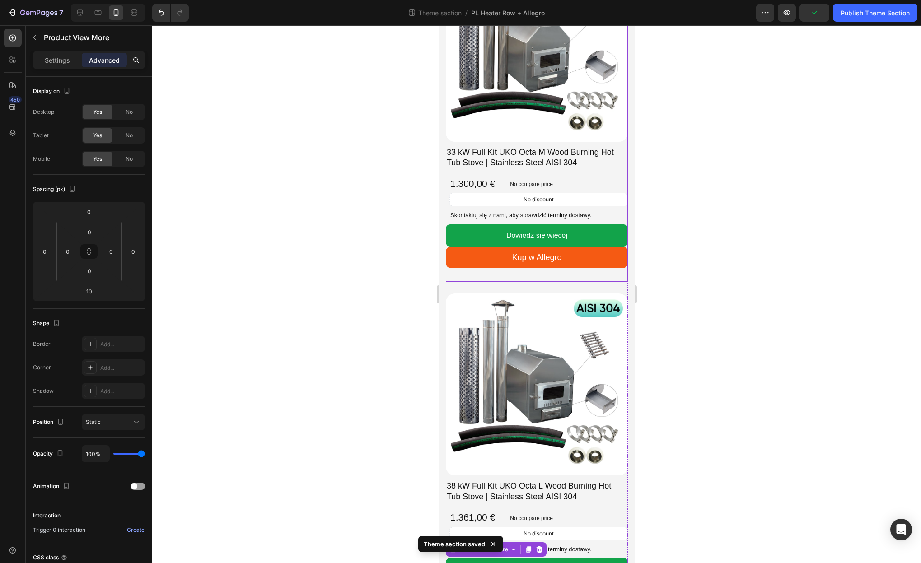
scroll to position [717, 0]
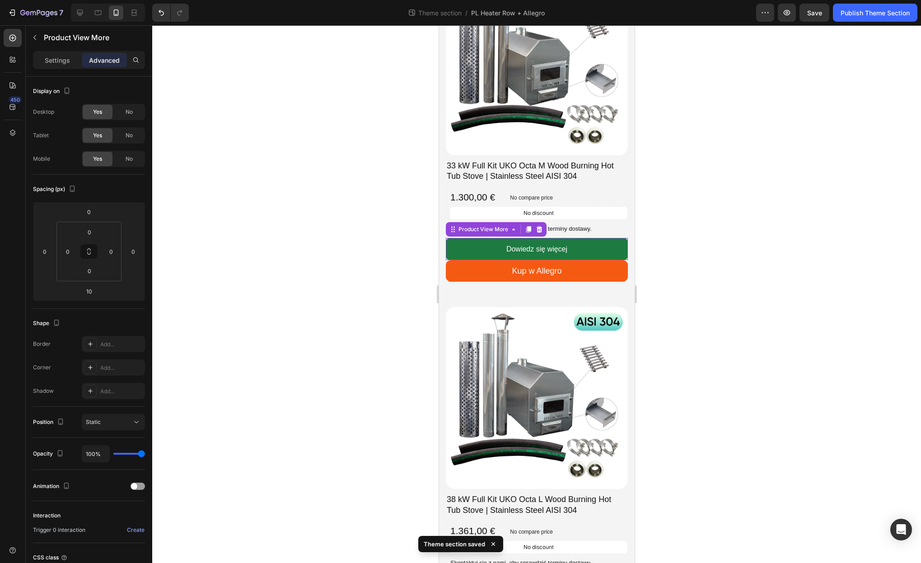
drag, startPoint x: 599, startPoint y: 247, endPoint x: 592, endPoint y: 248, distance: 6.8
click at [599, 247] on button "Dowiedz się więcej" at bounding box center [536, 249] width 182 height 22
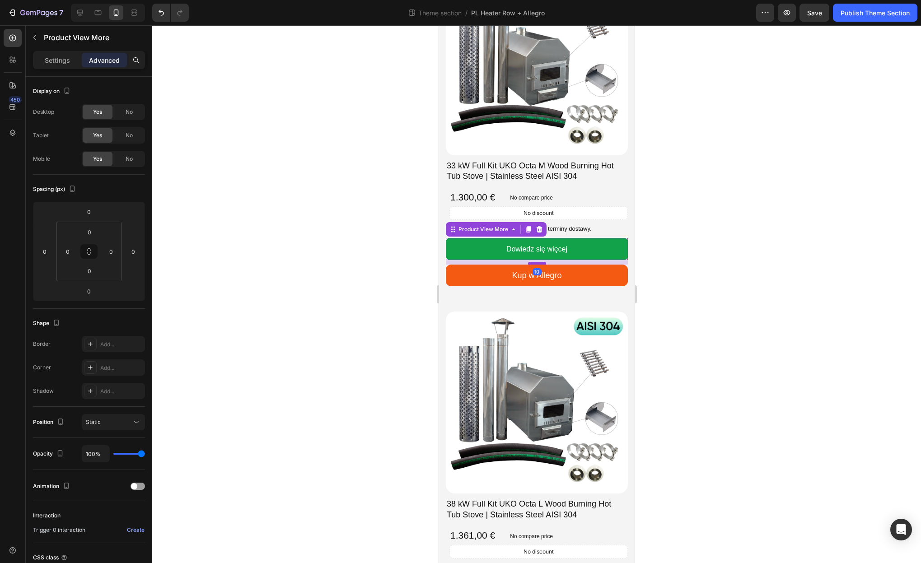
drag, startPoint x: 540, startPoint y: 258, endPoint x: 539, endPoint y: 263, distance: 4.5
click at [539, 263] on div at bounding box center [537, 263] width 18 height 3
type input "10"
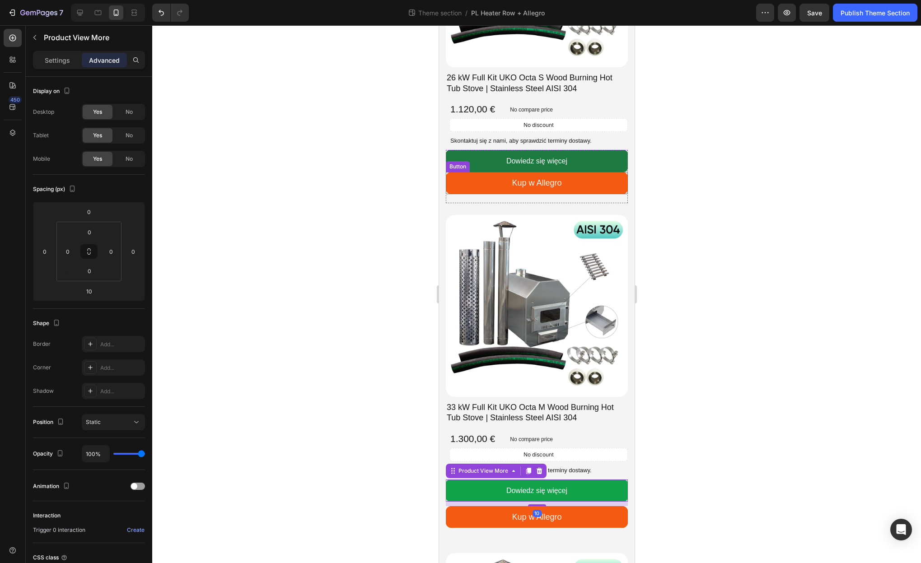
scroll to position [468, 0]
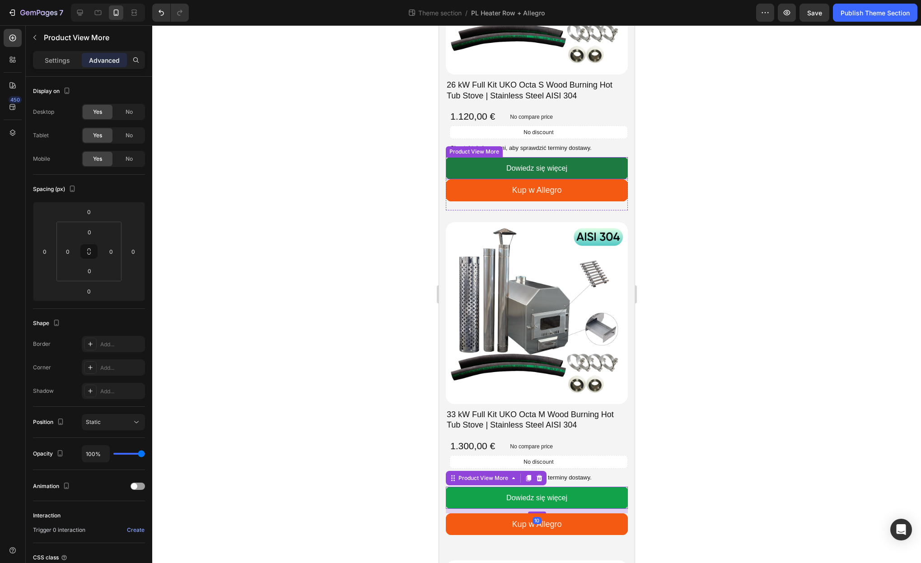
click at [594, 170] on button "Dowiedz się więcej" at bounding box center [536, 168] width 182 height 22
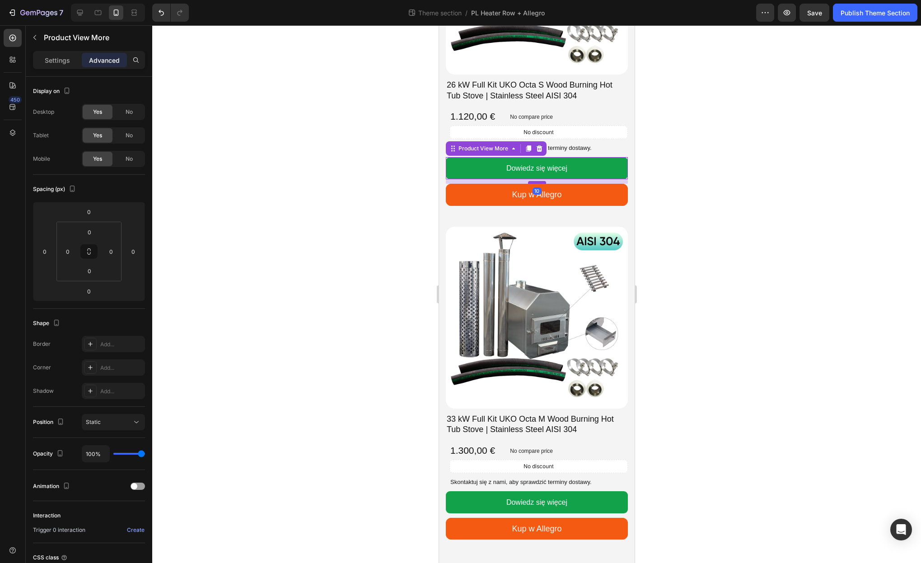
drag, startPoint x: 535, startPoint y: 178, endPoint x: 535, endPoint y: 183, distance: 4.5
click at [535, 183] on div at bounding box center [537, 182] width 18 height 3
type input "10"
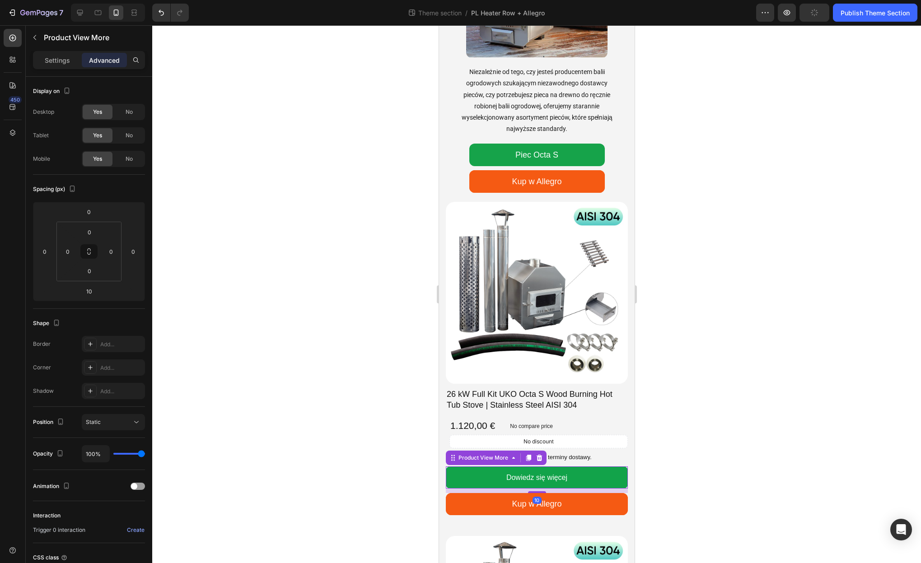
scroll to position [151, 0]
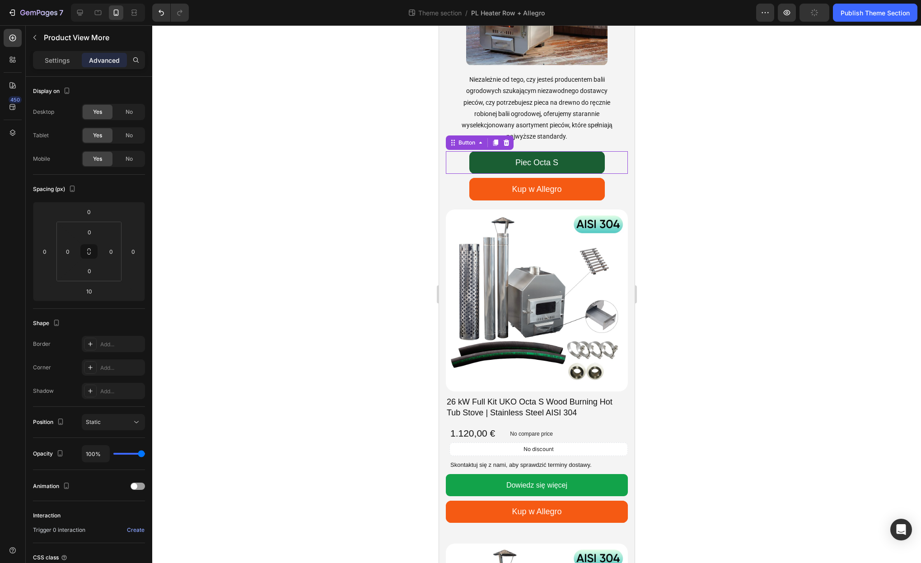
click at [586, 163] on link "Piec Octa S" at bounding box center [537, 162] width 136 height 23
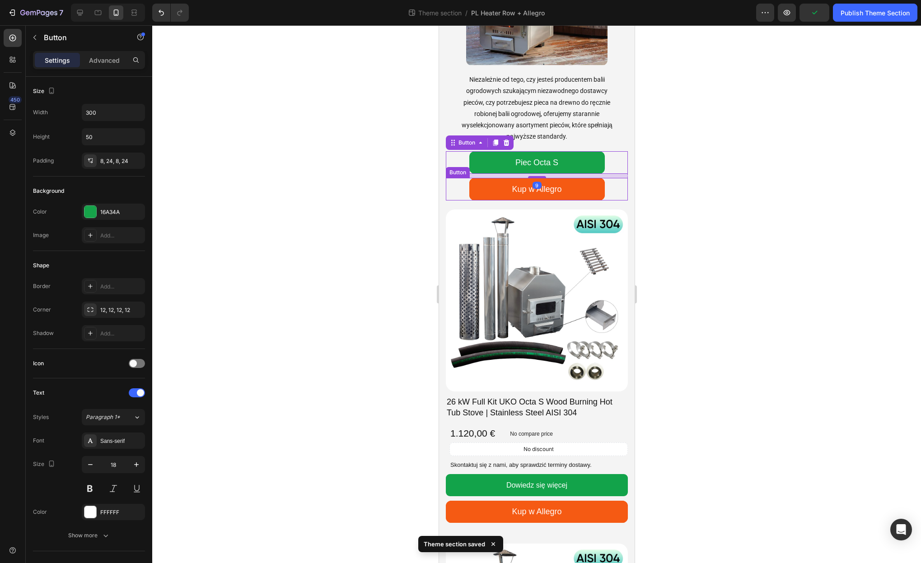
click at [709, 224] on div at bounding box center [536, 294] width 769 height 538
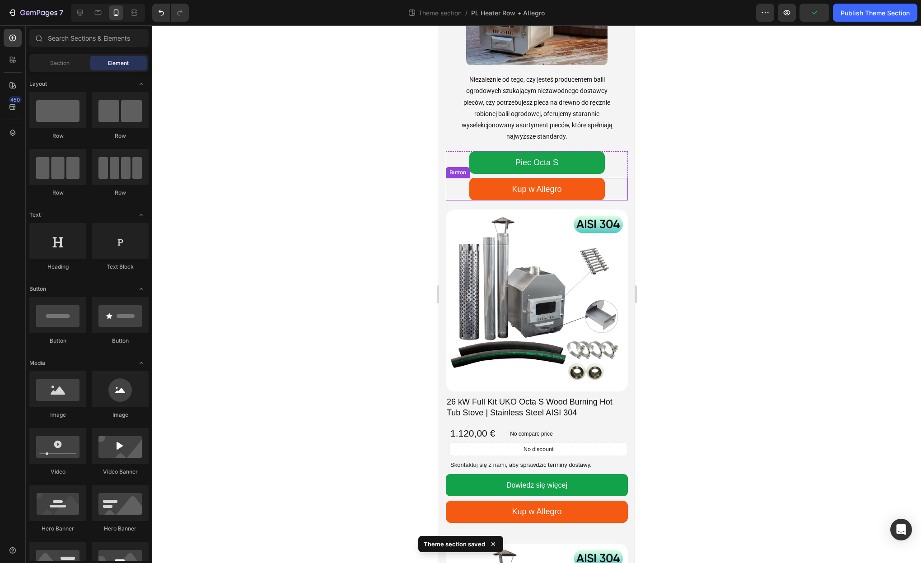
click at [713, 223] on div at bounding box center [536, 294] width 769 height 538
click at [577, 164] on link "Piec Octa S" at bounding box center [537, 162] width 136 height 23
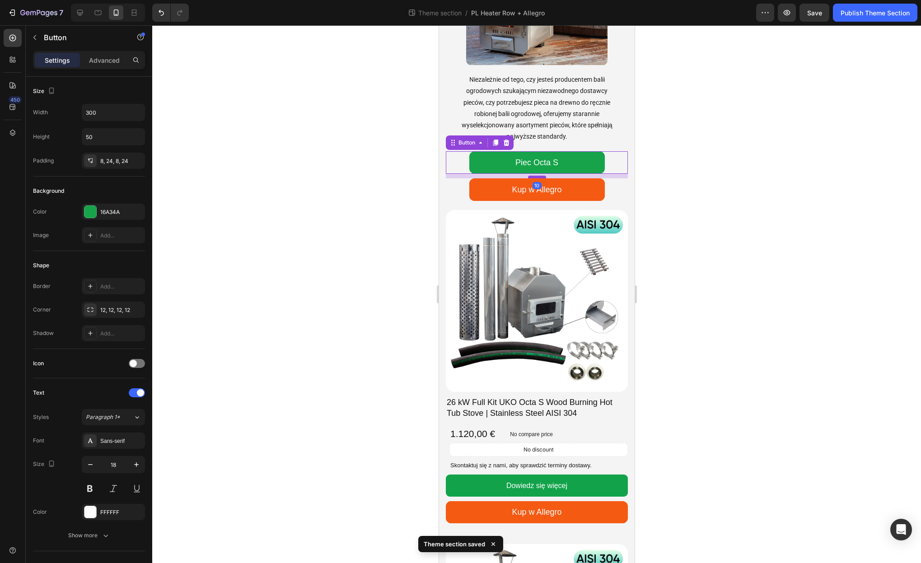
click at [541, 177] on div at bounding box center [537, 177] width 18 height 3
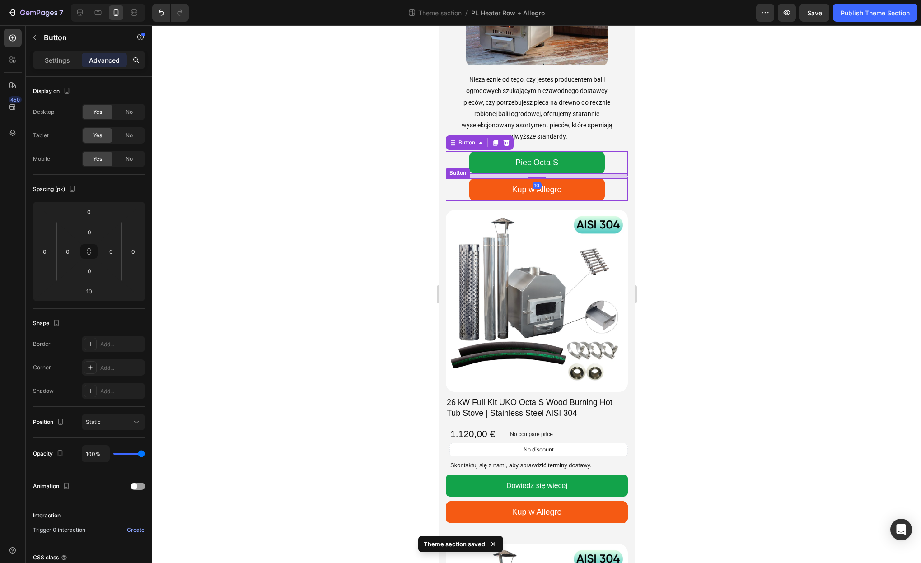
click at [673, 205] on div at bounding box center [536, 294] width 769 height 538
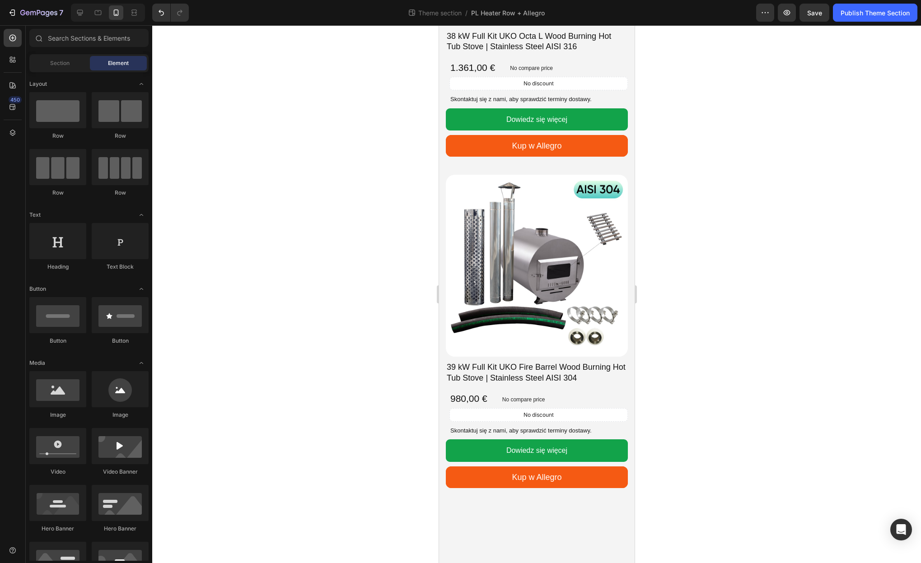
scroll to position [2274, 0]
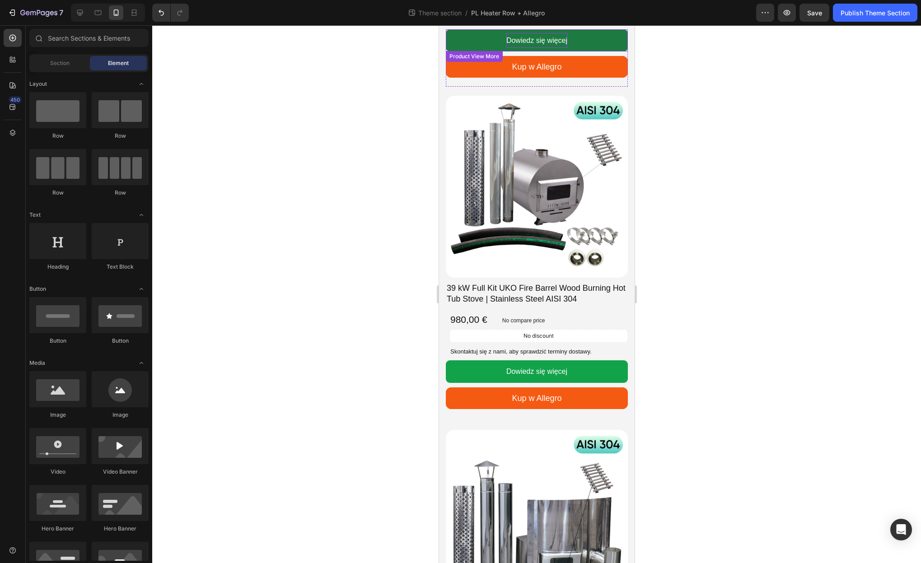
click at [544, 45] on p "Dowiedz się więcej" at bounding box center [536, 40] width 61 height 15
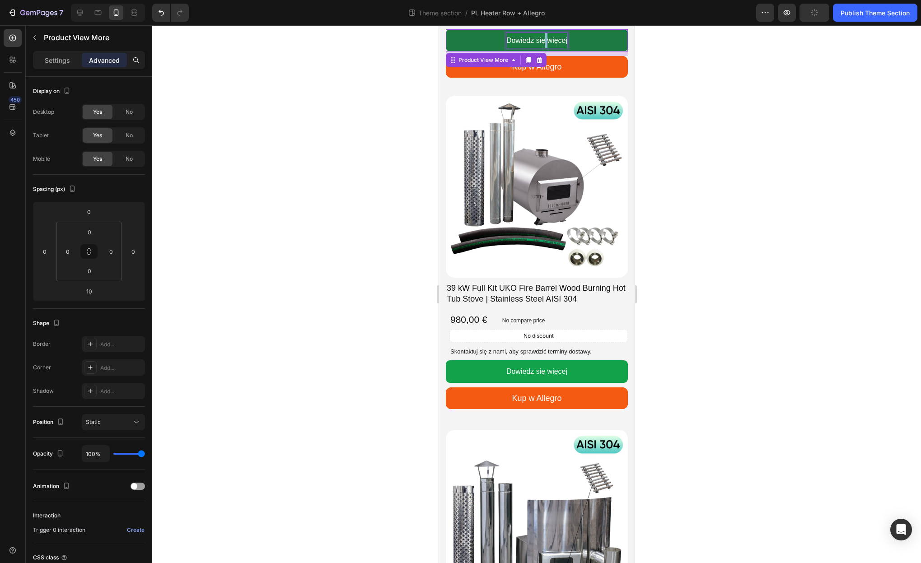
click at [543, 43] on span "Dowiedz się więcej" at bounding box center [536, 41] width 61 height 8
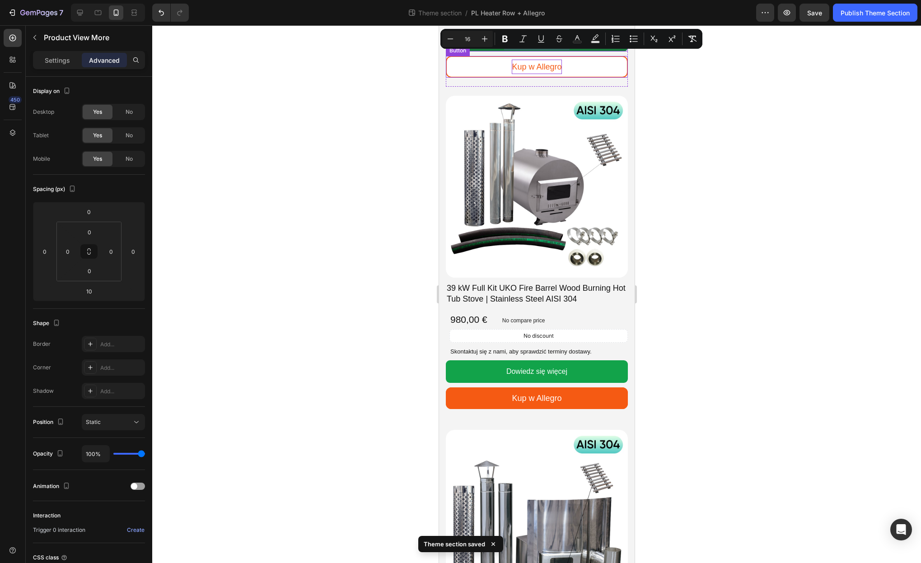
click at [541, 69] on p "Kup w Allegro" at bounding box center [536, 67] width 50 height 14
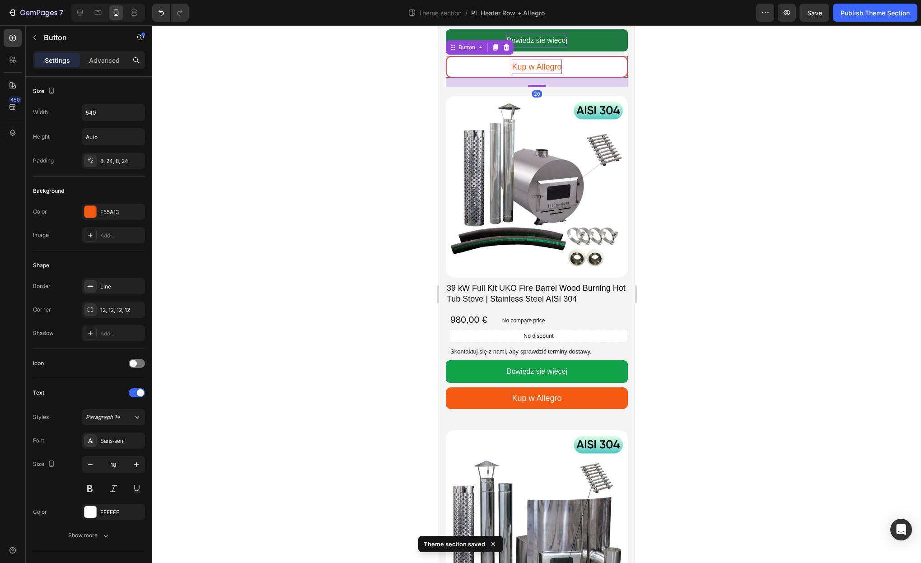
click at [541, 69] on p "Kup w Allegro" at bounding box center [536, 67] width 50 height 14
click at [541, 68] on p "Kup w Allegro" at bounding box center [536, 67] width 50 height 14
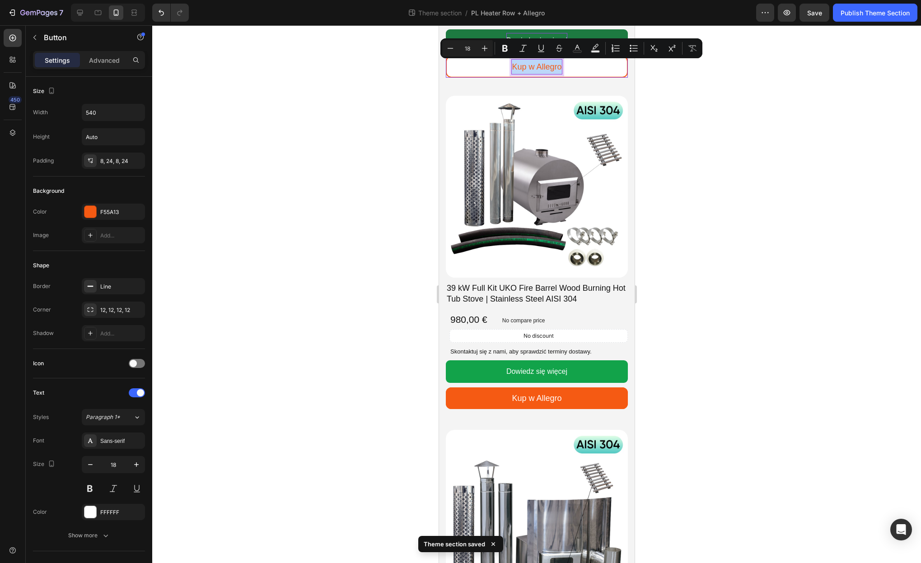
click at [541, 68] on p "Kup w Allegro" at bounding box center [536, 67] width 50 height 14
click at [598, 74] on link "Kup w Allegro" at bounding box center [536, 67] width 182 height 22
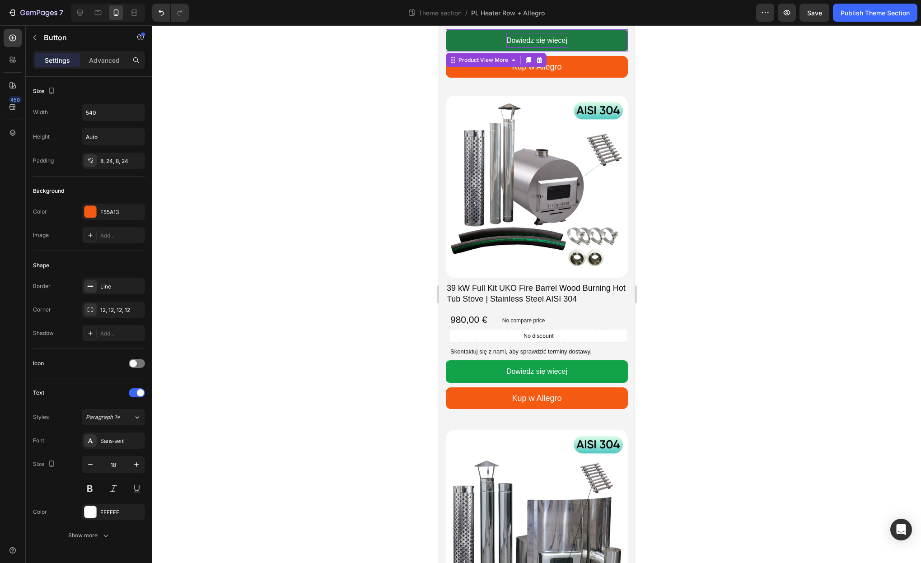
click at [564, 39] on span "Dowiedz się więcej" at bounding box center [536, 41] width 61 height 8
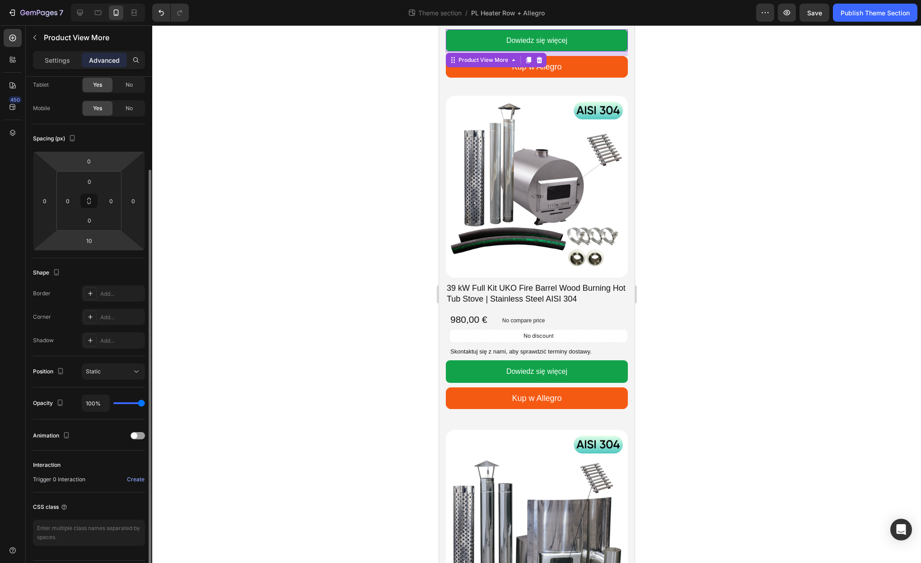
scroll to position [77, 0]
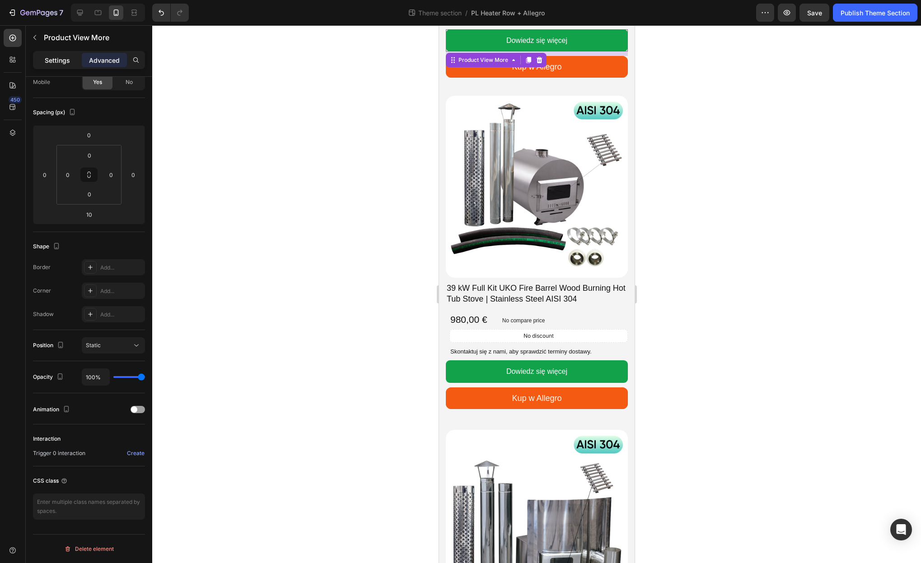
click at [56, 66] on div "Settings" at bounding box center [57, 60] width 45 height 14
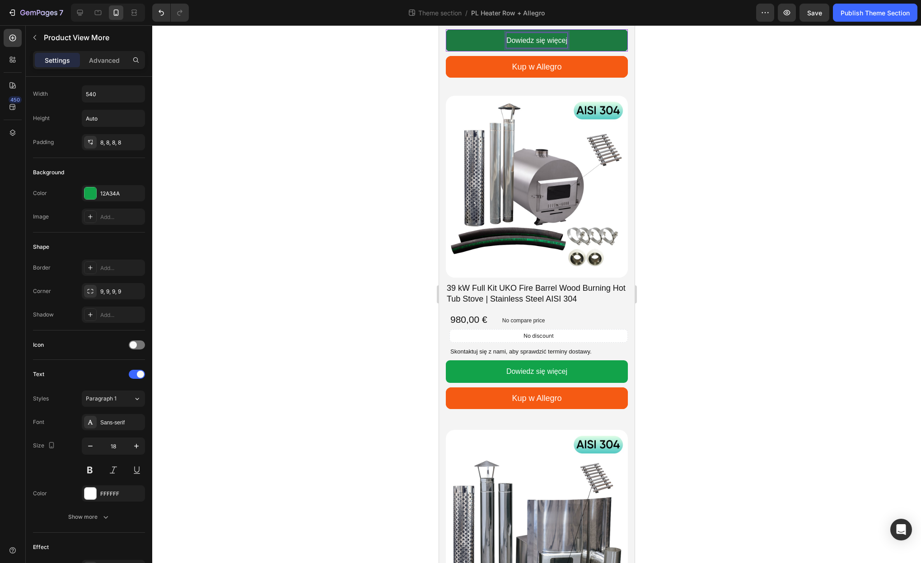
click at [556, 42] on span "Dowiedz się więcej" at bounding box center [536, 41] width 61 height 8
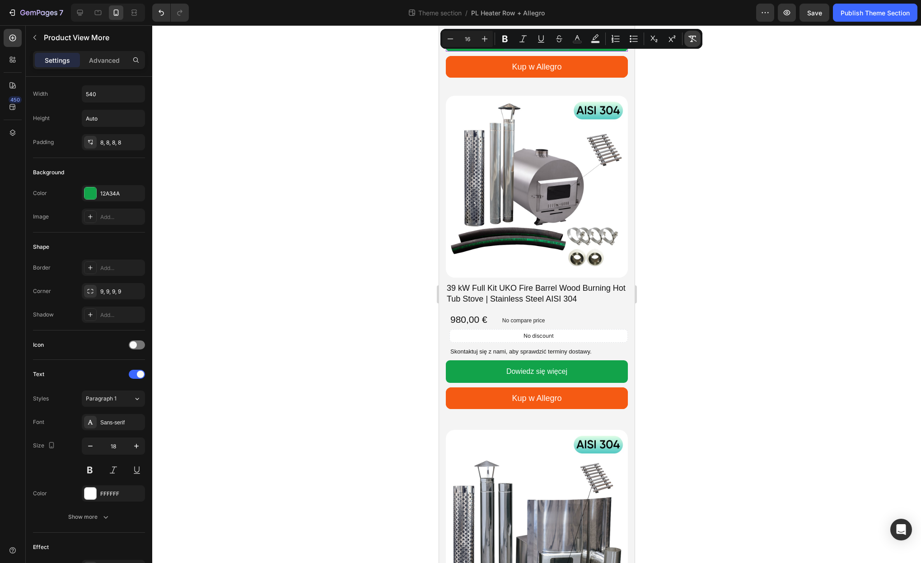
click at [693, 40] on icon "Editor contextual toolbar" at bounding box center [692, 38] width 9 height 9
type input "18"
click at [689, 70] on div at bounding box center [536, 294] width 769 height 538
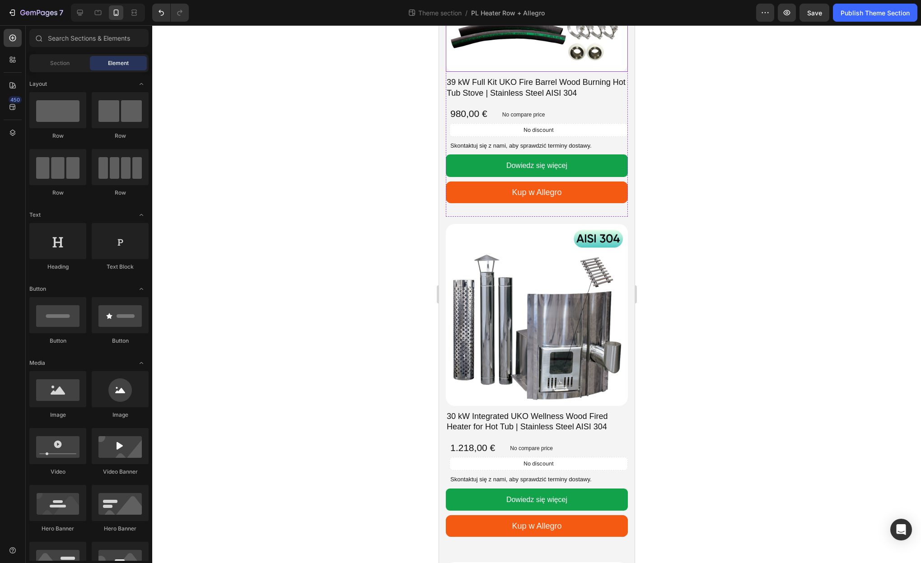
scroll to position [2495, 0]
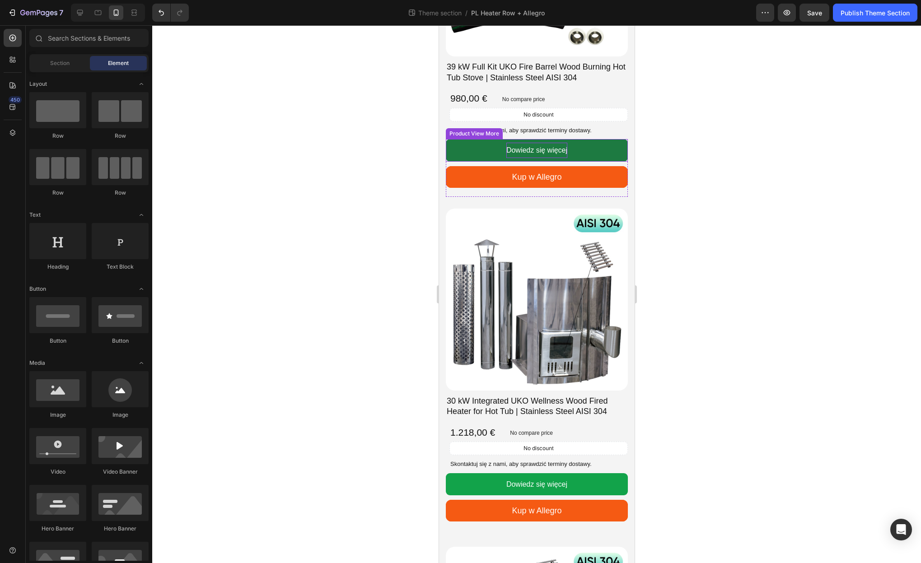
click at [542, 150] on span "Dowiedz się więcej" at bounding box center [536, 150] width 61 height 8
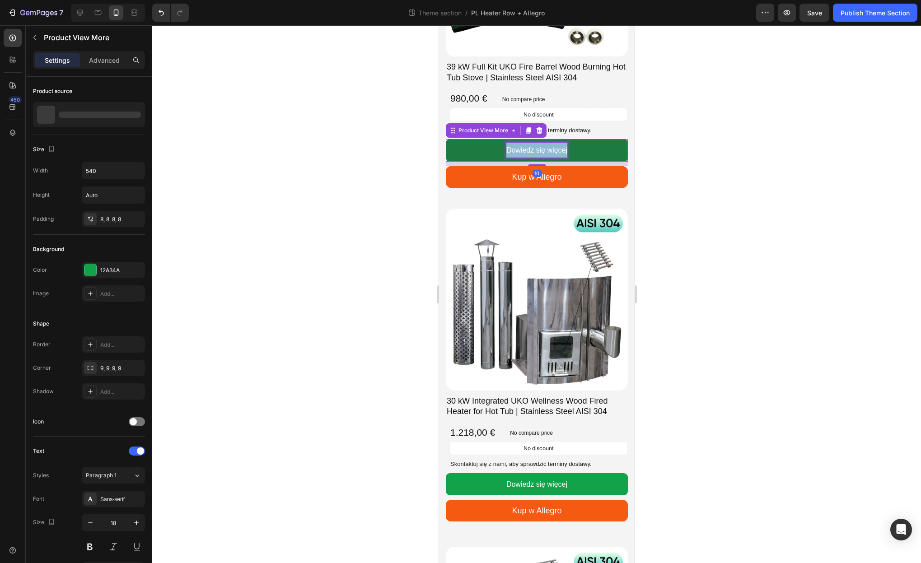
click at [542, 150] on span "Dowiedz się więcej" at bounding box center [536, 150] width 61 height 8
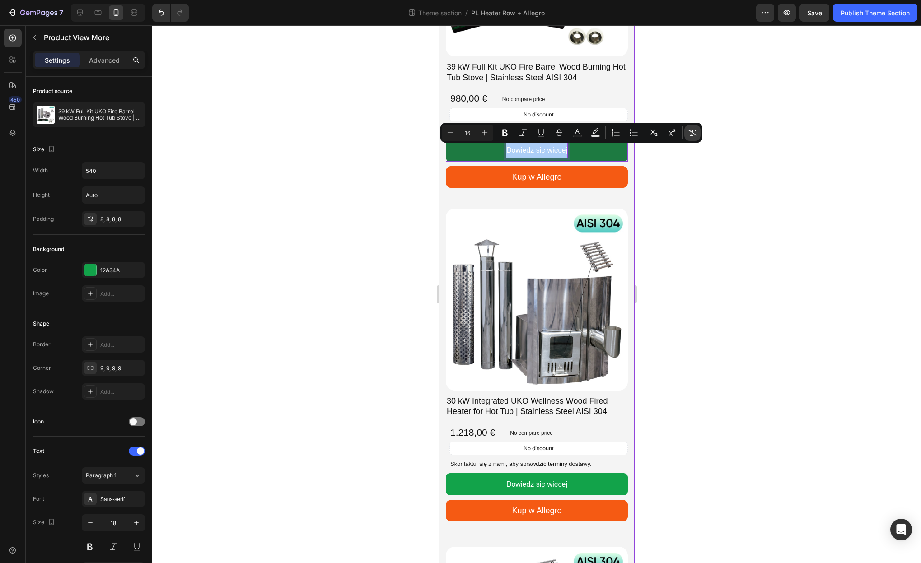
click at [695, 131] on icon "Editor contextual toolbar" at bounding box center [692, 132] width 9 height 9
type input "18"
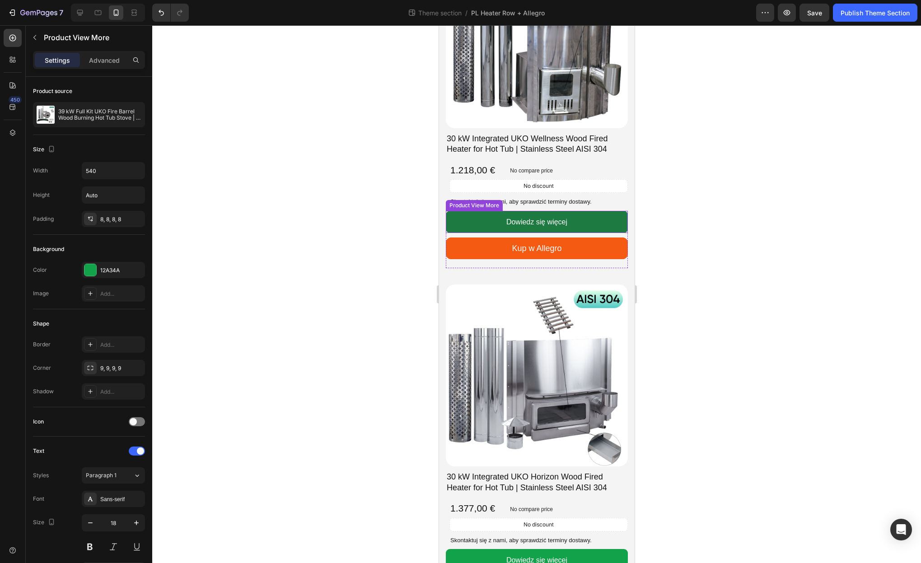
scroll to position [2771, 0]
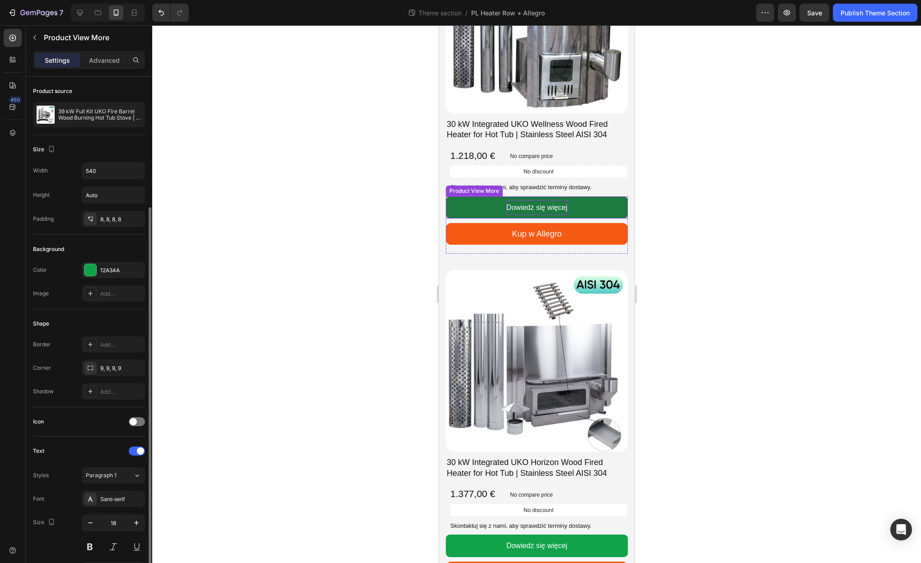
click at [557, 208] on span "Dowiedz się więcej" at bounding box center [536, 208] width 61 height 8
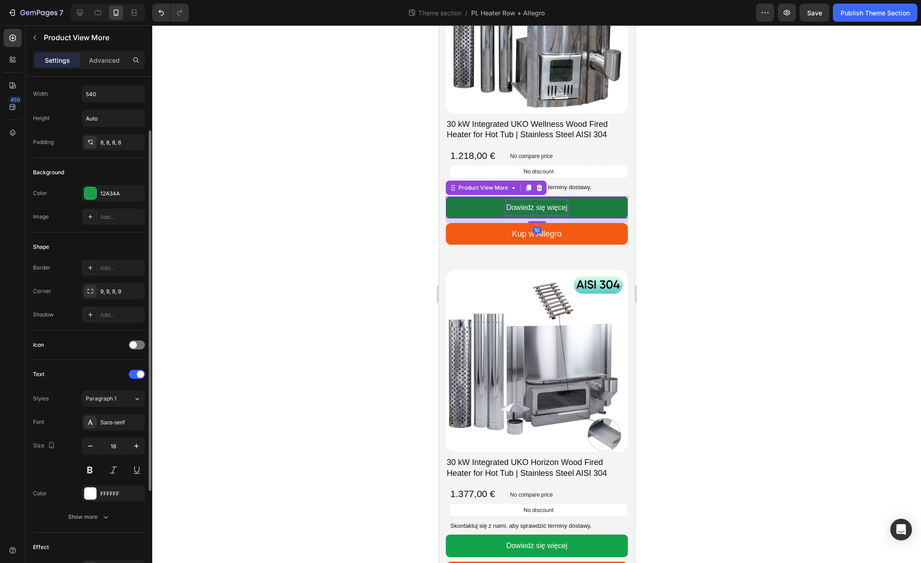
click at [557, 208] on span "Dowiedz się więcej" at bounding box center [536, 208] width 61 height 8
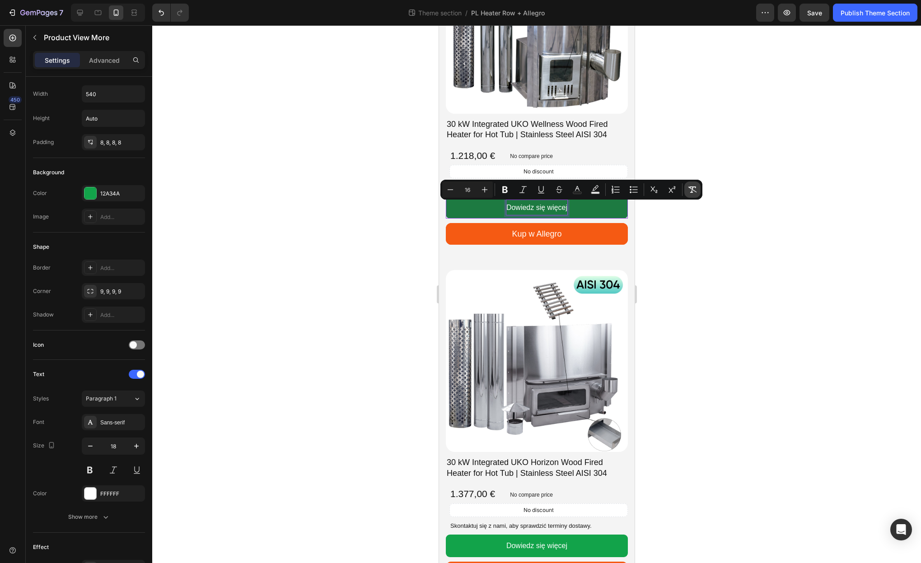
click at [693, 192] on icon "Editor contextual toolbar" at bounding box center [692, 189] width 9 height 9
type input "18"
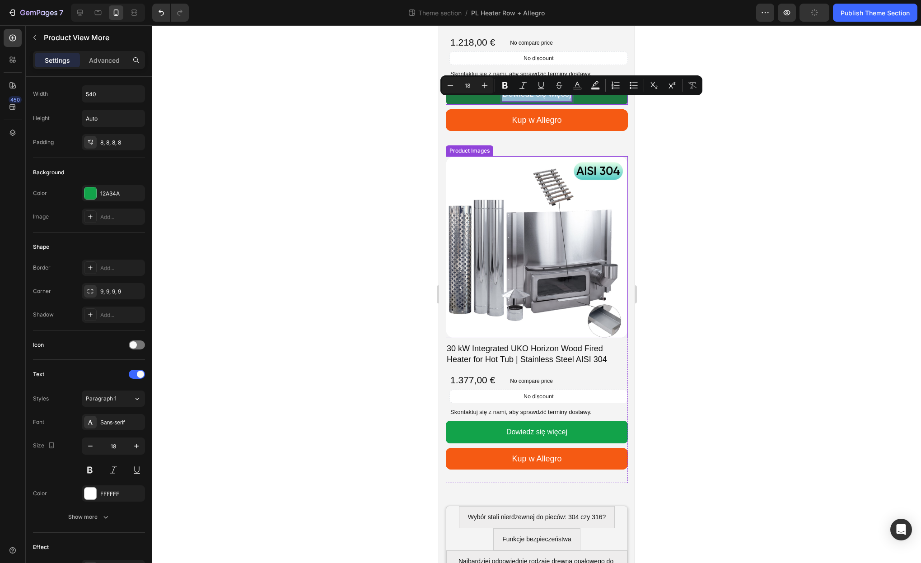
scroll to position [2903, 0]
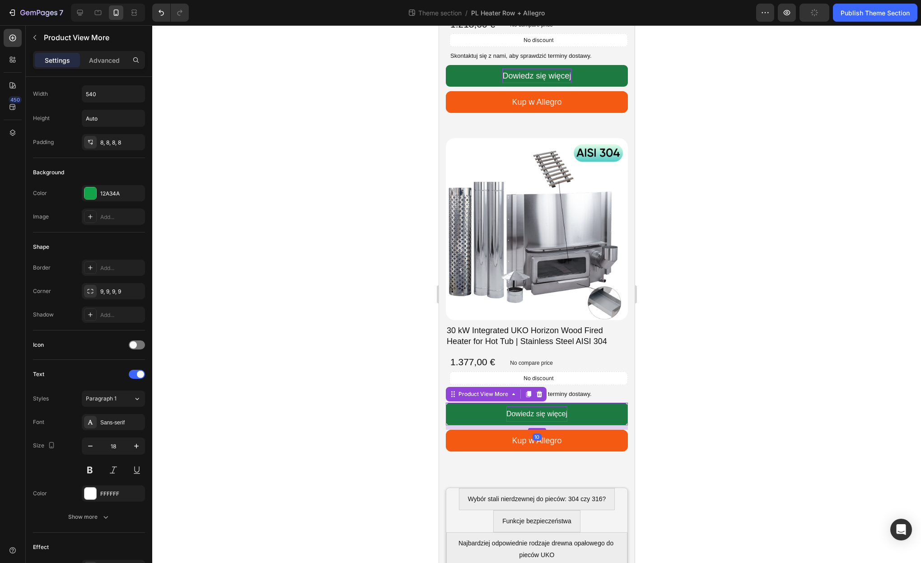
click at [543, 411] on span "Dowiedz się więcej" at bounding box center [536, 414] width 61 height 8
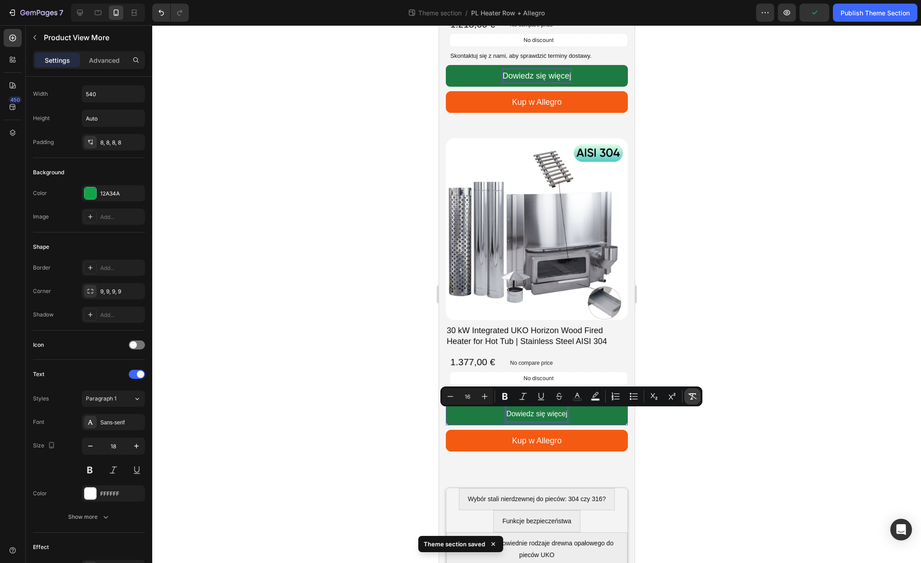
click at [691, 398] on icon "Editor contextual toolbar" at bounding box center [692, 396] width 9 height 9
type input "18"
click at [676, 437] on div at bounding box center [536, 294] width 769 height 538
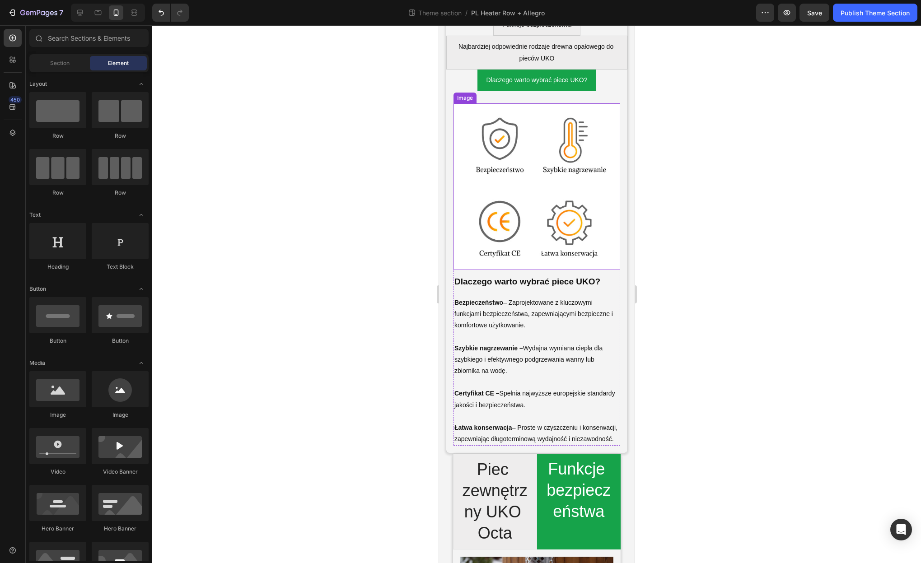
scroll to position [3517, 0]
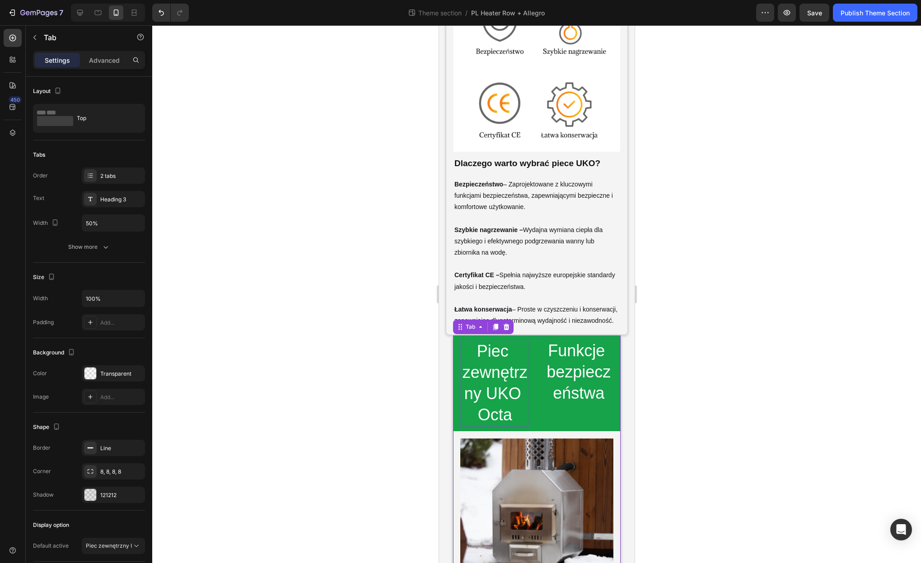
click at [505, 384] on p "Piec zewnętrzny UKO Octa" at bounding box center [495, 383] width 66 height 84
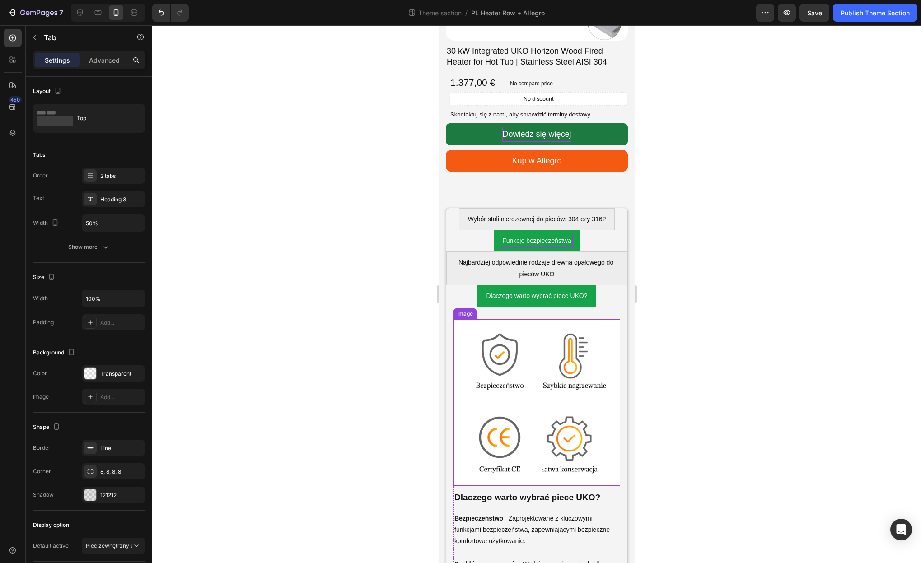
scroll to position [3175, 0]
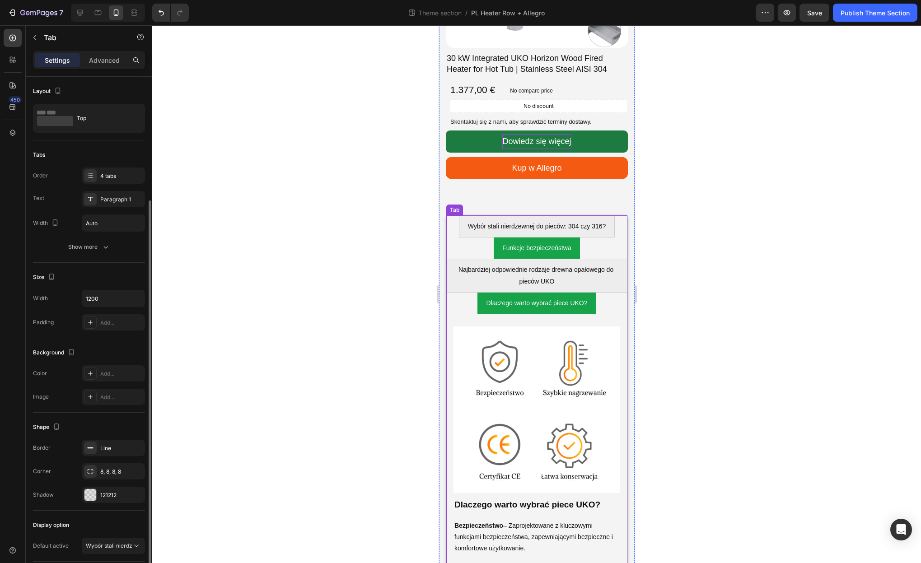
click at [507, 240] on li "Funkcje bezpieczeństwa" at bounding box center [536, 248] width 86 height 21
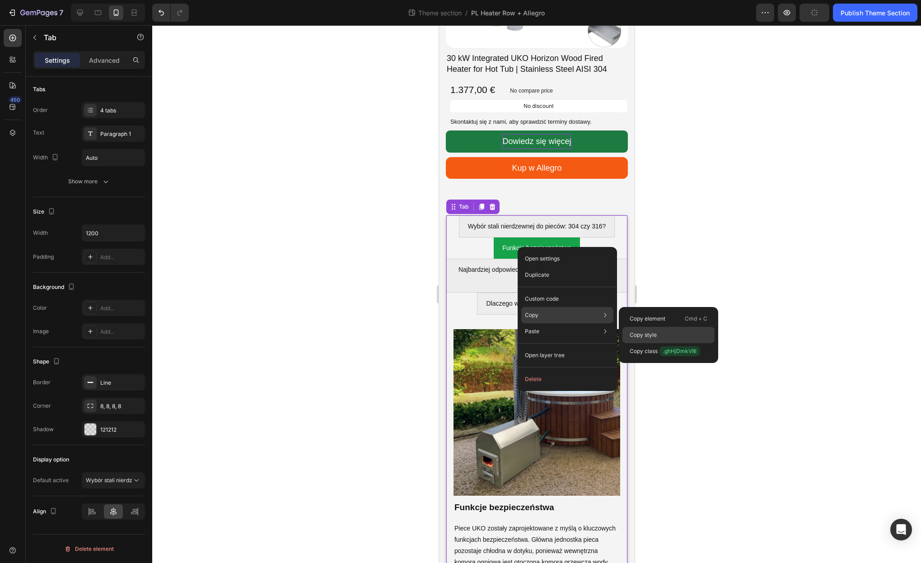
click at [658, 343] on div "Copy style" at bounding box center [669, 351] width 92 height 16
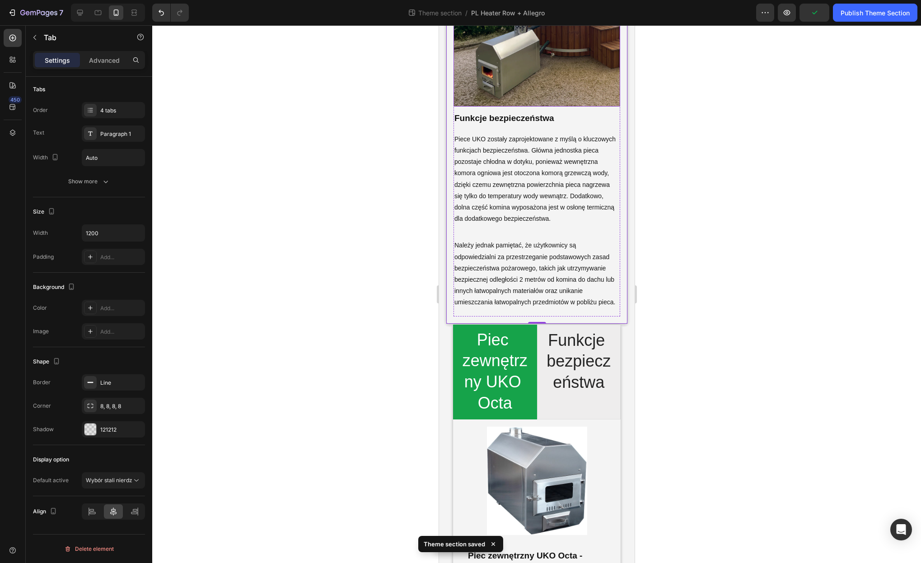
scroll to position [3581, 0]
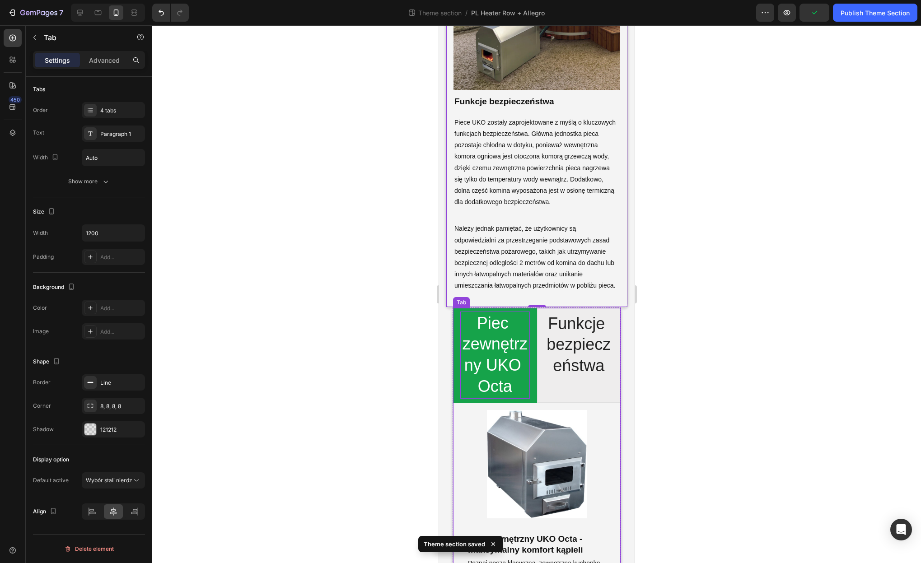
click at [508, 333] on p "Piec zewnętrzny UKO Octa" at bounding box center [494, 355] width 67 height 84
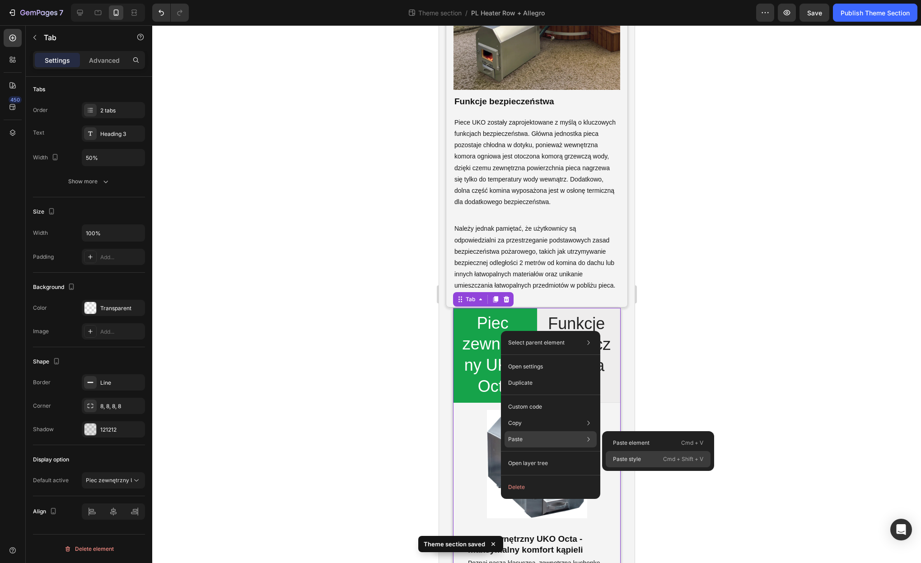
click at [636, 455] on p "Paste style" at bounding box center [627, 459] width 28 height 8
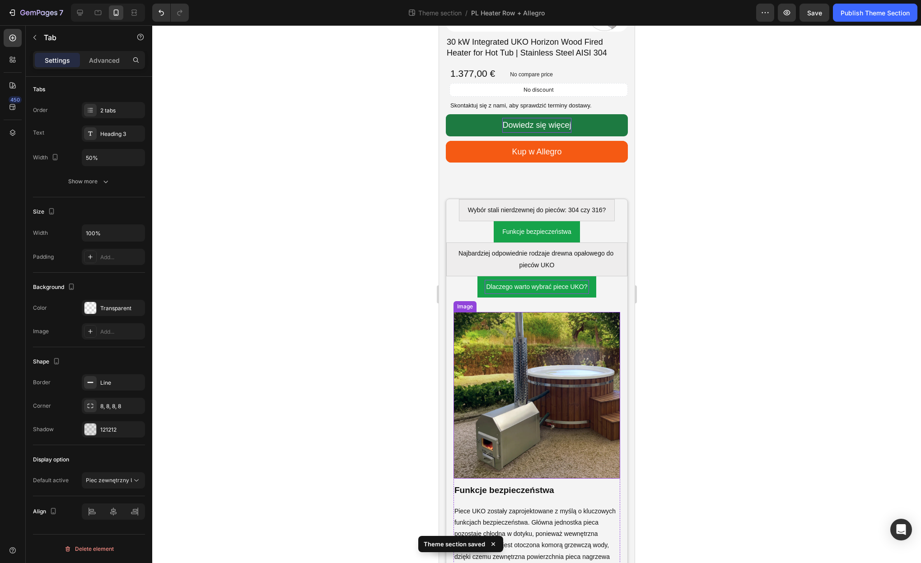
scroll to position [3155, 0]
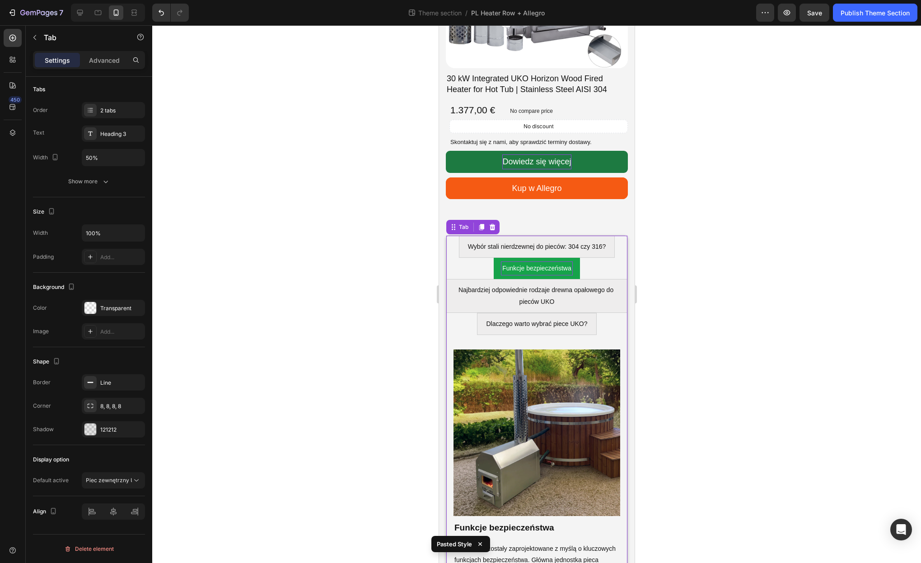
click at [510, 267] on p "Funkcje bezpieczeństwa" at bounding box center [536, 268] width 69 height 11
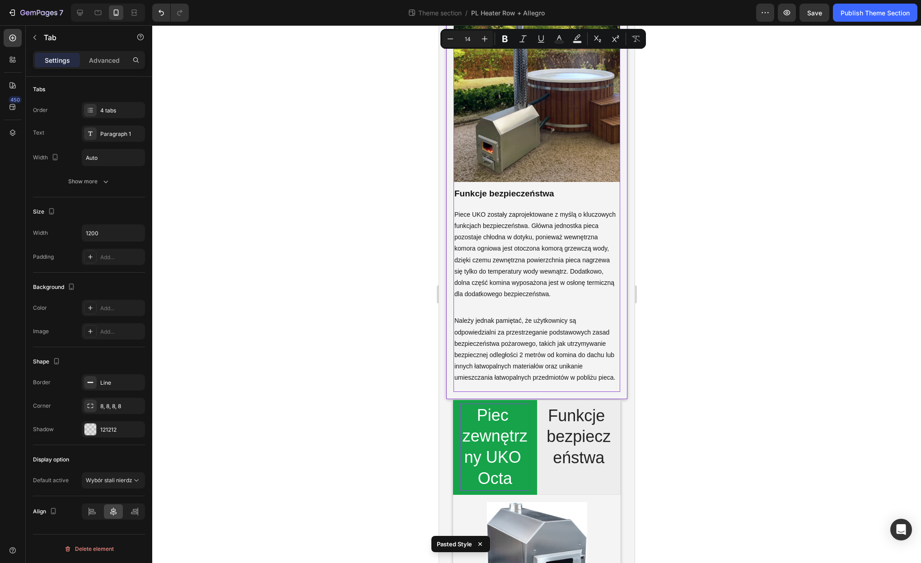
scroll to position [3565, 0]
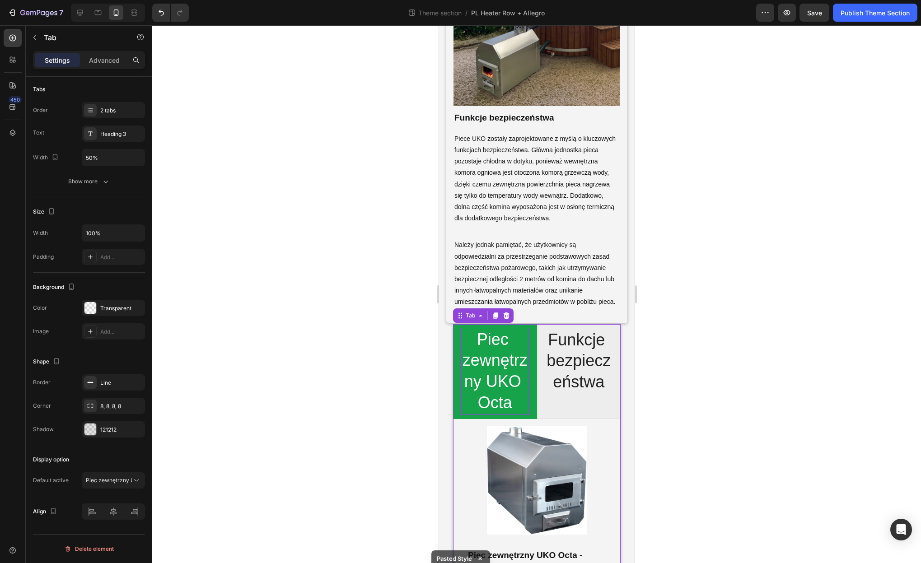
click at [499, 351] on p "Piec zewnętrzny UKO Octa" at bounding box center [494, 371] width 67 height 84
click at [82, 181] on div "Show more" at bounding box center [89, 181] width 42 height 9
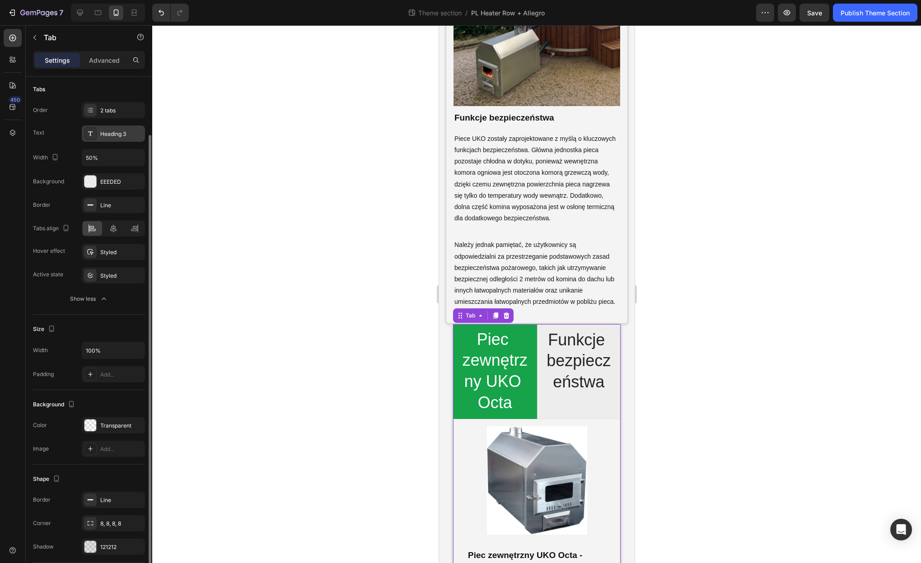
click at [114, 132] on div "Heading 3" at bounding box center [121, 134] width 42 height 8
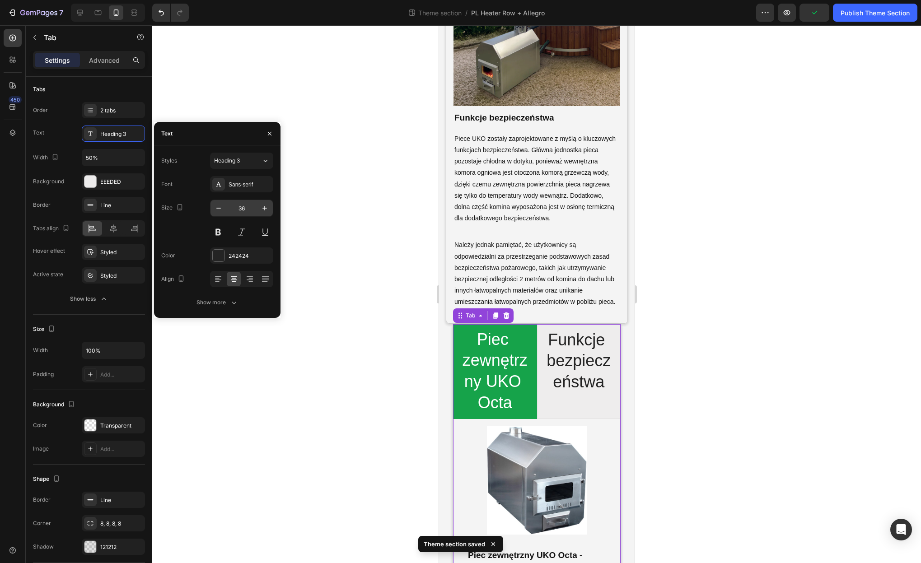
click at [240, 206] on input "36" at bounding box center [242, 208] width 30 height 16
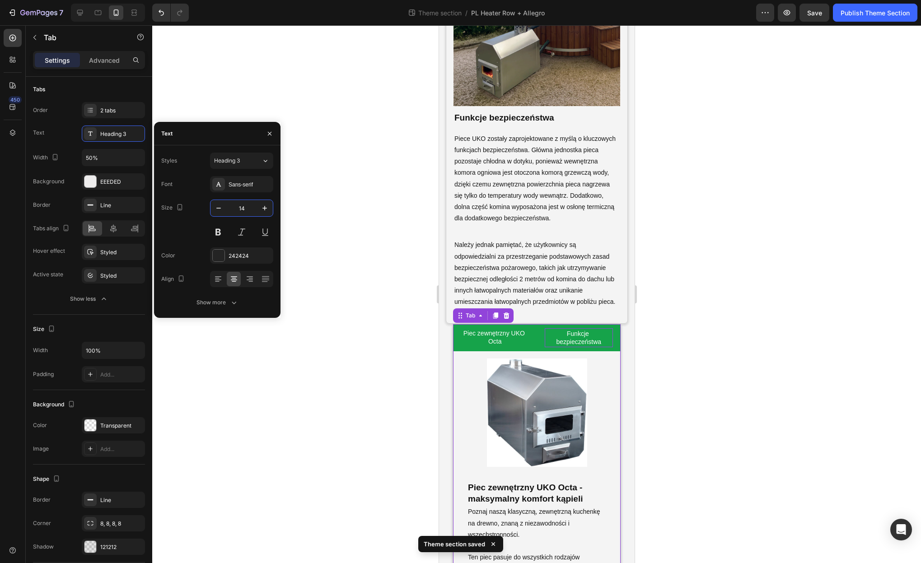
type input "14"
click at [574, 337] on p "Funkcje bezpieczeństwa" at bounding box center [579, 338] width 66 height 16
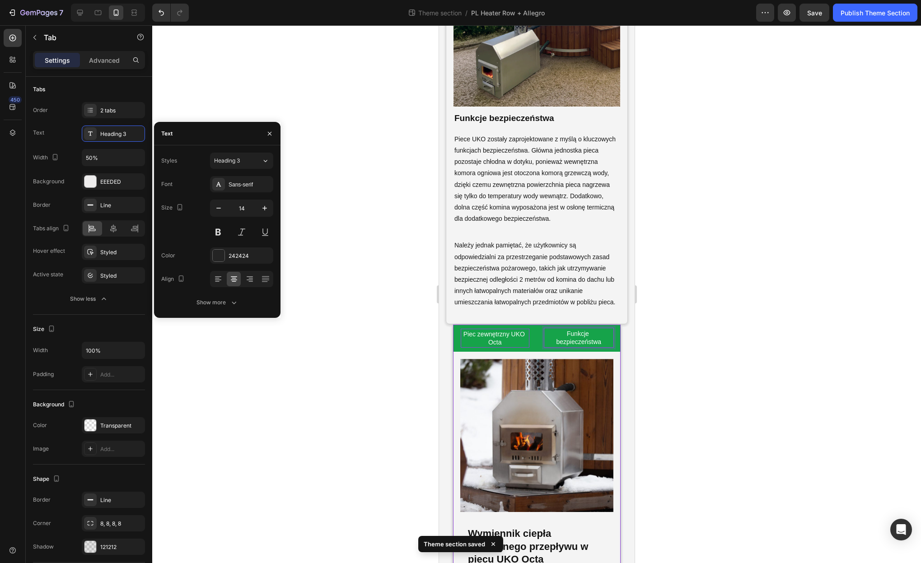
click at [510, 340] on p "Piec zewnętrzny UKO Octa" at bounding box center [495, 338] width 66 height 16
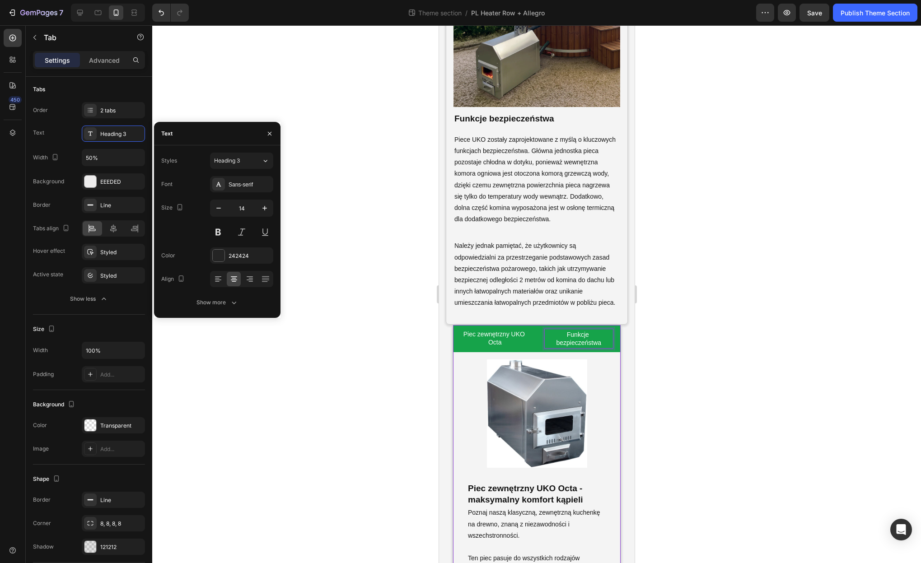
click at [575, 346] on p "Funkcje bezpieczeństwa" at bounding box center [579, 339] width 66 height 16
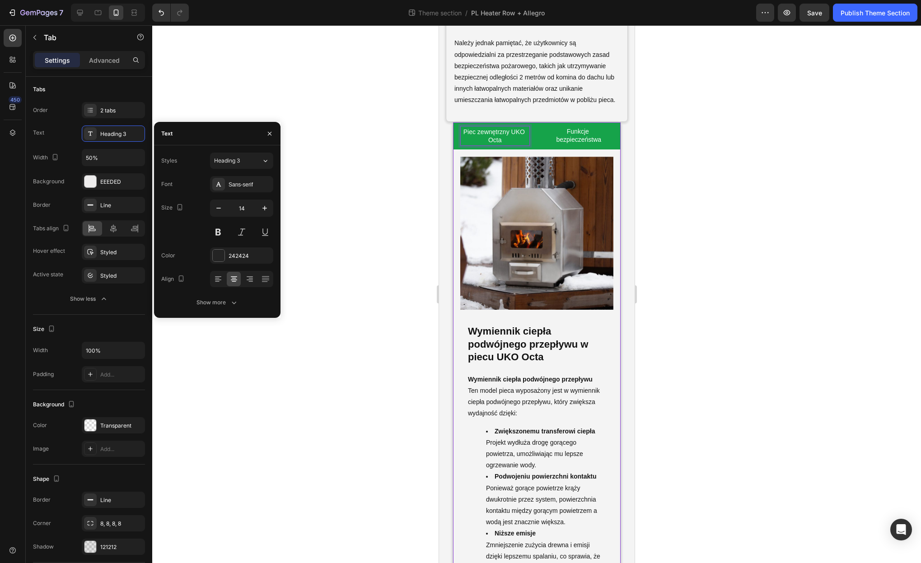
click at [502, 140] on p "Piec zewnętrzny UKO Octa" at bounding box center [495, 136] width 66 height 16
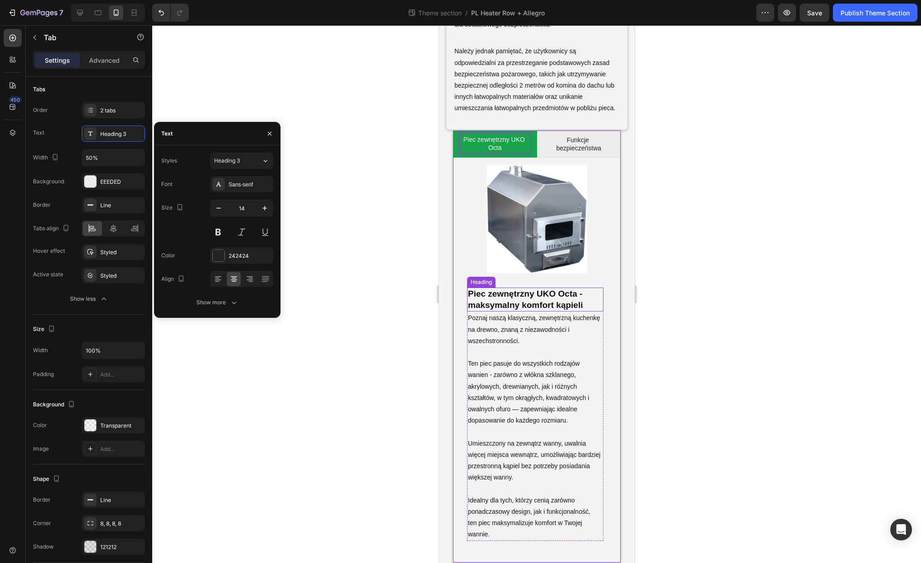
click at [534, 300] on strong "Piec zewnętrzny UKO Octa - maksymalny komfort kąpieli" at bounding box center [526, 299] width 117 height 21
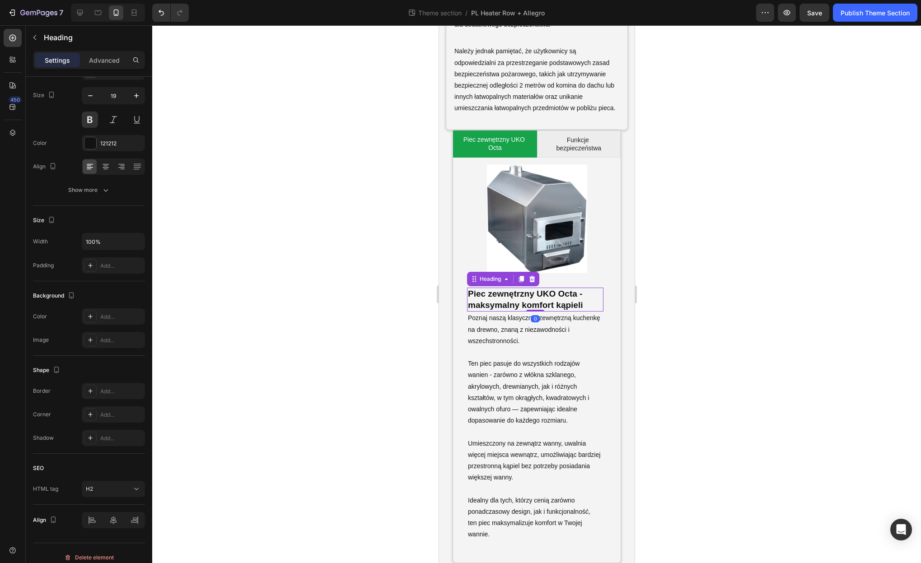
scroll to position [0, 0]
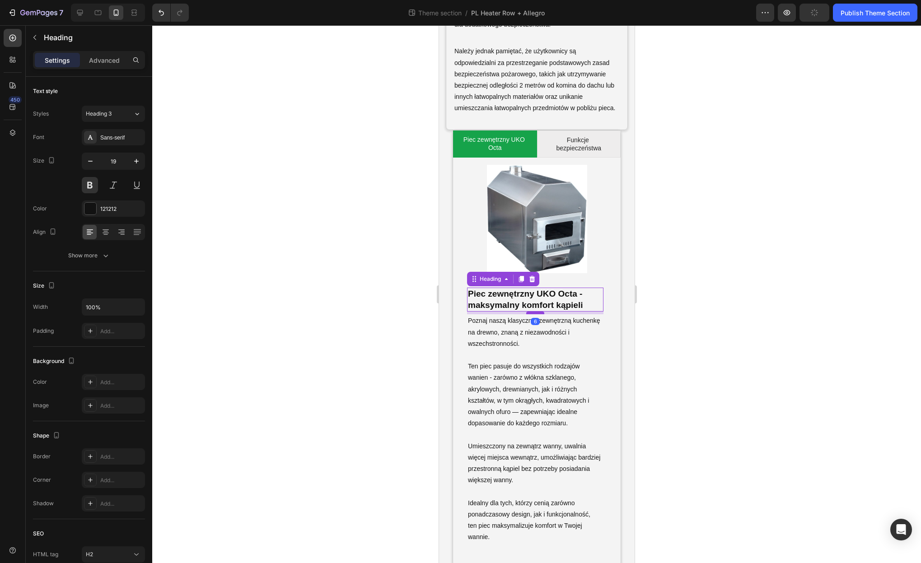
click at [534, 313] on div at bounding box center [535, 313] width 18 height 3
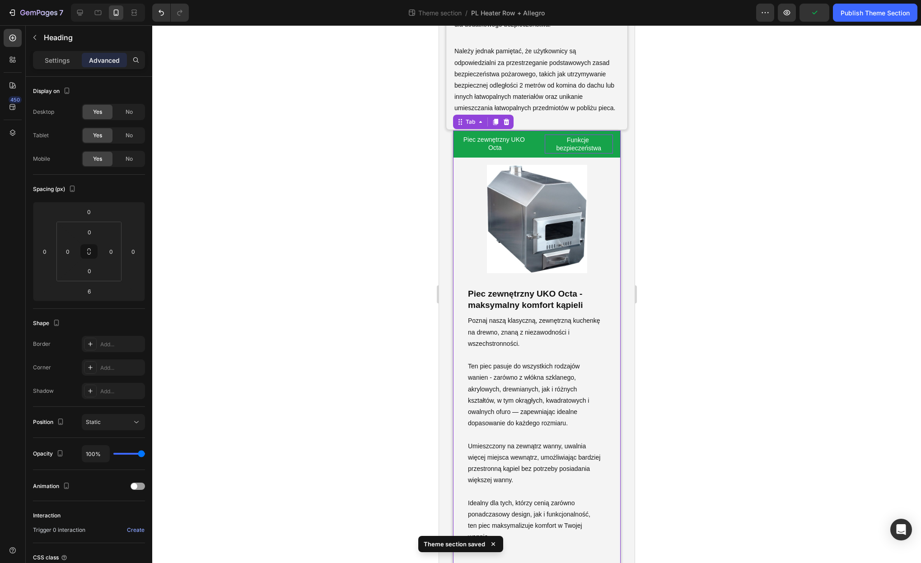
click at [577, 152] on div "Funkcje bezpieczeństwa" at bounding box center [578, 144] width 69 height 19
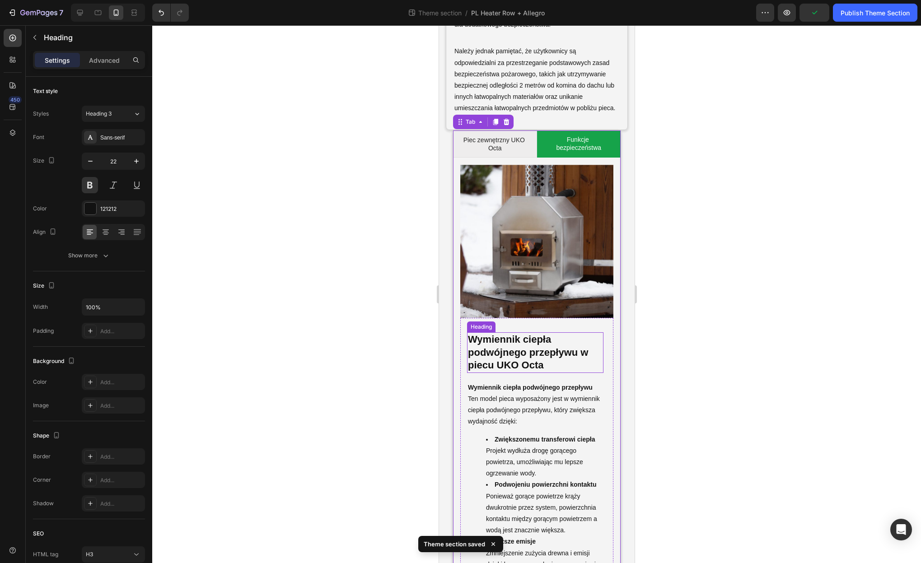
click at [546, 339] on h3 "Wymiennik ciepła podwójnego przepływu w piecu UKO Octa" at bounding box center [535, 352] width 136 height 41
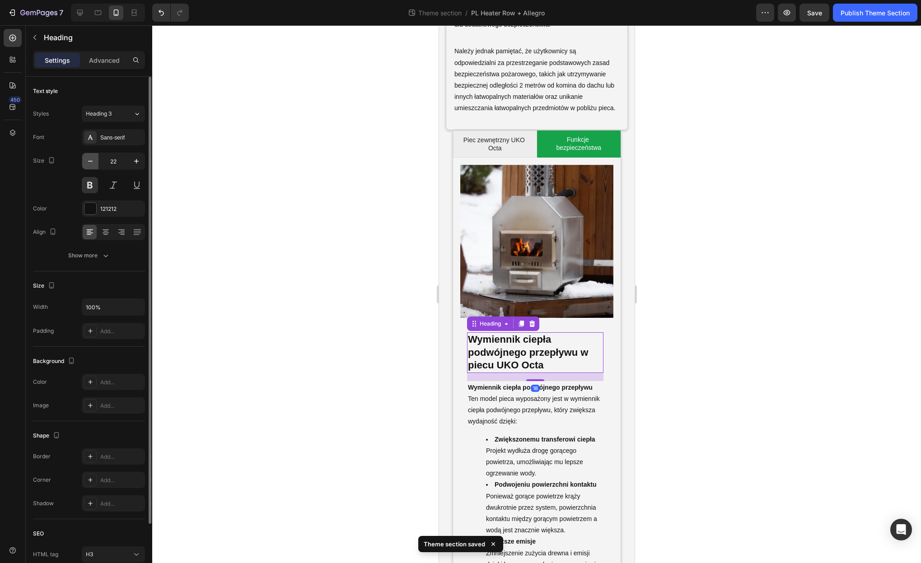
click at [87, 166] on button "button" at bounding box center [90, 161] width 16 height 16
click at [88, 164] on icon "button" at bounding box center [90, 161] width 9 height 9
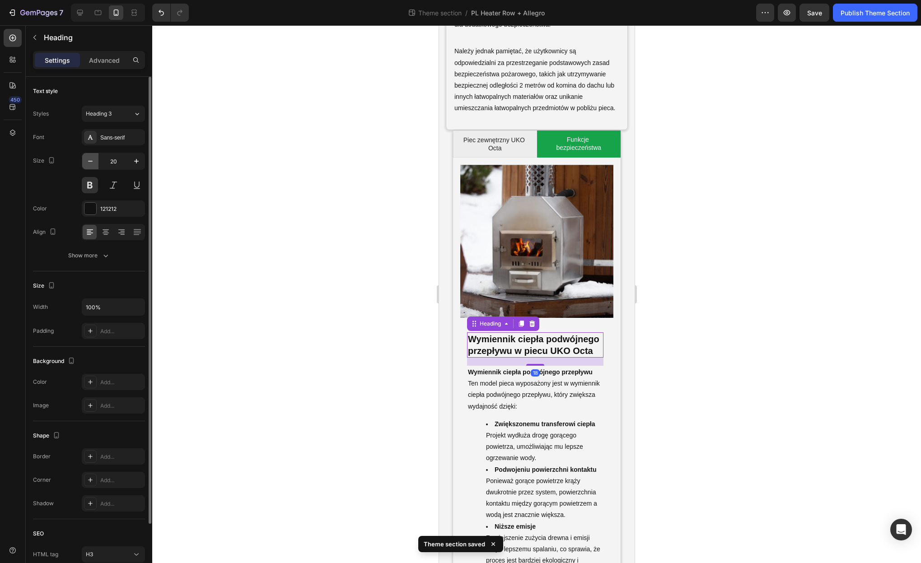
click at [88, 163] on icon "button" at bounding box center [90, 161] width 9 height 9
type input "19"
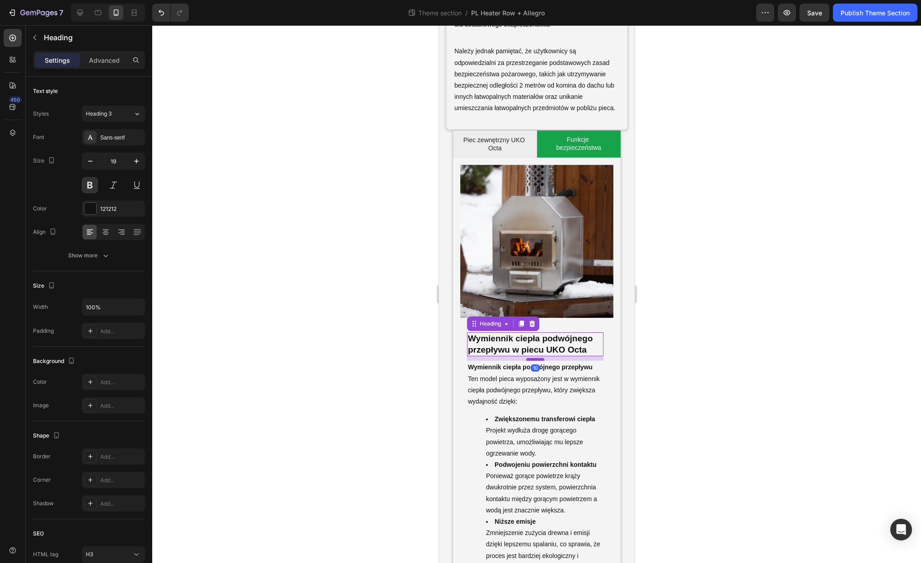
click at [537, 359] on div at bounding box center [535, 359] width 18 height 3
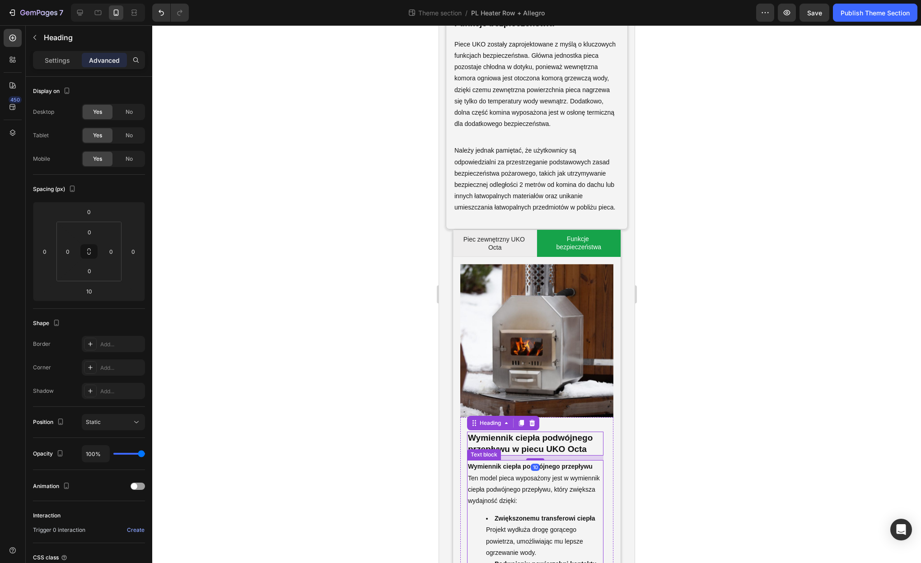
scroll to position [3610, 0]
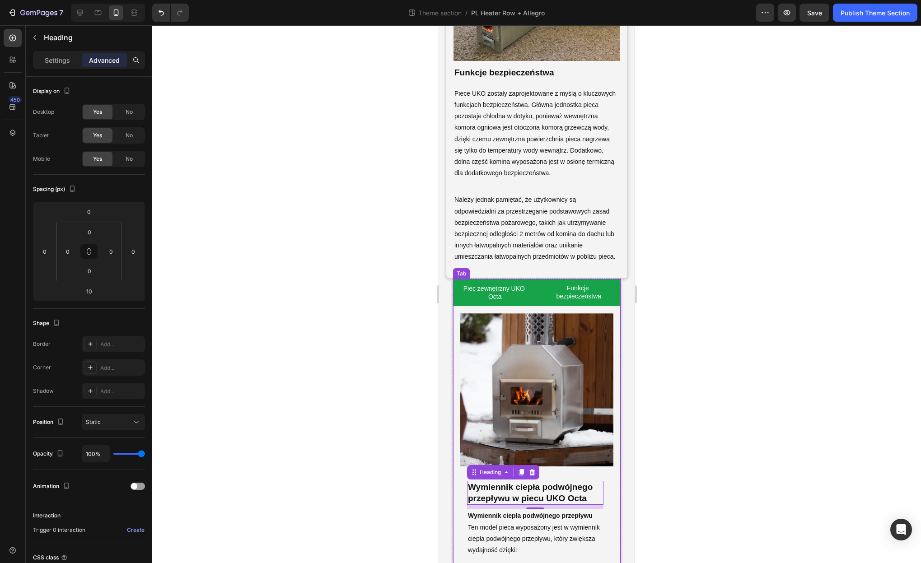
click at [499, 304] on li "Piec zewnętrzny UKO Octa" at bounding box center [495, 292] width 84 height 27
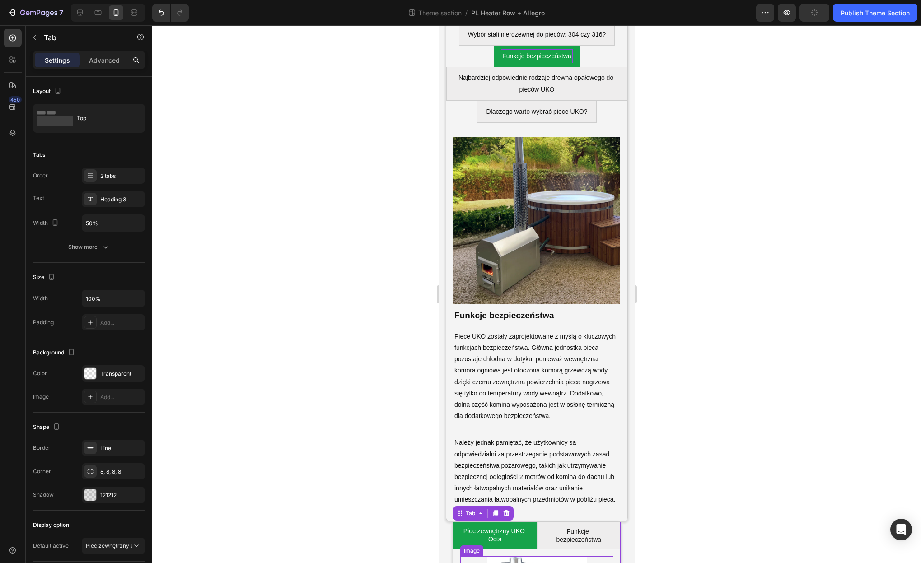
scroll to position [3352, 0]
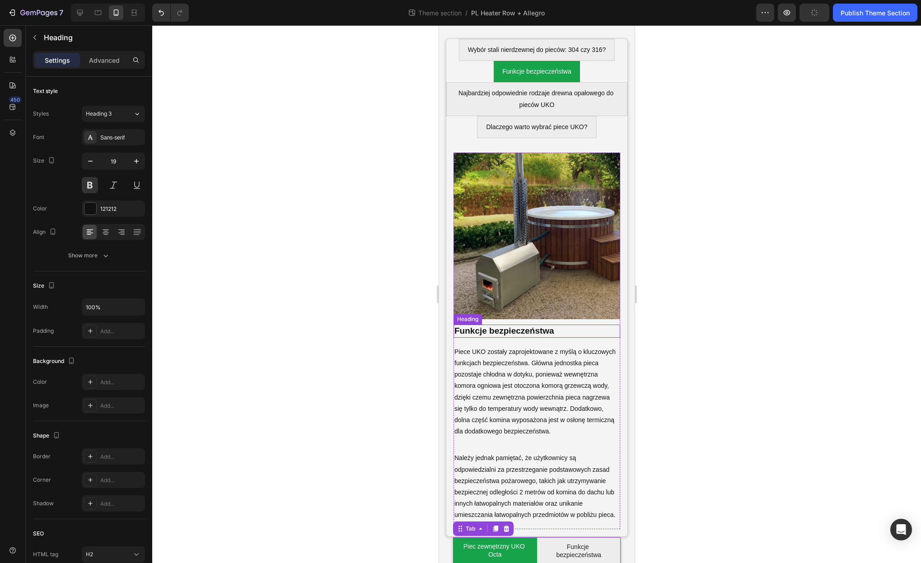
click at [517, 330] on strong "Funkcje bezpieczeństwa" at bounding box center [504, 330] width 100 height 9
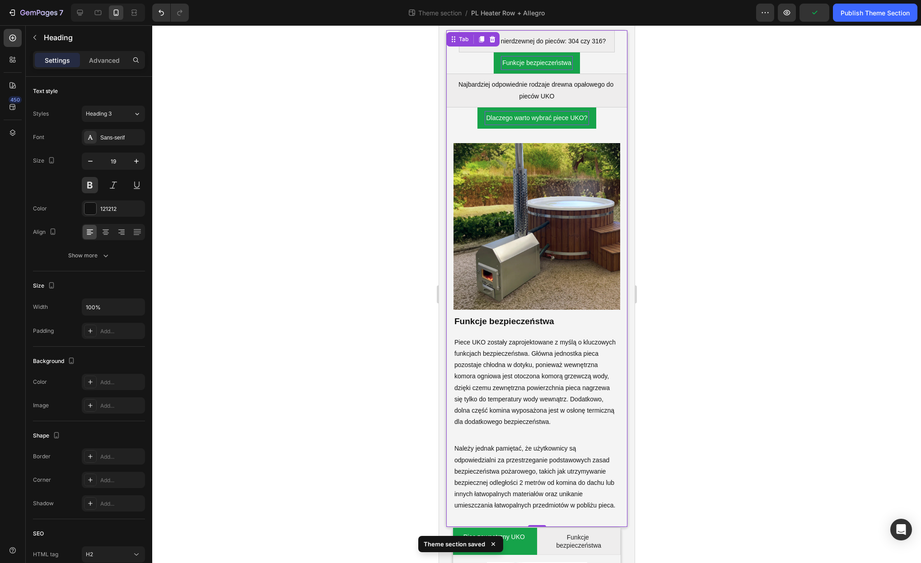
scroll to position [3360, 0]
click at [524, 117] on p "Dlaczego warto wybrać piece UKO?" at bounding box center [536, 117] width 101 height 11
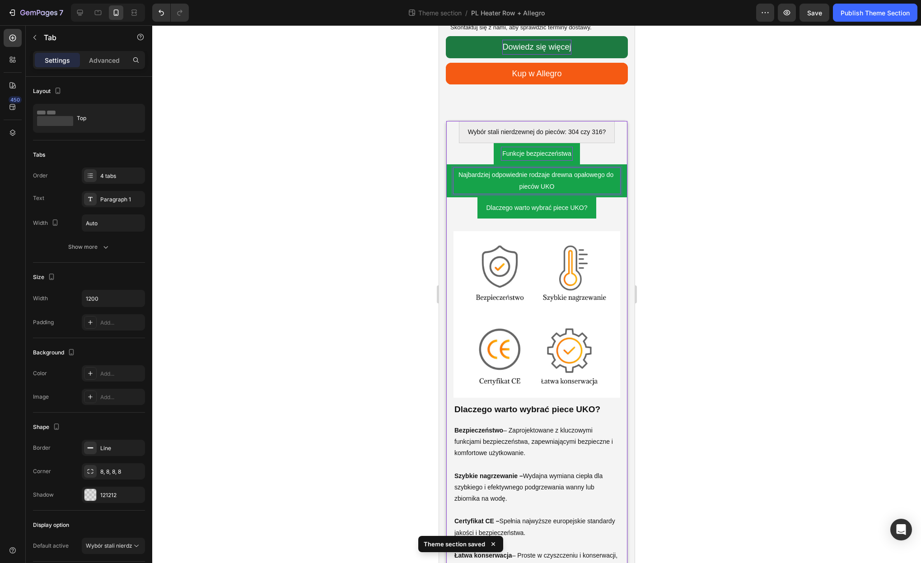
click at [545, 169] on div "Najbardziej odpowiednie rodzaje drewna opałowego do pieców UKO" at bounding box center [536, 180] width 167 height 25
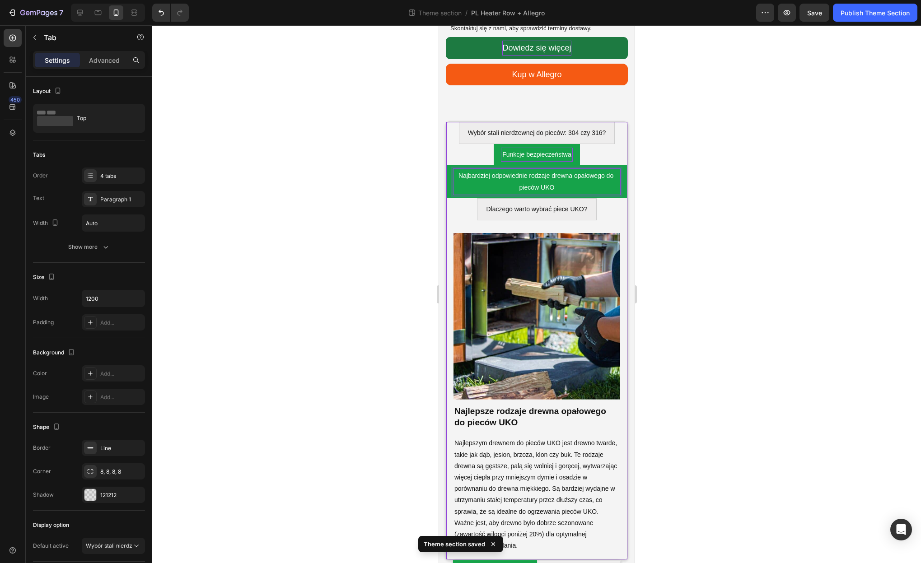
click at [538, 149] on p "Funkcje bezpieczeństwa" at bounding box center [536, 154] width 69 height 11
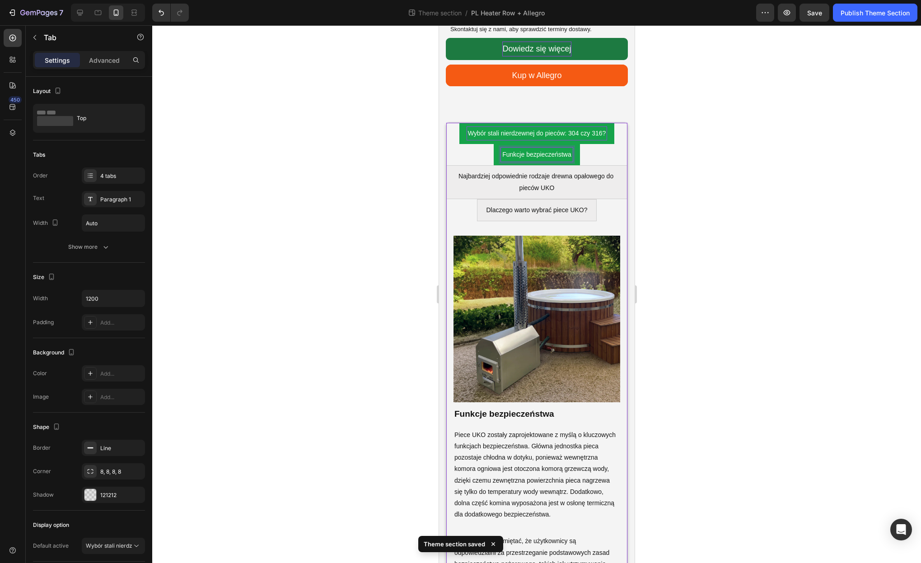
click at [559, 135] on p "Wybór stali nierdzewnej do pieców: 304 czy 316?" at bounding box center [537, 133] width 138 height 11
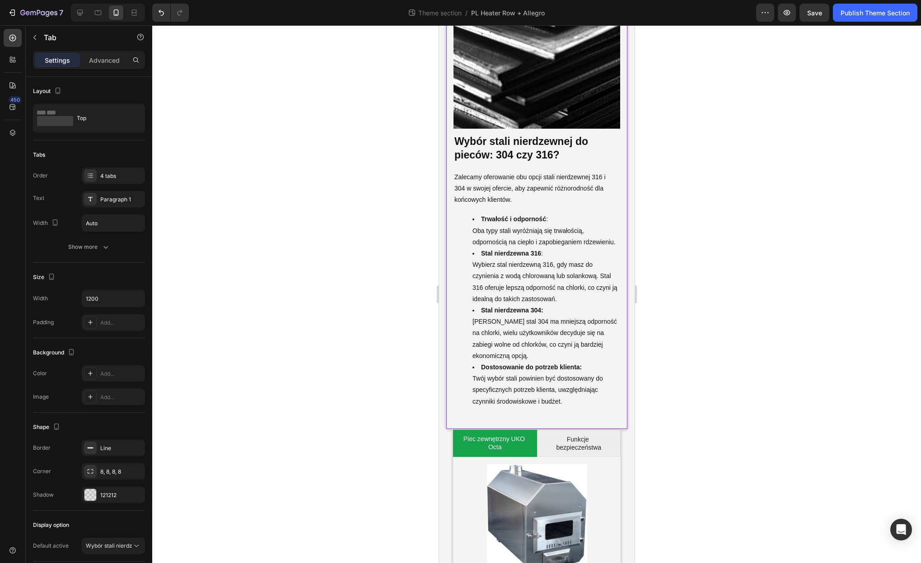
scroll to position [3554, 0]
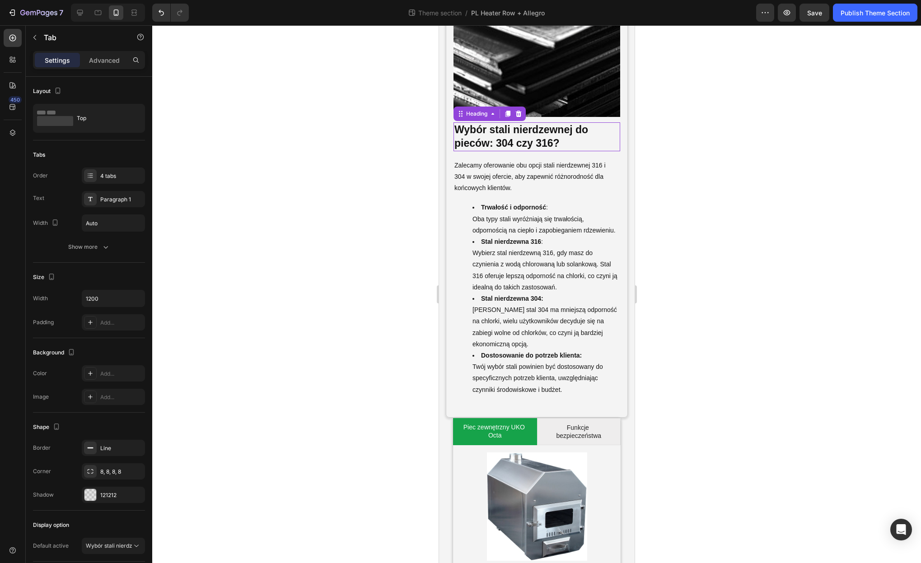
click at [510, 136] on h3 "Wybór stali nierdzewnej do pieców: 304 czy 316?" at bounding box center [536, 136] width 167 height 29
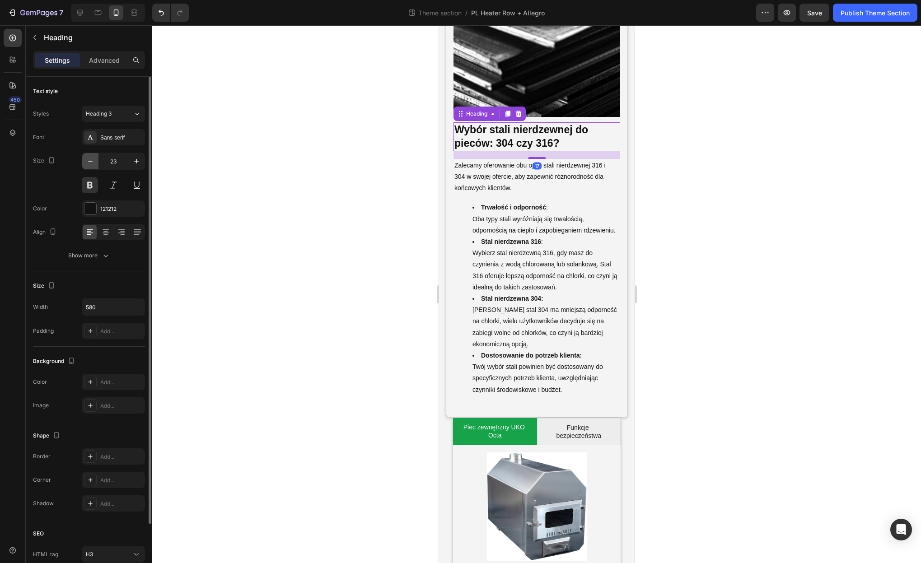
click at [97, 159] on button "button" at bounding box center [90, 161] width 16 height 16
click at [95, 159] on button "button" at bounding box center [90, 161] width 16 height 16
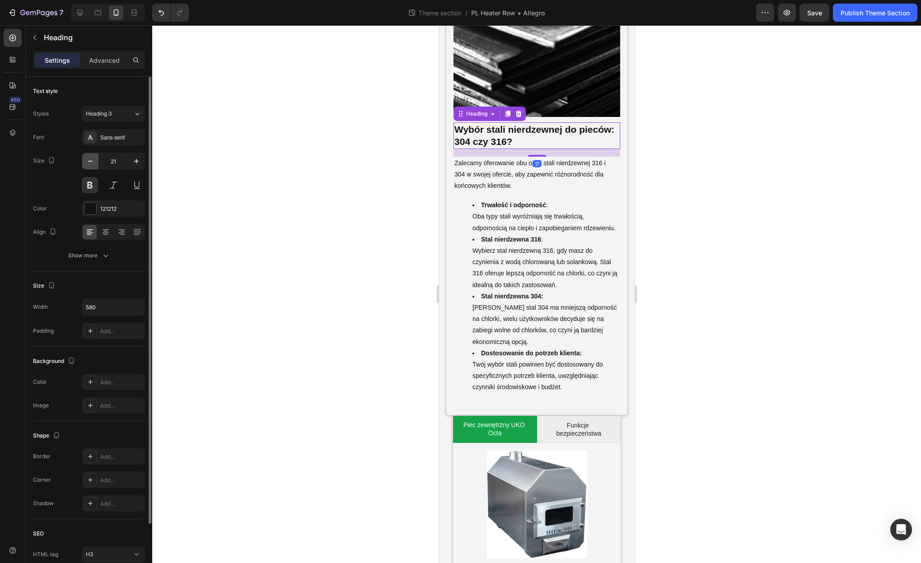
click at [95, 159] on button "button" at bounding box center [90, 161] width 16 height 16
type input "19"
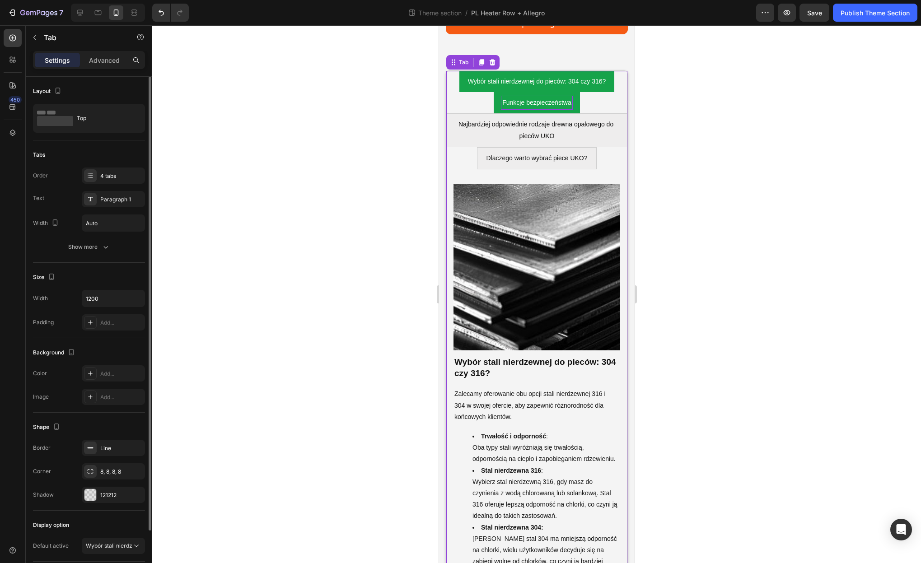
click at [536, 108] on div "Funkcje bezpieczeństwa" at bounding box center [537, 103] width 72 height 14
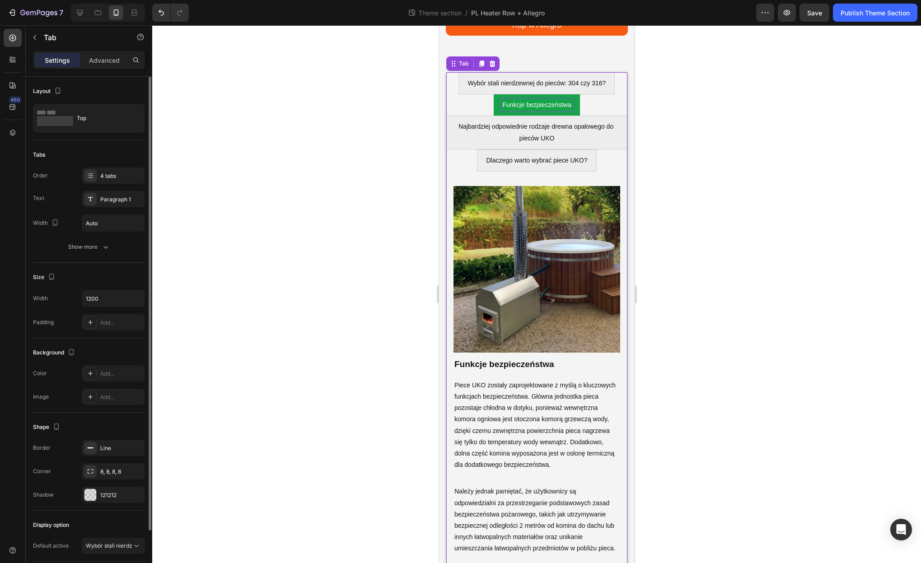
scroll to position [3317, 0]
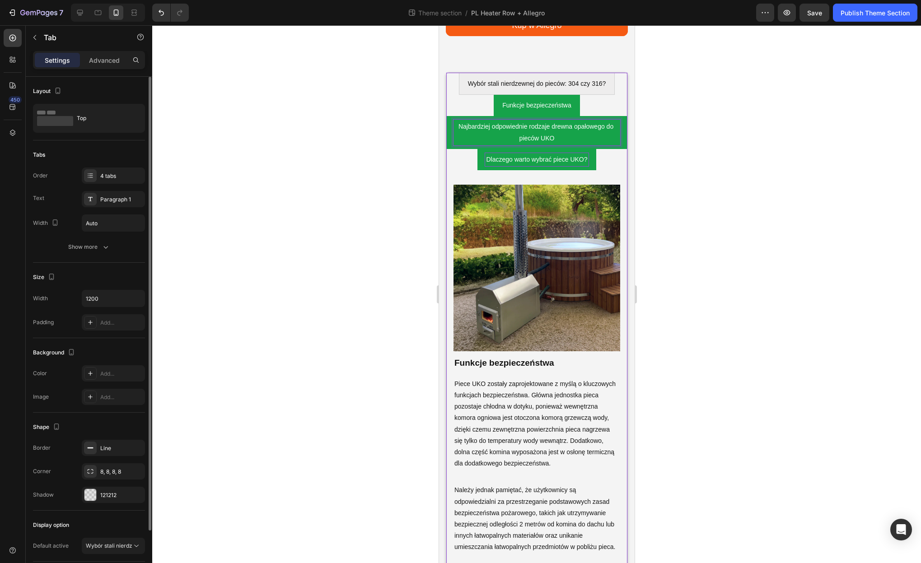
click at [562, 162] on p "Dlaczego warto wybrać piece UKO?" at bounding box center [536, 159] width 101 height 11
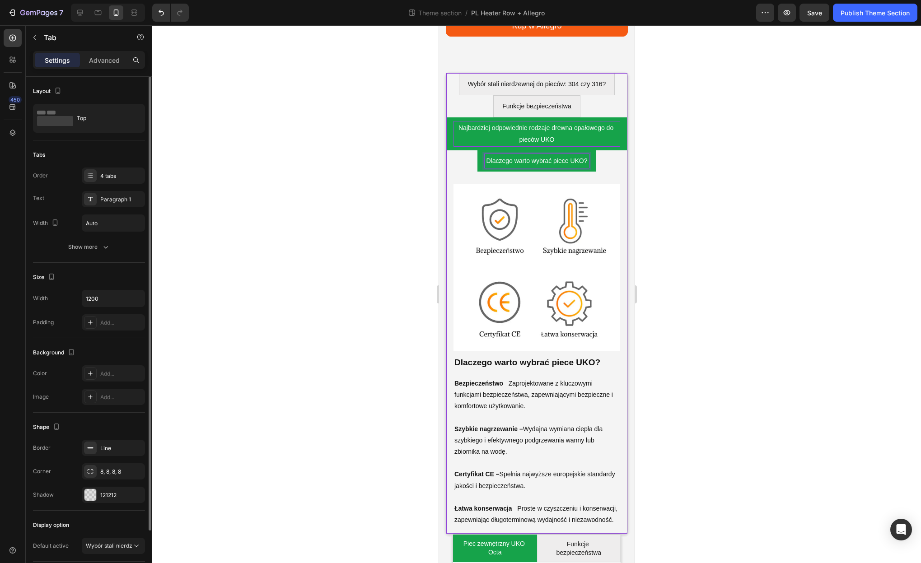
click at [552, 133] on p "Najbardziej odpowiednie rodzaje drewna opałowego do pieców UKO" at bounding box center [536, 133] width 164 height 23
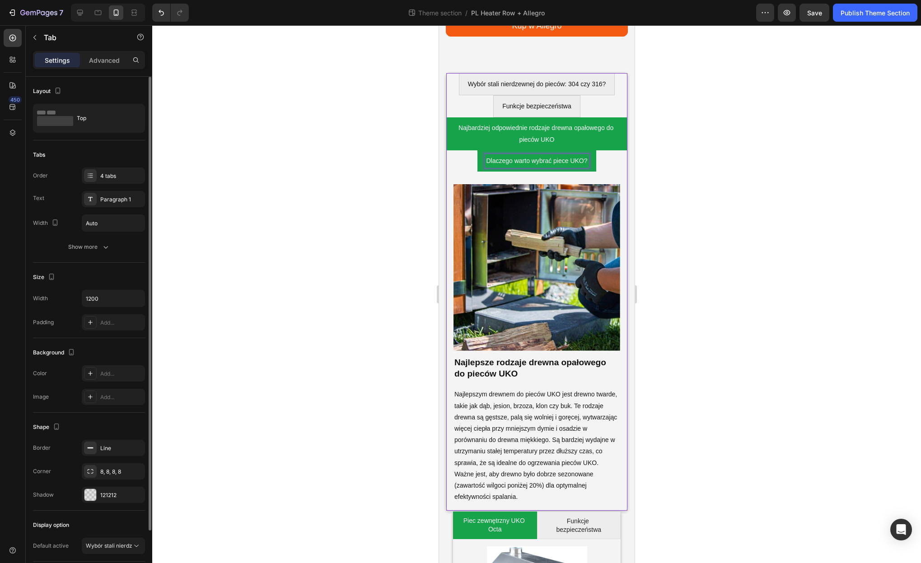
click at [551, 166] on p "Dlaczego warto wybrać piece UKO?" at bounding box center [536, 160] width 101 height 11
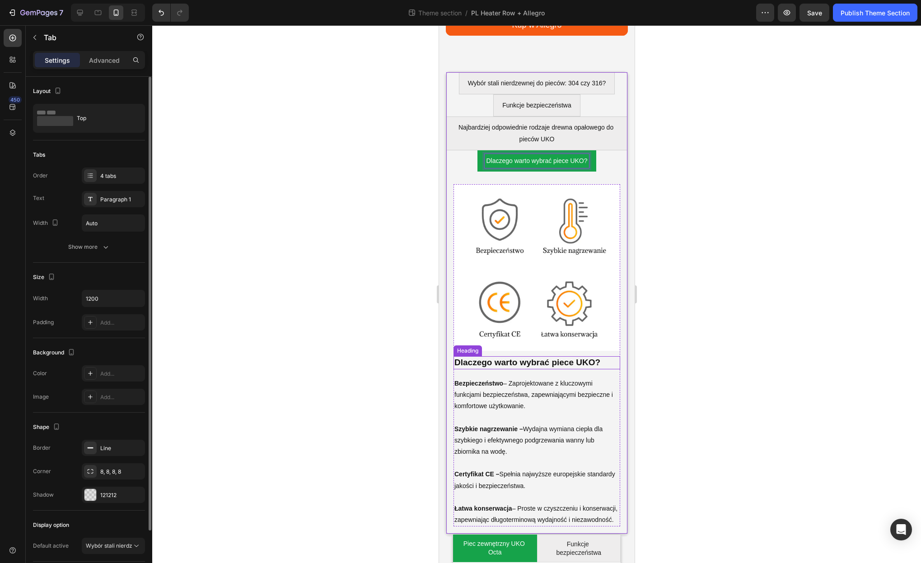
click at [555, 365] on strong "Dlaczego warto wybrać piece UKO?" at bounding box center [527, 362] width 146 height 9
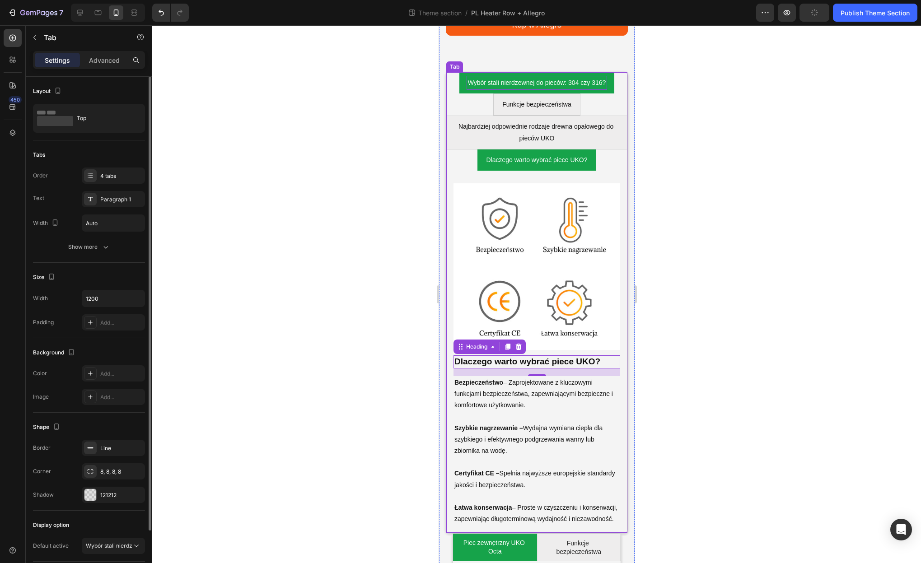
click at [520, 88] on p "Wybór stali nierdzewnej do pieców: 304 czy 316?" at bounding box center [537, 82] width 138 height 11
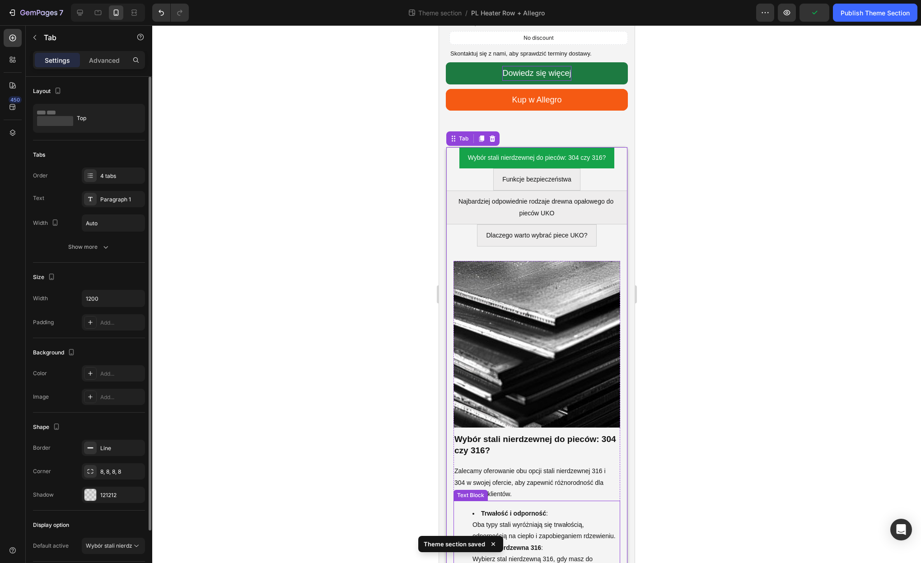
scroll to position [3221, 0]
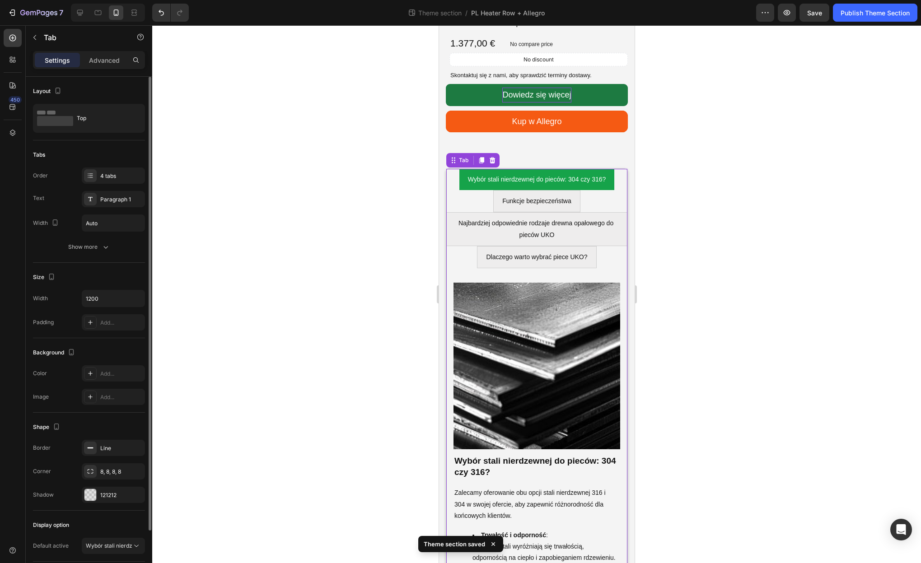
click at [601, 250] on ul "Wybór stali nierdzewnej do pieców: 304 czy 316? Funkcje bezpieczeństwa Najbardz…" at bounding box center [536, 218] width 181 height 99
click at [83, 118] on div "Top" at bounding box center [104, 118] width 55 height 21
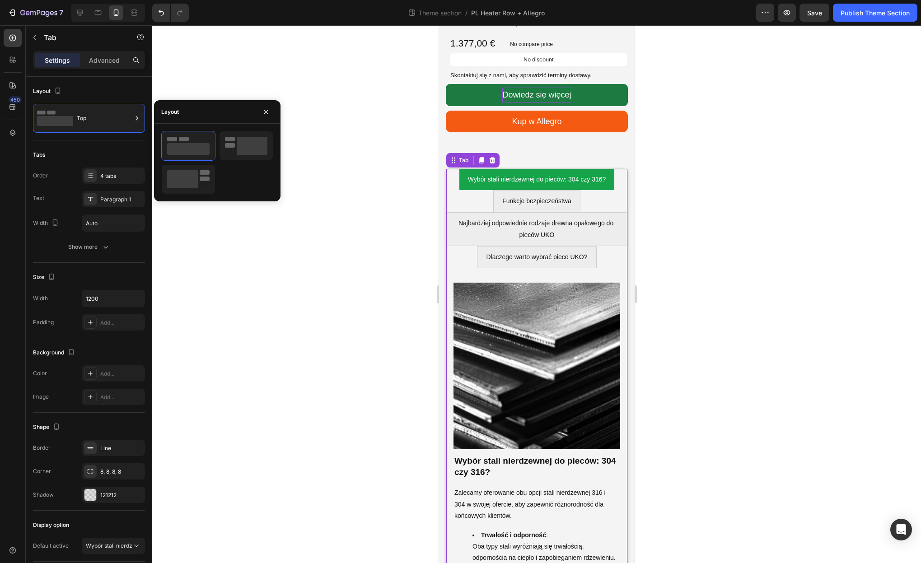
click at [360, 269] on div at bounding box center [536, 294] width 769 height 538
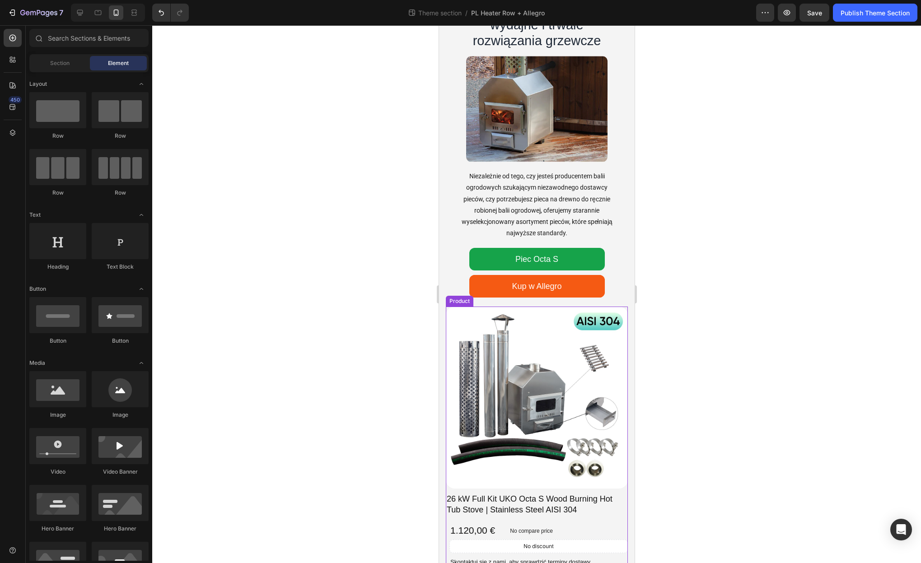
scroll to position [0, 0]
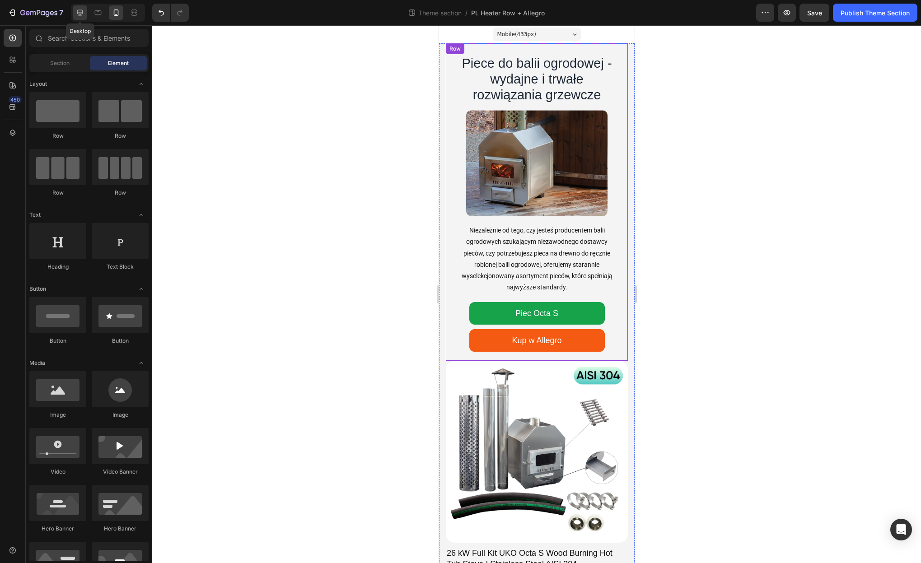
click at [79, 17] on div at bounding box center [80, 12] width 14 height 14
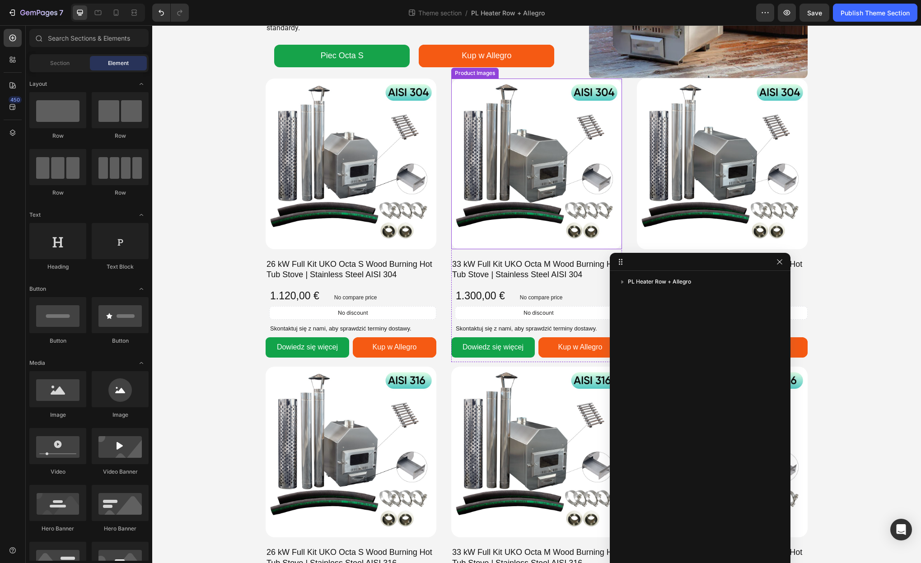
scroll to position [148, 0]
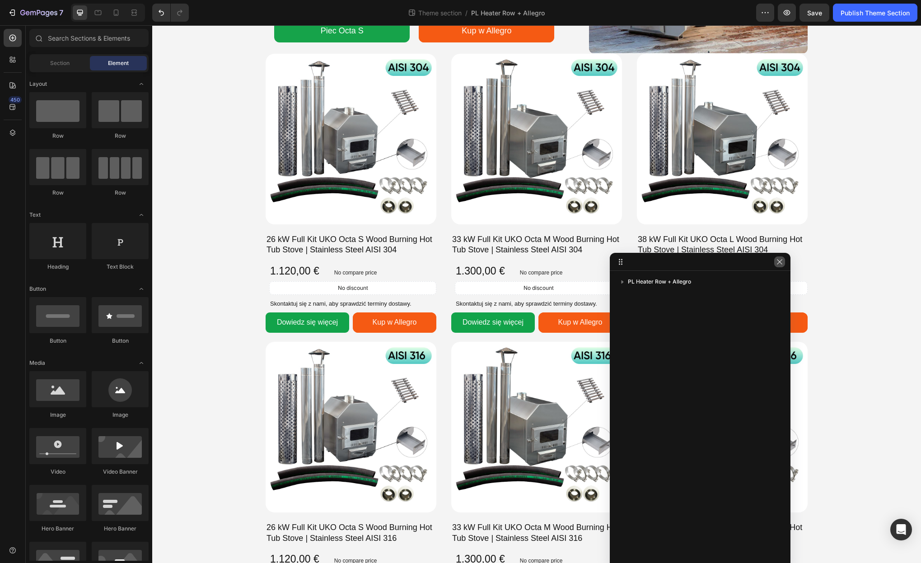
click at [782, 262] on icon "button" at bounding box center [779, 261] width 7 height 7
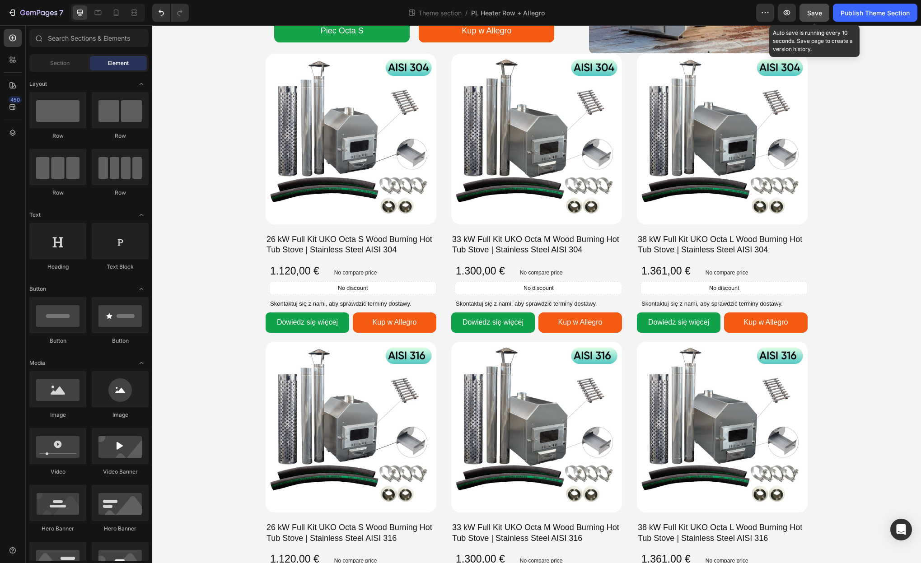
click at [814, 15] on span "Save" at bounding box center [814, 13] width 15 height 8
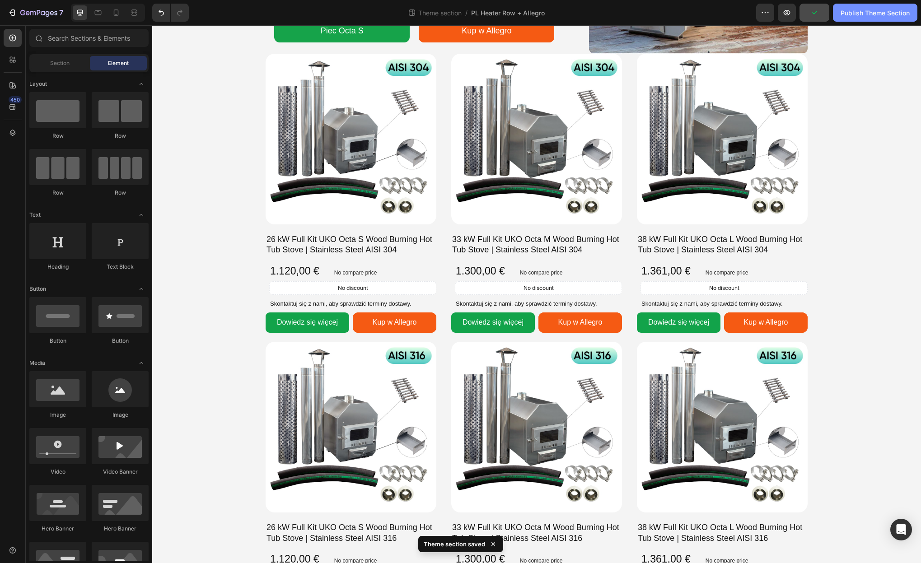
click at [862, 21] on button "Publish Theme Section" at bounding box center [875, 13] width 84 height 18
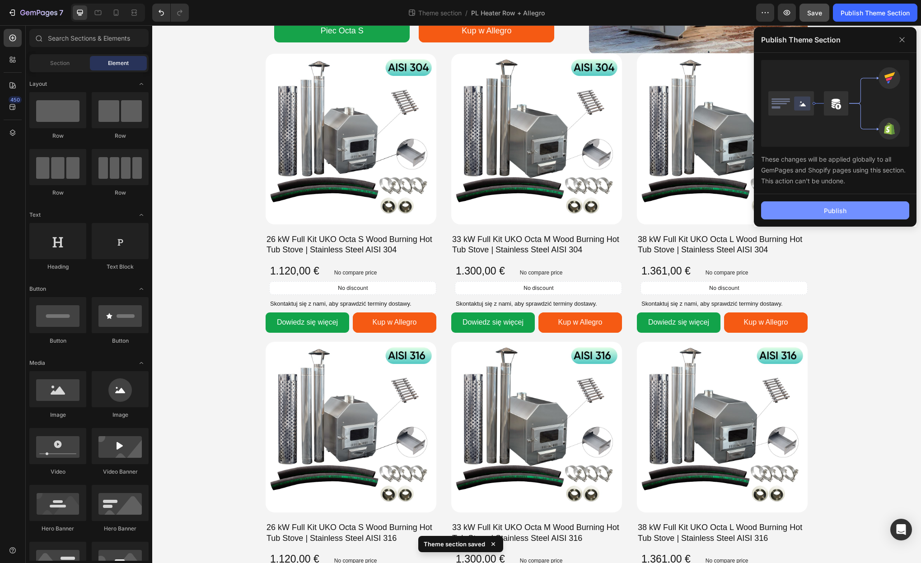
click at [862, 203] on button "Publish" at bounding box center [835, 210] width 148 height 18
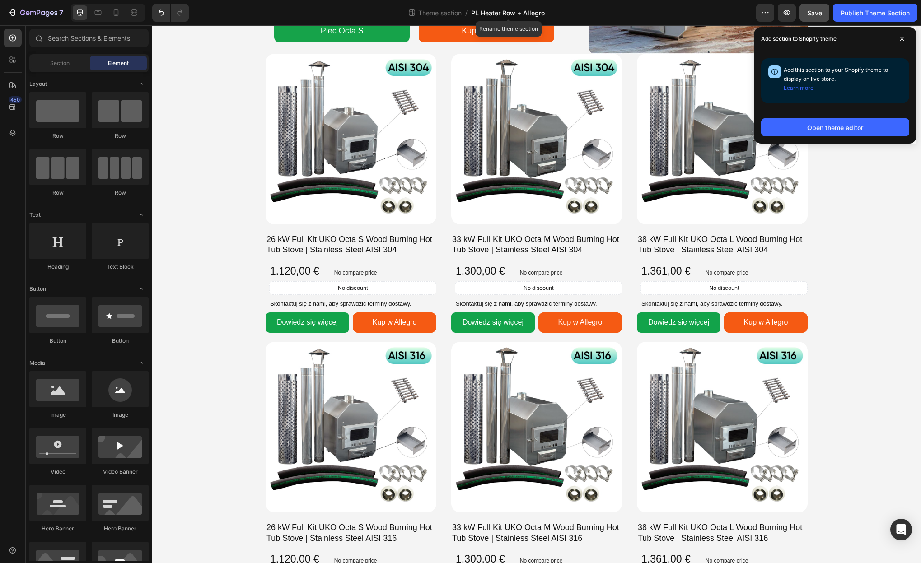
click at [529, 12] on span "PL Heater Row + Allegro" at bounding box center [508, 12] width 74 height 9
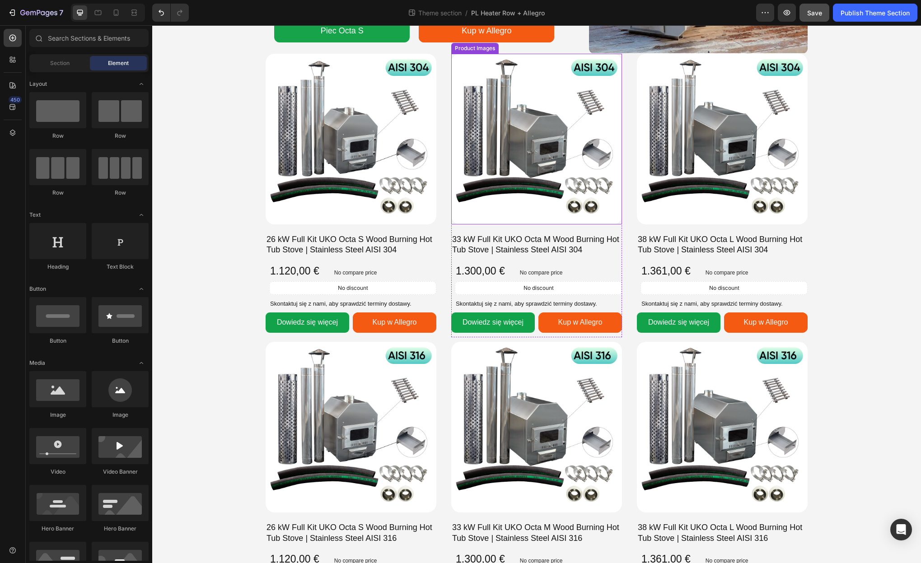
scroll to position [0, 0]
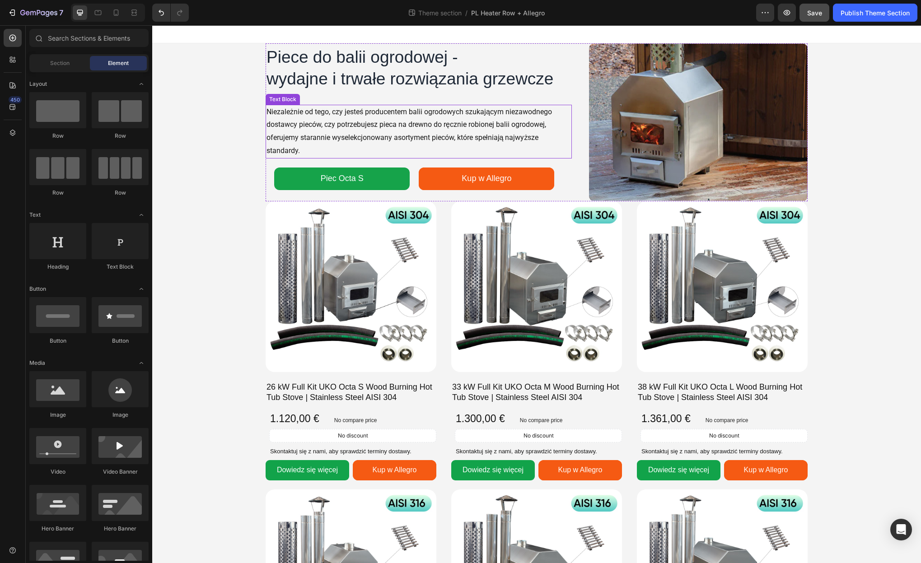
click at [464, 112] on p "Niezależnie od tego, czy jesteś producentem balii ogrodowych szukającym niezawo…" at bounding box center [419, 132] width 304 height 52
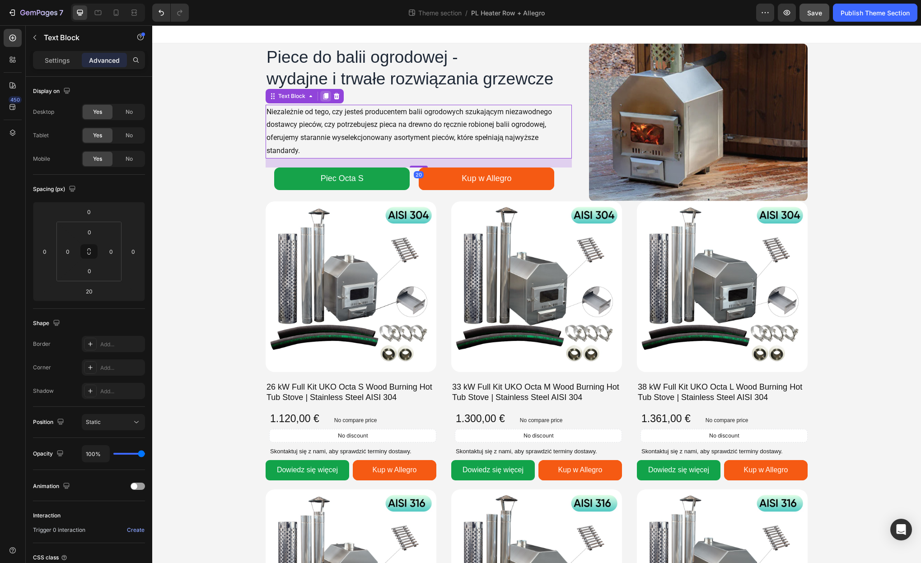
click at [327, 96] on icon at bounding box center [325, 96] width 5 height 6
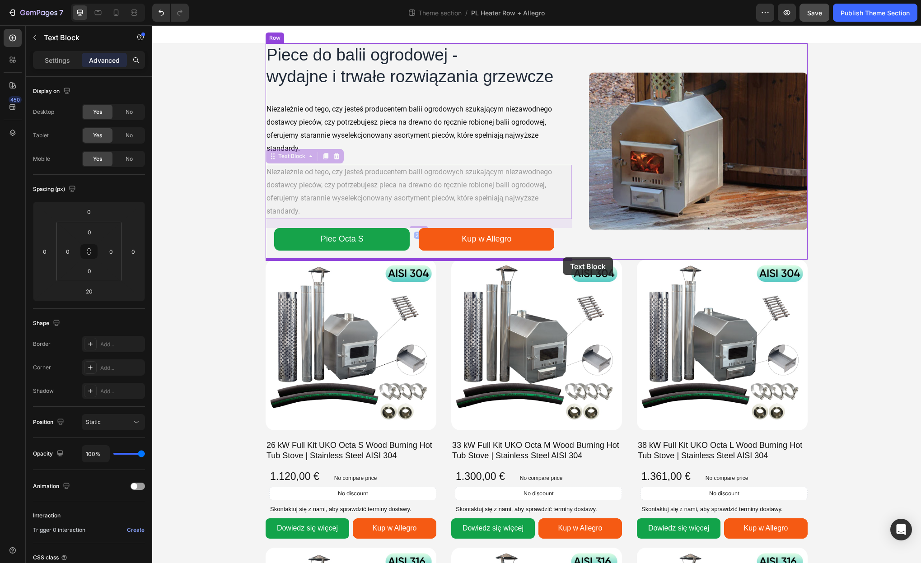
drag, startPoint x: 273, startPoint y: 158, endPoint x: 563, endPoint y: 257, distance: 306.3
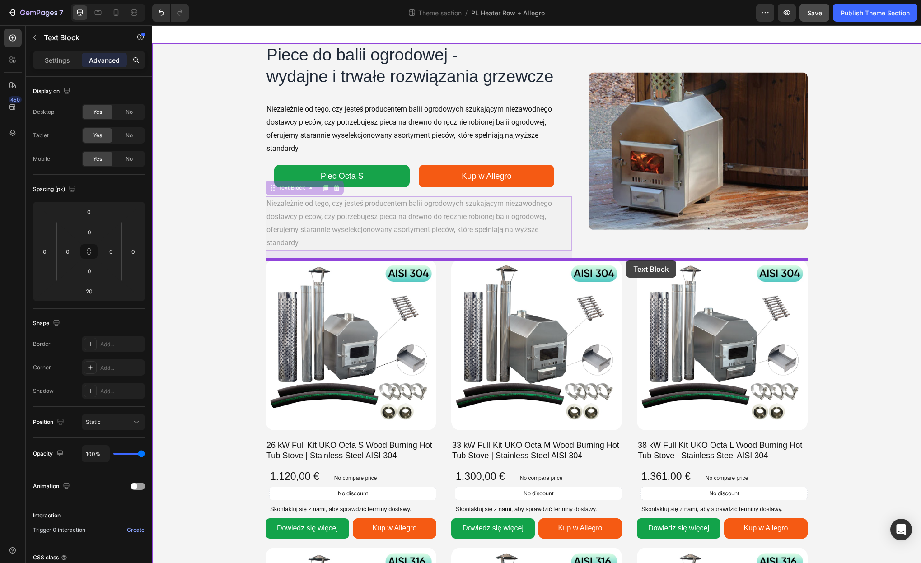
drag, startPoint x: 412, startPoint y: 218, endPoint x: 626, endPoint y: 260, distance: 217.9
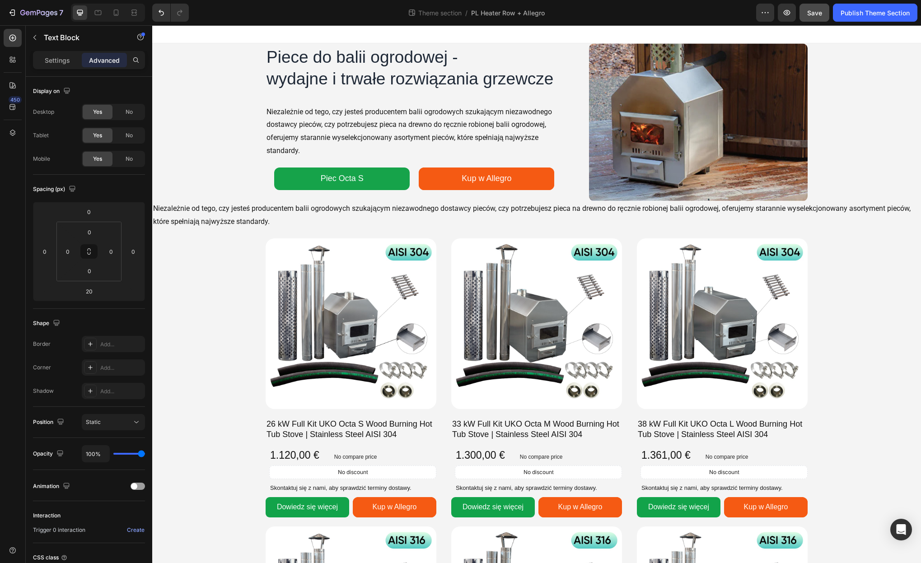
click at [351, 220] on p "Niezależnie od tego, czy jesteś producentem balii ogrodowych szukającym niezawo…" at bounding box center [536, 215] width 767 height 26
click at [327, 208] on p "Niezależnie od tego, czy jesteś producentem balii ogrodowych szukającym niezawo…" at bounding box center [536, 215] width 767 height 26
click at [501, 210] on p "Niezależnie od tego, czy jesteś producentem balii ogrodowych szukającym niezawo…" at bounding box center [536, 215] width 767 height 26
click at [500, 210] on p "Niezależnie od tego, czy jesteś producentem balii ogrodowych szukającym niezawo…" at bounding box center [536, 215] width 767 height 26
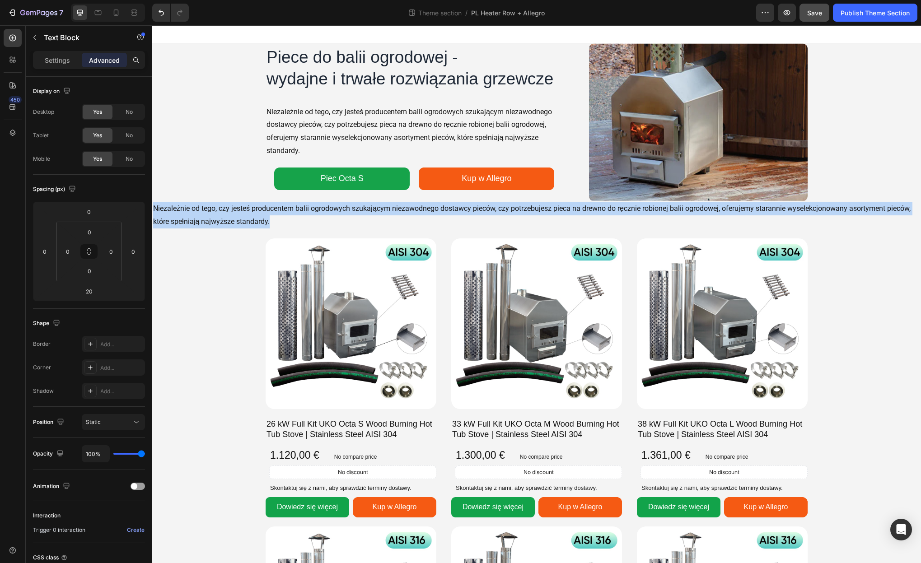
click at [500, 210] on p "Niezależnie od tego, czy jesteś producentem balii ogrodowych szukającym niezawo…" at bounding box center [536, 215] width 767 height 26
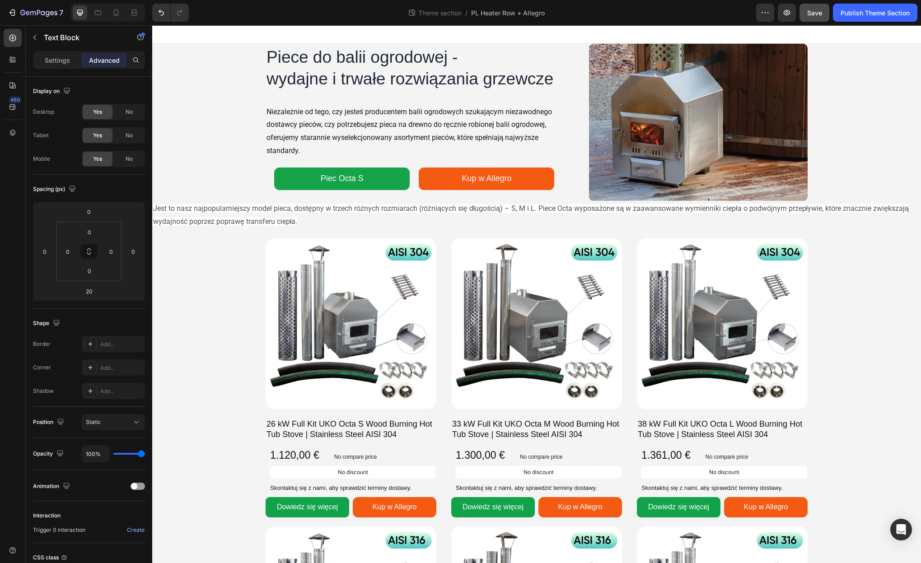
click at [359, 209] on span "Jest to nasz najpopularniejszy model pieca, dostępny w trzech różnych rozmiarac…" at bounding box center [531, 215] width 756 height 22
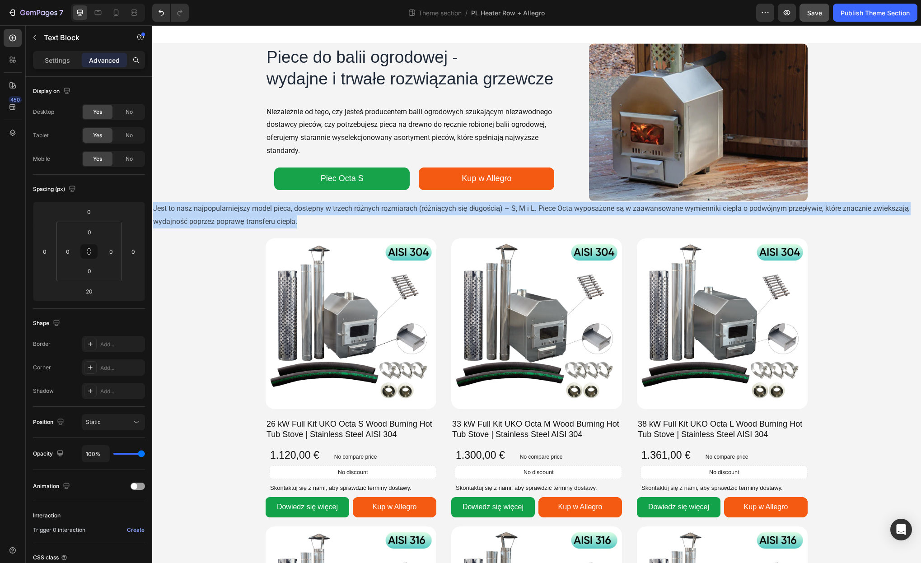
click at [359, 209] on span "Jest to nasz najpopularniejszy model pieca, dostępny w trzech różnych rozmiarac…" at bounding box center [531, 215] width 756 height 22
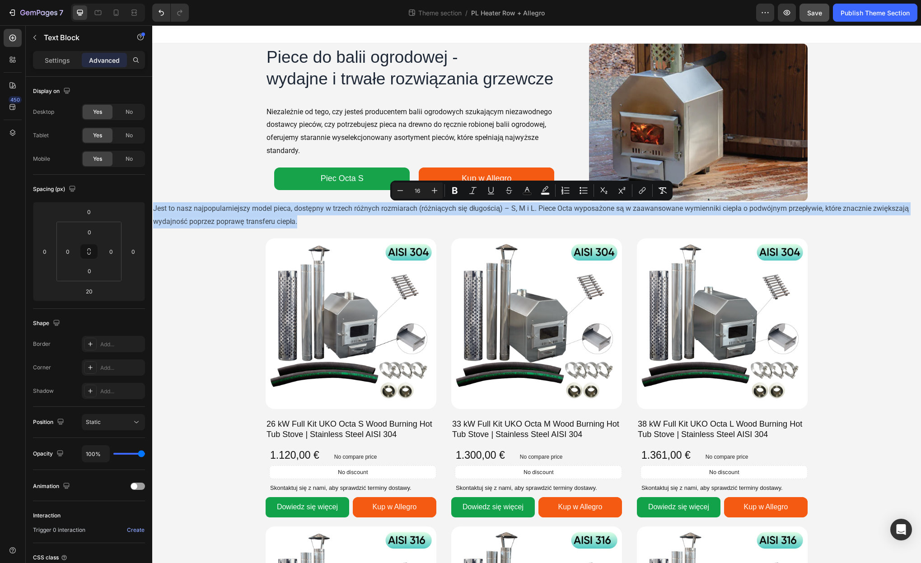
click at [359, 209] on span "Jest to nasz najpopularniejszy model pieca, dostępny w trzech różnych rozmiarac…" at bounding box center [531, 215] width 756 height 22
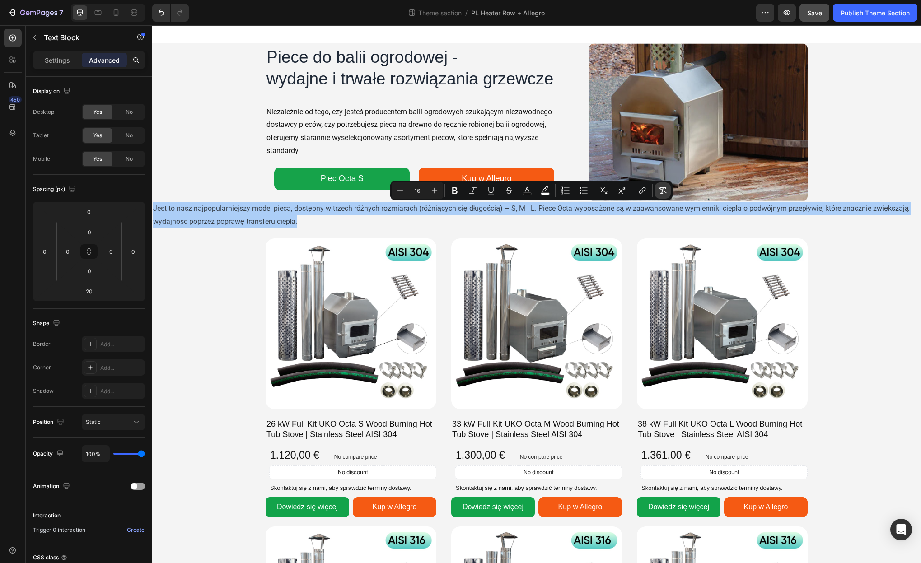
click at [665, 195] on button "Remove Format" at bounding box center [663, 191] width 16 height 16
click at [58, 67] on div "Settings" at bounding box center [57, 60] width 45 height 14
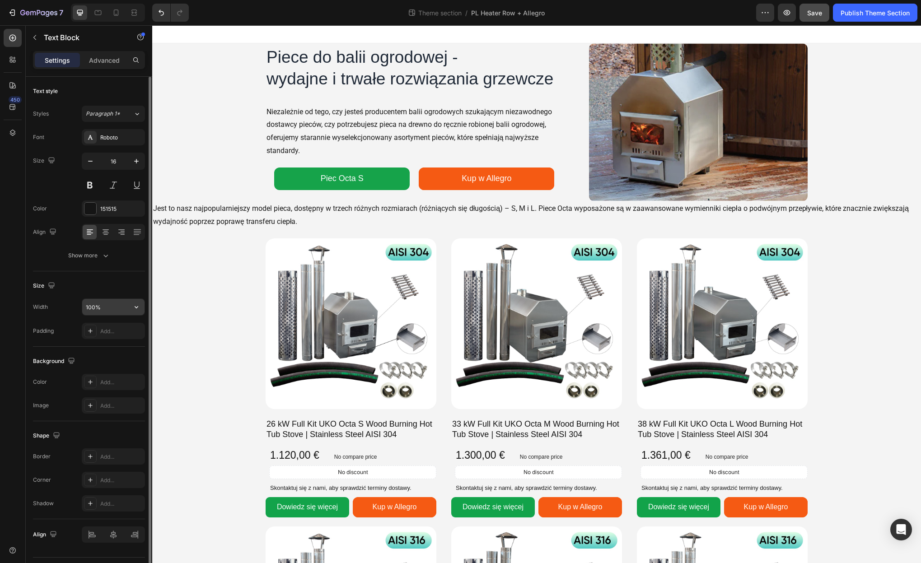
click at [117, 304] on input "100%" at bounding box center [113, 307] width 62 height 16
click at [133, 306] on icon "button" at bounding box center [136, 307] width 9 height 9
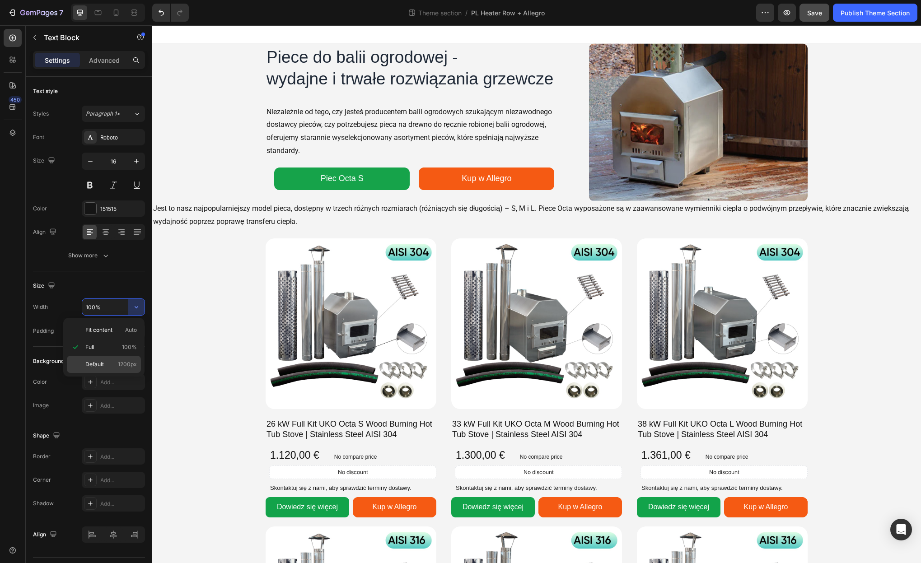
click at [110, 365] on p "Default 1200px" at bounding box center [110, 364] width 51 height 8
type input "1200"
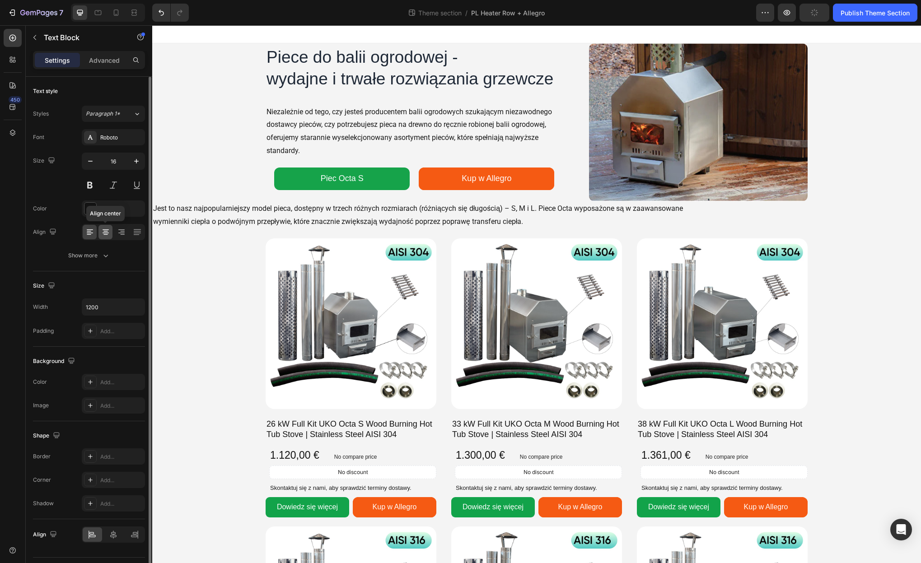
click at [106, 231] on icon at bounding box center [105, 231] width 5 height 1
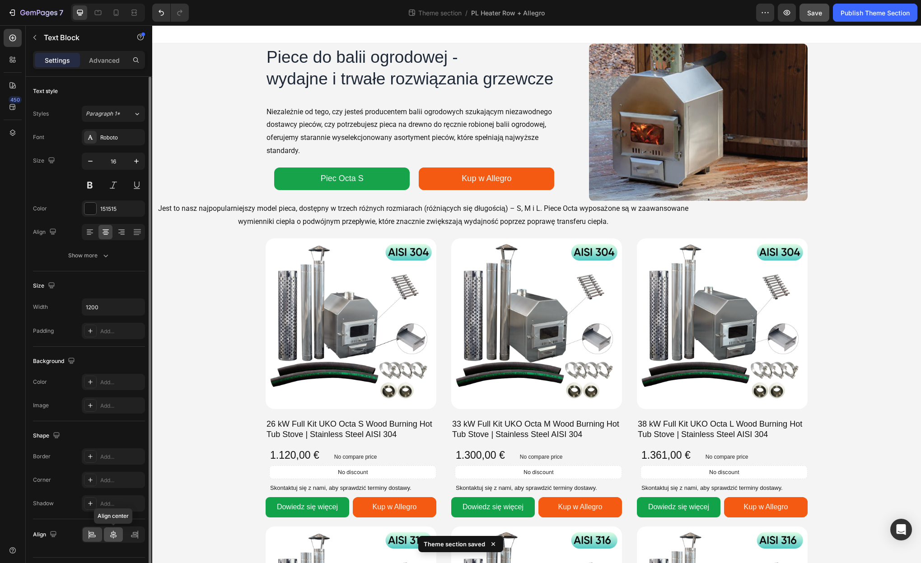
click at [113, 534] on icon at bounding box center [113, 534] width 9 height 9
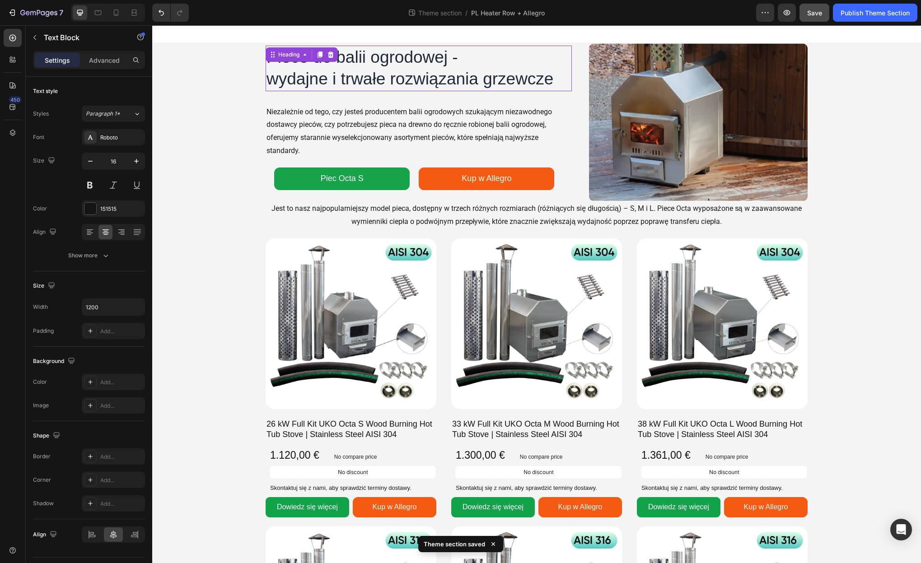
click at [327, 87] on h1 "Piece do balii ogrodowej - wydajne i trwałe rozwiązania grzewcze" at bounding box center [419, 68] width 306 height 45
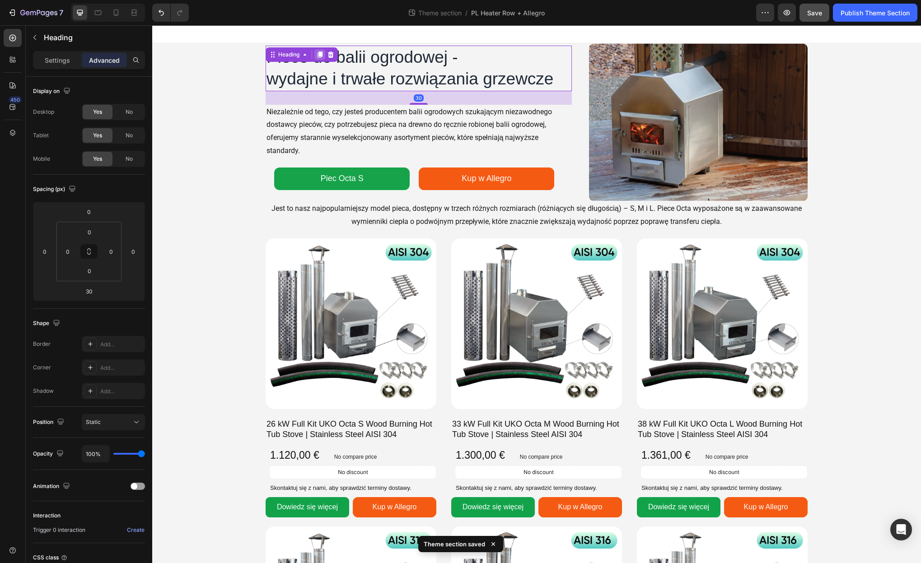
click at [321, 60] on div at bounding box center [319, 54] width 11 height 11
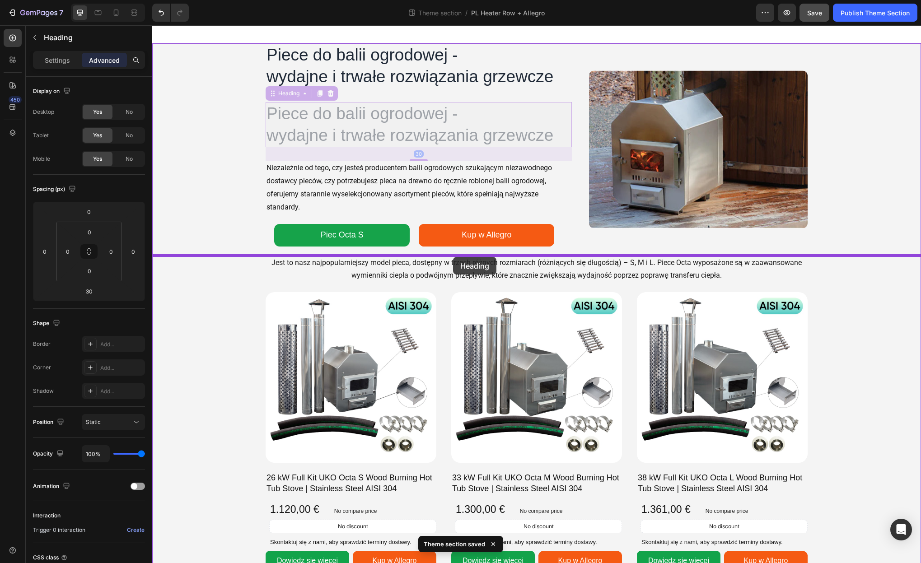
drag, startPoint x: 275, startPoint y: 102, endPoint x: 453, endPoint y: 257, distance: 236.3
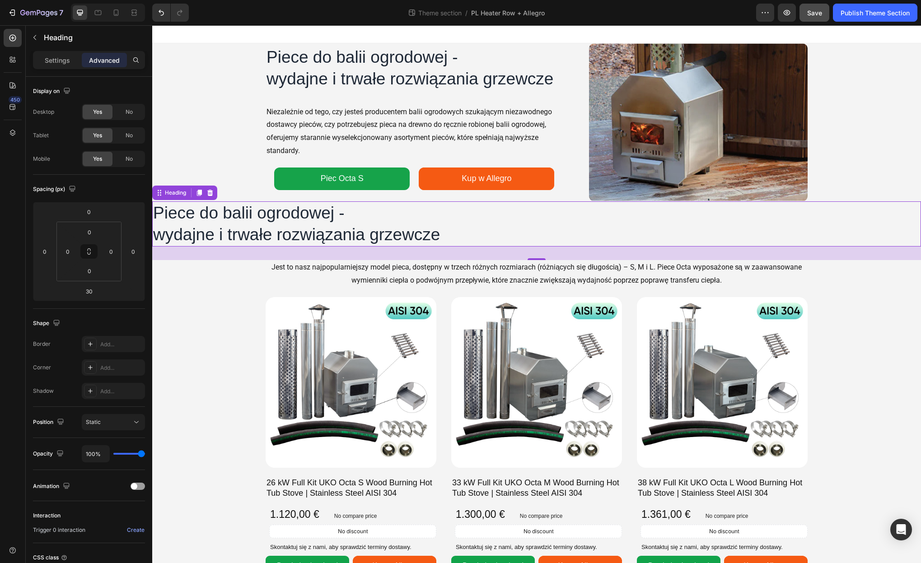
click at [323, 216] on h1 "Piece do balii ogrodowej - wydajne i trwałe rozwiązania grzewcze" at bounding box center [536, 223] width 769 height 45
click at [323, 216] on p "Piece do balii ogrodowej - wydajne i trwałe rozwiązania grzewcze" at bounding box center [536, 223] width 767 height 43
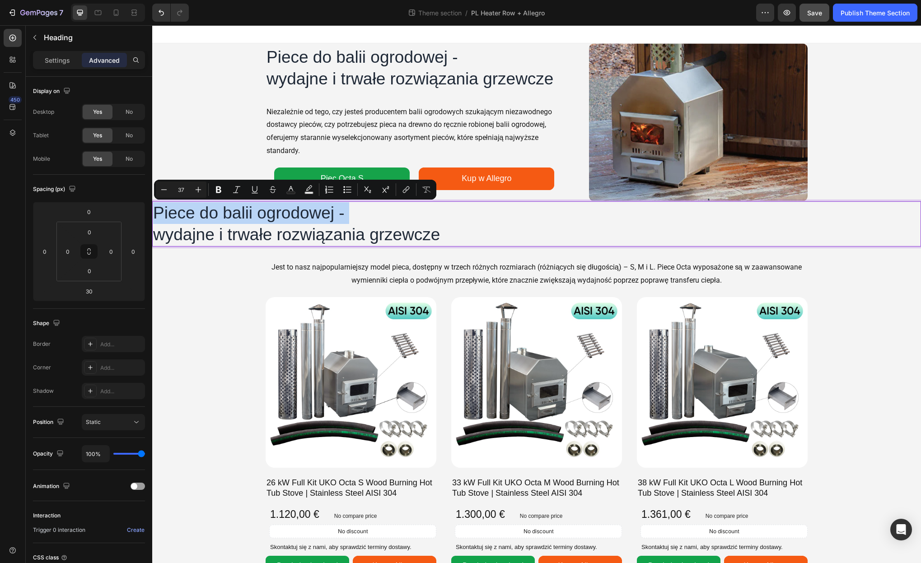
click at [316, 216] on p "Piece do balii ogrodowej - wydajne i trwałe rozwiązania grzewcze" at bounding box center [536, 223] width 767 height 43
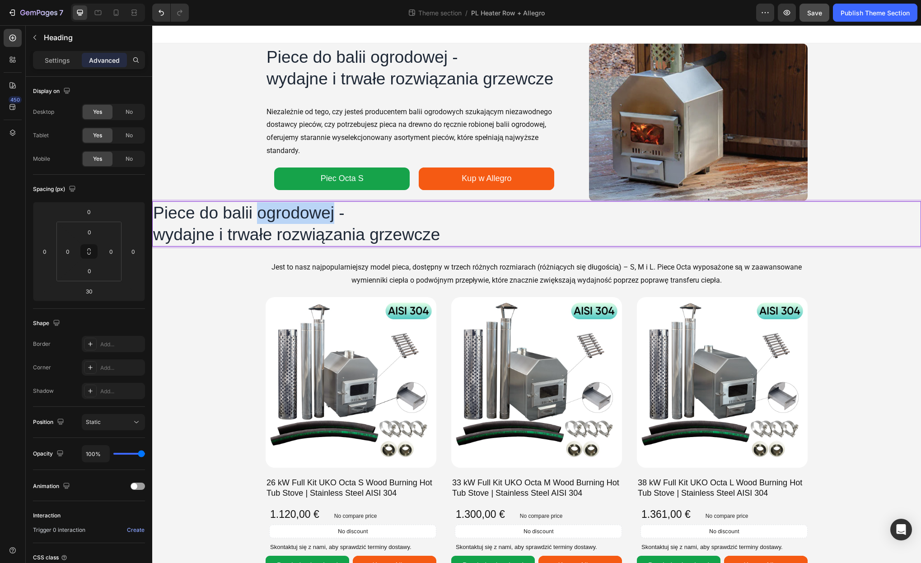
click at [316, 216] on p "Piece do balii ogrodowej - wydajne i trwałe rozwiązania grzewcze" at bounding box center [536, 223] width 767 height 43
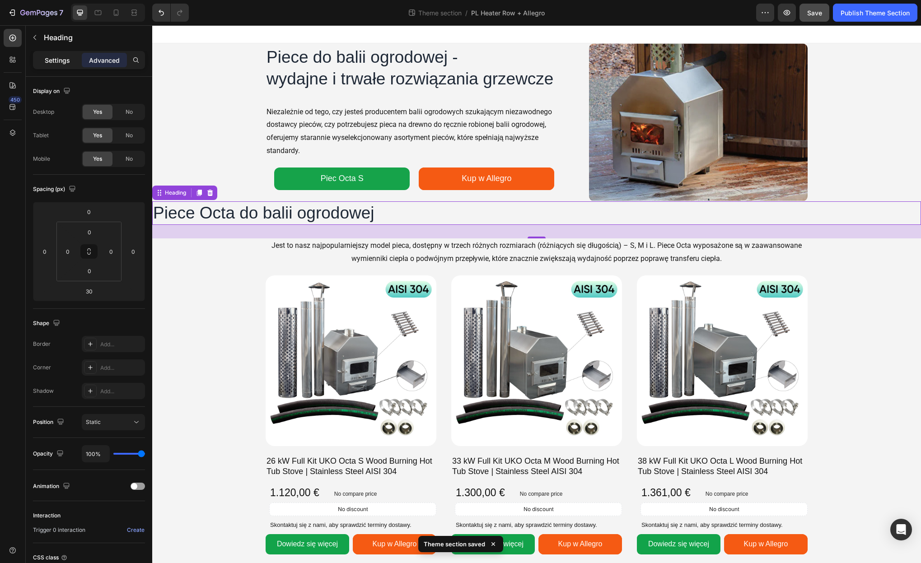
click at [56, 63] on p "Settings" at bounding box center [57, 60] width 25 height 9
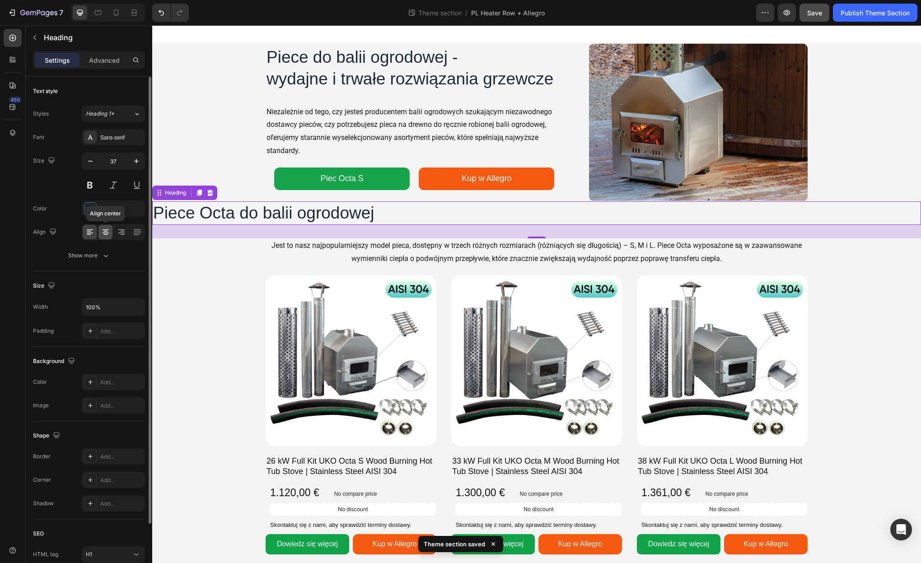
click at [103, 229] on icon at bounding box center [105, 232] width 9 height 9
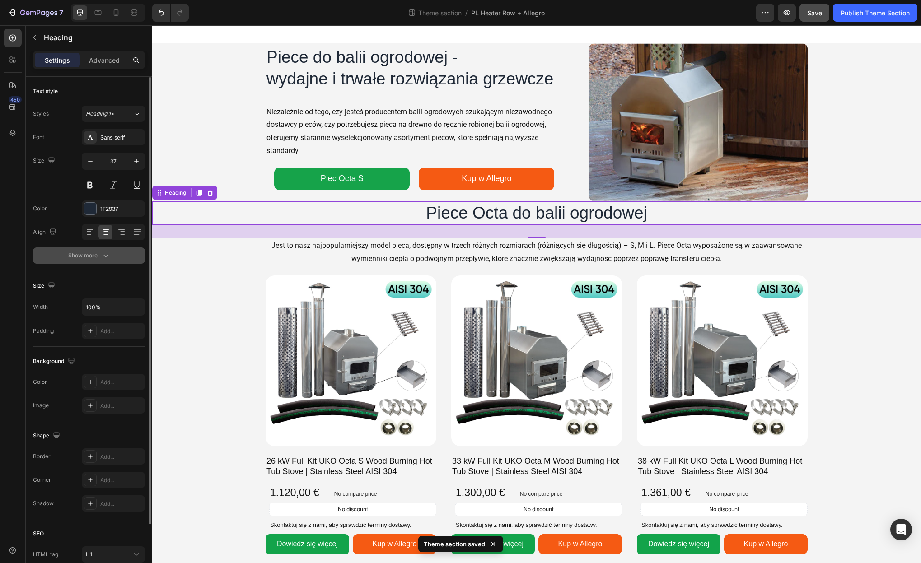
scroll to position [74, 0]
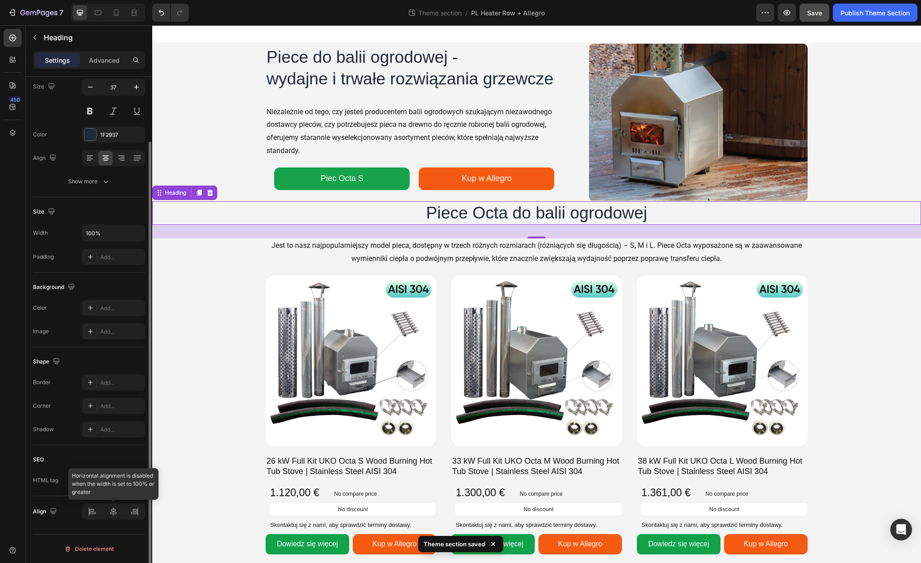
click at [111, 511] on div at bounding box center [113, 512] width 63 height 16
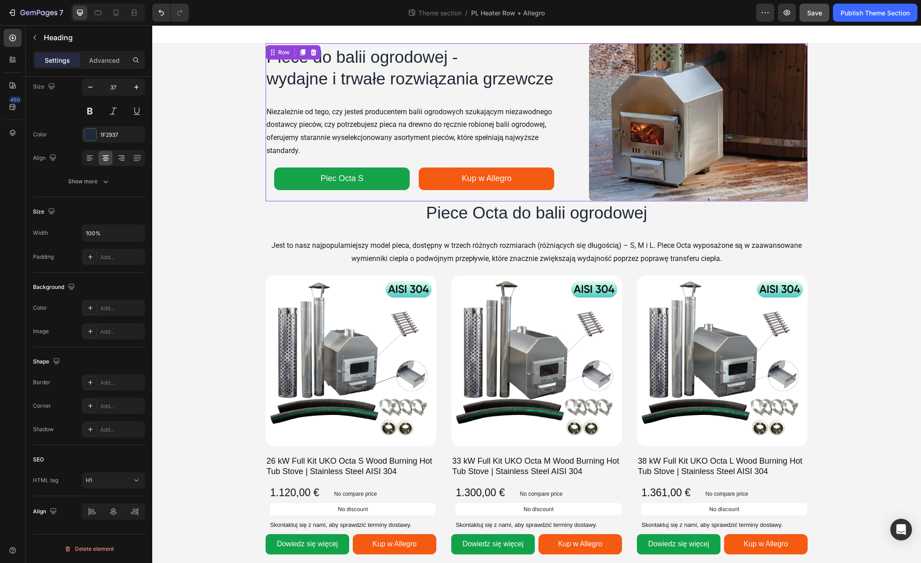
click at [575, 189] on div "Piece do balii ogrodowej - wydajne i trwałe rozwiązania grzewcze Heading Image …" at bounding box center [537, 122] width 542 height 158
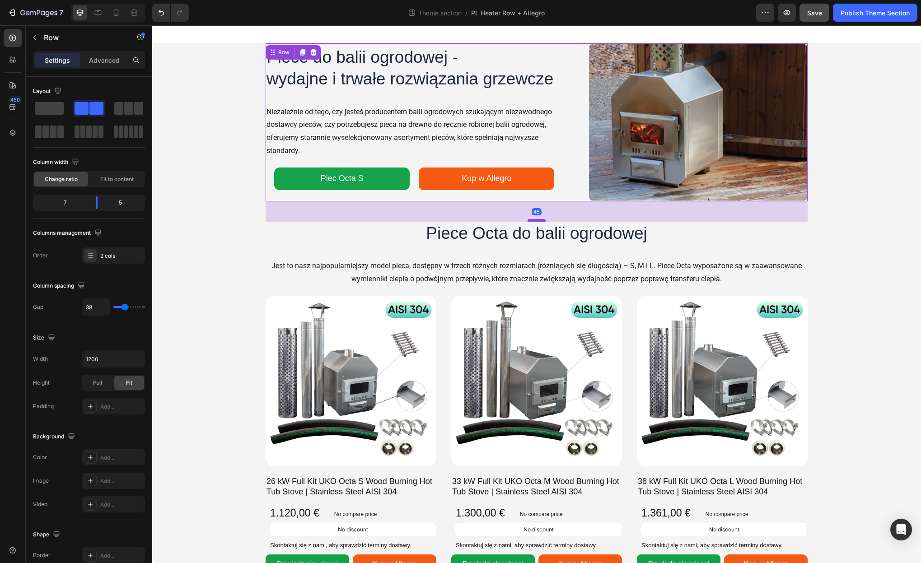
drag, startPoint x: 538, startPoint y: 200, endPoint x: 538, endPoint y: 220, distance: 20.3
click at [538, 220] on div at bounding box center [537, 220] width 18 height 3
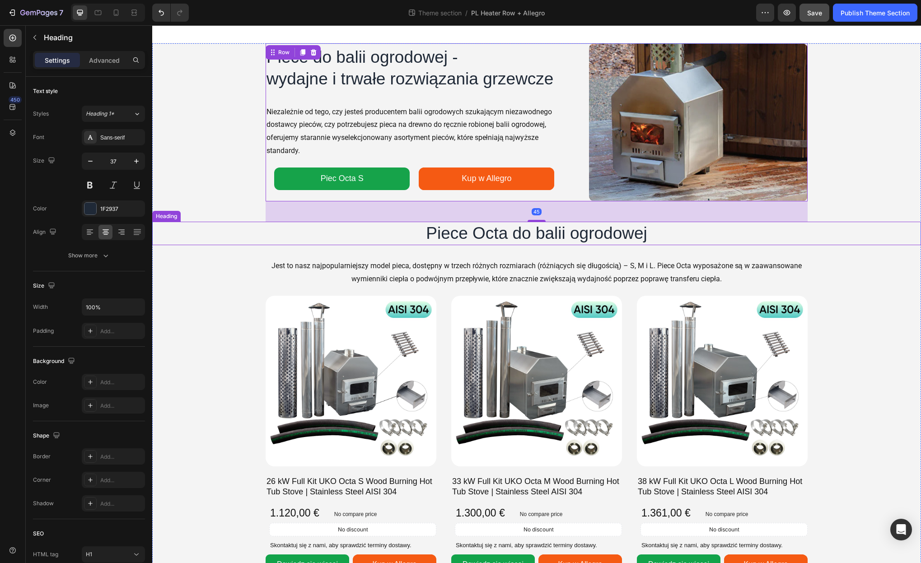
click at [798, 242] on p "Piece Octa do balii ogrodowej" at bounding box center [536, 234] width 767 height 22
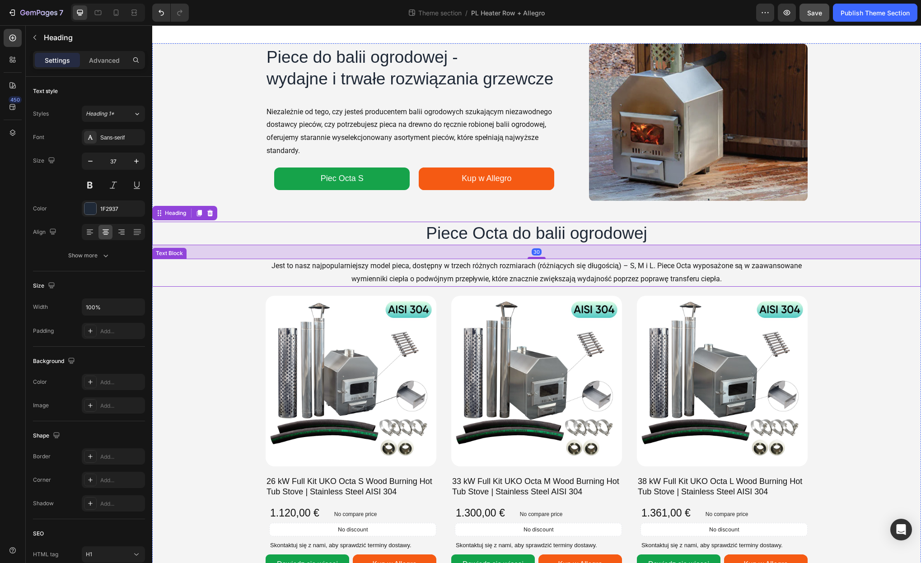
click at [848, 282] on div "Jest to nasz najpopularniejszy model pieca, dostępny w trzech różnych rozmiarac…" at bounding box center [536, 273] width 769 height 28
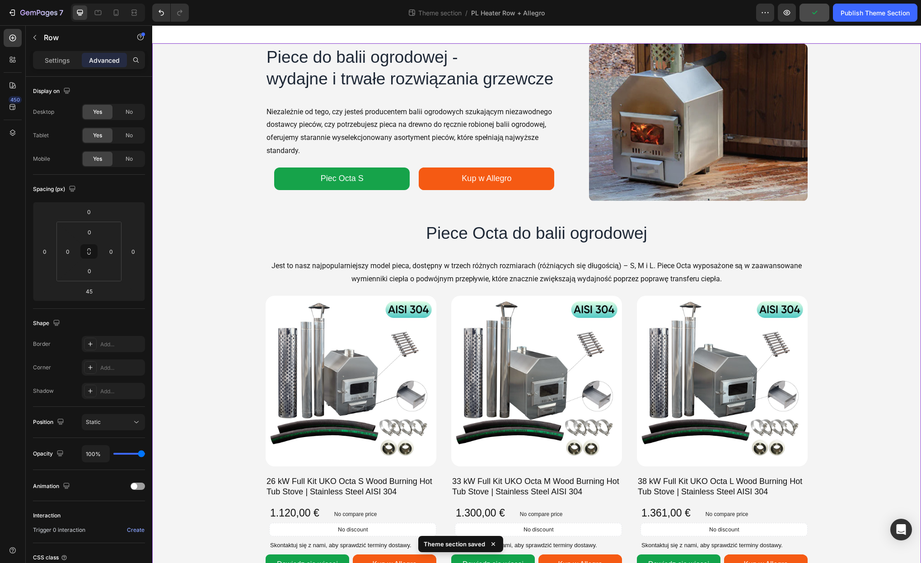
click at [572, 197] on div "Piece do balii ogrodowej - wydajne i trwałe rozwiązania grzewcze Heading Image …" at bounding box center [537, 122] width 542 height 158
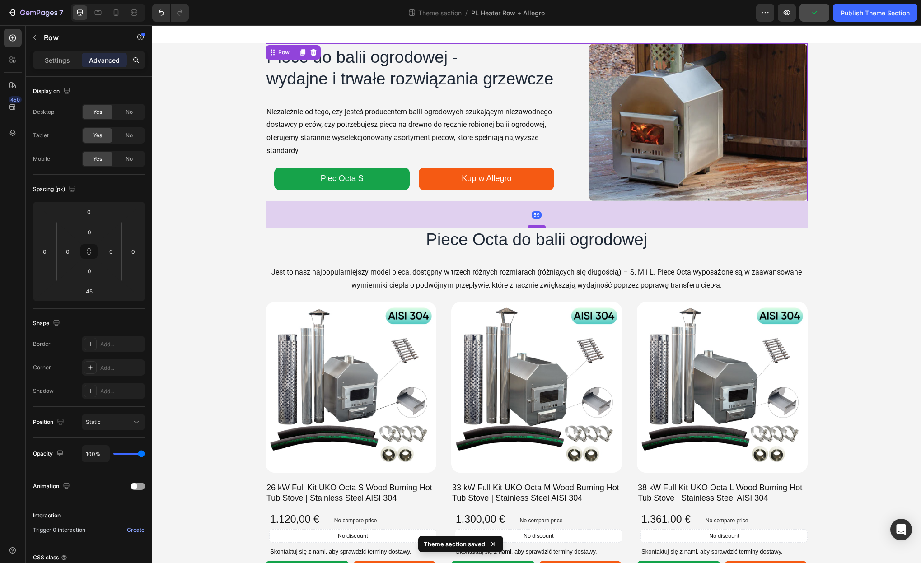
drag, startPoint x: 537, startPoint y: 220, endPoint x: 535, endPoint y: 226, distance: 6.7
click at [535, 226] on div at bounding box center [537, 226] width 18 height 3
click at [120, 14] on icon at bounding box center [116, 12] width 9 height 9
type input "0"
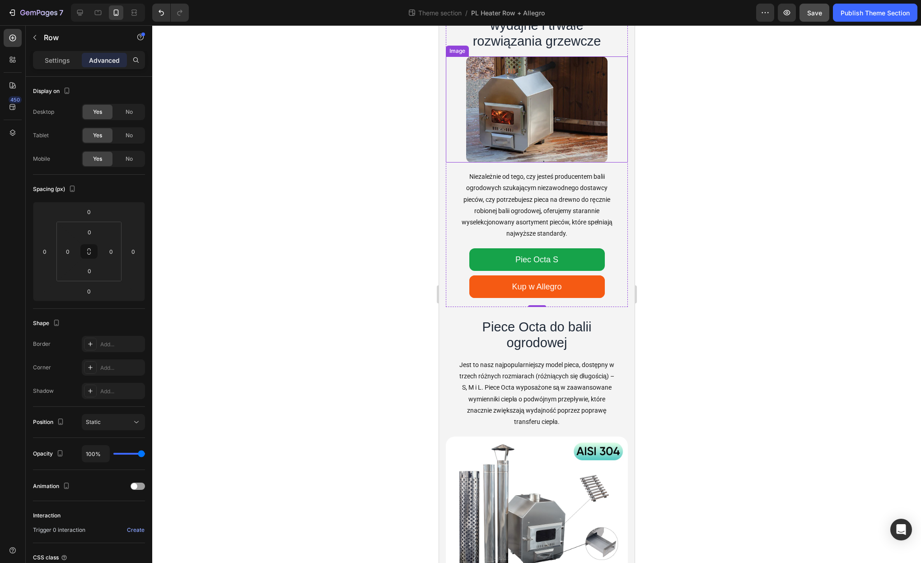
scroll to position [56, 0]
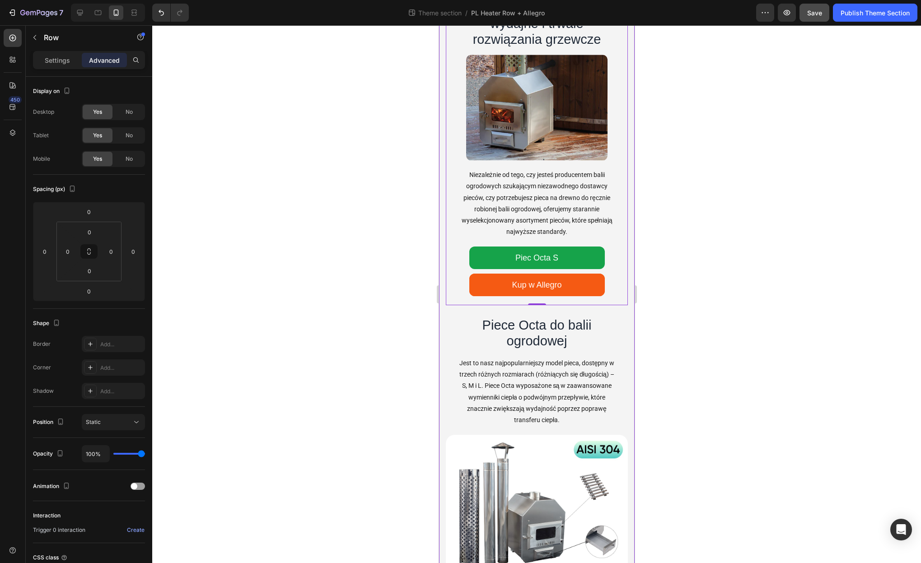
click at [546, 317] on h1 "Piece Octa do balii ogrodowej" at bounding box center [536, 333] width 159 height 33
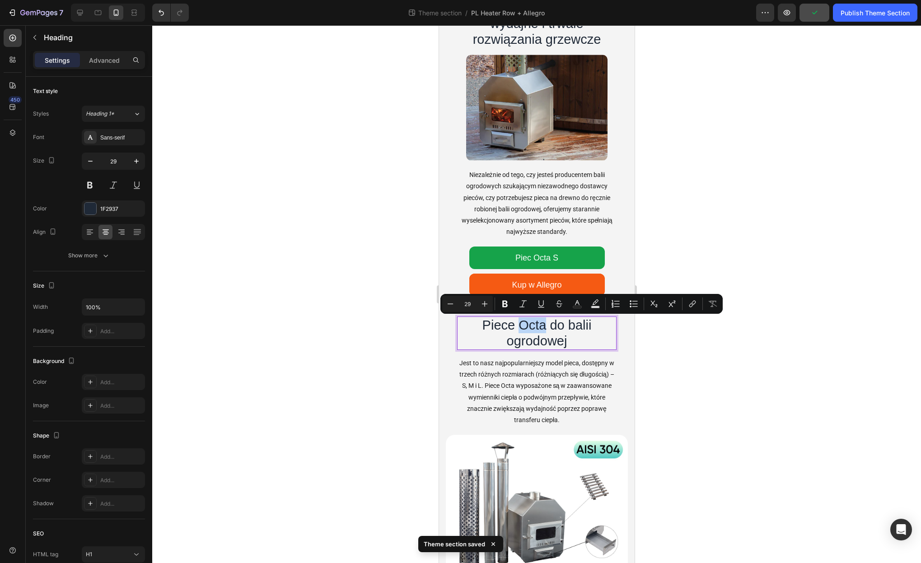
drag, startPoint x: 521, startPoint y: 326, endPoint x: 543, endPoint y: 326, distance: 22.1
click at [543, 326] on p "Piece Octa do balii ogrodowej" at bounding box center [537, 334] width 158 height 32
click at [524, 302] on icon "Editor contextual toolbar" at bounding box center [523, 303] width 7 height 7
click at [502, 303] on icon "Editor contextual toolbar" at bounding box center [505, 304] width 9 height 9
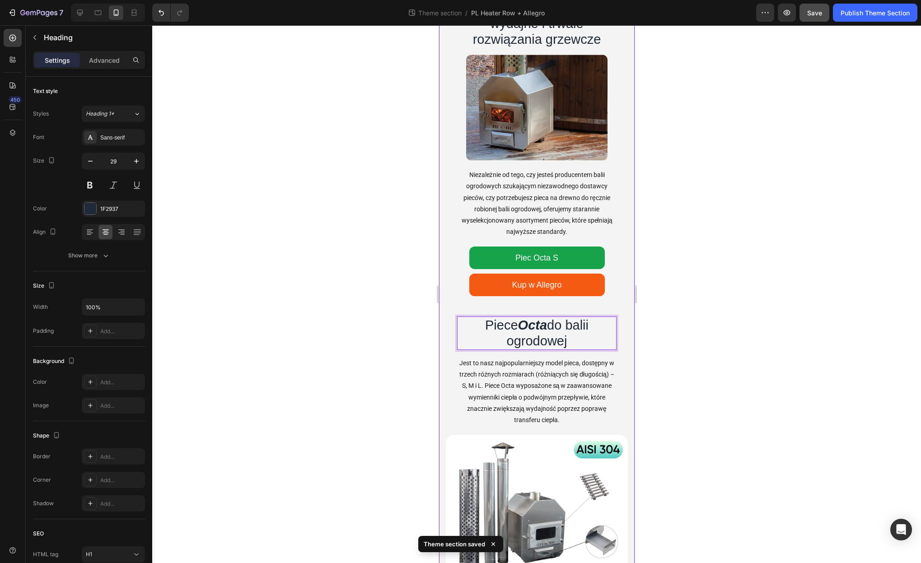
click at [654, 346] on div at bounding box center [536, 294] width 769 height 538
click at [538, 323] on strong "Octa" at bounding box center [532, 325] width 29 height 14
drag, startPoint x: 559, startPoint y: 330, endPoint x: 543, endPoint y: 327, distance: 16.1
click at [558, 330] on p "Piece Octa do balii ogrodowej" at bounding box center [537, 334] width 158 height 32
drag, startPoint x: 547, startPoint y: 327, endPoint x: 520, endPoint y: 326, distance: 26.7
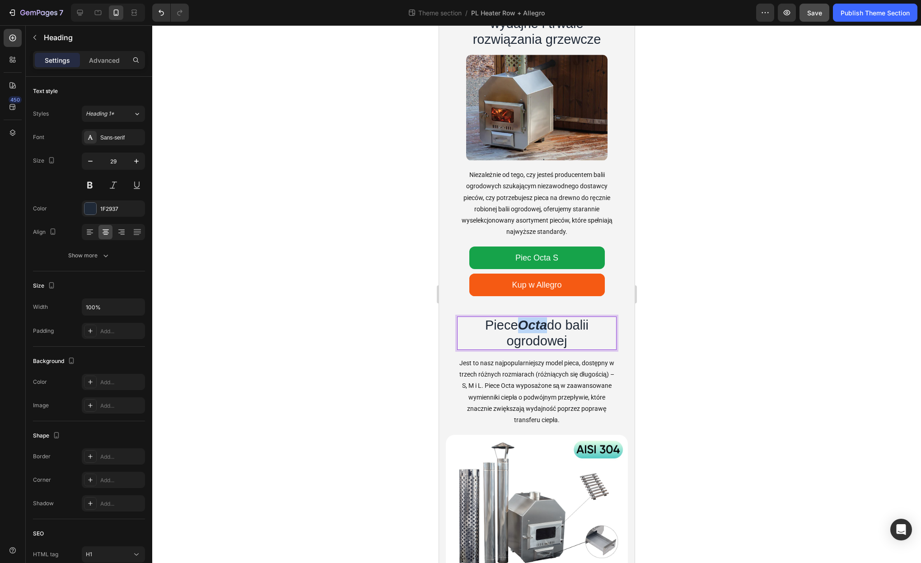
click at [520, 326] on p "Piece Octa do balii ogrodowej" at bounding box center [537, 334] width 158 height 32
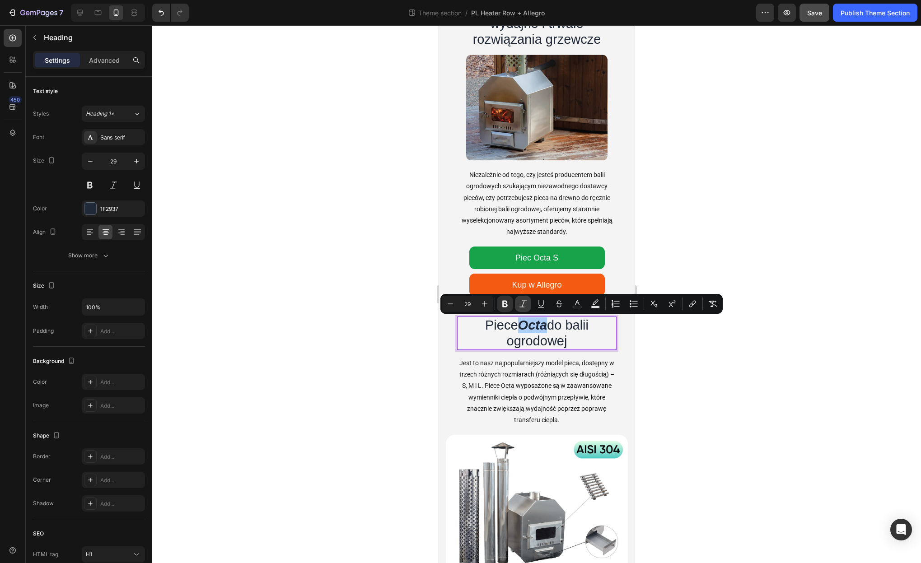
click at [524, 304] on icon "Editor contextual toolbar" at bounding box center [523, 304] width 9 height 9
click at [506, 304] on icon "Editor contextual toolbar" at bounding box center [504, 304] width 5 height 7
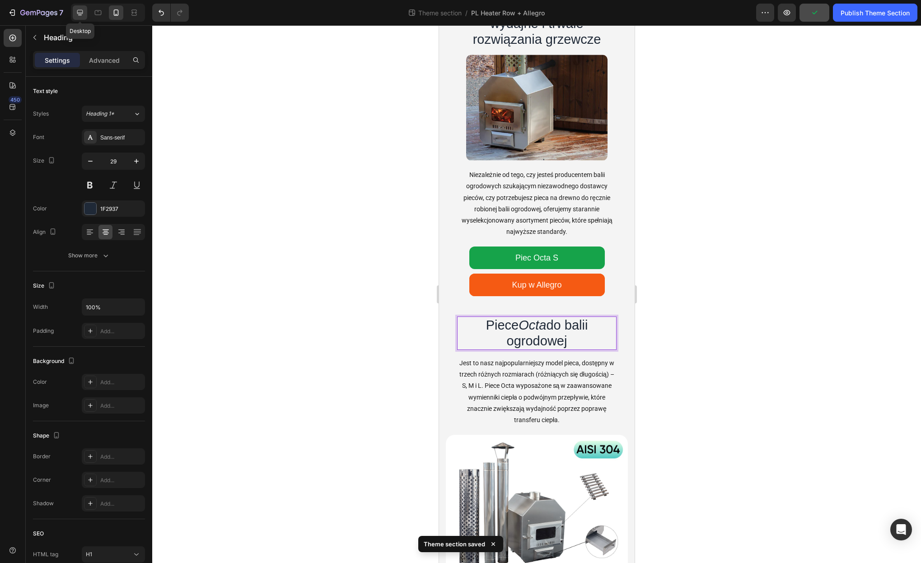
click at [80, 13] on icon at bounding box center [79, 12] width 9 height 9
type input "37"
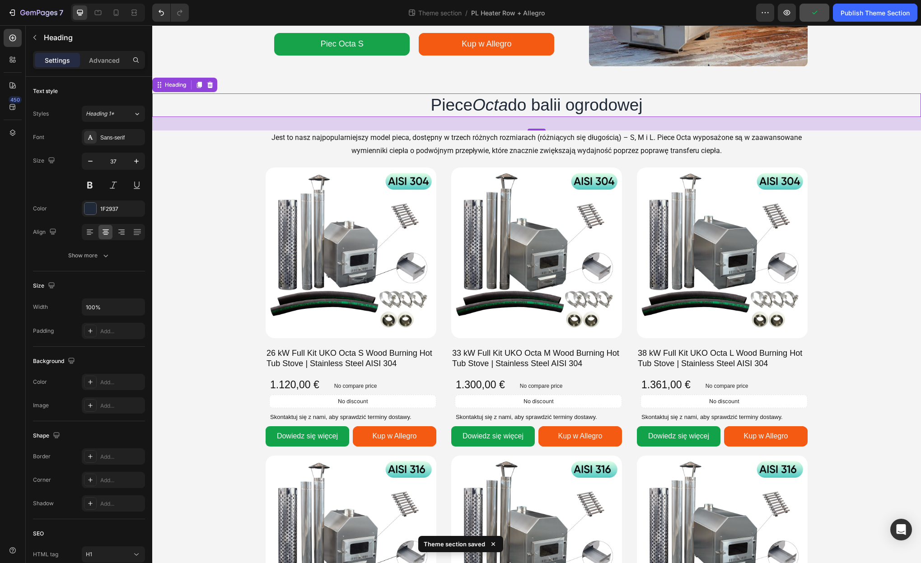
scroll to position [171, 0]
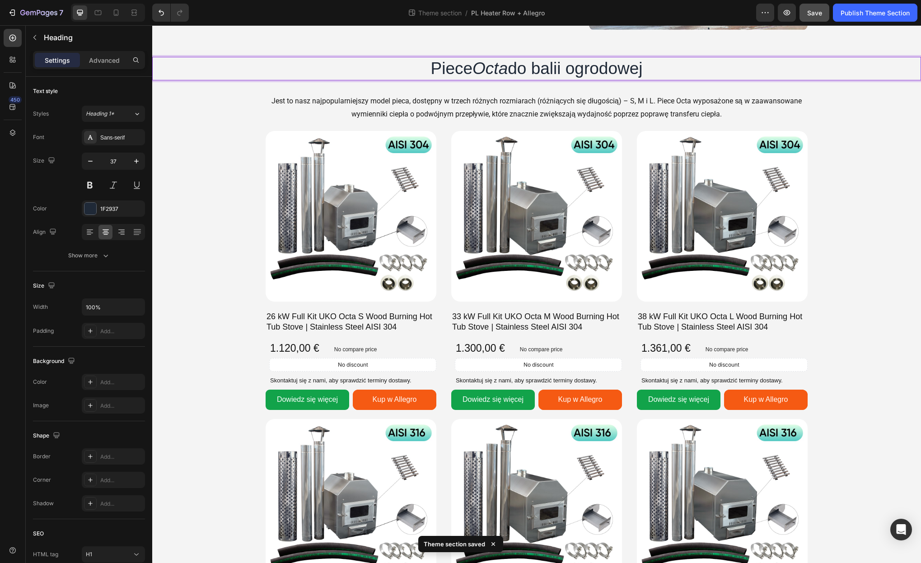
click at [502, 71] on icon "Octa" at bounding box center [490, 68] width 35 height 19
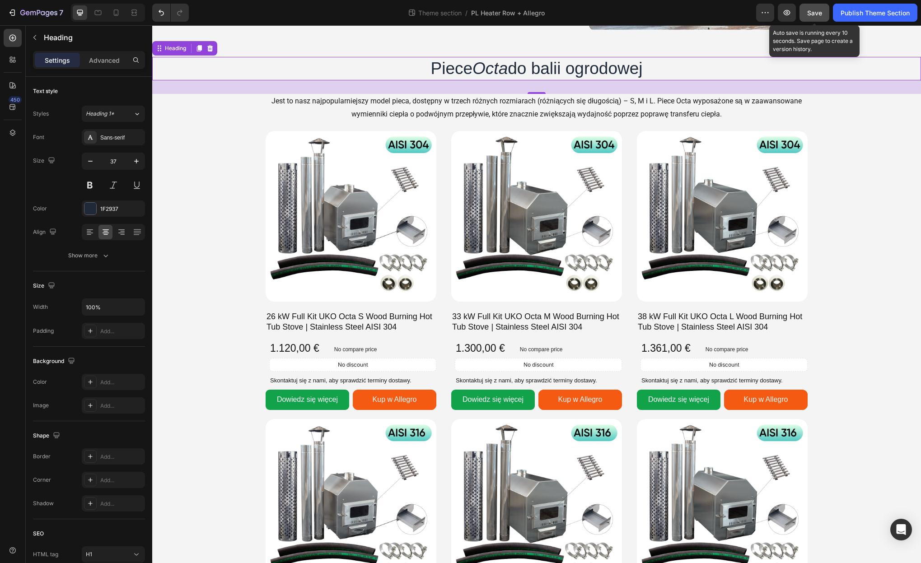
click at [814, 9] on span "Save" at bounding box center [814, 13] width 15 height 8
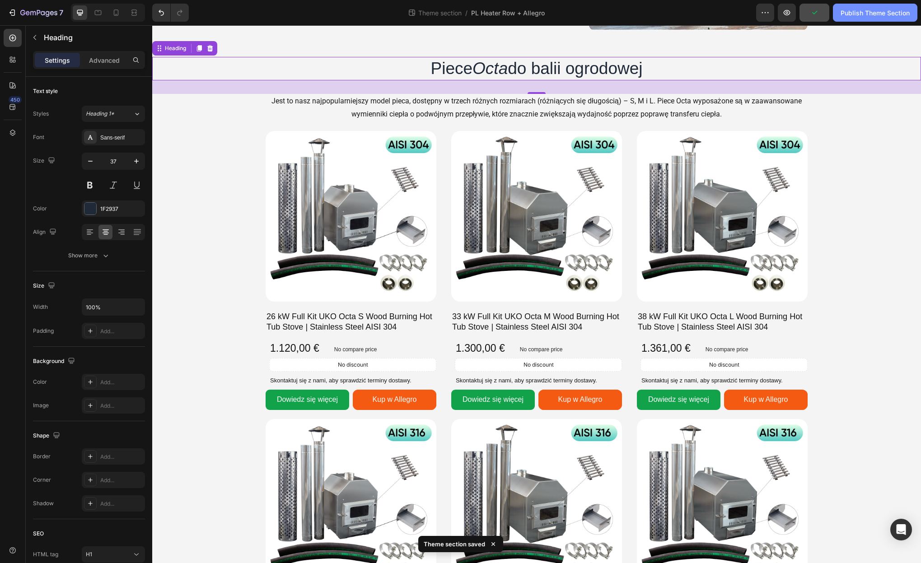
click at [842, 15] on div "Publish Theme Section" at bounding box center [875, 12] width 69 height 9
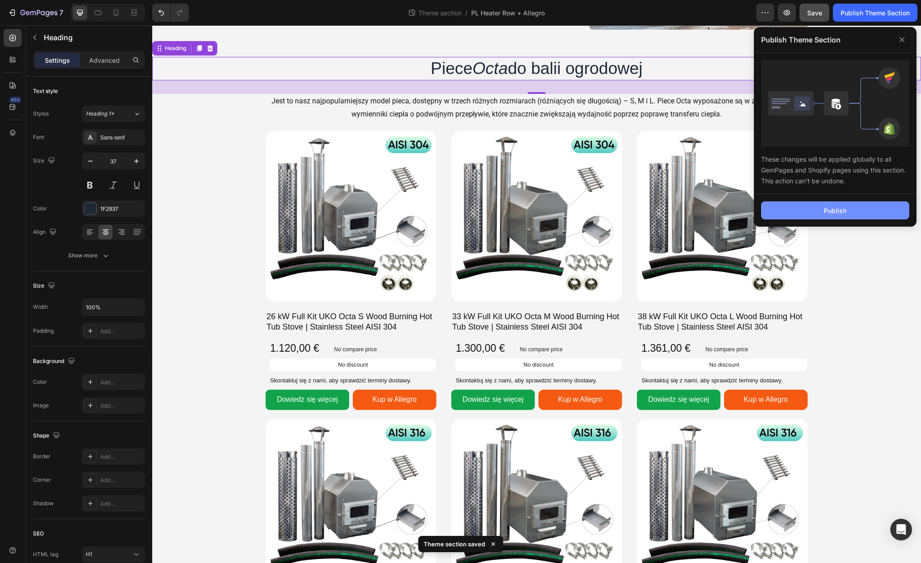
click at [820, 202] on button "Publish" at bounding box center [835, 210] width 148 height 18
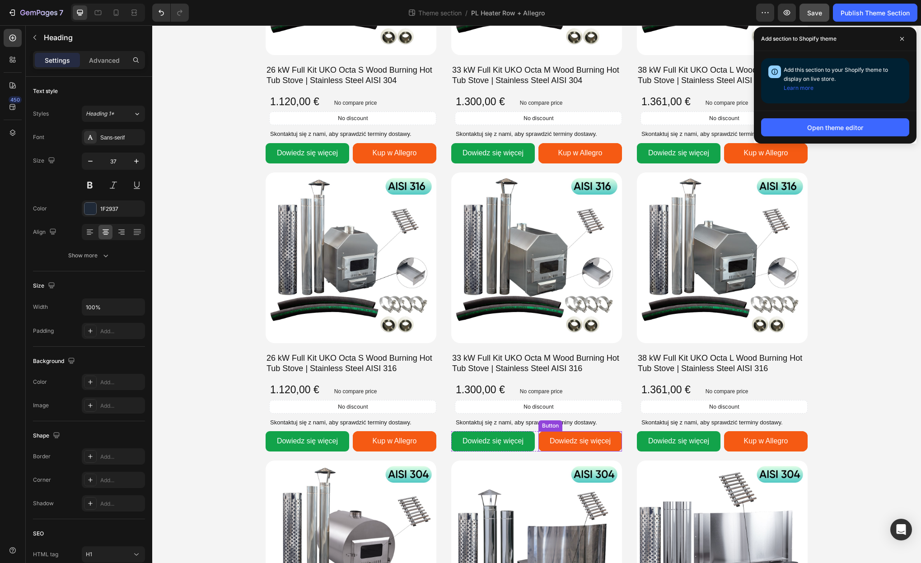
scroll to position [0, 0]
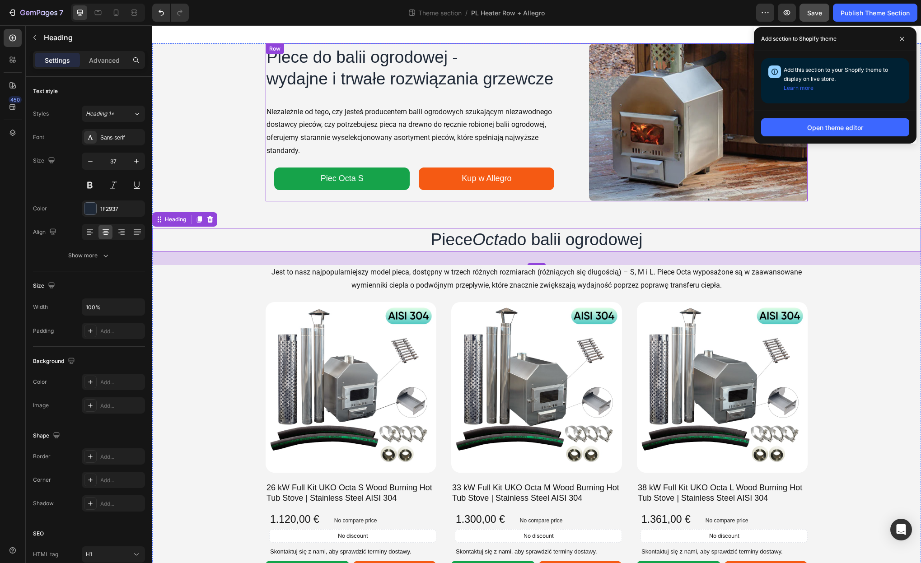
click at [583, 51] on div "Piece do balii ogrodowej - wydajne i trwałe rozwiązania grzewcze Heading Image …" at bounding box center [537, 122] width 542 height 158
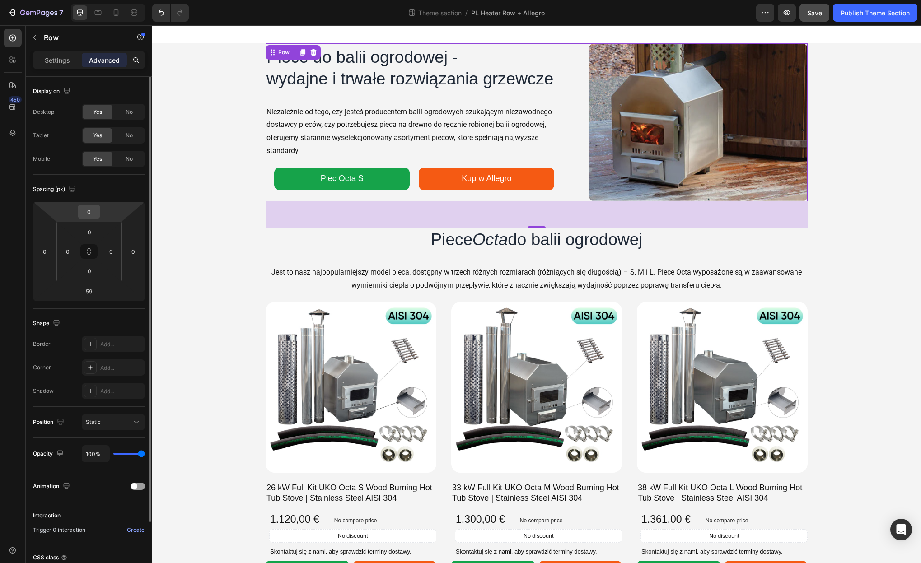
click at [93, 211] on input "0" at bounding box center [89, 212] width 18 height 14
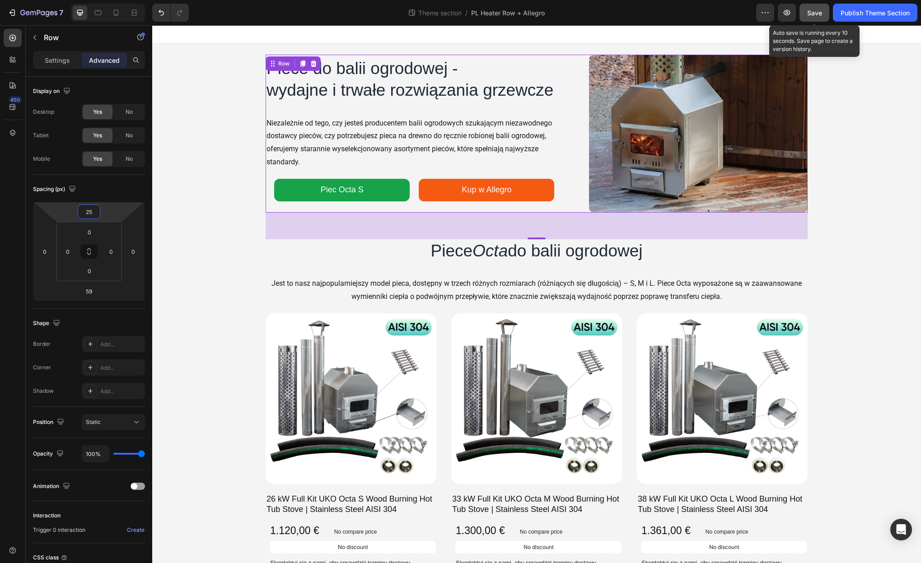
click at [812, 14] on span "Save" at bounding box center [814, 13] width 15 height 8
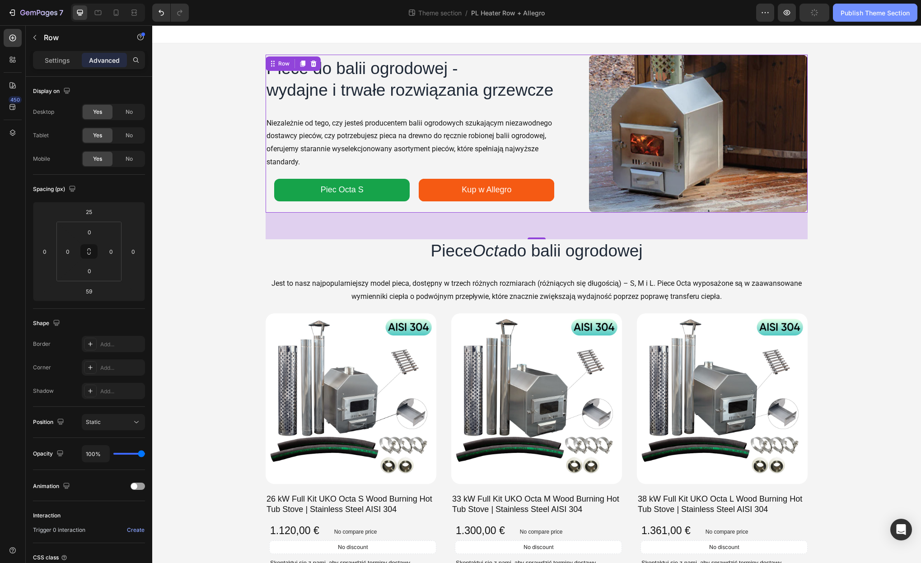
click at [855, 15] on div "Publish Theme Section" at bounding box center [875, 12] width 69 height 9
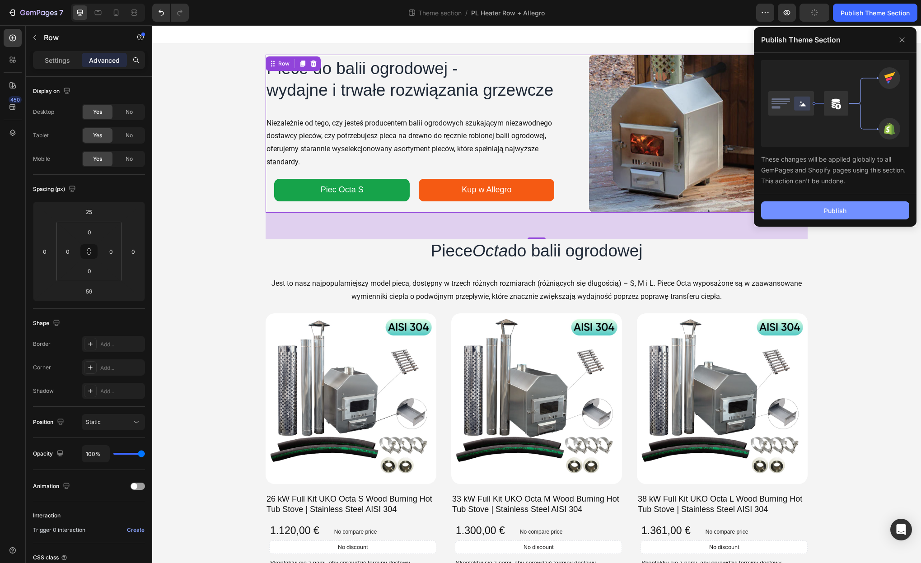
click at [847, 212] on button "Publish" at bounding box center [835, 210] width 148 height 18
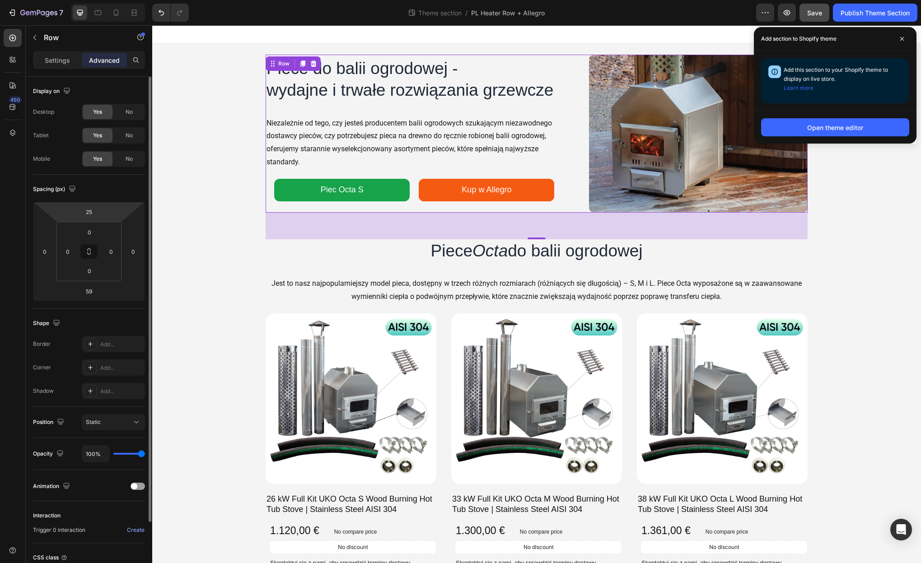
click at [101, 0] on html "7 Theme section / PL Heater Row + Allegro Preview Save Publish Theme Section 45…" at bounding box center [460, 0] width 921 height 0
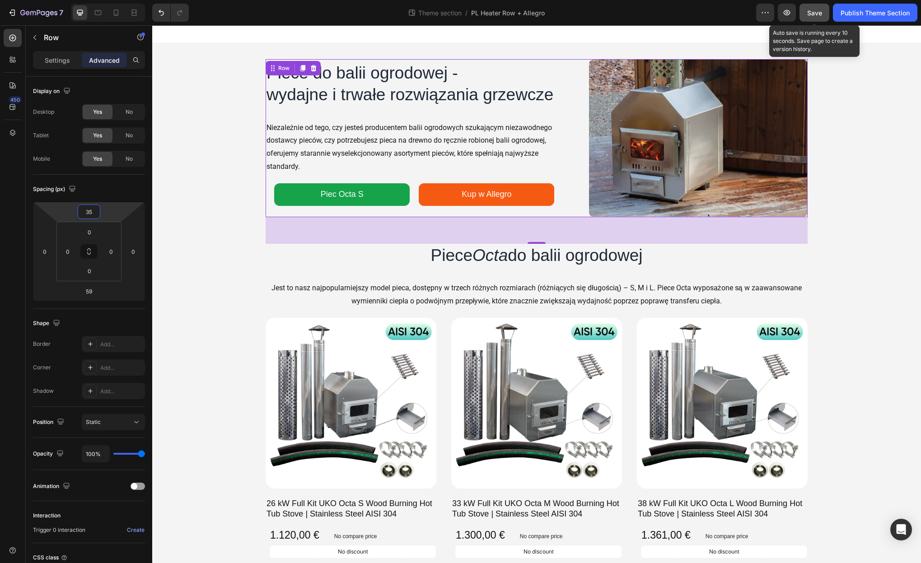
type input "35"
click at [809, 20] on button "Save" at bounding box center [815, 13] width 30 height 18
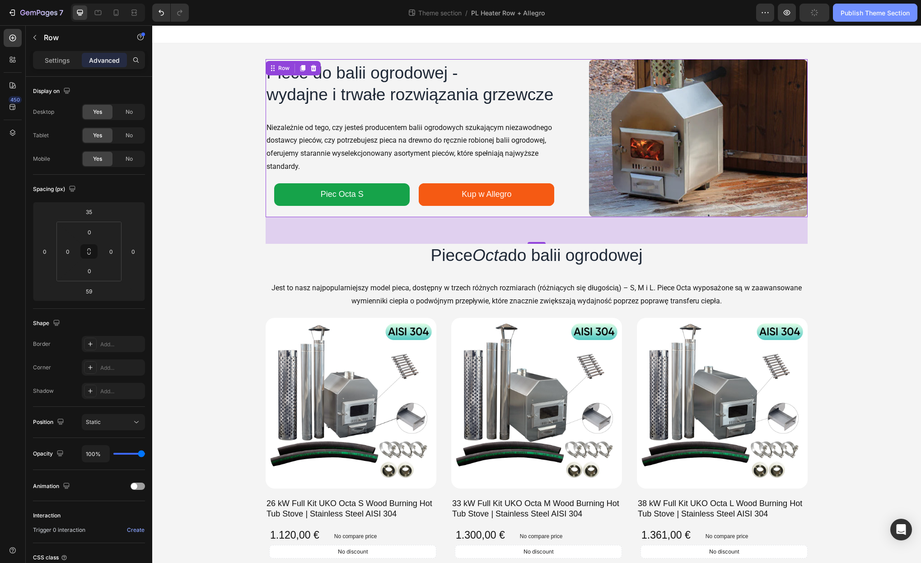
click at [852, 15] on div "Publish Theme Section" at bounding box center [875, 12] width 69 height 9
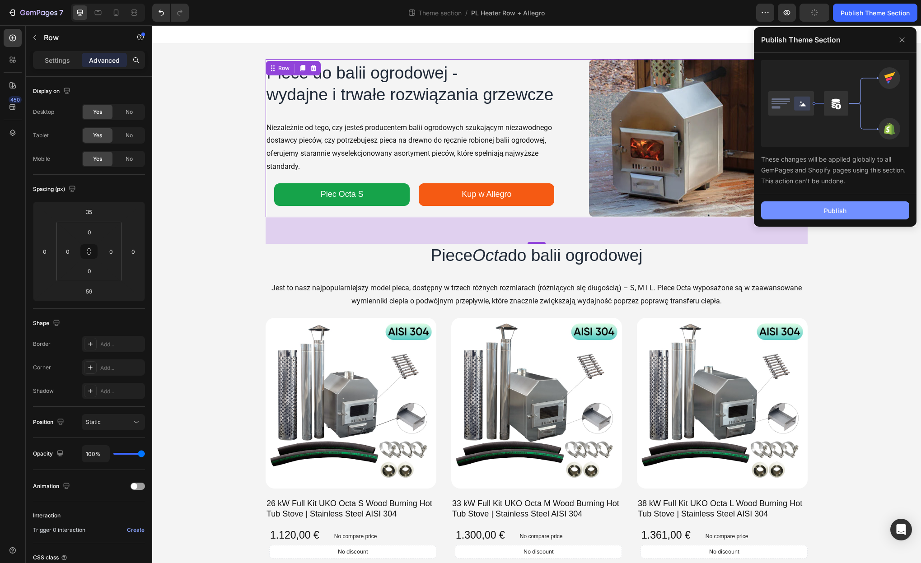
click at [836, 206] on div "Publish" at bounding box center [835, 210] width 23 height 9
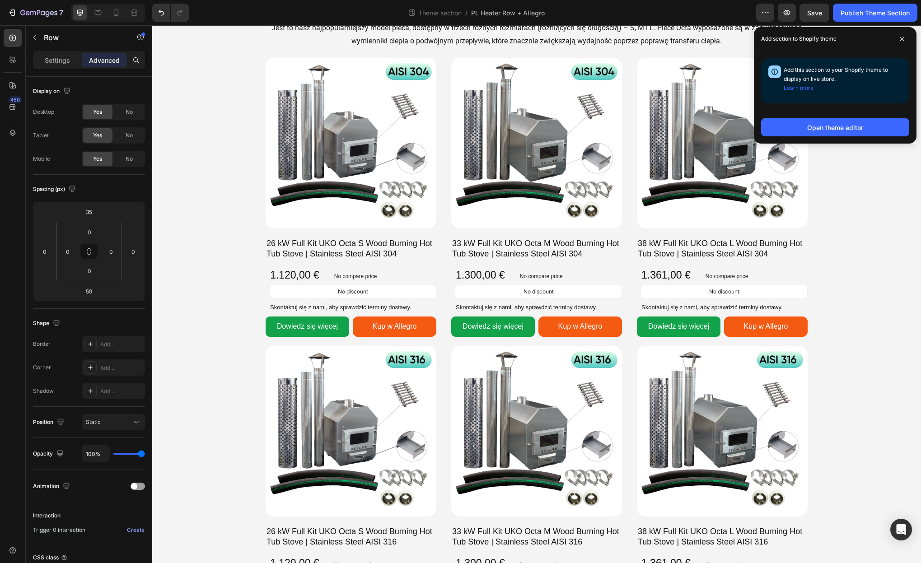
scroll to position [247, 0]
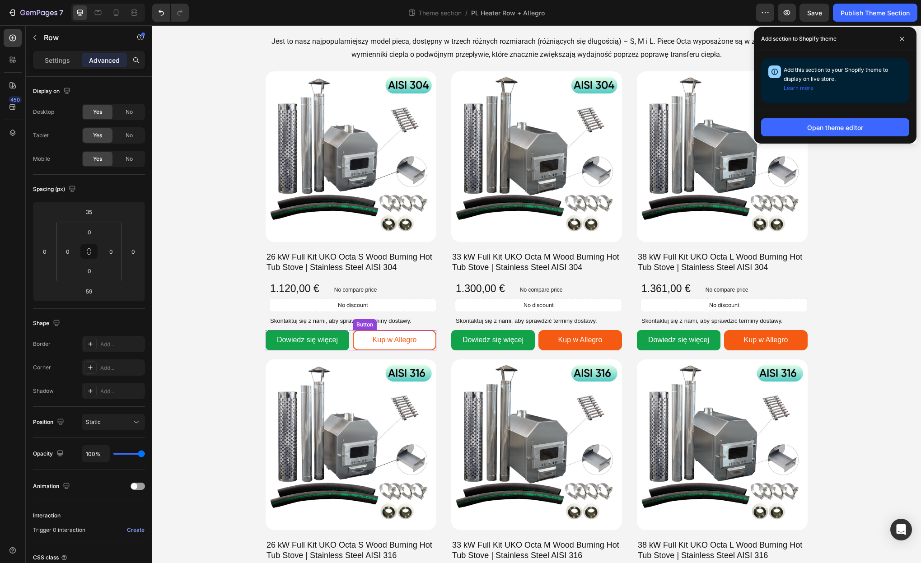
click at [425, 338] on link "Kup w Allegro" at bounding box center [395, 340] width 84 height 20
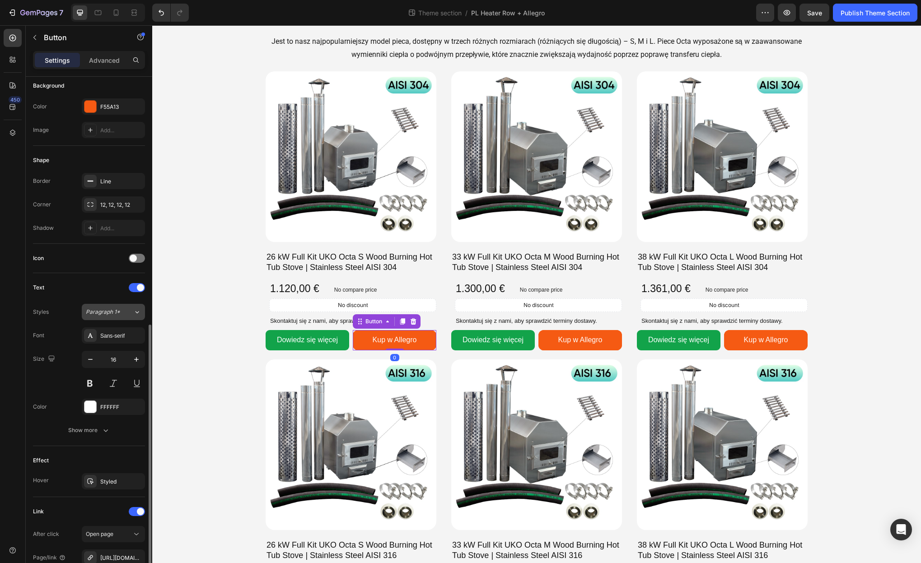
scroll to position [206, 0]
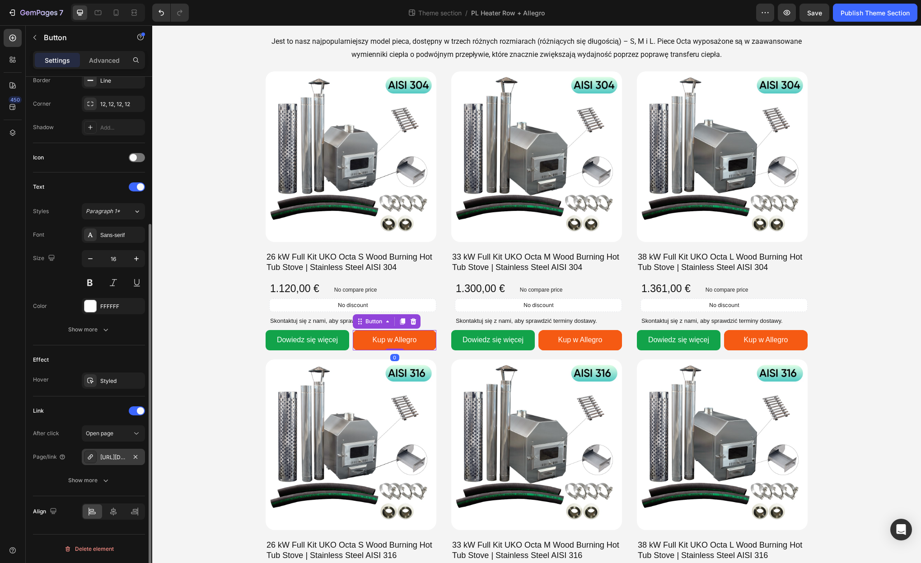
click at [108, 458] on div "https://allegro.pl/oferta/26-kw-piec-do-balii-ogrodowej-pelny-zestaw-aisi-316-u…" at bounding box center [113, 458] width 26 height 8
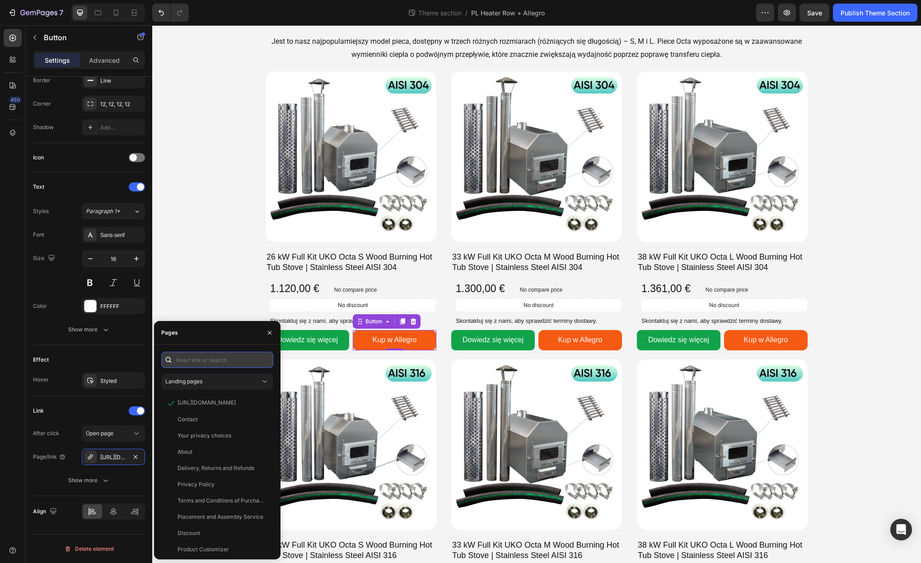
click at [189, 363] on input "text" at bounding box center [217, 360] width 112 height 16
paste input "https://allegro.pl/oferta/26-kw-piec-do-balii-ogrodowej-pelny-zestaw-octa-s-500…"
type input "https://allegro.pl/oferta/26-kw-piec-do-balii-ogrodowej-pelny-zestaw-octa-s-500…"
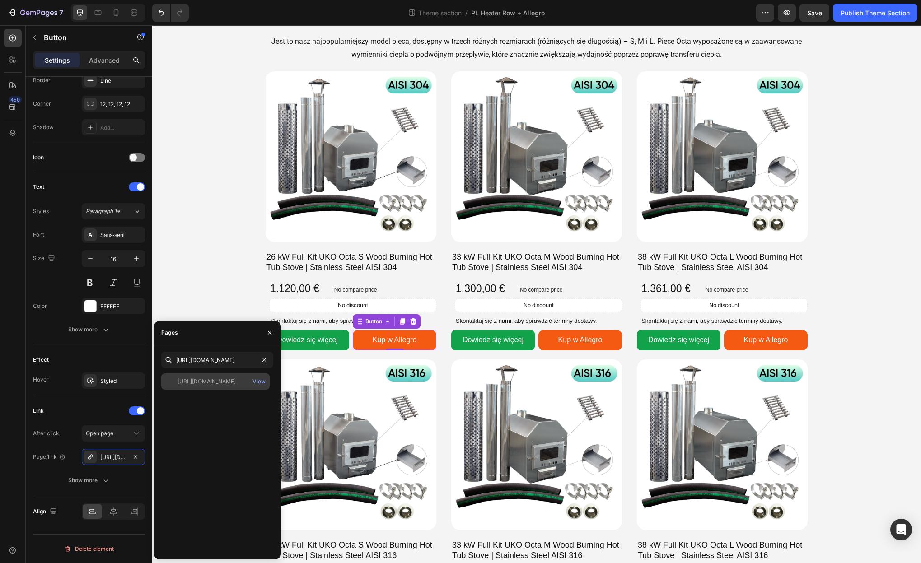
click at [202, 385] on div "https://allegro.pl/oferta/26-kw-piec-do-balii-ogrodowej-pelny-zestaw-octa-s-500…" at bounding box center [207, 382] width 58 height 8
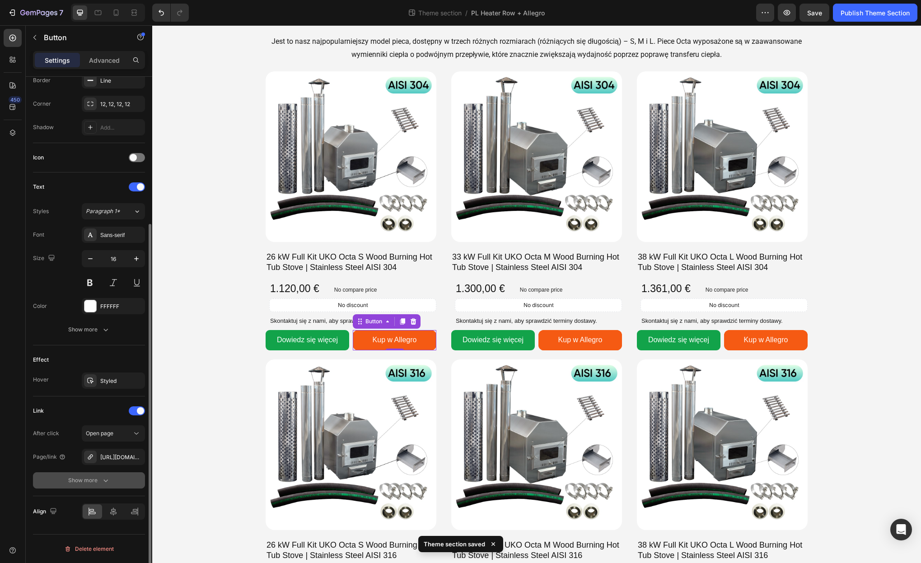
click at [111, 479] on button "Show more" at bounding box center [89, 481] width 112 height 16
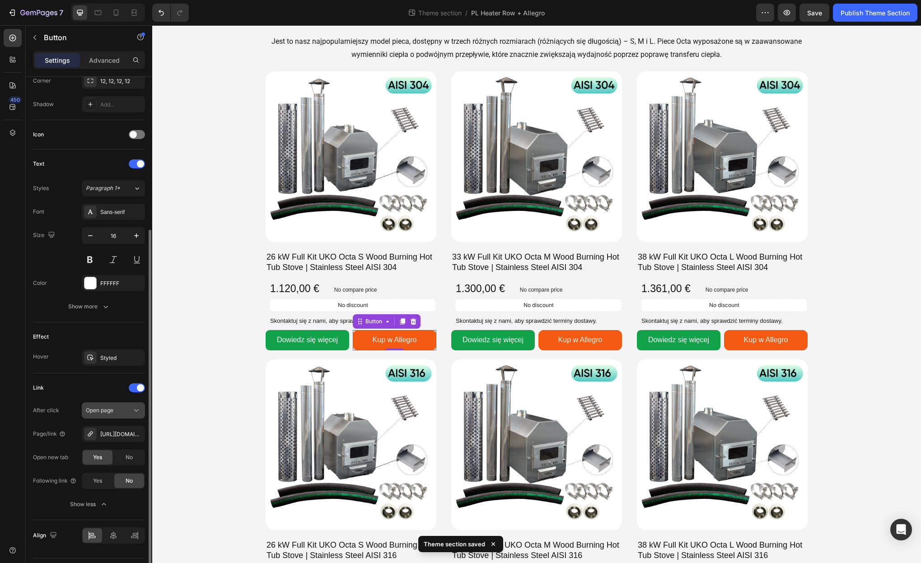
scroll to position [229, 0]
click at [546, 335] on link "Kup w Allegro" at bounding box center [580, 340] width 84 height 20
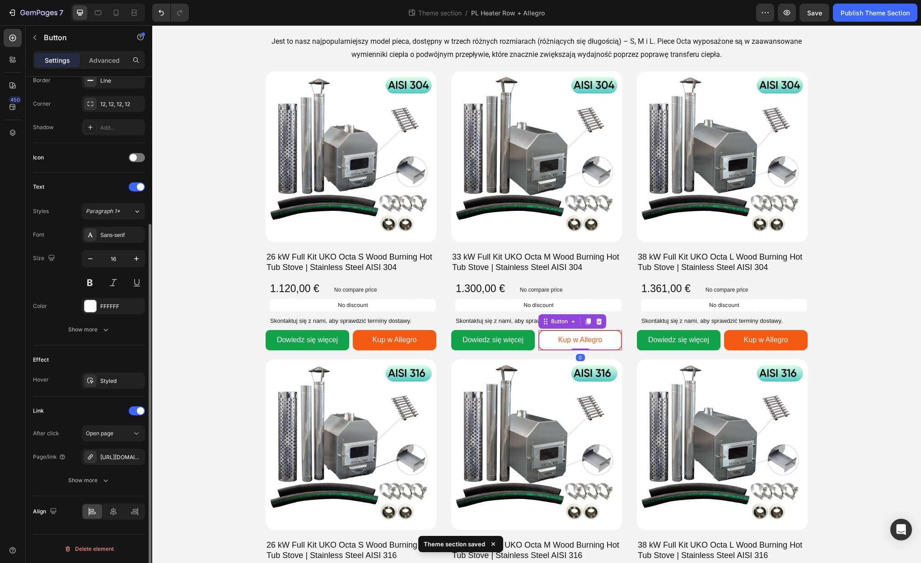
scroll to position [206, 0]
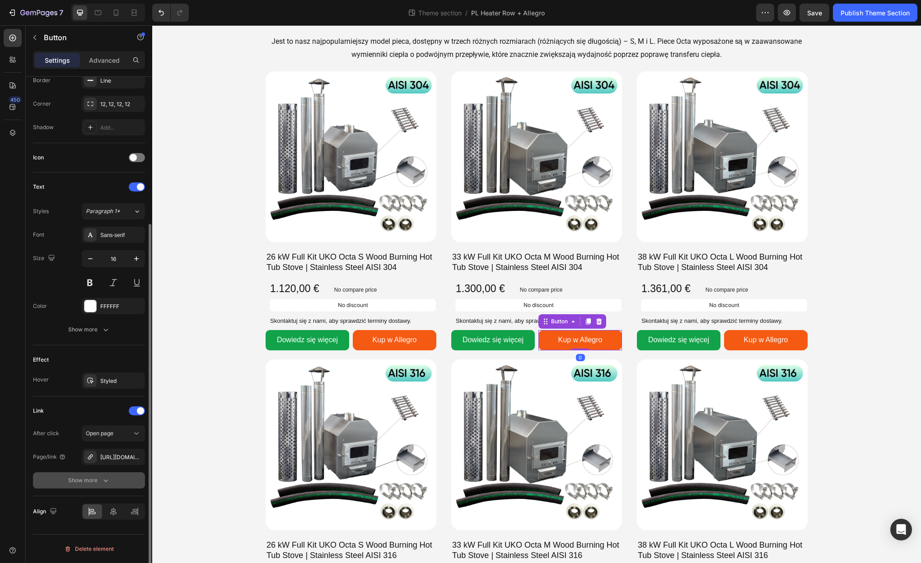
click at [122, 483] on button "Show more" at bounding box center [89, 481] width 112 height 16
click at [104, 482] on div "Yes" at bounding box center [98, 480] width 30 height 14
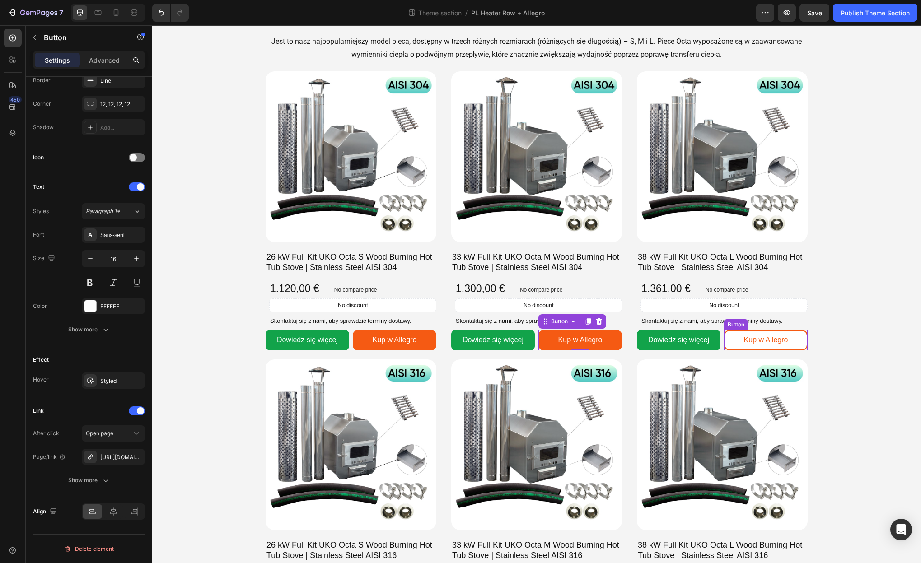
click at [752, 347] on link "Kup w Allegro" at bounding box center [766, 340] width 84 height 20
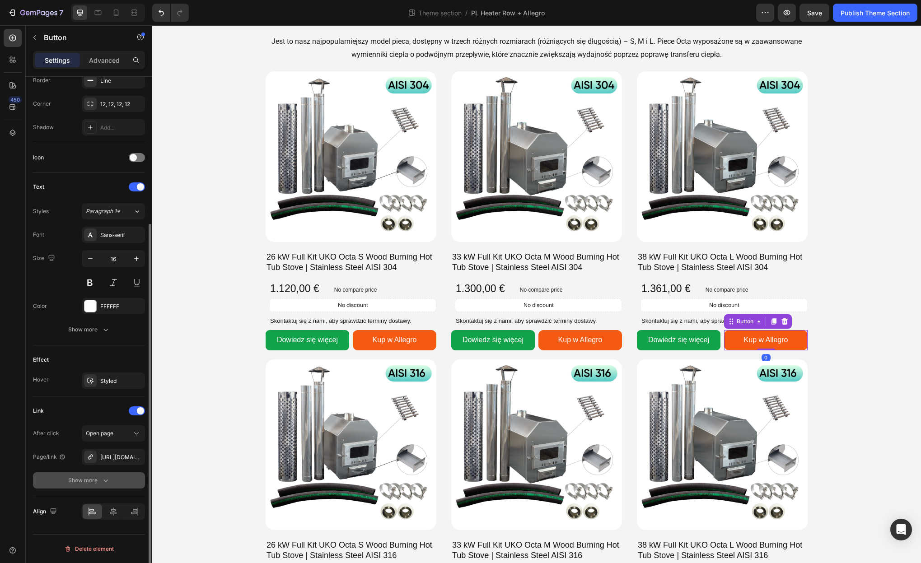
click at [102, 469] on div "After click Open page Page/link https://allegro.pl/oferta/38-kw-zewnetrzna-grza…" at bounding box center [89, 457] width 112 height 63
click at [101, 475] on button "Show more" at bounding box center [89, 481] width 112 height 16
click at [94, 487] on div "Yes" at bounding box center [98, 480] width 30 height 14
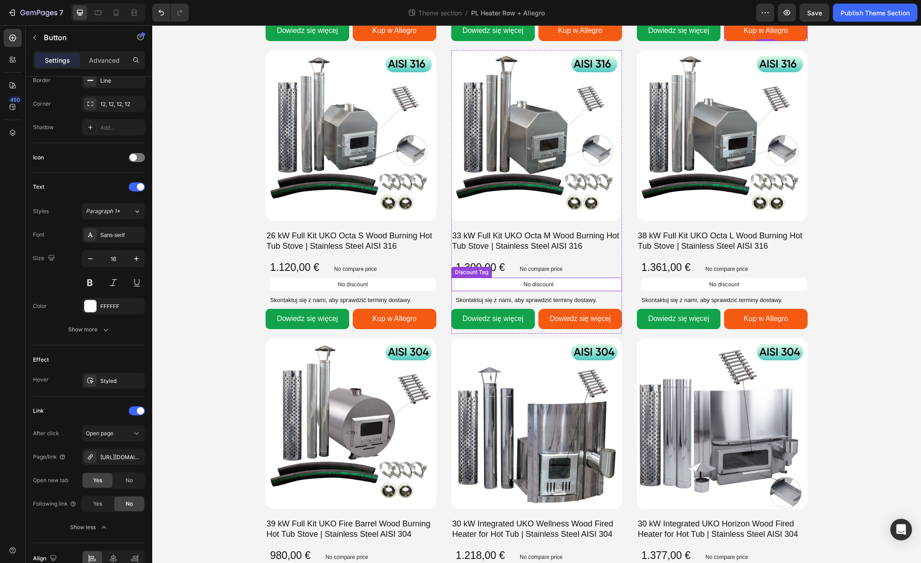
scroll to position [562, 0]
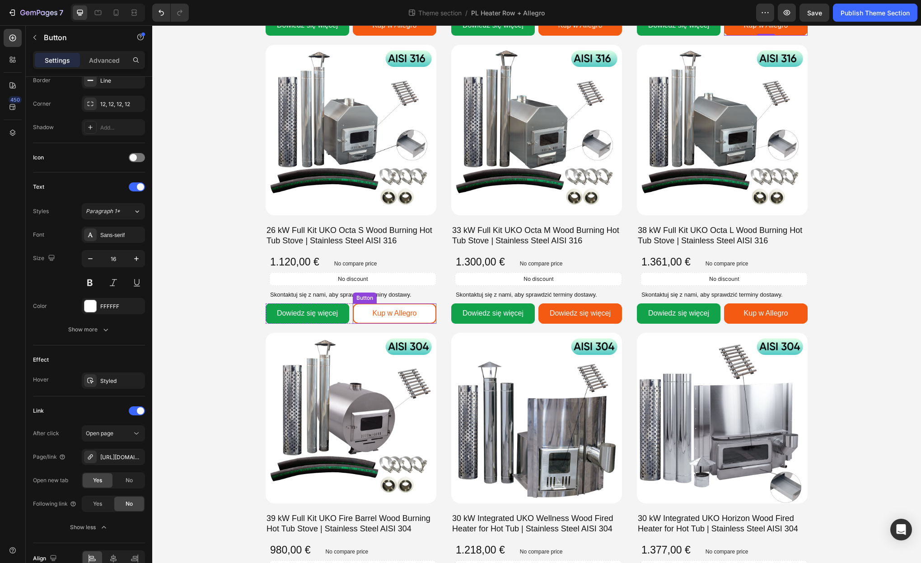
click at [418, 305] on link "Kup w Allegro" at bounding box center [395, 314] width 84 height 20
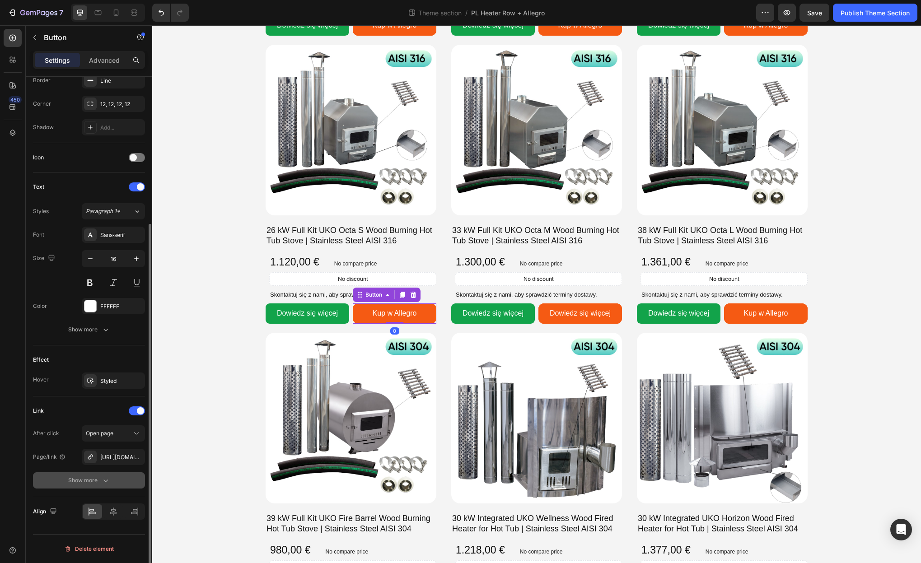
click at [98, 477] on div "Show more" at bounding box center [89, 480] width 42 height 9
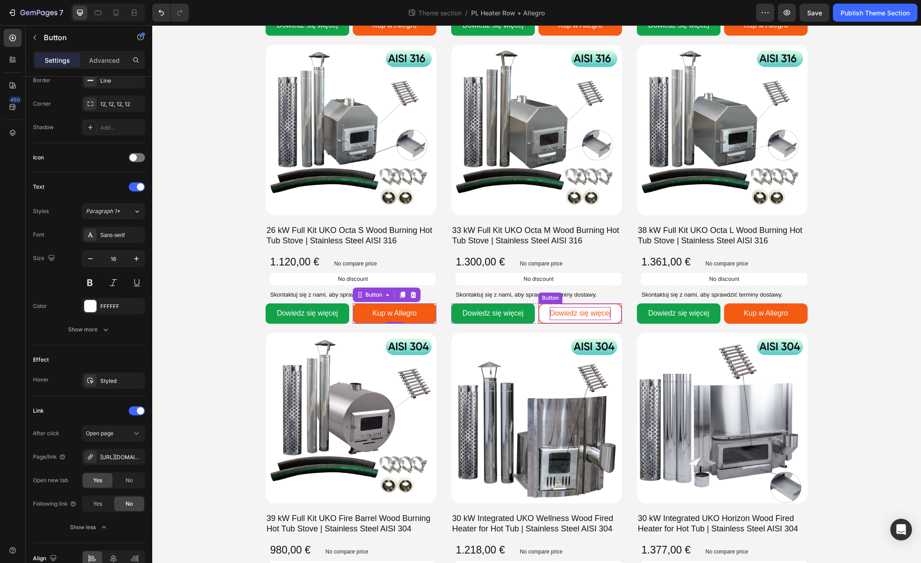
click at [554, 314] on span "Dowiedz się więcej" at bounding box center [580, 313] width 61 height 8
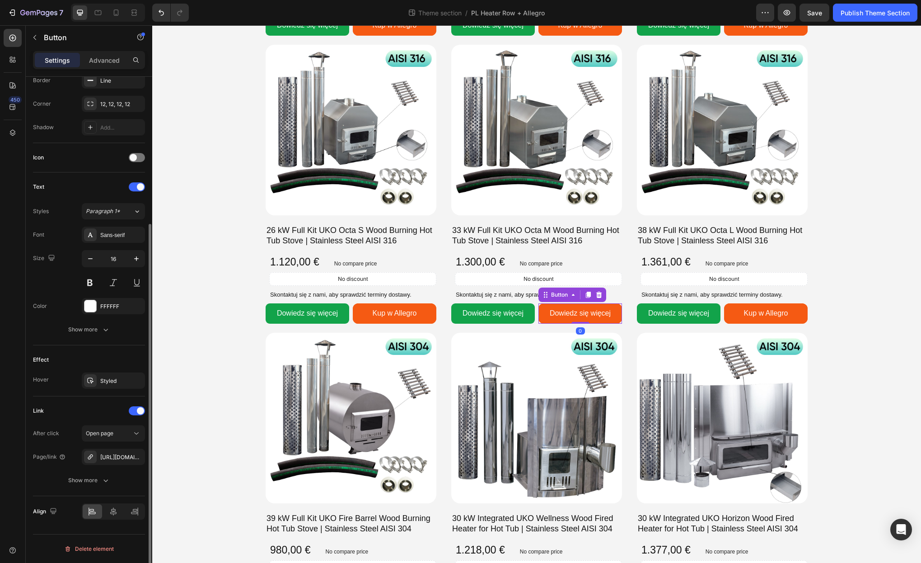
click at [101, 489] on div "Link After click Open page Page/link https://allegro.pl/oferta/33-kw-piec-do-ba…" at bounding box center [89, 447] width 112 height 100
click at [101, 483] on icon "button" at bounding box center [105, 480] width 9 height 9
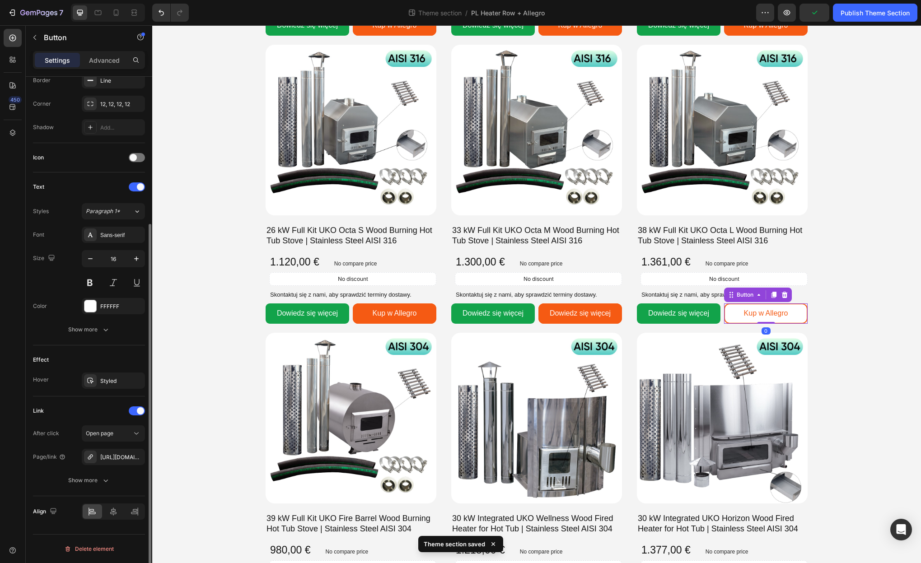
click at [738, 316] on link "Kup w Allegro" at bounding box center [766, 314] width 84 height 20
click at [106, 482] on icon "button" at bounding box center [105, 480] width 9 height 9
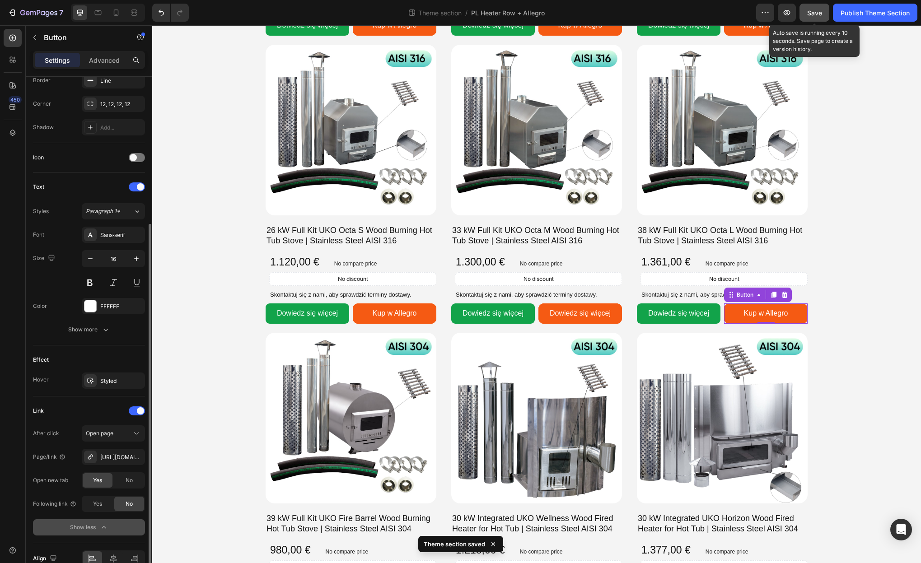
click at [814, 7] on button "Save" at bounding box center [815, 13] width 30 height 18
click at [858, 16] on div "Publish Theme Section" at bounding box center [875, 12] width 69 height 9
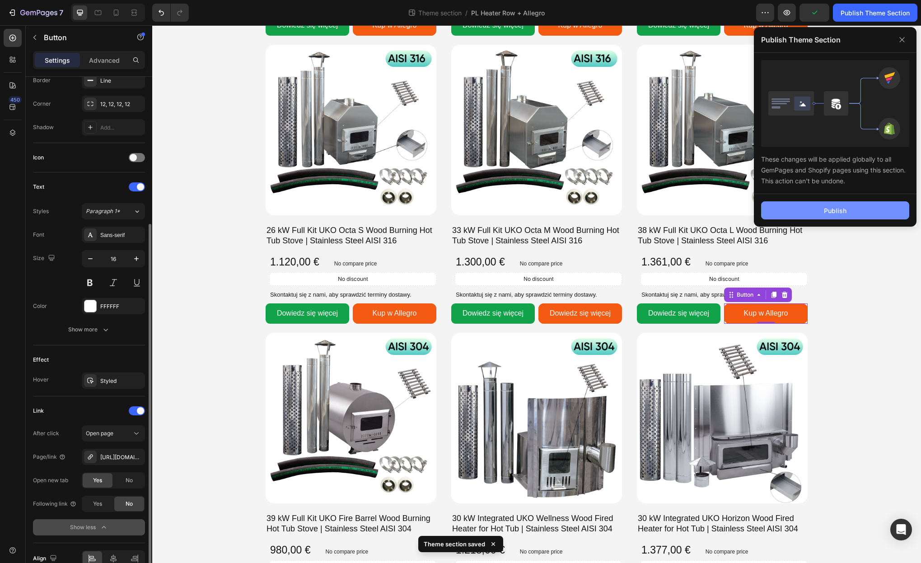
click at [846, 205] on button "Publish" at bounding box center [835, 210] width 148 height 18
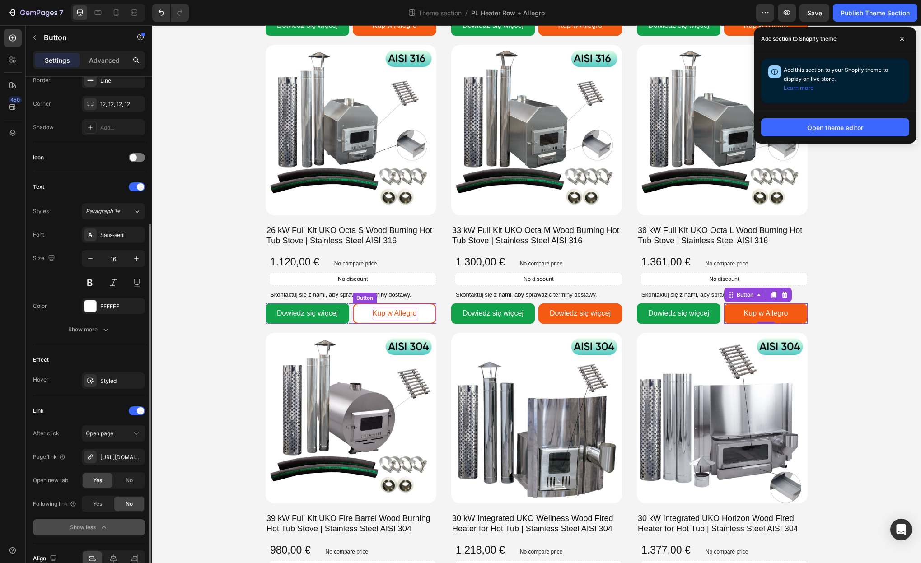
click at [395, 313] on p "Kup w Allegro" at bounding box center [395, 313] width 44 height 13
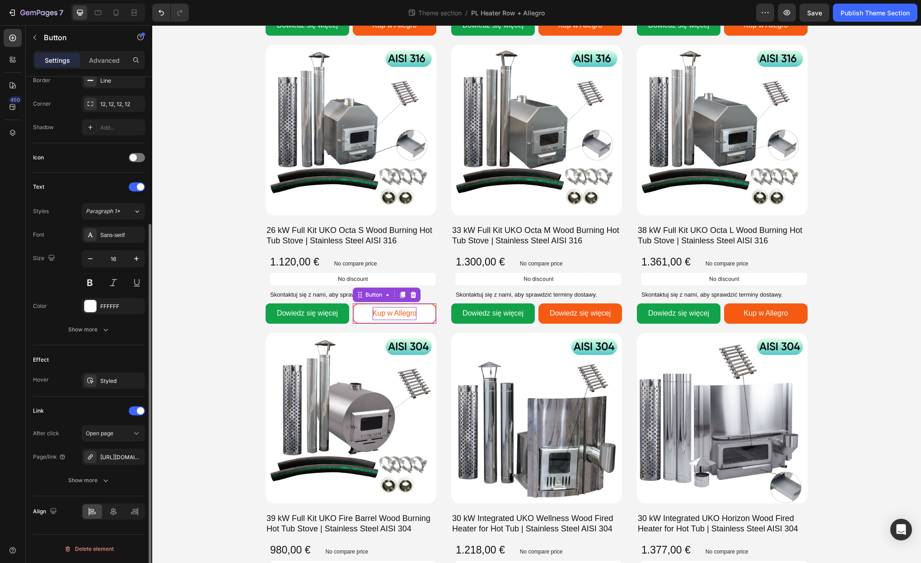
click at [395, 313] on p "Kup w Allegro" at bounding box center [395, 313] width 44 height 13
copy p "Kup w Allegro"
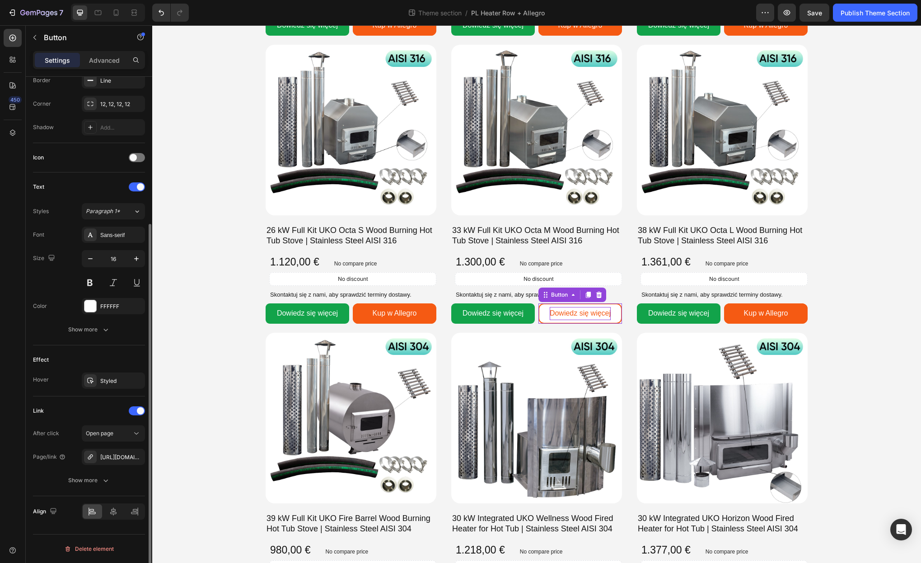
click at [554, 312] on span "Dowiedz się więcej" at bounding box center [580, 313] width 61 height 8
click at [572, 313] on span "Dowiedz się więcej" at bounding box center [580, 313] width 61 height 8
click at [814, 16] on span "Save" at bounding box center [814, 13] width 15 height 8
click at [851, 16] on div "Publish Theme Section" at bounding box center [875, 12] width 69 height 9
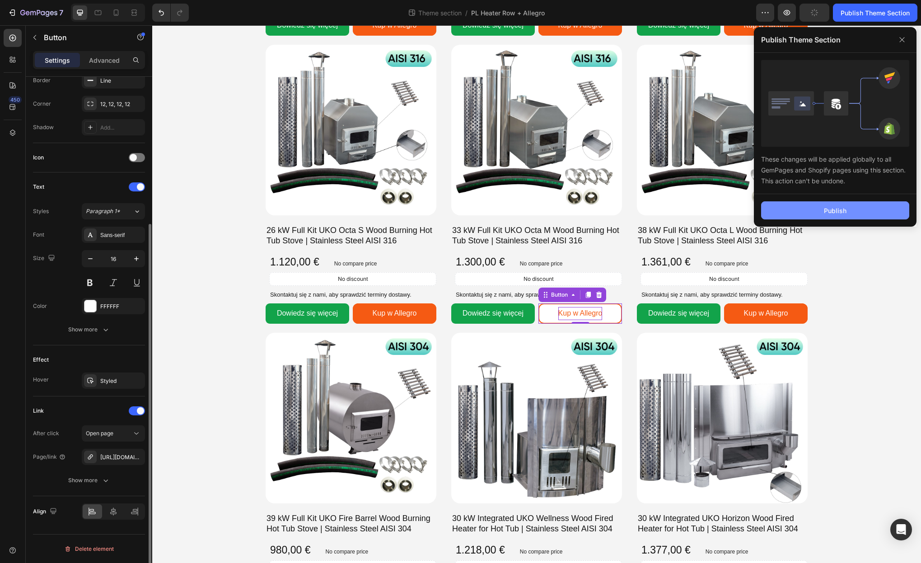
click at [858, 211] on button "Publish" at bounding box center [835, 210] width 148 height 18
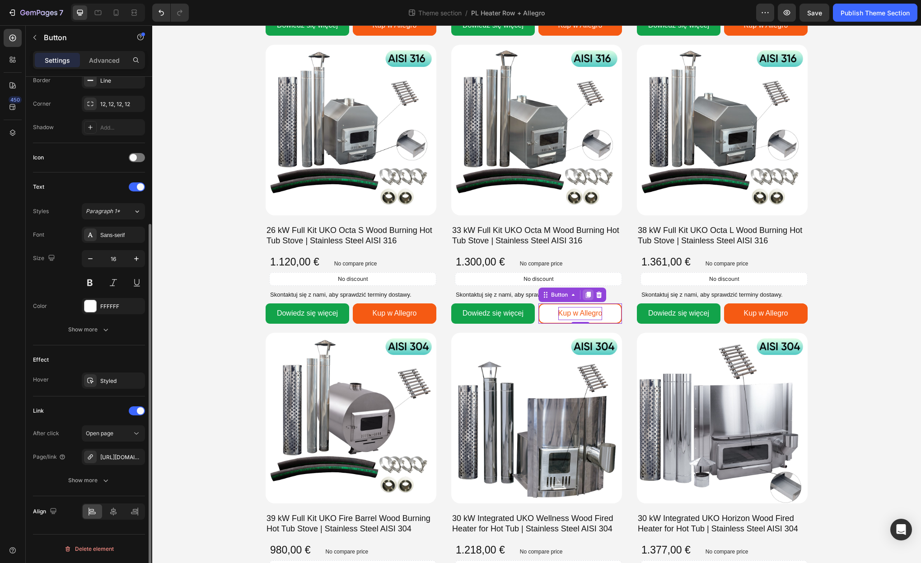
click at [589, 295] on icon at bounding box center [588, 295] width 5 height 6
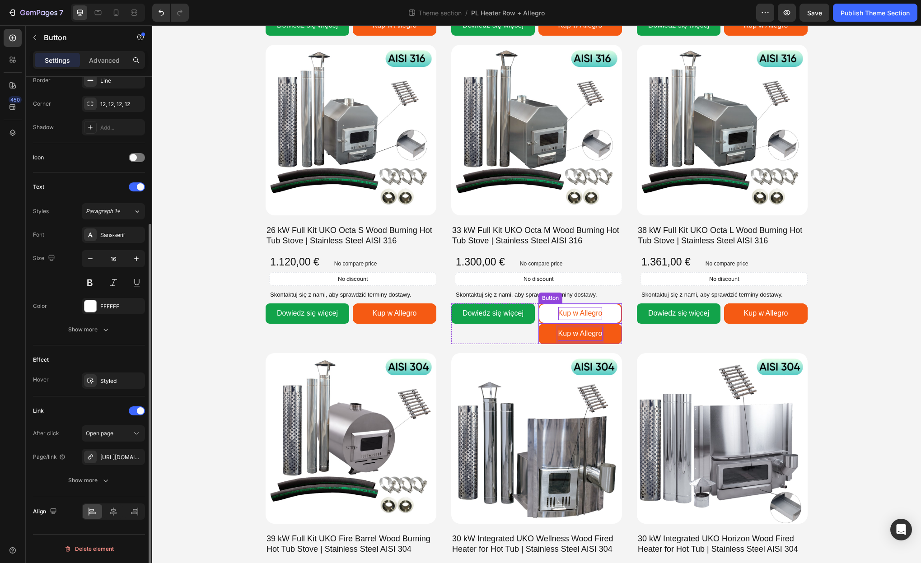
click at [611, 308] on link "Kup w Allegro" at bounding box center [580, 314] width 84 height 20
click at [600, 296] on icon at bounding box center [598, 294] width 7 height 7
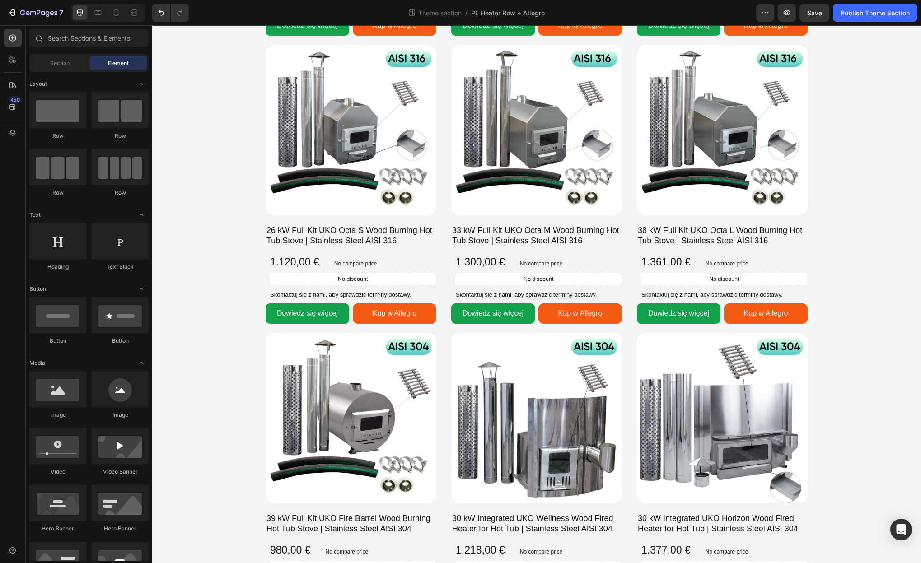
click at [813, 15] on span "Save" at bounding box center [814, 13] width 15 height 8
click at [845, 15] on div "Publish Theme Section" at bounding box center [875, 12] width 69 height 9
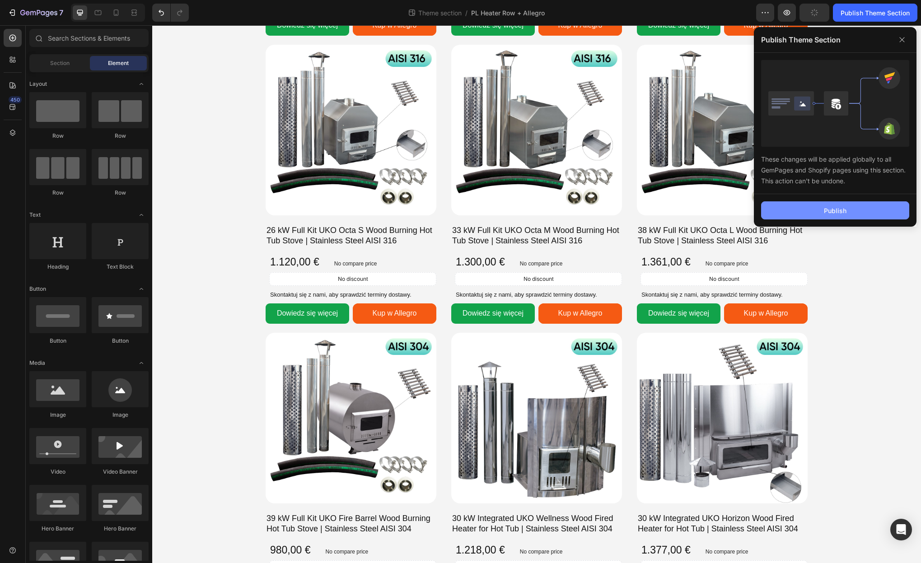
click at [851, 209] on button "Publish" at bounding box center [835, 210] width 148 height 18
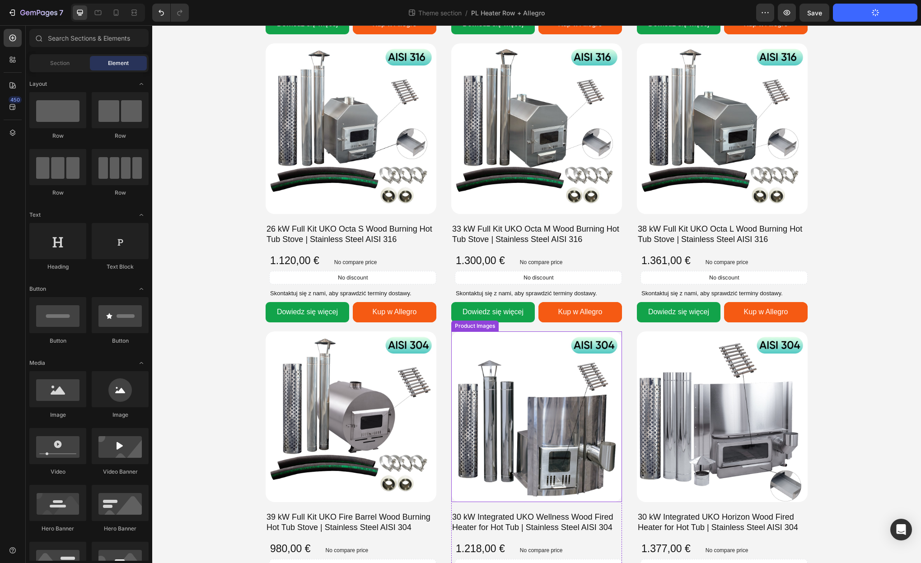
scroll to position [564, 0]
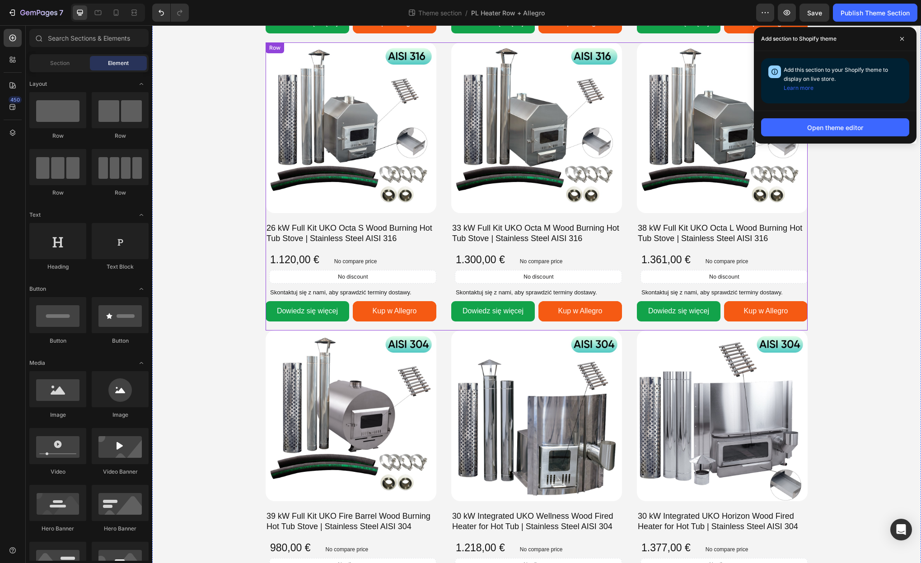
click at [629, 307] on div "Product Images 26 kW Full Kit UKO Octa S Wood Burning Hot Tub Stove | Stainless…" at bounding box center [537, 186] width 542 height 288
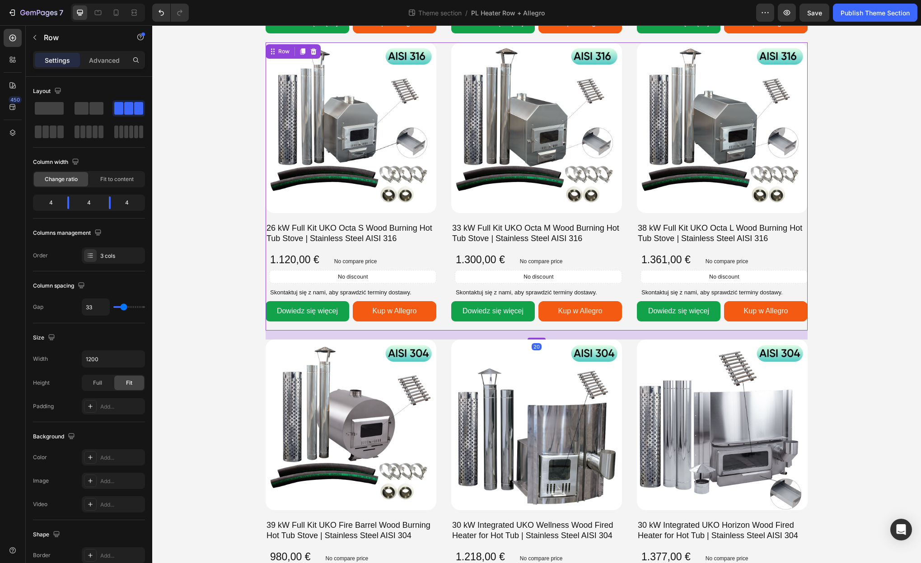
drag, startPoint x: 539, startPoint y: 330, endPoint x: 606, endPoint y: 362, distance: 73.7
click at [538, 339] on div at bounding box center [537, 339] width 18 height 2
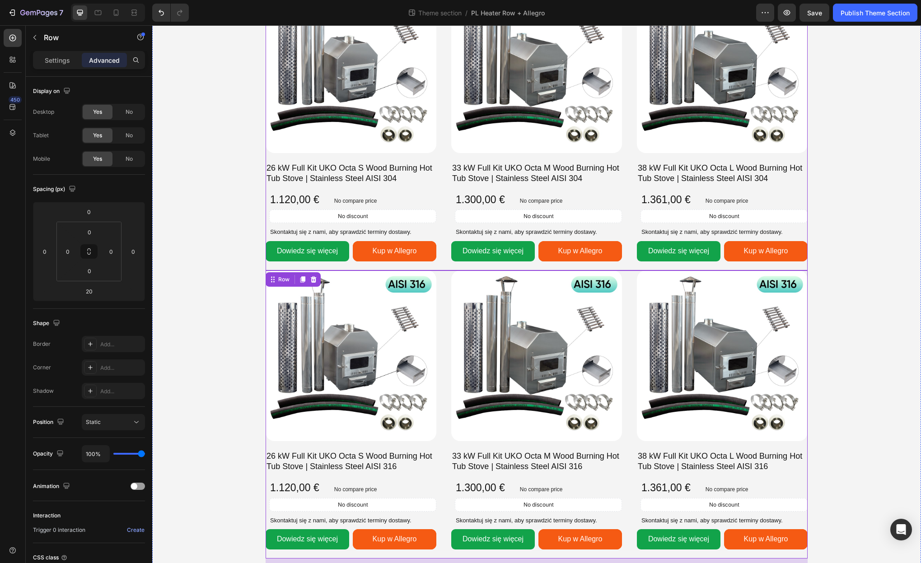
scroll to position [325, 0]
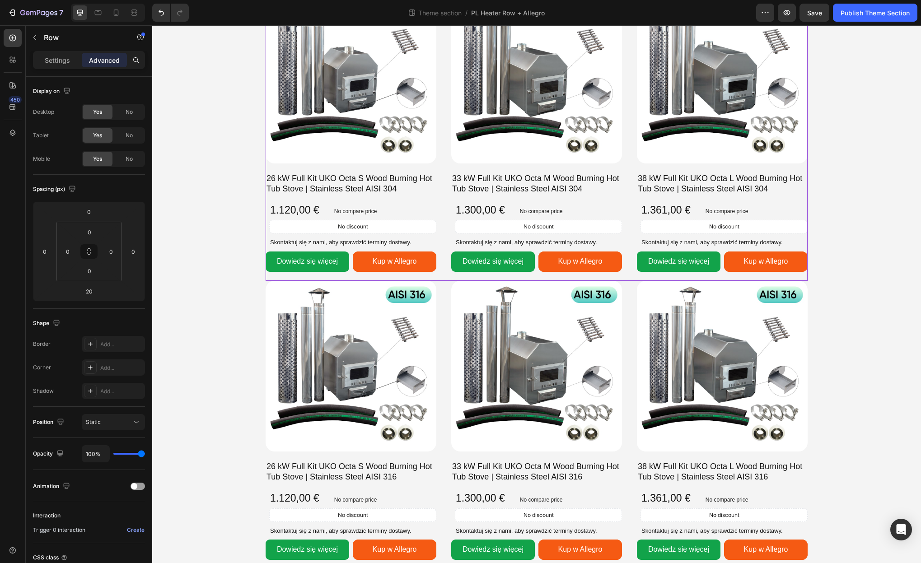
click at [631, 251] on div "Product Images 26 kW Full Kit UKO Octa S Wood Burning Hot Tub Stove | Stainless…" at bounding box center [537, 137] width 542 height 288
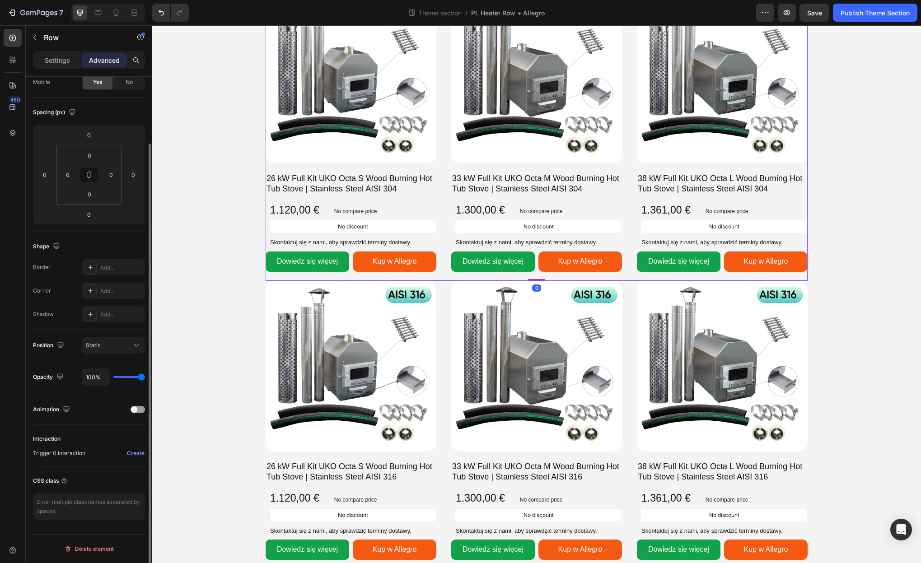
click at [536, 278] on div "Product Images 33 kW Full Kit UKO Octa M Wood Burning Hot Tub Stove | Stainless…" at bounding box center [536, 137] width 171 height 288
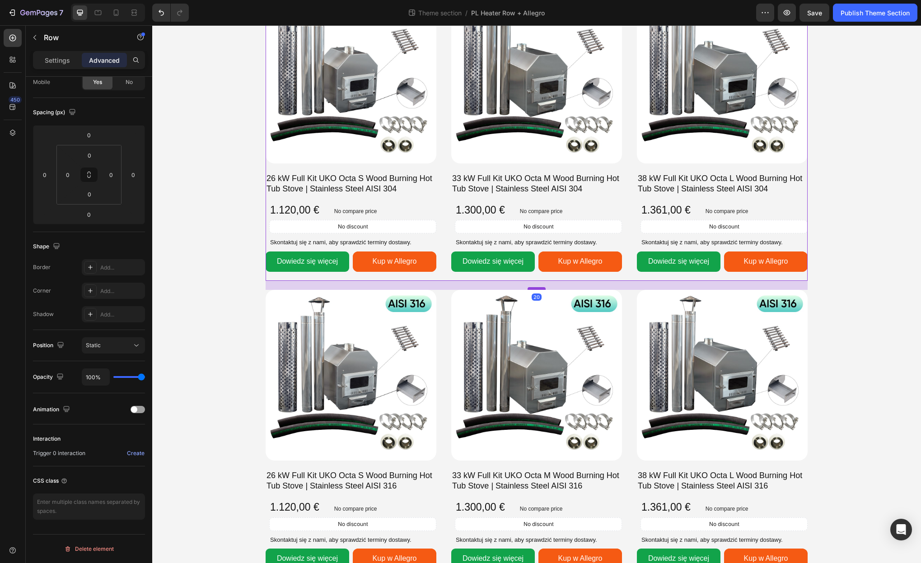
drag, startPoint x: 536, startPoint y: 280, endPoint x: 534, endPoint y: 289, distance: 9.2
click at [534, 289] on div at bounding box center [537, 288] width 18 height 3
click at [810, 17] on div "Save" at bounding box center [814, 12] width 15 height 9
click at [851, 14] on div "Publish Theme Section" at bounding box center [875, 12] width 69 height 9
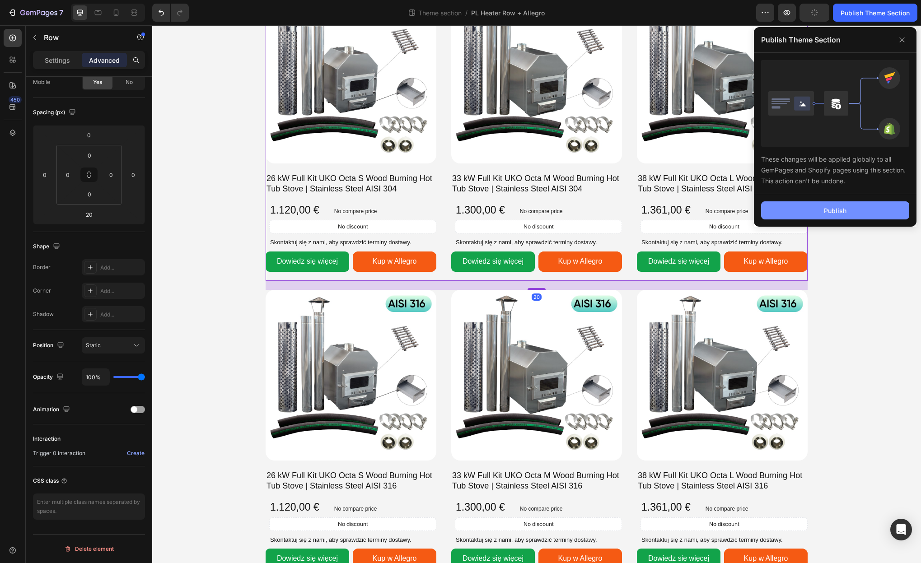
click at [830, 219] on button "Publish" at bounding box center [835, 210] width 148 height 18
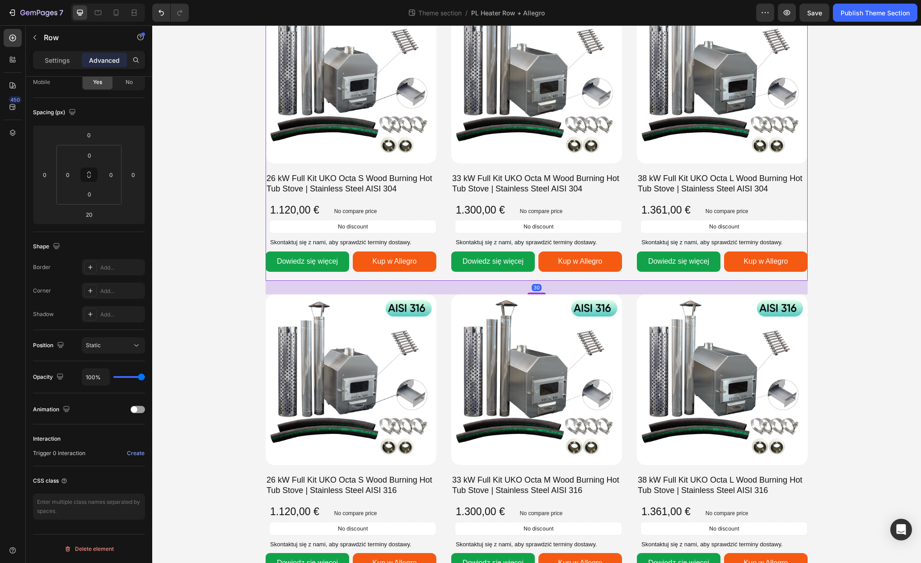
drag, startPoint x: 536, startPoint y: 290, endPoint x: 536, endPoint y: 294, distance: 4.5
click at [536, 294] on div at bounding box center [537, 294] width 18 height 2
type input "30"
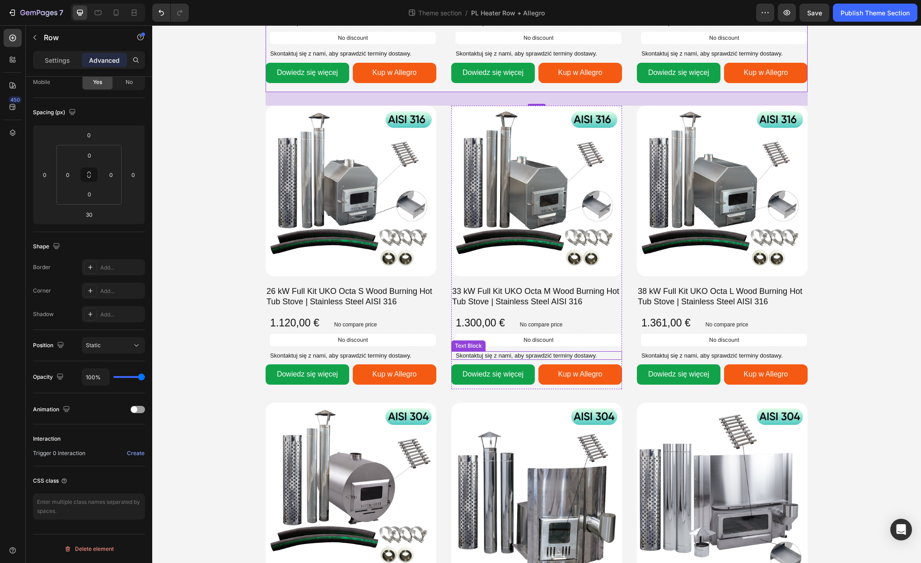
scroll to position [515, 0]
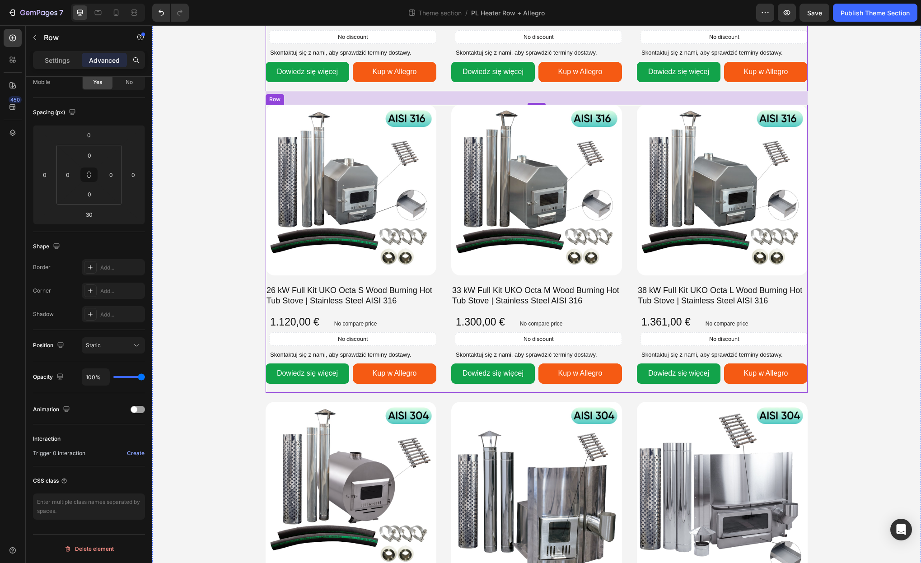
click at [631, 379] on div "Product Images 26 kW Full Kit UKO Octa S Wood Burning Hot Tub Stove | Stainless…" at bounding box center [537, 249] width 542 height 288
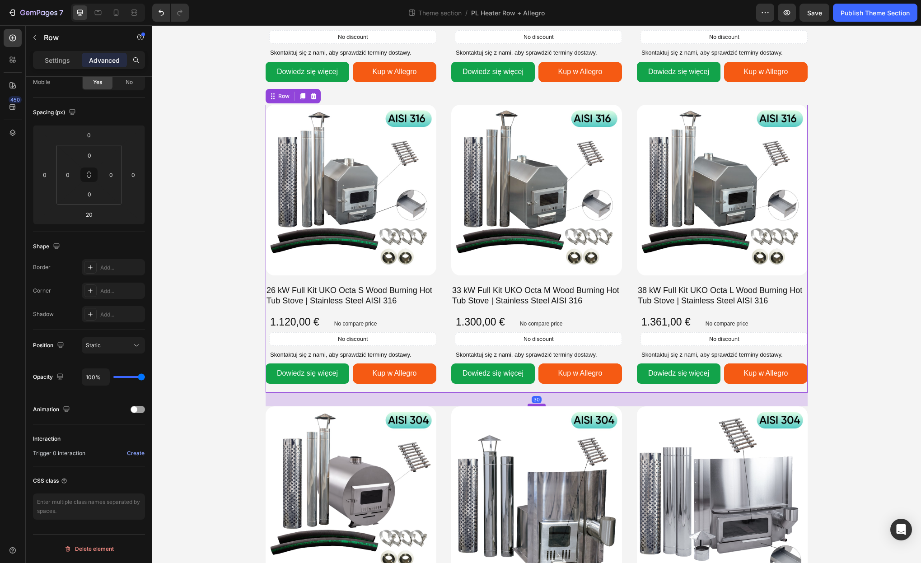
drag, startPoint x: 539, startPoint y: 401, endPoint x: 540, endPoint y: 405, distance: 4.5
click at [540, 405] on div at bounding box center [537, 405] width 18 height 3
type input "30"
click at [809, 20] on button "Save" at bounding box center [815, 13] width 30 height 18
click at [872, 17] on div "Publish Theme Section" at bounding box center [875, 12] width 69 height 9
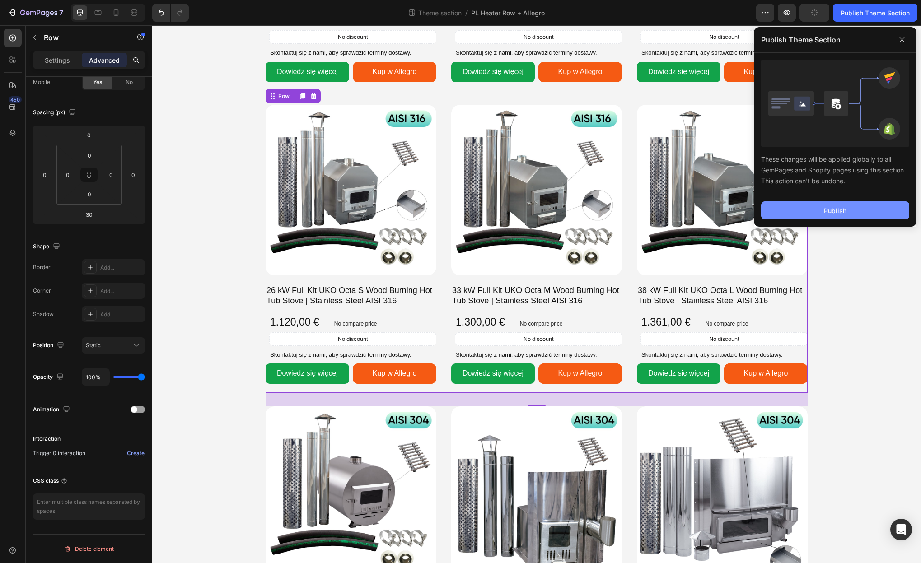
click at [847, 208] on button "Publish" at bounding box center [835, 210] width 148 height 18
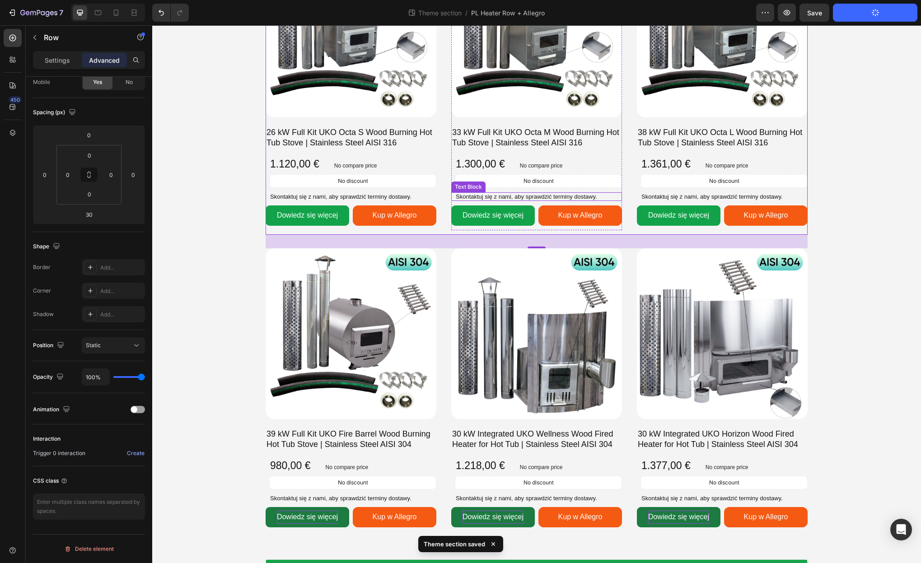
scroll to position [780, 0]
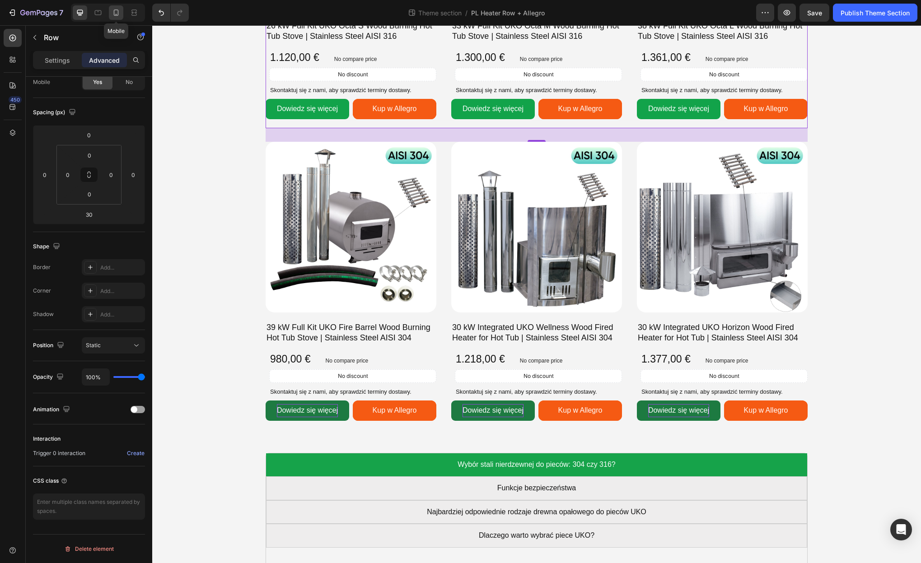
click at [115, 14] on icon at bounding box center [116, 12] width 9 height 9
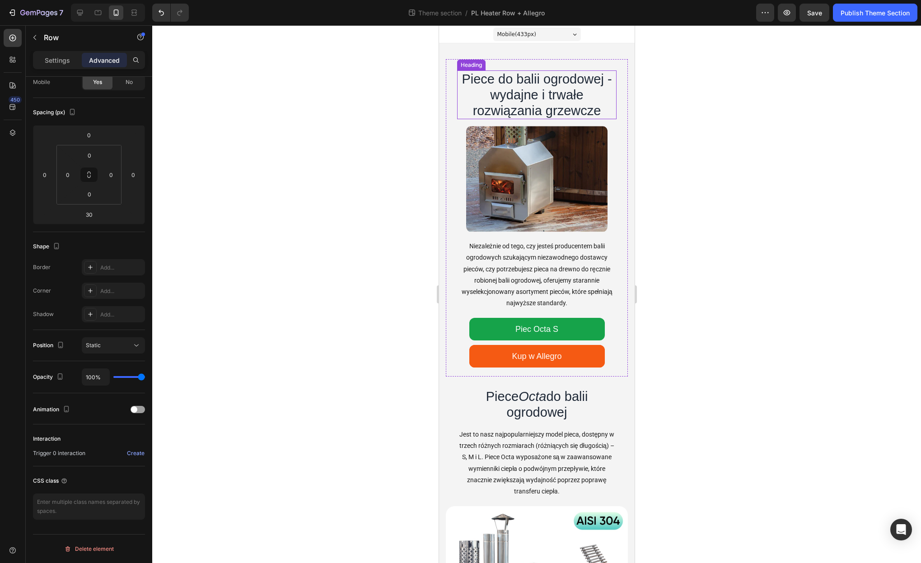
click at [528, 98] on h1 "Piece do balii ogrodowej - wydajne i trwałe rozwiązania grzewcze" at bounding box center [536, 94] width 159 height 49
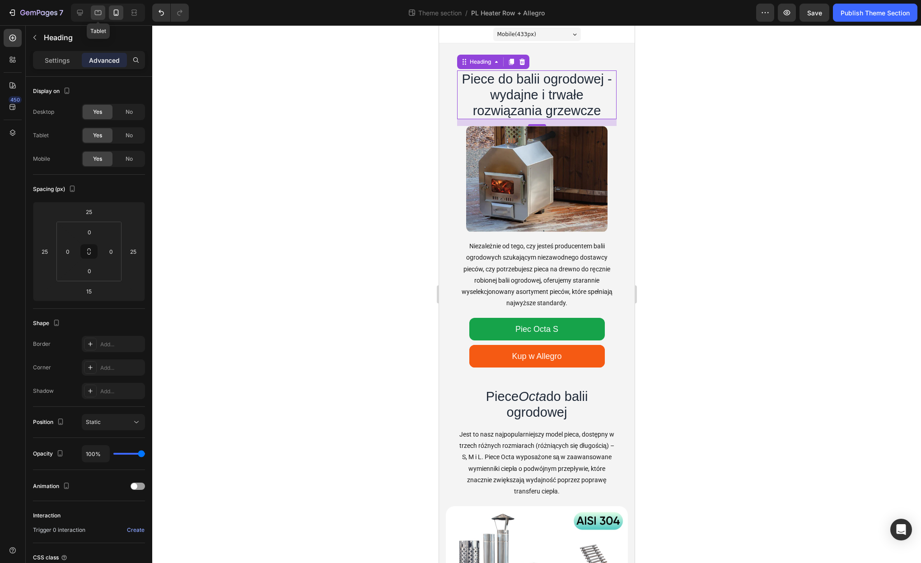
click at [99, 14] on icon at bounding box center [98, 12] width 9 height 9
type input "0"
type input "30"
type input "0"
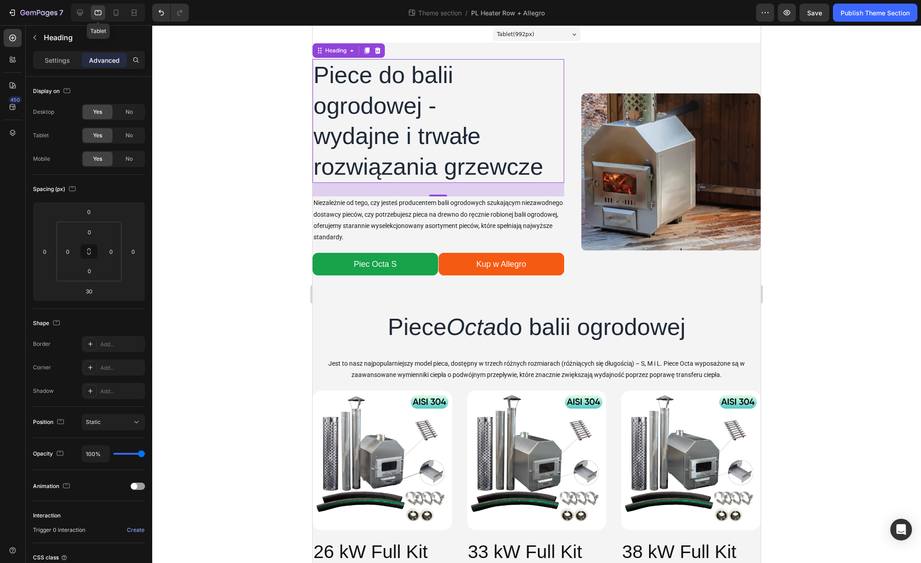
scroll to position [2, 0]
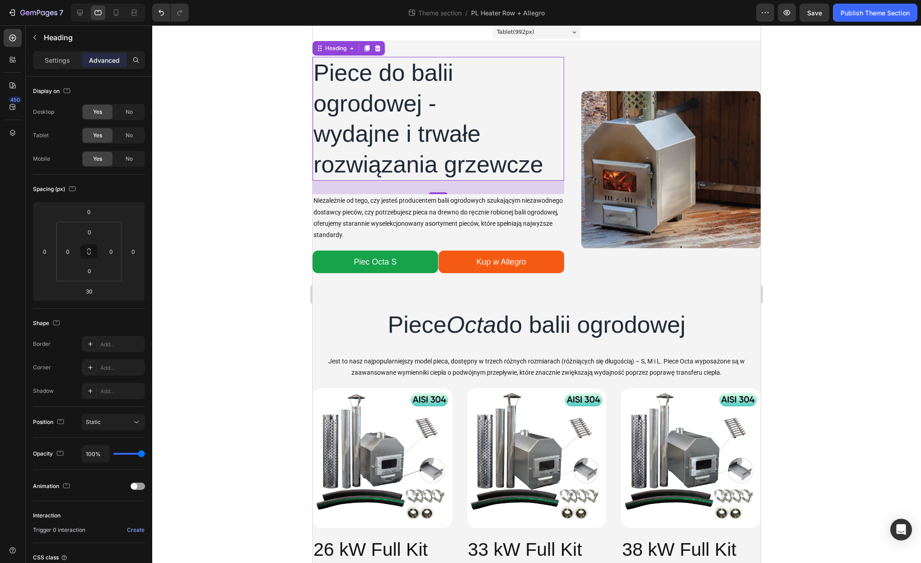
click at [353, 136] on h1 "Piece do balii ogrodowej - wydajne i trwałe rozwiązania grzewcze" at bounding box center [439, 119] width 252 height 124
click at [317, 139] on p "Piece do balii ogrodowej - wydajne i trwałe rozwiązania grzewcze" at bounding box center [439, 119] width 250 height 122
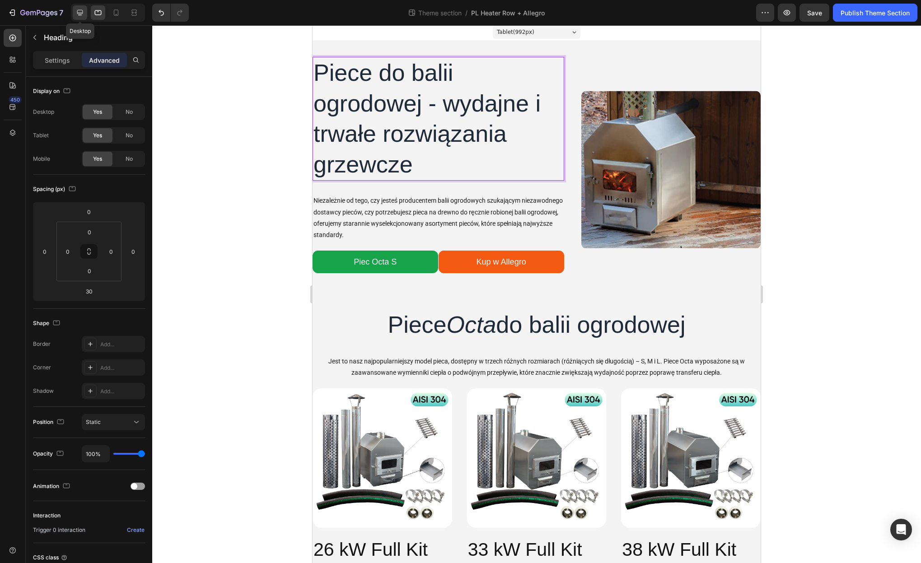
click at [81, 15] on icon at bounding box center [80, 13] width 6 height 6
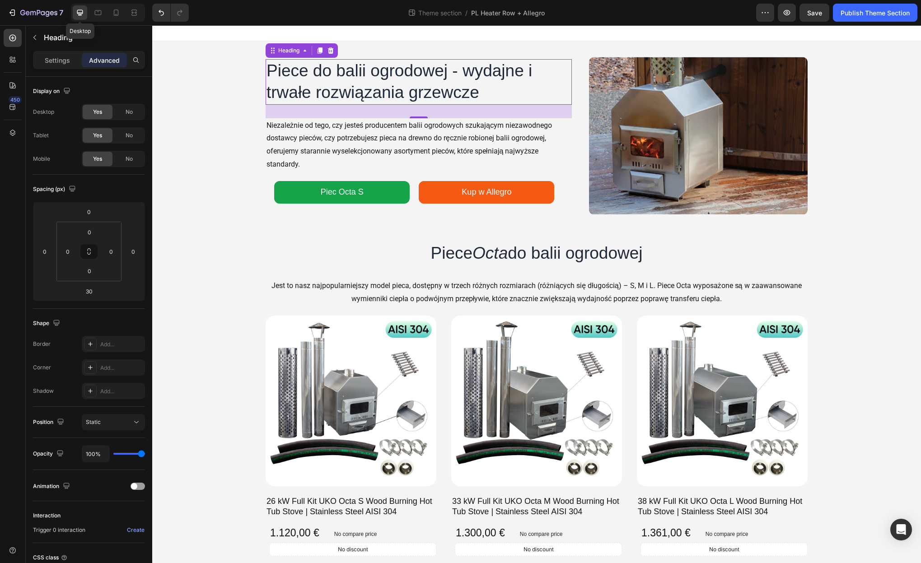
scroll to position [5, 0]
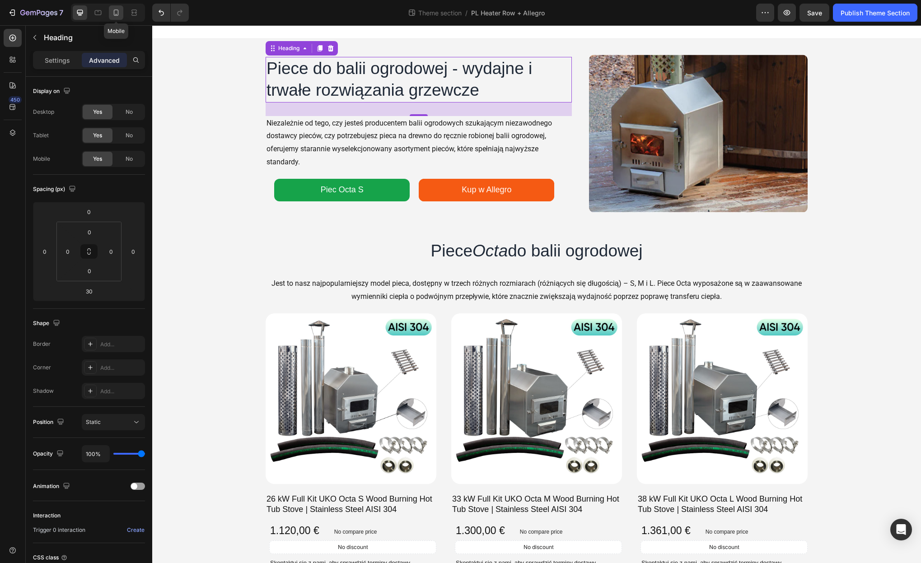
click at [114, 14] on icon at bounding box center [116, 12] width 5 height 6
type input "25"
type input "15"
type input "25"
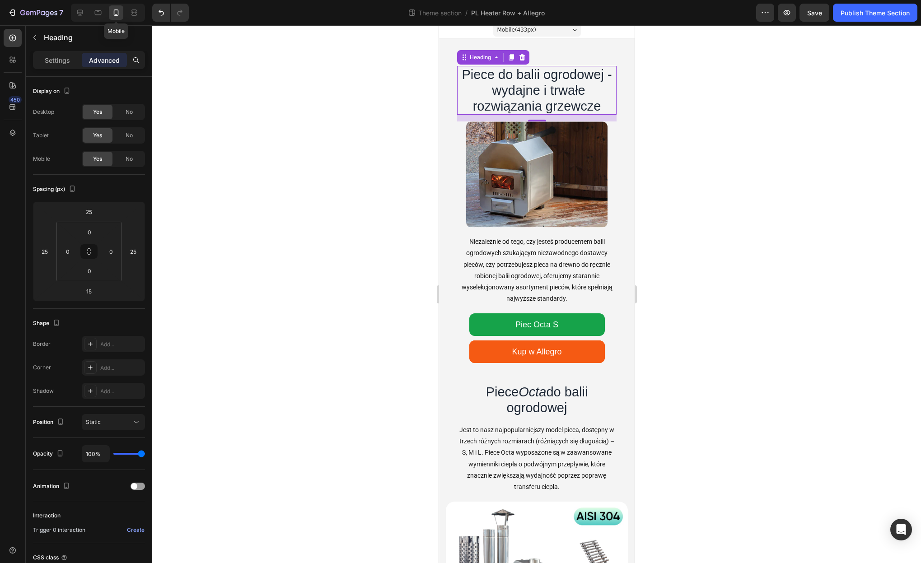
scroll to position [14, 0]
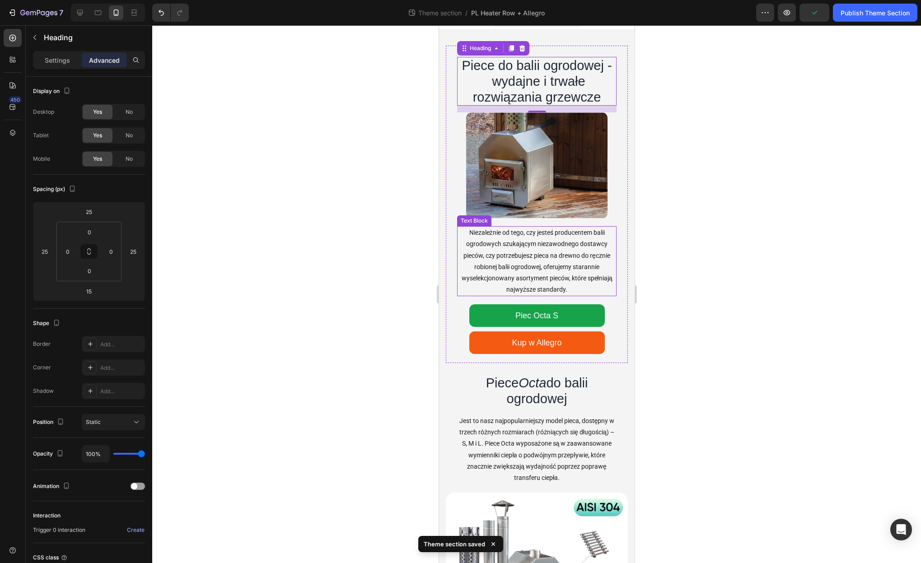
click at [536, 277] on p "Niezależnie od tego, czy jesteś producentem balii ogrodowych szukającym niezawo…" at bounding box center [537, 261] width 158 height 68
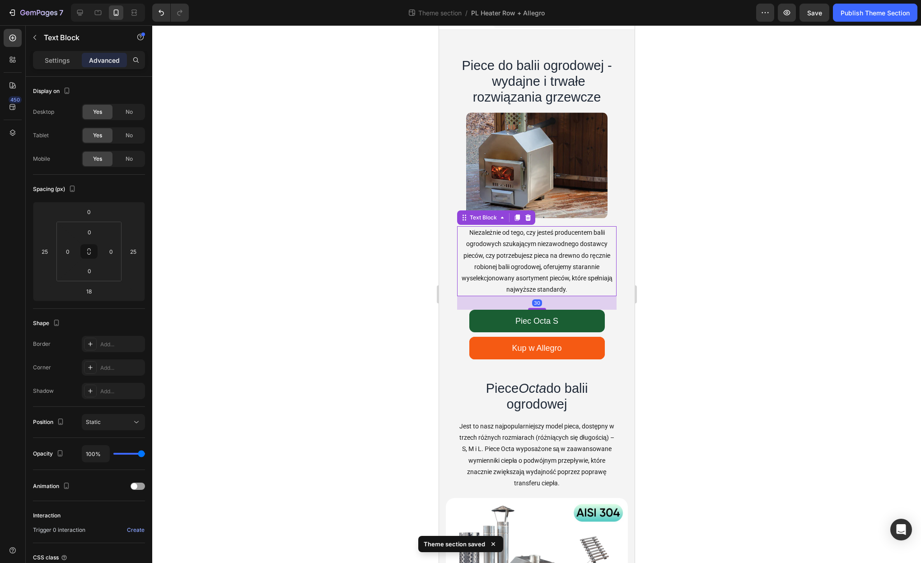
drag, startPoint x: 536, startPoint y: 303, endPoint x: 564, endPoint y: 315, distance: 30.7
click at [537, 309] on div at bounding box center [537, 309] width 18 height 2
type input "33"
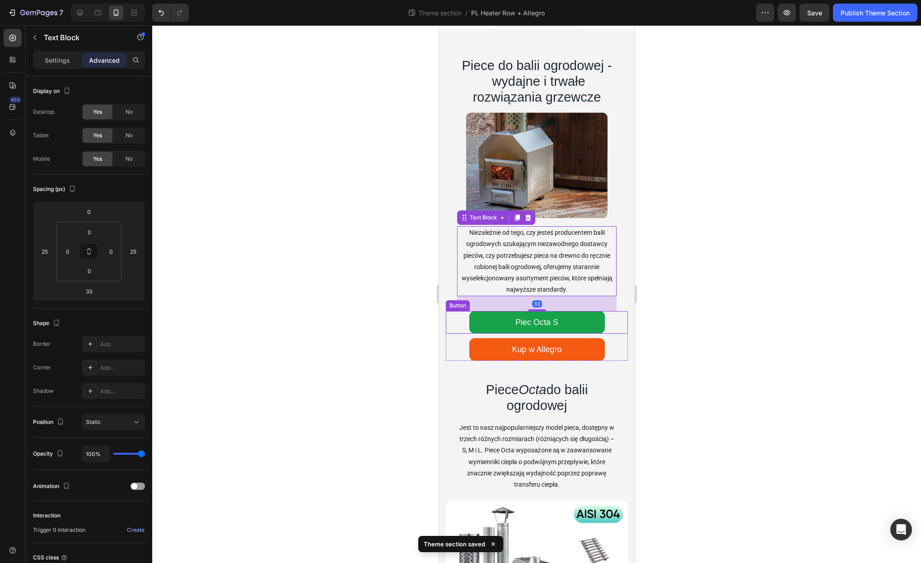
click at [704, 346] on div at bounding box center [536, 294] width 769 height 538
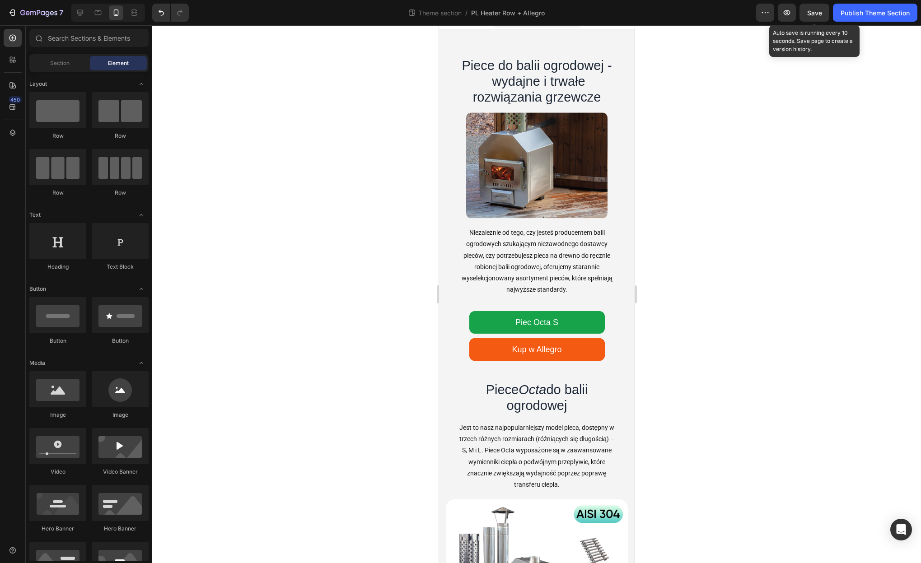
click at [817, 10] on span "Save" at bounding box center [814, 13] width 15 height 8
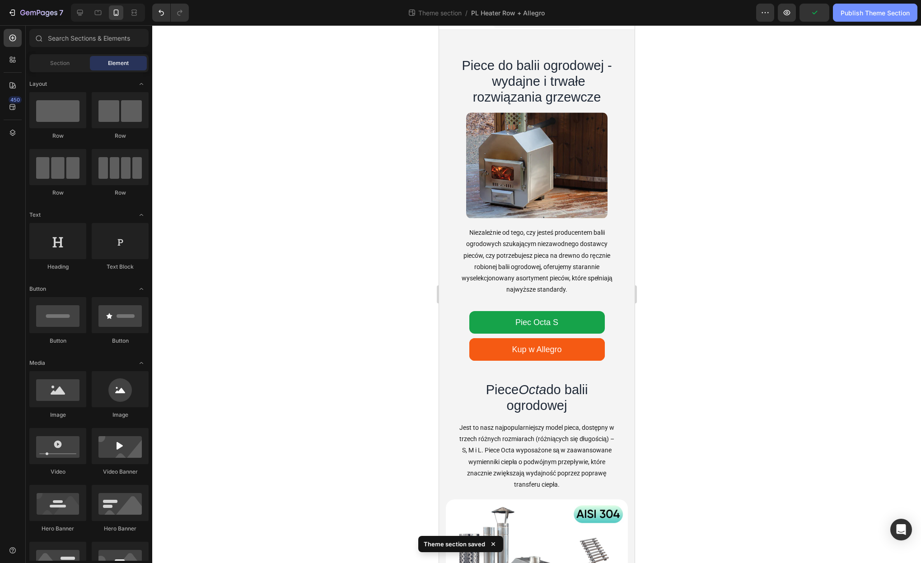
click at [854, 19] on button "Publish Theme Section" at bounding box center [875, 13] width 84 height 18
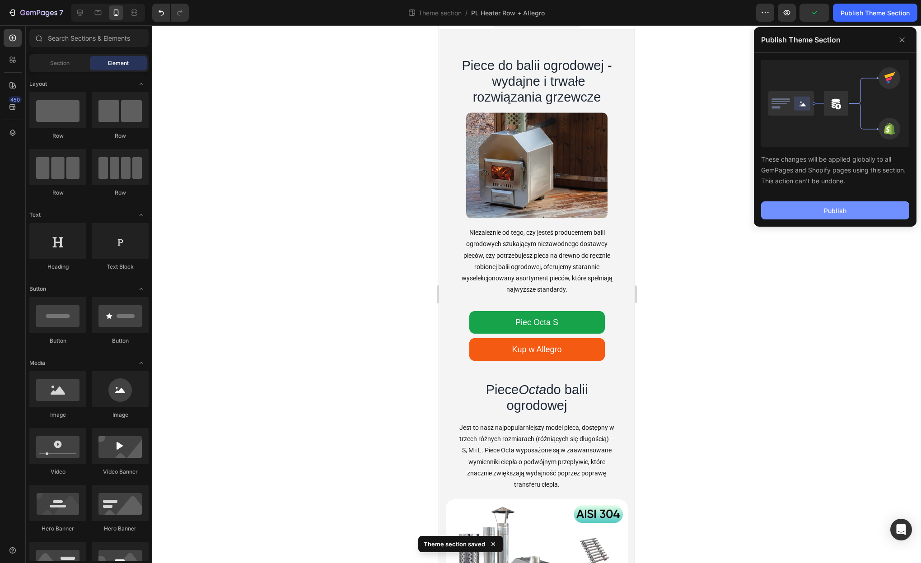
drag, startPoint x: 848, startPoint y: 211, endPoint x: 843, endPoint y: 208, distance: 6.5
click at [848, 211] on button "Publish" at bounding box center [835, 210] width 148 height 18
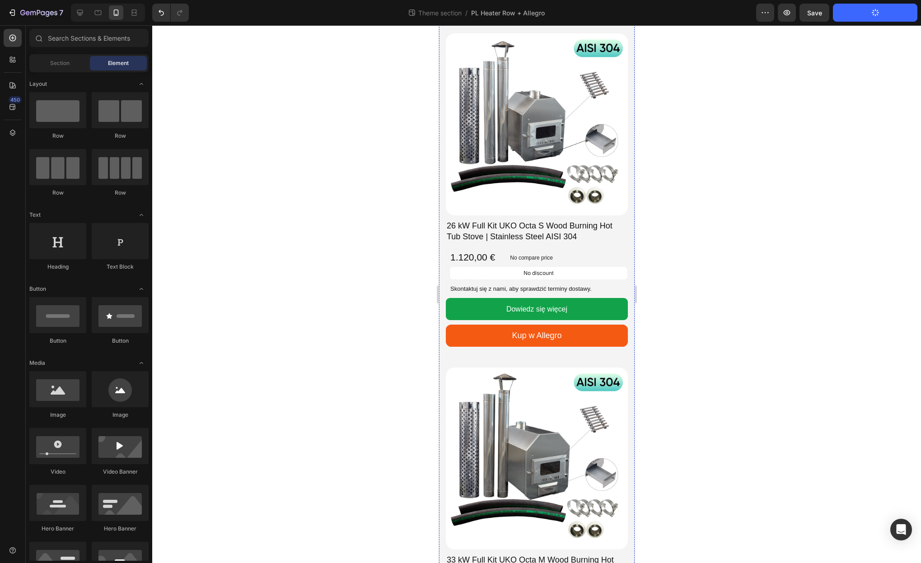
scroll to position [487, 0]
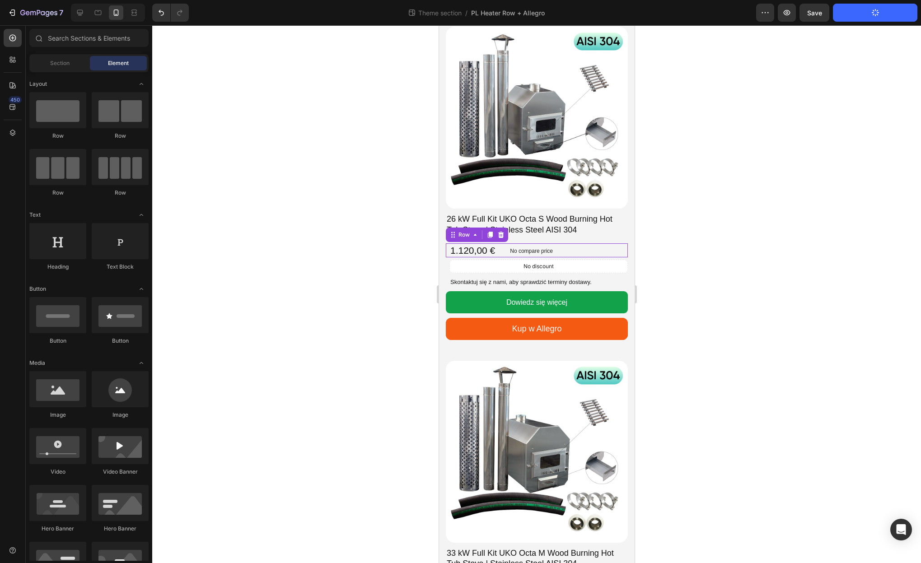
click at [506, 253] on div "1.120,00 € Product Price Product Price No compare price Product Price Row 0" at bounding box center [536, 250] width 182 height 14
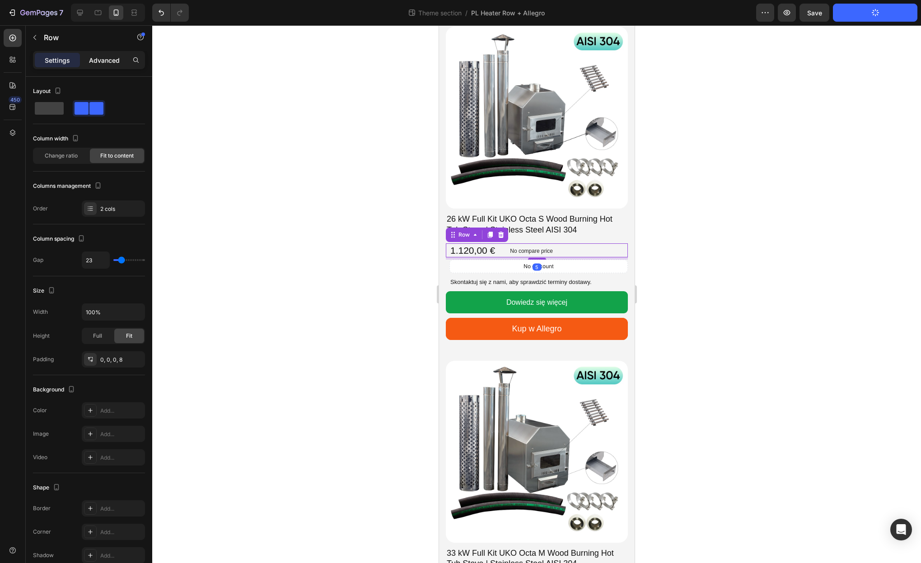
click at [109, 63] on p "Advanced" at bounding box center [104, 60] width 31 height 9
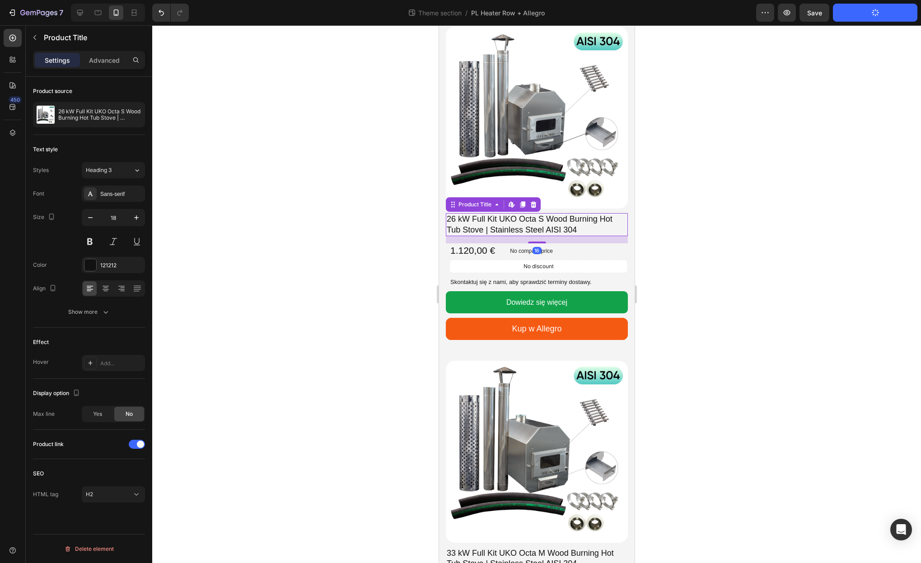
click at [543, 226] on h2 "26 kW Full Kit UKO Octa S Wood Burning Hot Tub Stove | Stainless Steel AISI 304" at bounding box center [536, 224] width 182 height 23
click at [95, 58] on p "Advanced" at bounding box center [104, 60] width 31 height 9
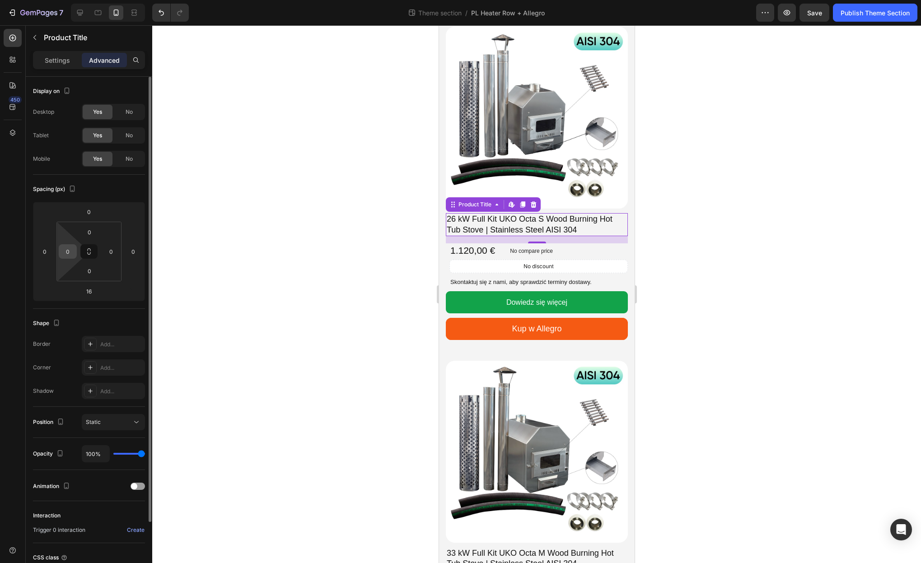
click at [71, 253] on input "0" at bounding box center [68, 252] width 14 height 14
type input "8"
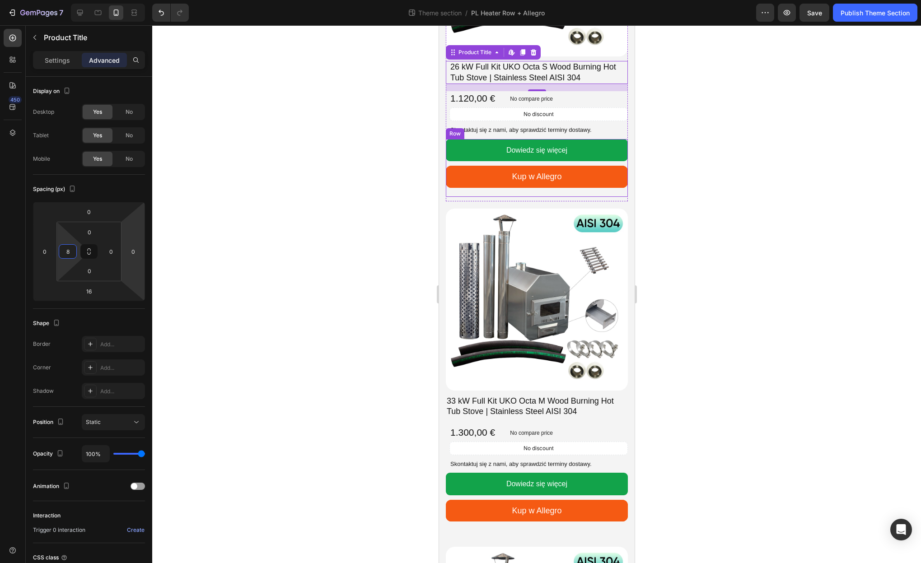
scroll to position [721, 0]
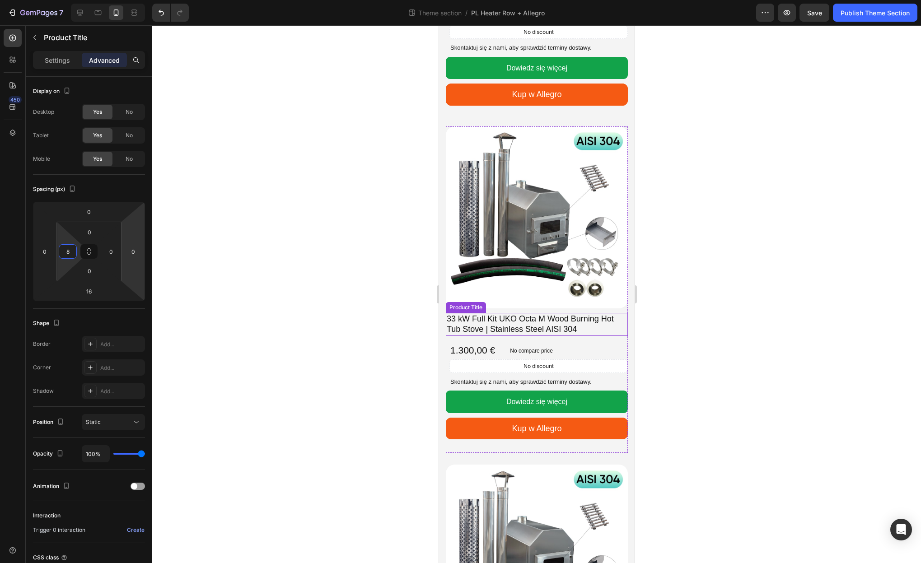
click at [480, 315] on h2 "33 kW Full Kit UKO Octa M Wood Burning Hot Tub Stove | Stainless Steel AISI 304" at bounding box center [536, 324] width 182 height 23
click at [478, 326] on h2 "33 kW Full Kit UKO Octa M Wood Burning Hot Tub Stove | Stainless Steel AISI 304" at bounding box center [536, 324] width 182 height 23
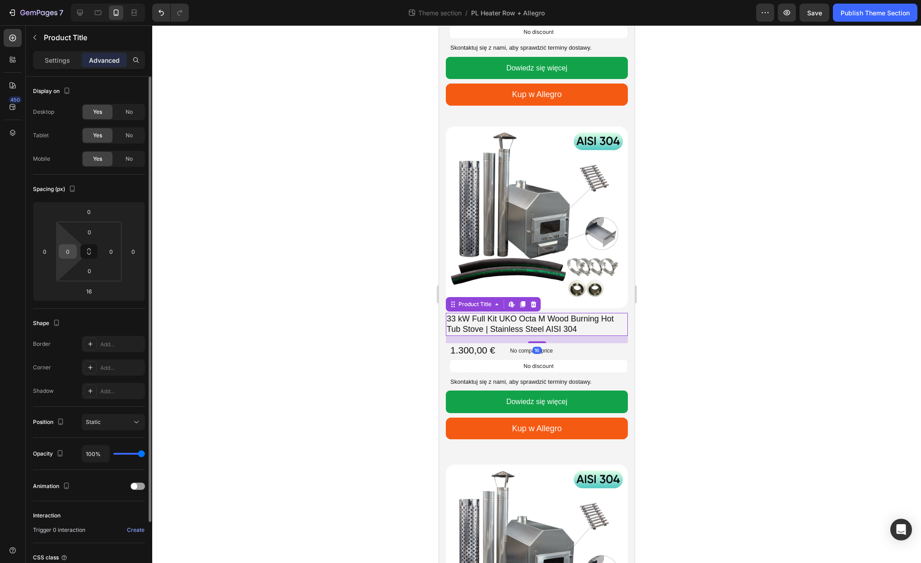
click at [71, 250] on input "0" at bounding box center [68, 252] width 14 height 14
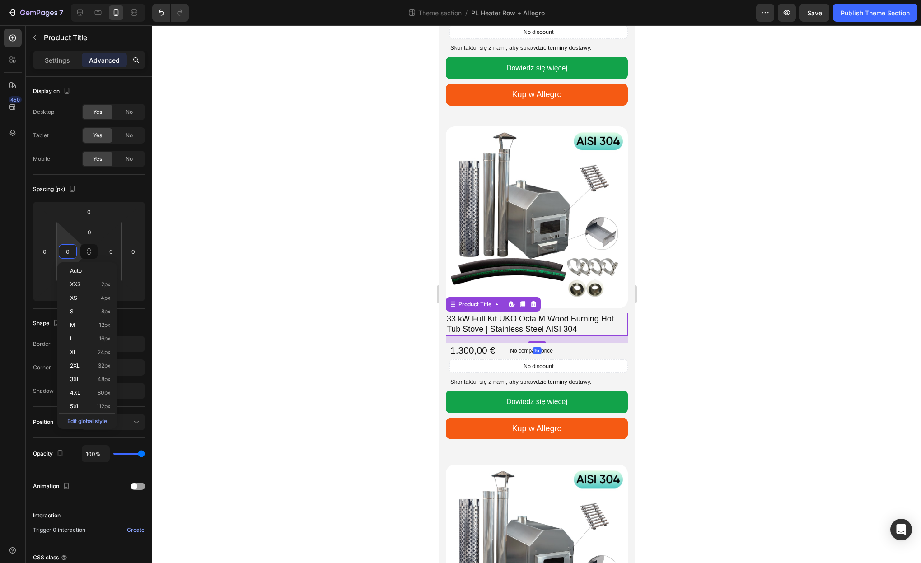
type input "8"
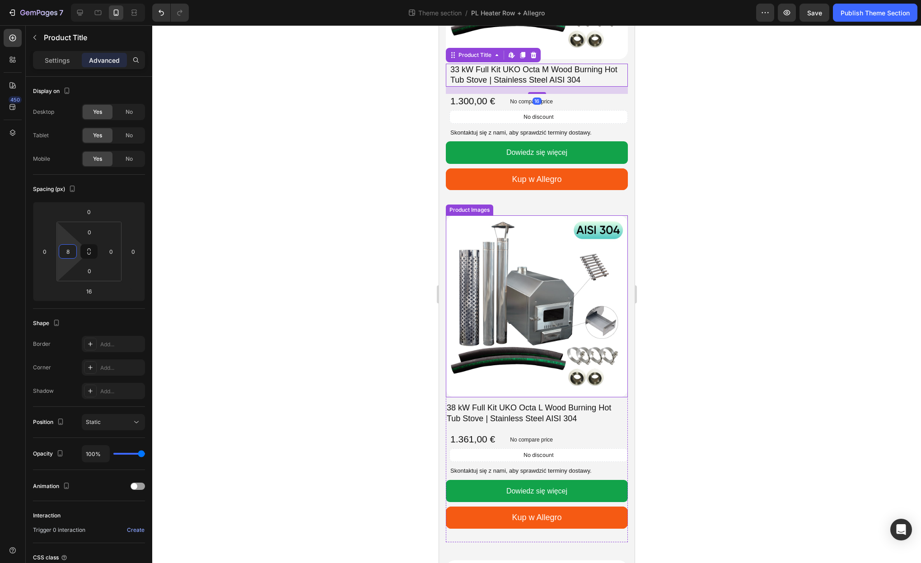
scroll to position [974, 0]
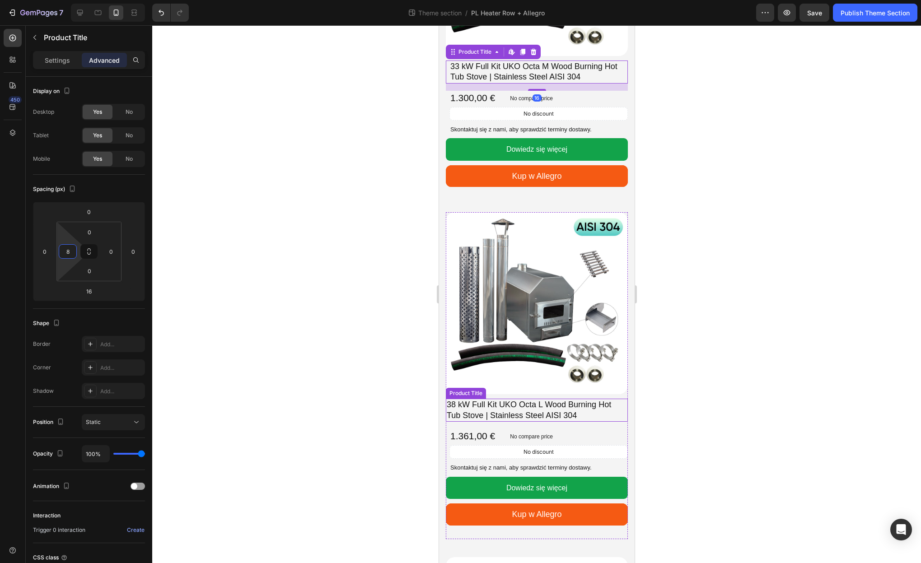
drag, startPoint x: 506, startPoint y: 408, endPoint x: 445, endPoint y: 383, distance: 66.0
click at [505, 408] on h2 "38 kW Full Kit UKO Octa L Wood Burning Hot Tub Stove | Stainless Steel AISI 304" at bounding box center [536, 410] width 182 height 23
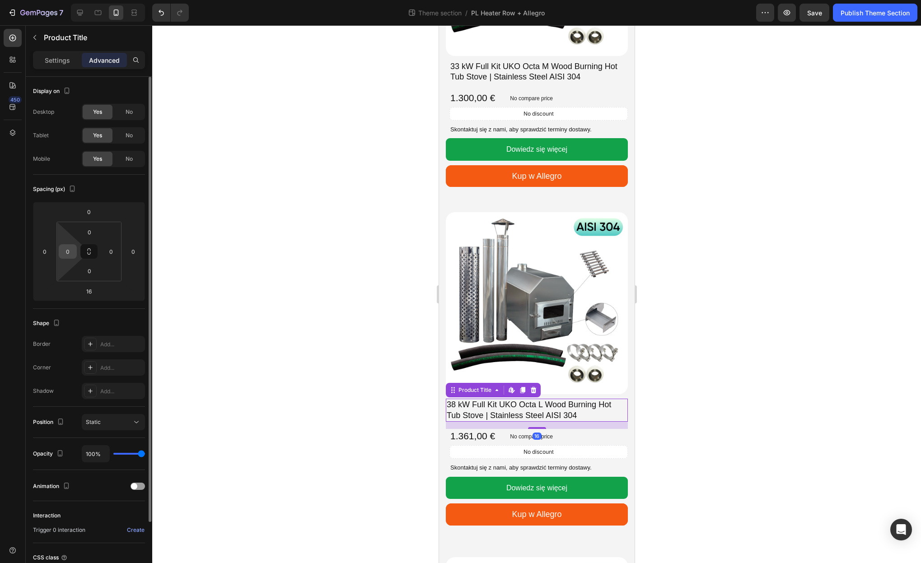
click at [64, 251] on input "0" at bounding box center [68, 252] width 14 height 14
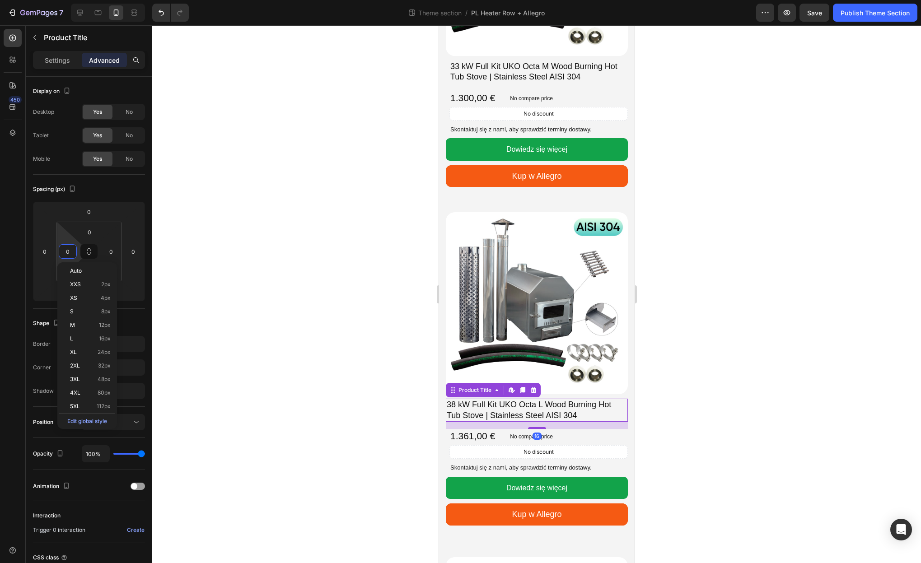
type input "8"
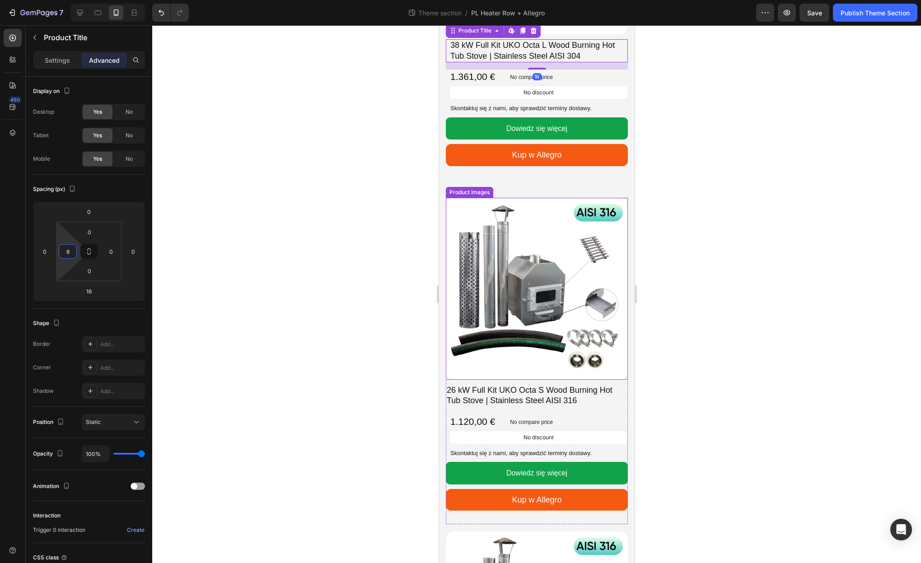
scroll to position [1360, 0]
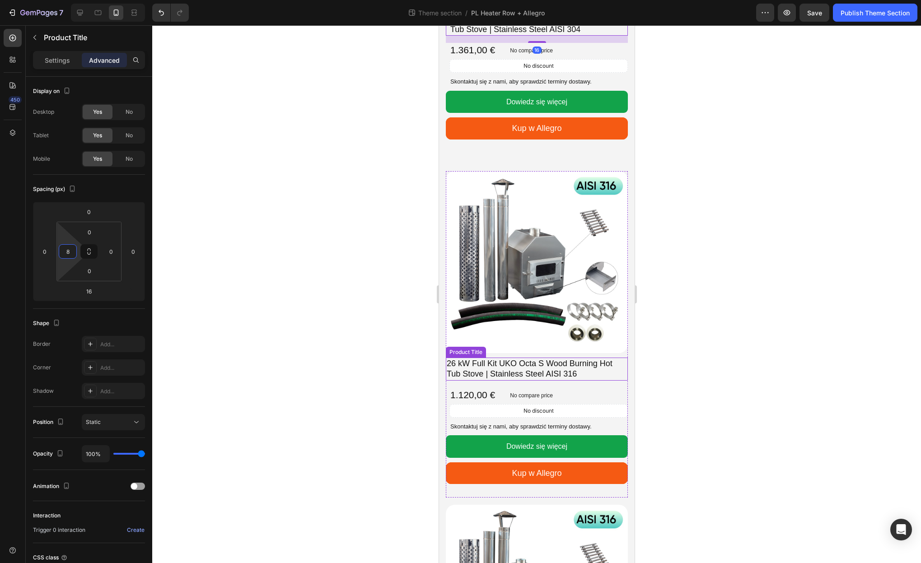
click at [488, 369] on h2 "26 kW Full Kit UKO Octa S Wood Burning Hot Tub Stove | Stainless Steel AISI 316" at bounding box center [536, 369] width 182 height 23
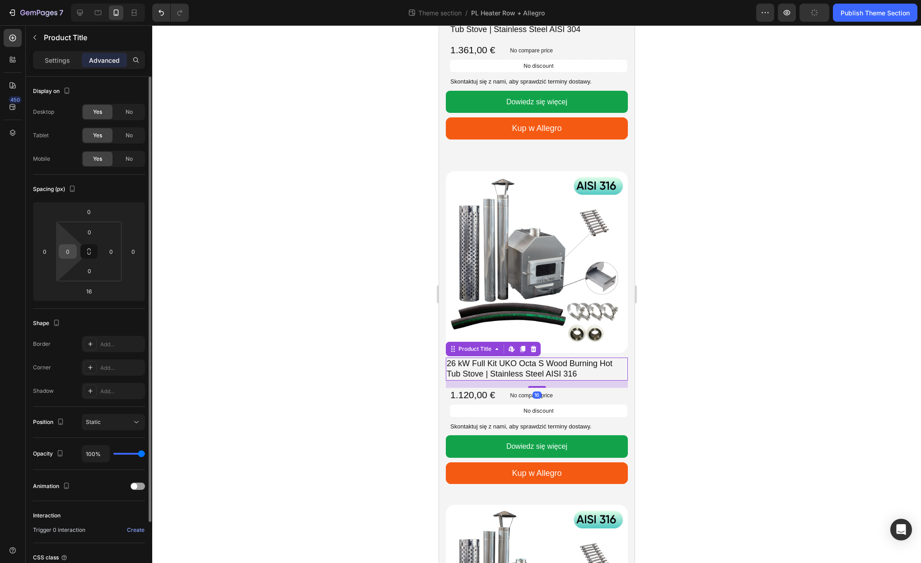
click at [69, 254] on input "0" at bounding box center [68, 252] width 14 height 14
type input "8"
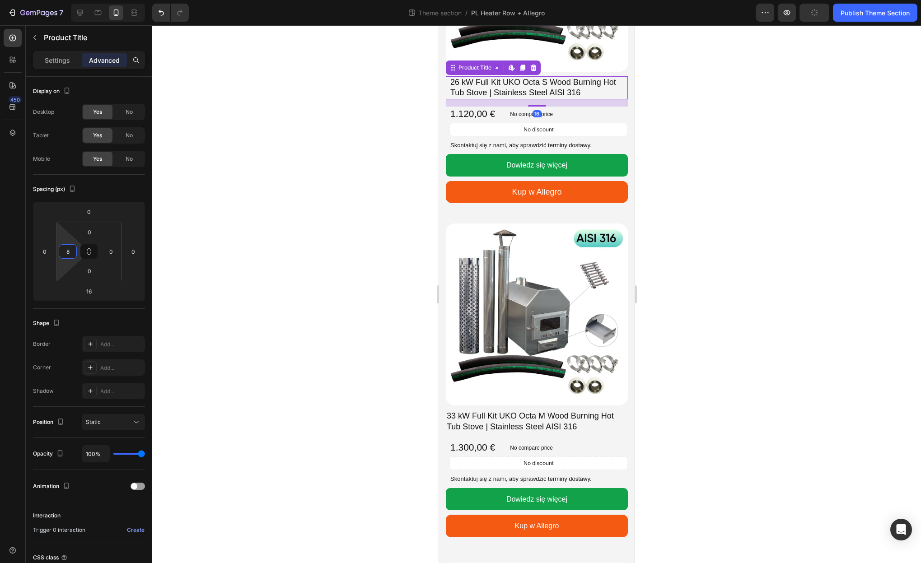
scroll to position [1646, 0]
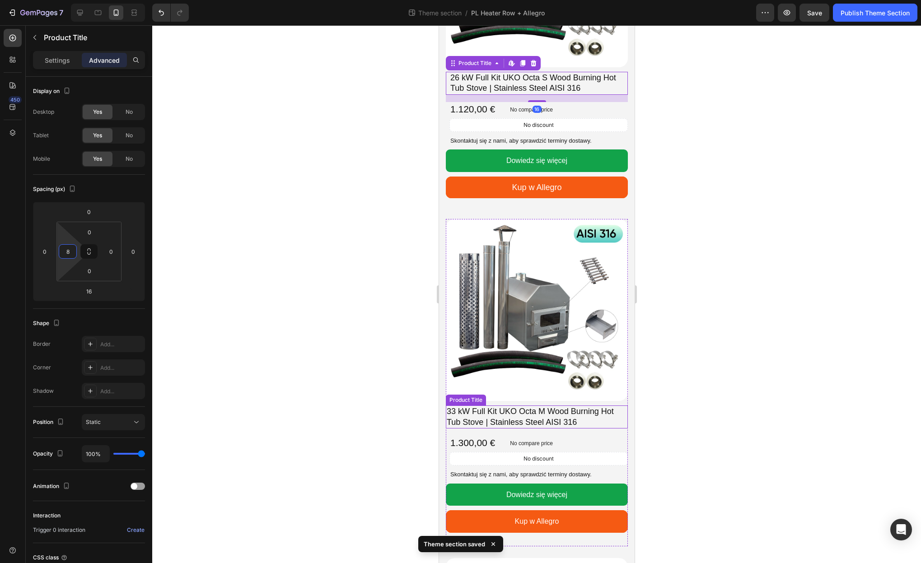
click at [521, 414] on h2 "33 kW Full Kit UKO Octa M Wood Burning Hot Tub Stove | Stainless Steel AISI 316" at bounding box center [536, 417] width 182 height 23
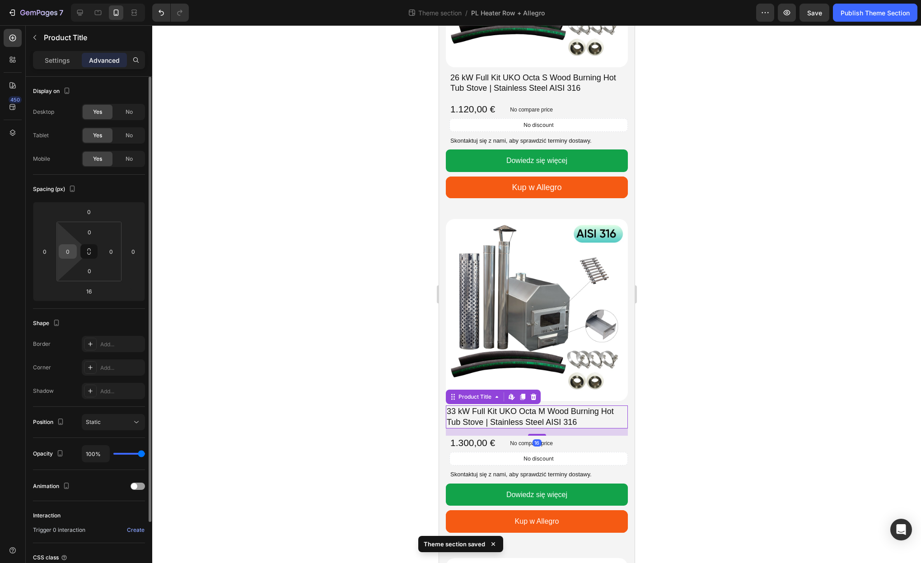
click at [70, 253] on input "0" at bounding box center [68, 252] width 14 height 14
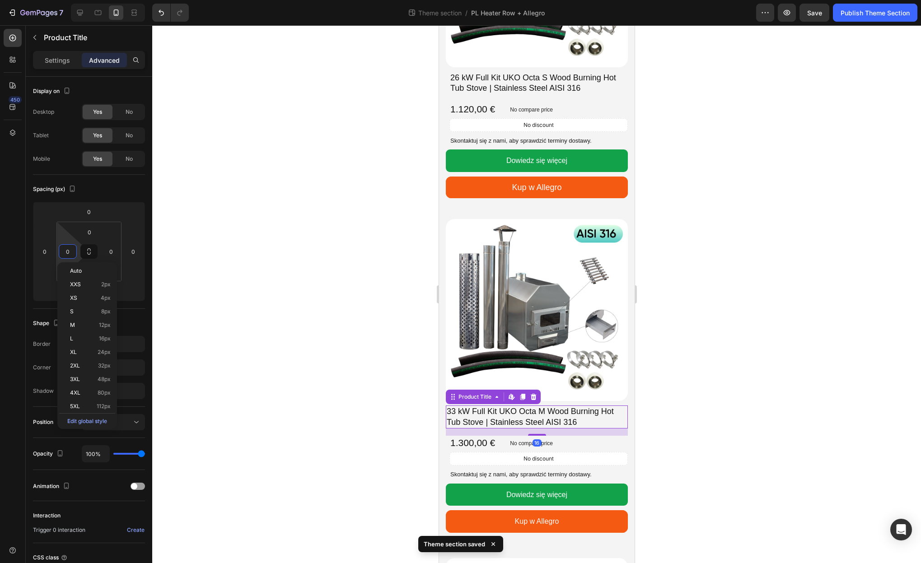
type input "8"
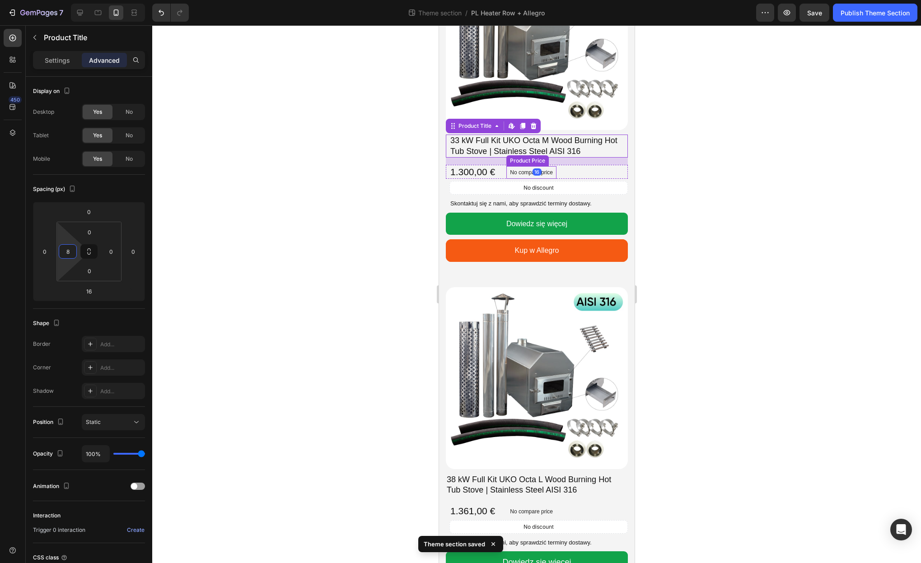
scroll to position [1927, 0]
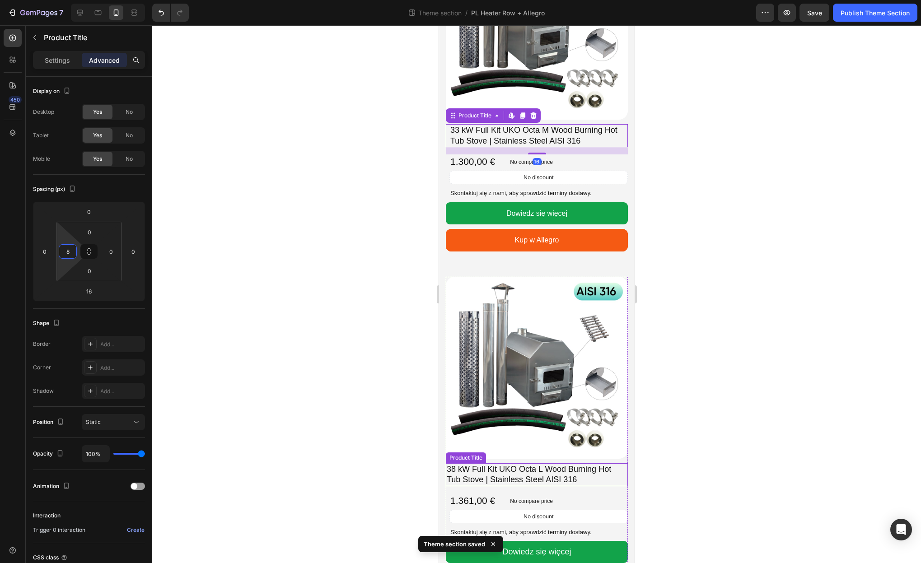
click at [542, 476] on h2 "38 kW Full Kit UKO Octa L Wood Burning Hot Tub Stove | Stainless Steel AISI 316" at bounding box center [536, 474] width 182 height 23
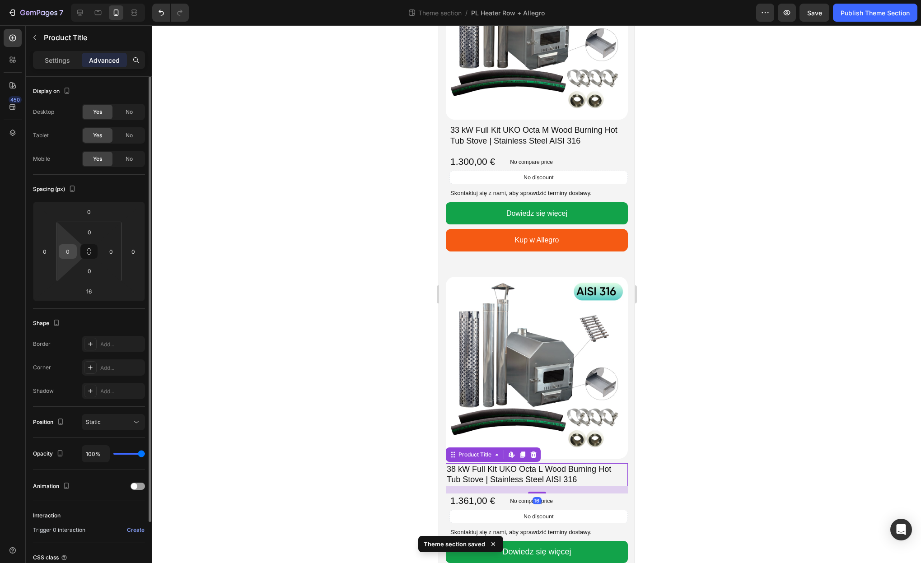
click at [69, 255] on input "0" at bounding box center [68, 252] width 14 height 14
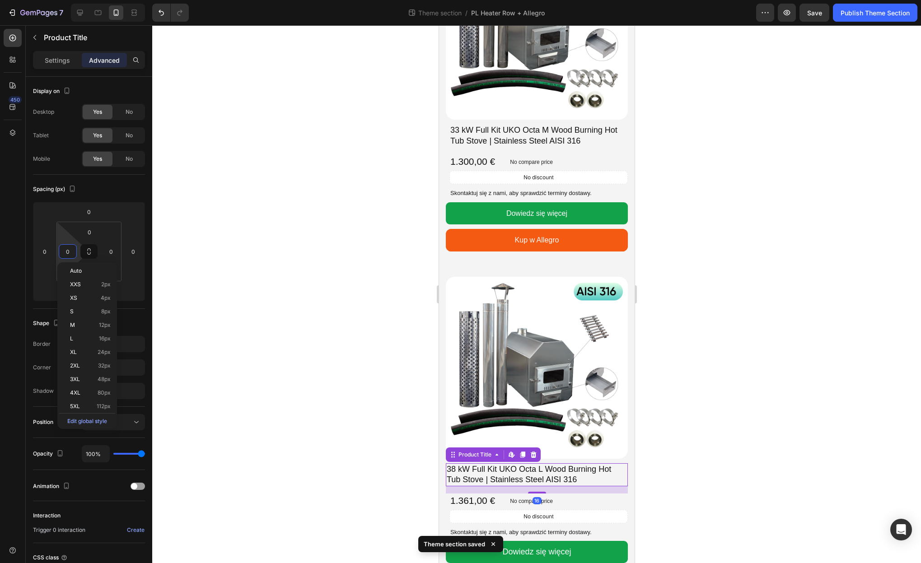
type input "8"
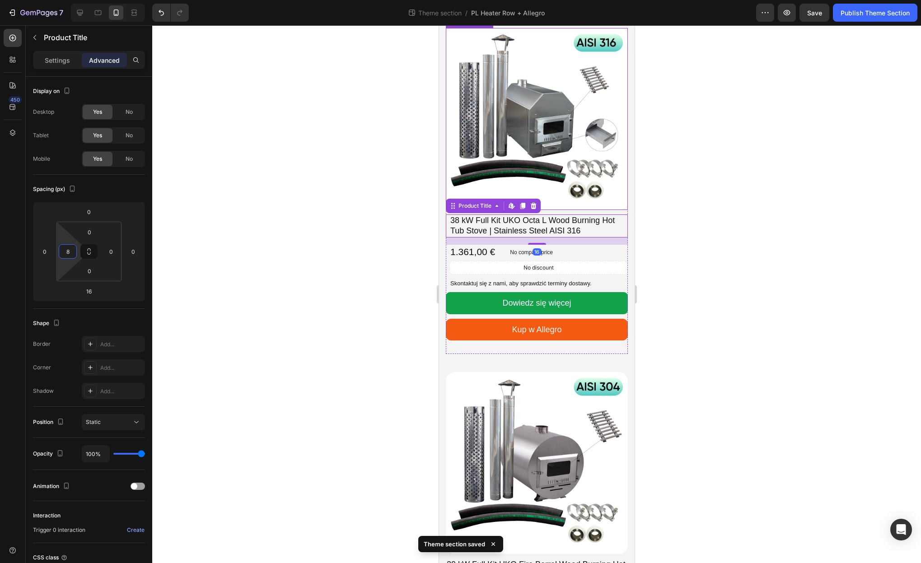
scroll to position [2234, 0]
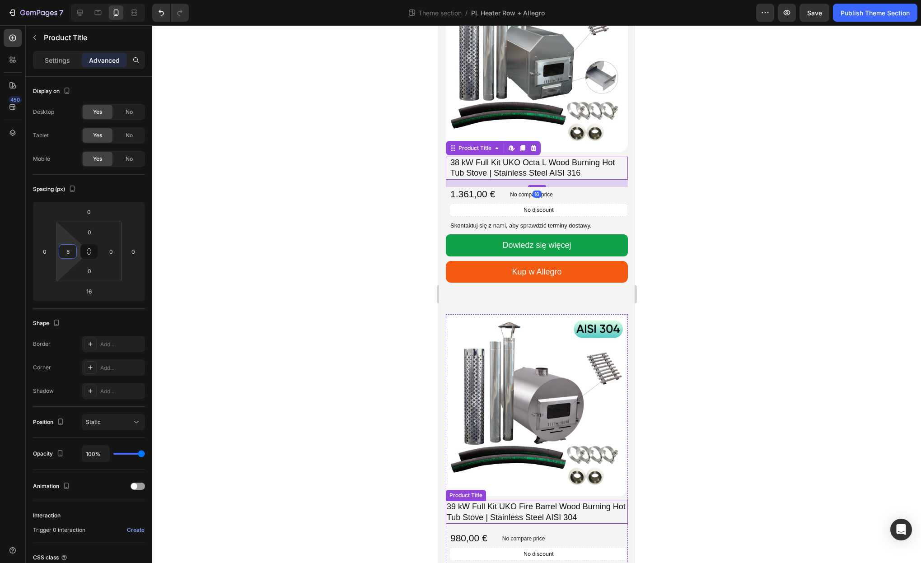
drag, startPoint x: 508, startPoint y: 507, endPoint x: 476, endPoint y: 485, distance: 39.0
click at [508, 507] on h2 "39 kW Full Kit UKO Fire Barrel Wood Burning Hot Tub Stove | Stainless Steel AIS…" at bounding box center [536, 512] width 182 height 23
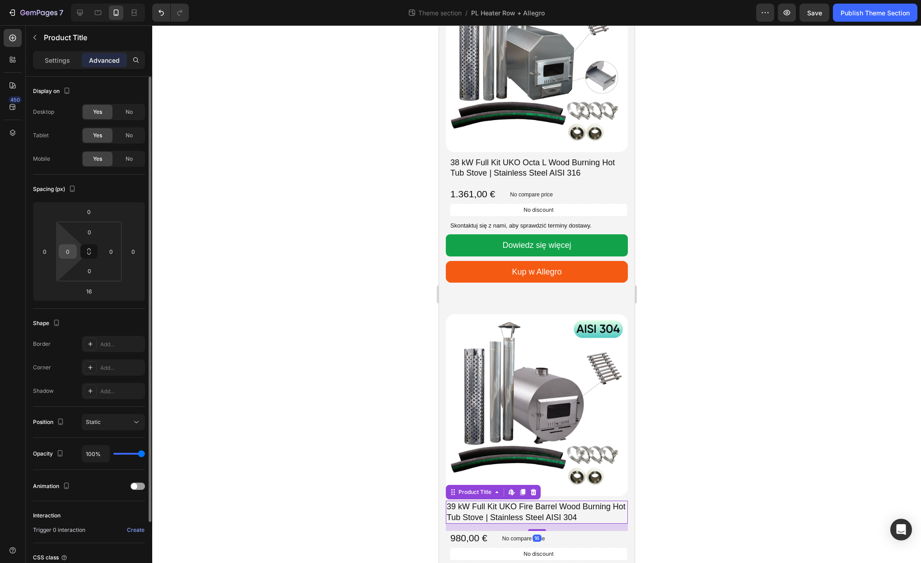
click at [68, 253] on input "0" at bounding box center [68, 252] width 14 height 14
type input "8"
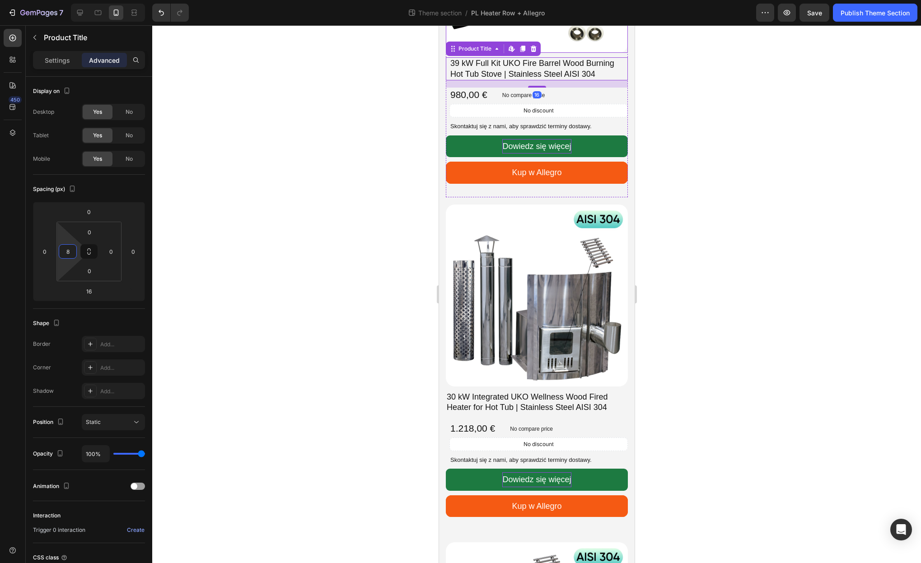
scroll to position [2715, 0]
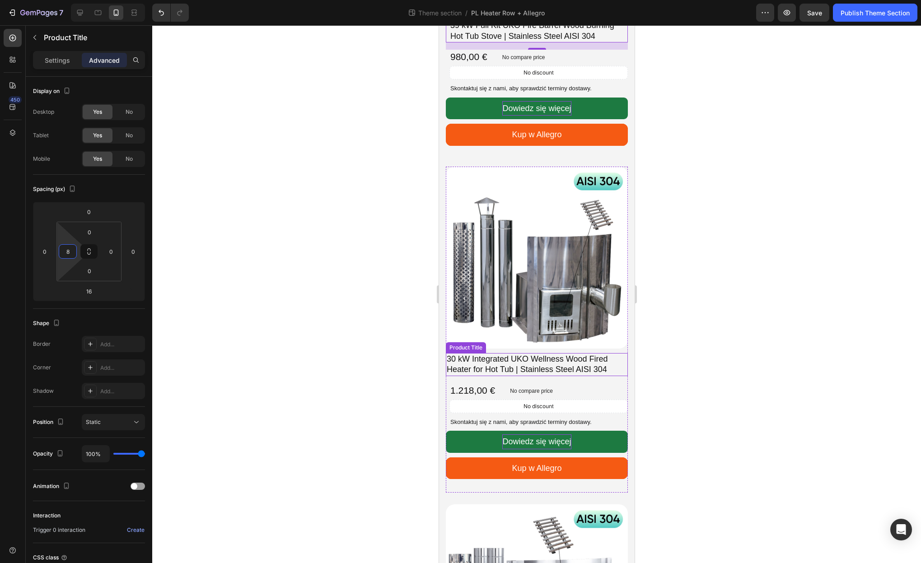
click at [476, 368] on h2 "30 kW Integrated UKO Wellness Wood Fired Heater for Hot Tub | Stainless Steel A…" at bounding box center [536, 364] width 182 height 23
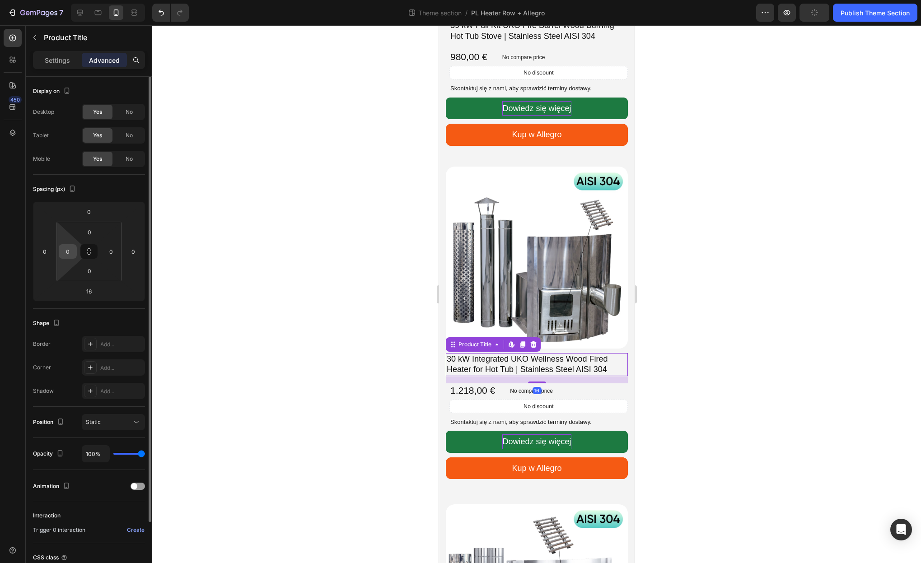
click at [70, 254] on input "0" at bounding box center [68, 252] width 14 height 14
type input "8"
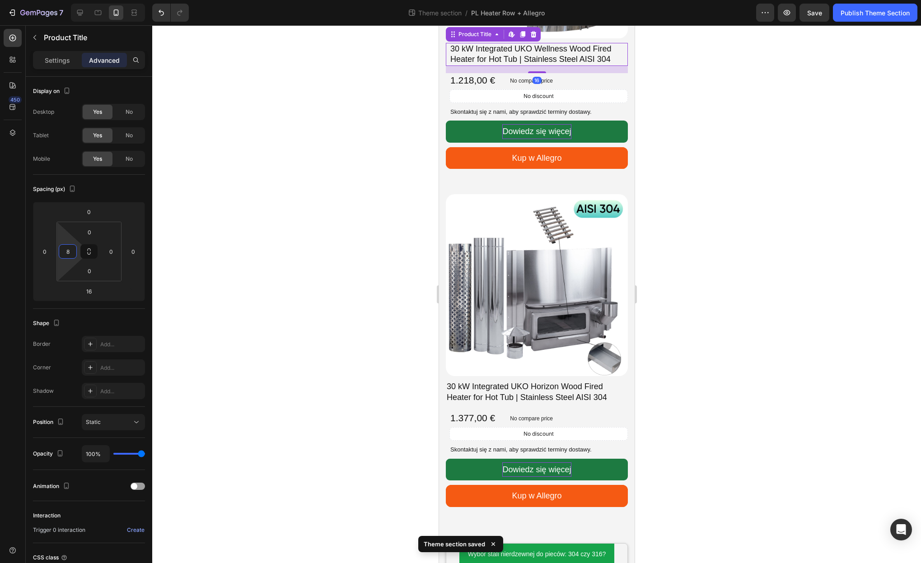
scroll to position [3044, 0]
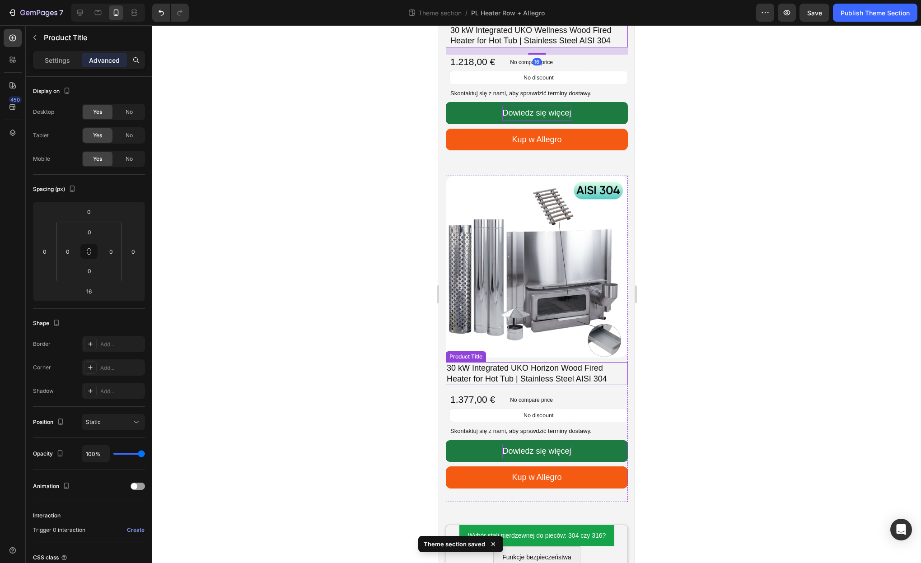
click at [550, 378] on h2 "30 kW Integrated UKO Horizon Wood Fired Heater for Hot Tub | Stainless Steel AI…" at bounding box center [536, 373] width 182 height 23
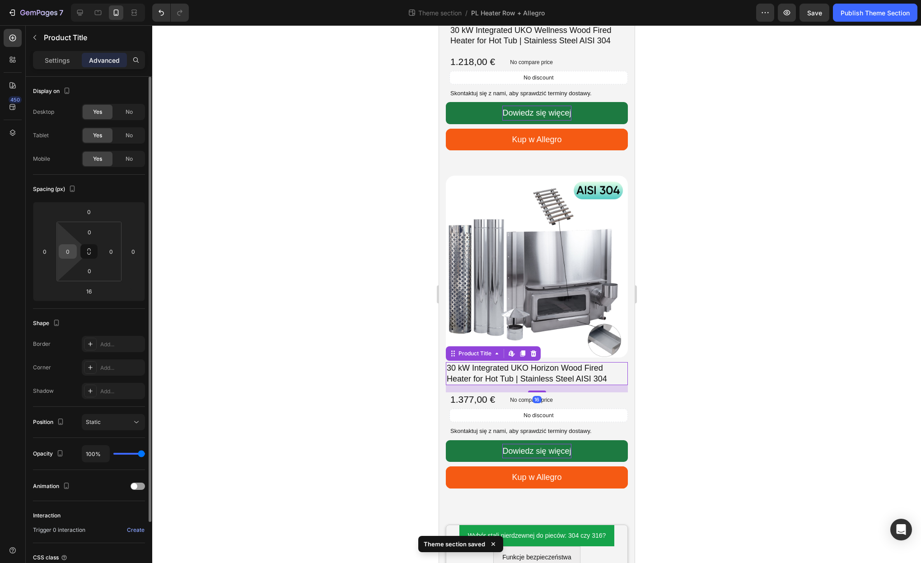
click at [70, 252] on input "0" at bounding box center [68, 252] width 14 height 14
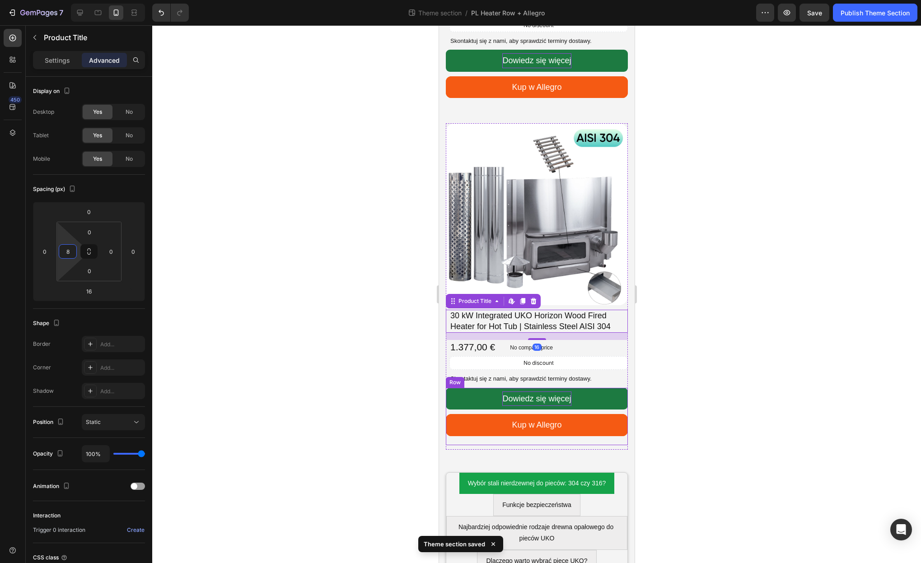
scroll to position [3171, 0]
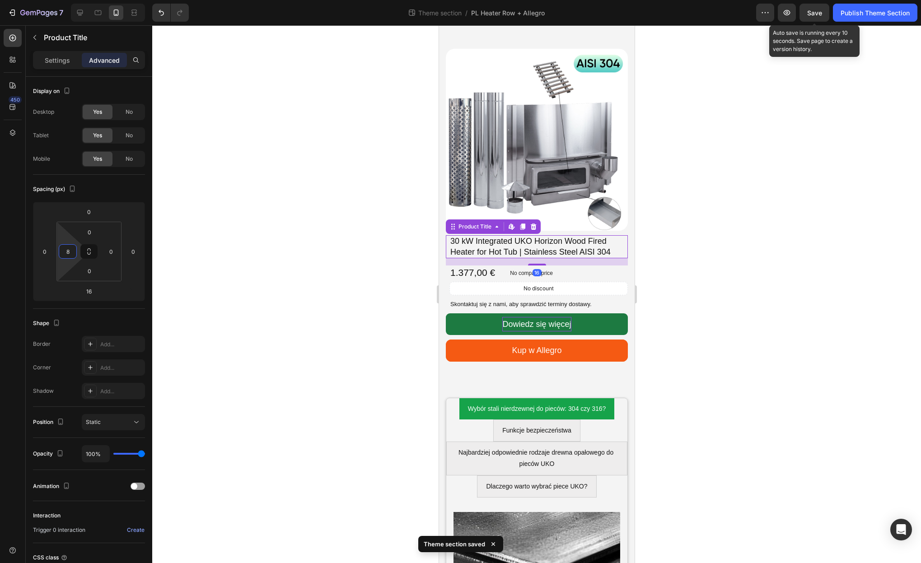
type input "8"
click at [810, 9] on span "Save" at bounding box center [814, 13] width 15 height 8
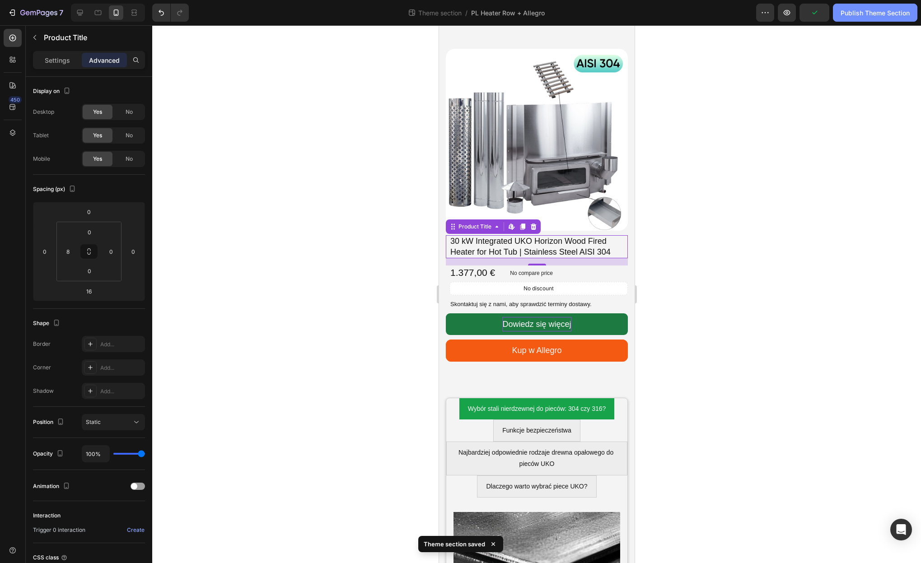
click at [838, 14] on button "Publish Theme Section" at bounding box center [875, 13] width 84 height 18
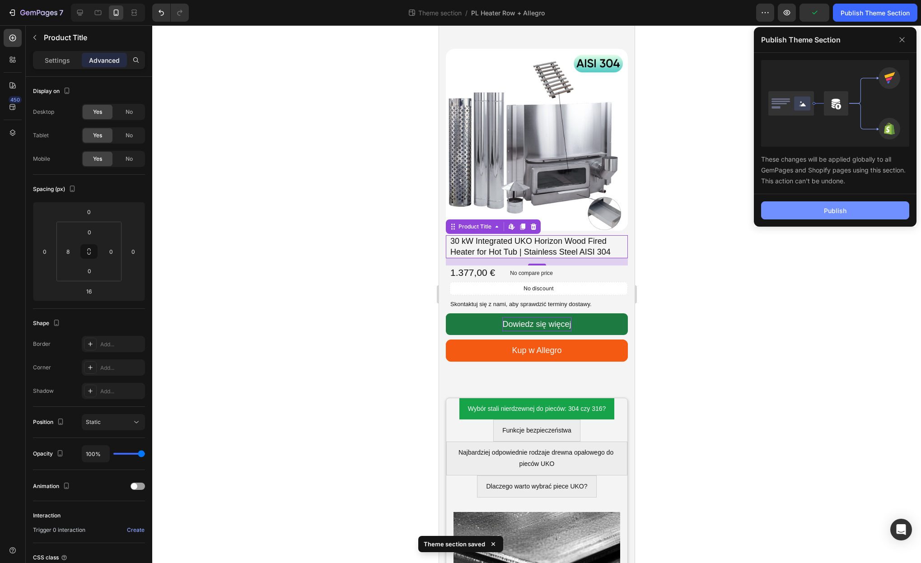
click at [835, 210] on div "Publish" at bounding box center [835, 210] width 23 height 9
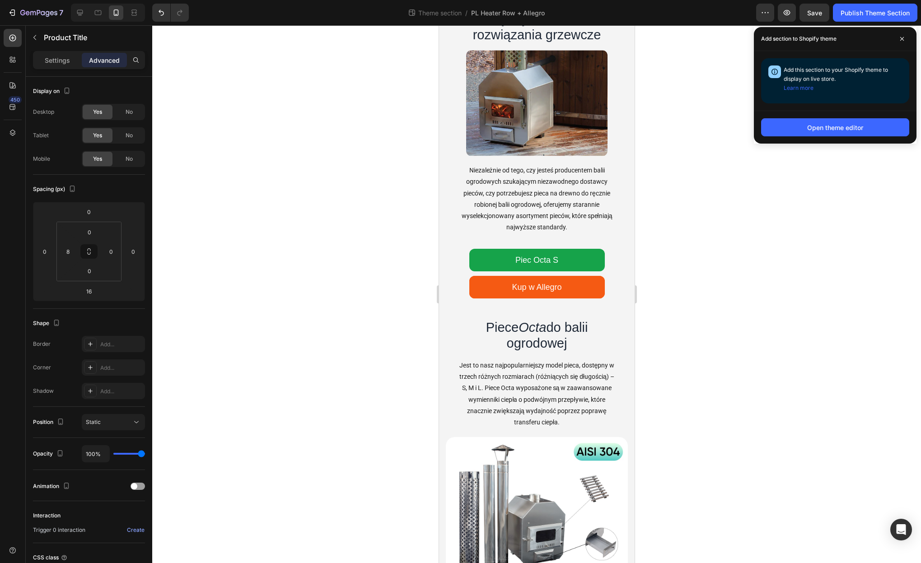
scroll to position [0, 0]
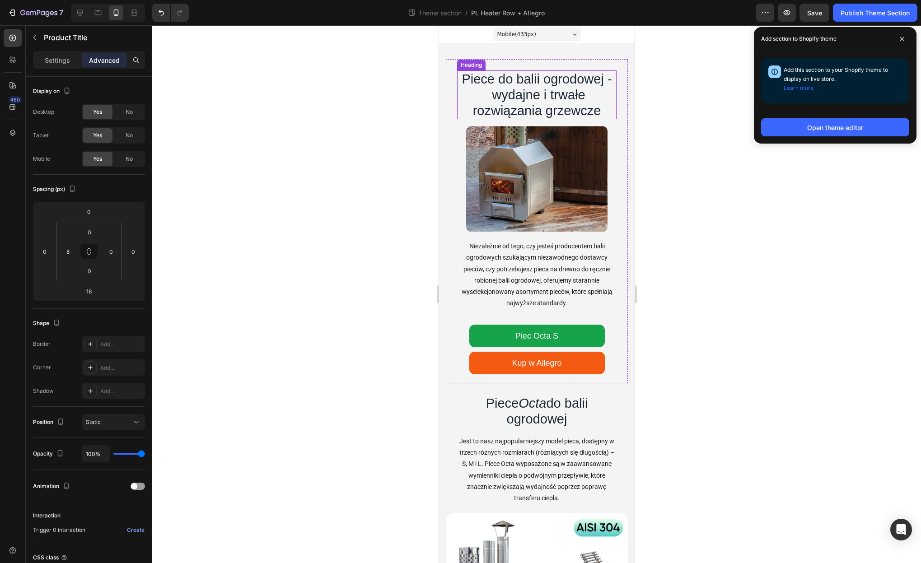
click at [495, 96] on p "Piece do balii ogrodowej - wydajne i trwałe rozwiązania grzewcze" at bounding box center [537, 94] width 158 height 47
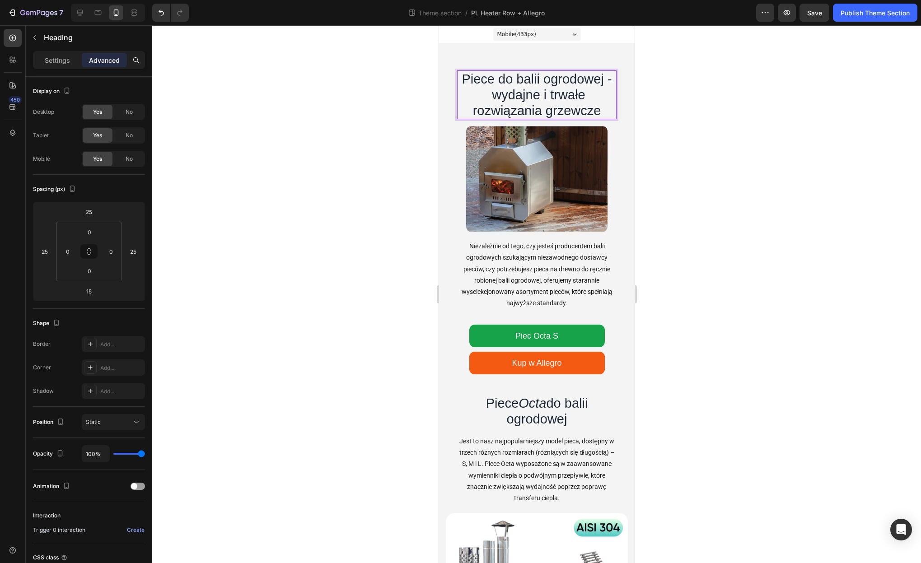
click at [494, 97] on p "Piece do balii ogrodowej - wydajne i trwałe rozwiązania grzewcze" at bounding box center [537, 94] width 158 height 47
click at [713, 98] on div at bounding box center [536, 294] width 769 height 538
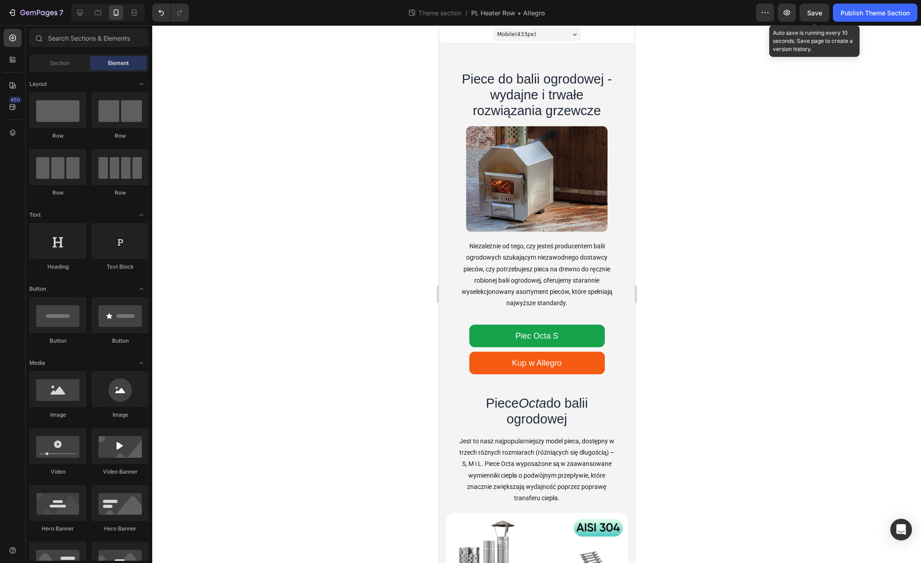
click at [811, 17] on div "Save" at bounding box center [814, 12] width 15 height 9
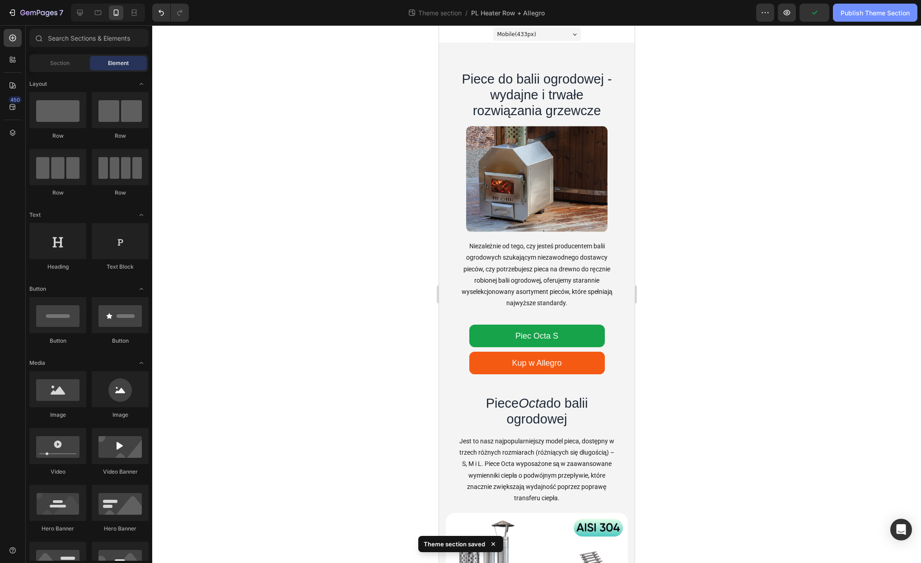
click at [870, 19] on button "Publish Theme Section" at bounding box center [875, 13] width 84 height 18
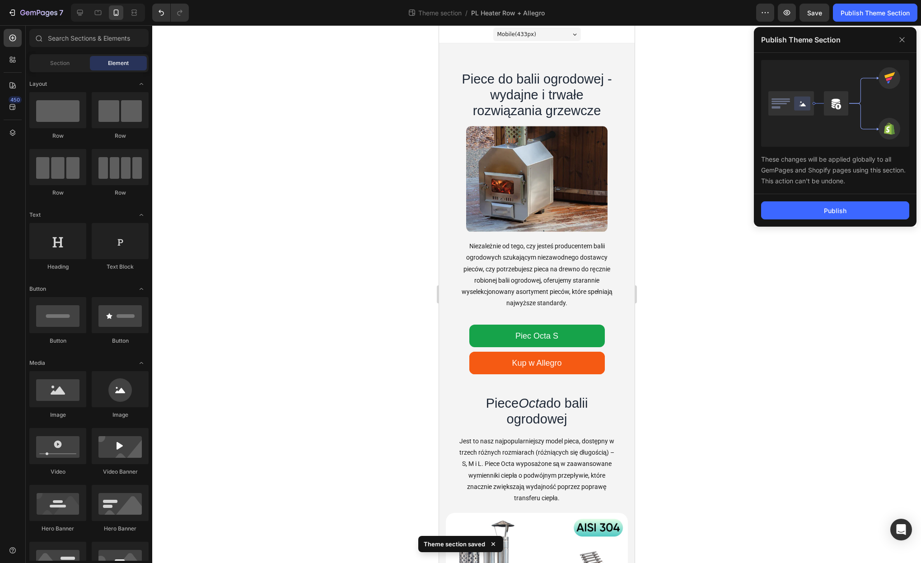
click at [833, 220] on div "Publish" at bounding box center [835, 210] width 163 height 33
click at [77, 14] on icon at bounding box center [79, 12] width 9 height 9
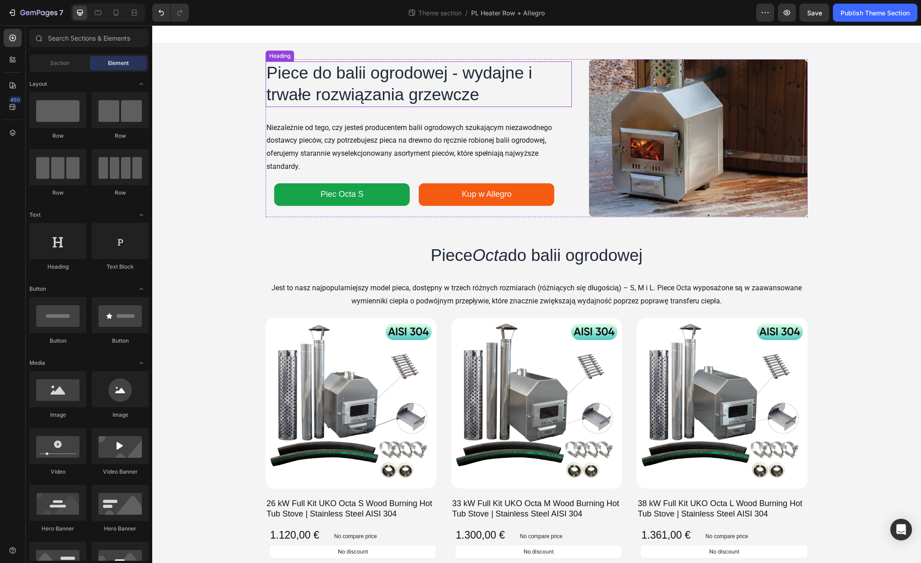
click at [386, 75] on p "Piece do balii ogrodowej - wydajne i trwałe rozwiązania grzewcze" at bounding box center [419, 83] width 304 height 43
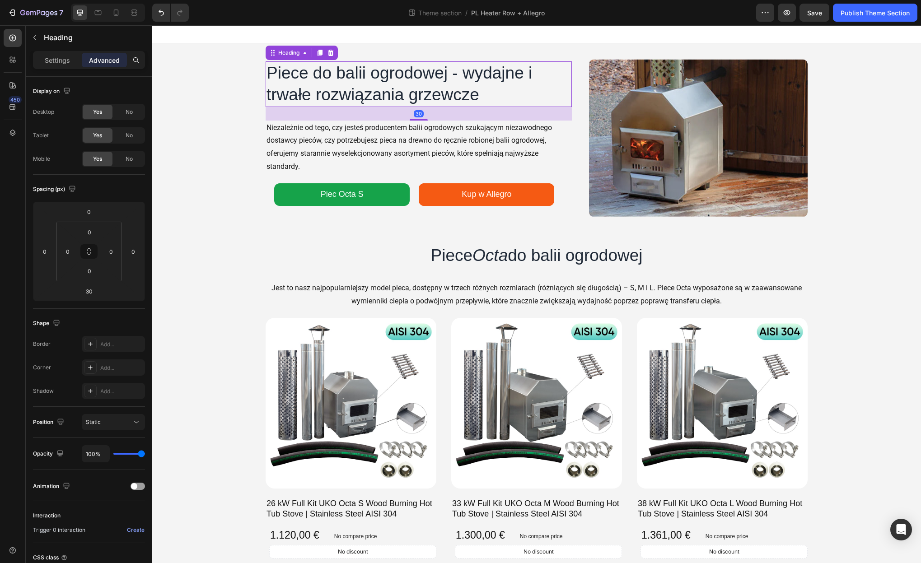
click at [322, 53] on icon at bounding box center [320, 53] width 5 height 6
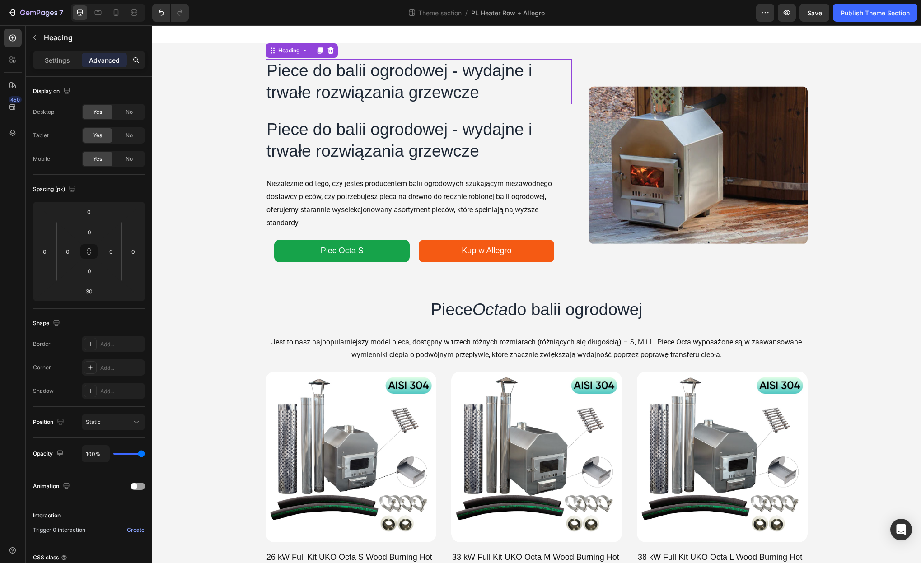
click at [365, 79] on p "Piece do balii ogrodowej - wydajne i trwałe rozwiązania grzewcze" at bounding box center [419, 81] width 304 height 43
click at [331, 51] on icon at bounding box center [331, 50] width 6 height 6
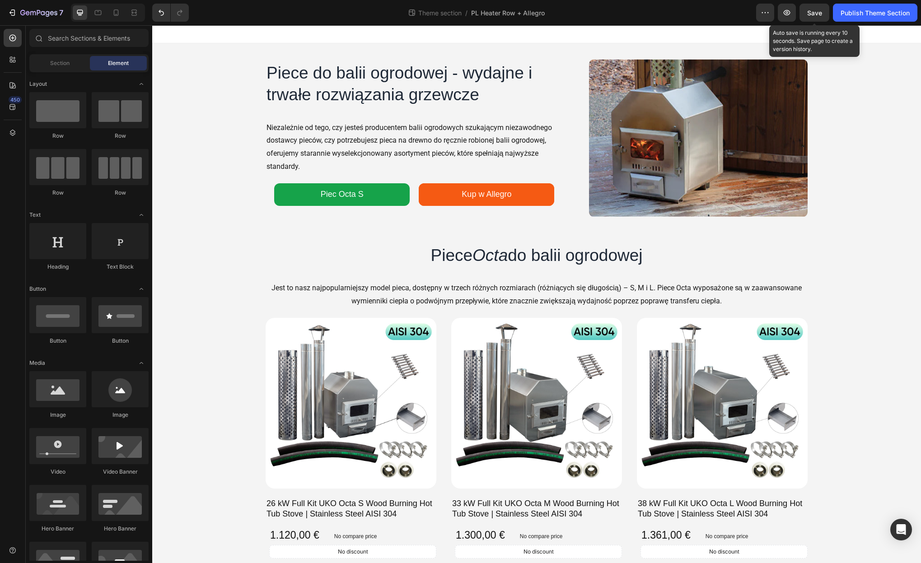
click at [812, 9] on span "Save" at bounding box center [814, 13] width 15 height 8
drag, startPoint x: 862, startPoint y: 12, endPoint x: 861, endPoint y: 30, distance: 18.1
click at [862, 12] on div "Publish Theme Section" at bounding box center [875, 12] width 69 height 9
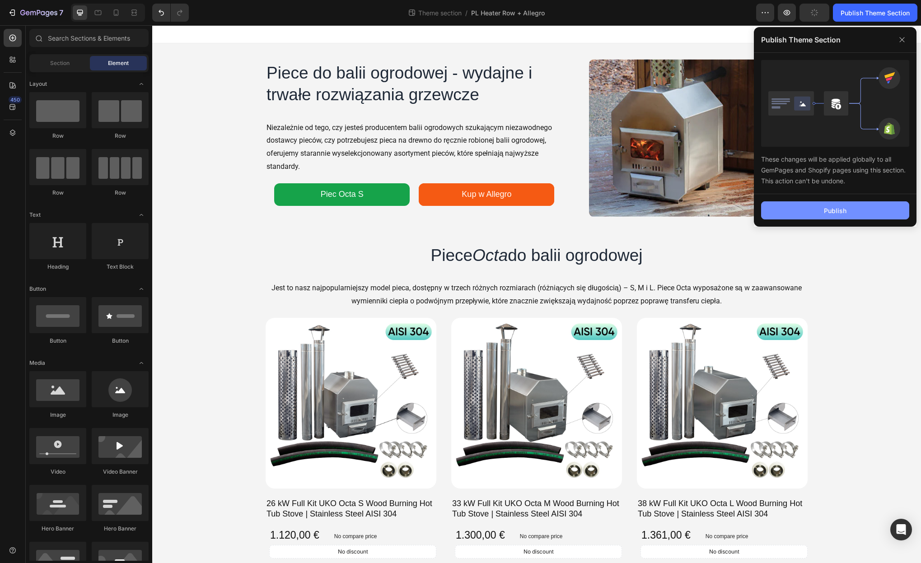
click at [857, 208] on button "Publish" at bounding box center [835, 210] width 148 height 18
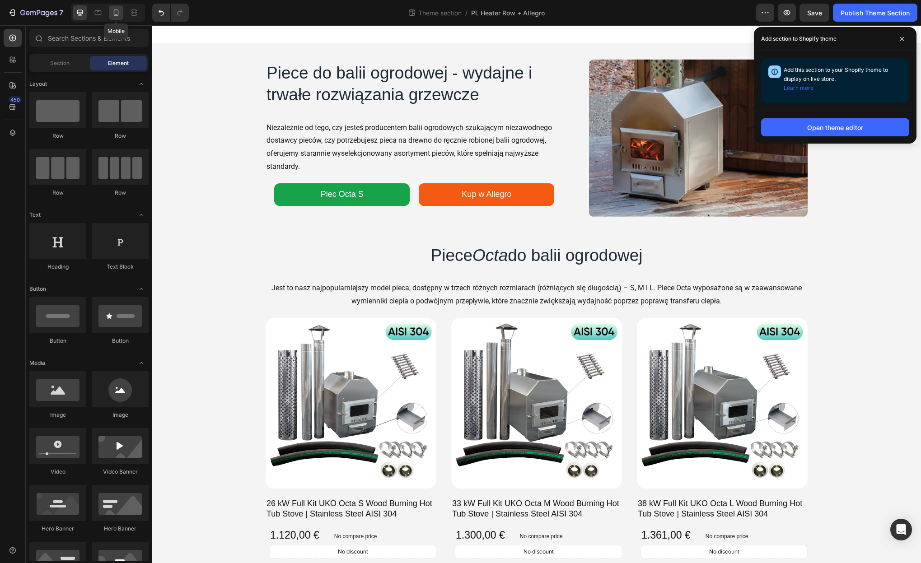
click at [119, 15] on icon at bounding box center [116, 12] width 9 height 9
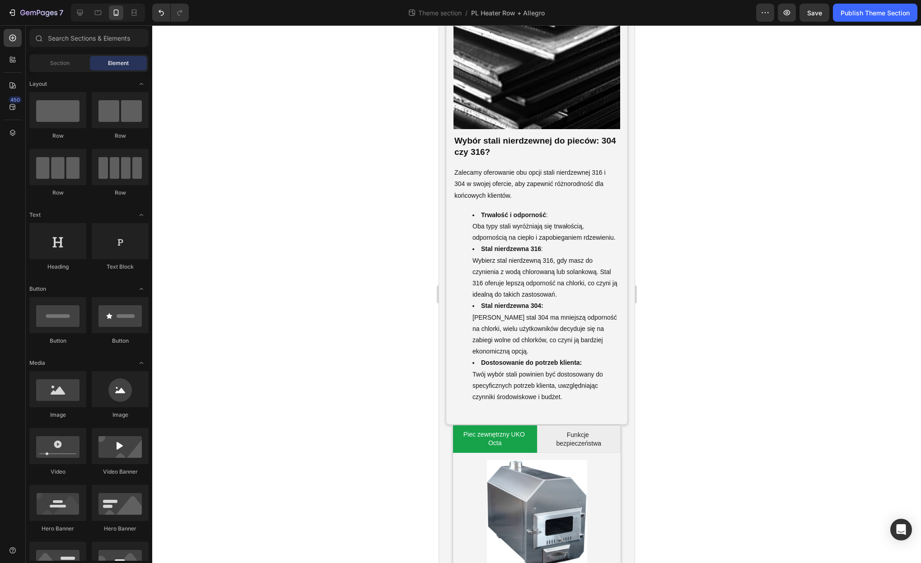
scroll to position [3639, 0]
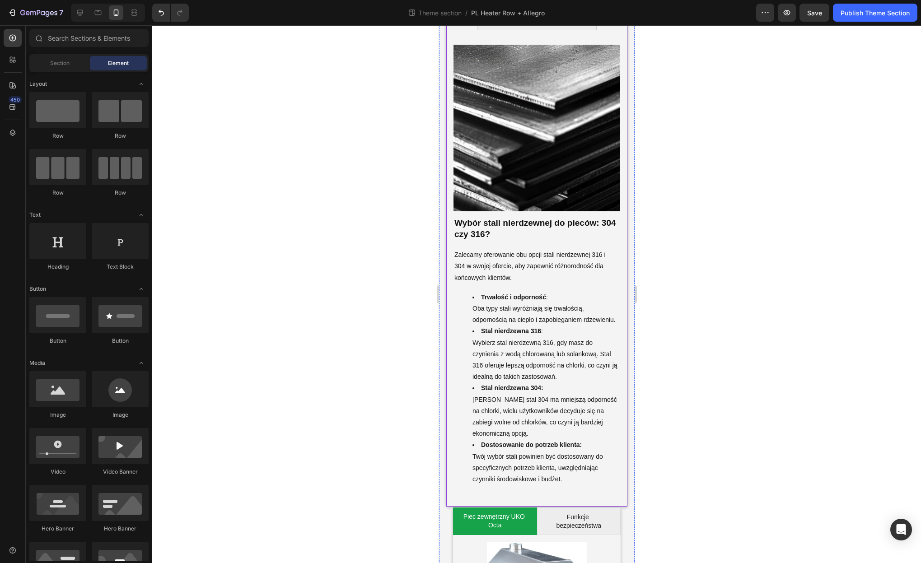
click at [624, 481] on div "Image Wybór stali nierdzewnej do pieców: 304 czy 316? Heading Zalecamy oferowan…" at bounding box center [536, 268] width 181 height 477
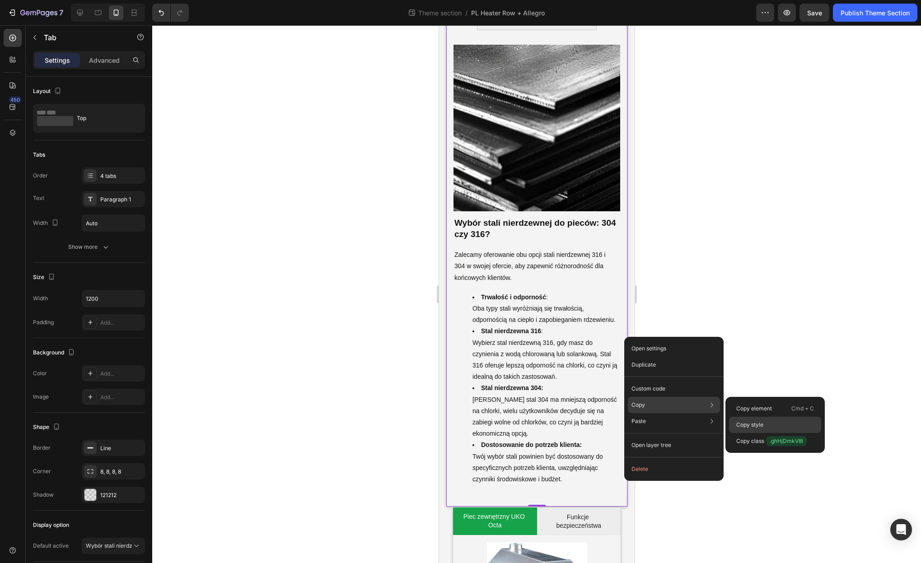
click at [763, 421] on p "Copy style" at bounding box center [749, 425] width 27 height 8
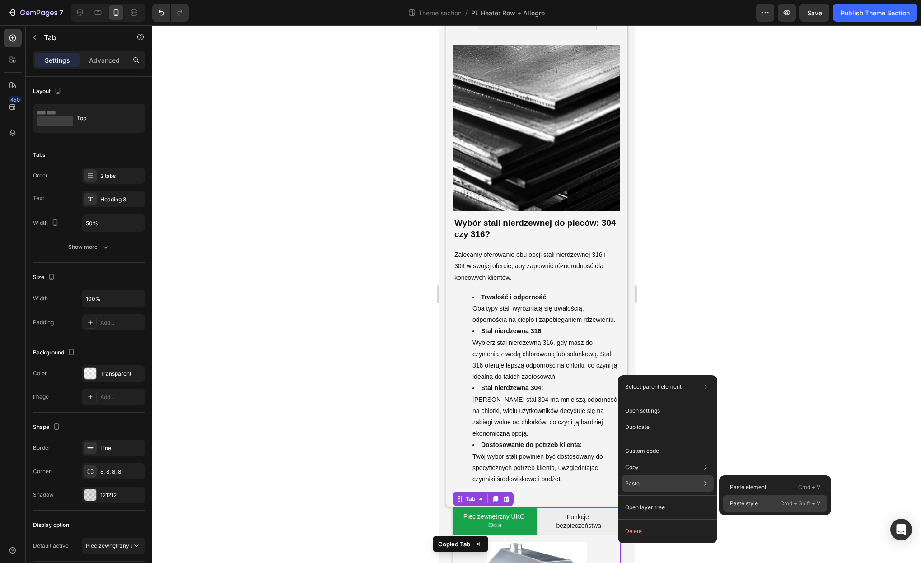
click at [750, 502] on p "Paste style" at bounding box center [744, 504] width 28 height 8
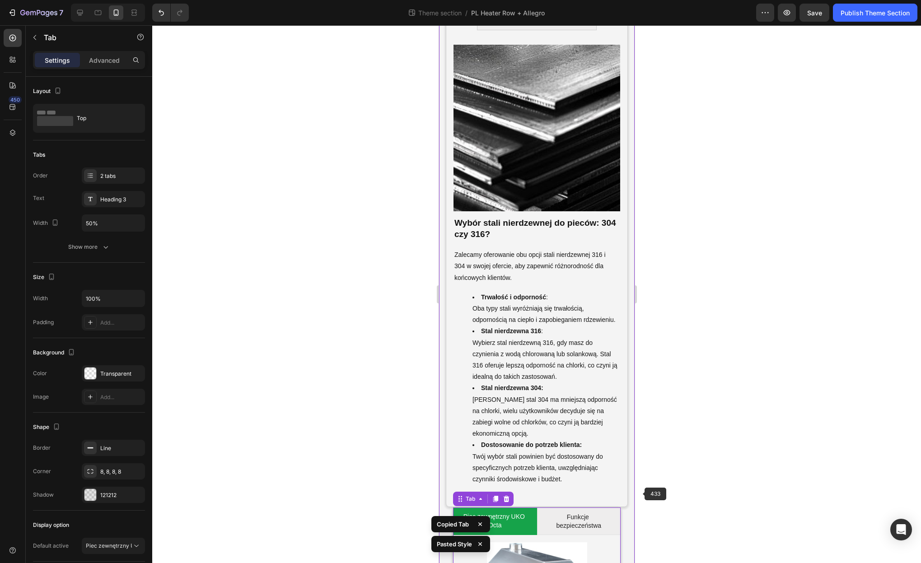
click at [610, 493] on div "Image Wybór stali nierdzewnej do pieców: 304 czy 316? Heading Zalecamy oferowan…" at bounding box center [536, 272] width 167 height 455
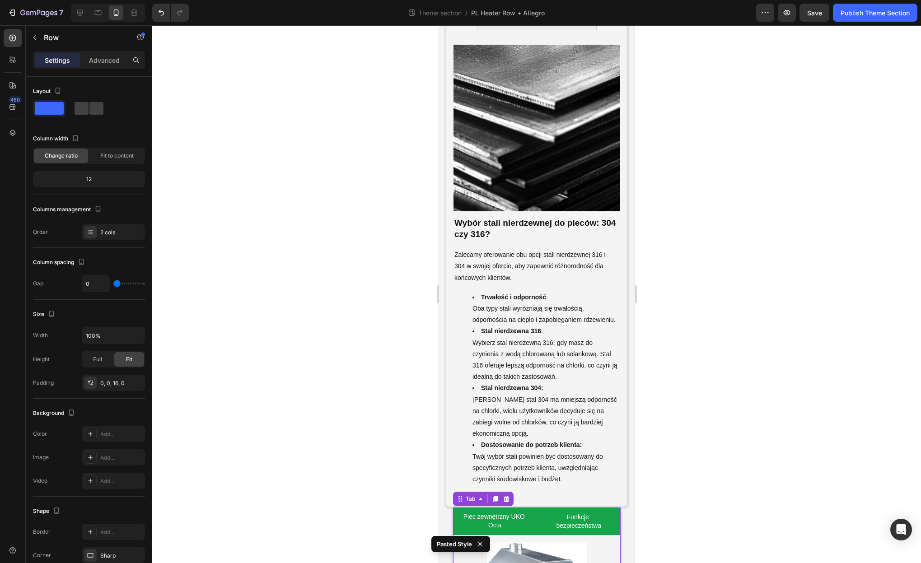
click at [560, 508] on li "Funkcje bezpieczeństwa" at bounding box center [579, 521] width 84 height 27
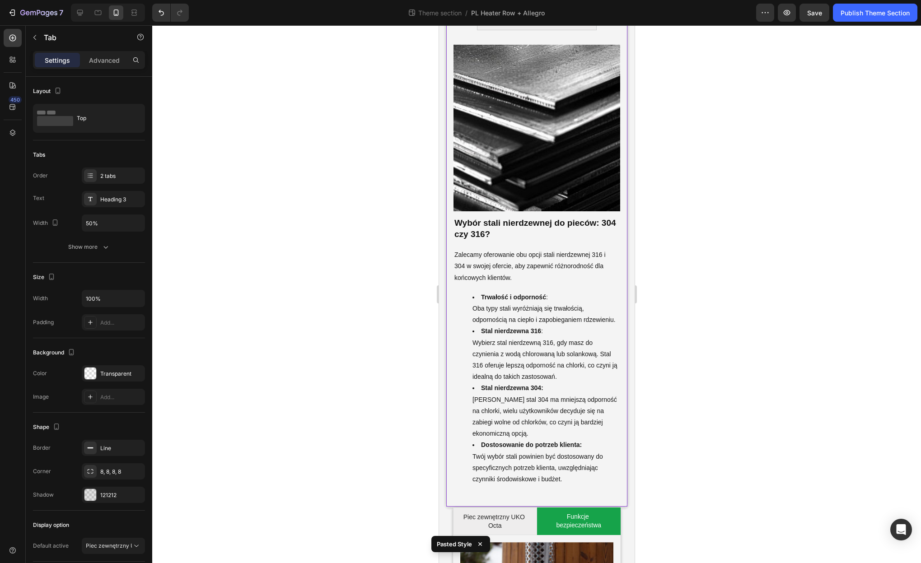
click at [449, 504] on div "Image Wybór stali nierdzewnej do pieców: 304 czy 316? Heading Zalecamy oferowan…" at bounding box center [536, 268] width 181 height 477
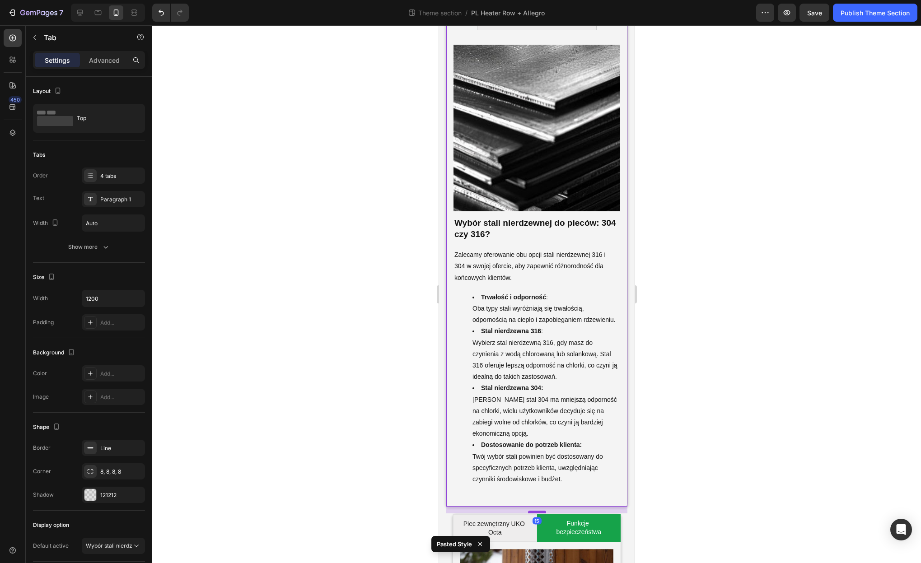
drag, startPoint x: 531, startPoint y: 505, endPoint x: 530, endPoint y: 512, distance: 6.8
click at [530, 512] on div at bounding box center [537, 512] width 18 height 3
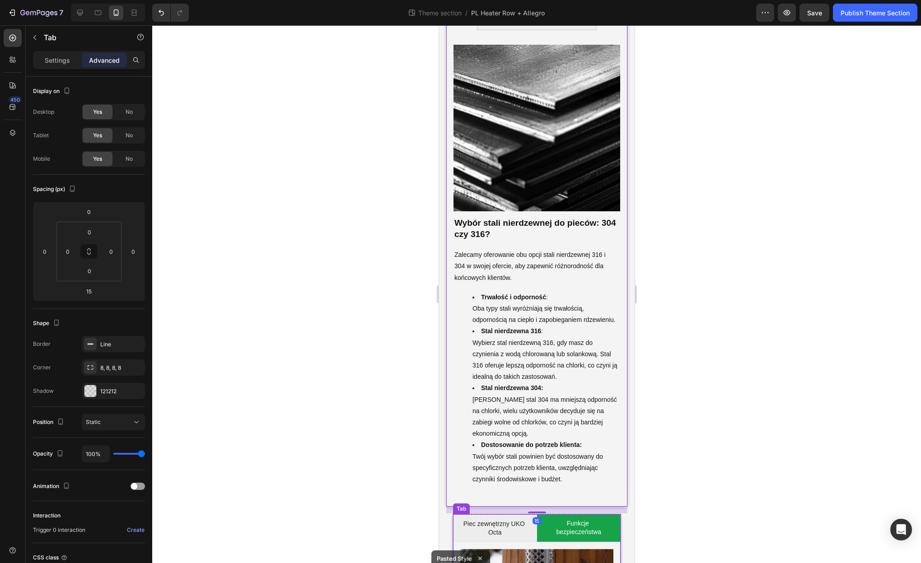
click at [648, 526] on div at bounding box center [536, 294] width 769 height 538
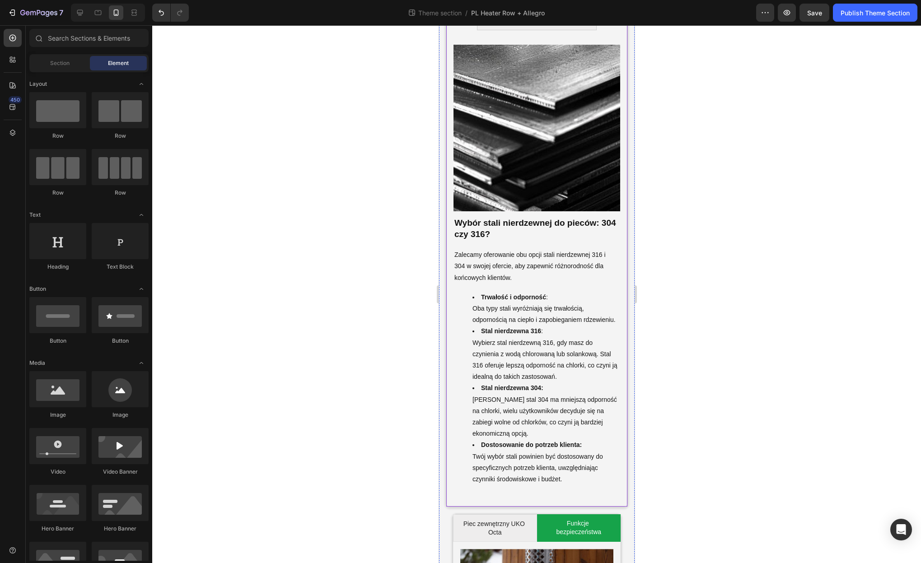
click at [623, 500] on div "Image Wybór stali nierdzewnej do pieców: 304 czy 316? Heading Zalecamy oferowan…" at bounding box center [536, 268] width 181 height 477
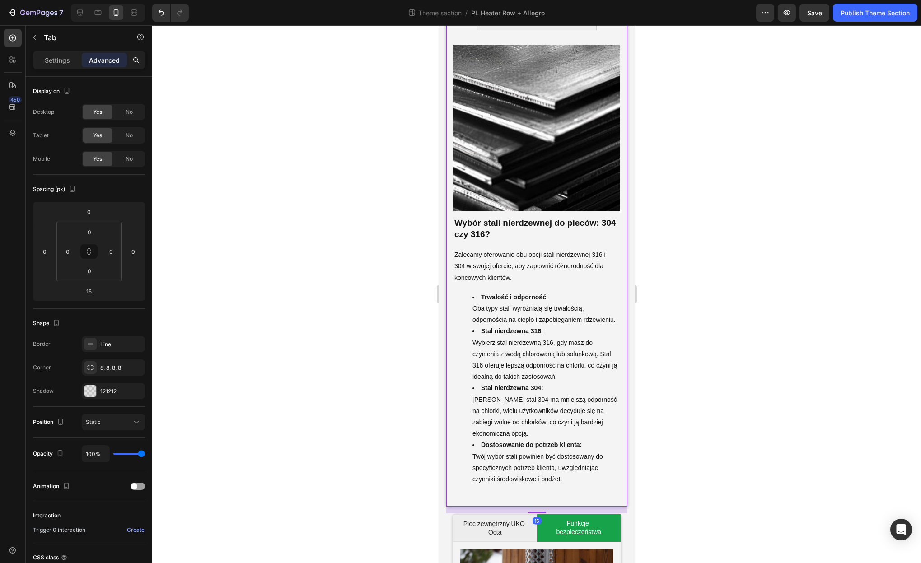
scroll to position [3642, 0]
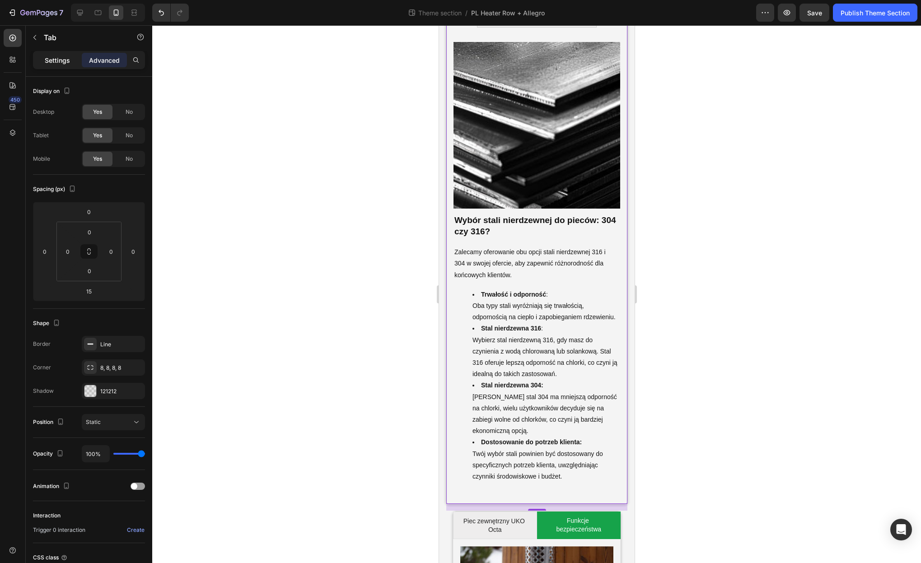
click at [61, 62] on p "Settings" at bounding box center [57, 60] width 25 height 9
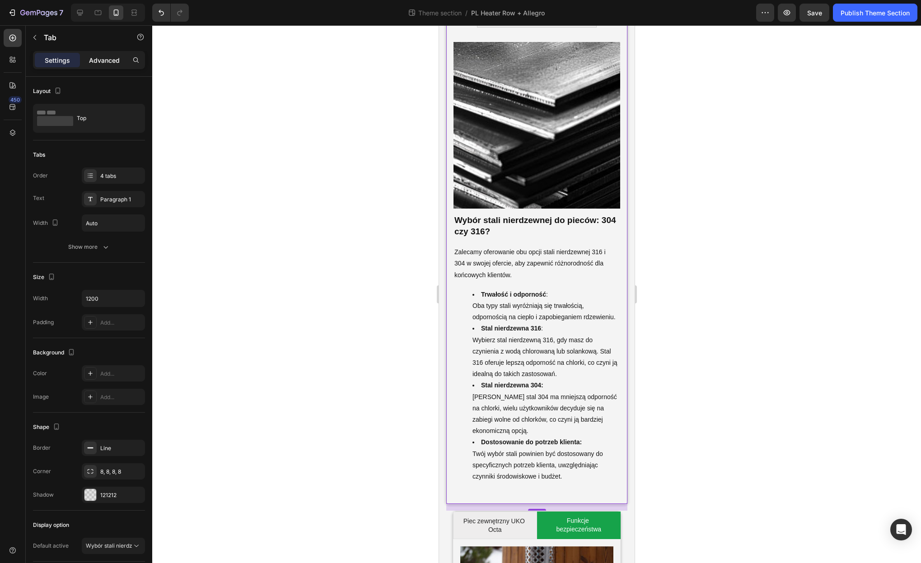
click at [91, 61] on p "Advanced" at bounding box center [104, 60] width 31 height 9
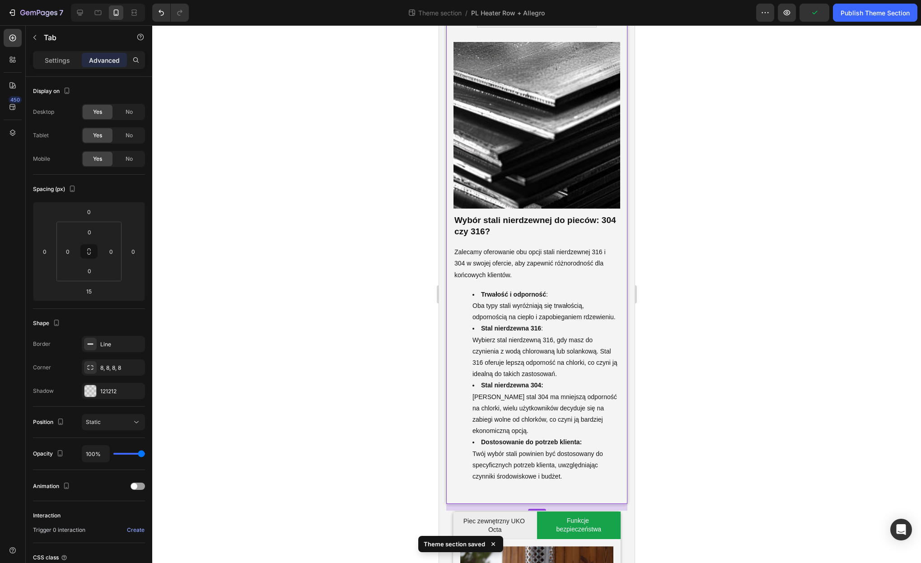
click at [450, 321] on div "Image Wybór stali nierdzewnej do pieców: 304 czy 316? Heading Zalecamy oferowan…" at bounding box center [536, 266] width 181 height 477
click at [468, 257] on p "Zalecamy oferowanie obu opcji stali nierdzewnej 316 i 304 w swojej ofercie, aby…" at bounding box center [536, 264] width 165 height 34
click at [452, 291] on div "Image Wybór stali nierdzewnej do pieców: 304 czy 316? Heading Zalecamy oferowan…" at bounding box center [536, 266] width 181 height 477
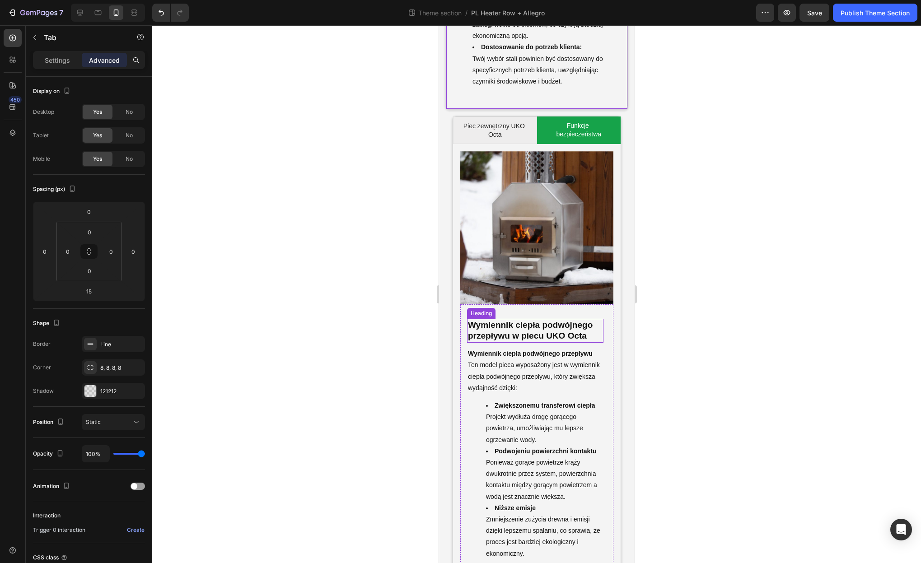
scroll to position [4042, 0]
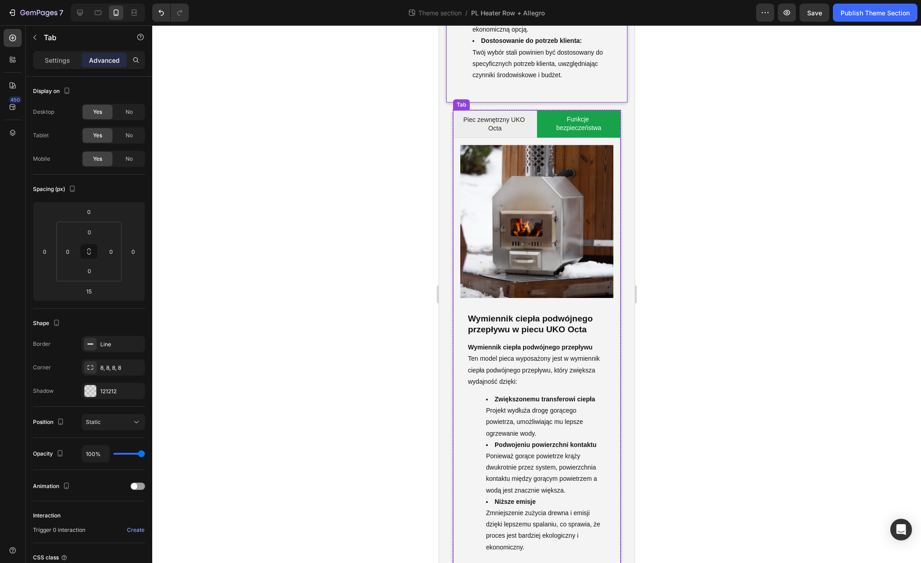
click at [617, 360] on div "Image ⁠⁠⁠⁠⁠⁠⁠ Piec zewnętrzny UKO Octa - maksymalny komfort kąpieli Heading Poz…" at bounding box center [537, 354] width 168 height 432
click at [607, 360] on div "Wymiennik ciepła podwójnego przepływu w piecu UKO Octa Heading Wymiennik ciepła…" at bounding box center [536, 430] width 153 height 265
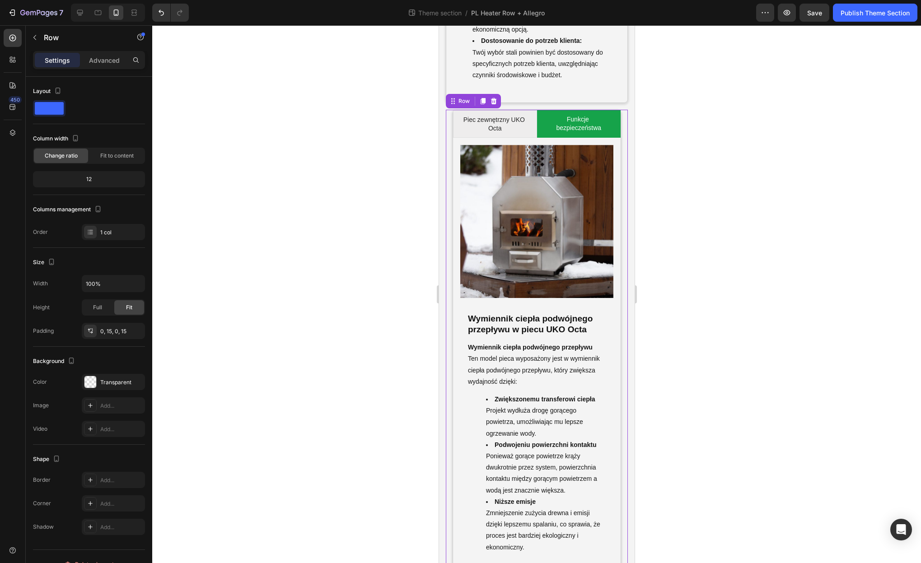
click at [624, 360] on div "Piec zewnętrzny UKO Octa Funkcje bezpieczeństwa Image ⁠⁠⁠⁠⁠⁠⁠ Piec zewnętrzny U…" at bounding box center [536, 340] width 182 height 460
click at [110, 58] on p "Advanced" at bounding box center [104, 60] width 31 height 9
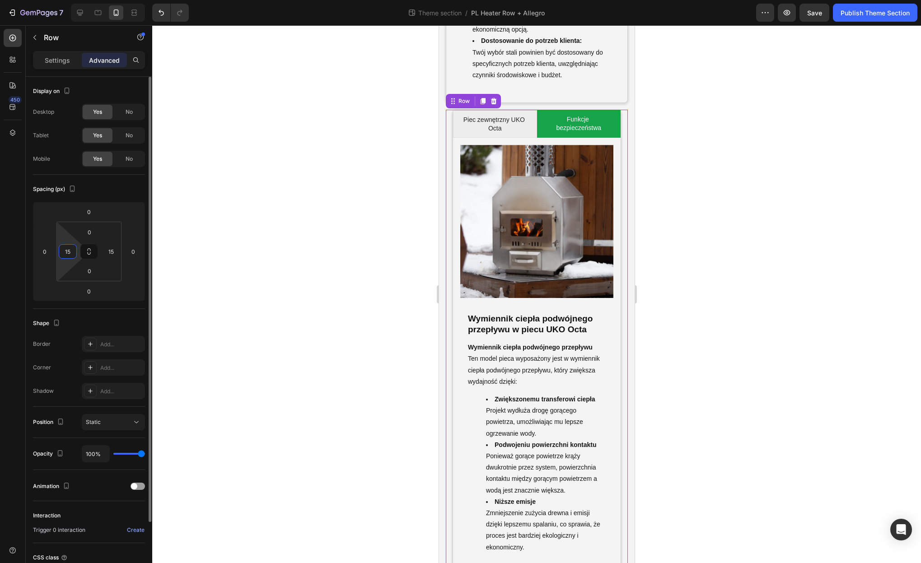
click at [67, 251] on input "15" at bounding box center [68, 252] width 14 height 14
type input "0"
click at [110, 250] on input "15" at bounding box center [111, 252] width 14 height 14
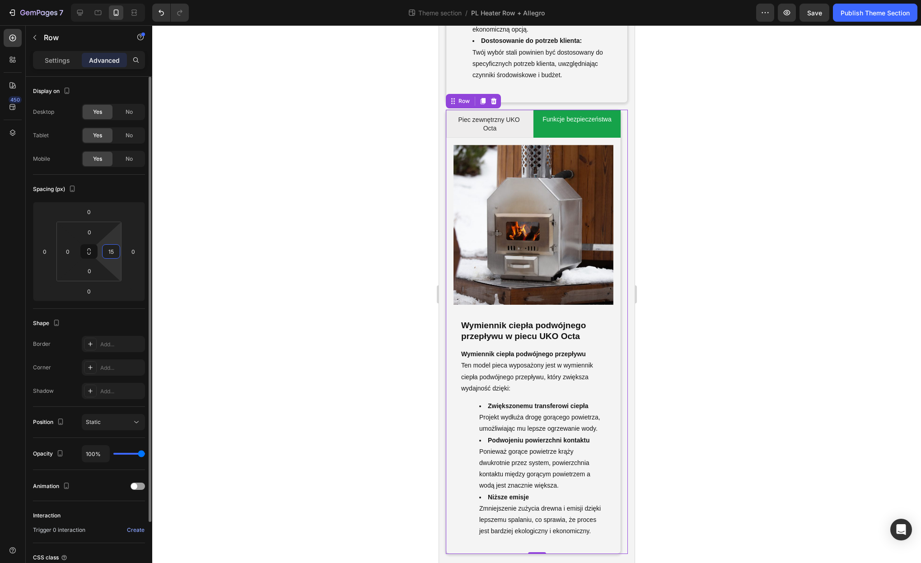
click at [110, 250] on input "15" at bounding box center [111, 252] width 14 height 14
type input "0"
click at [342, 273] on div at bounding box center [536, 294] width 769 height 538
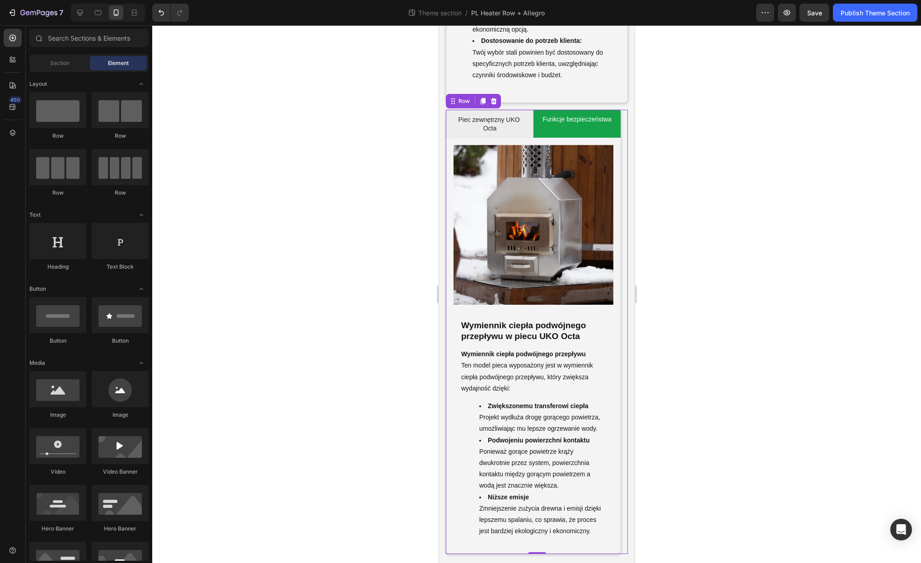
scroll to position [4041, 0]
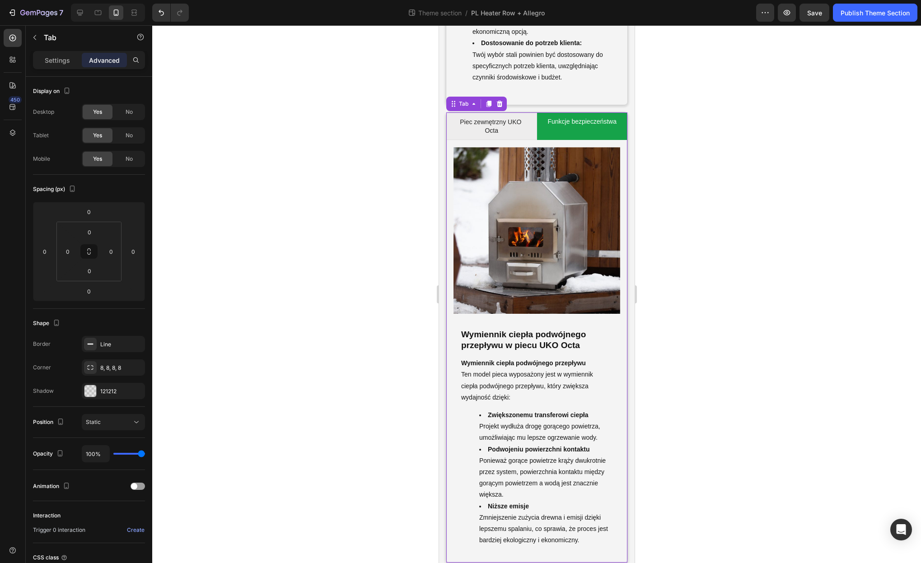
click at [449, 553] on div "Image ⁠⁠⁠⁠⁠⁠⁠ Piec zewnętrzny UKO Octa - maksymalny komfort kąpieli Heading Poz…" at bounding box center [536, 351] width 181 height 423
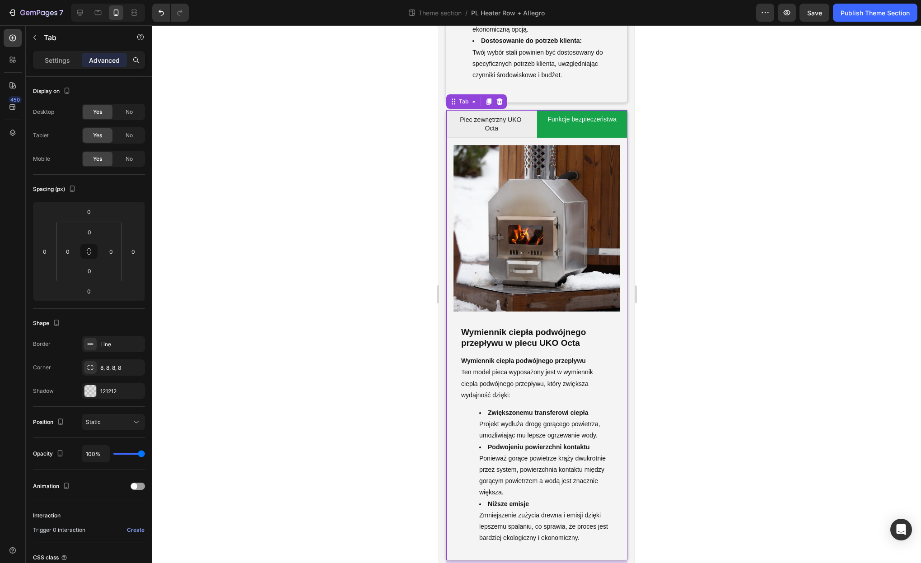
drag, startPoint x: 539, startPoint y: 560, endPoint x: 540, endPoint y: 572, distance: 11.8
type input "26"
click at [537, 558] on div "Image ⁠⁠⁠⁠⁠⁠⁠ Piec zewnętrzny UKO Octa - maksymalny komfort kąpieli Heading Poz…" at bounding box center [536, 349] width 181 height 423
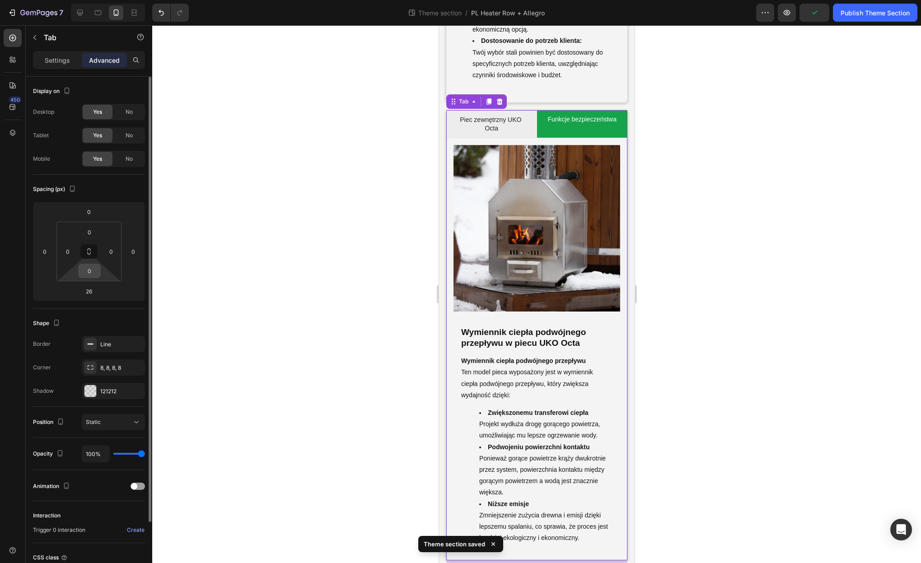
click at [89, 269] on input "0" at bounding box center [89, 271] width 18 height 14
type input "34"
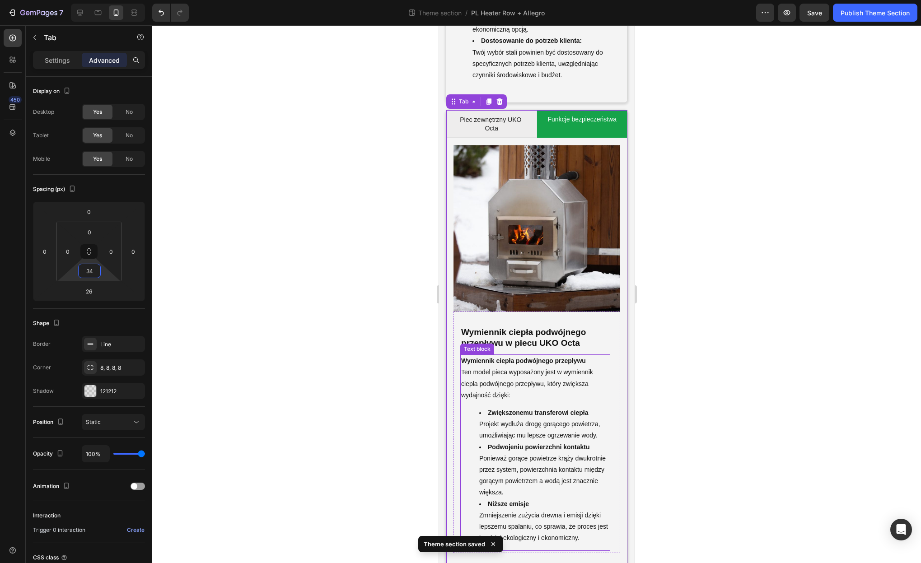
scroll to position [4078, 0]
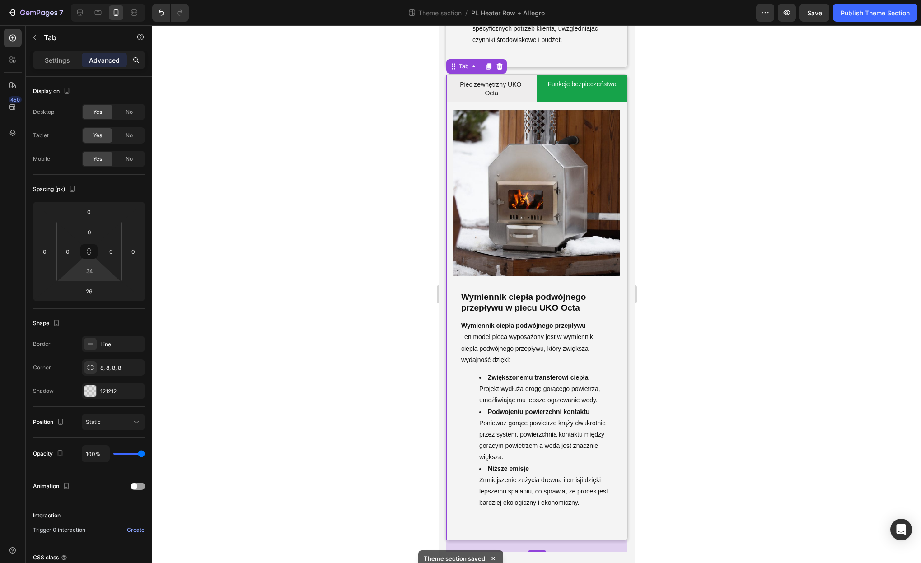
click at [654, 515] on div at bounding box center [536, 294] width 769 height 538
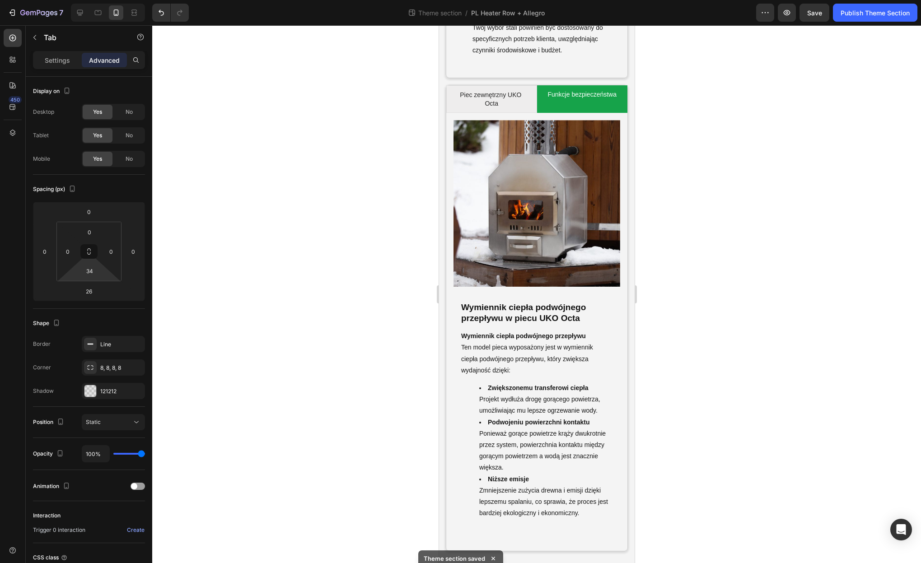
scroll to position [4068, 0]
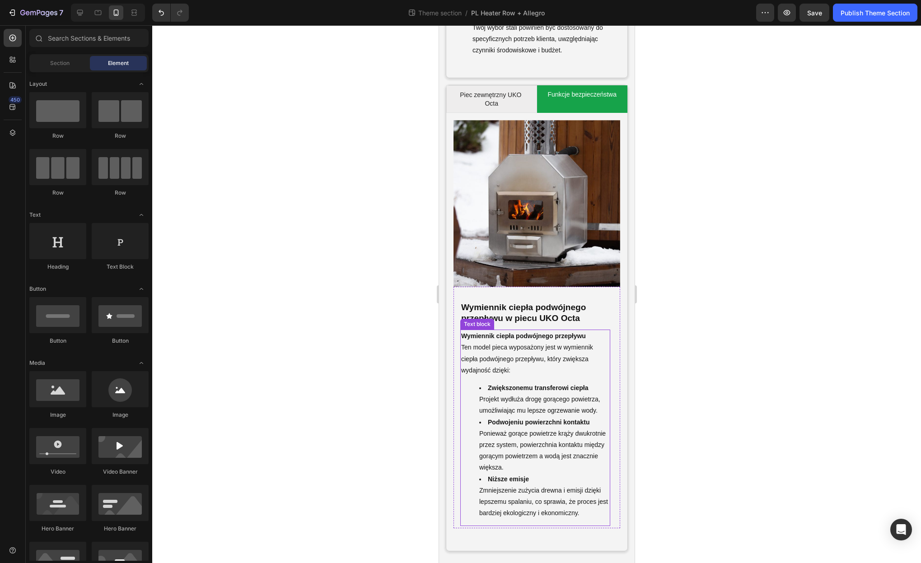
click at [571, 486] on li "Niższe emisje Zmniejszenie zużycia drewna i emisji dzięki lepszemu spalaniu, co…" at bounding box center [544, 497] width 130 height 46
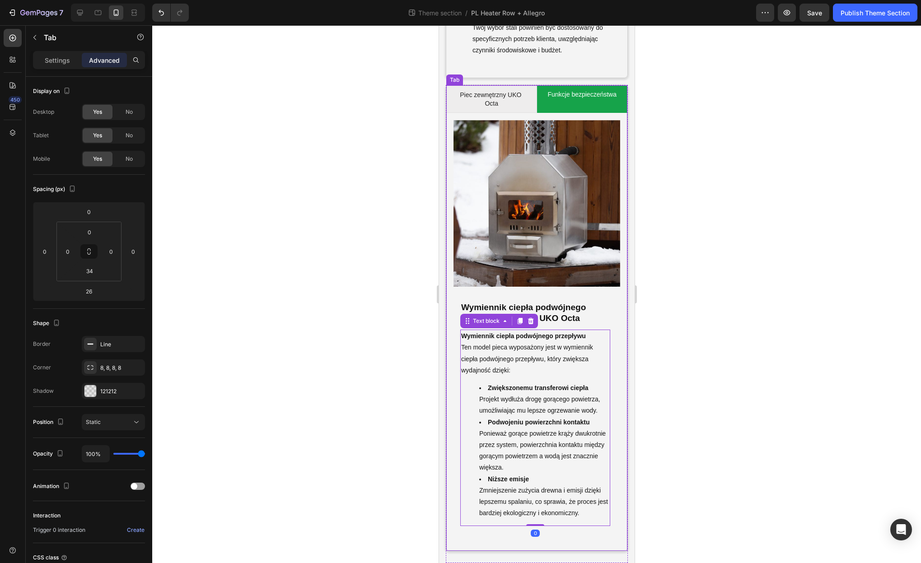
click at [623, 543] on div "Piec zewnętrzny UKO Octa Funkcje bezpieczeństwa Image ⁠⁠⁠⁠⁠⁠⁠ Piec zewnętrzny U…" at bounding box center [536, 318] width 182 height 467
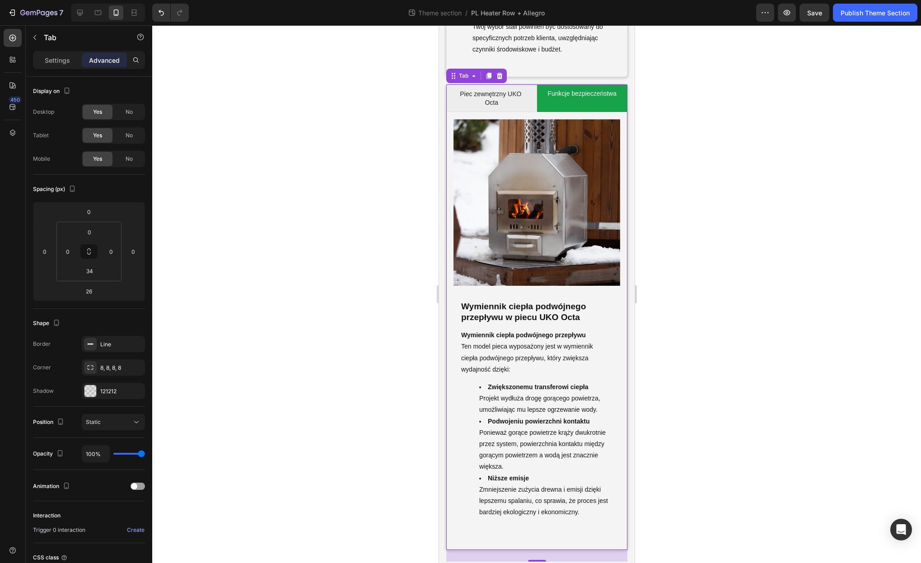
scroll to position [4078, 0]
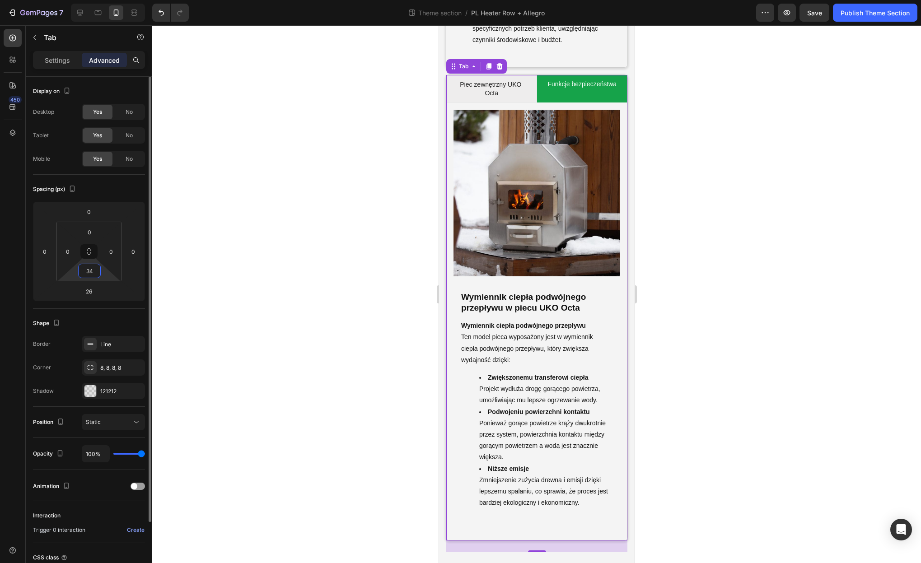
click at [92, 272] on input "34" at bounding box center [89, 271] width 18 height 14
type input "0"
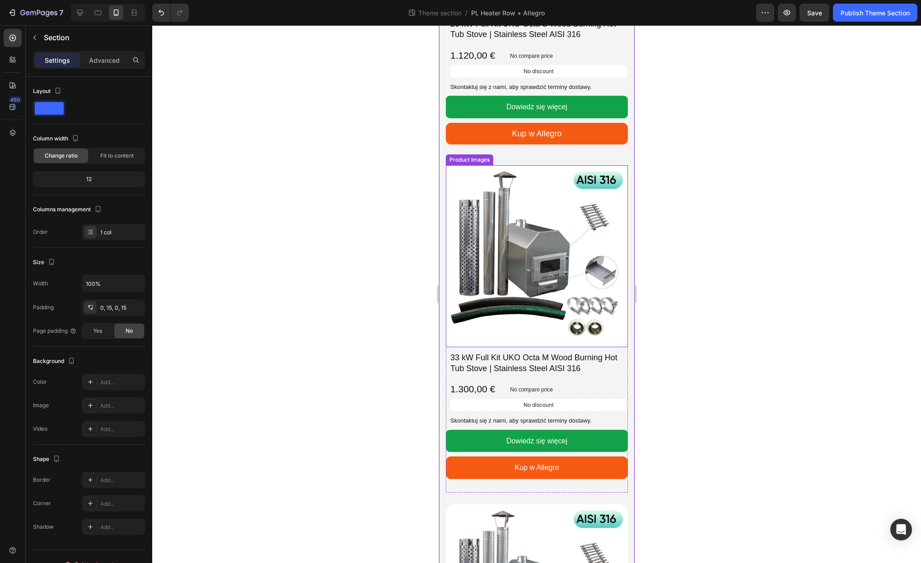
scroll to position [1686, 0]
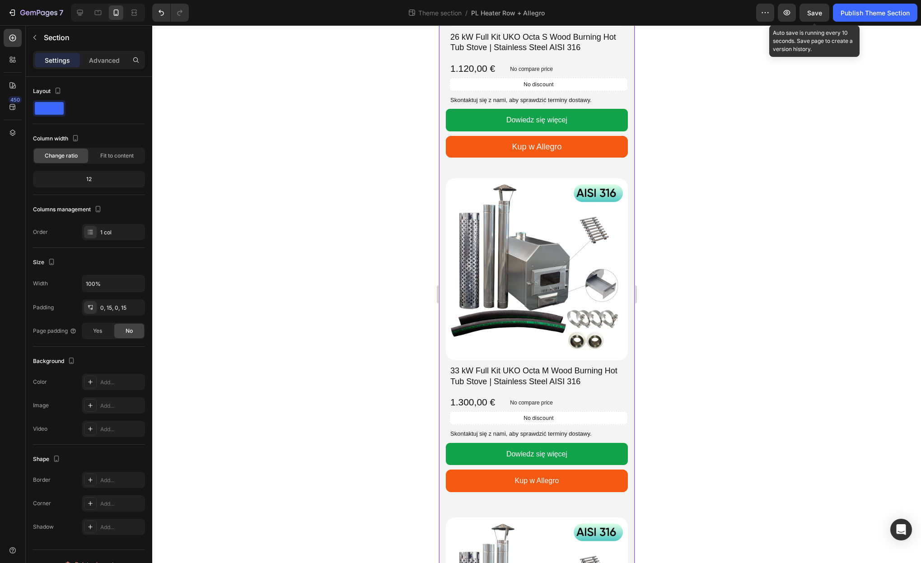
click at [820, 10] on span "Save" at bounding box center [814, 13] width 15 height 8
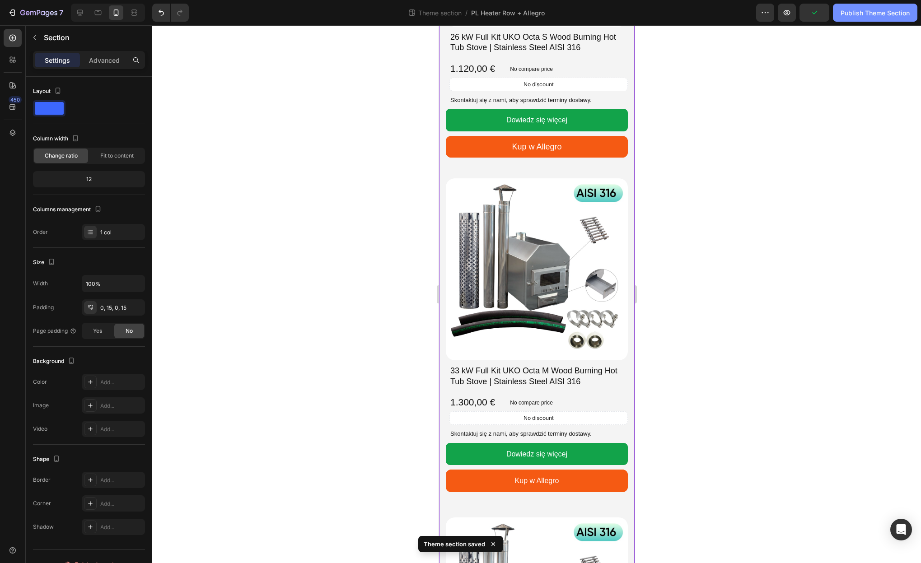
click at [854, 11] on div "Publish Theme Section" at bounding box center [875, 12] width 69 height 9
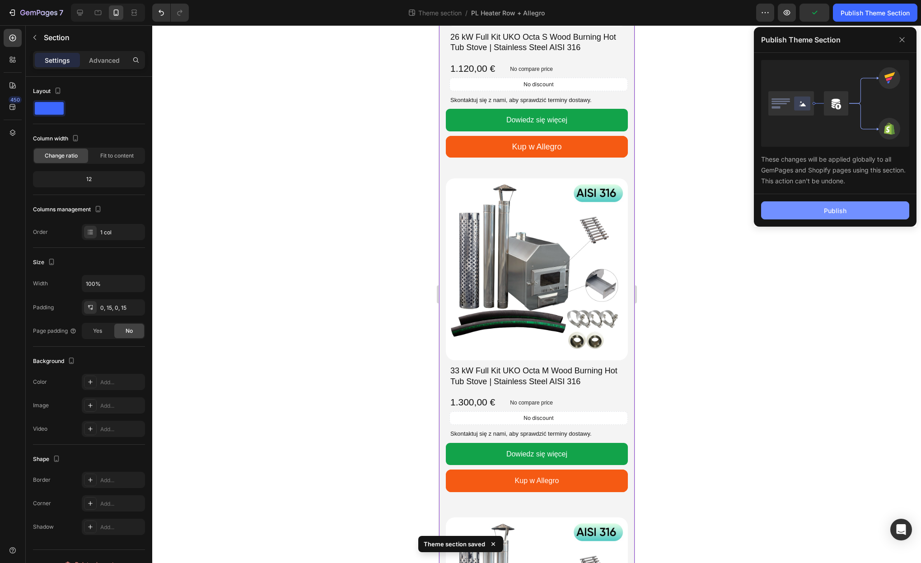
click at [851, 211] on button "Publish" at bounding box center [835, 210] width 148 height 18
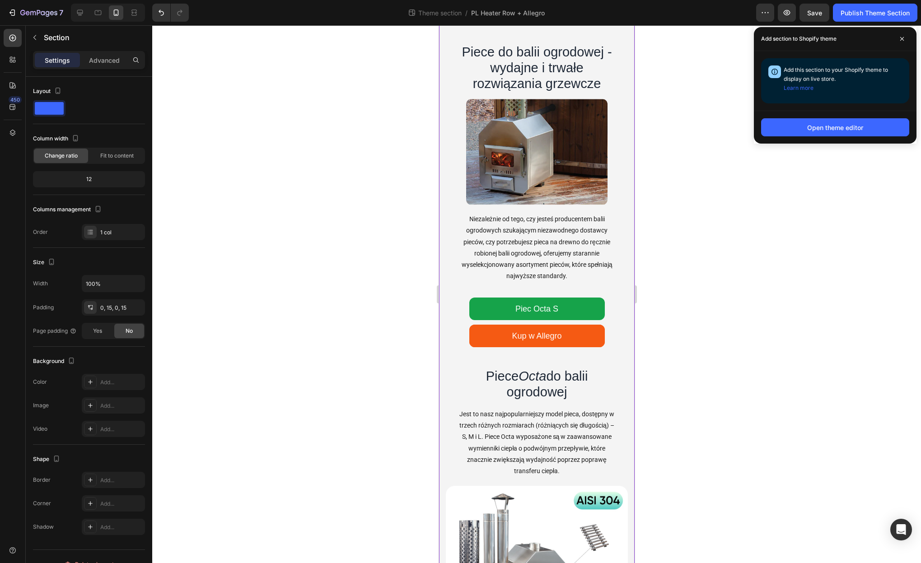
scroll to position [0, 0]
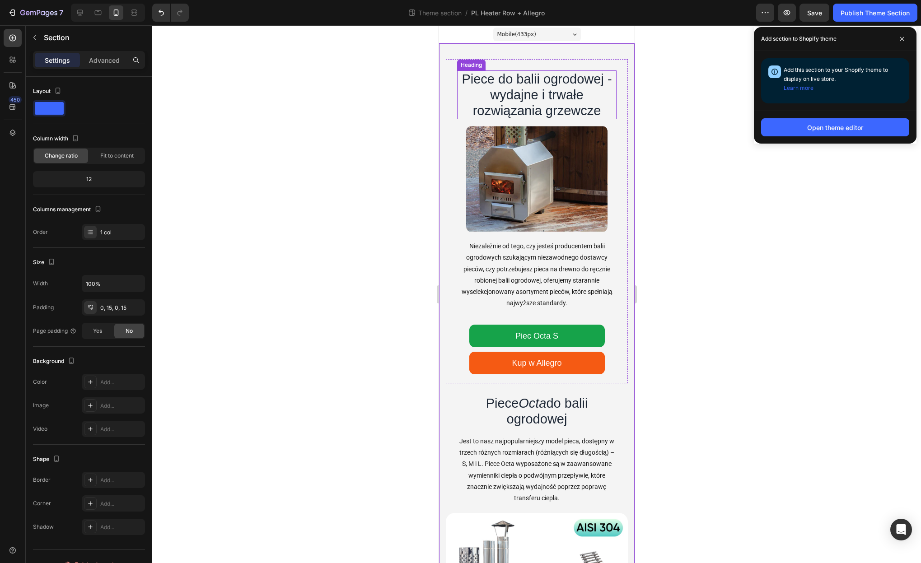
click at [520, 87] on h1 "Piece do balii ogrodowej - wydajne i trwałe rozwiązania grzewcze" at bounding box center [536, 94] width 159 height 49
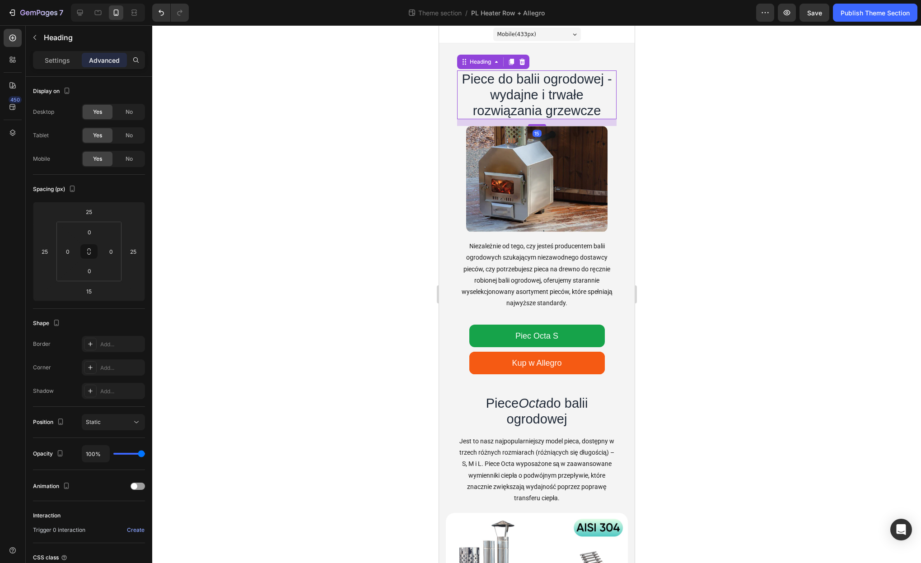
click at [110, 63] on p "Advanced" at bounding box center [104, 60] width 31 height 9
click at [93, 214] on input "25" at bounding box center [89, 212] width 18 height 14
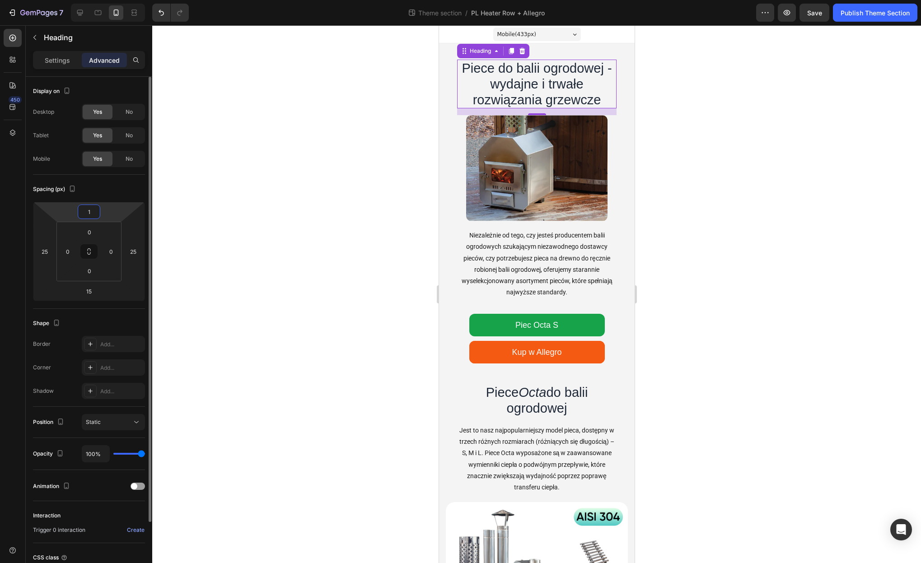
type input "15"
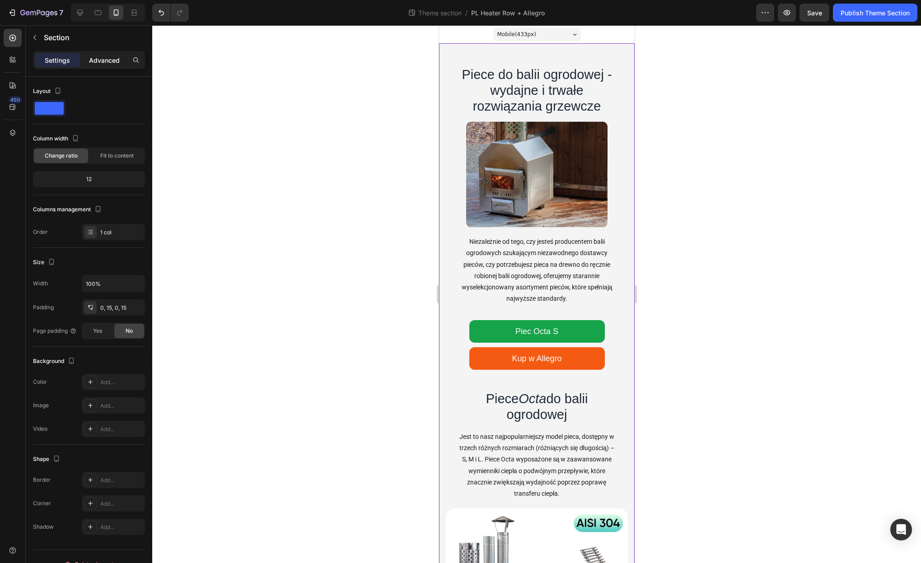
click at [109, 64] on p "Advanced" at bounding box center [104, 60] width 31 height 9
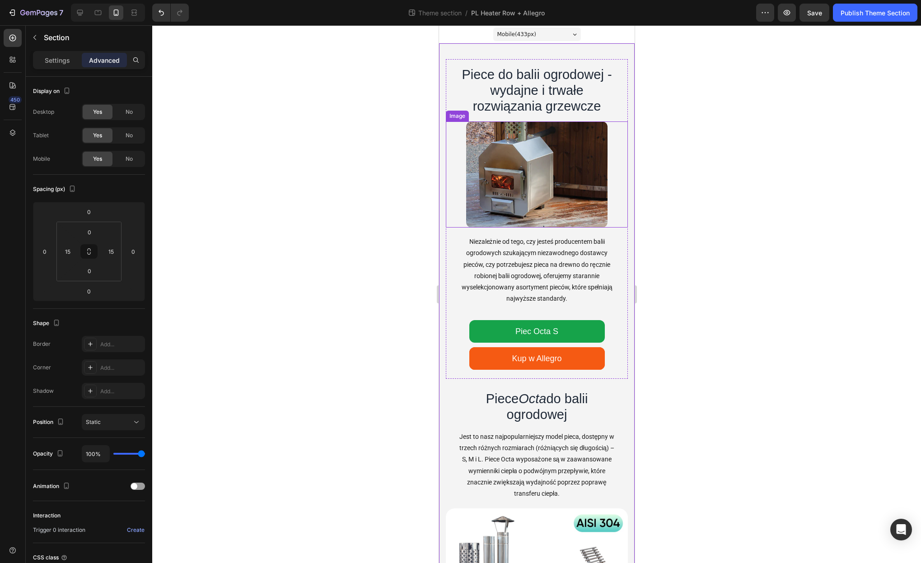
click at [461, 112] on div "Image" at bounding box center [456, 116] width 19 height 8
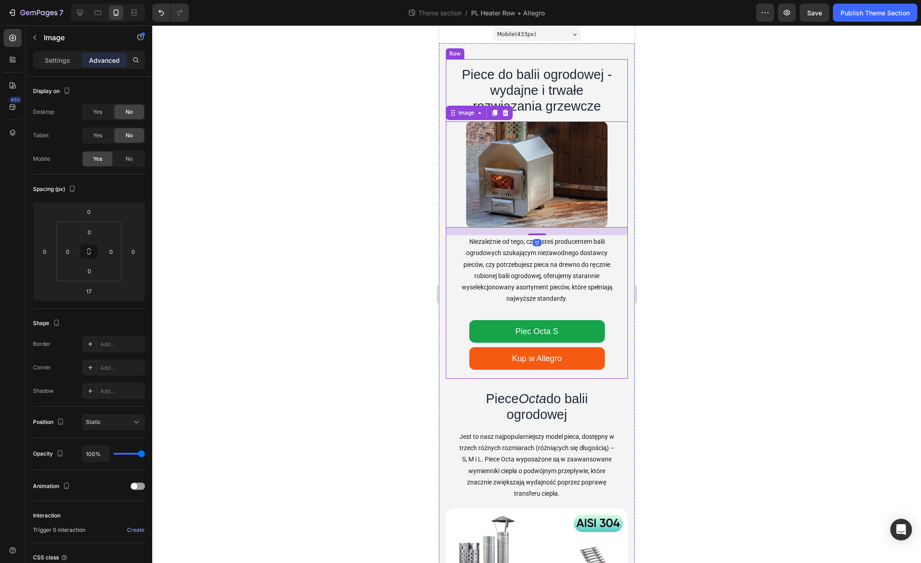
click at [454, 248] on div "Piece do balii ogrodowej - wydajne i trwałe rozwiązania grzewcze Heading Image …" at bounding box center [536, 219] width 182 height 320
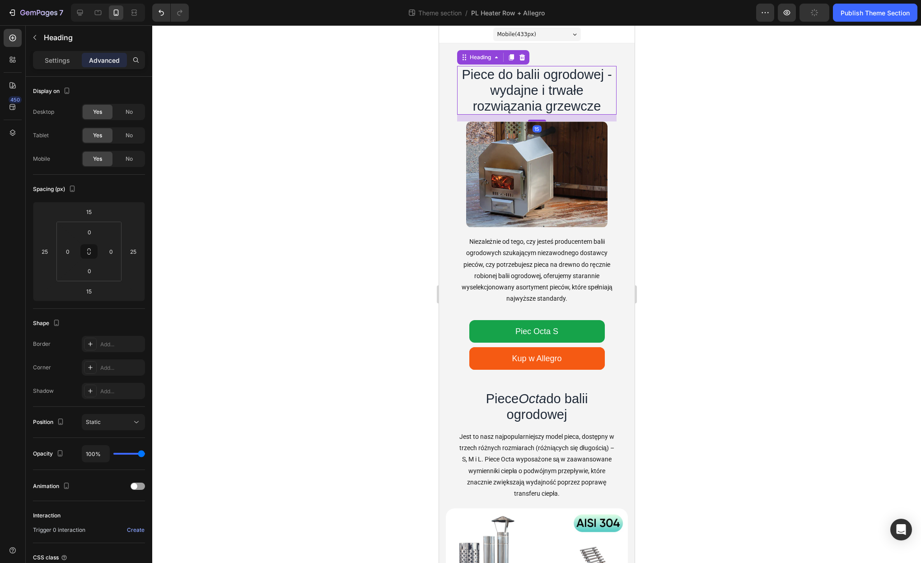
click at [613, 80] on h1 "Piece do balii ogrodowej - wydajne i trwałe rozwiązania grzewcze" at bounding box center [536, 90] width 159 height 49
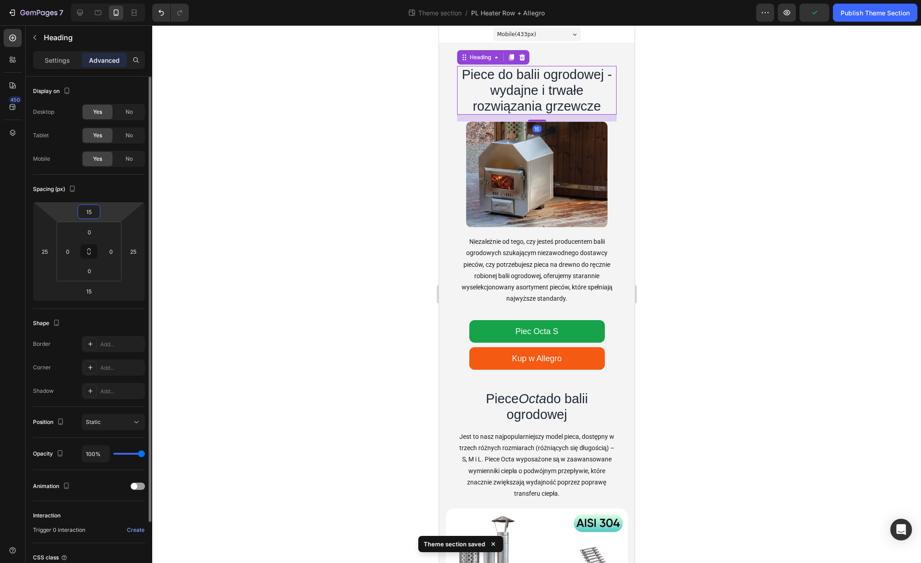
click at [89, 212] on input "15" at bounding box center [89, 212] width 18 height 14
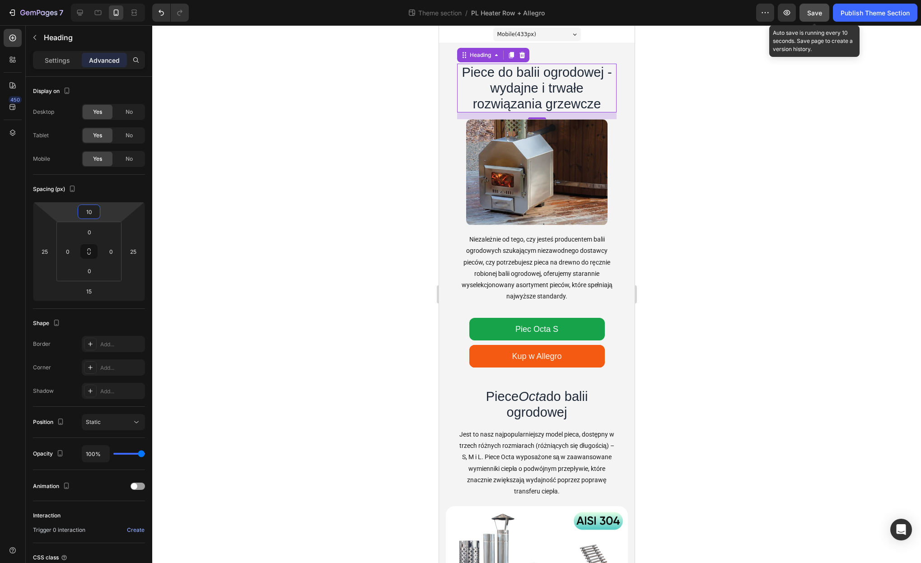
click at [810, 20] on button "Save" at bounding box center [815, 13] width 30 height 18
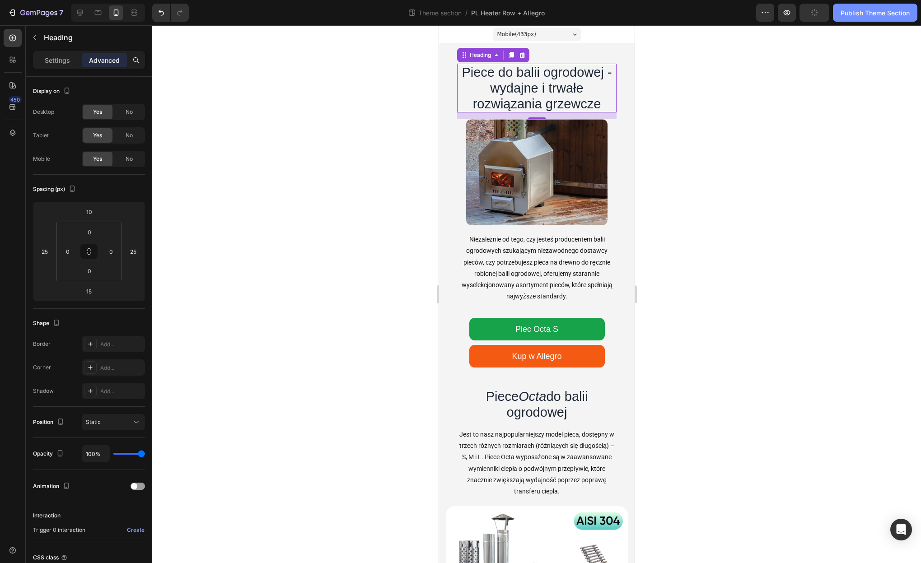
click at [857, 17] on div "Publish Theme Section" at bounding box center [875, 12] width 69 height 9
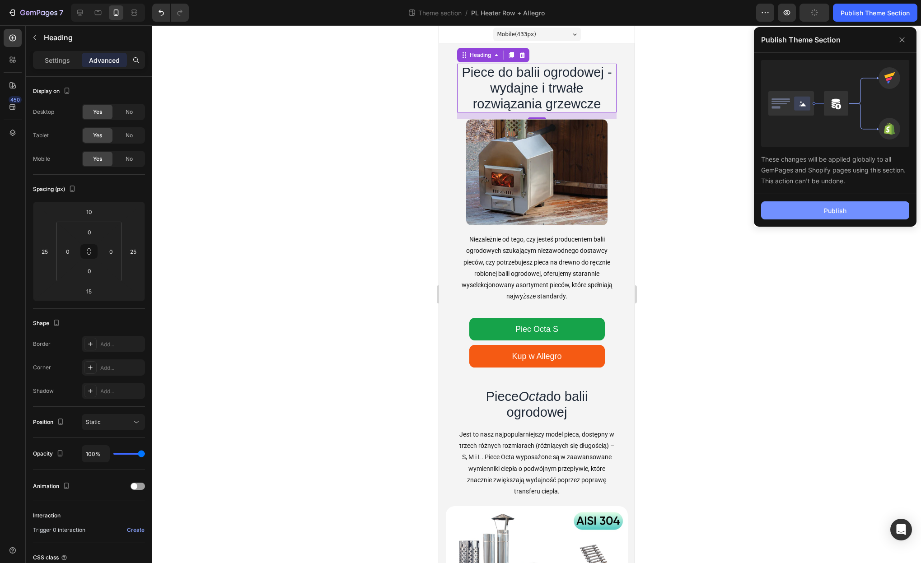
click at [850, 212] on button "Publish" at bounding box center [835, 210] width 148 height 18
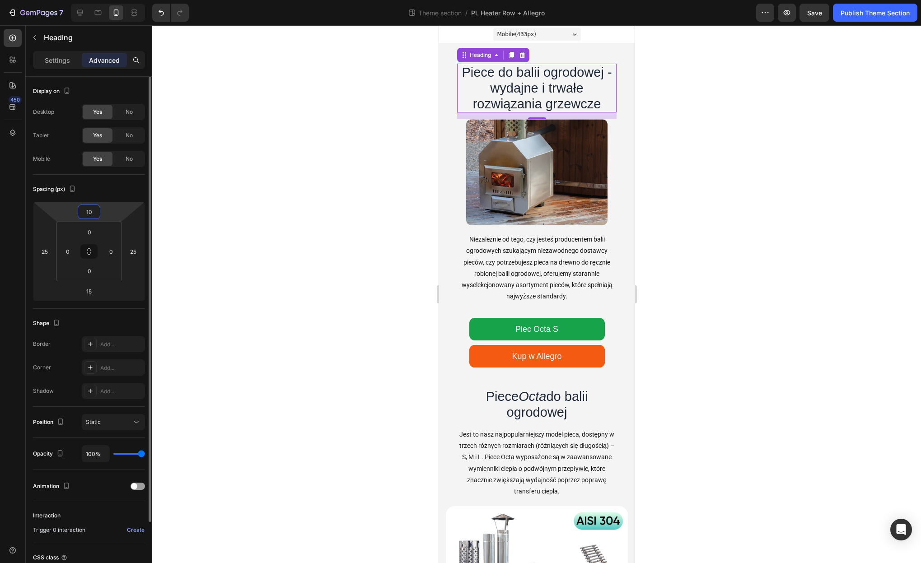
click at [93, 211] on input "10" at bounding box center [89, 212] width 18 height 14
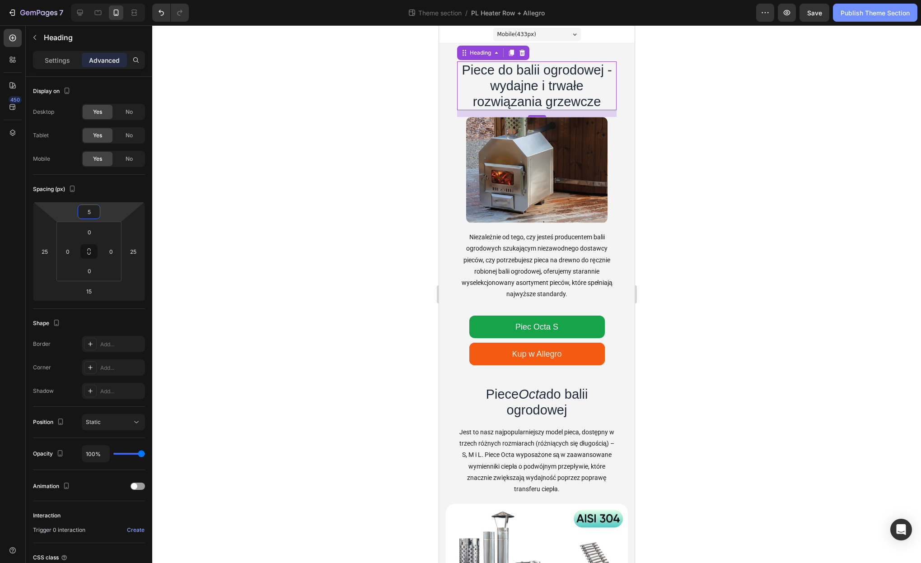
type input "5"
click at [811, 13] on span "Save" at bounding box center [814, 13] width 15 height 8
click at [848, 12] on div "Publish Theme Section" at bounding box center [875, 12] width 69 height 9
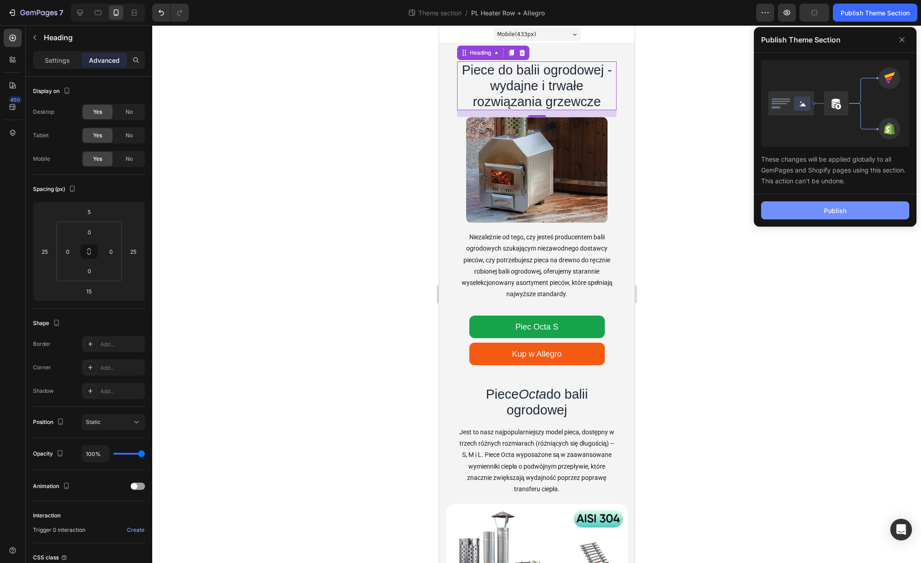
click at [845, 208] on div "Publish" at bounding box center [835, 210] width 23 height 9
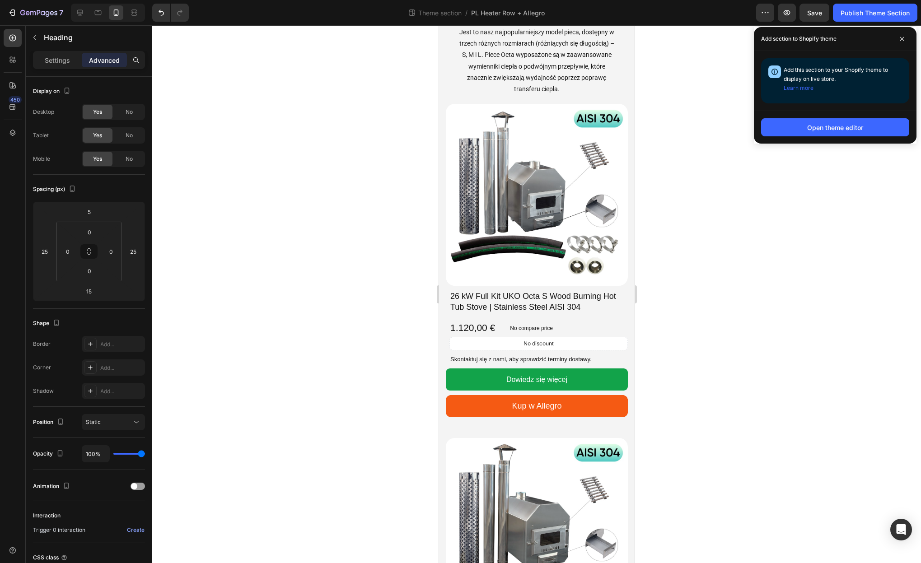
scroll to position [499, 0]
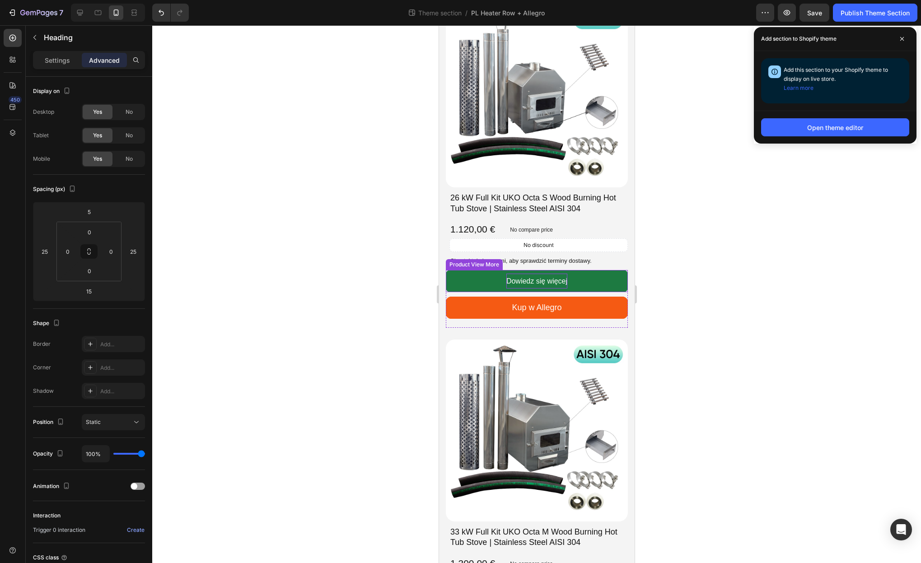
click at [545, 279] on span "Dowiedz się więcej" at bounding box center [536, 281] width 61 height 8
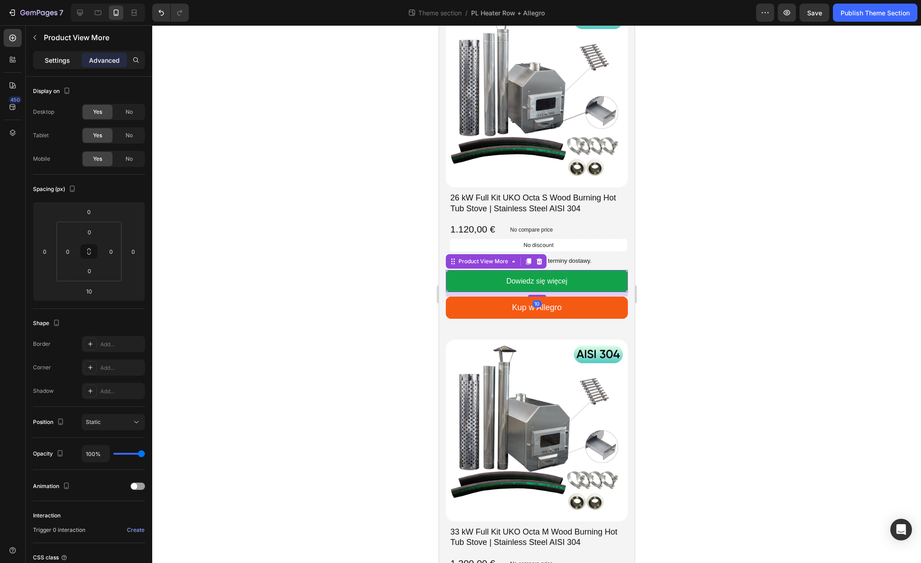
click at [56, 61] on p "Settings" at bounding box center [57, 60] width 25 height 9
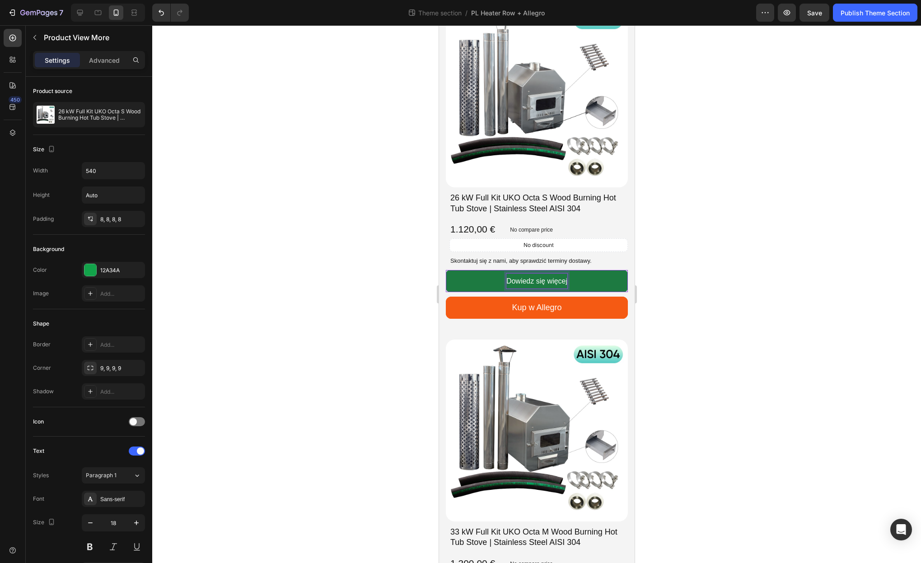
click at [531, 279] on span "Dowiedz się więcej" at bounding box center [536, 281] width 61 height 8
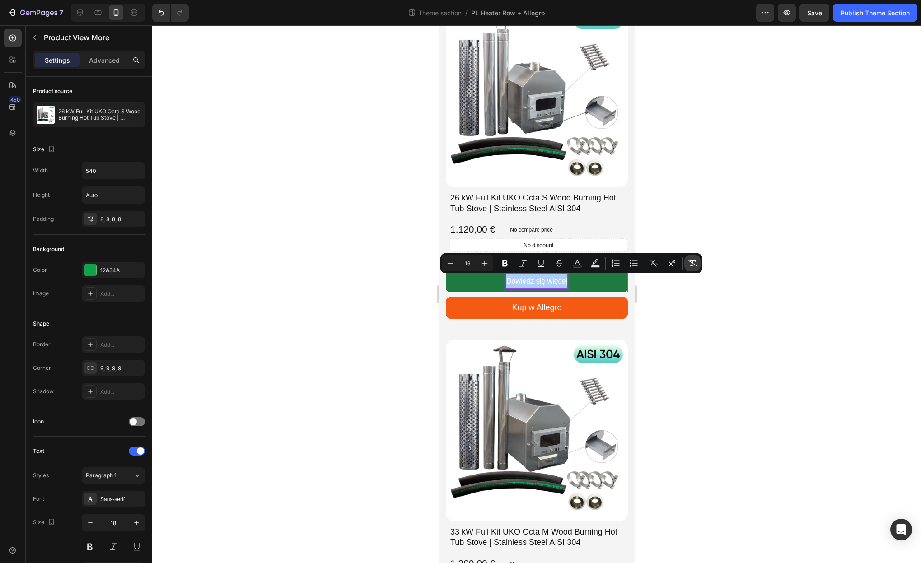
click at [696, 266] on icon "Editor contextual toolbar" at bounding box center [692, 263] width 9 height 9
type input "18"
click at [660, 323] on div at bounding box center [536, 294] width 769 height 538
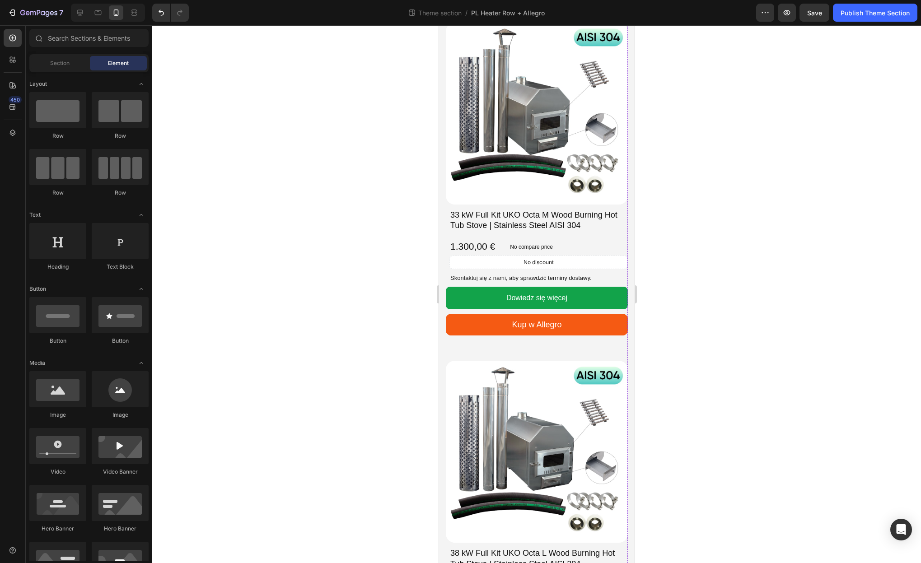
scroll to position [831, 0]
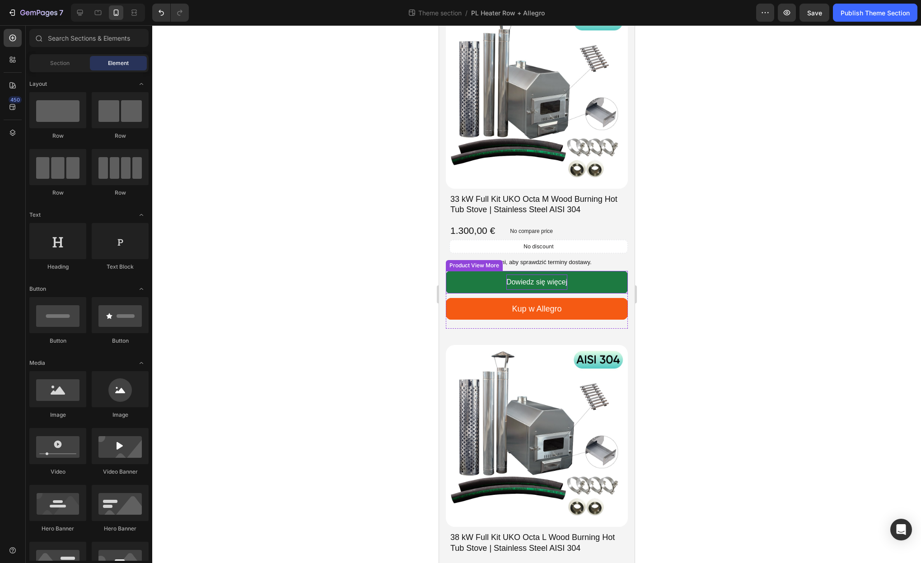
click at [553, 285] on span "Dowiedz się więcej" at bounding box center [536, 282] width 61 height 8
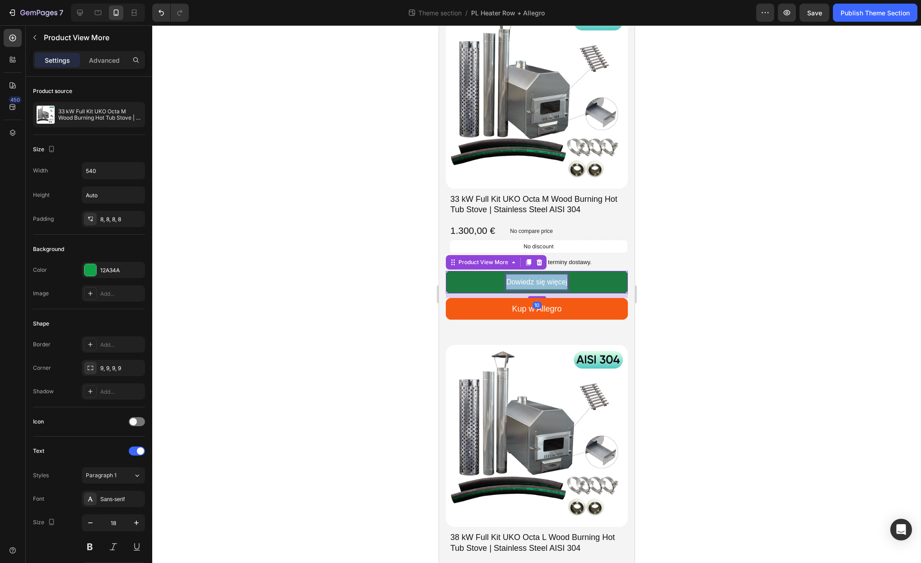
click at [553, 285] on span "Dowiedz się więcej" at bounding box center [536, 282] width 61 height 8
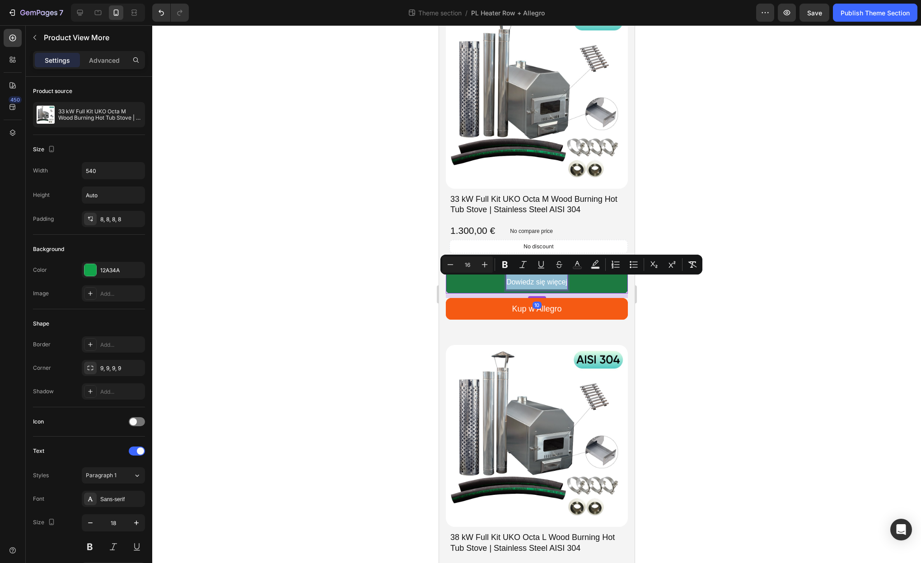
click at [553, 285] on span "Dowiedz się więcej" at bounding box center [536, 282] width 61 height 8
click at [689, 263] on icon "Editor contextual toolbar" at bounding box center [692, 264] width 9 height 9
type input "18"
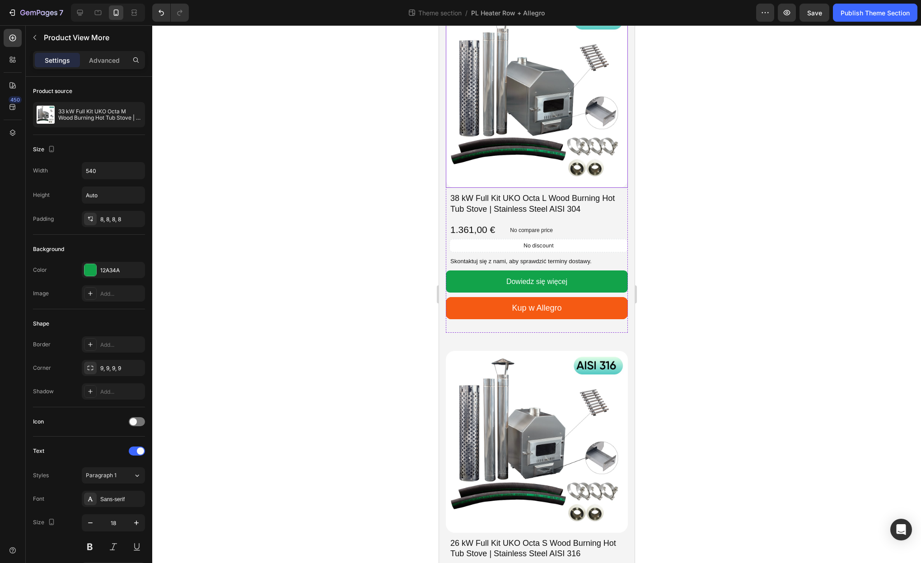
scroll to position [1233, 0]
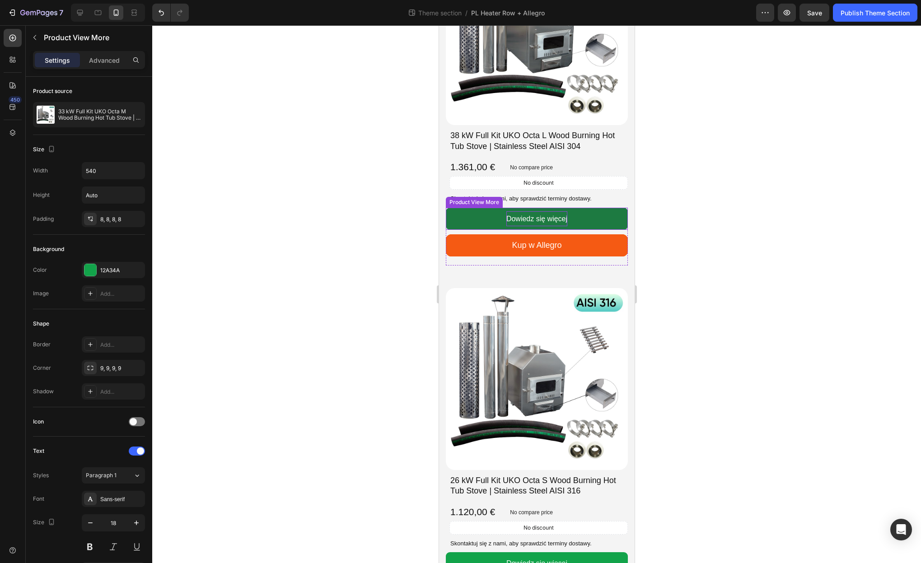
click at [543, 217] on span "Dowiedz się więcej" at bounding box center [536, 219] width 61 height 8
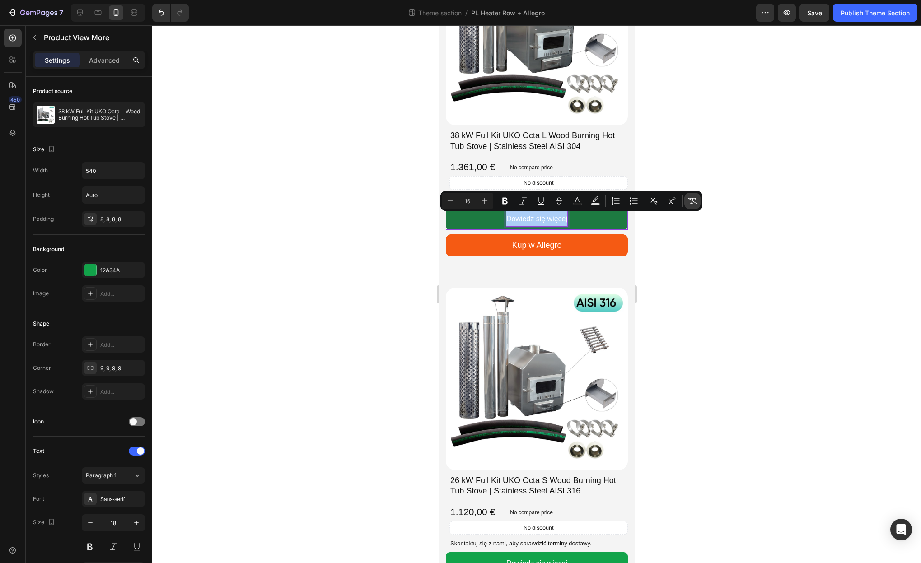
click at [694, 201] on icon "Editor contextual toolbar" at bounding box center [692, 201] width 9 height 9
type input "18"
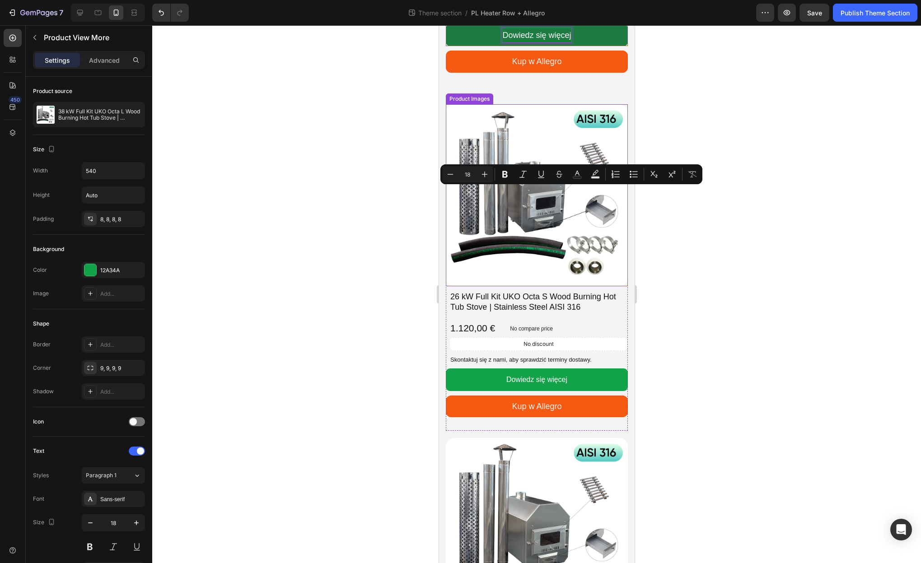
scroll to position [1466, 0]
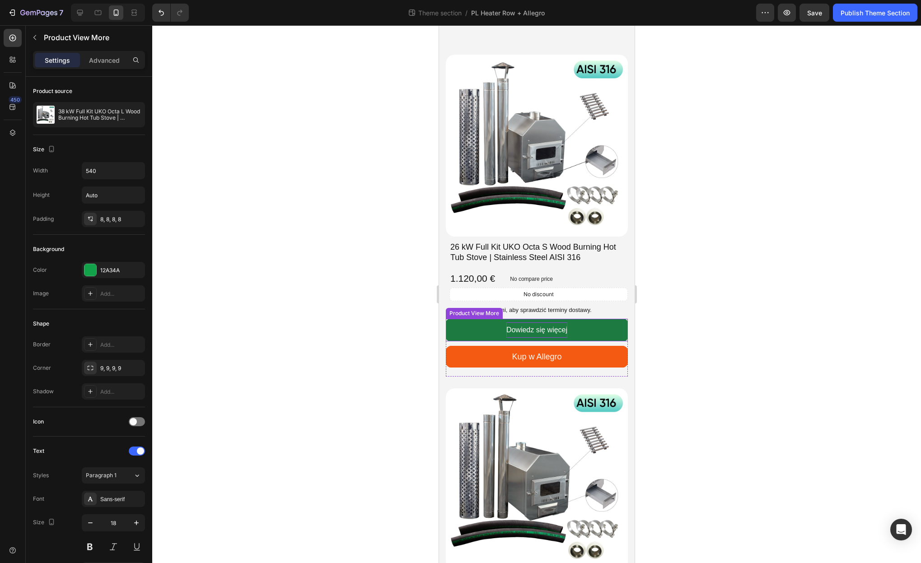
click at [563, 327] on span "Dowiedz się więcej" at bounding box center [536, 330] width 61 height 8
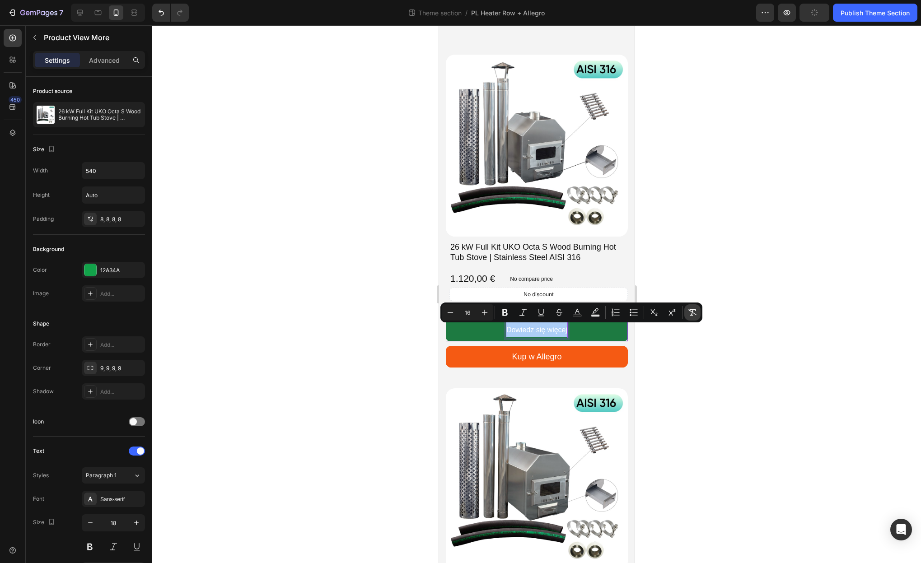
click at [688, 314] on icon "Editor contextual toolbar" at bounding box center [692, 312] width 9 height 9
type input "18"
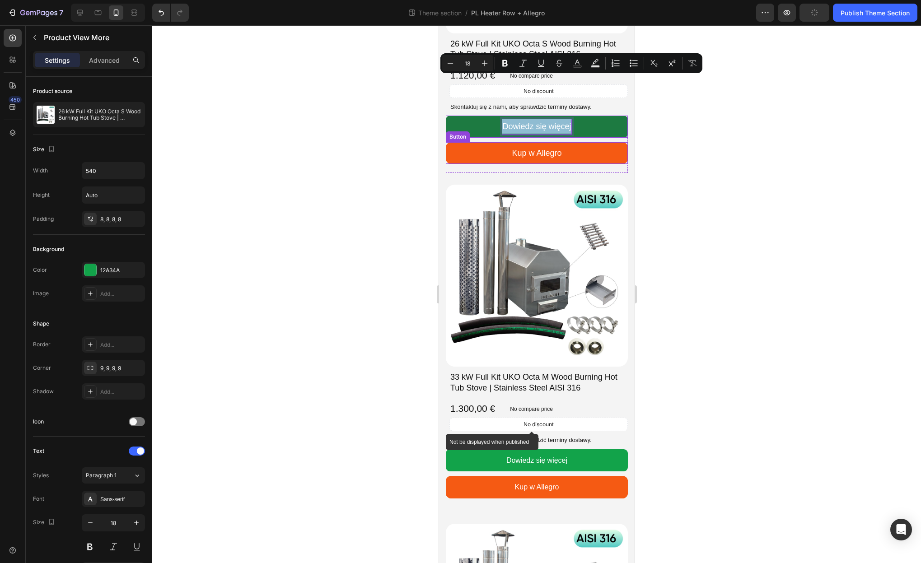
scroll to position [1728, 0]
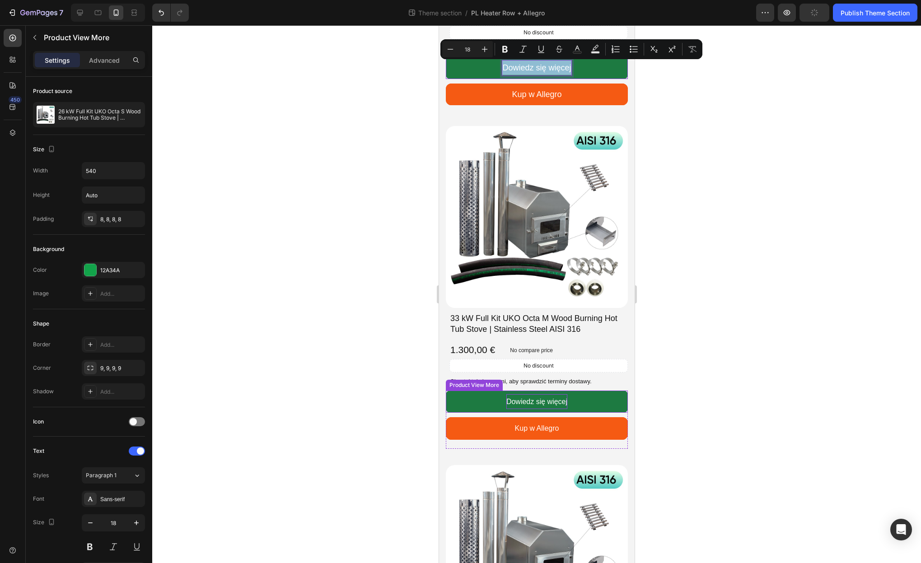
click at [556, 400] on span "Dowiedz się więcej" at bounding box center [536, 402] width 61 height 8
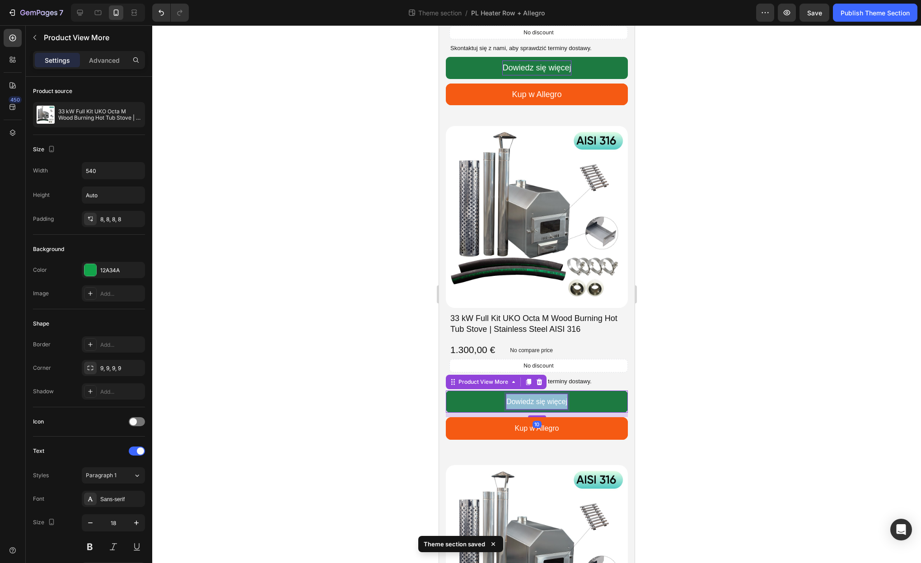
click at [556, 400] on span "Dowiedz się więcej" at bounding box center [536, 402] width 61 height 8
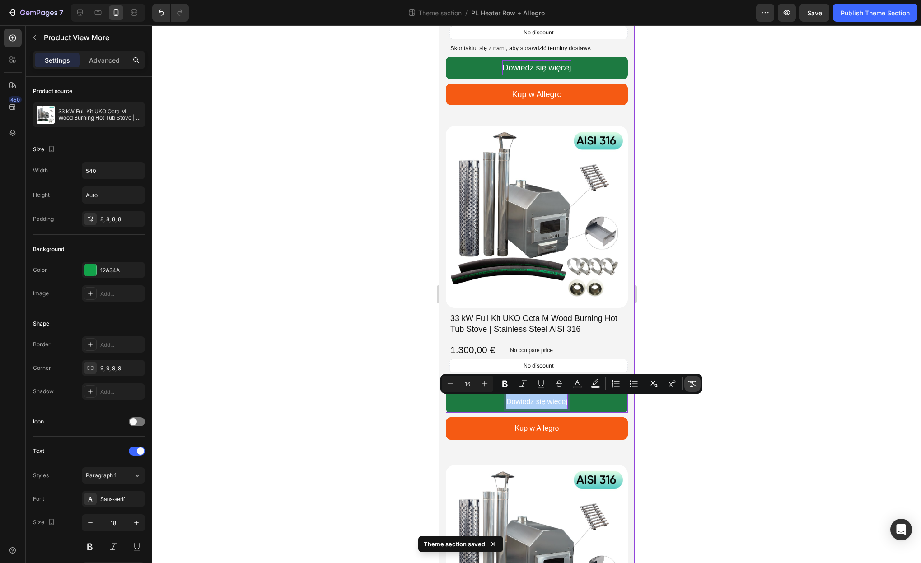
click at [691, 384] on icon "Editor contextual toolbar" at bounding box center [692, 383] width 9 height 9
type input "18"
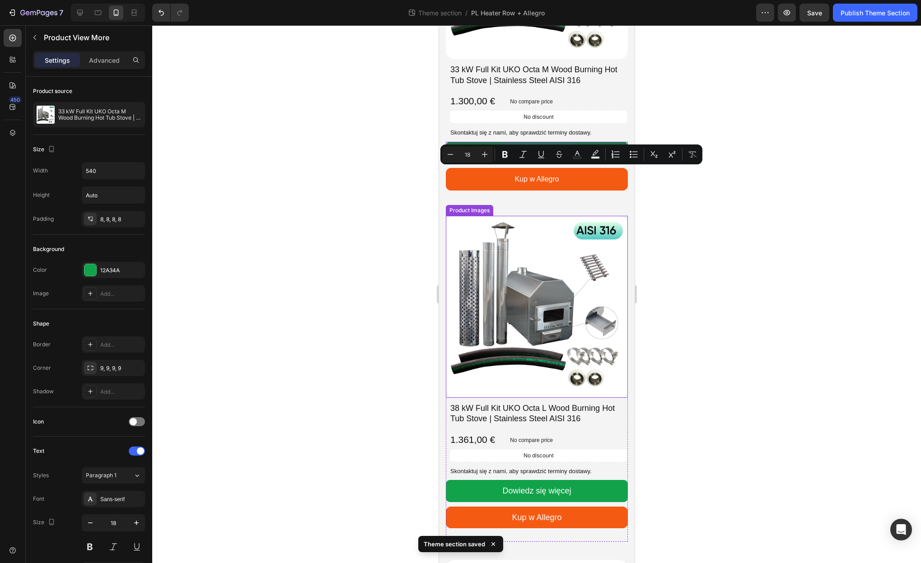
scroll to position [1984, 0]
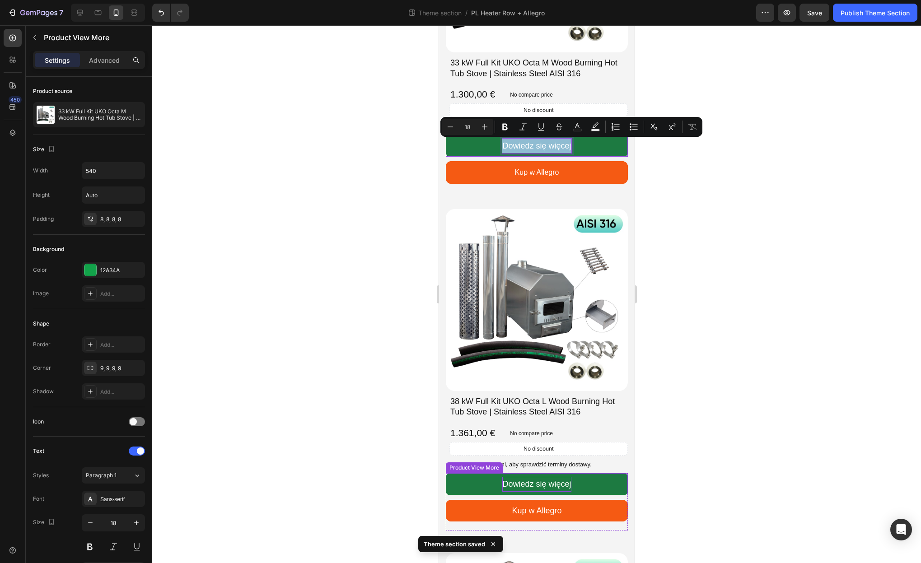
click at [563, 481] on p "Dowiedz się więcej" at bounding box center [536, 484] width 69 height 14
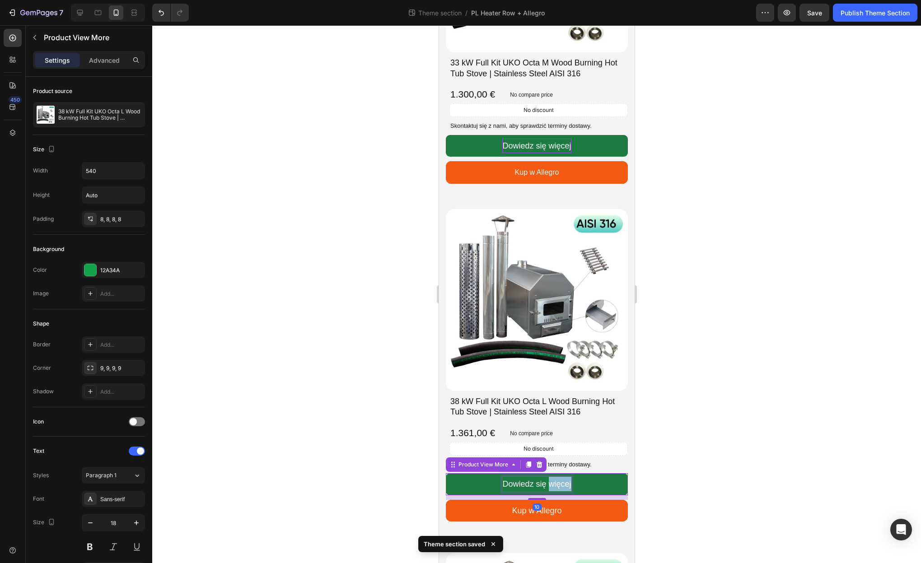
click at [560, 482] on p "Dowiedz się więcej" at bounding box center [536, 484] width 69 height 14
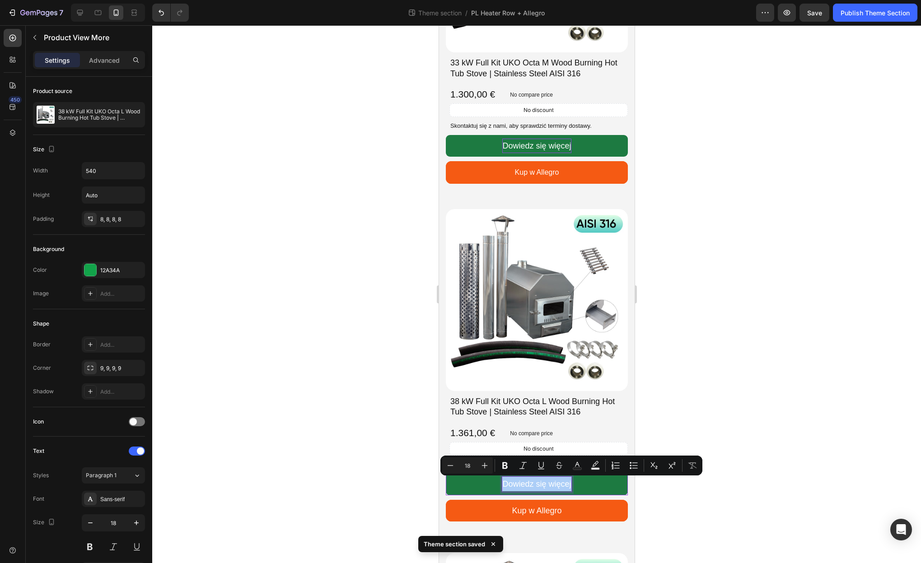
click at [683, 510] on div at bounding box center [536, 294] width 769 height 538
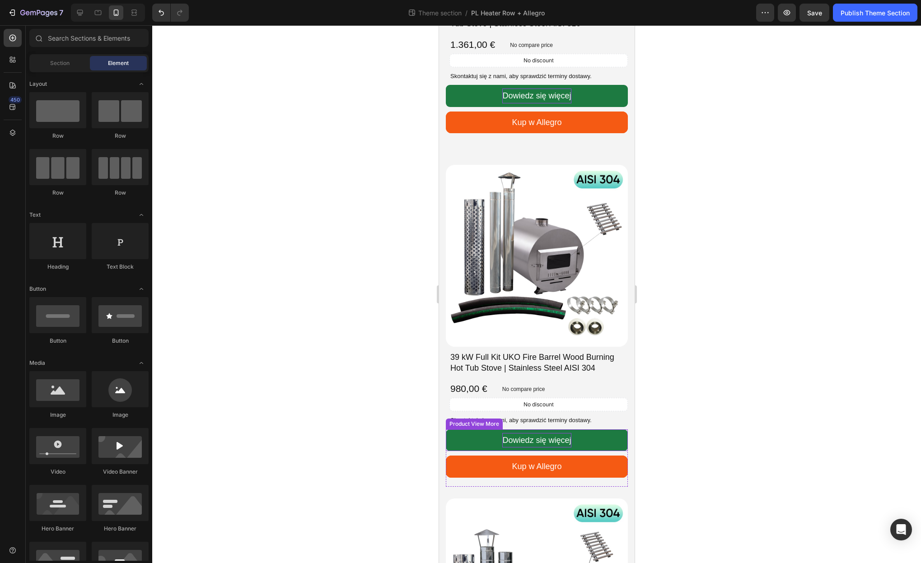
scroll to position [2376, 0]
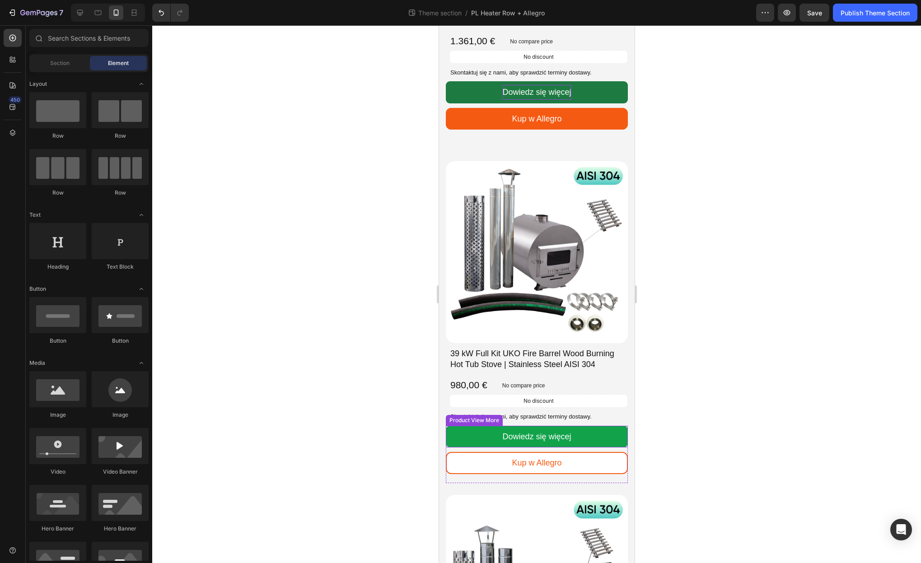
click at [552, 453] on link "Kup w Allegro" at bounding box center [536, 463] width 182 height 22
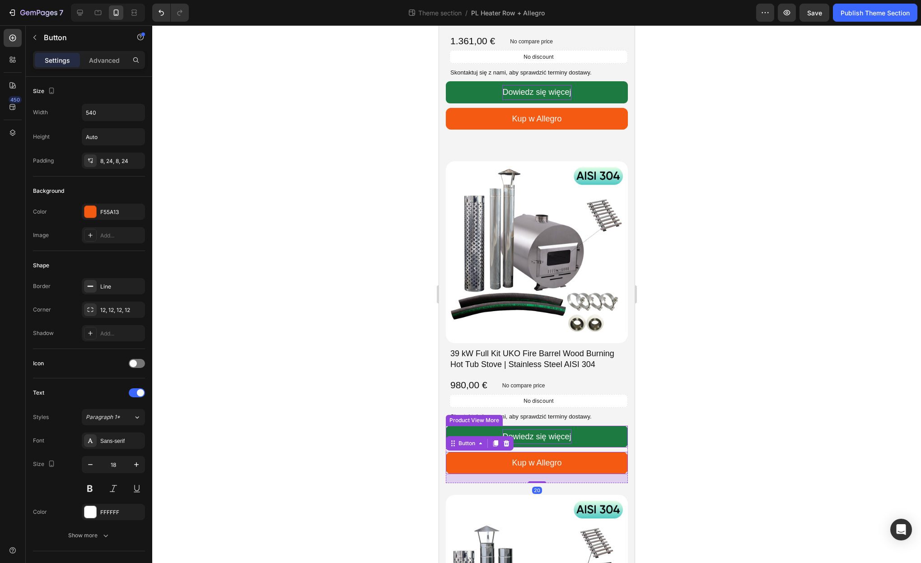
click at [550, 443] on p "Dowiedz się więcej" at bounding box center [536, 437] width 69 height 14
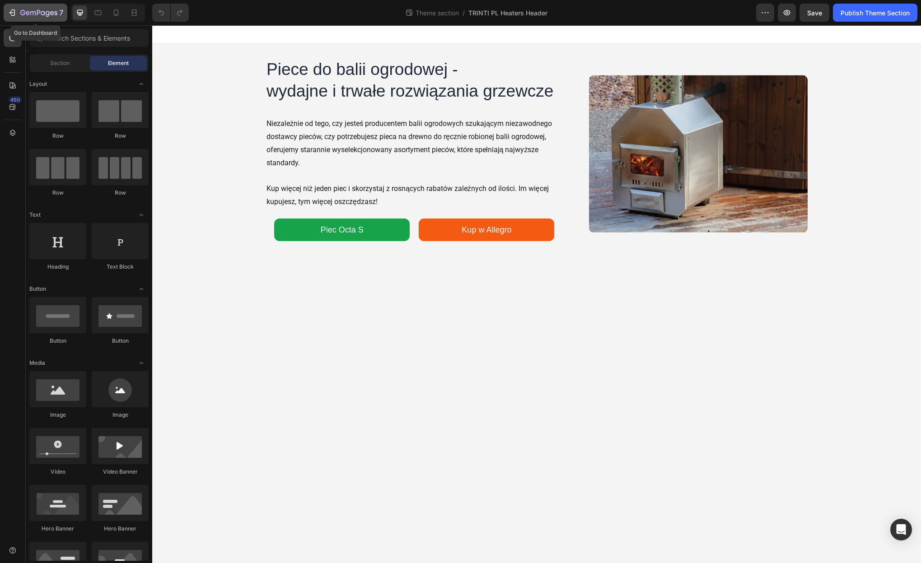
click at [12, 8] on icon "button" at bounding box center [12, 12] width 9 height 9
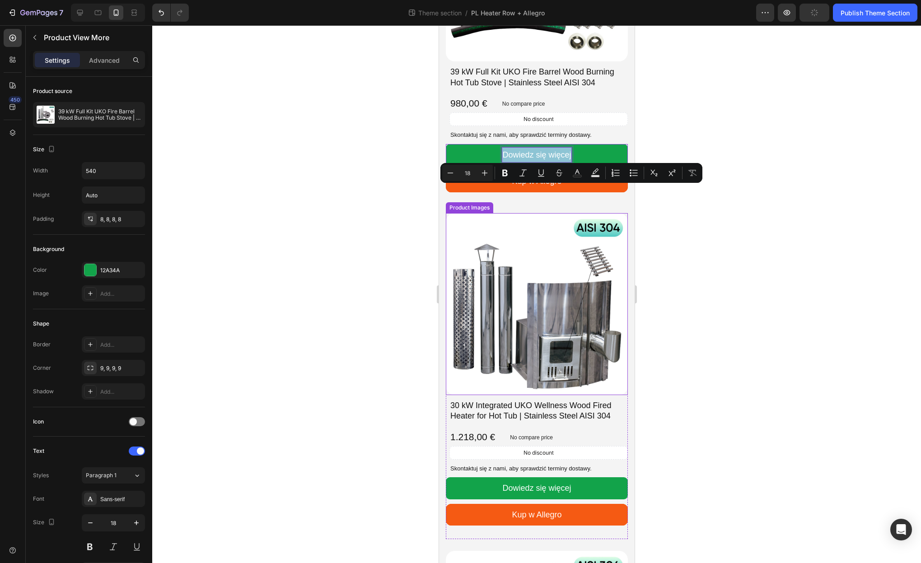
scroll to position [2685, 0]
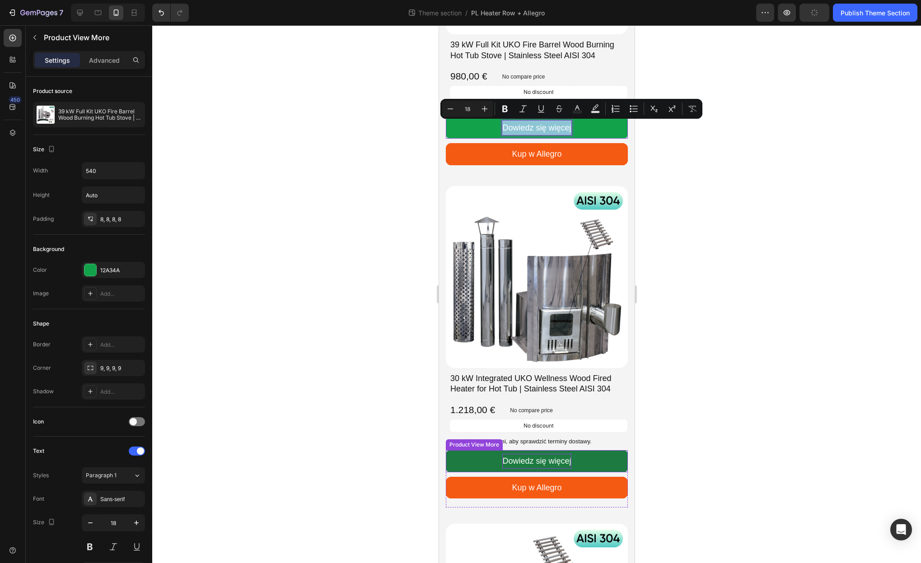
click at [539, 462] on p "Dowiedz się więcej" at bounding box center [536, 461] width 69 height 14
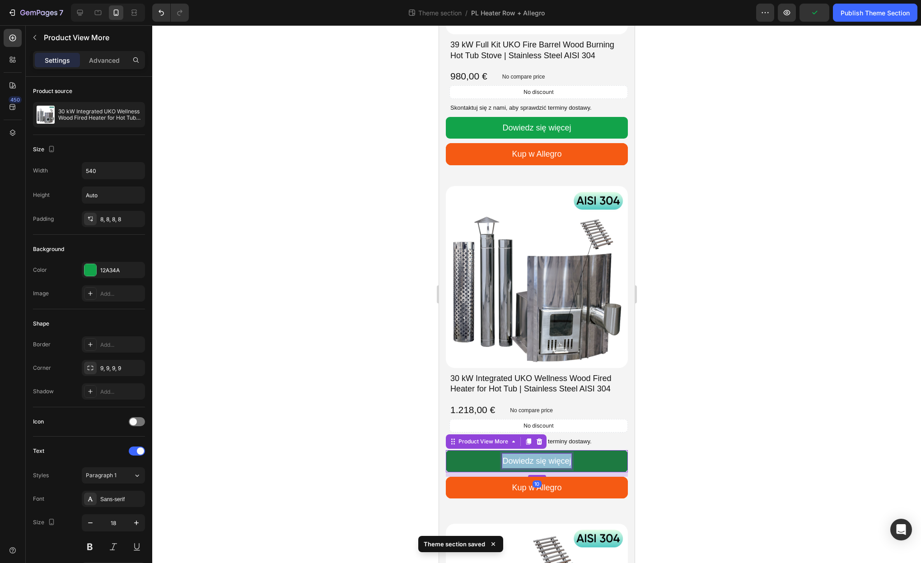
click at [539, 462] on p "Dowiedz się więcej" at bounding box center [536, 461] width 69 height 14
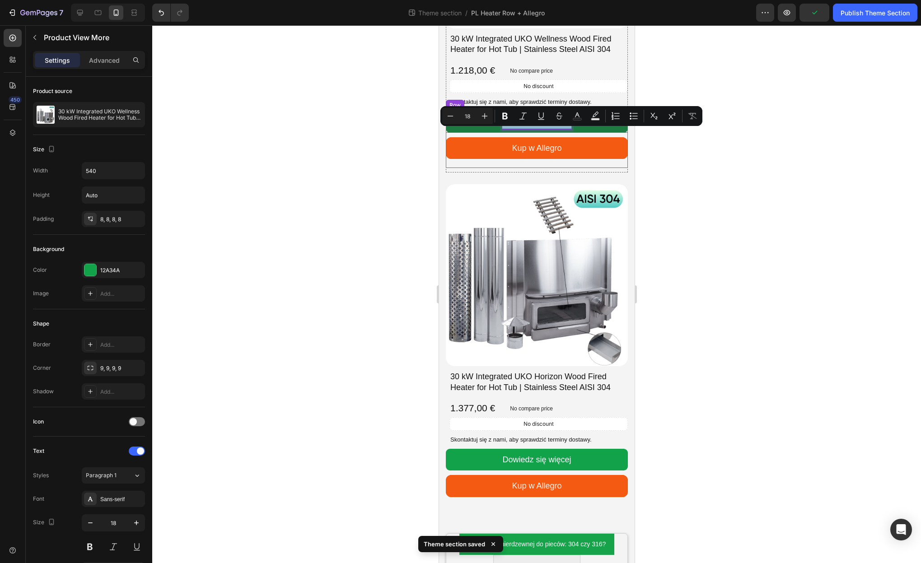
scroll to position [3077, 0]
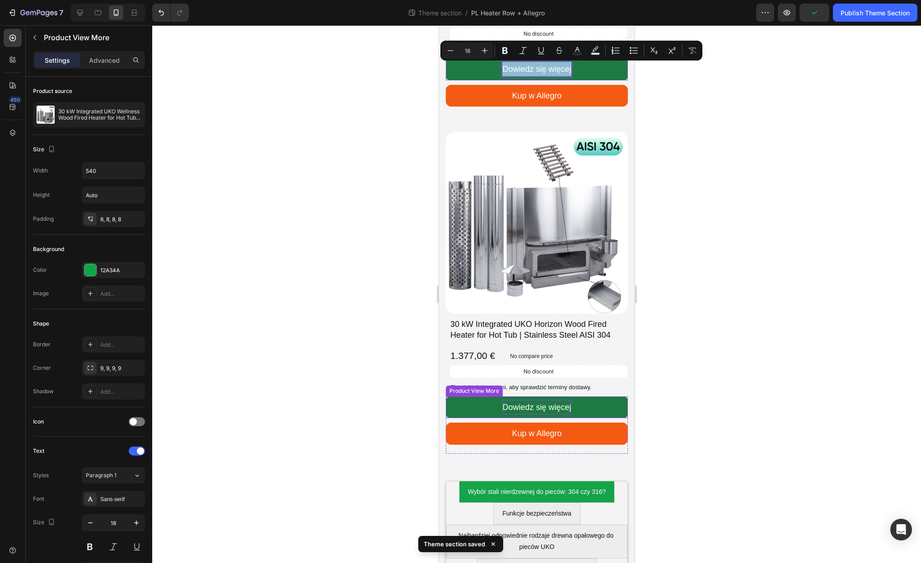
click at [557, 407] on p "Dowiedz się więcej" at bounding box center [536, 407] width 69 height 14
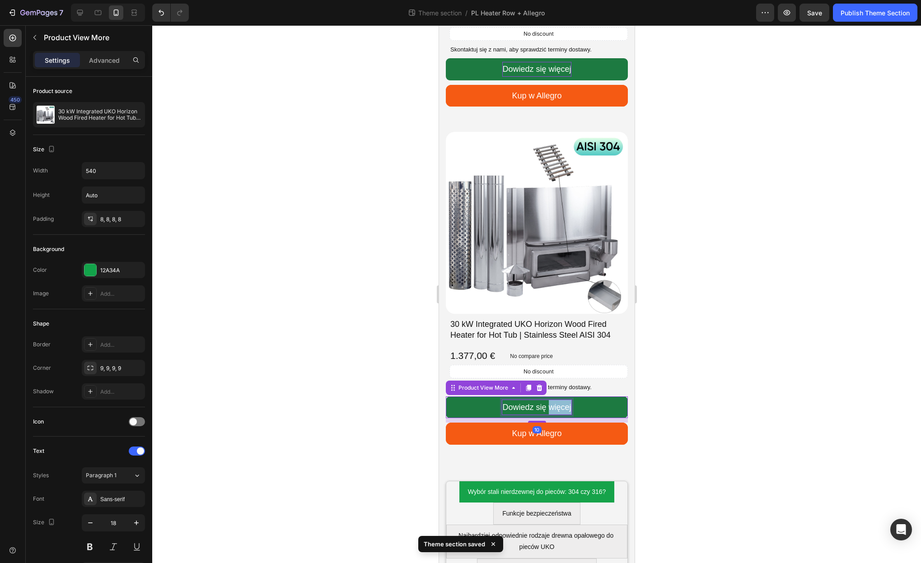
click at [557, 407] on p "Dowiedz się więcej" at bounding box center [536, 407] width 69 height 14
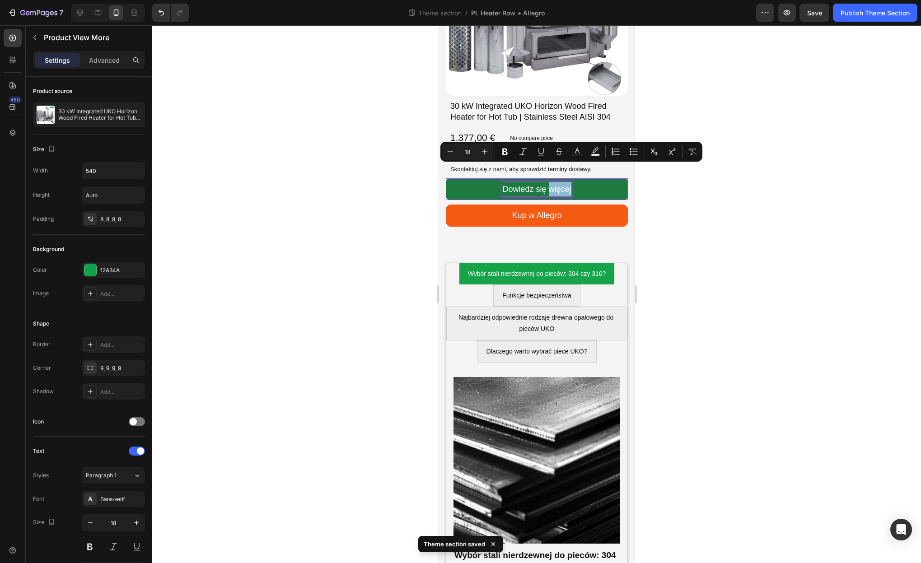
scroll to position [3314, 0]
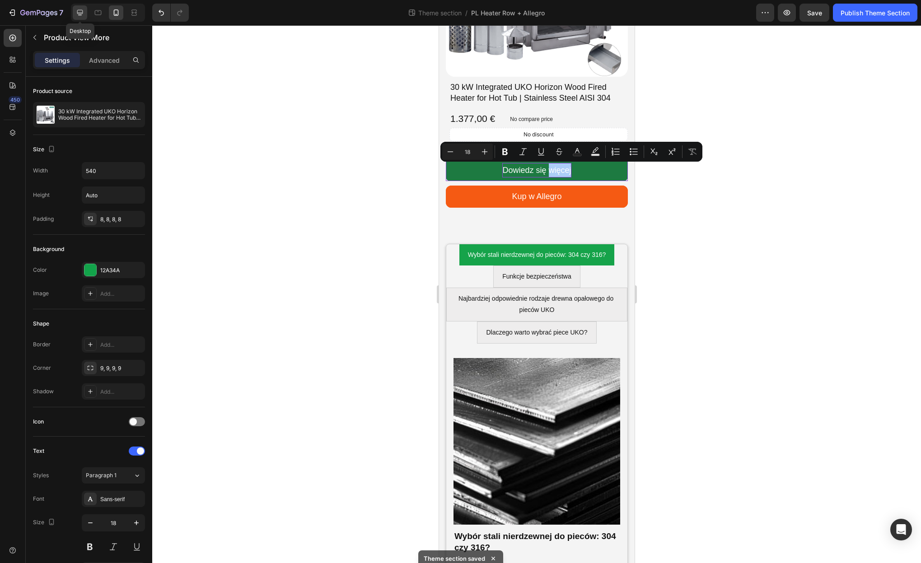
click at [77, 15] on icon at bounding box center [79, 12] width 9 height 9
type input "16"
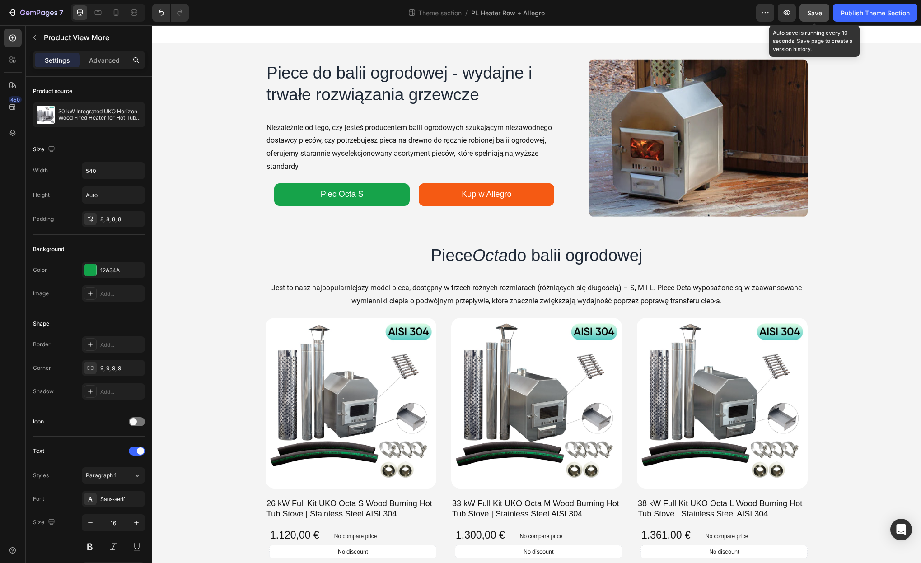
click at [818, 13] on span "Save" at bounding box center [814, 13] width 15 height 8
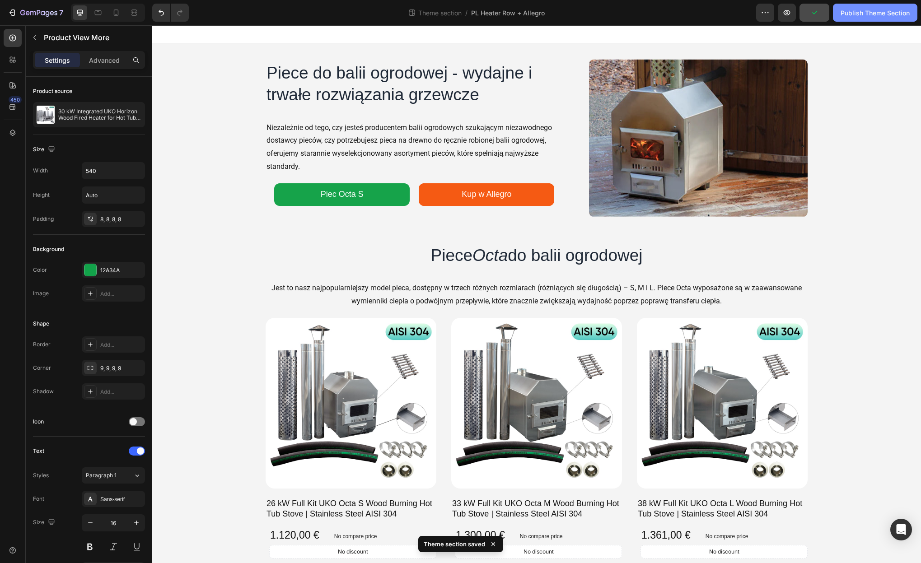
click at [873, 12] on div "Publish Theme Section" at bounding box center [875, 12] width 69 height 9
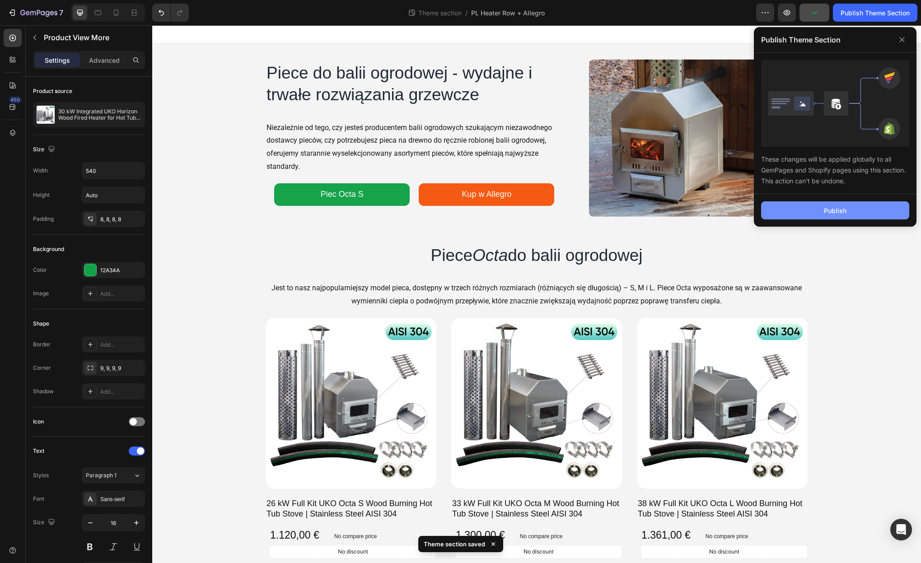
click at [841, 209] on div "Publish" at bounding box center [835, 210] width 23 height 9
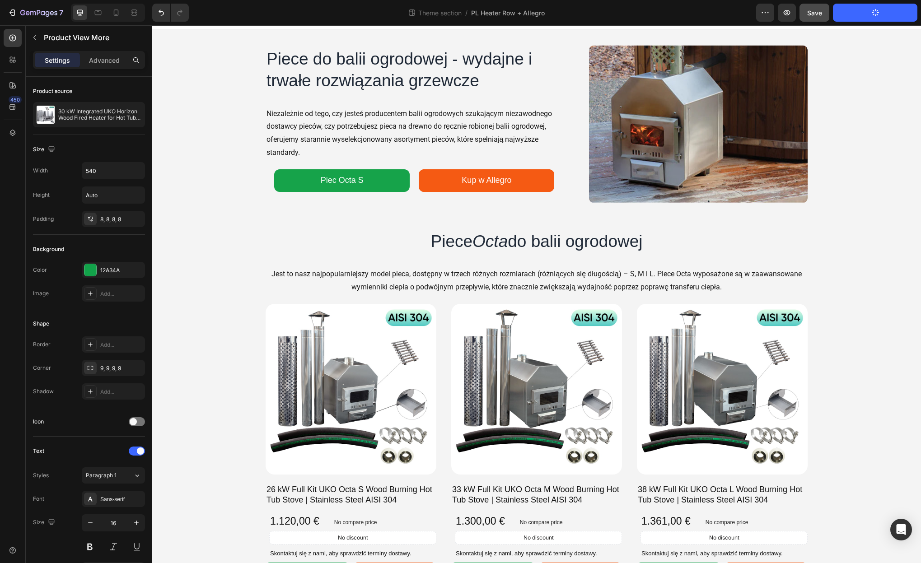
scroll to position [8, 0]
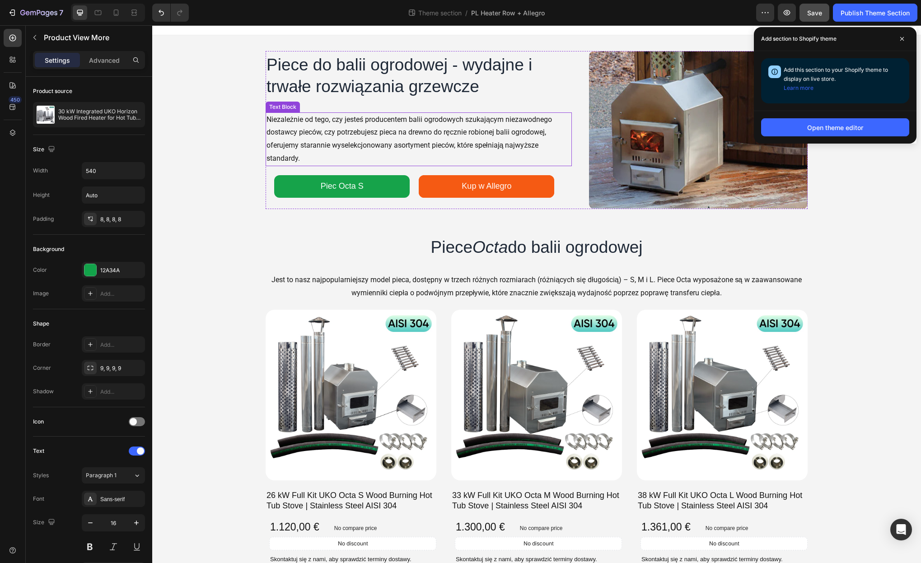
click at [394, 154] on p "Niezależnie od tego, czy jesteś producentem balii ogrodowych szukającym niezawo…" at bounding box center [419, 139] width 304 height 52
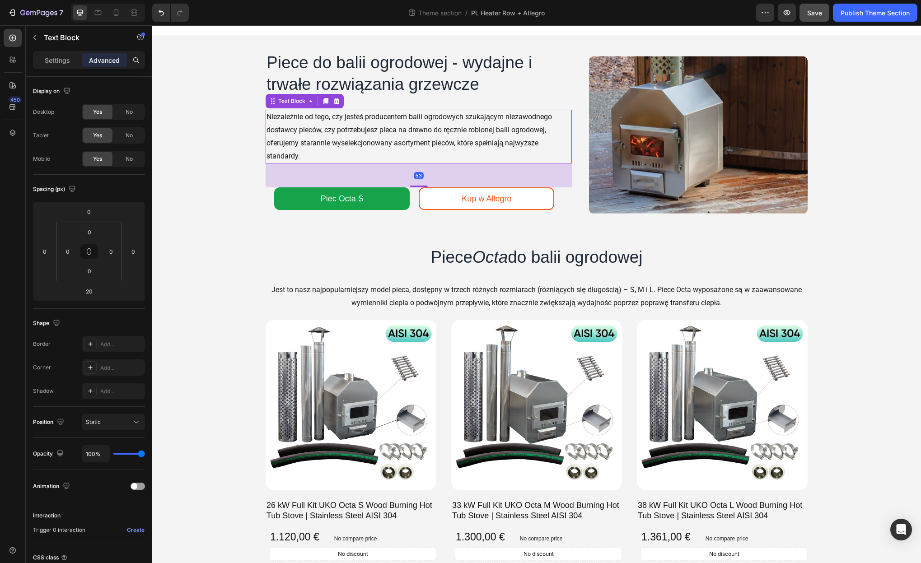
drag, startPoint x: 421, startPoint y: 174, endPoint x: 419, endPoint y: 189, distance: 15.0
click at [419, 189] on div "Piece do balii ogrodowej - wydajne i trwałe rozwiązania grzewcze Heading Image …" at bounding box center [419, 135] width 306 height 168
type input "53"
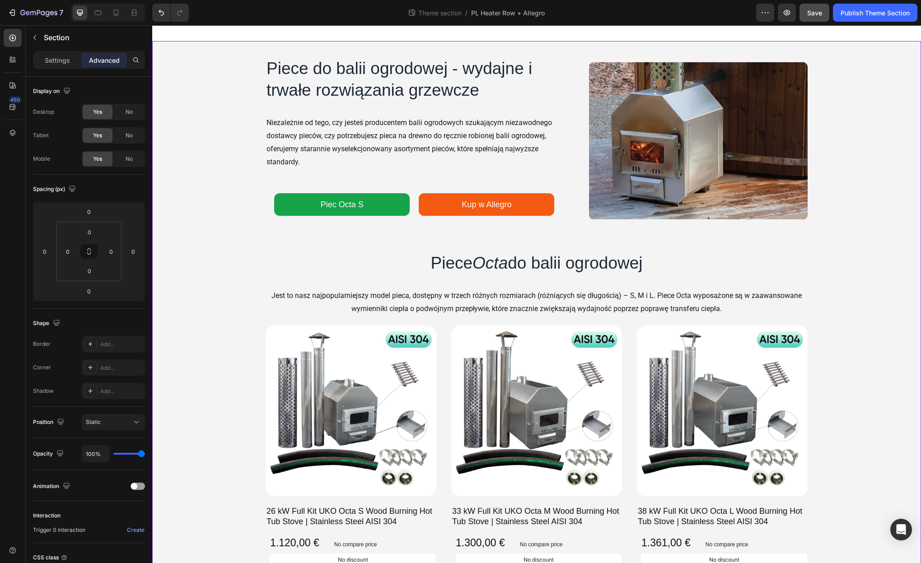
scroll to position [0, 0]
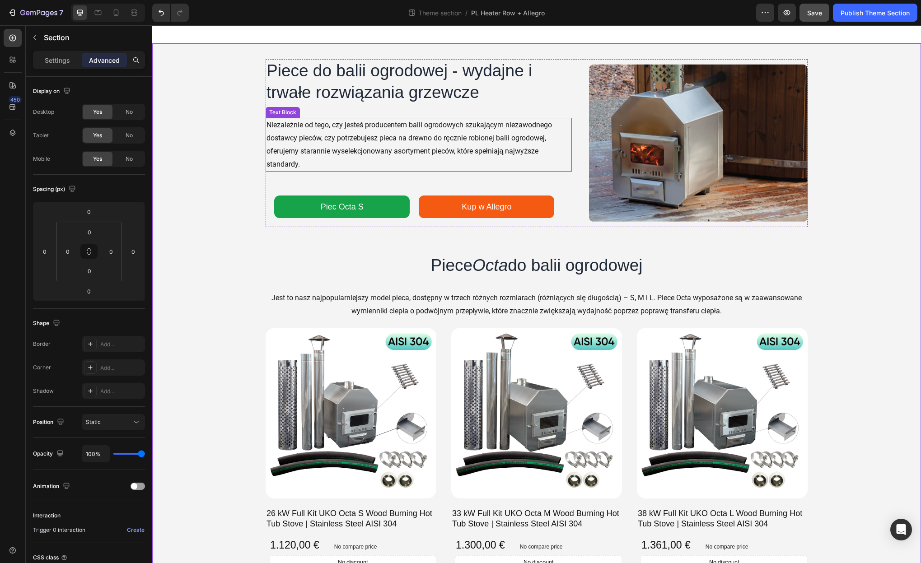
click at [474, 165] on p "Niezależnie od tego, czy jesteś producentem balii ogrodowych szukającym niezawo…" at bounding box center [419, 145] width 304 height 52
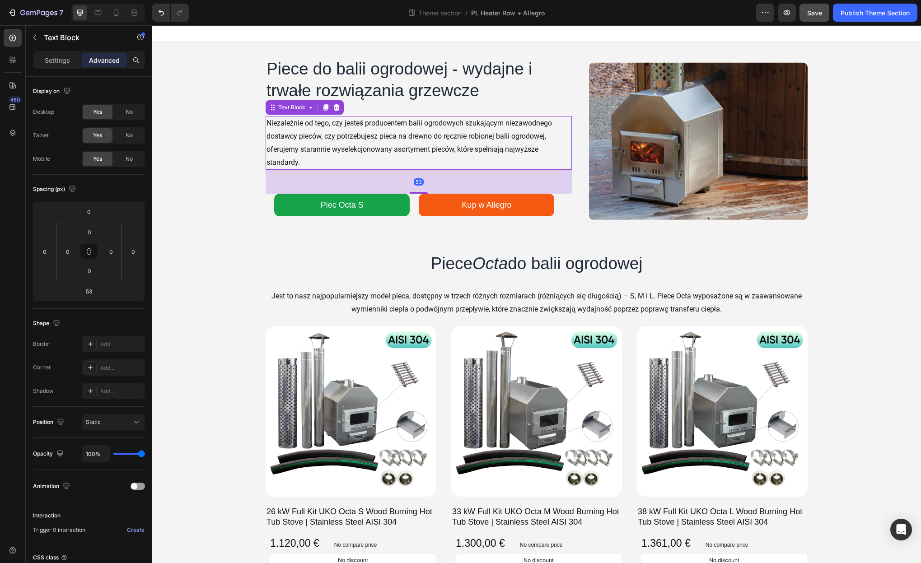
scroll to position [4, 0]
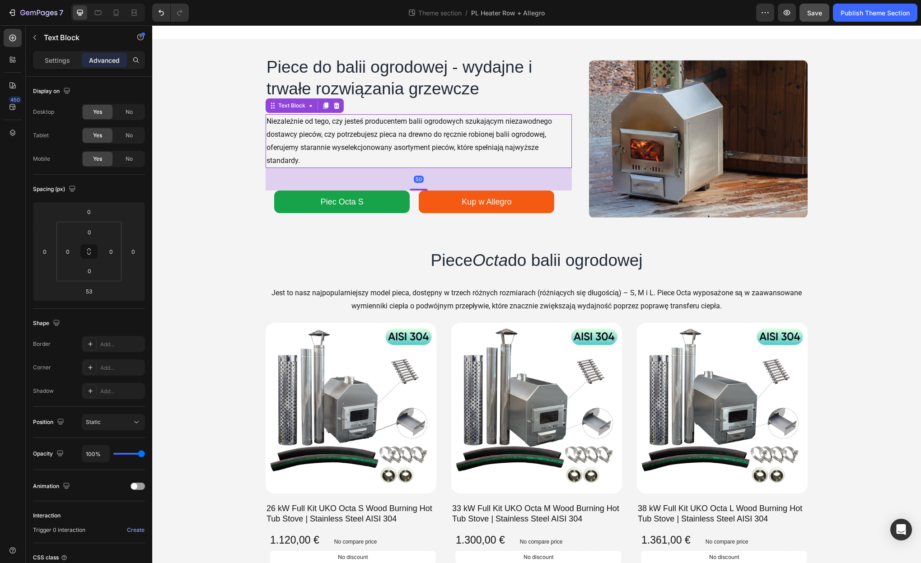
click at [417, 191] on div "Piece do balii ogrodowej - wydajne i trwałe rozwiązania grzewcze Heading Image …" at bounding box center [419, 139] width 306 height 167
type input "50"
click at [814, 20] on button "Save" at bounding box center [815, 13] width 30 height 18
click at [849, 15] on div "Publish Theme Section" at bounding box center [875, 12] width 69 height 9
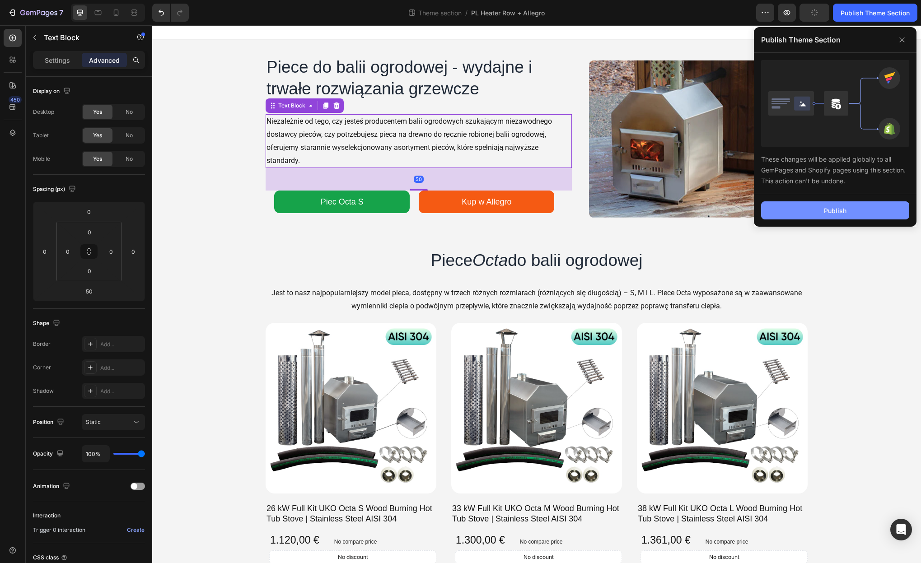
click at [852, 215] on button "Publish" at bounding box center [835, 210] width 148 height 18
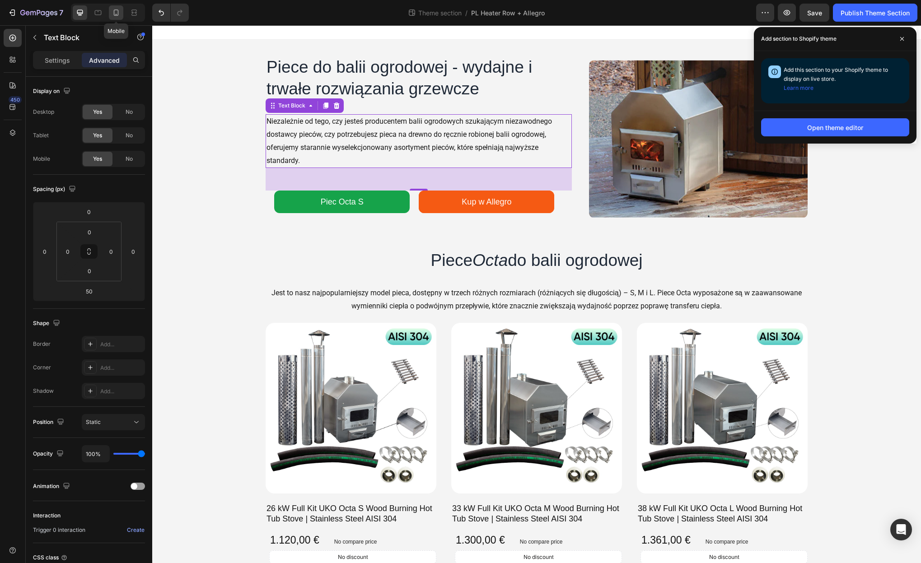
click at [118, 15] on icon at bounding box center [116, 12] width 9 height 9
type input "25"
type input "33"
type input "25"
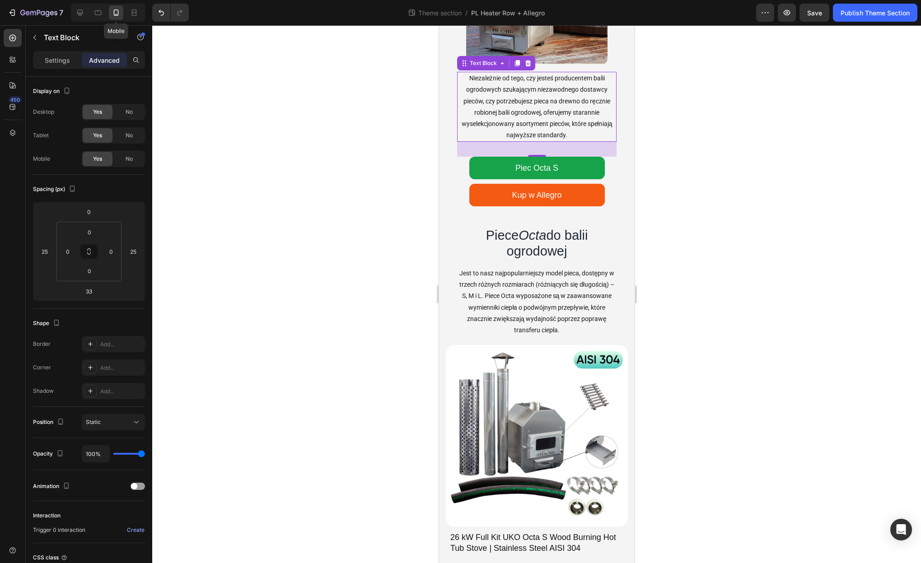
scroll to position [174, 0]
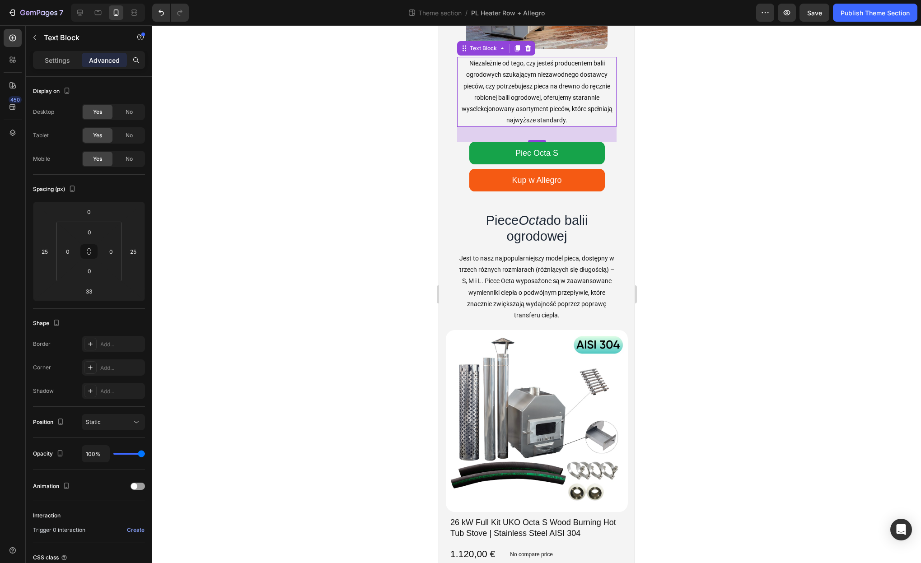
click at [739, 189] on div at bounding box center [536, 294] width 769 height 538
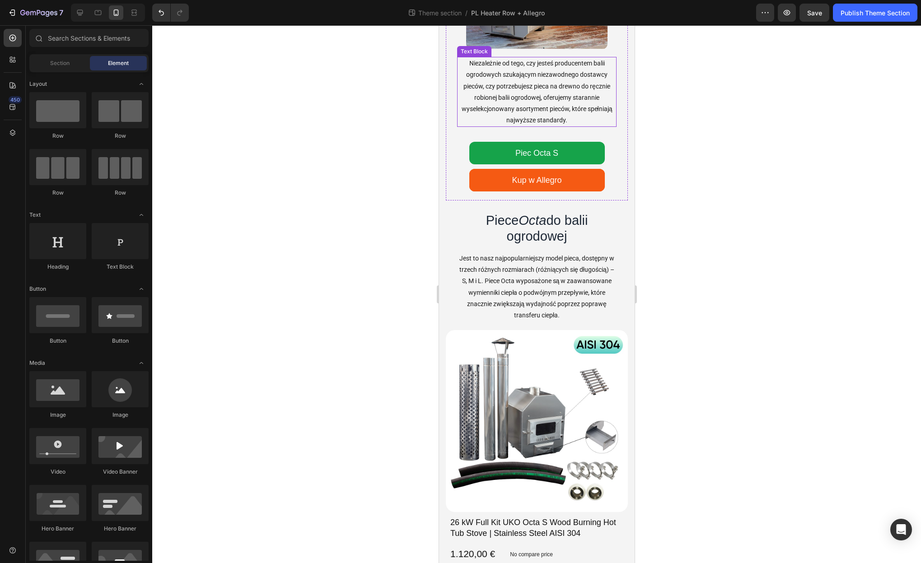
click at [561, 112] on p "Niezależnie od tego, czy jesteś producentem balii ogrodowych szukającym niezawo…" at bounding box center [537, 92] width 158 height 68
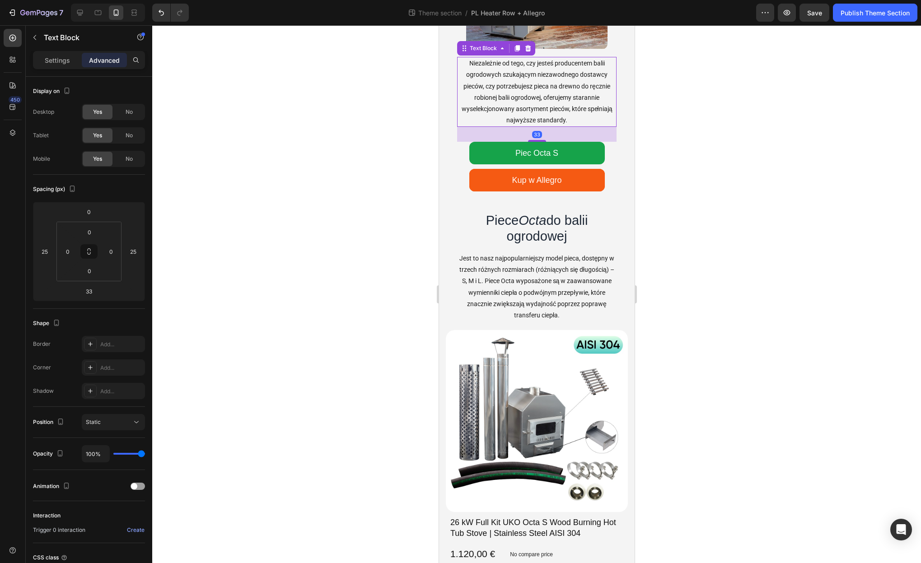
click at [665, 156] on div at bounding box center [536, 294] width 769 height 538
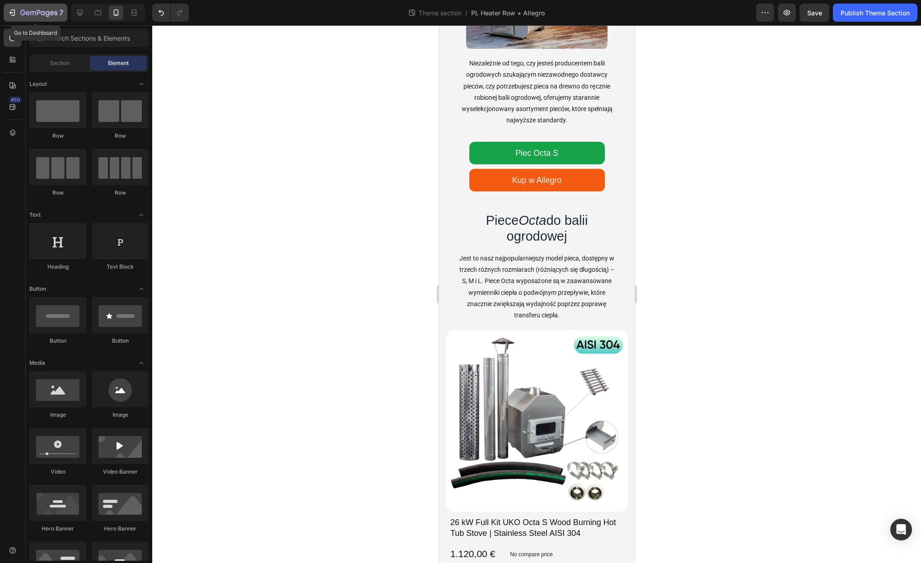
click at [10, 14] on icon "button" at bounding box center [12, 12] width 9 height 9
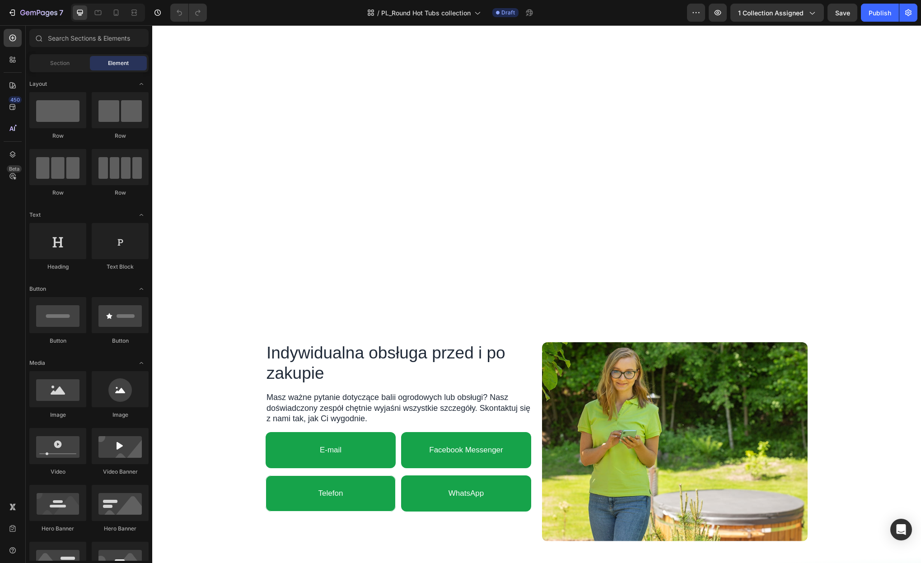
scroll to position [3031, 0]
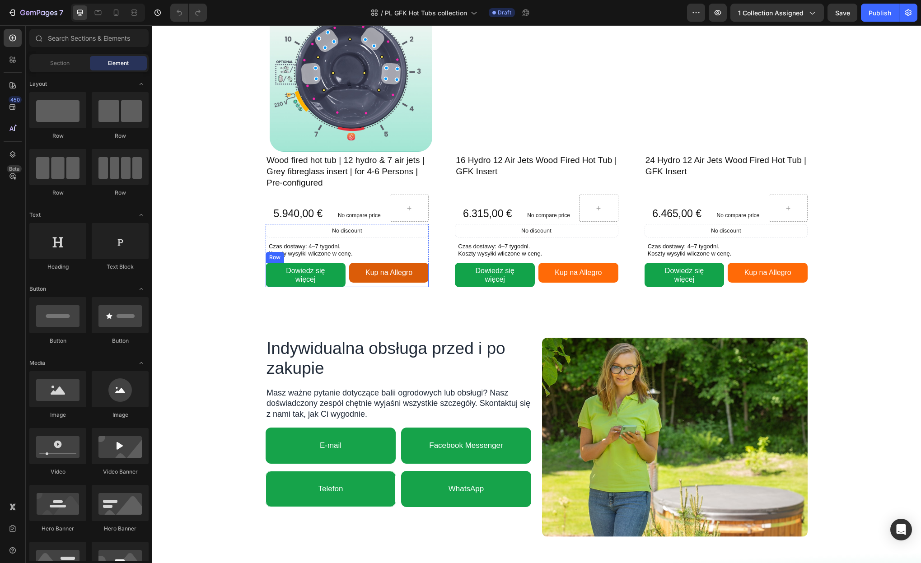
scroll to position [446, 0]
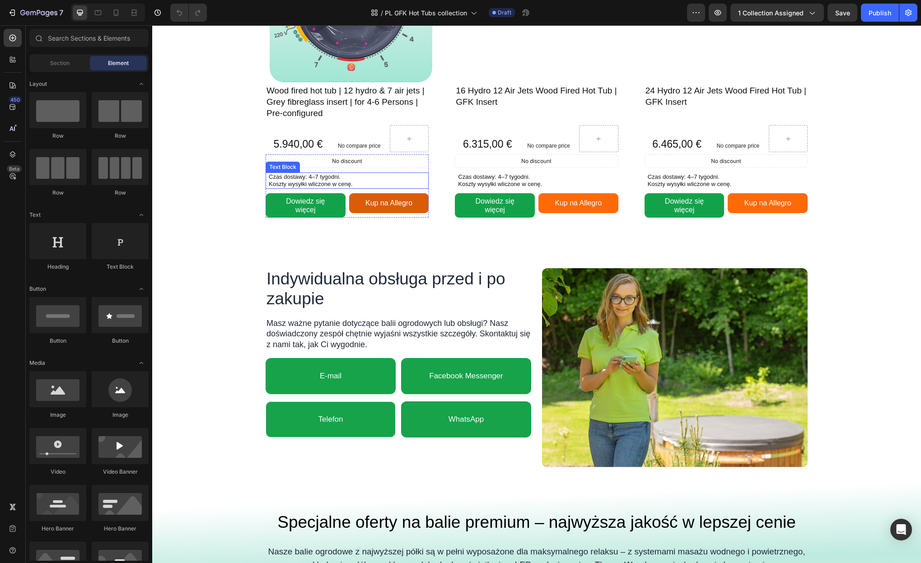
click at [418, 202] on link "Kup na Allegro" at bounding box center [389, 203] width 80 height 20
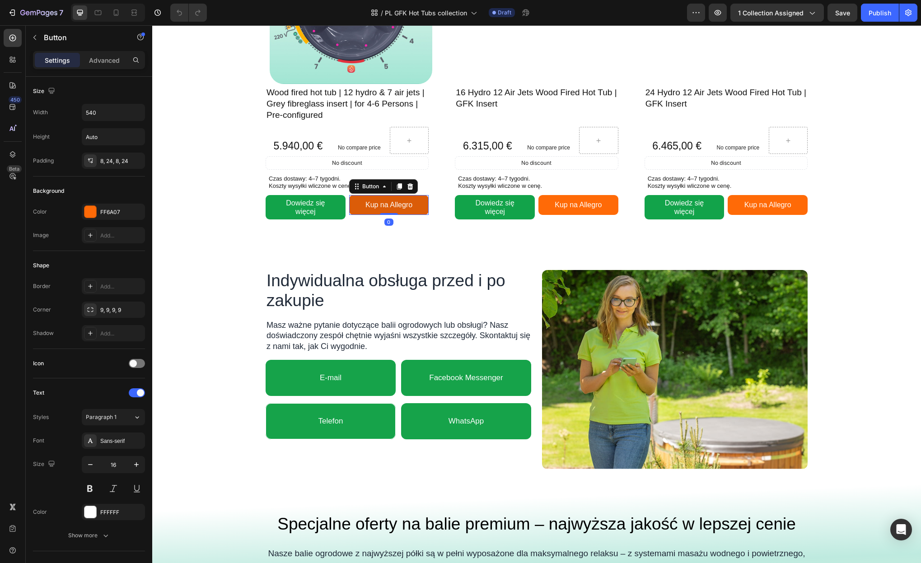
scroll to position [443, 0]
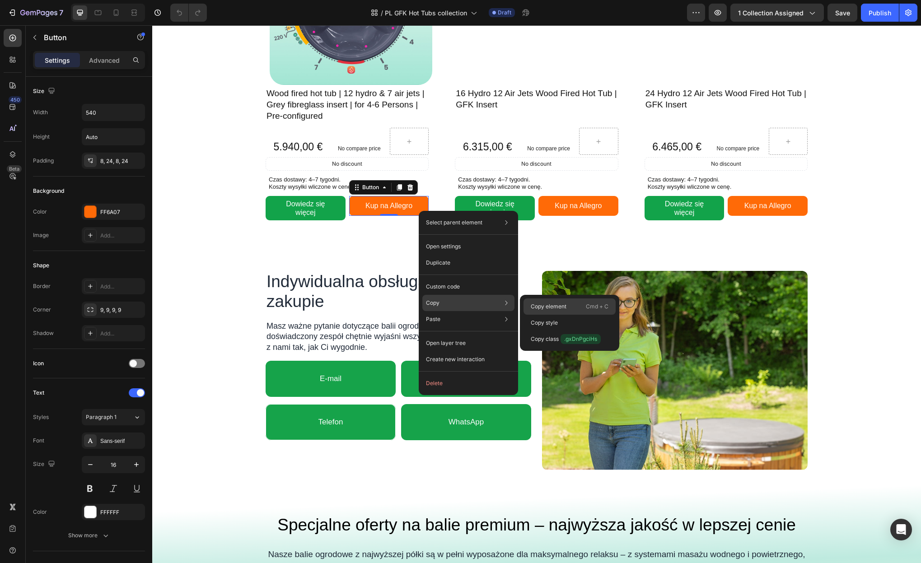
drag, startPoint x: 545, startPoint y: 307, endPoint x: 330, endPoint y: 92, distance: 304.4
click at [545, 307] on p "Copy element" at bounding box center [549, 307] width 36 height 8
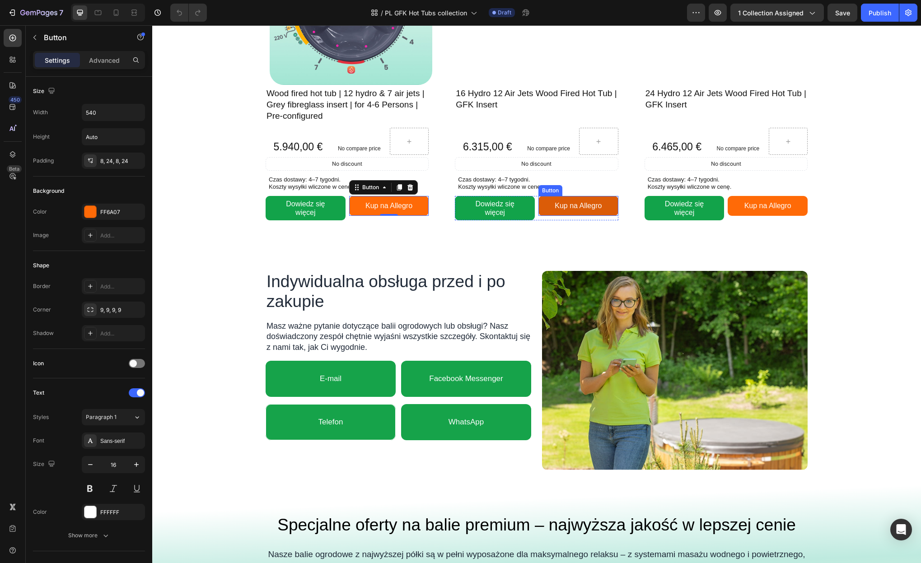
click at [553, 211] on link "Kup na Allegro" at bounding box center [578, 206] width 80 height 20
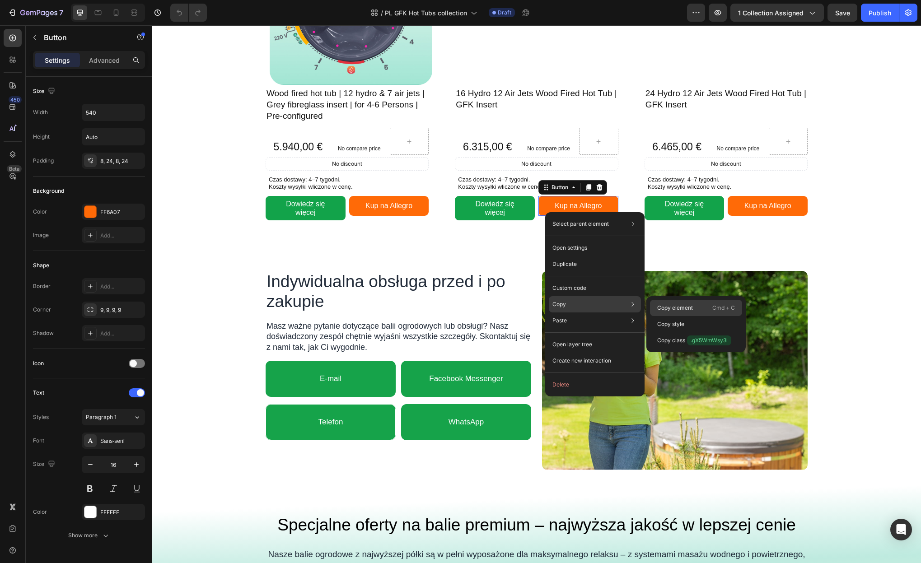
drag, startPoint x: 680, startPoint y: 305, endPoint x: 494, endPoint y: 245, distance: 195.3
click at [680, 305] on p "Copy element" at bounding box center [675, 308] width 36 height 8
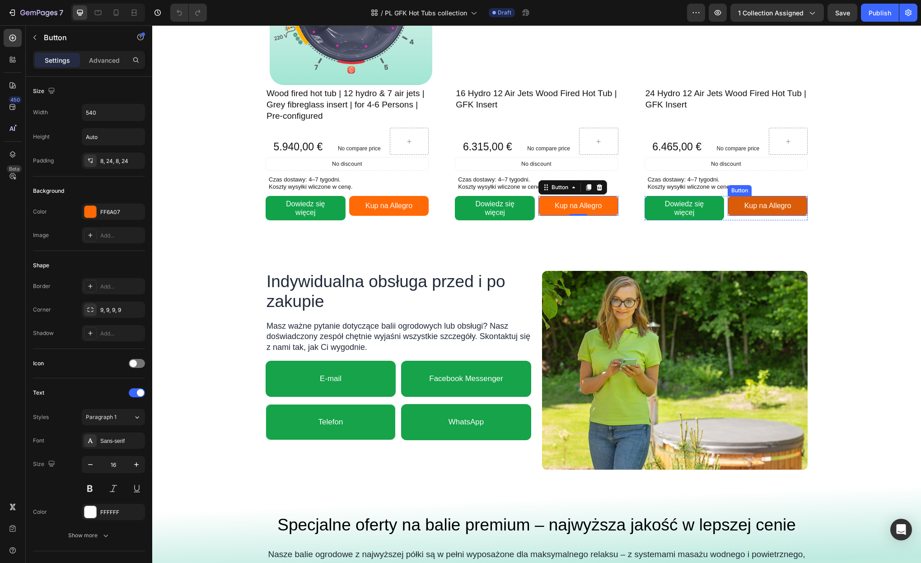
click at [735, 214] on link "Kup na Allegro" at bounding box center [768, 206] width 80 height 20
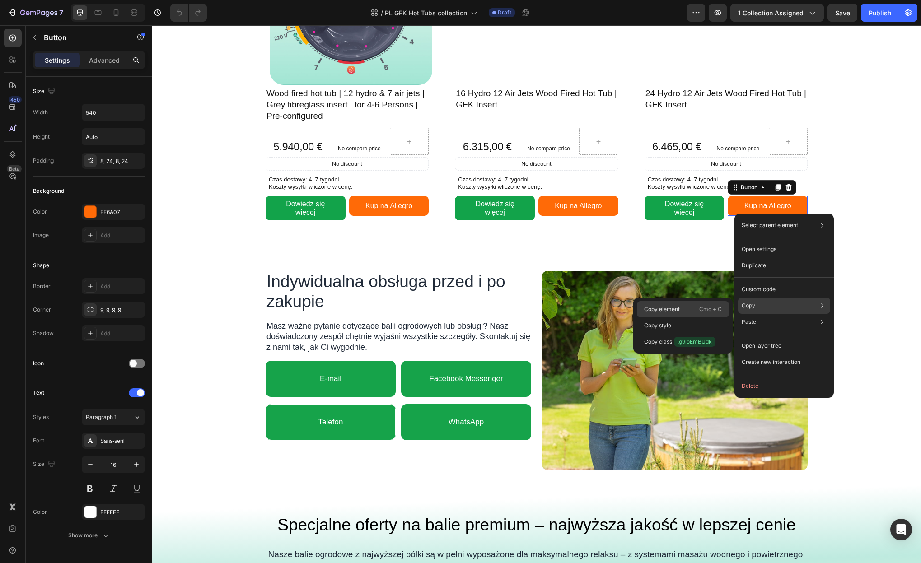
click at [683, 318] on div "Copy element Cmd + C" at bounding box center [683, 326] width 92 height 16
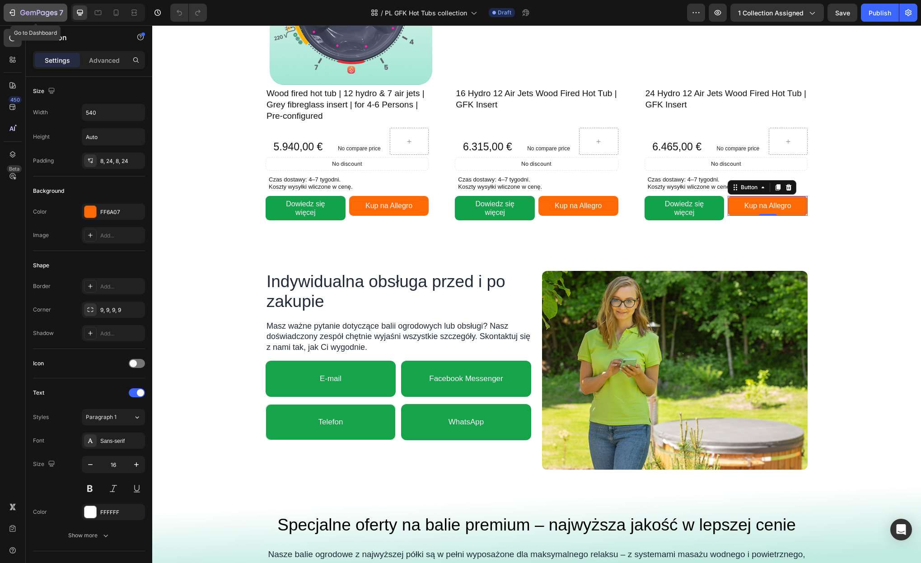
click at [11, 11] on icon "button" at bounding box center [12, 12] width 9 height 9
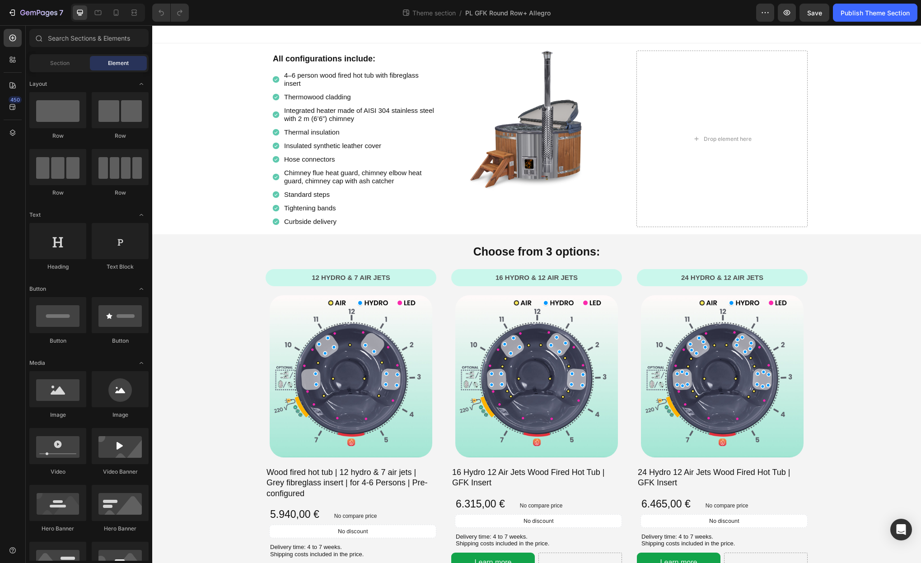
click at [305, 55] on strong "All configurations include:" at bounding box center [324, 58] width 103 height 9
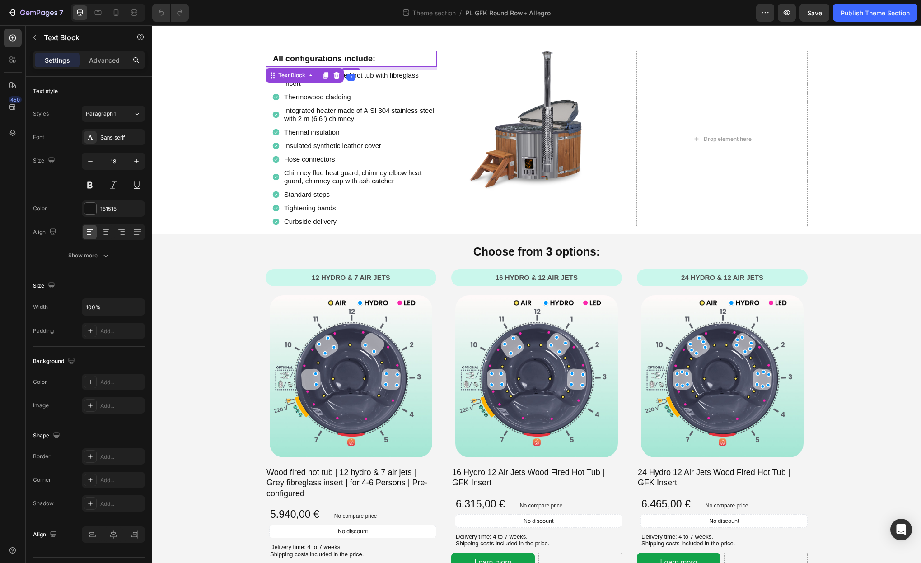
click at [305, 56] on strong "All configurations include:" at bounding box center [324, 58] width 103 height 9
click at [379, 62] on strong "Wszystkie konfiguracje zawierają:" at bounding box center [338, 58] width 131 height 9
click at [380, 59] on strong "Wszystkie konfiguracje zawierają:" at bounding box center [338, 58] width 131 height 9
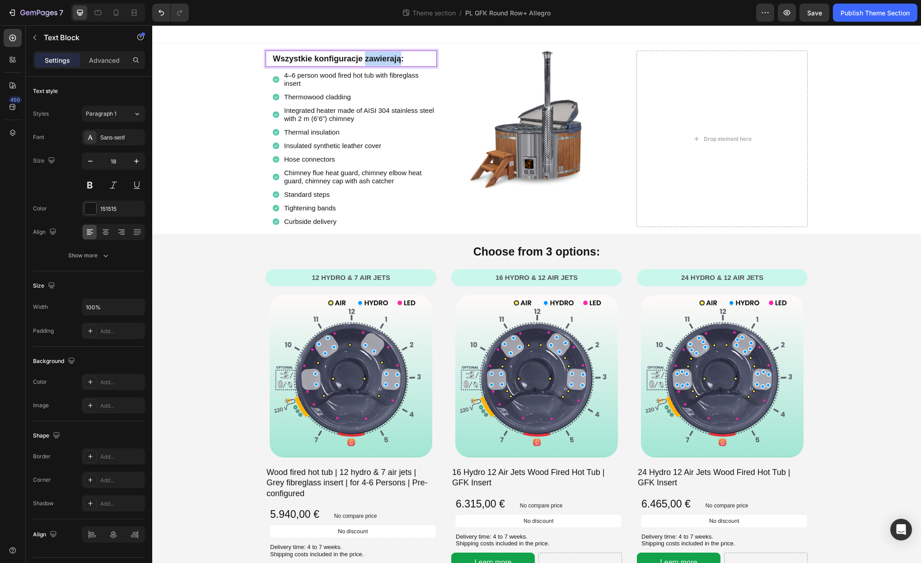
click at [380, 59] on strong "Wszystkie konfiguracje zawierają:" at bounding box center [338, 58] width 131 height 9
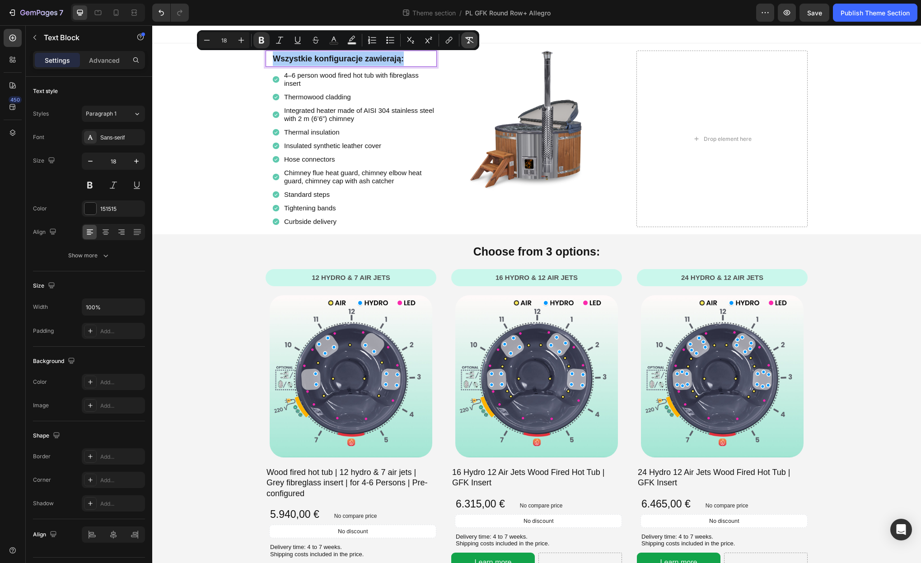
click at [468, 41] on icon "Editor contextual toolbar" at bounding box center [469, 40] width 9 height 9
click at [265, 40] on icon "Editor contextual toolbar" at bounding box center [261, 40] width 9 height 9
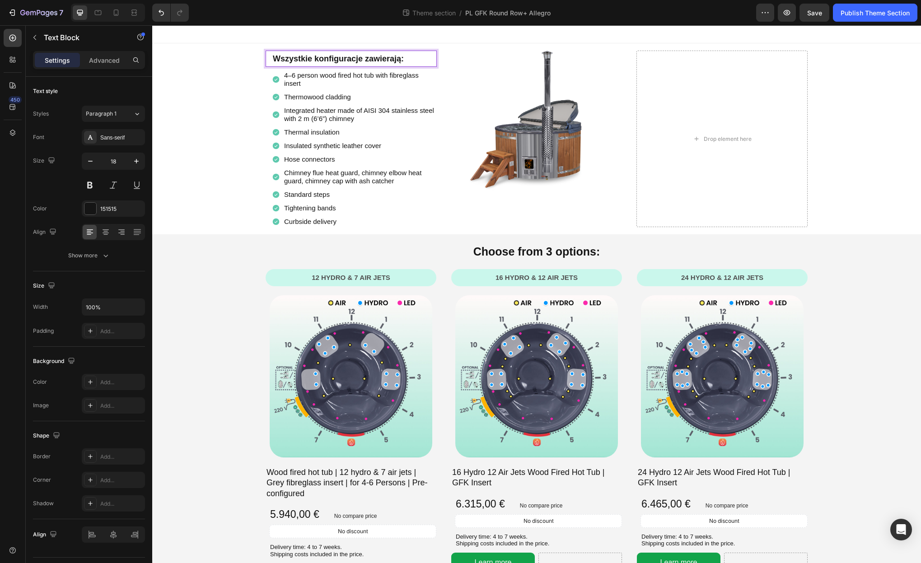
click at [341, 56] on strong "Wszystkie konfiguracje zawierają:" at bounding box center [338, 58] width 131 height 9
click at [315, 77] on span "4–6 person wood fired hot tub with fibreglass insert" at bounding box center [351, 79] width 135 height 16
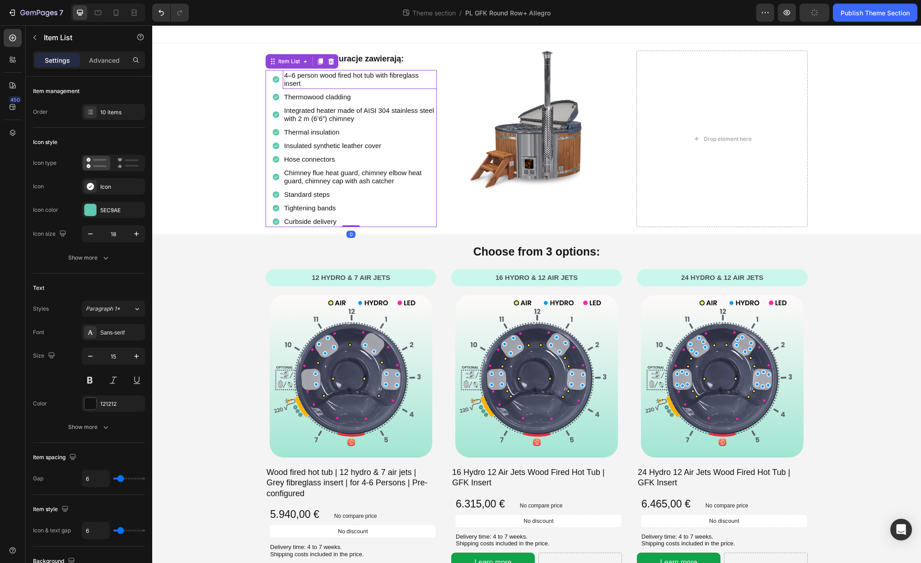
click at [316, 75] on span "4–6 person wood fired hot tub with fibreglass insert" at bounding box center [351, 79] width 135 height 16
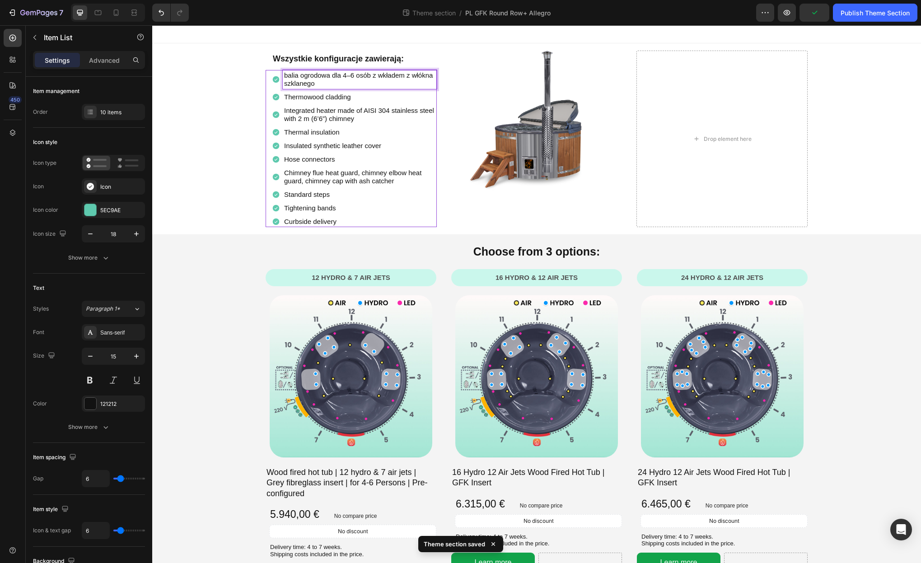
click at [316, 75] on span "balia ogrodowa dla 4–6 osób z wkładem z włókna szklanego" at bounding box center [358, 79] width 149 height 16
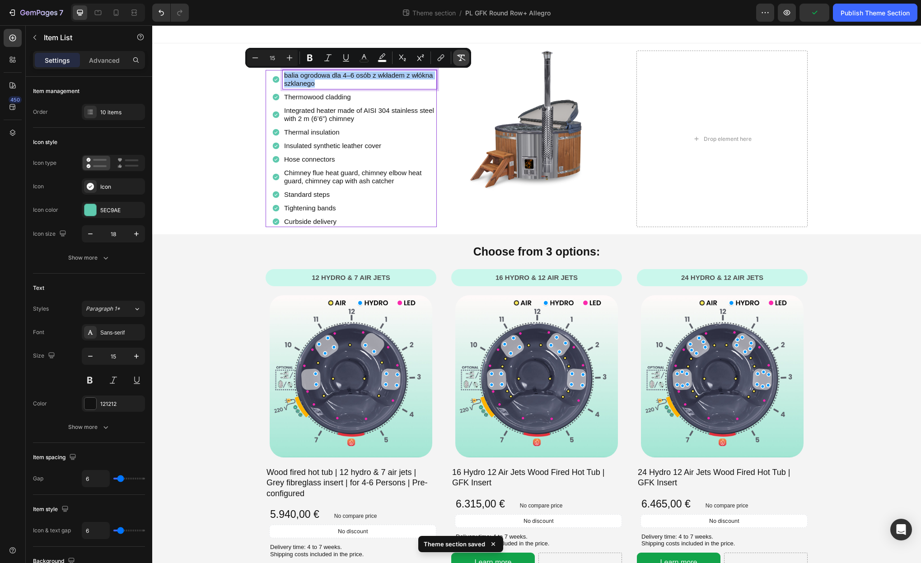
click at [459, 58] on icon "Editor contextual toolbar" at bounding box center [461, 57] width 9 height 9
click at [300, 101] on p "Thermowood cladding" at bounding box center [359, 97] width 151 height 8
click at [304, 96] on p "Thermowood cladding" at bounding box center [359, 97] width 151 height 8
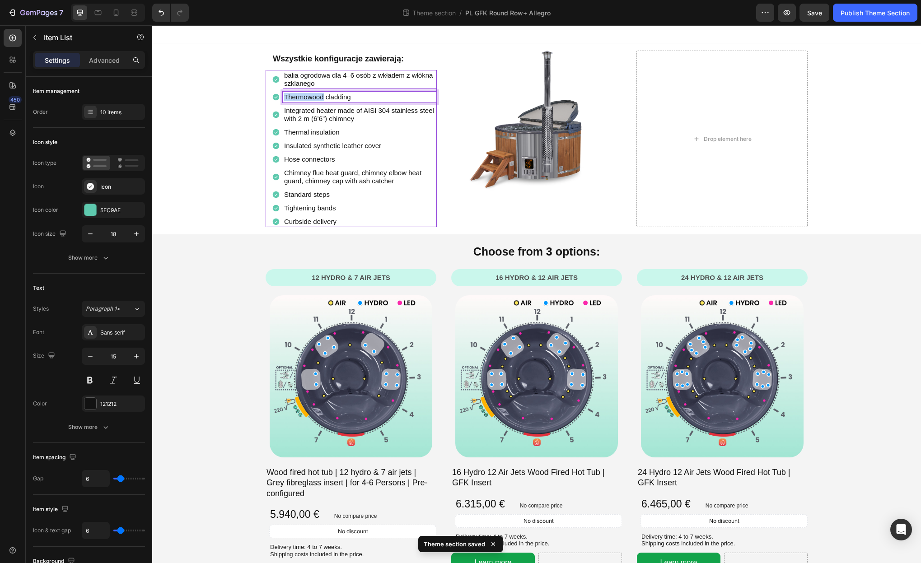
click at [304, 96] on p "Thermowood cladding" at bounding box center [359, 97] width 151 height 8
click at [304, 96] on span "wykończenie z drewna Thermowood" at bounding box center [338, 97] width 109 height 8
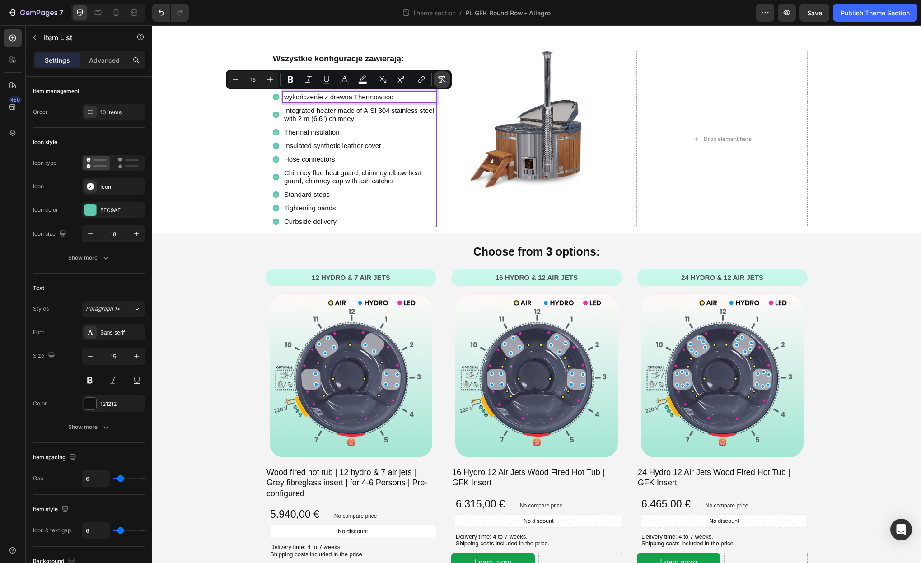
click at [440, 83] on icon "Editor contextual toolbar" at bounding box center [441, 79] width 9 height 9
click at [300, 114] on p "Integrated heater made of AISI 304 stainless steel with 2 m (6’6”) chimney" at bounding box center [359, 115] width 151 height 16
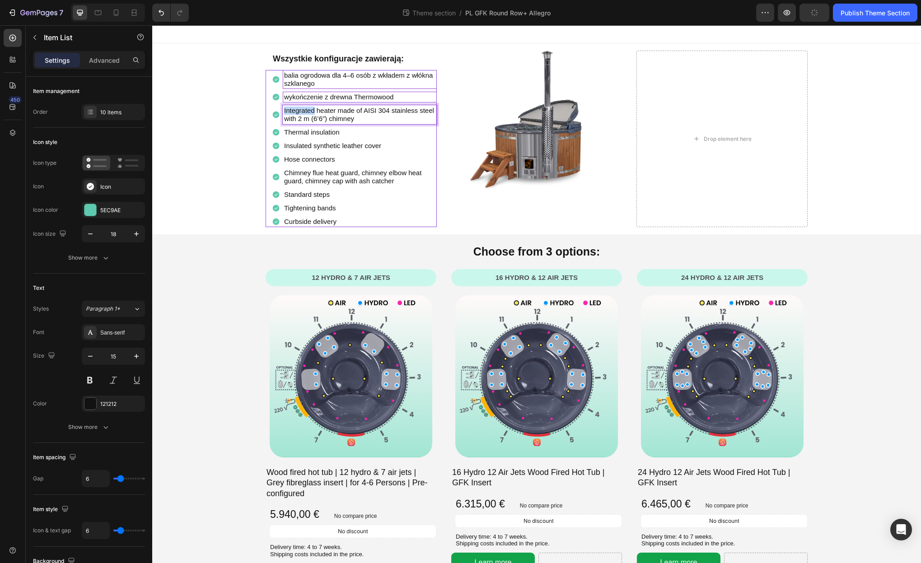
click at [300, 114] on p "Integrated heater made of AISI 304 stainless steel with 2 m (6’6”) chimney" at bounding box center [359, 115] width 151 height 16
click at [300, 114] on span "wbudowany piec ze stali nierdzewnej z kominem o długości 2 m" at bounding box center [357, 115] width 146 height 16
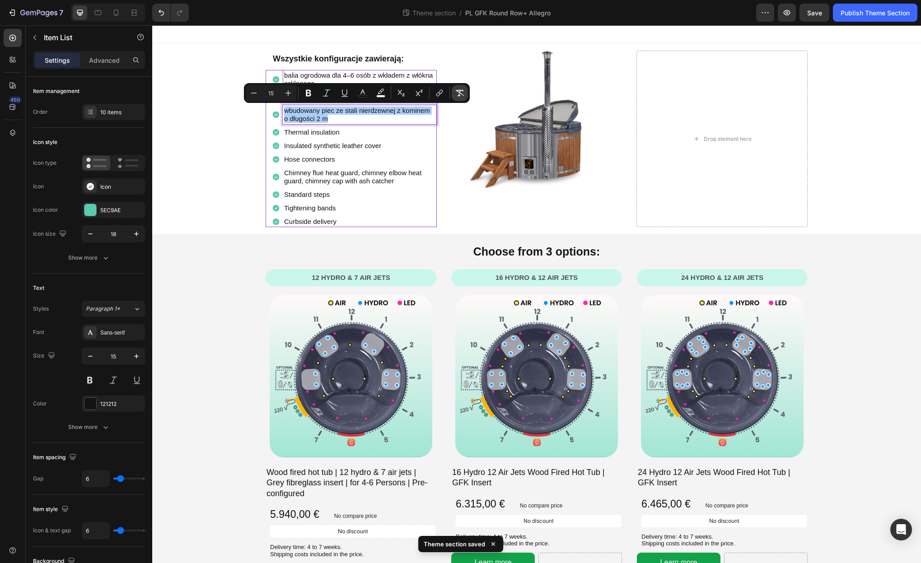
click at [457, 94] on icon "Editor contextual toolbar" at bounding box center [459, 93] width 9 height 9
click at [304, 138] on div "balia ogrodowa dla 4–6 osób z wkładem z włókna szklanego wykończenie z drewna T…" at bounding box center [354, 148] width 165 height 157
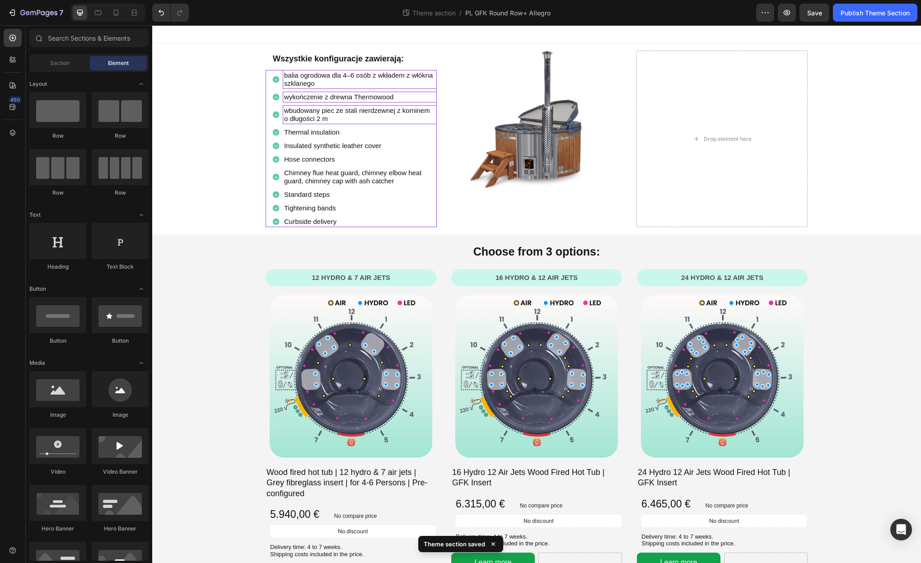
click at [299, 123] on div at bounding box center [299, 123] width 0 height 0
click at [307, 134] on span "Thermal insulation" at bounding box center [312, 132] width 56 height 8
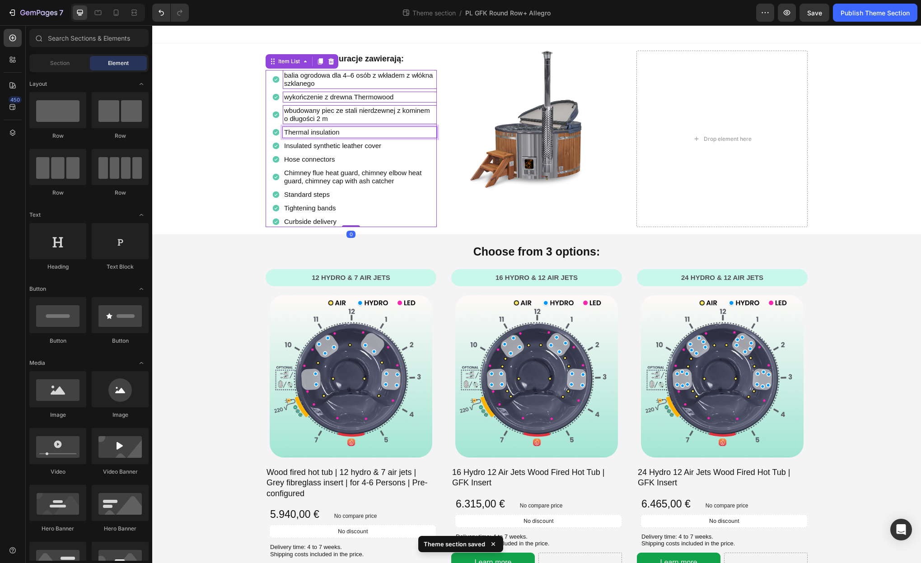
click at [423, 120] on p "wbudowany piec ze stali nierdzewnej z kominem o długości 2 m" at bounding box center [359, 115] width 151 height 16
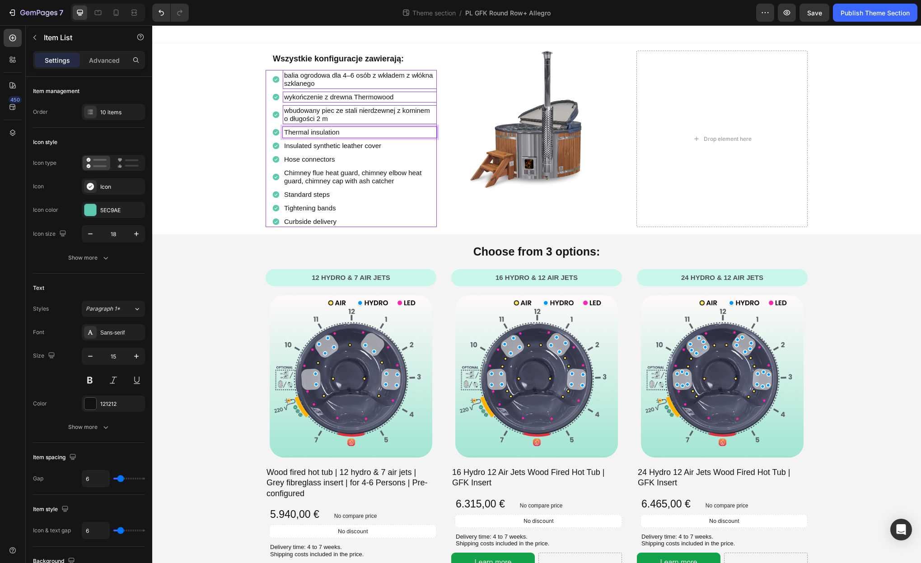
click at [305, 128] on span "Thermal insulation" at bounding box center [312, 132] width 56 height 8
click at [332, 131] on span "izolację termiczną" at bounding box center [311, 132] width 54 height 8
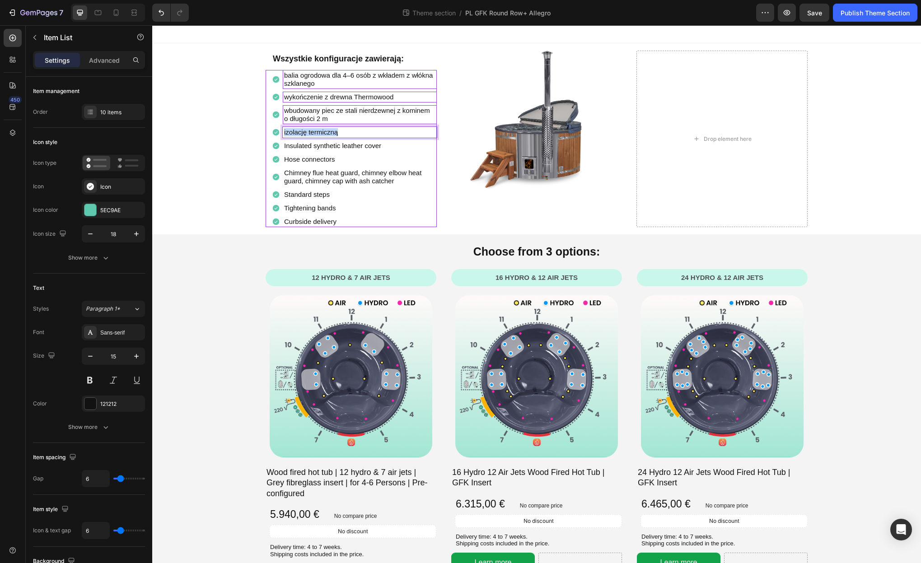
click at [332, 131] on span "izolację termiczną" at bounding box center [311, 132] width 54 height 8
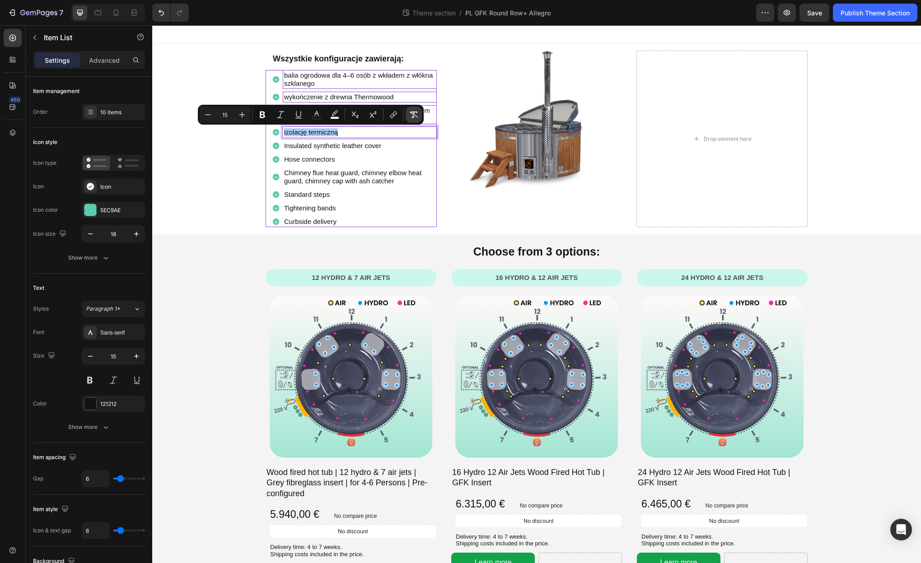
click at [418, 115] on button "Remove Format" at bounding box center [414, 115] width 16 height 16
click at [316, 147] on p "Insulated synthetic leather cover" at bounding box center [359, 146] width 151 height 8
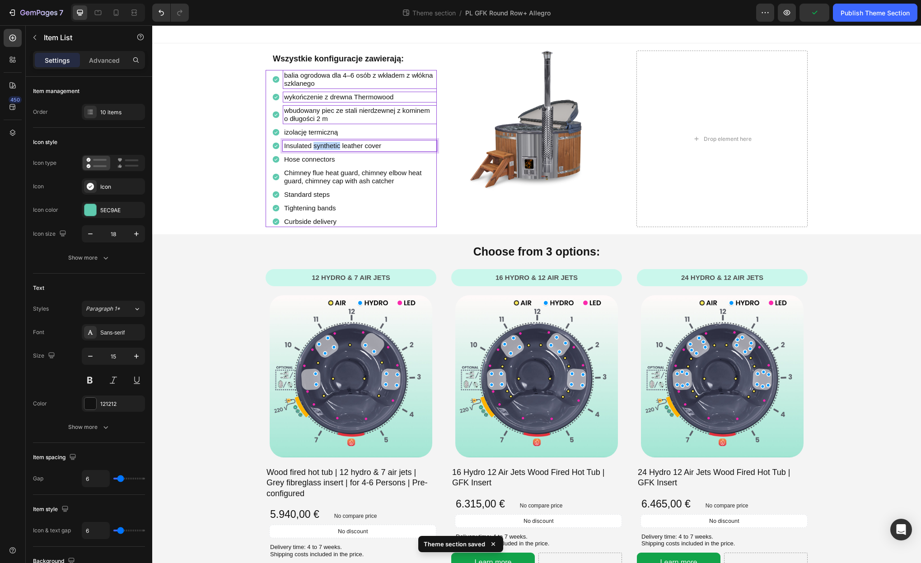
click at [316, 147] on p "Insulated synthetic leather cover" at bounding box center [359, 146] width 151 height 8
click at [317, 146] on span "izolowaną pokrywę z ekologicznej skóry" at bounding box center [344, 146] width 120 height 8
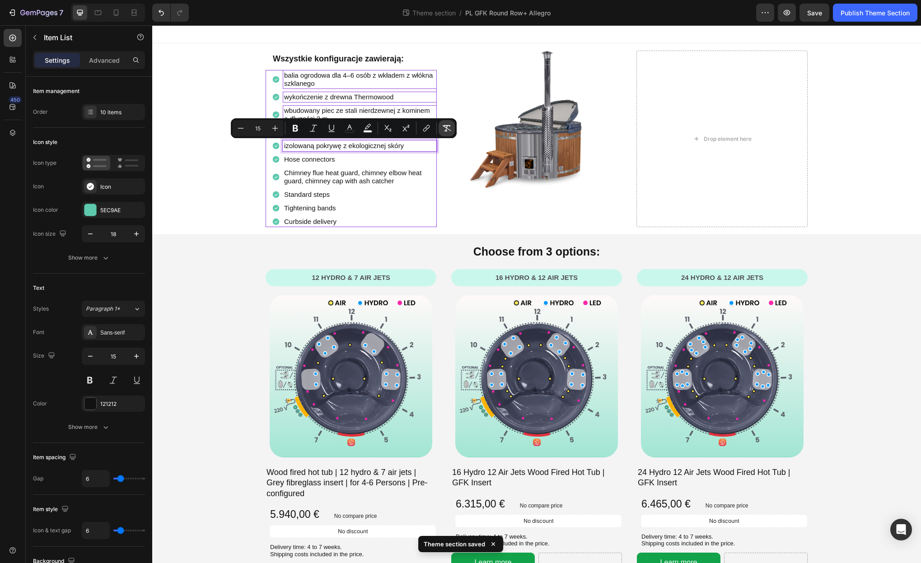
click at [450, 130] on icon "Editor contextual toolbar" at bounding box center [446, 128] width 9 height 9
click at [285, 159] on p "Hose connectors" at bounding box center [359, 159] width 151 height 8
click at [285, 160] on p "Hose connectors" at bounding box center [359, 159] width 151 height 8
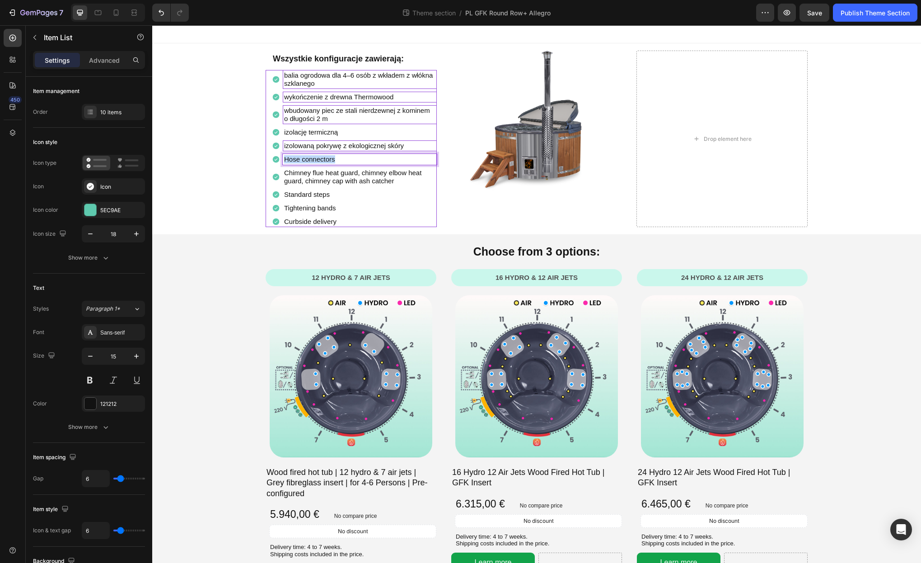
click at [285, 160] on p "Hose connectors" at bounding box center [359, 159] width 151 height 8
click at [295, 159] on span "złączki do węża" at bounding box center [307, 159] width 47 height 8
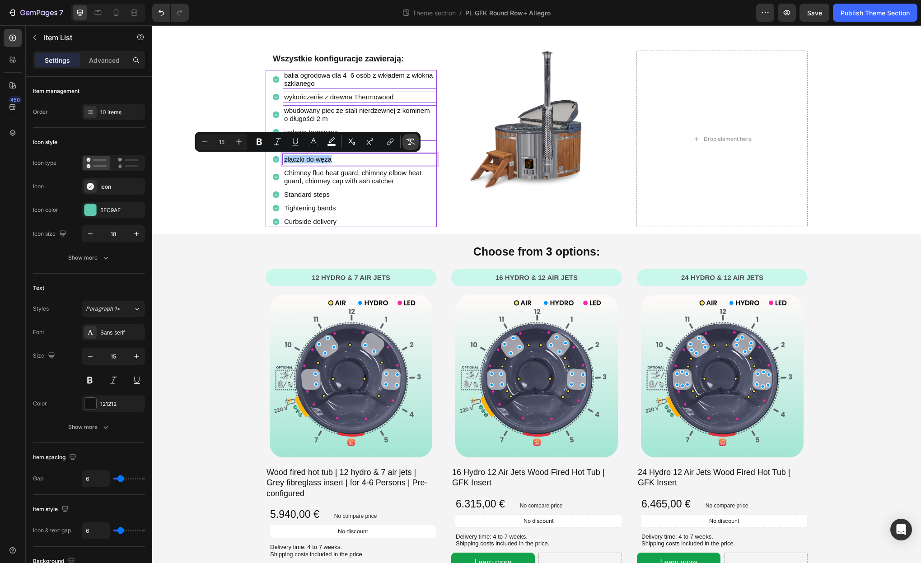
click at [414, 139] on icon "Editor contextual toolbar" at bounding box center [410, 141] width 9 height 9
click at [313, 171] on p "Chimney flue heat guard, chimney elbow heat guard, chimney cap with ash catcher" at bounding box center [359, 177] width 151 height 16
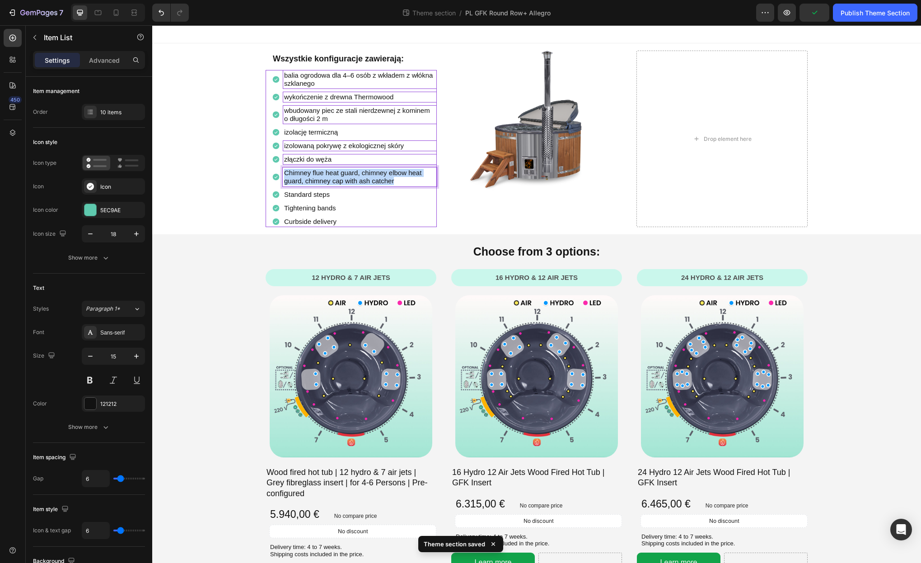
click at [313, 171] on p "Chimney flue heat guard, chimney elbow heat guard, chimney cap with ash catcher" at bounding box center [359, 177] width 151 height 16
click at [311, 174] on span "osłonę termiczną komina, osłonę kolanka, daszek kominowy z łapaczem sadzy" at bounding box center [358, 177] width 149 height 16
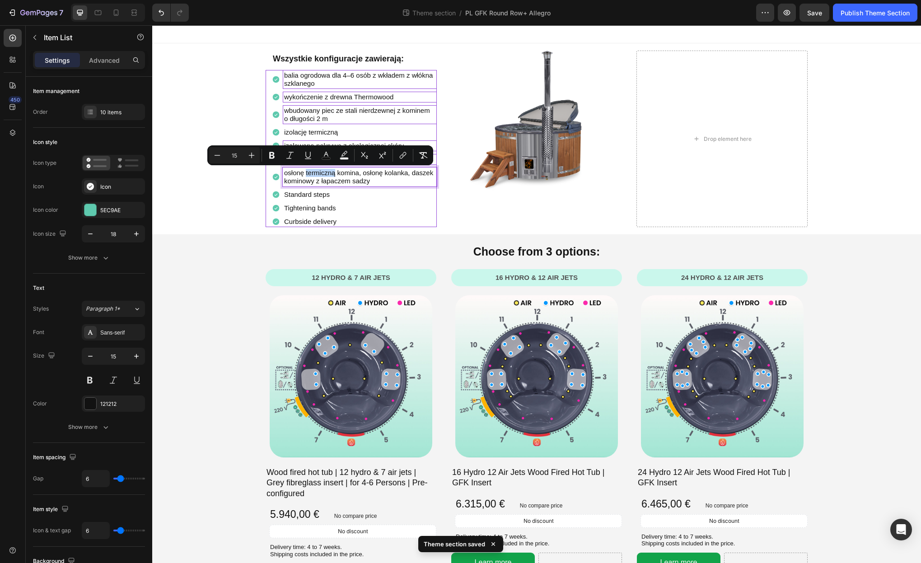
click at [313, 173] on span "osłonę termiczną komina, osłonę kolanka, daszek kominowy z łapaczem sadzy" at bounding box center [358, 177] width 149 height 16
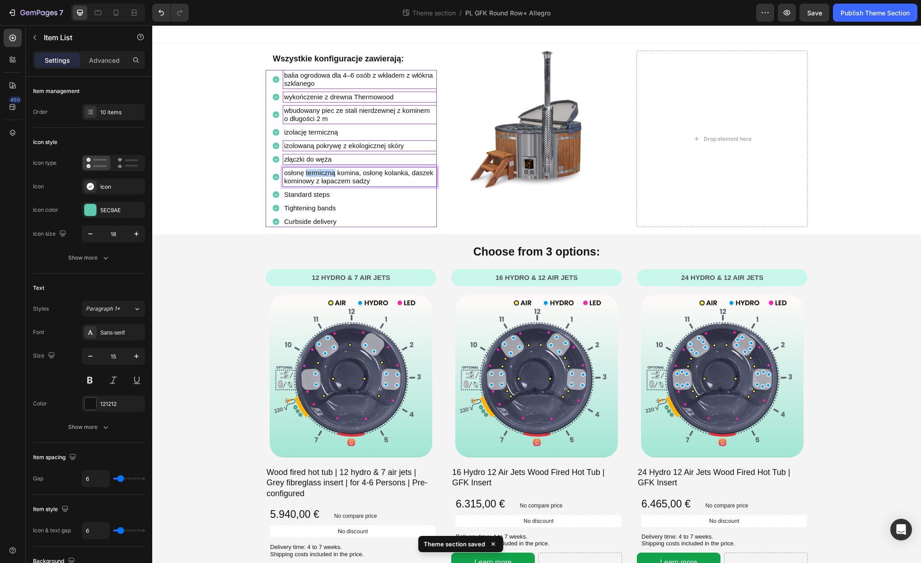
click at [313, 173] on span "osłonę termiczną komina, osłonę kolanka, daszek kominowy z łapaczem sadzy" at bounding box center [358, 177] width 149 height 16
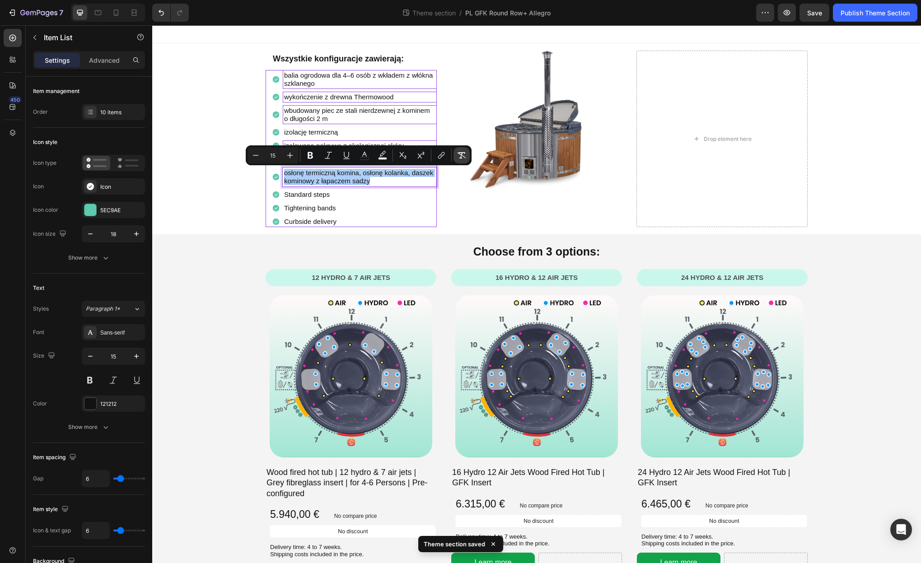
click at [462, 155] on icon "Editor contextual toolbar" at bounding box center [462, 155] width 9 height 6
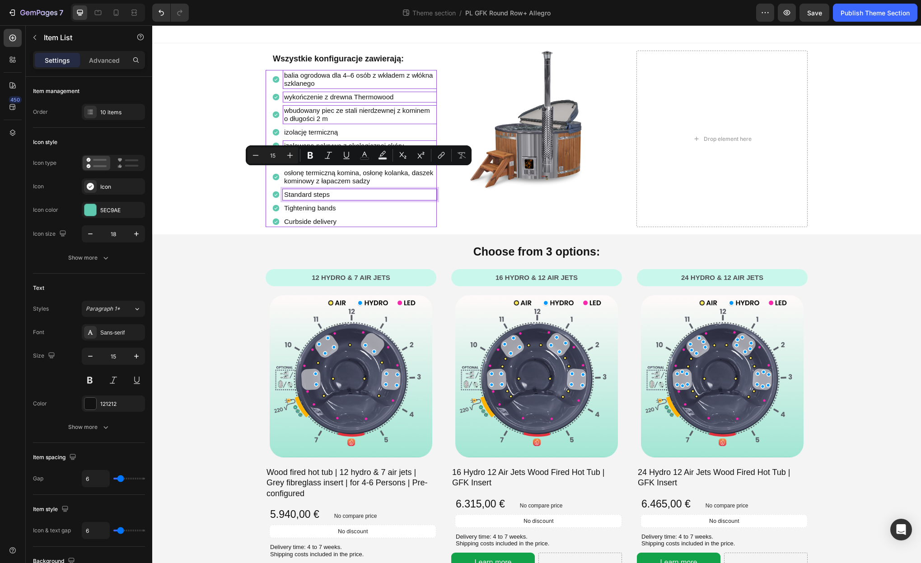
click at [303, 194] on span "Standard steps" at bounding box center [307, 195] width 46 height 8
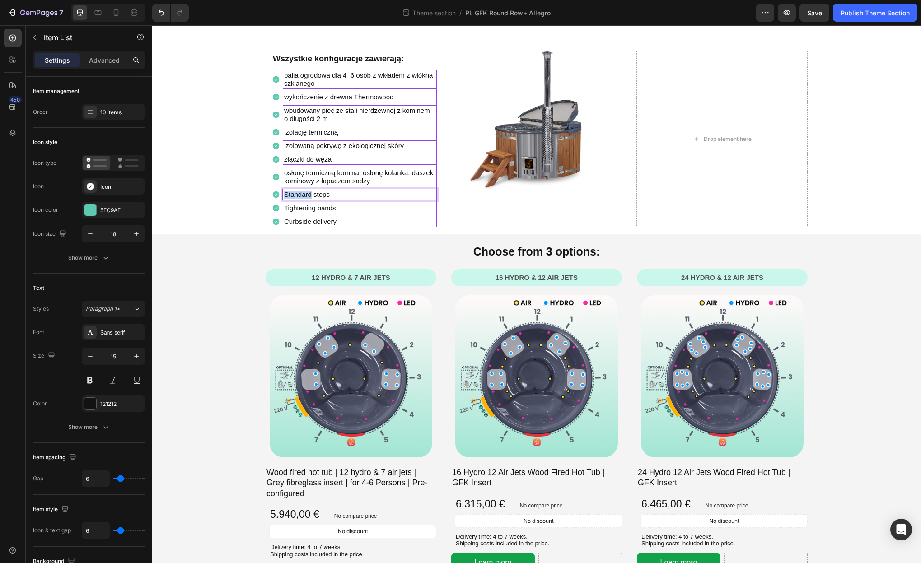
click at [303, 194] on span "Standard steps" at bounding box center [307, 195] width 46 height 8
click at [303, 194] on span "standardowe schodki" at bounding box center [316, 195] width 64 height 8
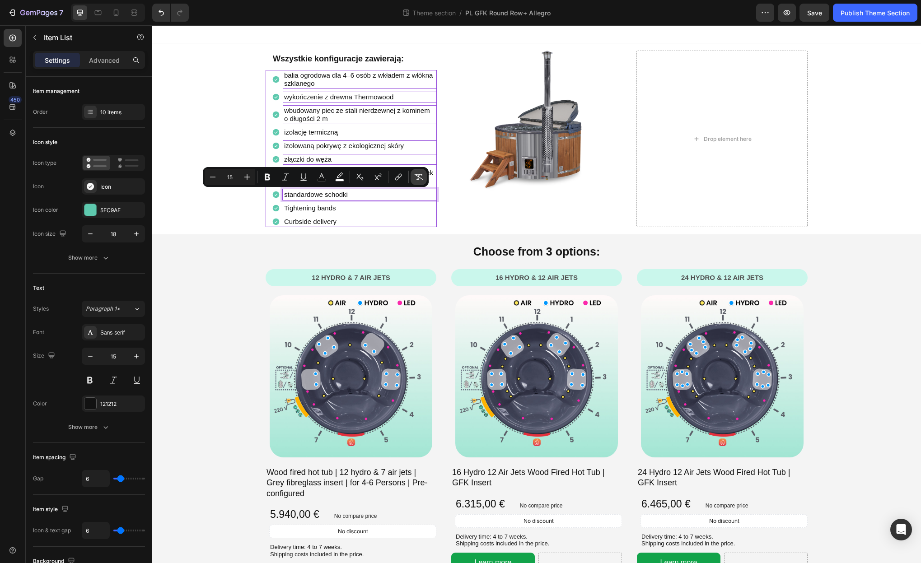
click at [413, 179] on button "Remove Format" at bounding box center [419, 177] width 16 height 16
click at [310, 208] on p "Tightening bands" at bounding box center [359, 208] width 151 height 8
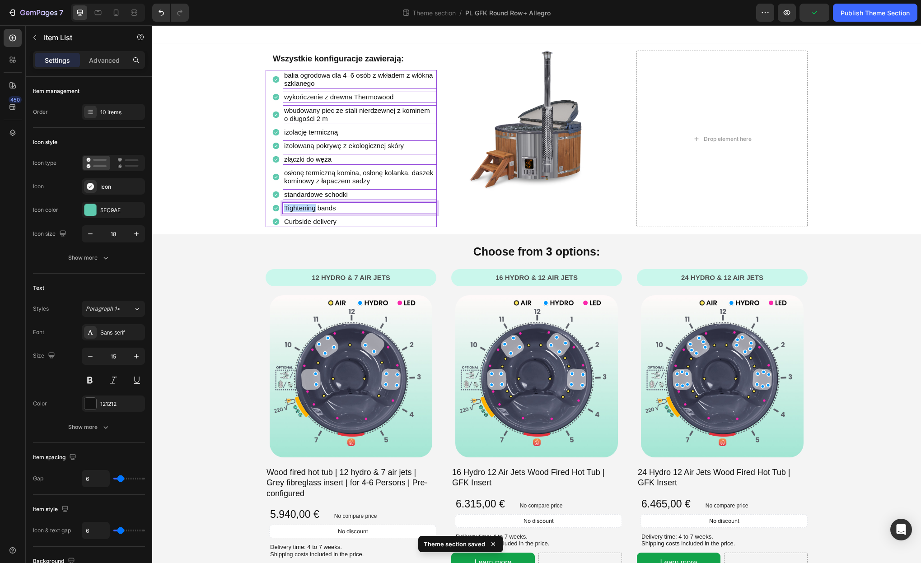
click at [310, 208] on p "Tightening bands" at bounding box center [359, 208] width 151 height 8
click at [310, 208] on span "opaski zaciskowe" at bounding box center [310, 208] width 53 height 8
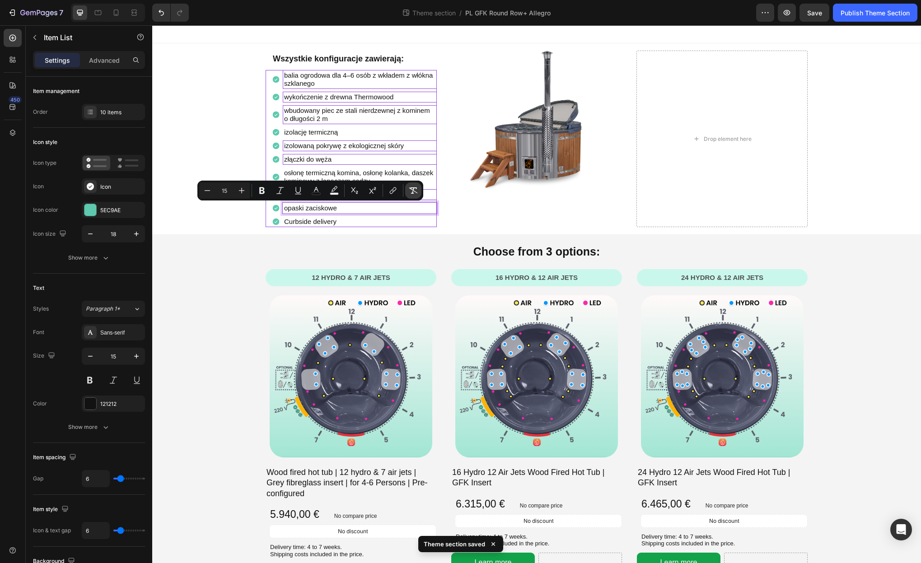
click at [412, 192] on icon "Editor contextual toolbar" at bounding box center [413, 190] width 9 height 6
click at [304, 222] on p "Curbside delivery" at bounding box center [359, 222] width 151 height 8
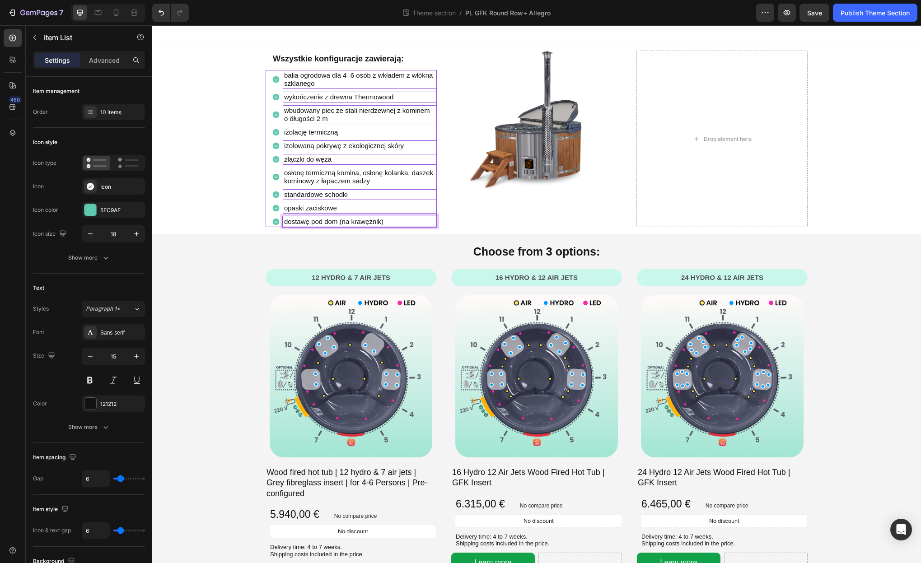
click at [359, 223] on span "dostawę pod dom (na krawężnik)" at bounding box center [333, 222] width 99 height 8
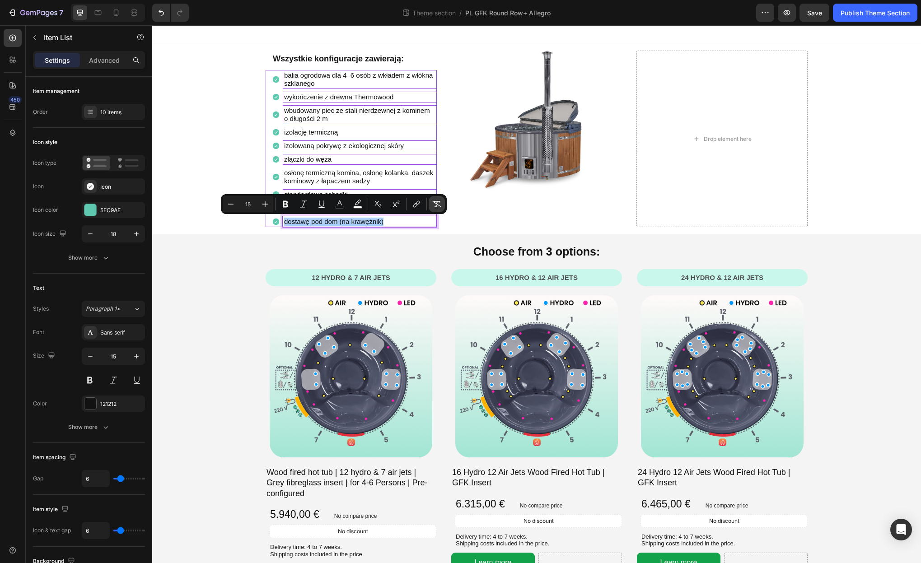
click at [435, 208] on icon "Editor contextual toolbar" at bounding box center [436, 204] width 9 height 9
click at [556, 252] on p "Choose from 3 options:" at bounding box center [537, 252] width 540 height 20
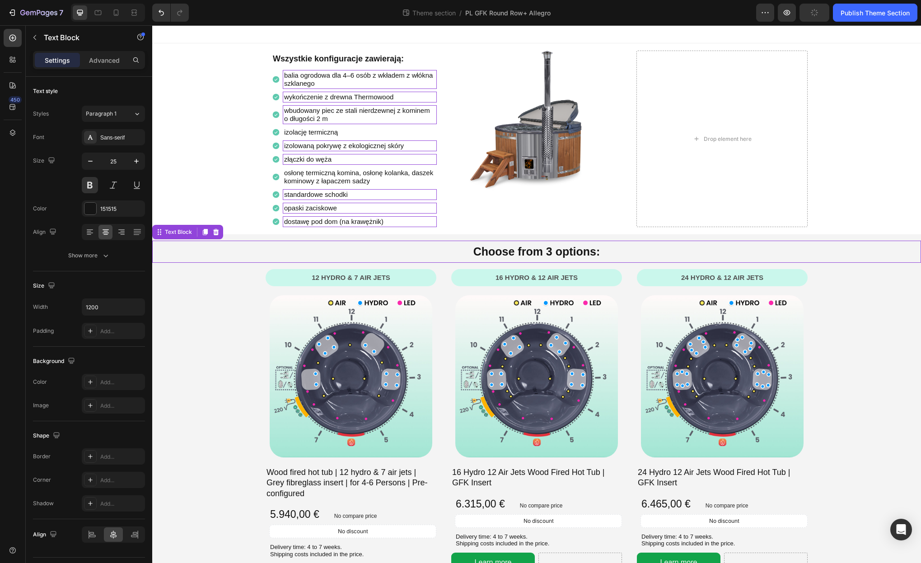
click at [556, 252] on p "Choose from 3 options:" at bounding box center [537, 252] width 540 height 20
click at [556, 252] on strong "Wybierz spośród 3 opcji:" at bounding box center [536, 251] width 133 height 13
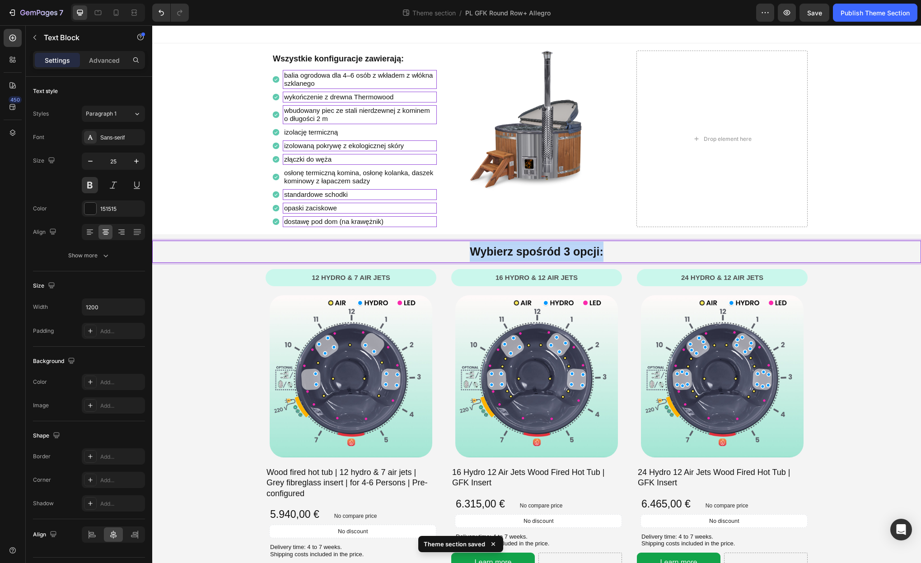
click at [556, 252] on strong "Wybierz spośród 3 opcji:" at bounding box center [536, 251] width 133 height 13
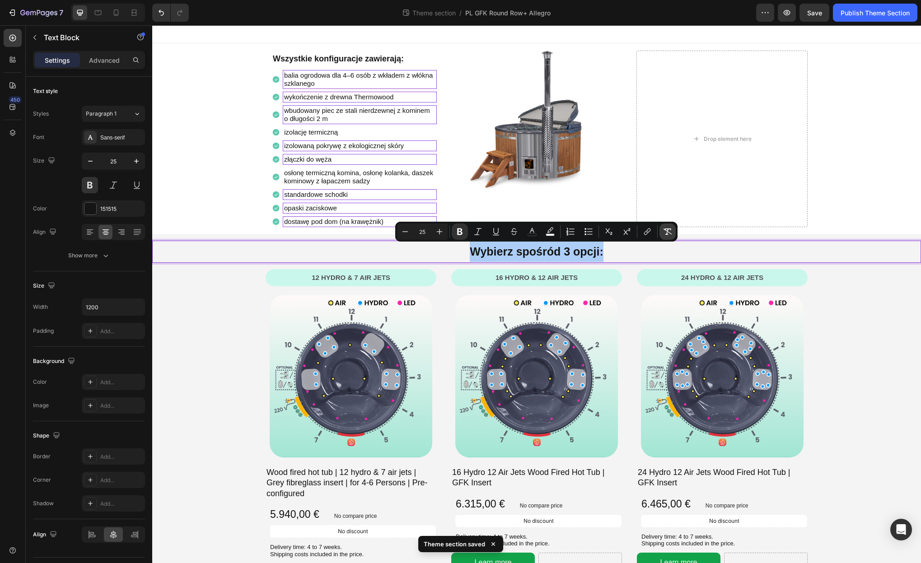
click at [669, 233] on icon "Editor contextual toolbar" at bounding box center [667, 231] width 9 height 9
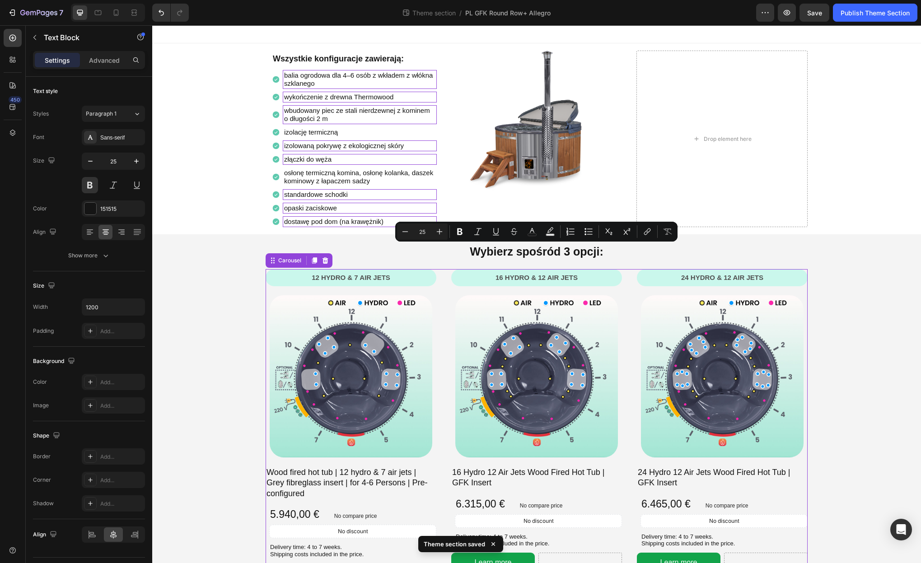
click at [623, 314] on div "12 hydro & 7 air jets Text Block Row Row Image Wood fired hot tub | 12 hydro & …" at bounding box center [537, 433] width 542 height 328
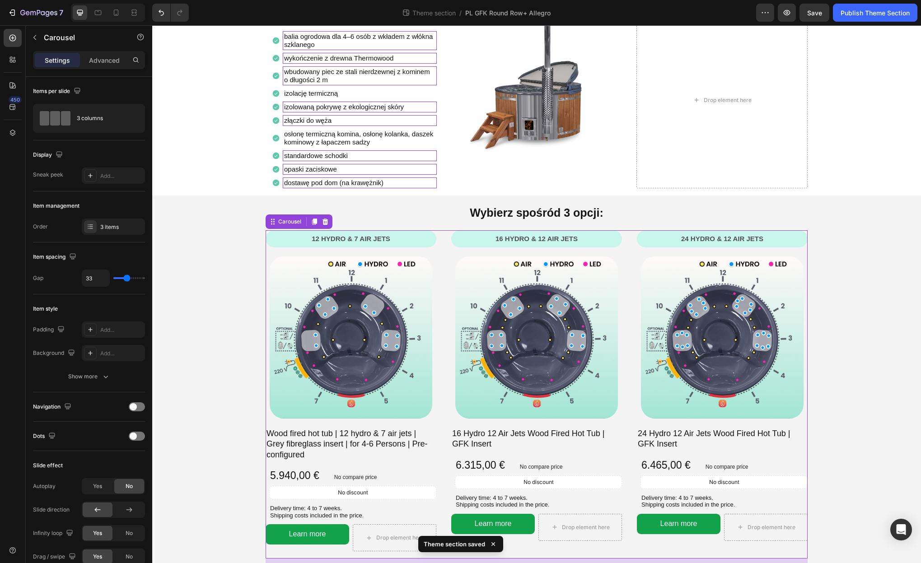
scroll to position [40, 0]
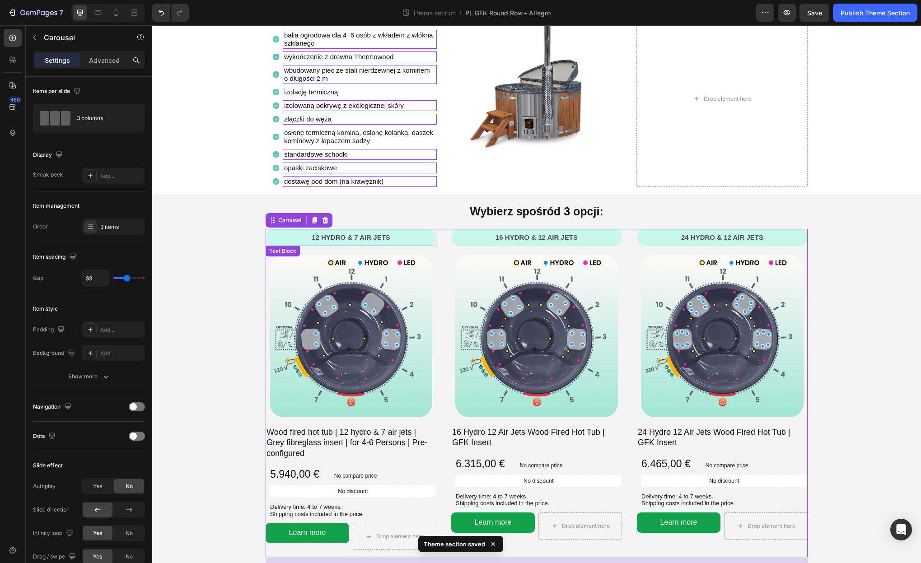
click at [364, 239] on p "12 hydro & 7 air jets" at bounding box center [350, 237] width 165 height 9
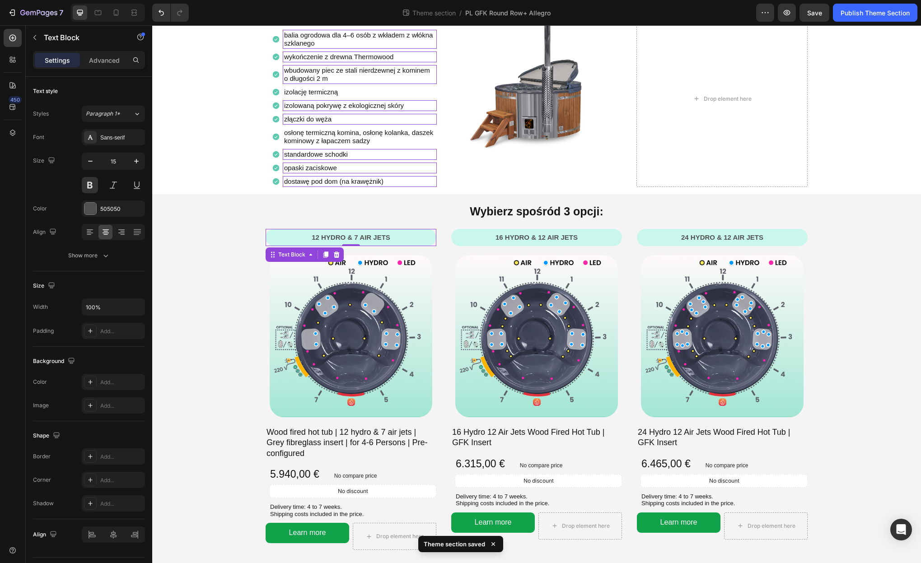
click at [361, 239] on p "12 hydro & 7 air jets" at bounding box center [350, 237] width 165 height 9
copy p "12 hydro & 7 air jets"
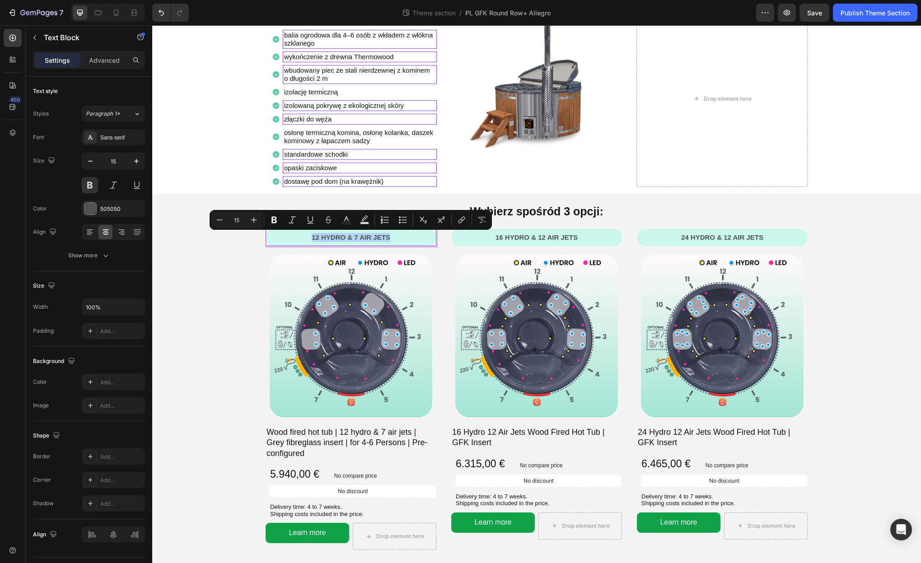
click at [377, 235] on p "12 hydro & 7 air jets" at bounding box center [350, 237] width 165 height 9
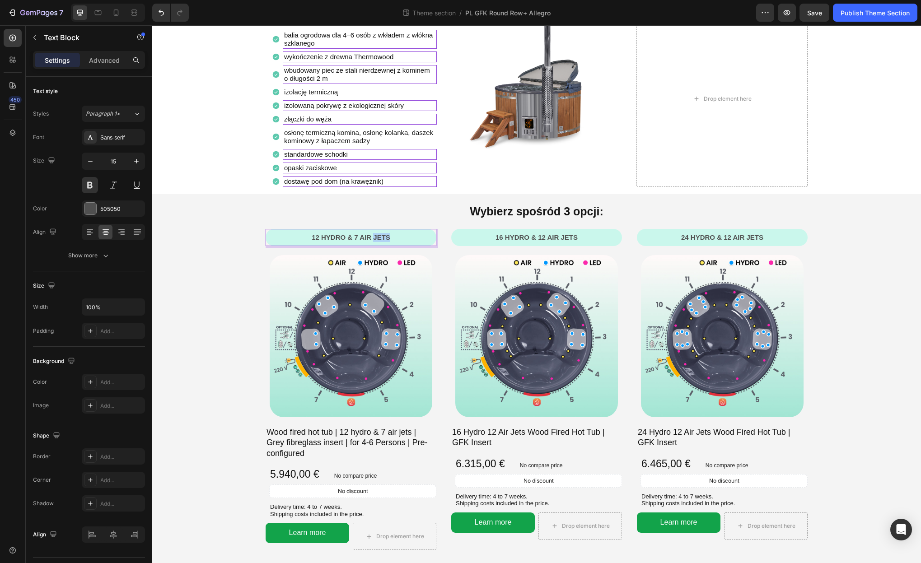
click at [377, 235] on p "12 hydro & 7 air jets" at bounding box center [350, 237] width 165 height 9
click at [377, 235] on p "12 dysz wodnych i 7 dysz powietrznych" at bounding box center [350, 237] width 165 height 9
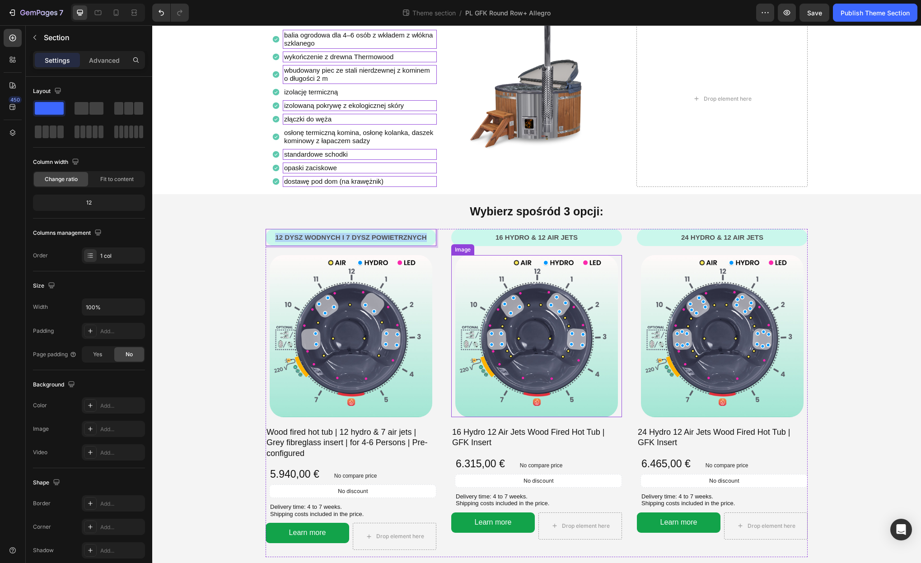
click at [538, 228] on div "Wszystkie konfiguracje zawierają: Text Block balia ogrodowa dla 4–6 osób z wkła…" at bounding box center [536, 288] width 769 height 570
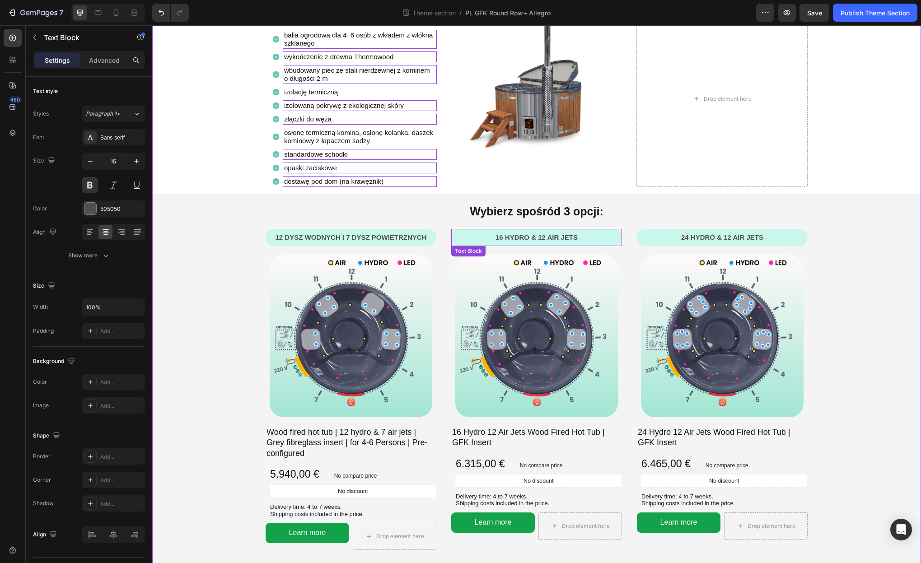
click at [538, 239] on p "16 hydro & 12 air jets" at bounding box center [536, 237] width 165 height 9
copy p "16 hydro & 12 air jets"
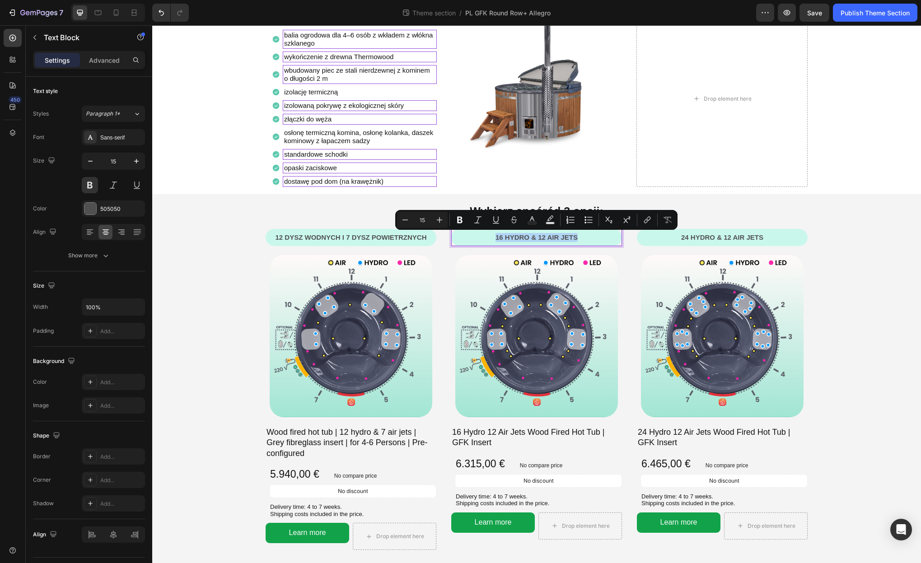
click at [549, 237] on p "16 hydro & 12 air jets" at bounding box center [536, 237] width 165 height 9
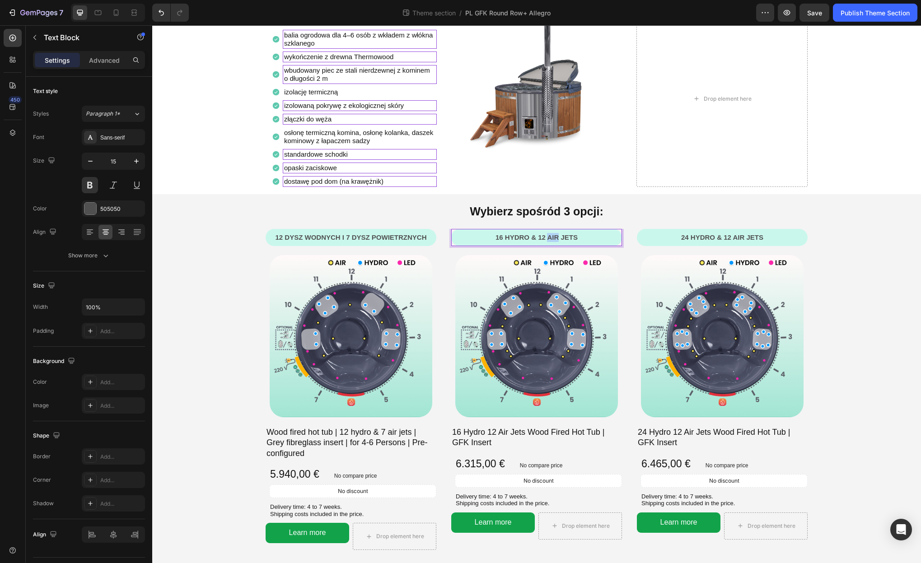
click at [549, 237] on p "16 hydro & 12 air jets" at bounding box center [536, 237] width 165 height 9
click at [549, 237] on p "16 dysz wodnych i 12 dysz powietrznych" at bounding box center [536, 237] width 165 height 9
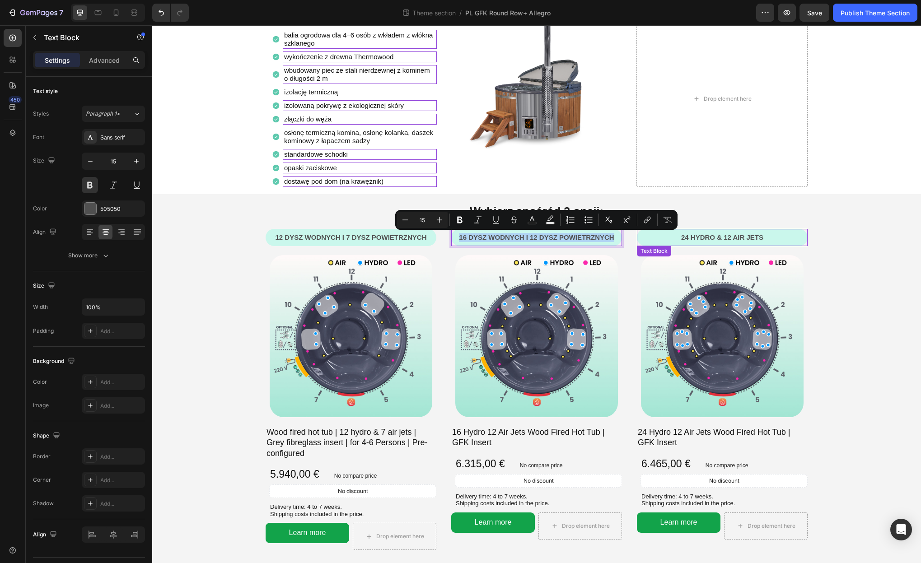
click at [687, 235] on p "24 hydro & 12 air jets" at bounding box center [722, 237] width 165 height 9
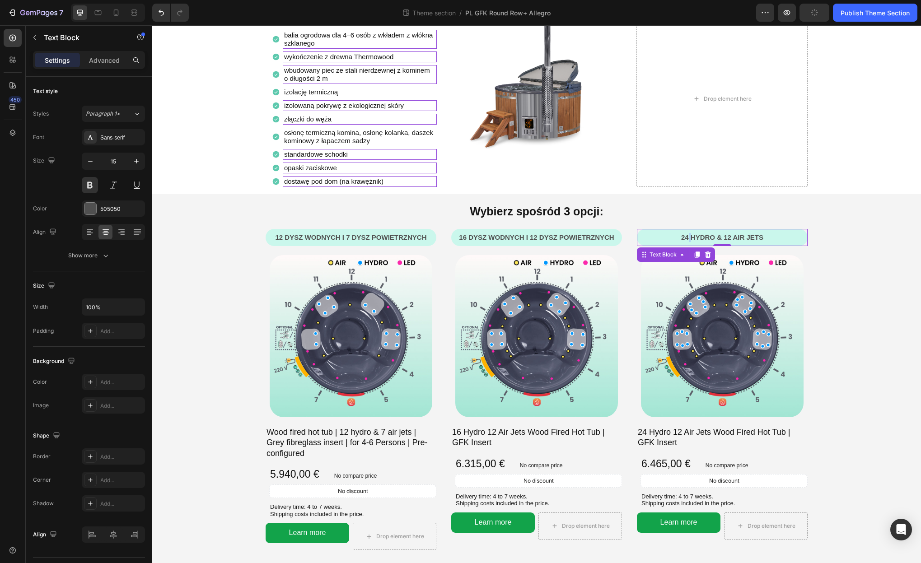
click at [687, 235] on p "24 hydro & 12 air jets" at bounding box center [722, 237] width 165 height 9
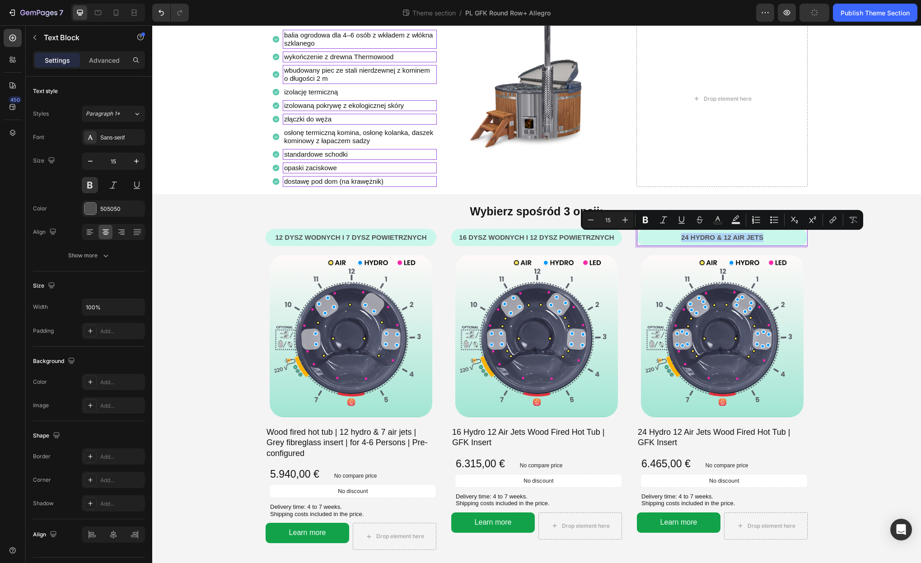
copy p "24 hydro & 12 air jets"
click at [737, 231] on div "24 hydro & 12 air jets Text Block 0" at bounding box center [722, 237] width 171 height 17
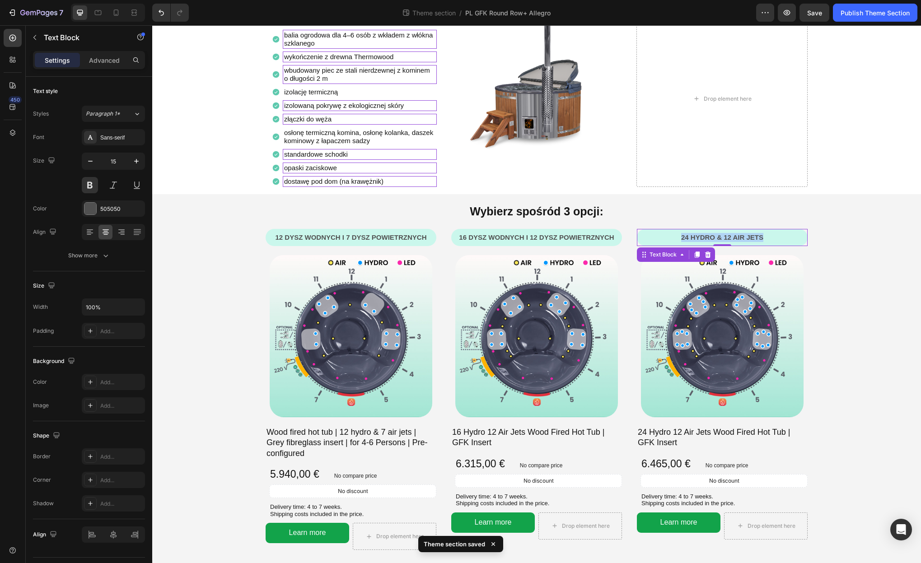
click at [732, 234] on p "24 hydro & 12 air jets" at bounding box center [722, 237] width 165 height 9
click at [734, 237] on p "24 dysze wodne i 12 dysz powietrznych" at bounding box center [722, 237] width 165 height 9
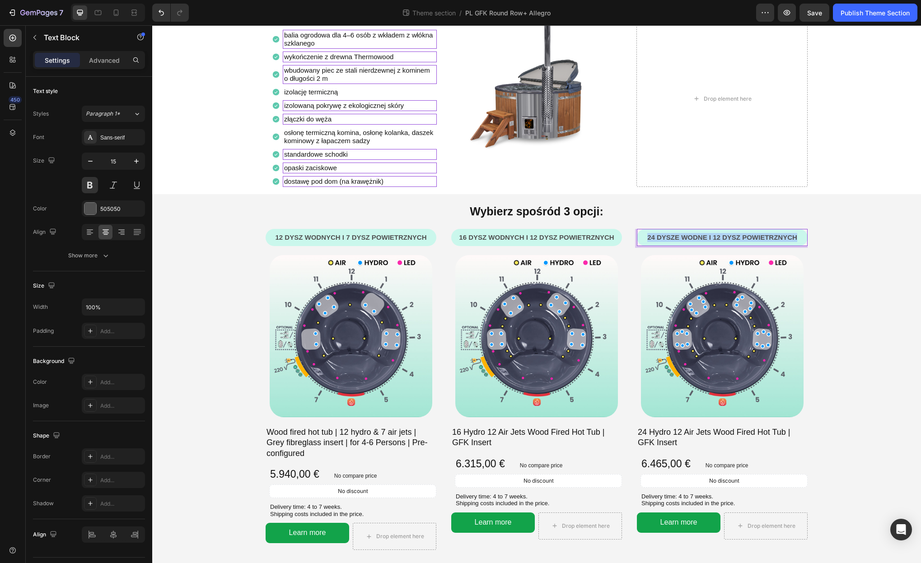
click at [734, 237] on p "24 dysze wodne i 12 dysz powietrznych" at bounding box center [722, 237] width 165 height 9
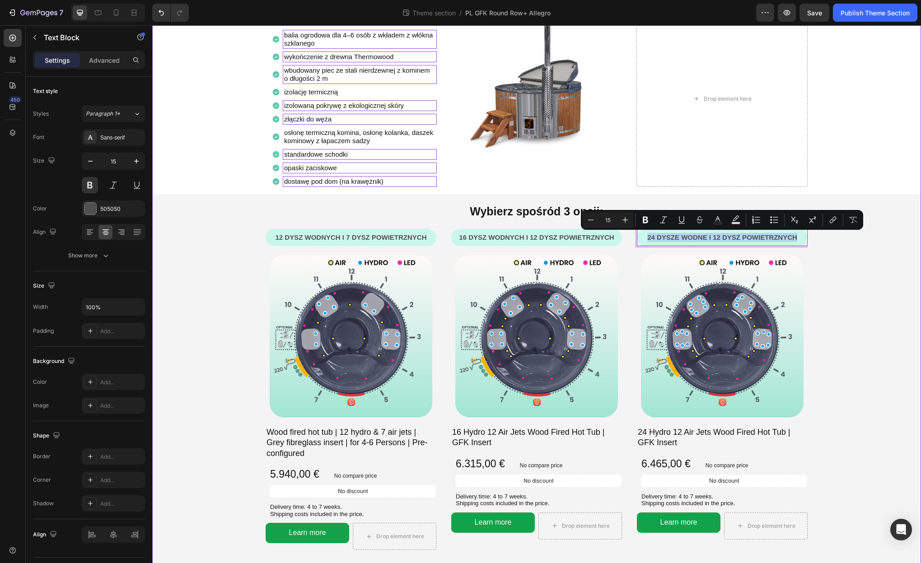
click at [835, 250] on div "12 dysz wodnych i 7 dysz powietrznych Text Block Row Row Image Wood fired hot t…" at bounding box center [536, 401] width 769 height 344
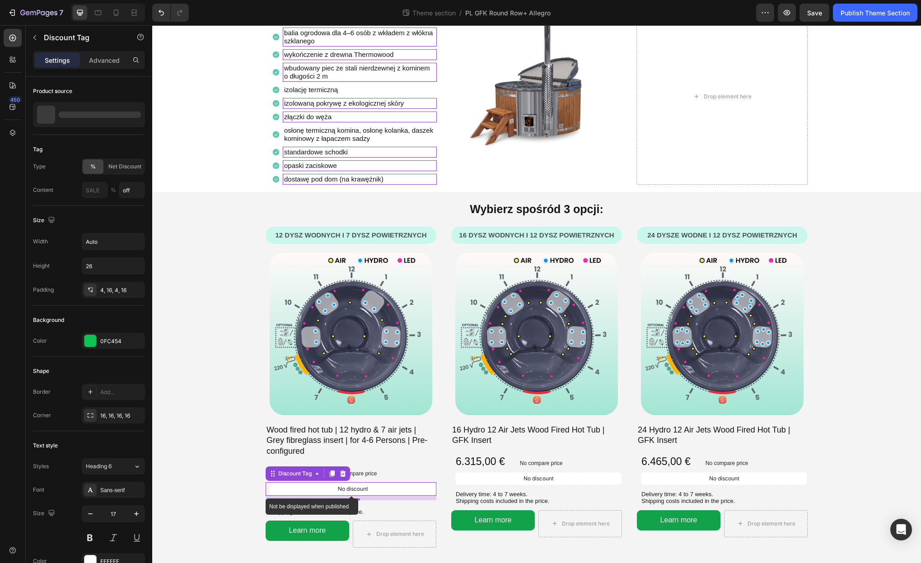
click at [359, 490] on p "No discount" at bounding box center [353, 489] width 30 height 8
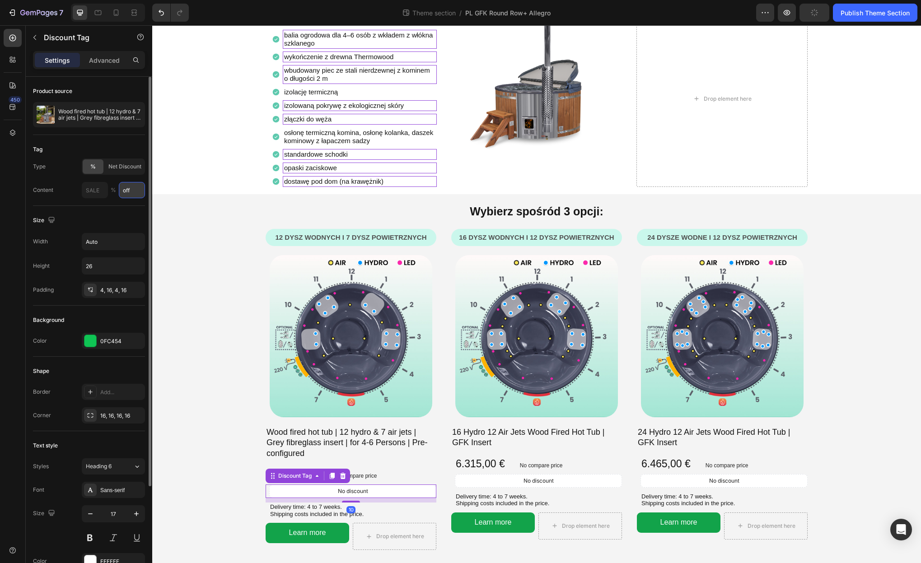
click at [127, 192] on input "off" at bounding box center [132, 190] width 26 height 16
type input "TANIEJ"
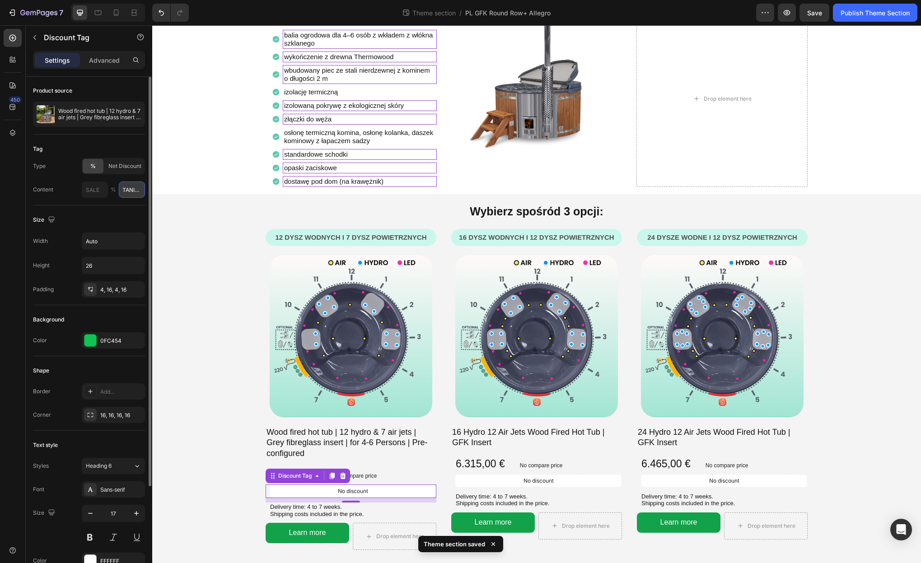
click at [130, 188] on input "TANIEJ" at bounding box center [132, 190] width 26 height 16
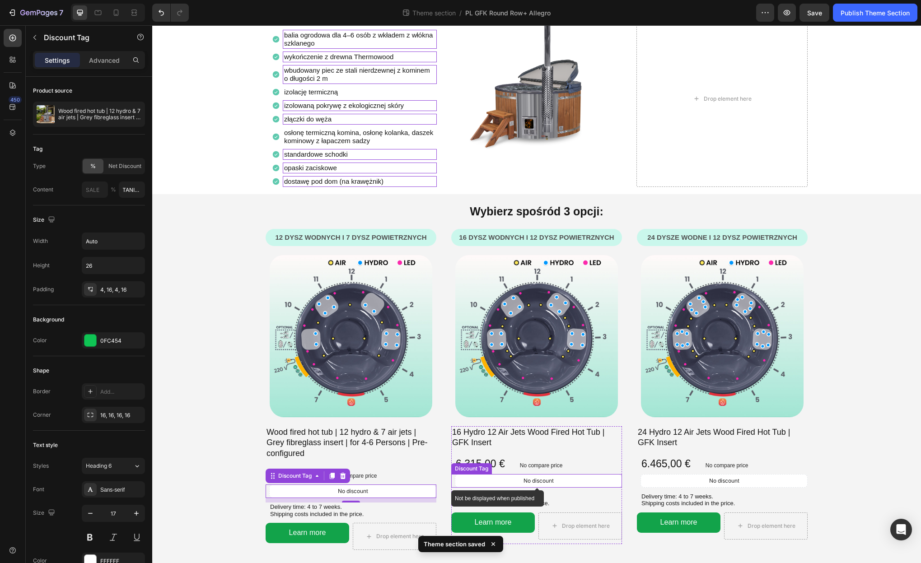
click at [512, 485] on div "No discount" at bounding box center [538, 481] width 166 height 13
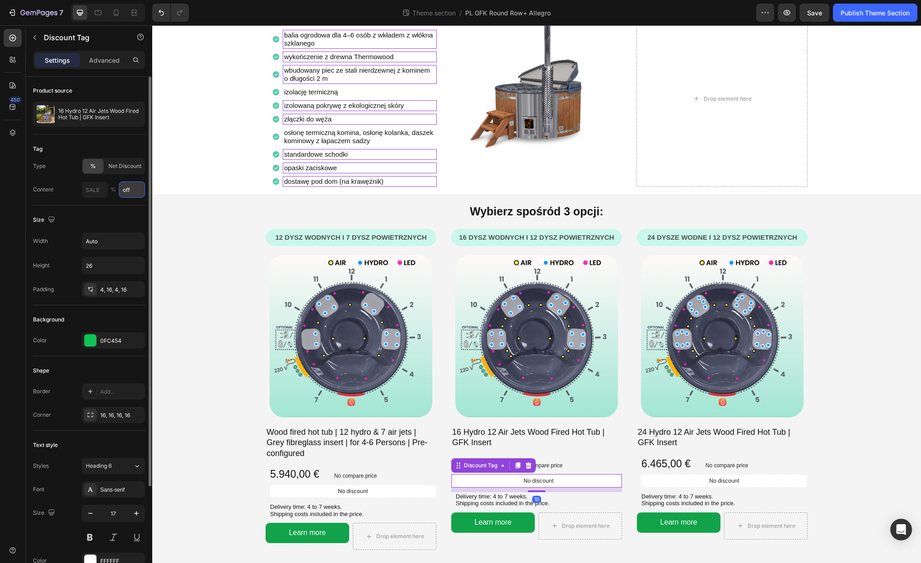
click at [122, 193] on input "off" at bounding box center [132, 190] width 26 height 16
paste input "TANIEJ"
type input "TANIEJ"
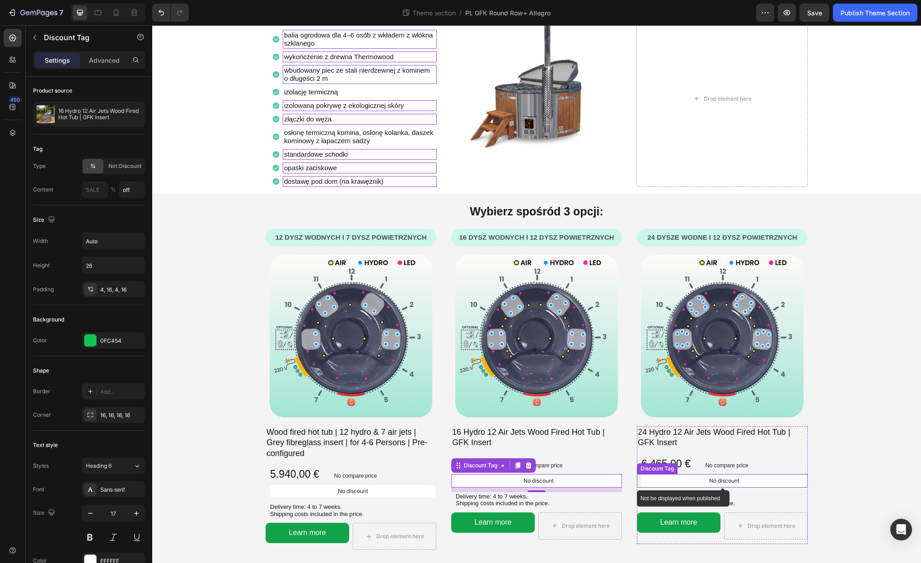
click at [723, 478] on p "No discount" at bounding box center [724, 481] width 30 height 8
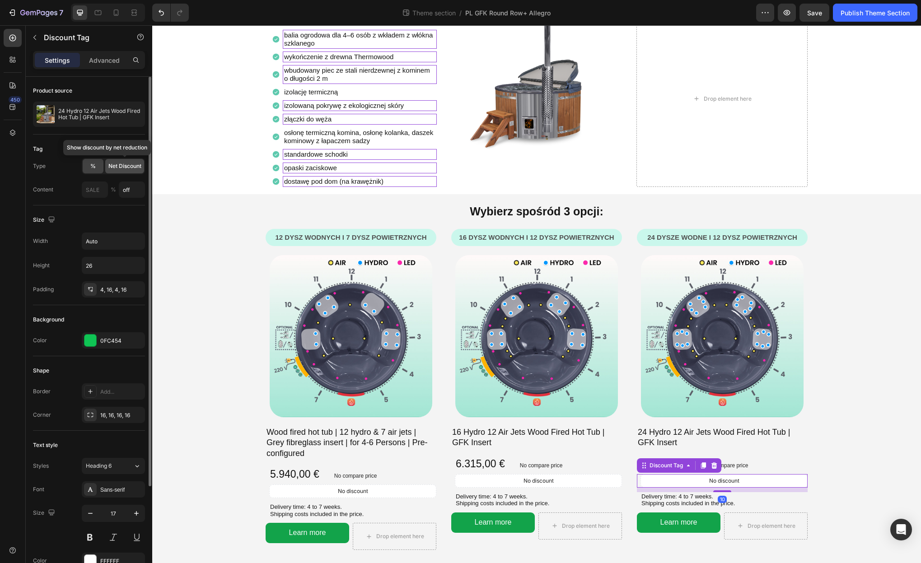
click at [129, 171] on div "Net Discount" at bounding box center [124, 166] width 39 height 14
click at [128, 185] on input "off" at bounding box center [131, 190] width 27 height 16
paste input "TANIEJ"
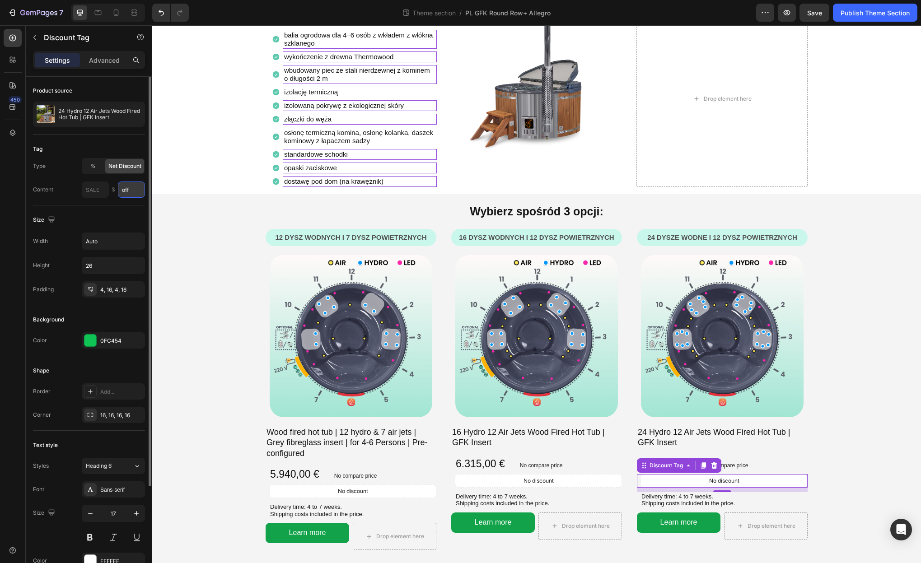
type input "TANIEJ"
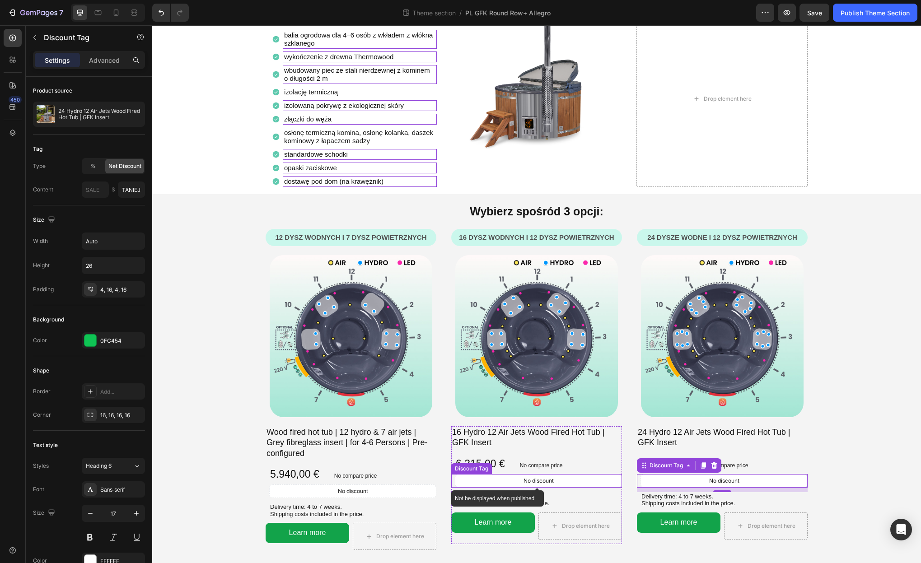
click at [561, 477] on div "No discount" at bounding box center [538, 481] width 166 height 13
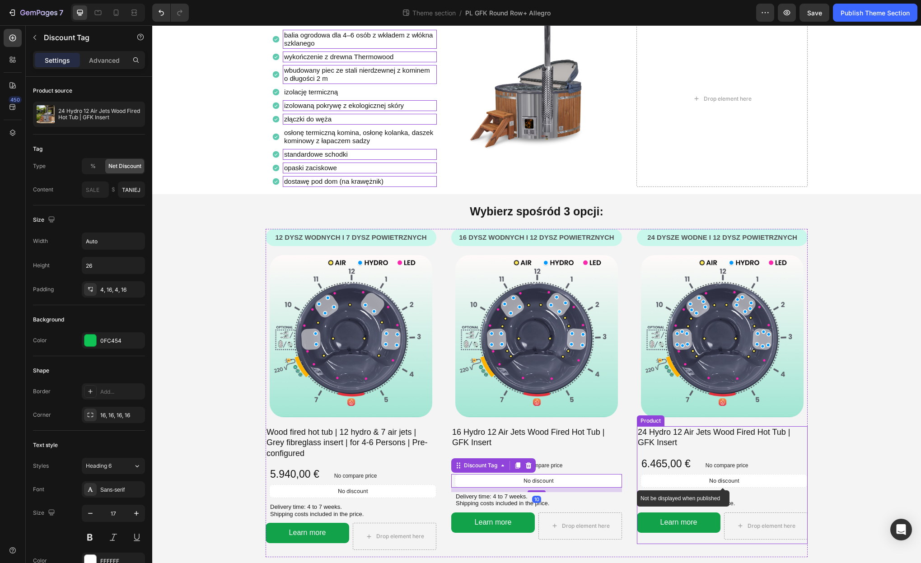
click at [735, 483] on p "No discount" at bounding box center [724, 481] width 30 height 8
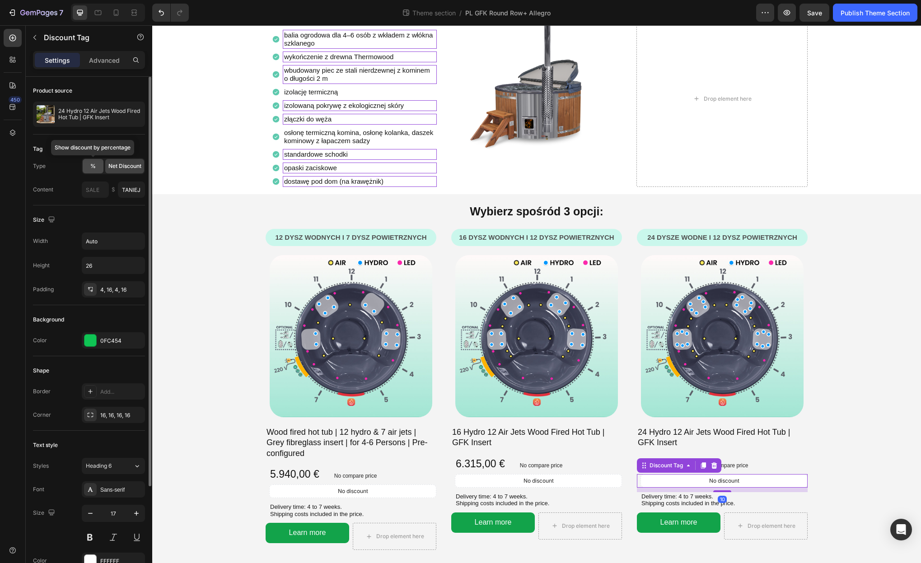
click at [94, 165] on span "%" at bounding box center [92, 166] width 5 height 8
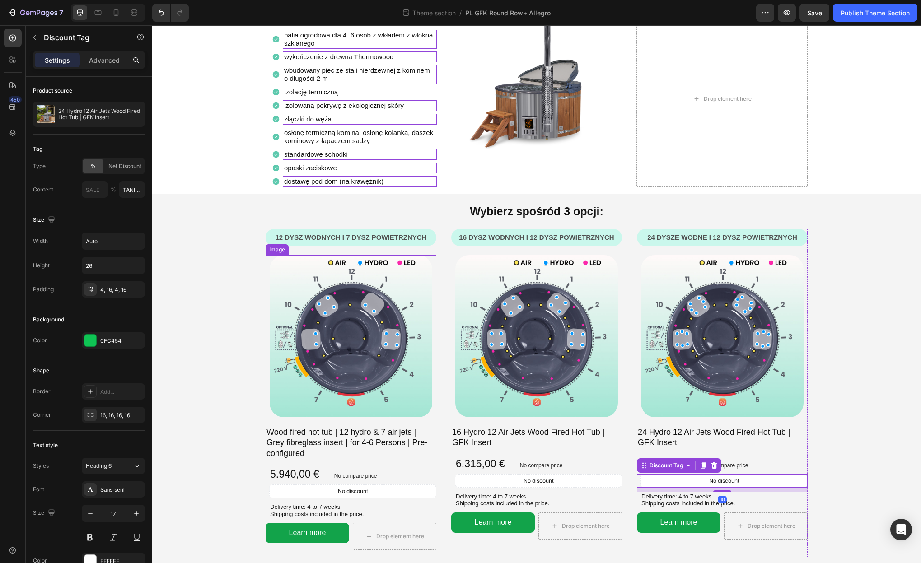
scroll to position [50, 0]
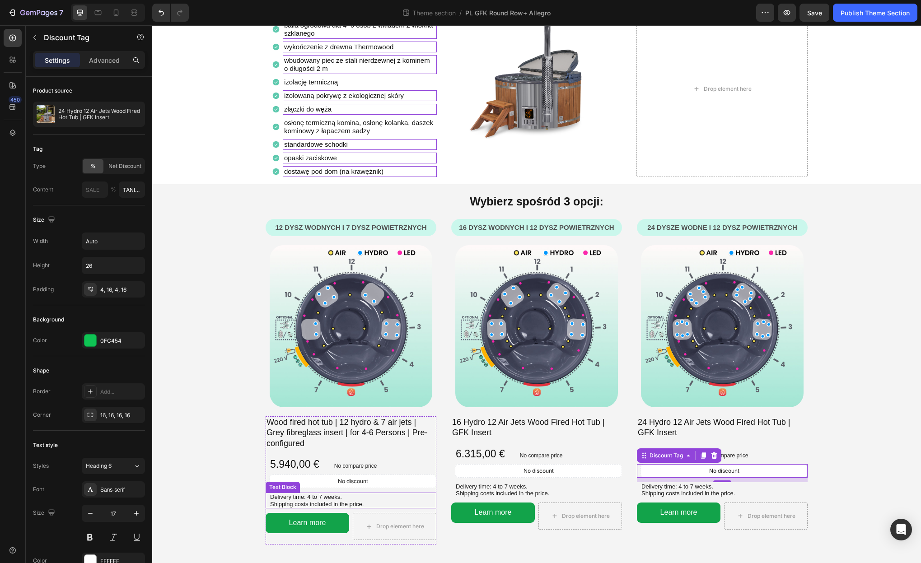
click at [304, 497] on p "Delivery time: 4 to 7 weeks." at bounding box center [352, 497] width 165 height 7
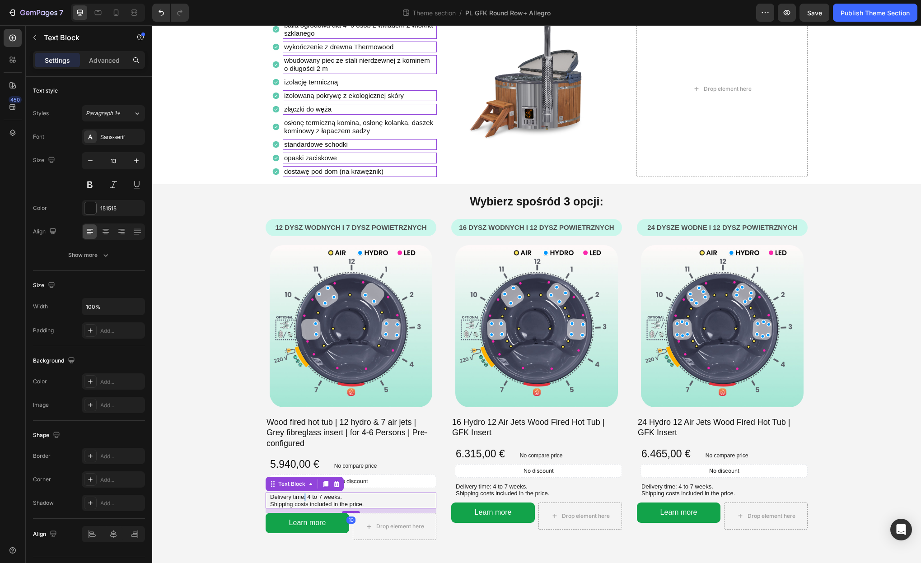
scroll to position [0, 0]
click at [304, 497] on p "Delivery time: 4 to 7 weeks." at bounding box center [352, 497] width 165 height 7
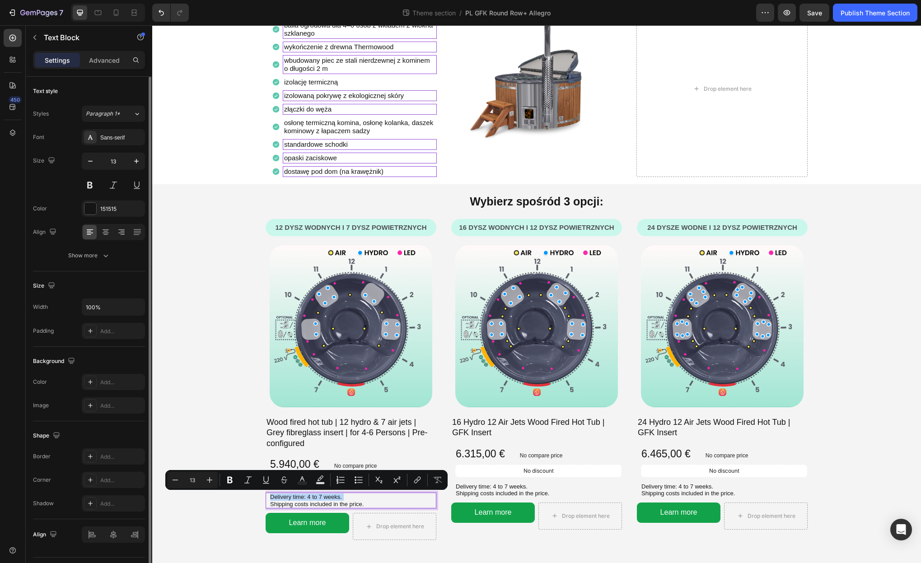
click at [304, 497] on p "Delivery time: 4 to 7 weeks." at bounding box center [352, 497] width 165 height 7
click at [264, 424] on div "12 dysz wodnych i 7 dysz powietrznych Text Block Row Row Image Wood fired hot t…" at bounding box center [536, 391] width 769 height 344
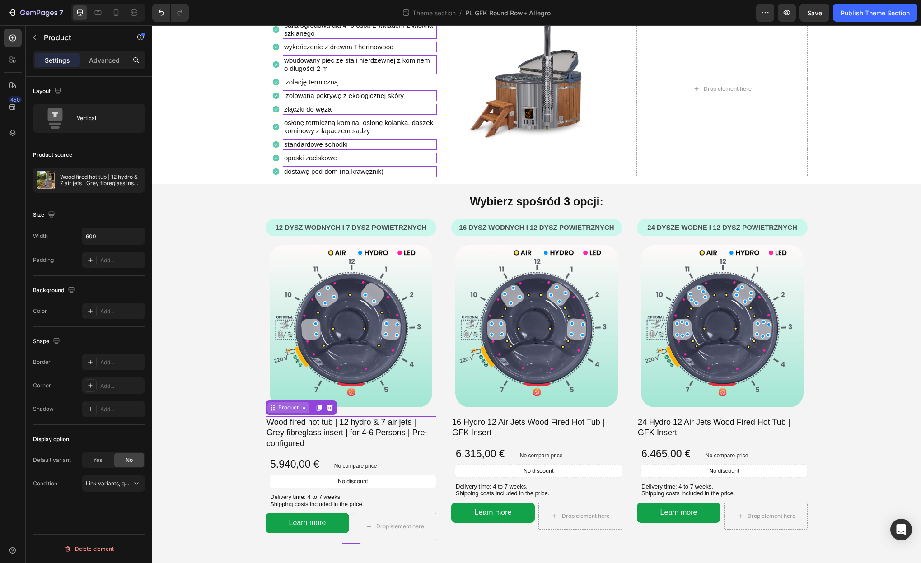
click at [267, 408] on div "Product" at bounding box center [288, 408] width 42 height 11
click at [311, 504] on p "Shipping costs included in the price." at bounding box center [352, 504] width 165 height 7
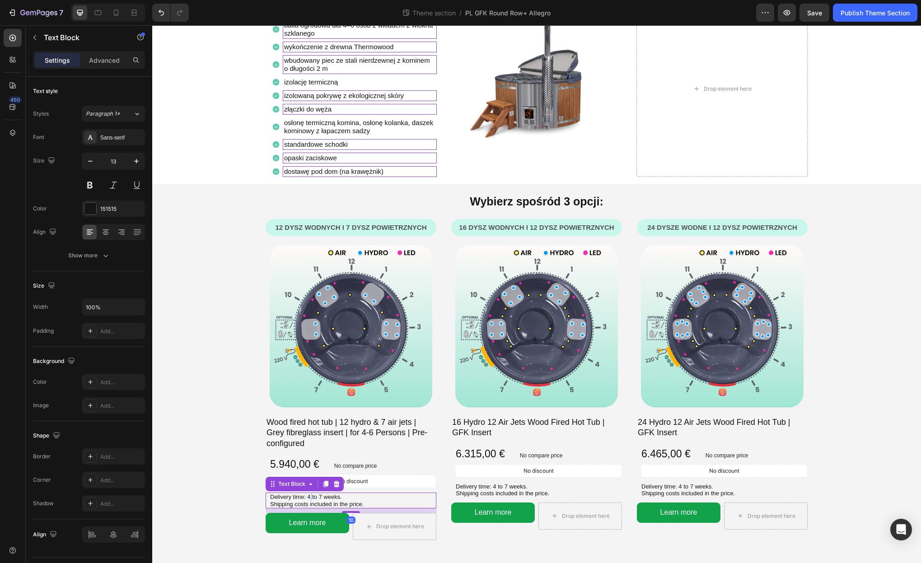
click at [311, 497] on p "Delivery time: 4 to 7 weeks." at bounding box center [352, 497] width 165 height 7
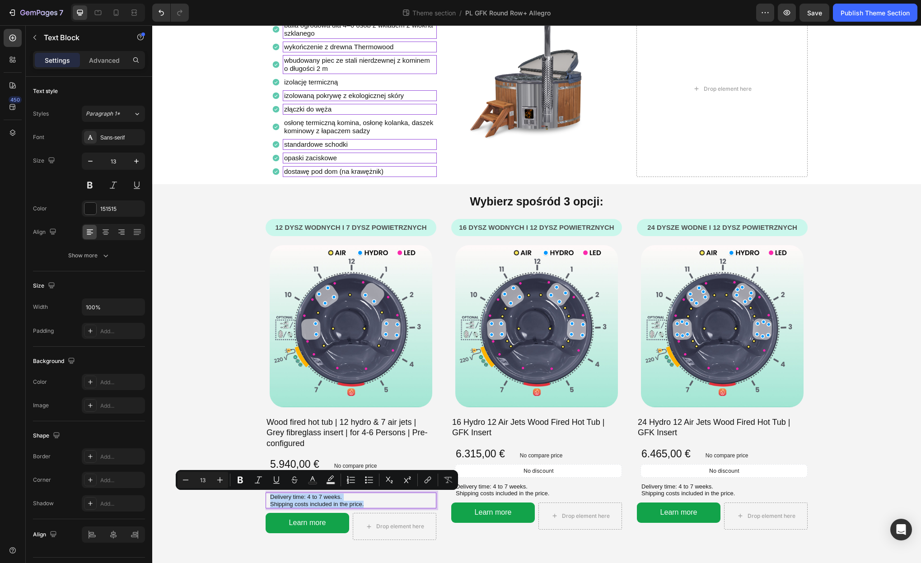
click at [317, 497] on p "Delivery time: 4 to 7 weeks." at bounding box center [352, 497] width 165 height 7
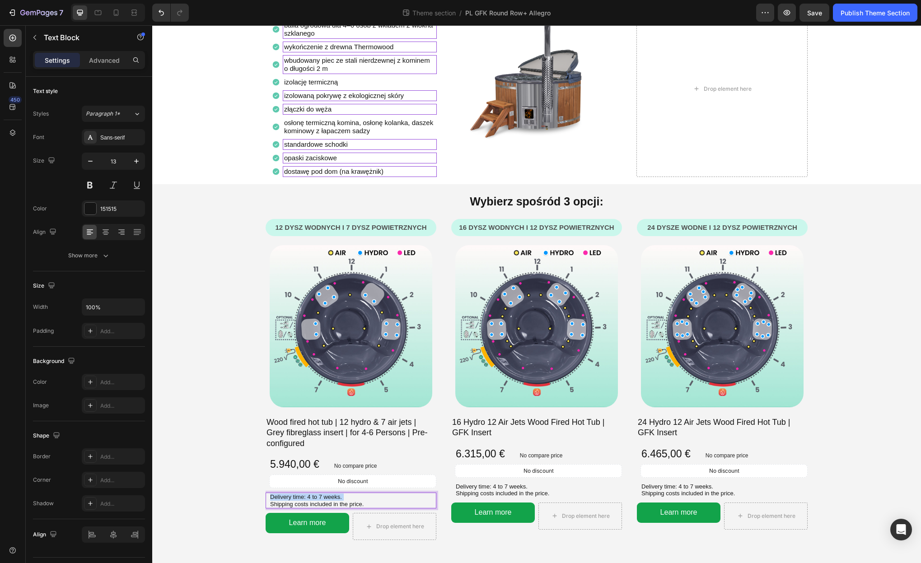
click at [317, 497] on p "Delivery time: 4 to 7 weeks." at bounding box center [352, 497] width 165 height 7
click at [317, 497] on p "Czas dostawy: od 4 do 7 tygodni. Koszty wysyłki wliczone w cenę." at bounding box center [352, 501] width 165 height 14
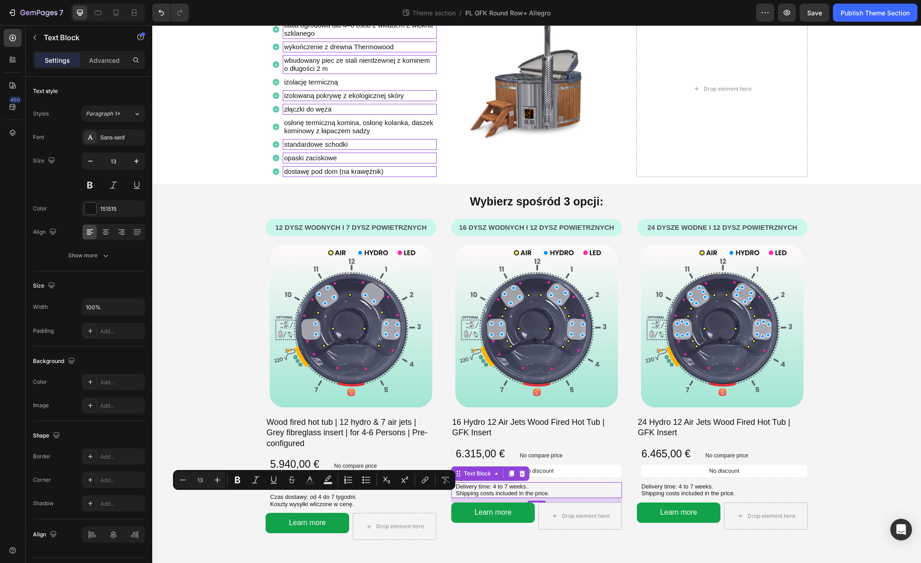
click at [523, 496] on p "Shipping costs included in the price." at bounding box center [538, 493] width 165 height 7
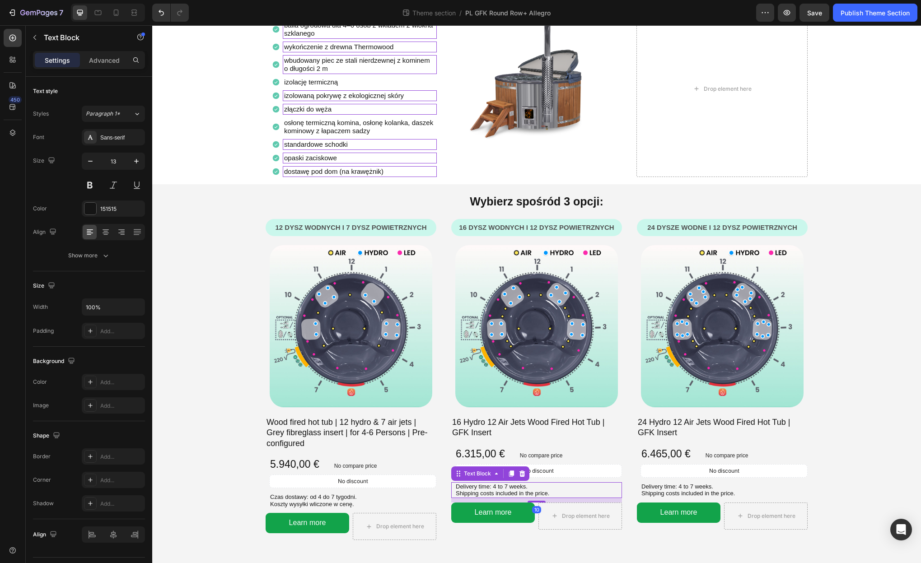
click at [523, 496] on p "Shipping costs included in the price." at bounding box center [538, 493] width 165 height 7
click at [655, 492] on p "Shipping costs included in the price." at bounding box center [723, 493] width 165 height 7
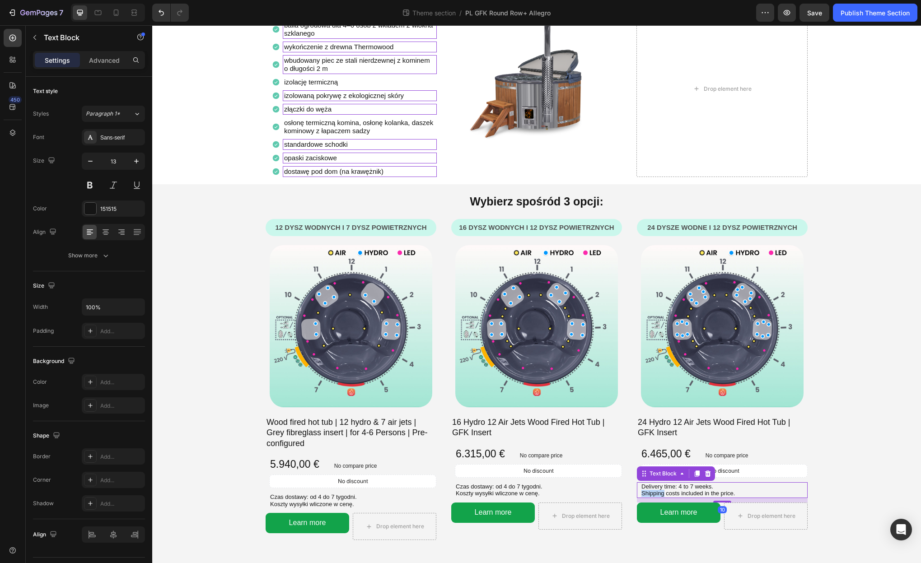
click at [655, 492] on p "Shipping costs included in the price." at bounding box center [723, 493] width 165 height 7
click at [313, 522] on div "Learn more" at bounding box center [307, 523] width 37 height 13
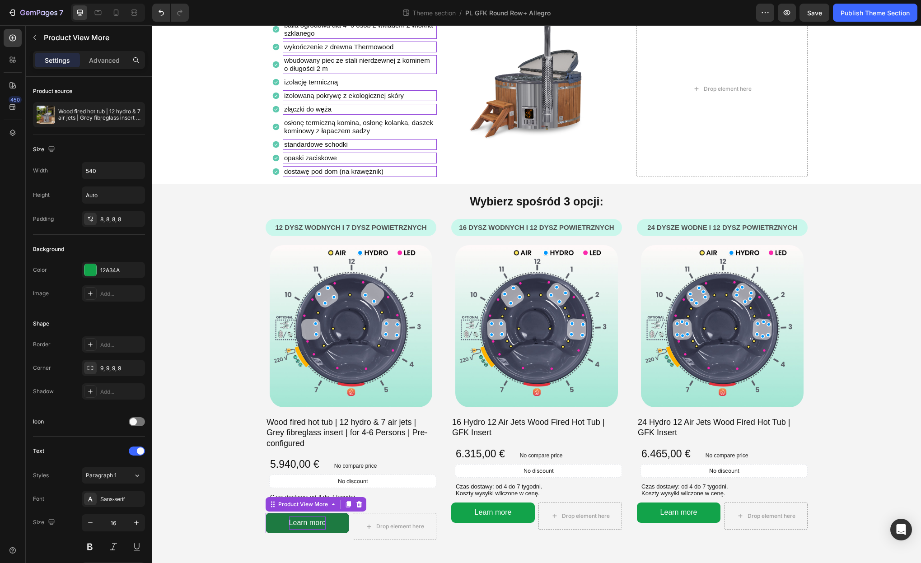
click at [313, 522] on div "Learn more" at bounding box center [307, 523] width 37 height 13
click at [313, 522] on p "Learn more" at bounding box center [307, 523] width 37 height 13
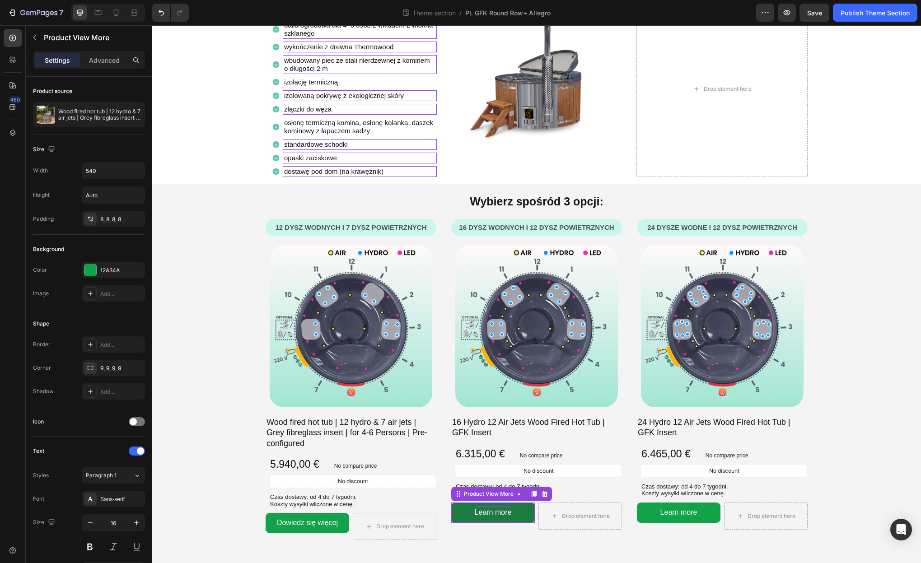
click at [503, 511] on div "Learn more" at bounding box center [493, 512] width 37 height 13
click at [503, 511] on p "Learn more" at bounding box center [493, 512] width 37 height 13
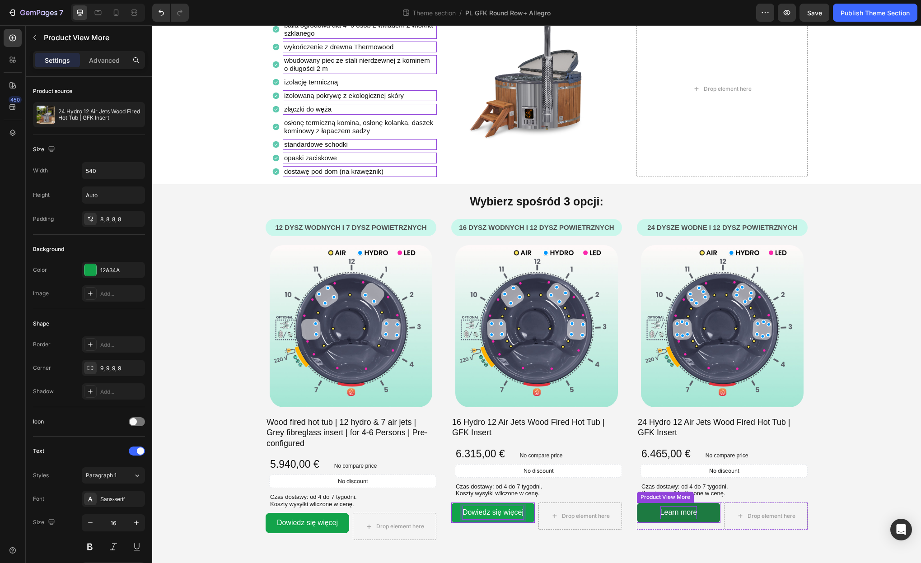
click at [678, 510] on div "Learn more" at bounding box center [678, 512] width 37 height 13
click at [678, 511] on p "Learn more" at bounding box center [678, 512] width 37 height 13
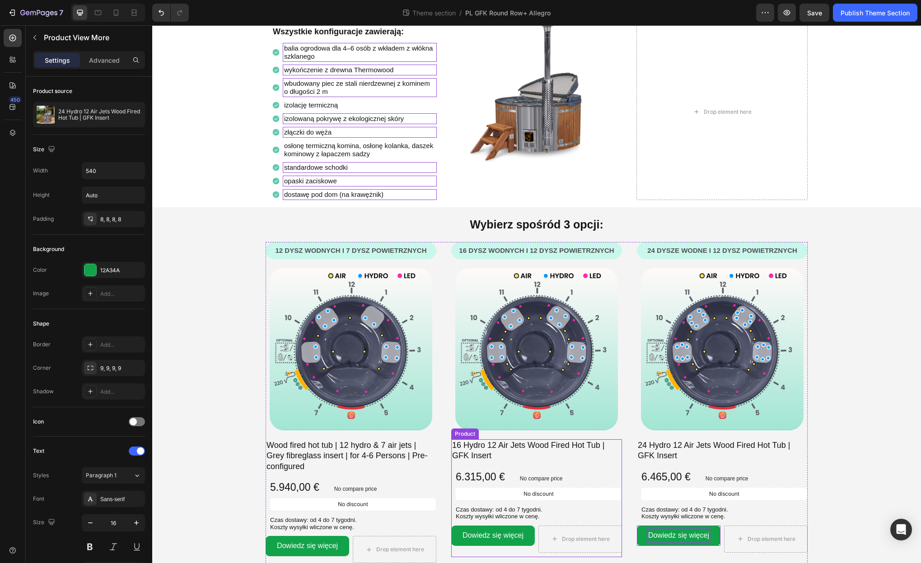
scroll to position [50, 0]
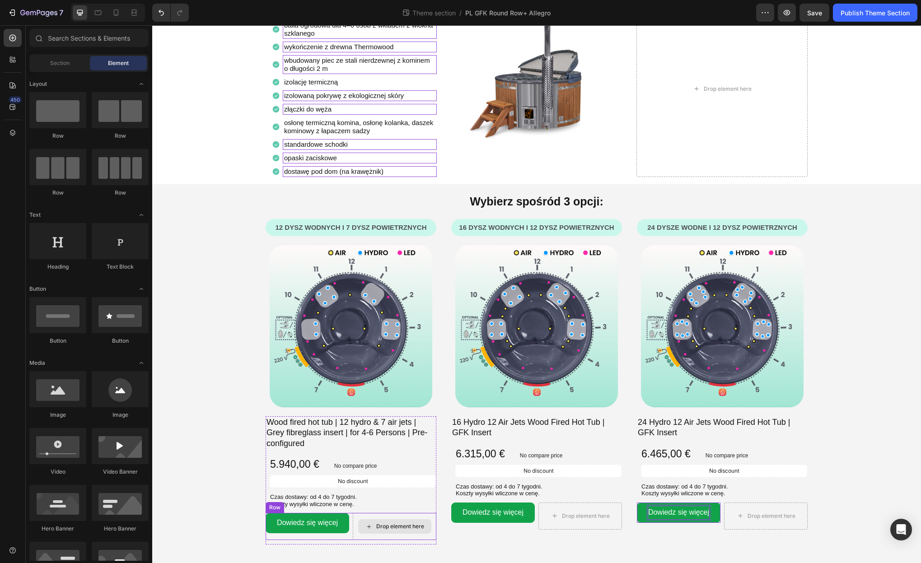
click at [417, 521] on div "Drop element here" at bounding box center [394, 527] width 73 height 14
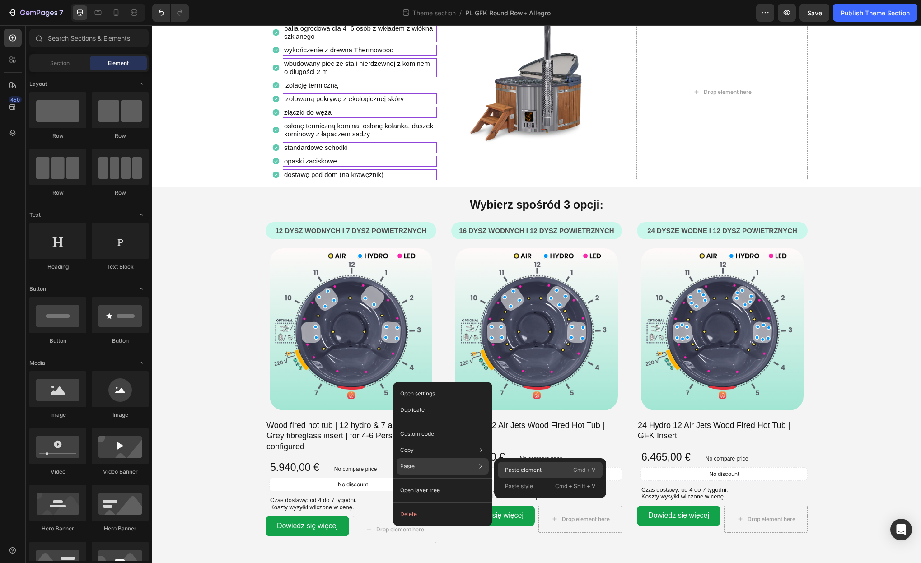
click at [529, 470] on p "Paste element" at bounding box center [523, 470] width 37 height 8
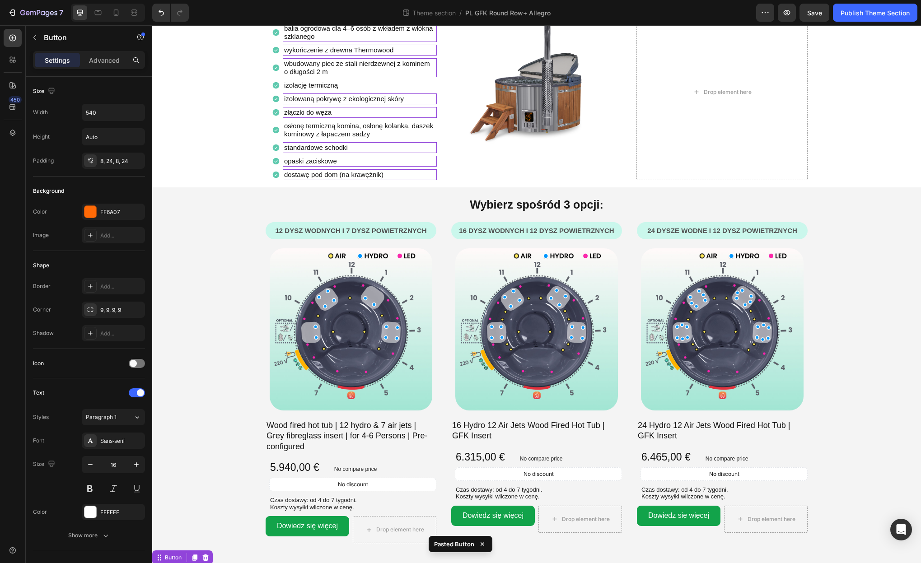
scroll to position [70, 0]
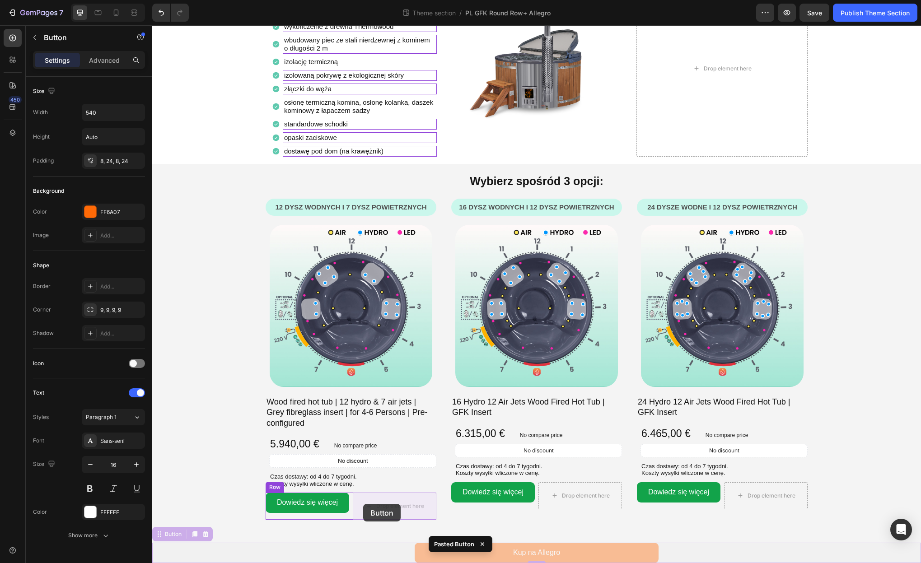
drag, startPoint x: 159, startPoint y: 535, endPoint x: 363, endPoint y: 504, distance: 206.9
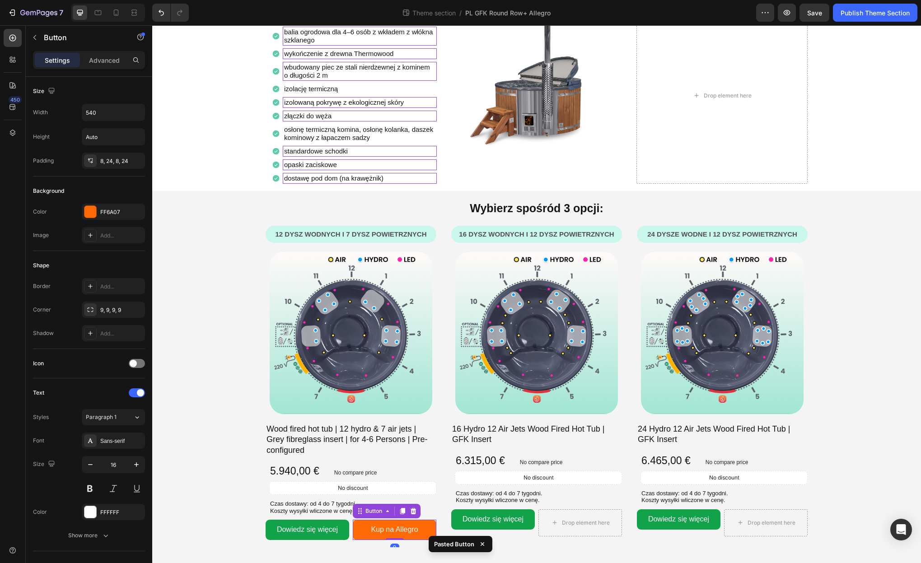
scroll to position [43, 0]
click at [562, 518] on div "Drop element here" at bounding box center [580, 523] width 73 height 14
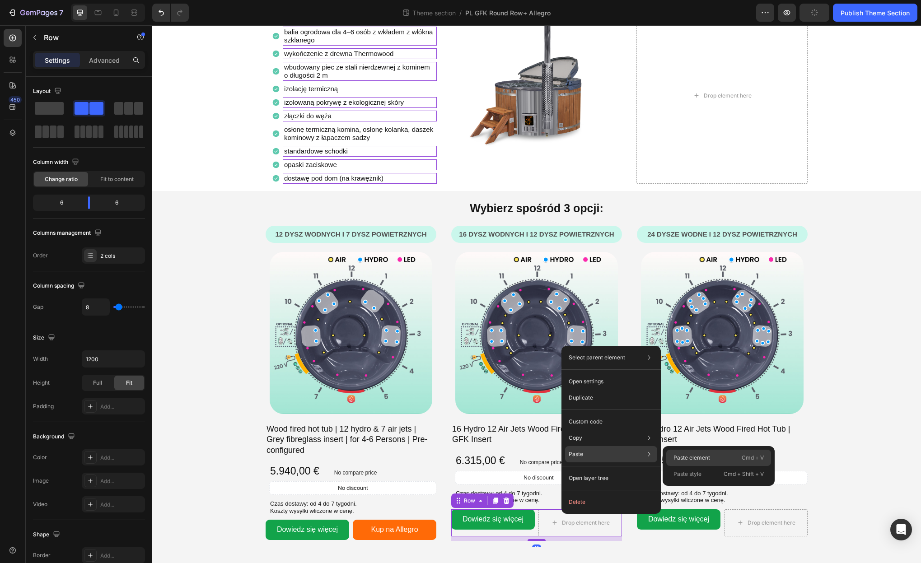
click at [685, 455] on p "Paste element" at bounding box center [692, 458] width 37 height 8
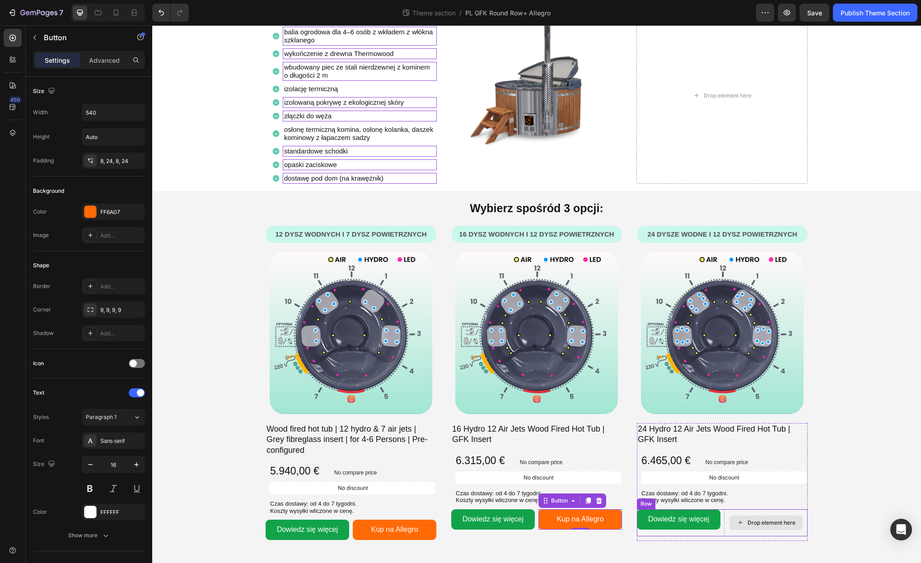
click at [744, 512] on div "Drop element here" at bounding box center [766, 523] width 84 height 27
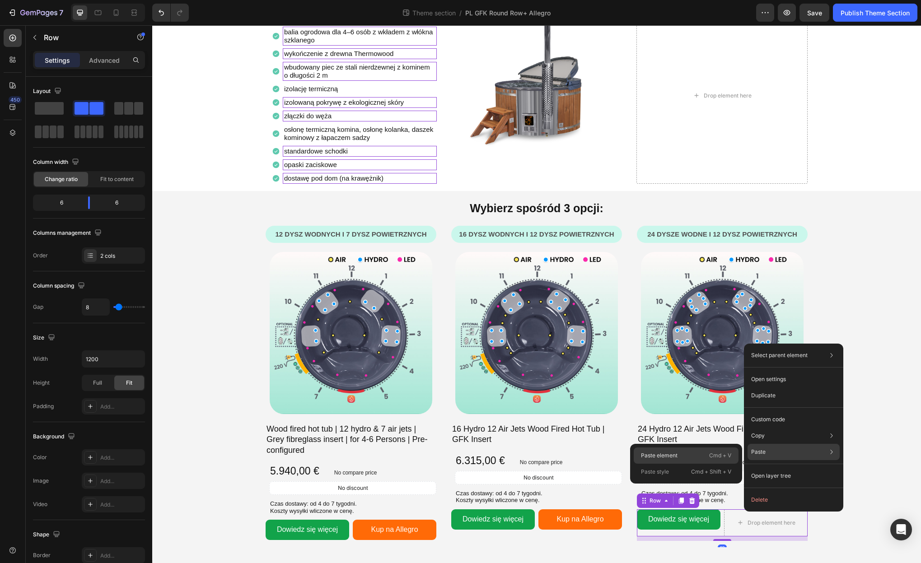
click at [692, 464] on div "Paste element Cmd + V" at bounding box center [686, 472] width 105 height 16
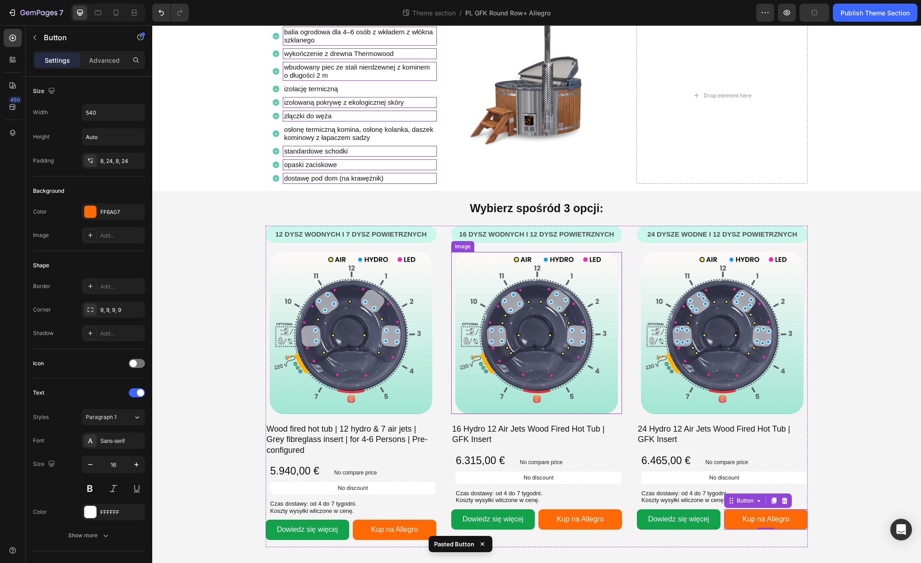
scroll to position [0, 0]
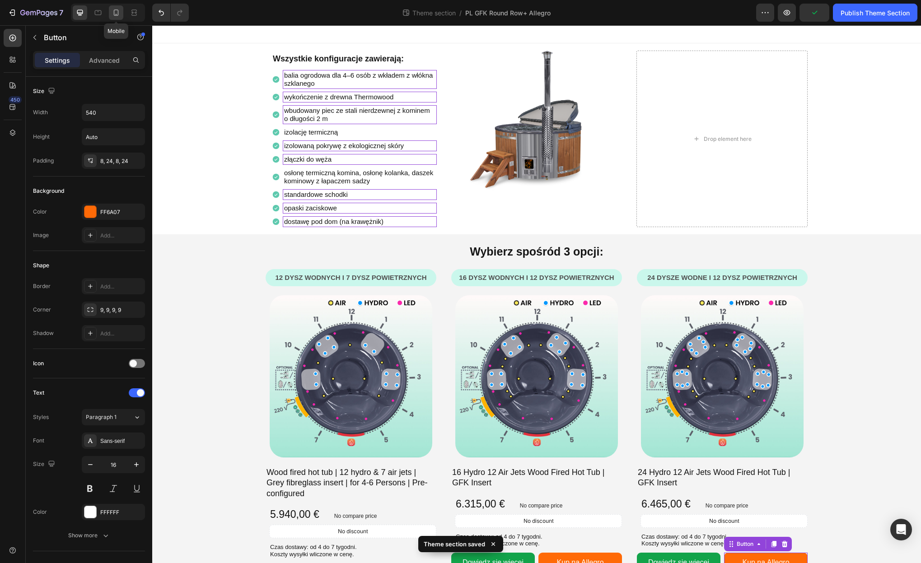
click at [119, 16] on icon at bounding box center [116, 12] width 9 height 9
type input "14"
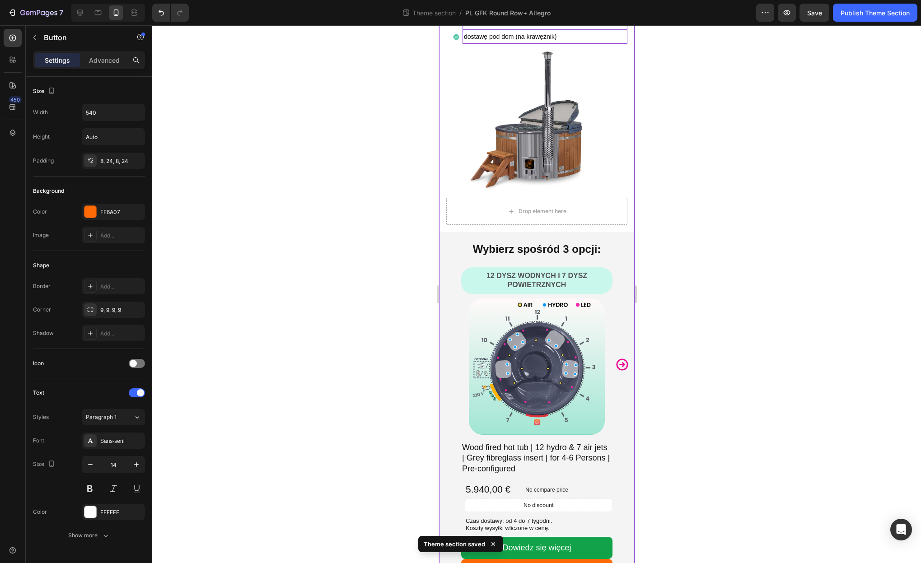
scroll to position [227, 0]
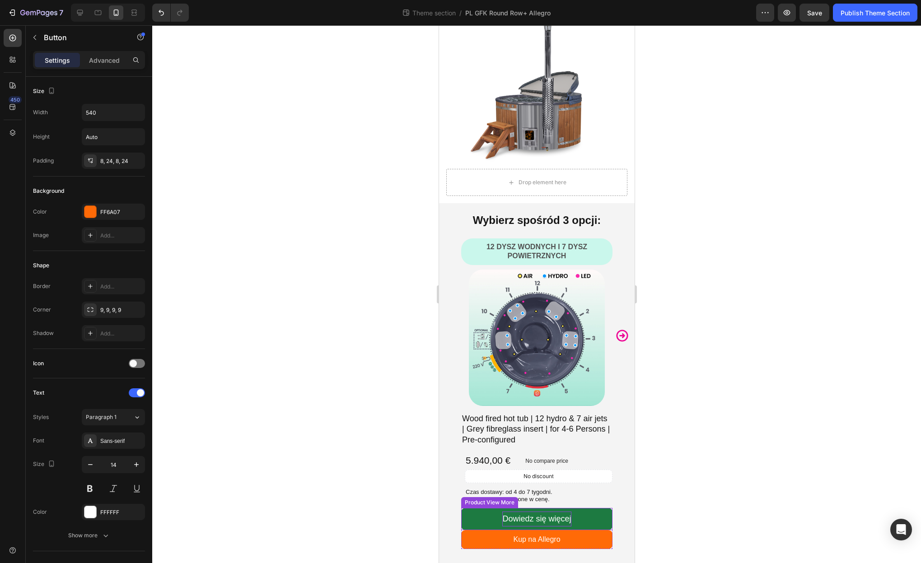
click at [550, 520] on p "Dowiedz się więcej" at bounding box center [536, 519] width 69 height 14
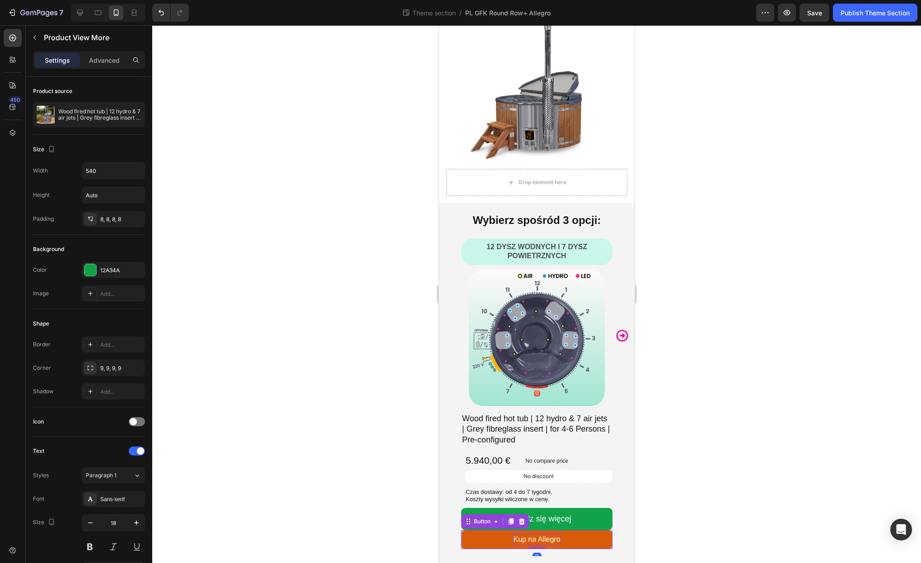
click at [551, 540] on span "Kup na Allegro" at bounding box center [536, 540] width 47 height 8
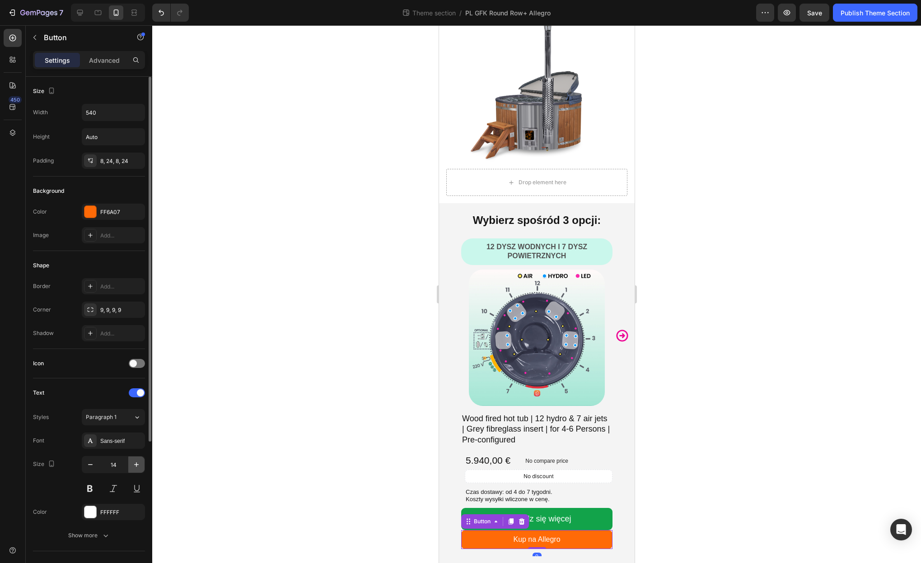
click at [138, 461] on icon "button" at bounding box center [136, 464] width 9 height 9
type input "18"
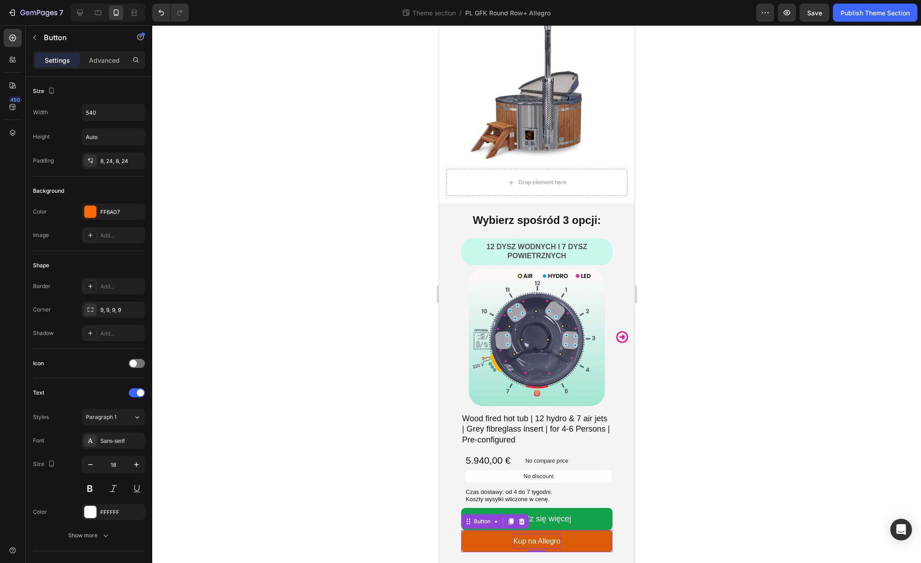
click at [525, 542] on span "Kup na Allegro" at bounding box center [536, 542] width 47 height 8
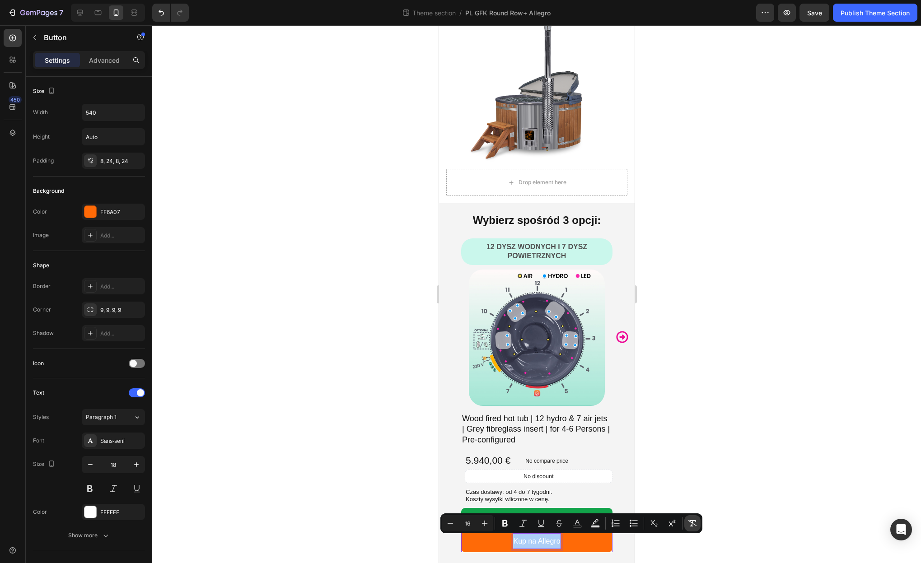
click at [691, 520] on icon "Editor contextual toolbar" at bounding box center [692, 523] width 9 height 6
type input "18"
click at [726, 512] on div at bounding box center [536, 294] width 769 height 538
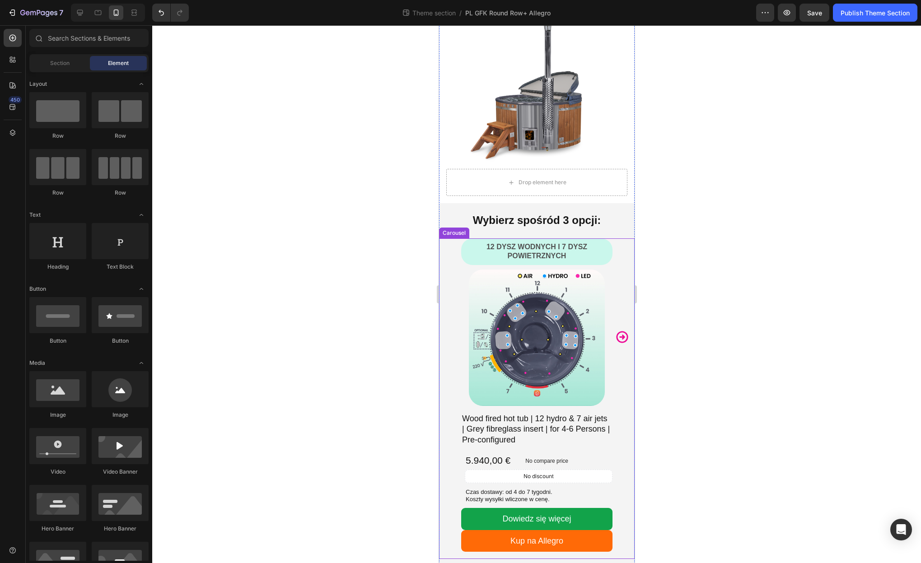
scroll to position [230, 0]
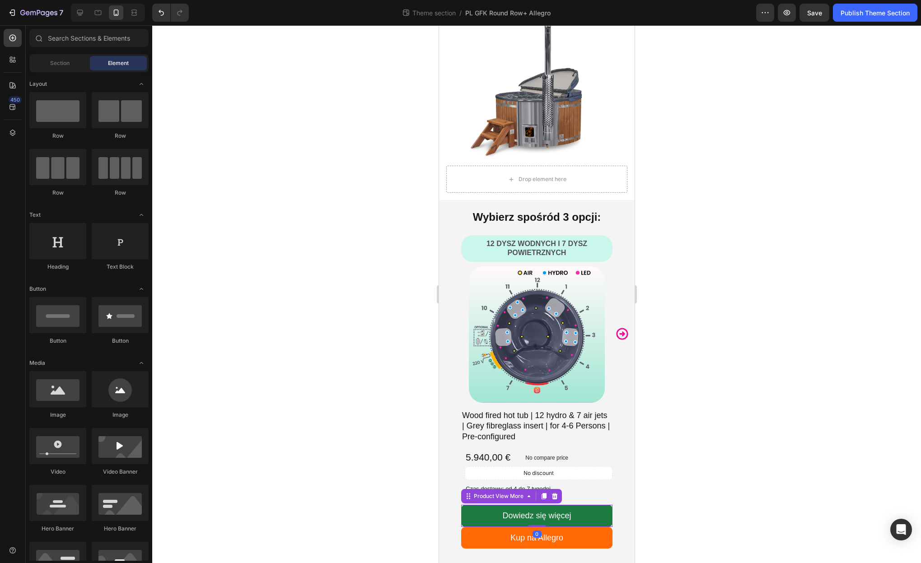
click at [594, 516] on button "Dowiedz się więcej" at bounding box center [536, 516] width 151 height 22
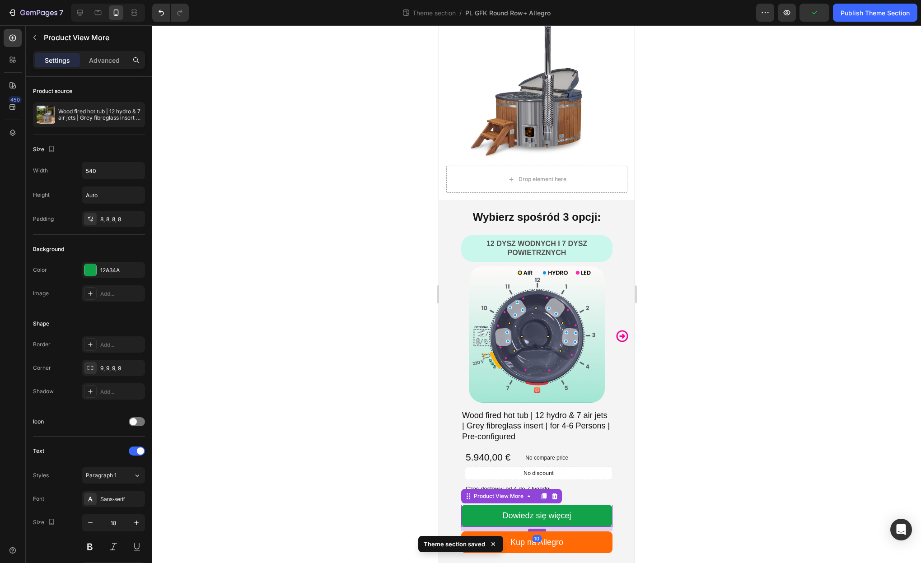
click at [539, 530] on div at bounding box center [537, 530] width 18 height 3
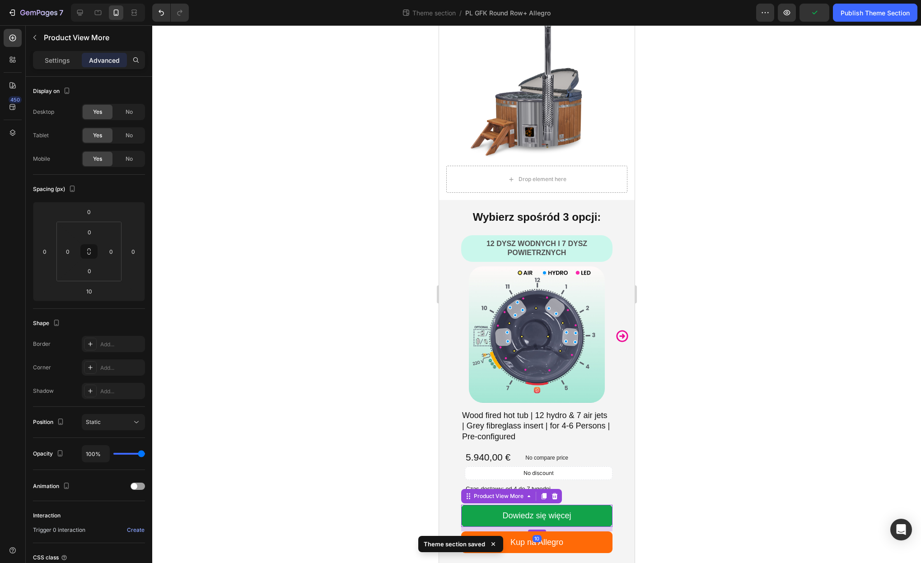
click at [731, 503] on div at bounding box center [536, 294] width 769 height 538
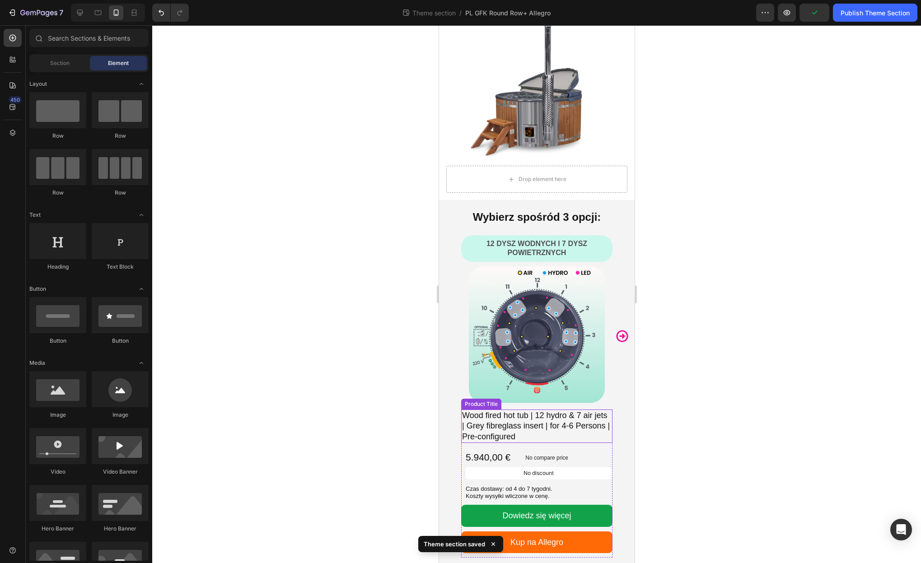
scroll to position [235, 0]
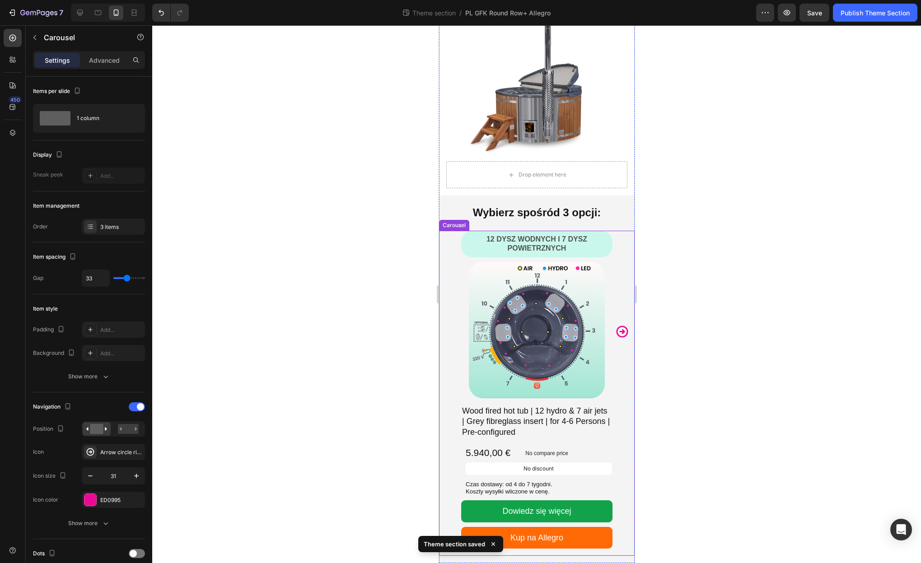
click at [620, 332] on icon "Carousel Next Arrow" at bounding box center [622, 332] width 12 height 12
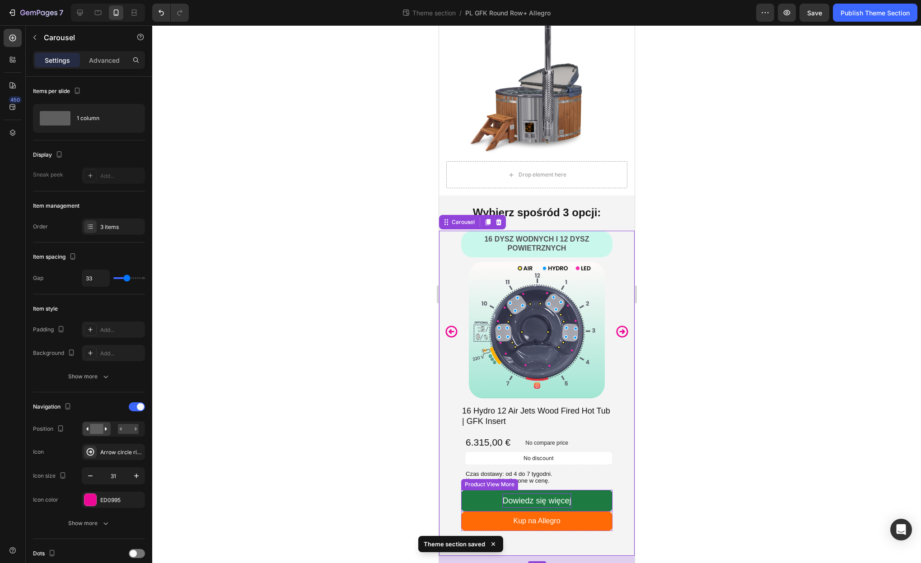
click at [532, 499] on p "Dowiedz się więcej" at bounding box center [536, 501] width 69 height 14
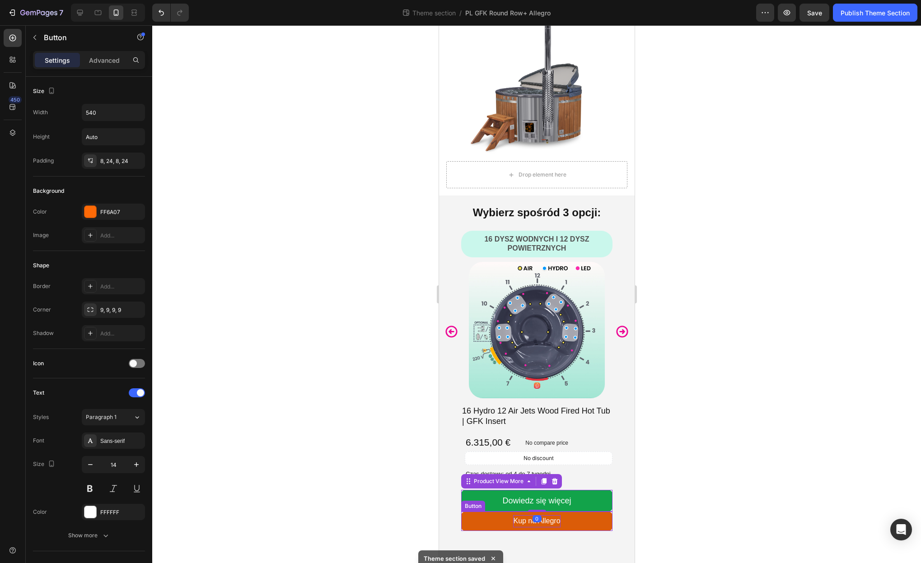
click at [528, 520] on span "Kup na Allegro" at bounding box center [536, 521] width 47 height 8
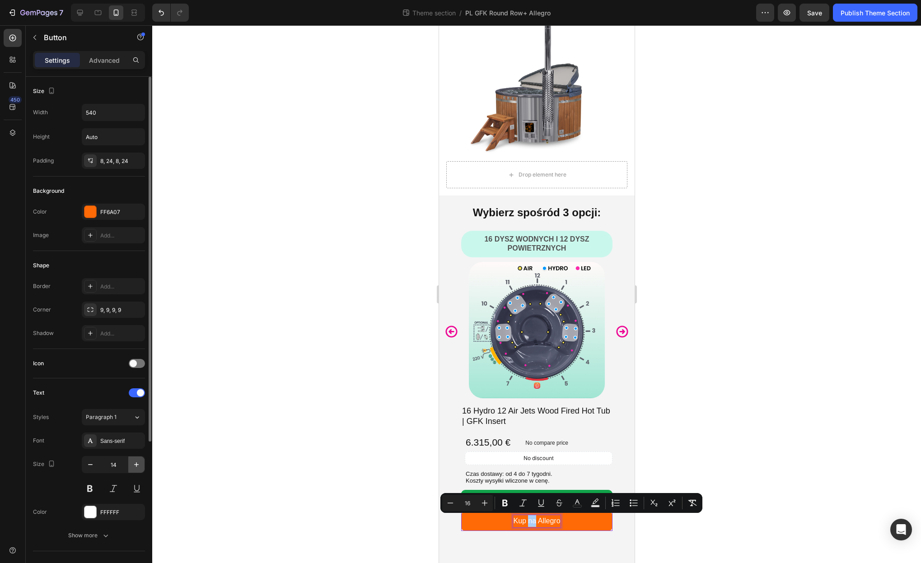
click at [138, 463] on icon "button" at bounding box center [136, 464] width 9 height 9
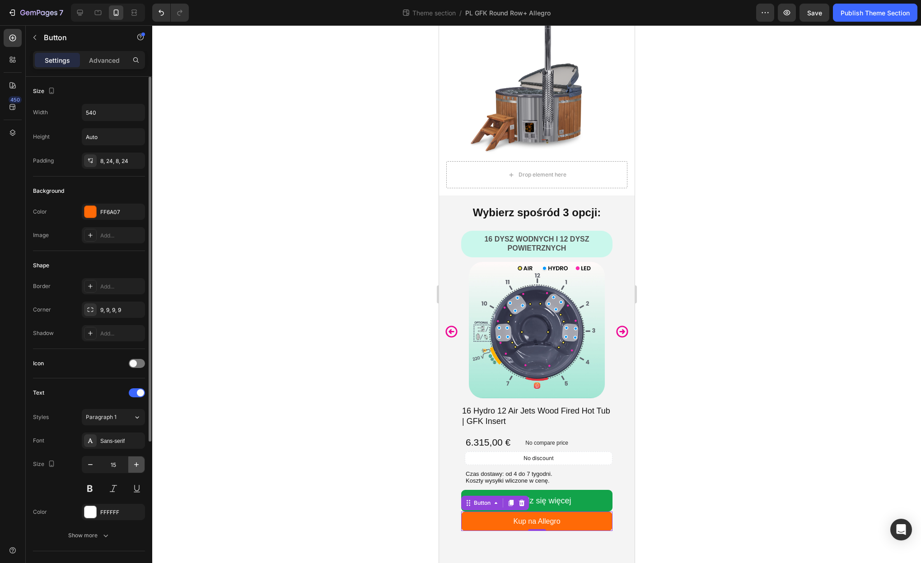
click at [138, 463] on icon "button" at bounding box center [136, 464] width 9 height 9
type input "18"
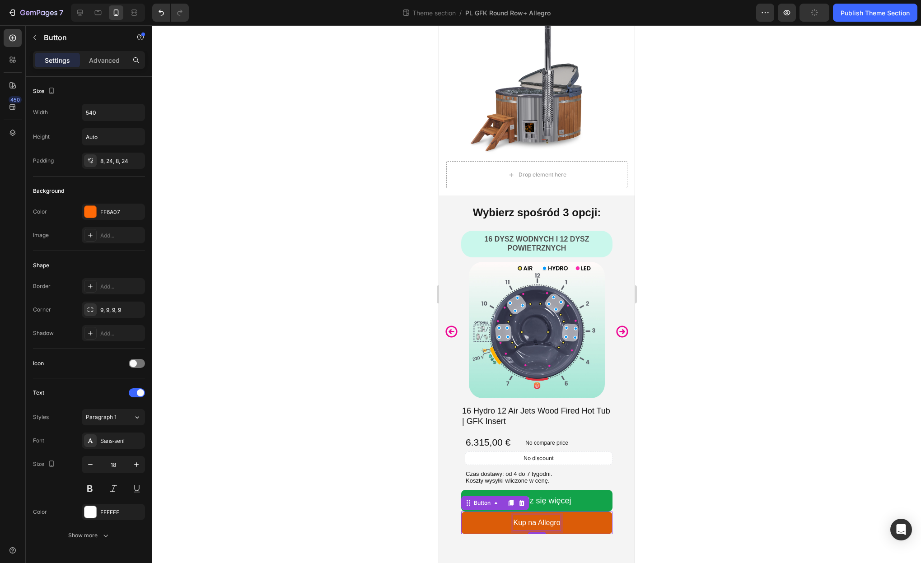
click at [520, 519] on span "Kup na Allegro" at bounding box center [536, 523] width 47 height 8
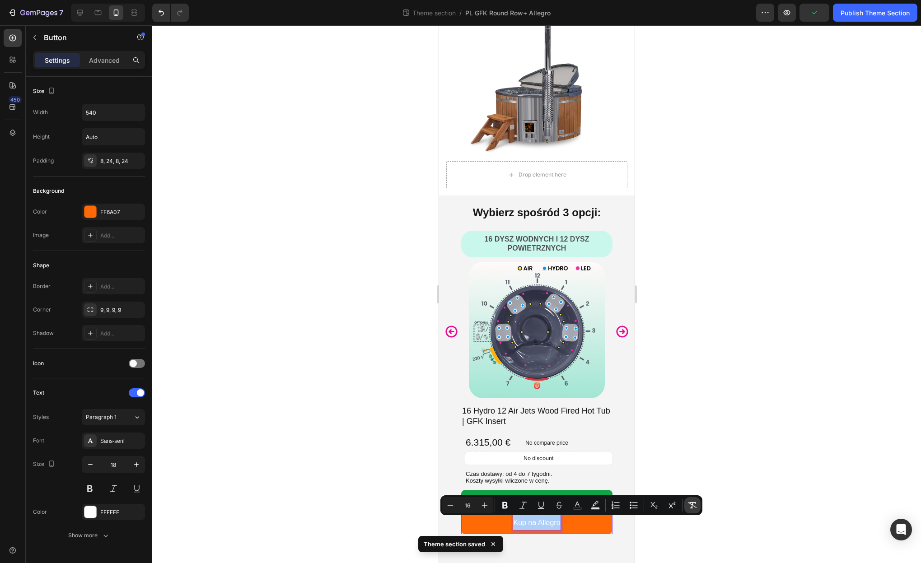
click at [692, 502] on icon "Editor contextual toolbar" at bounding box center [692, 505] width 9 height 9
type input "18"
click at [594, 495] on button "Dowiedz się więcej" at bounding box center [536, 501] width 151 height 22
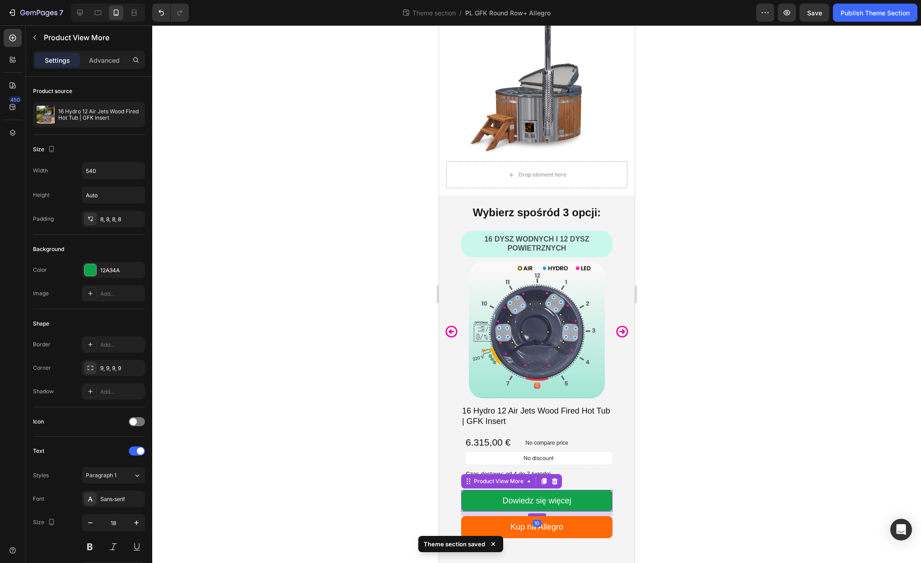
click at [536, 515] on div at bounding box center [537, 515] width 18 height 3
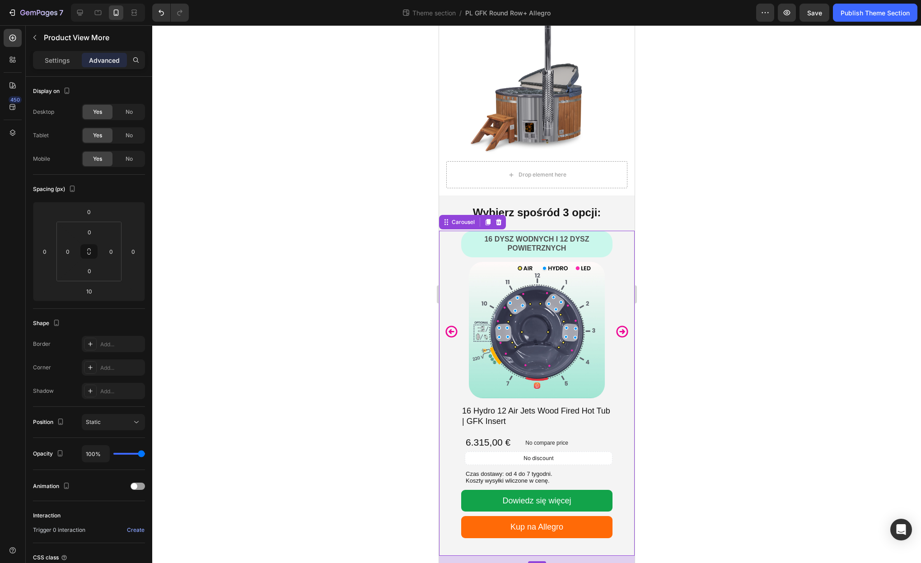
click at [624, 332] on icon "Carousel Next Arrow" at bounding box center [622, 332] width 14 height 14
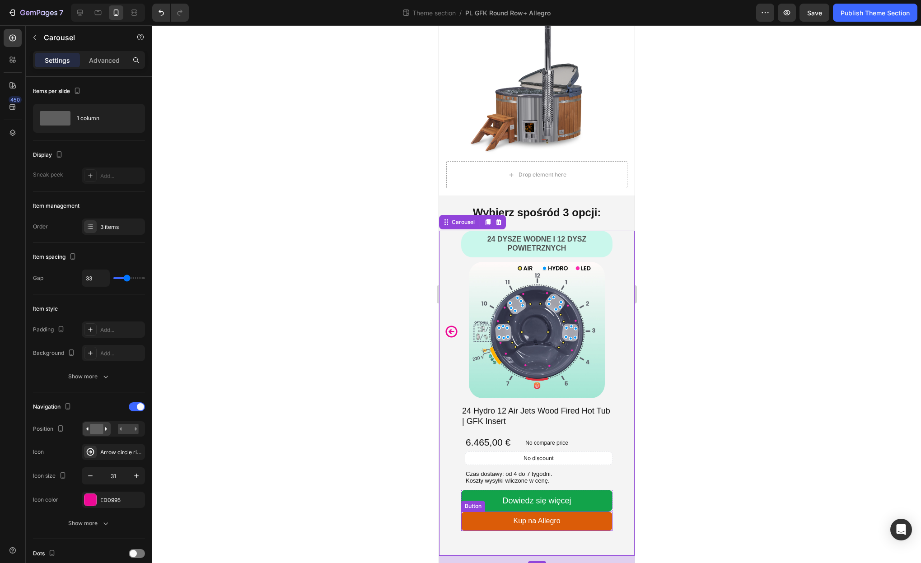
click at [553, 514] on link "Kup na Allegro" at bounding box center [536, 521] width 151 height 19
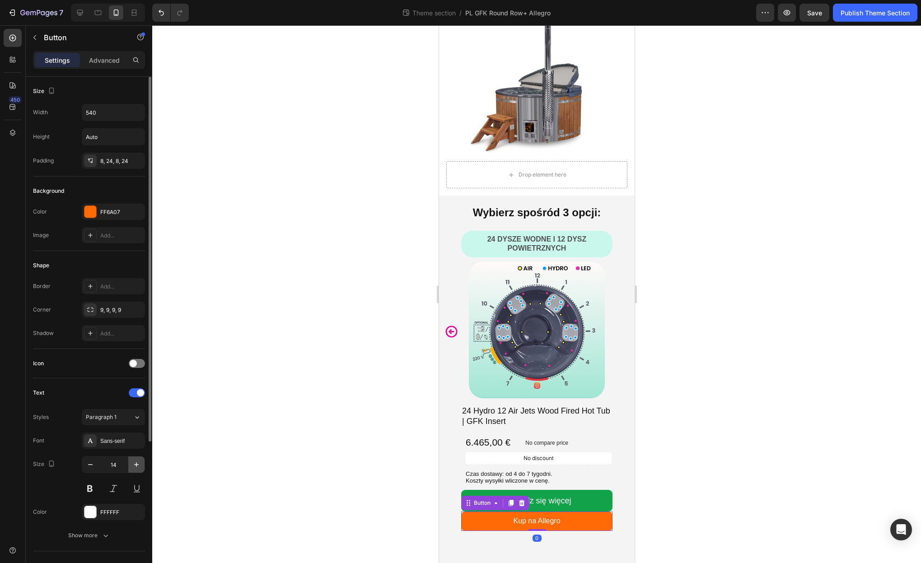
click at [141, 459] on button "button" at bounding box center [136, 465] width 16 height 16
click at [139, 460] on icon "button" at bounding box center [136, 464] width 9 height 9
type input "18"
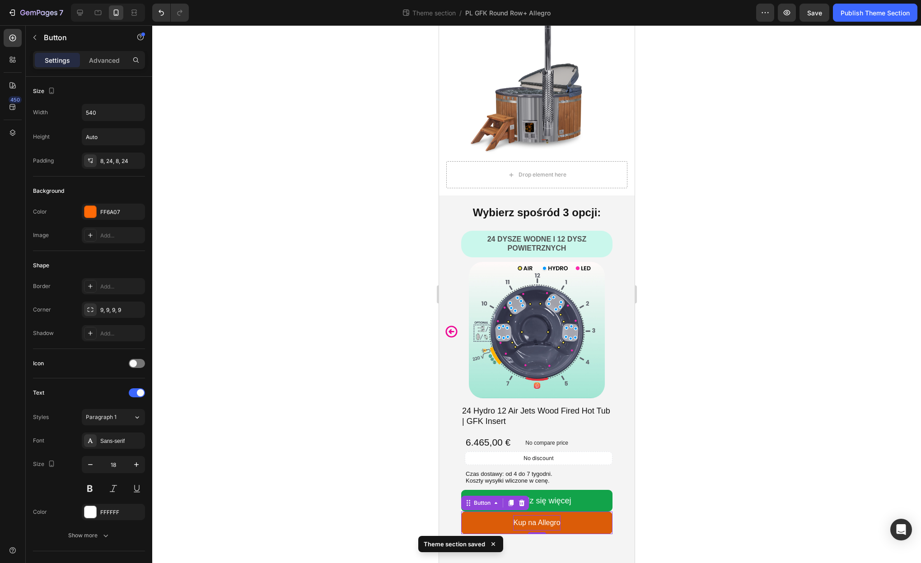
click at [544, 523] on span "Kup na Allegro" at bounding box center [536, 523] width 47 height 8
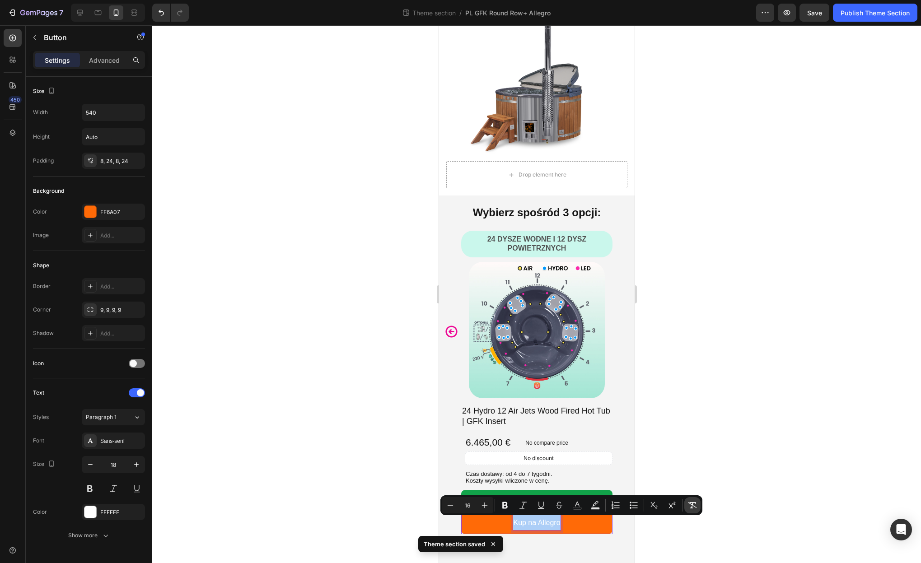
click at [692, 507] on icon "Editor contextual toolbar" at bounding box center [692, 505] width 9 height 6
type input "18"
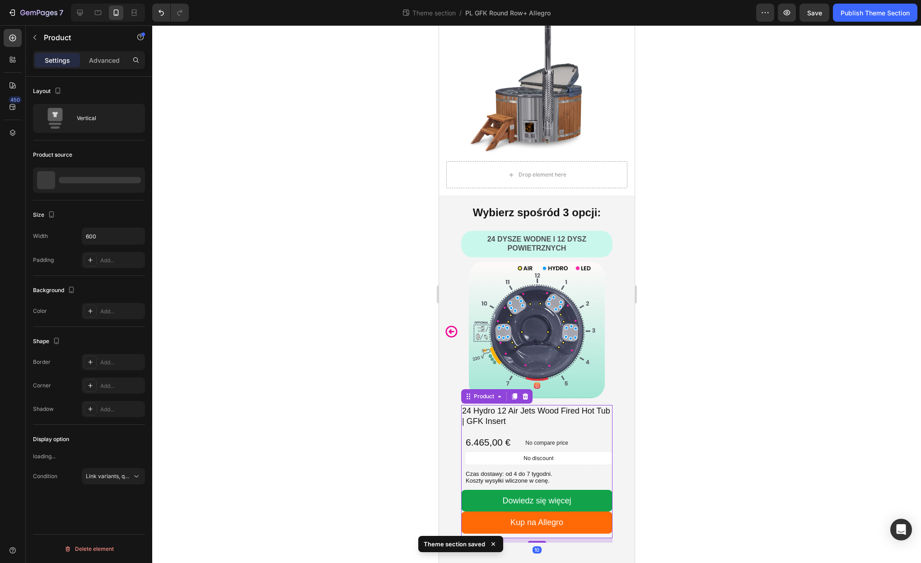
click at [591, 489] on div "24 Hydro 12 Air Jets Wood Fired Hot Tub | GFK Insert Product Title 6.465,00 € P…" at bounding box center [536, 471] width 151 height 133
click at [591, 492] on button "Dowiedz się więcej" at bounding box center [536, 501] width 151 height 22
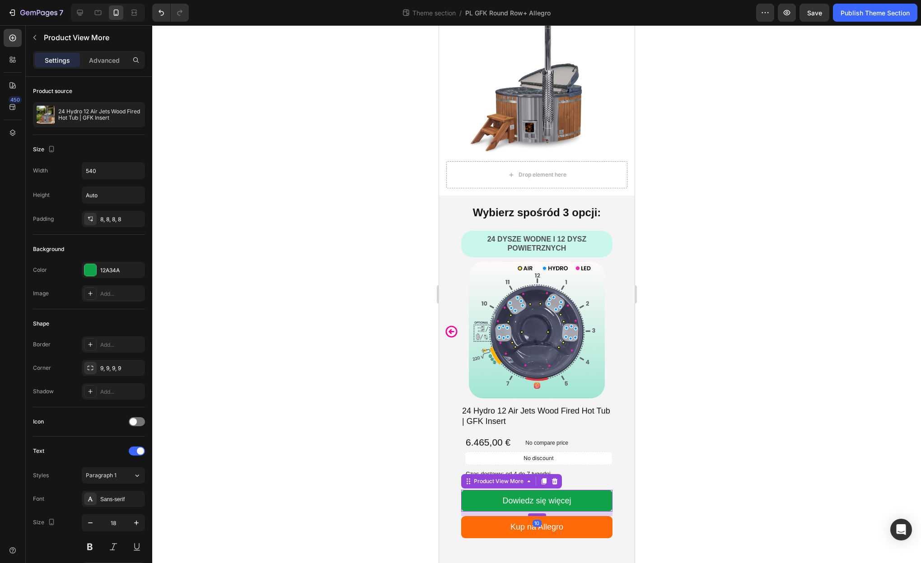
drag, startPoint x: 537, startPoint y: 511, endPoint x: 538, endPoint y: 516, distance: 4.5
click at [538, 516] on div at bounding box center [537, 515] width 18 height 3
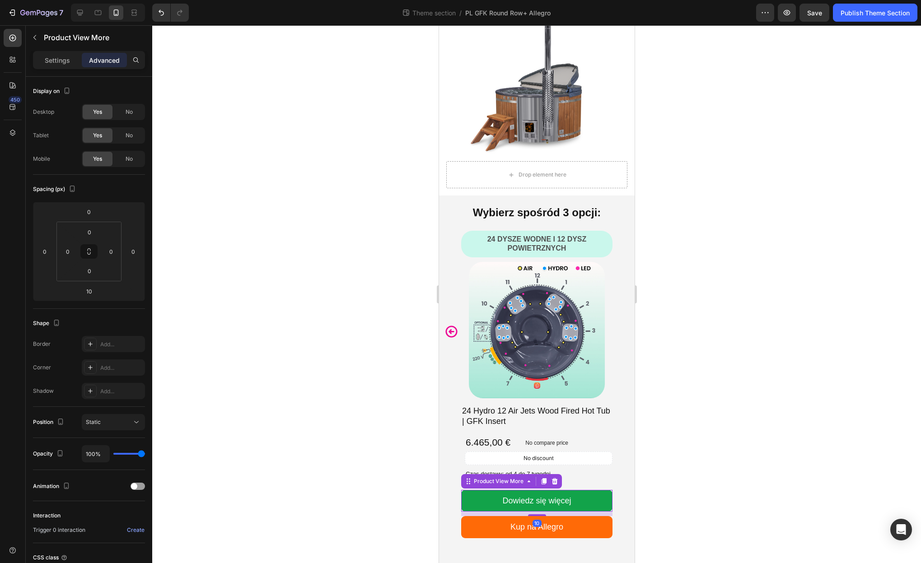
click at [708, 502] on div at bounding box center [536, 294] width 769 height 538
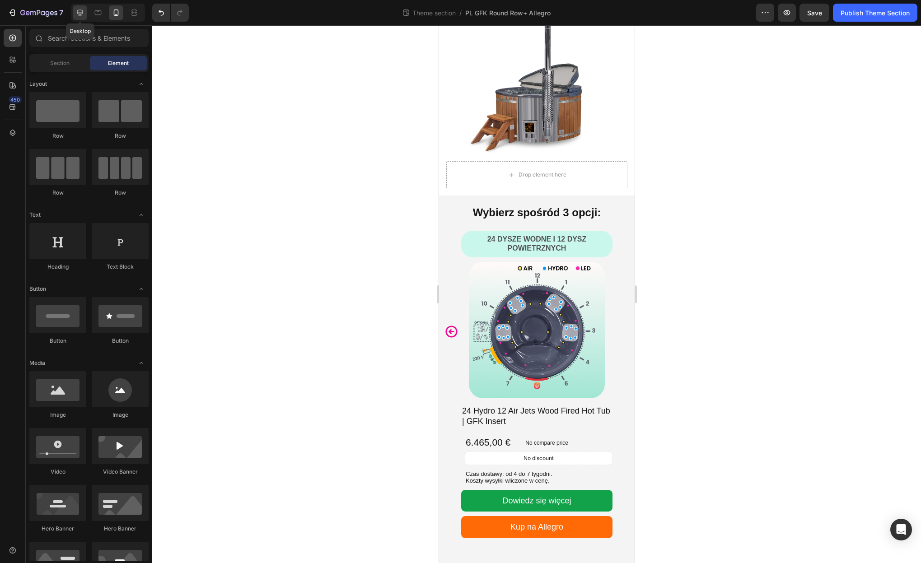
click at [80, 14] on icon at bounding box center [80, 13] width 6 height 6
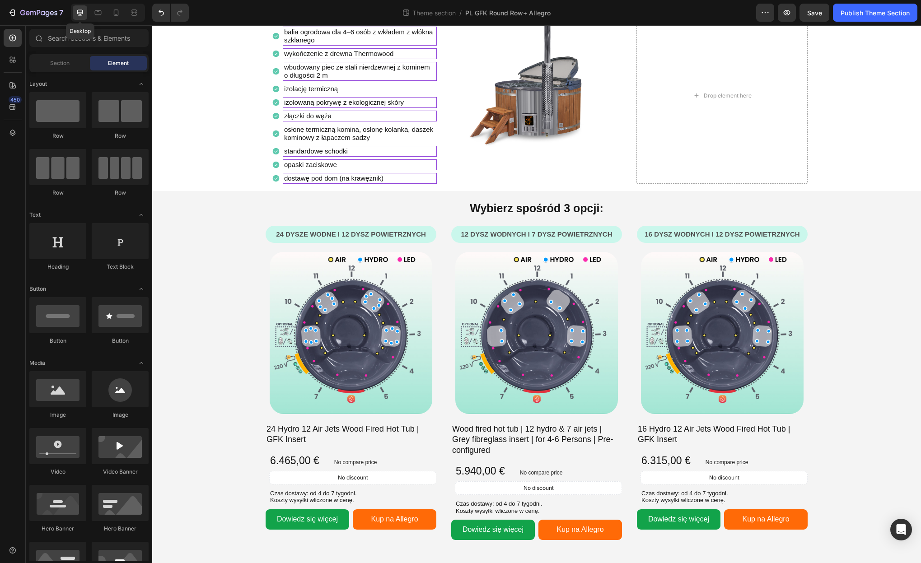
scroll to position [43, 0]
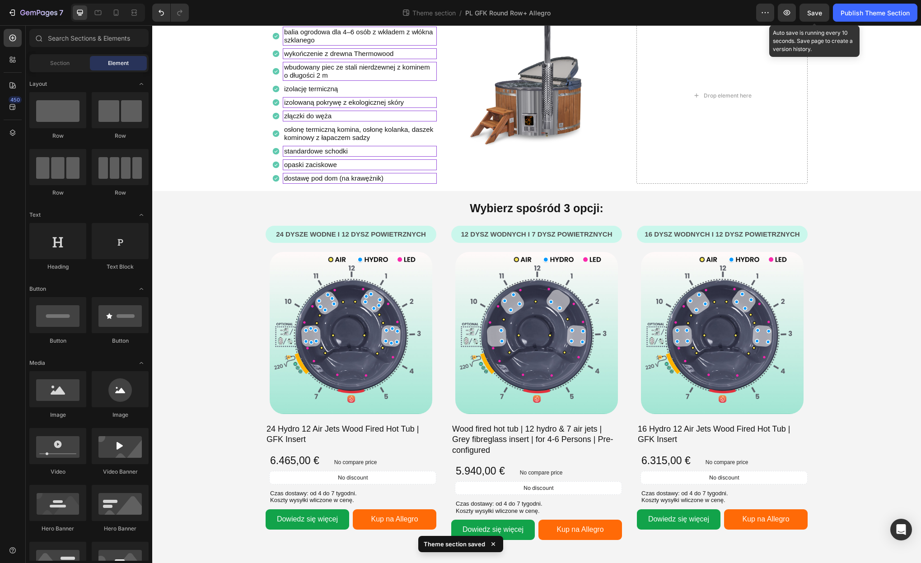
click at [817, 13] on span "Save" at bounding box center [814, 13] width 15 height 8
click at [858, 14] on div "Publish Theme Section" at bounding box center [875, 12] width 69 height 9
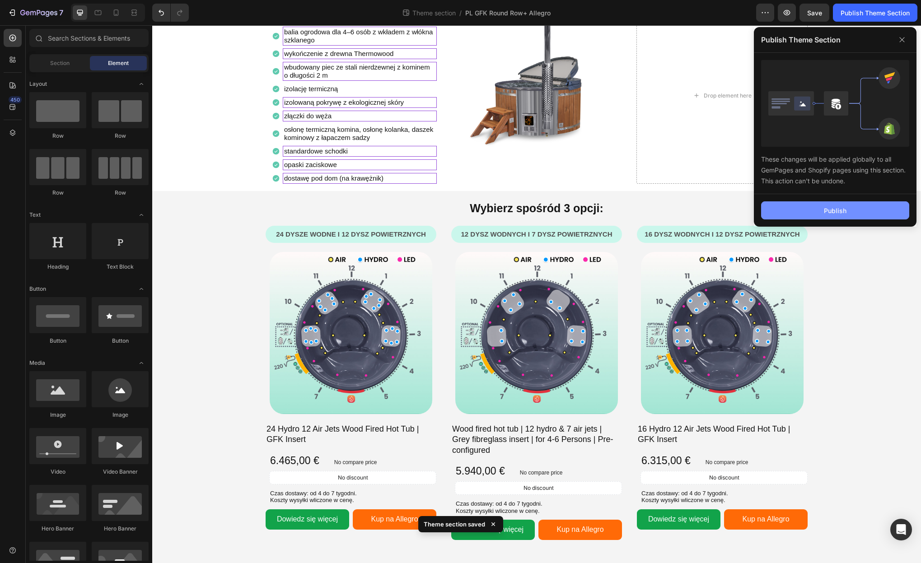
click at [827, 213] on div "Publish" at bounding box center [835, 210] width 23 height 9
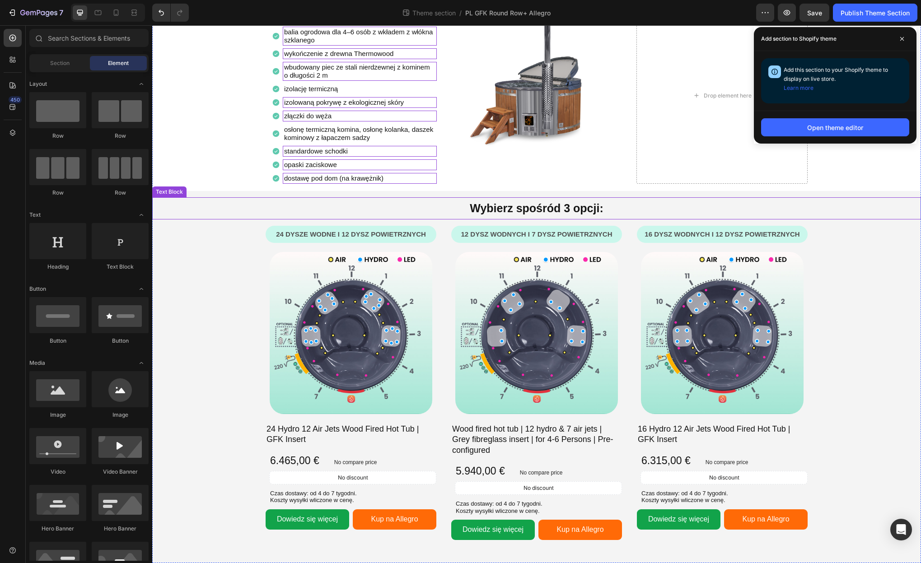
scroll to position [0, 0]
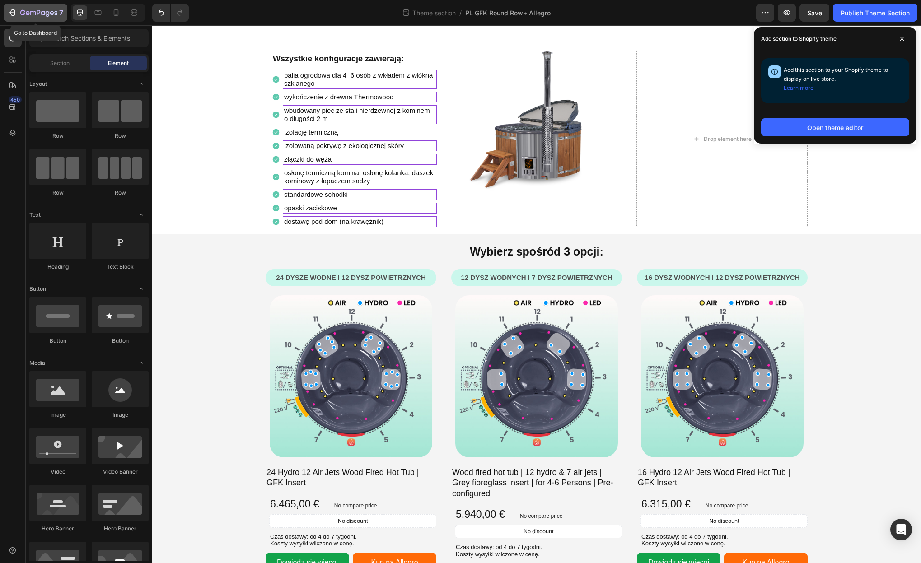
click at [11, 10] on icon "button" at bounding box center [13, 12] width 4 height 6
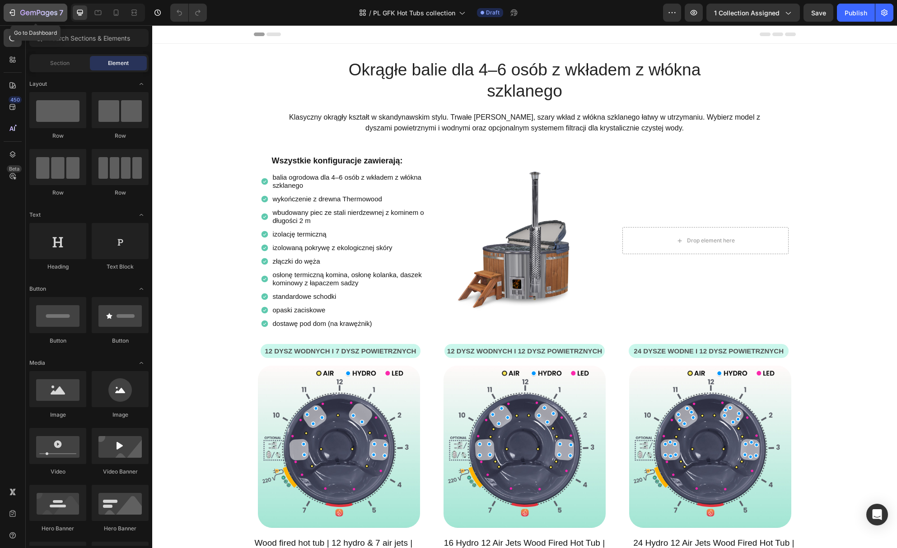
click at [28, 12] on icon "button" at bounding box center [28, 13] width 4 height 4
